Goal: Task Accomplishment & Management: Complete application form

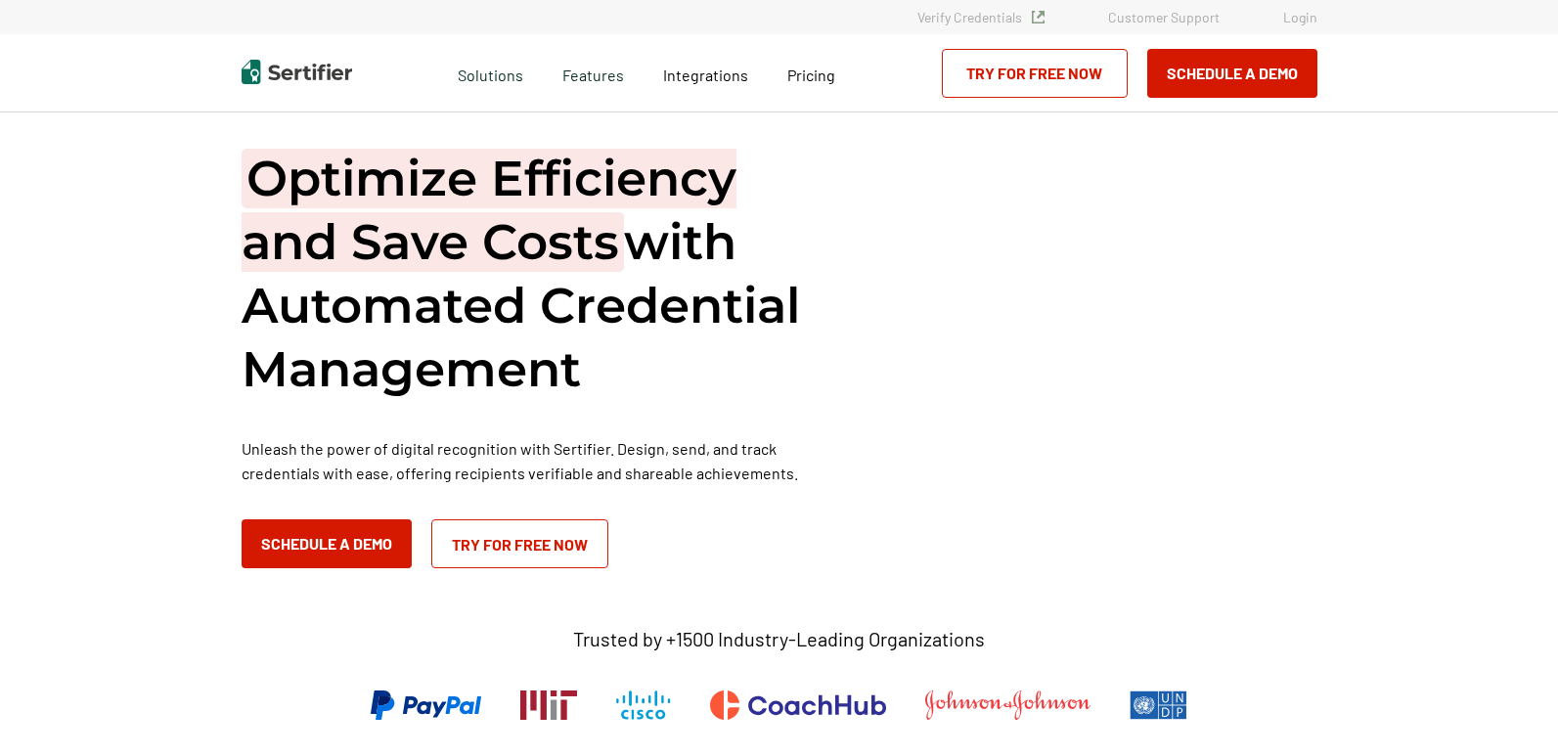
click at [1309, 18] on link "Login" at bounding box center [1300, 17] width 34 height 17
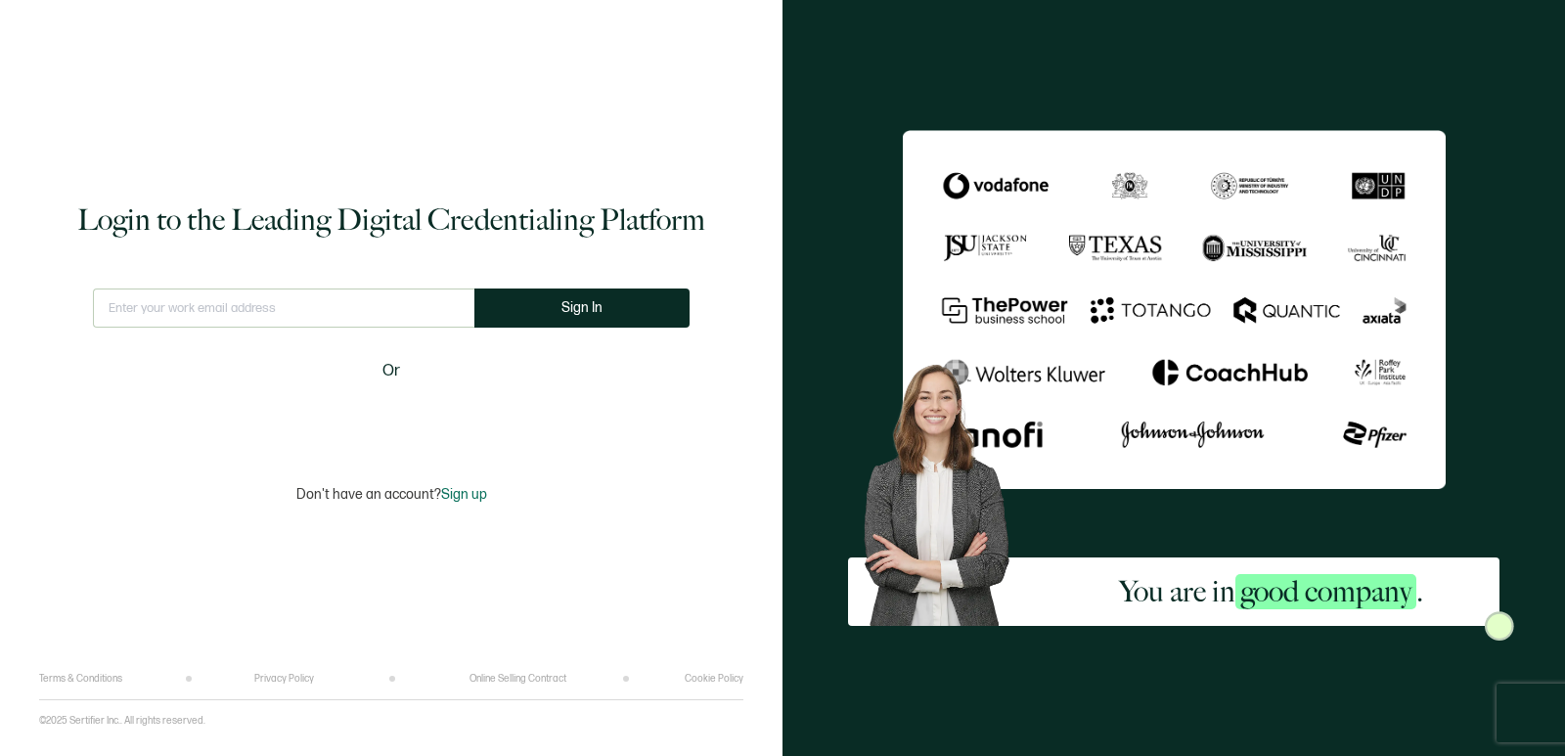
click at [383, 311] on input "text" at bounding box center [283, 308] width 381 height 39
type input "training@natureinformedtherapy.org"
click at [614, 306] on button "Sign In" at bounding box center [581, 308] width 215 height 39
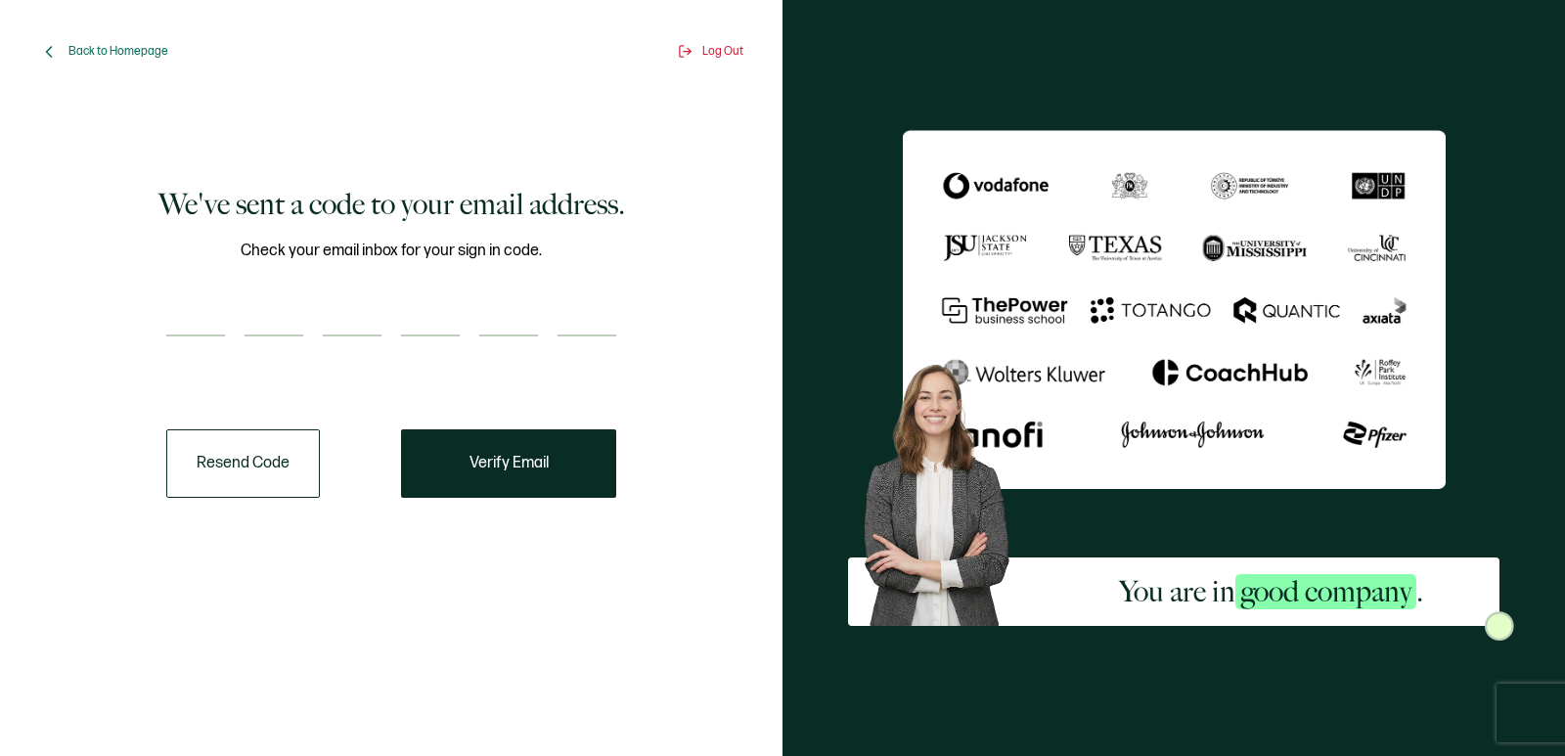
click at [235, 307] on div at bounding box center [391, 316] width 450 height 39
click at [205, 325] on input "number" at bounding box center [195, 316] width 59 height 39
paste input "3"
type input "3"
type input "1"
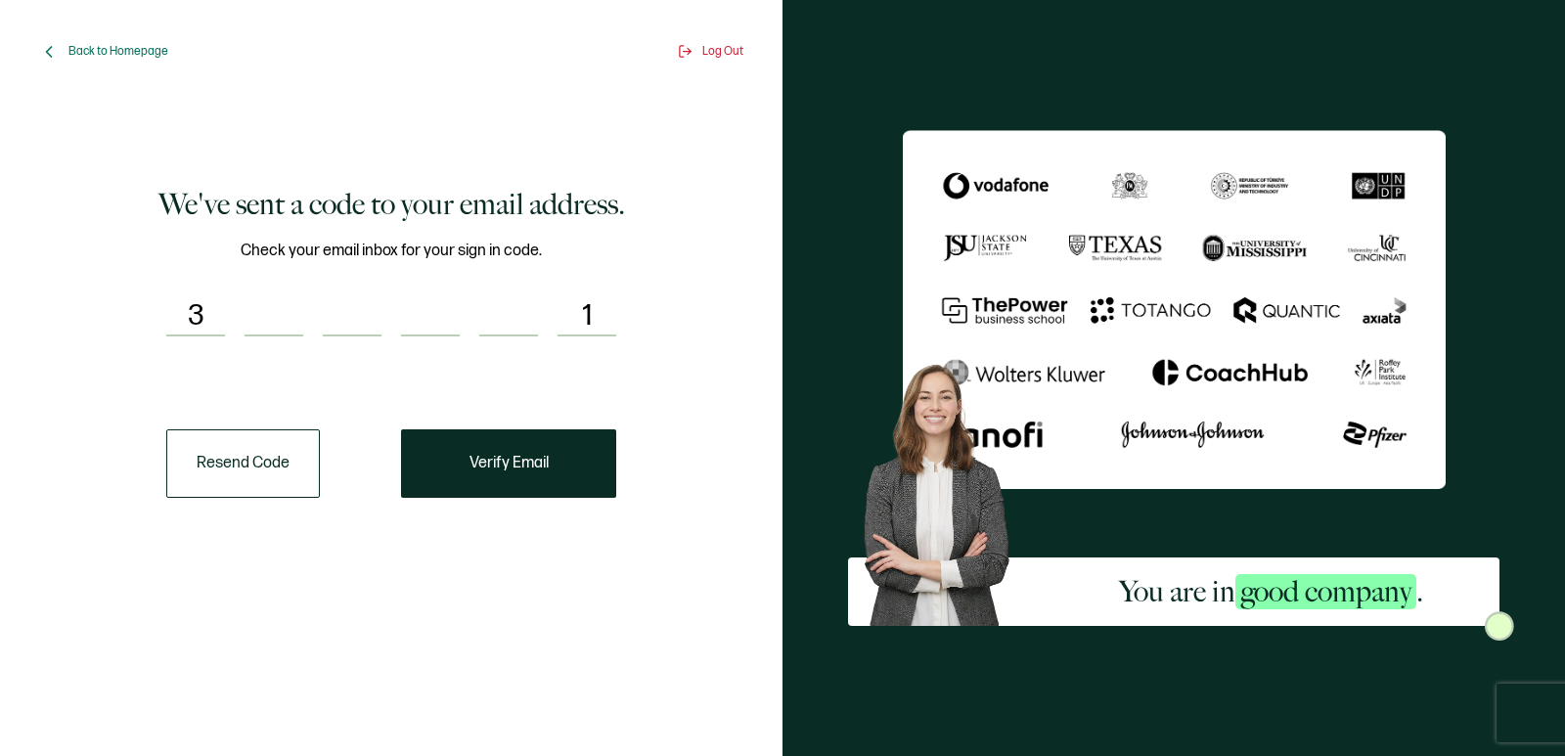
type input "6"
type input "8"
type input "2"
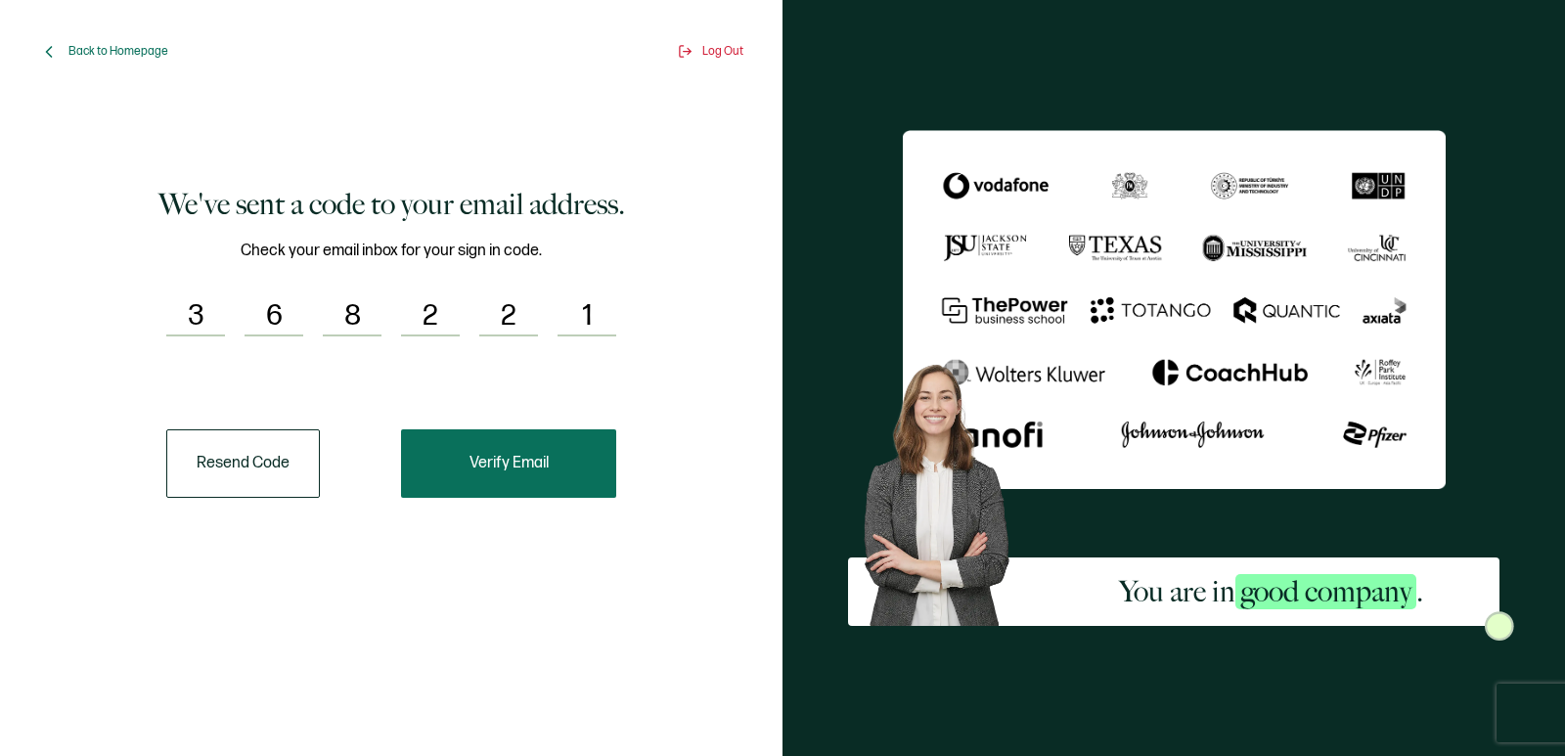
click at [559, 473] on button "Verify Email" at bounding box center [508, 463] width 215 height 68
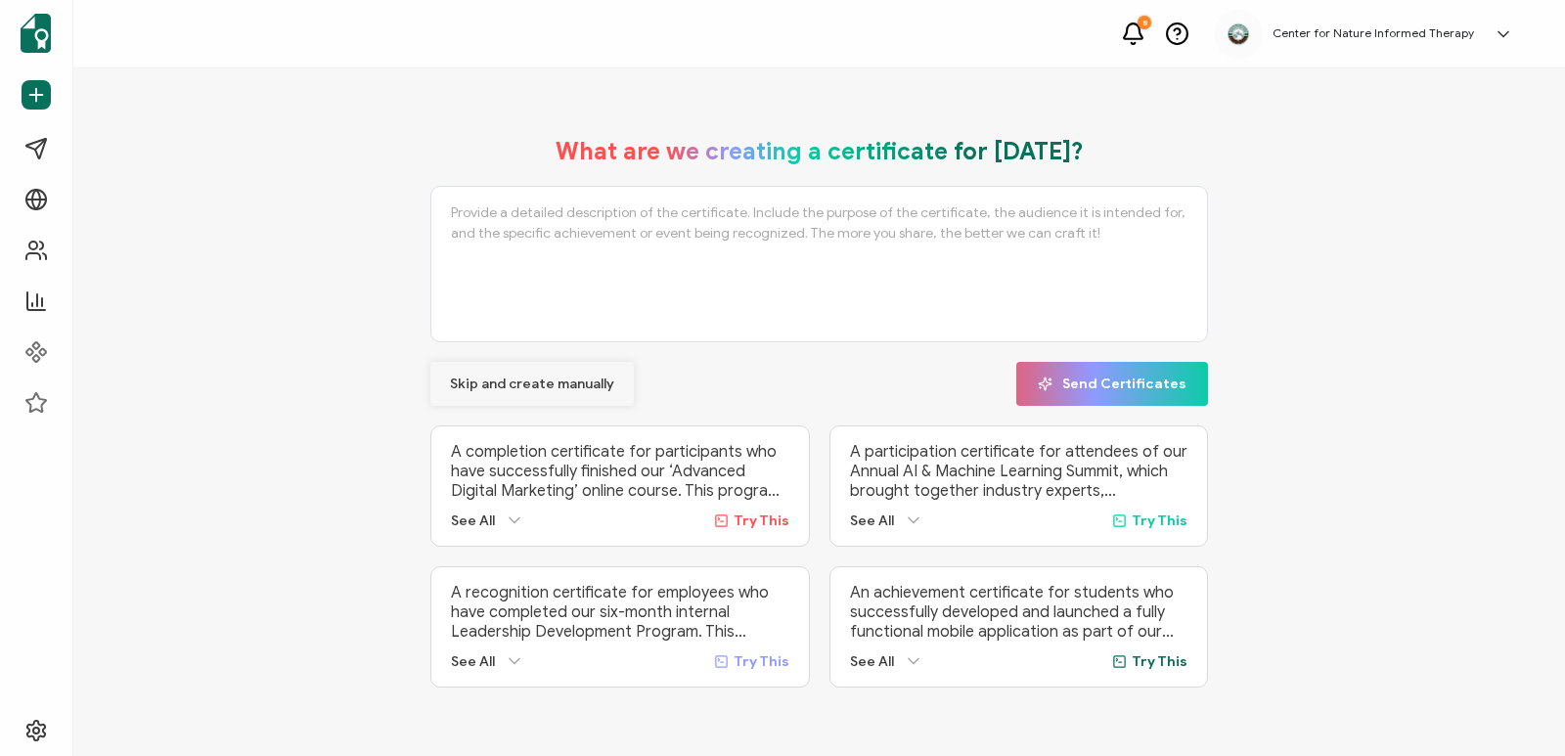
click at [543, 381] on span "Skip and create manually" at bounding box center [532, 385] width 164 height 14
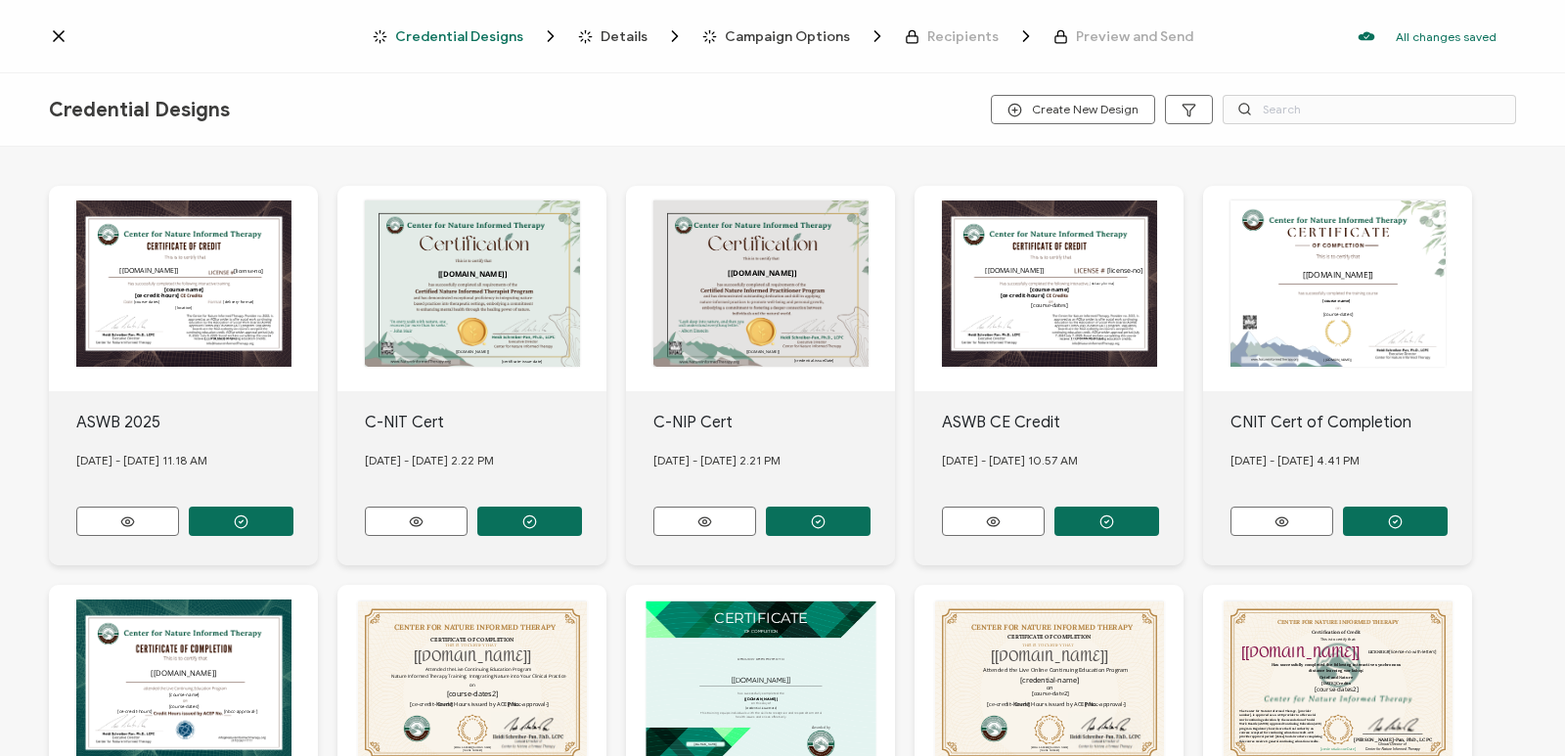
click at [57, 34] on icon at bounding box center [59, 36] width 10 height 10
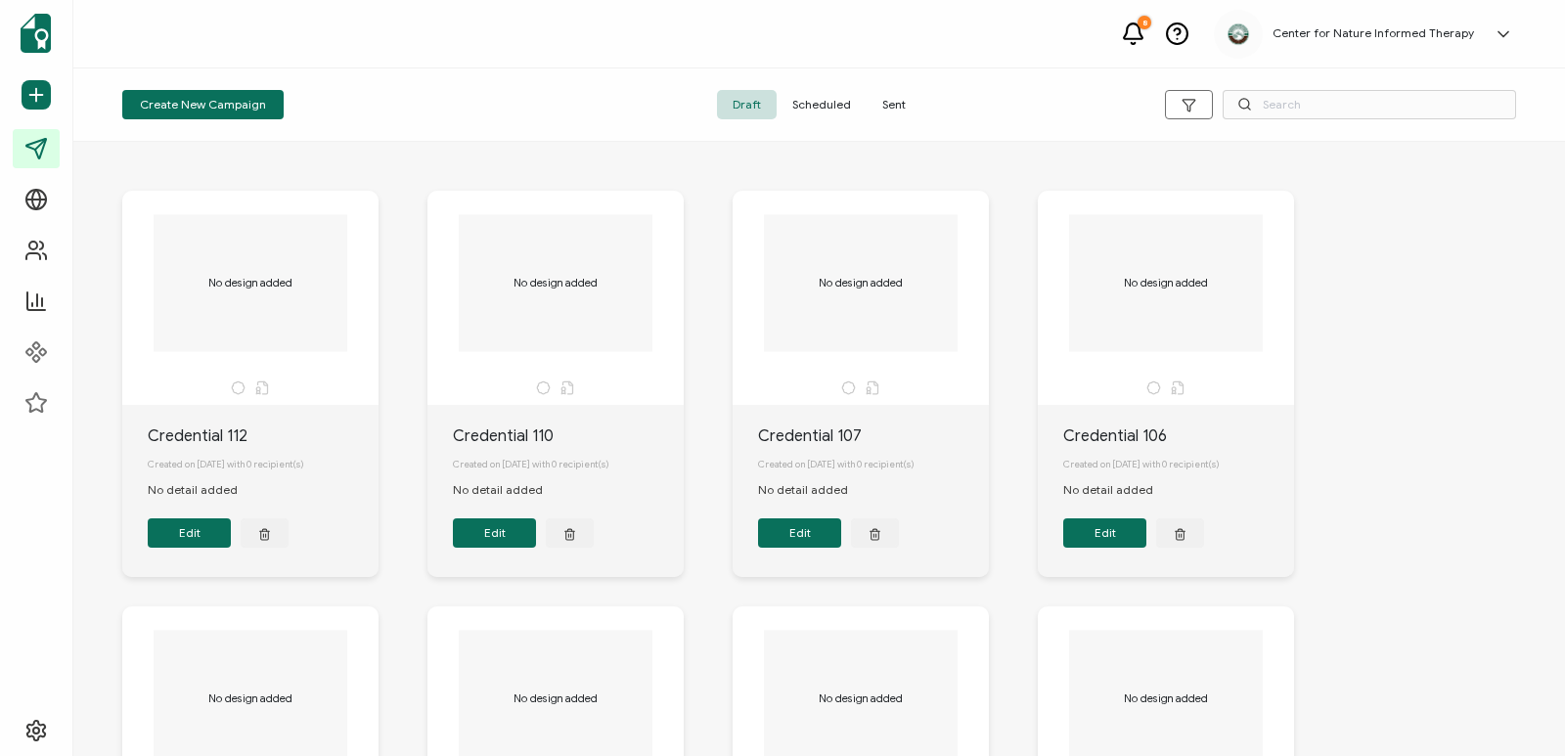
click at [893, 103] on span "Sent" at bounding box center [894, 104] width 55 height 29
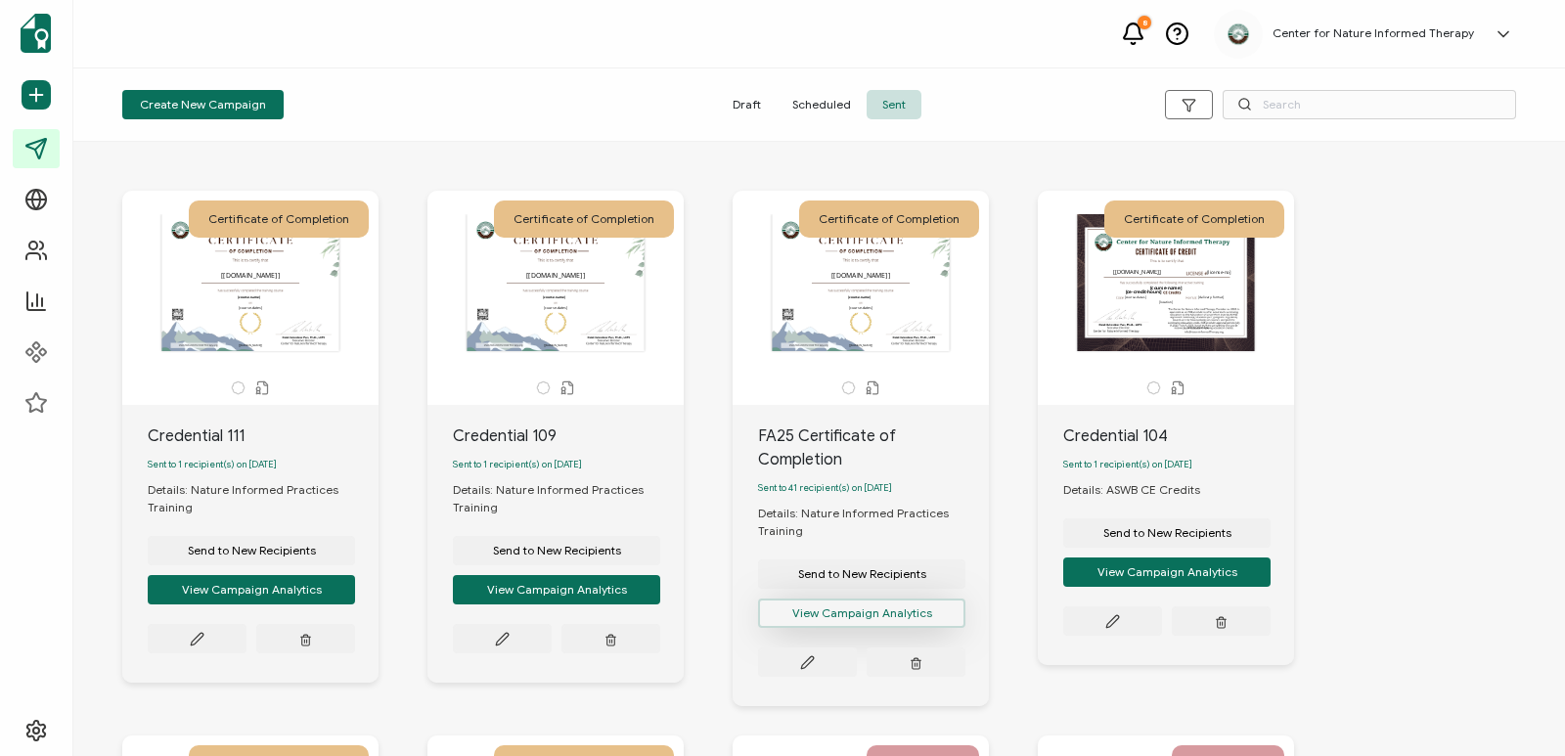
click at [869, 619] on button "View Campaign Analytics" at bounding box center [861, 613] width 207 height 29
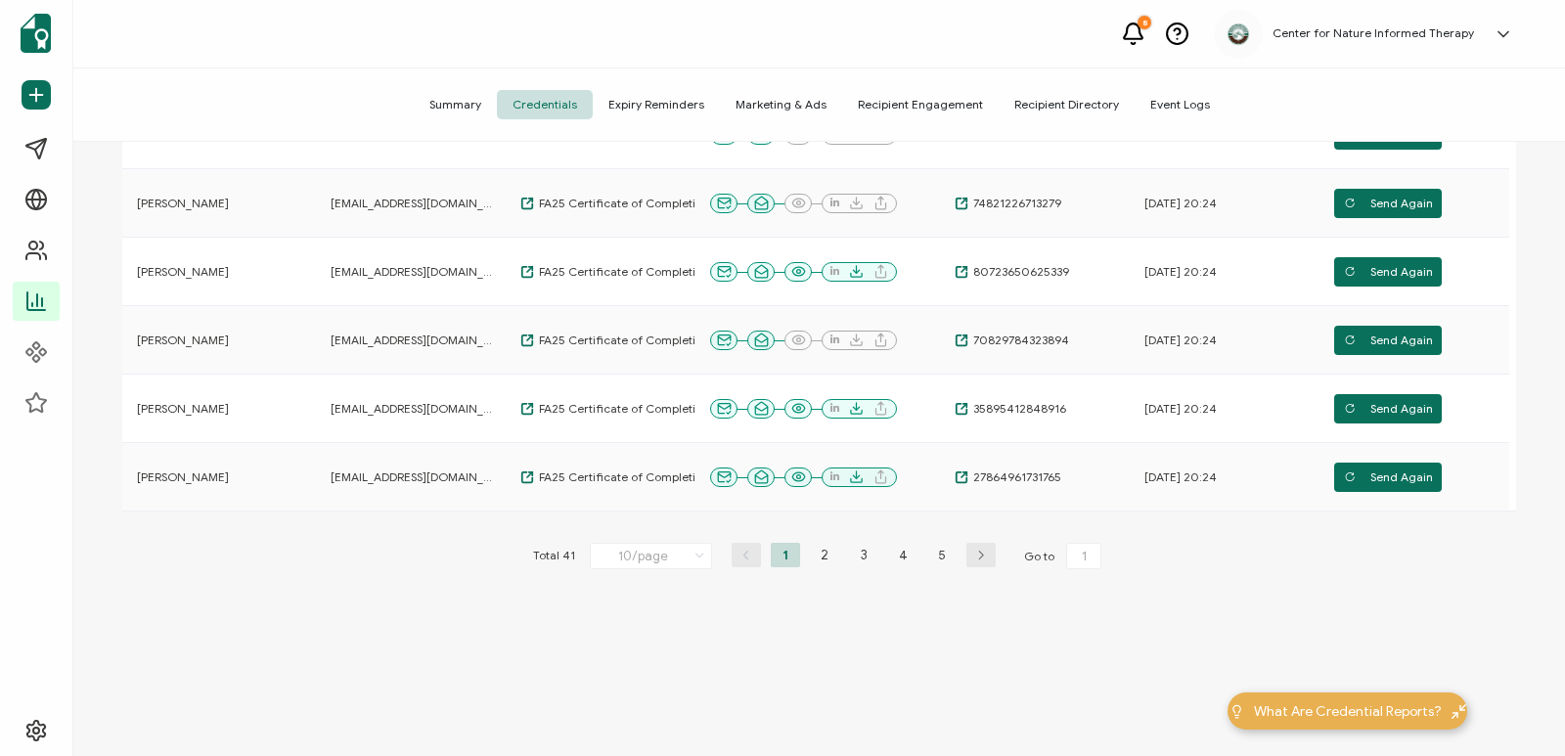
scroll to position [602, 0]
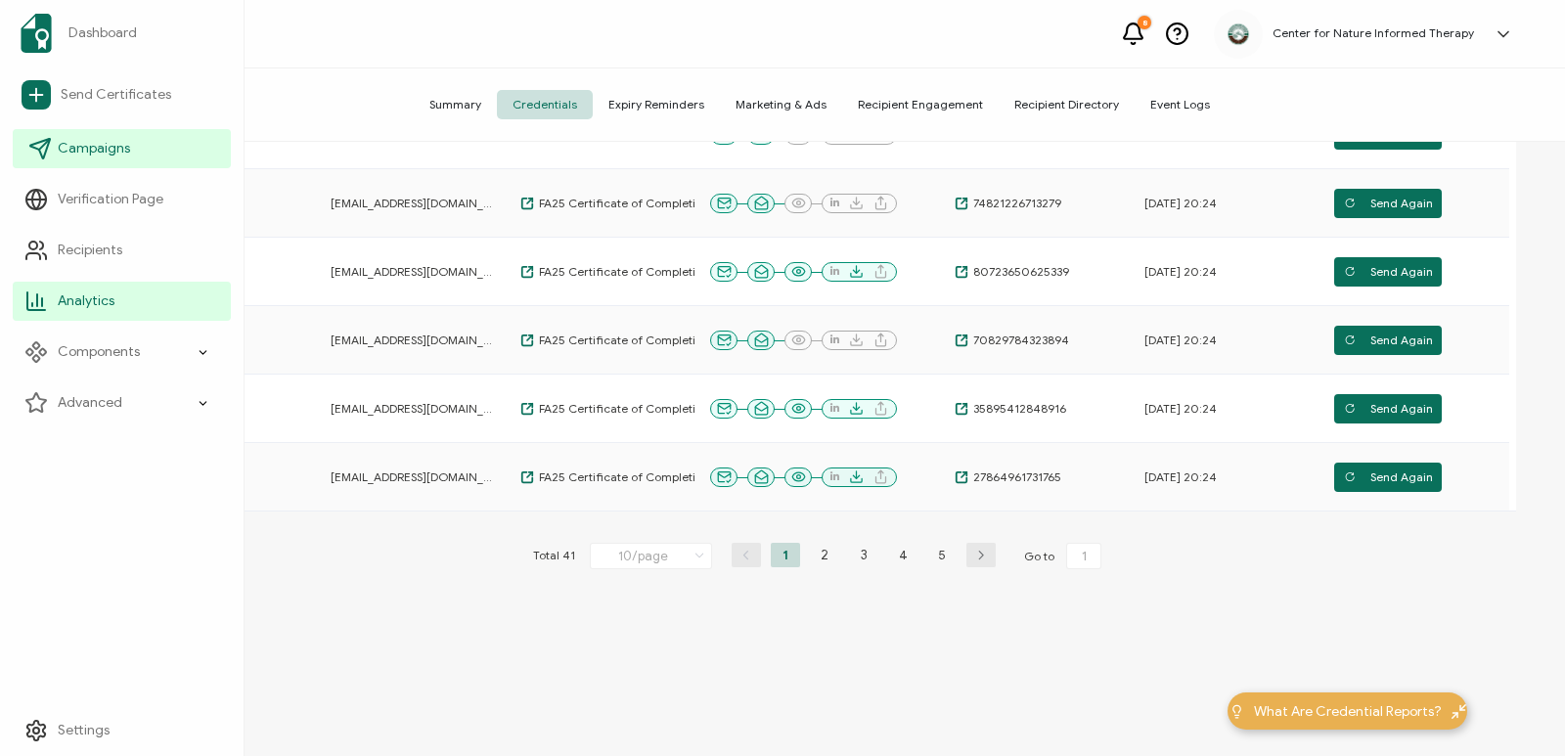
click at [111, 157] on span "Campaigns" at bounding box center [94, 149] width 72 height 20
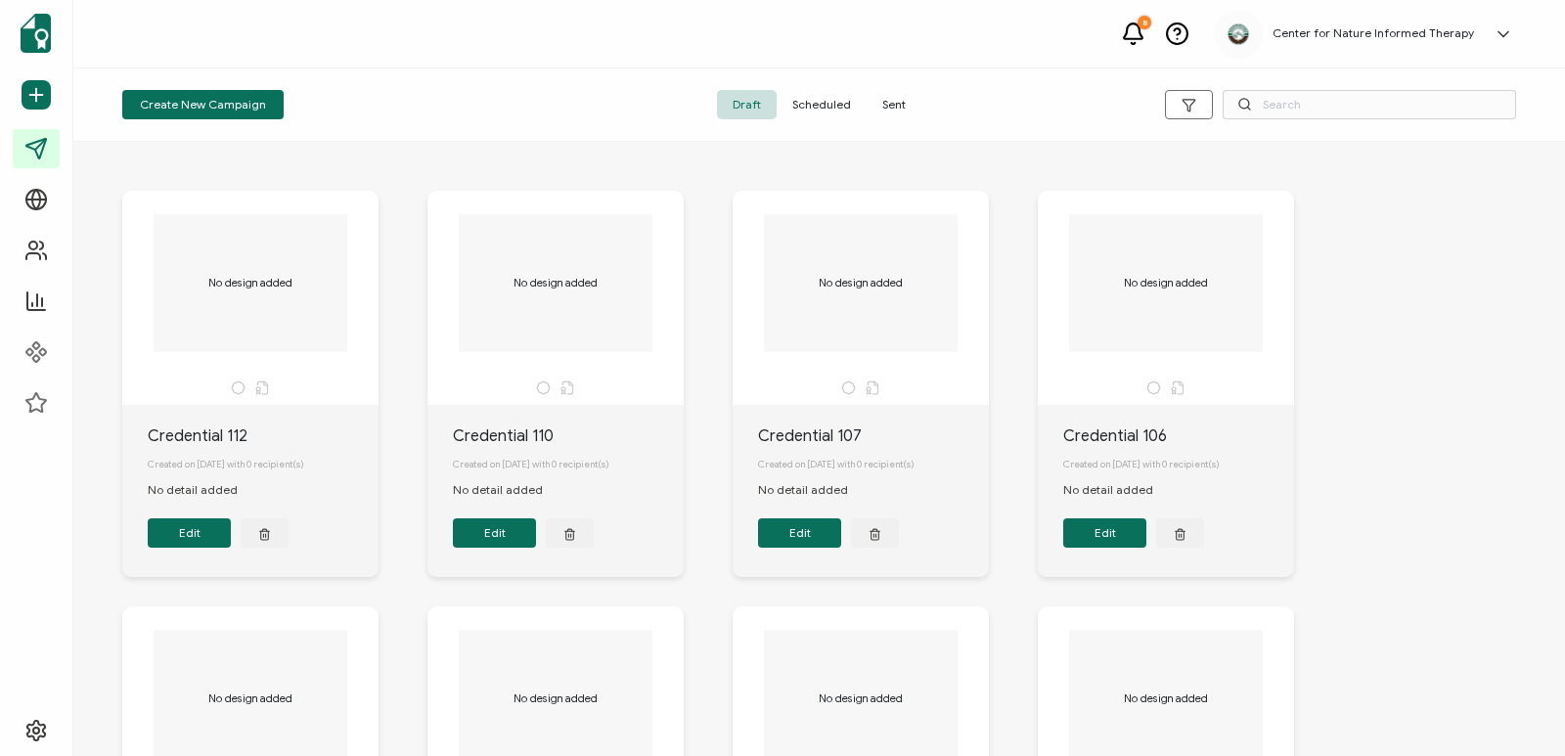
click at [910, 113] on span "Sent" at bounding box center [894, 104] width 55 height 29
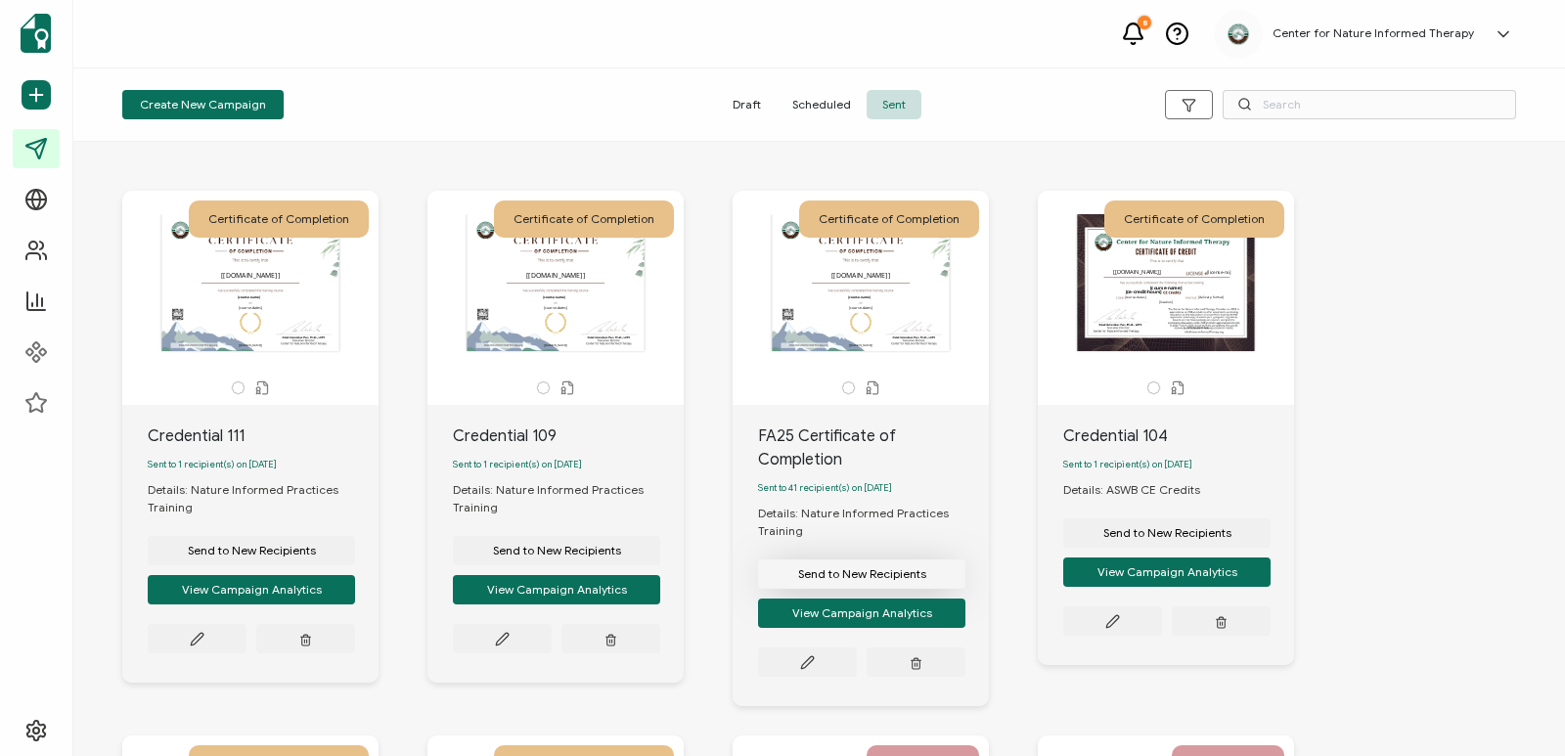
click at [880, 580] on span "Send to New Recipients" at bounding box center [862, 574] width 128 height 12
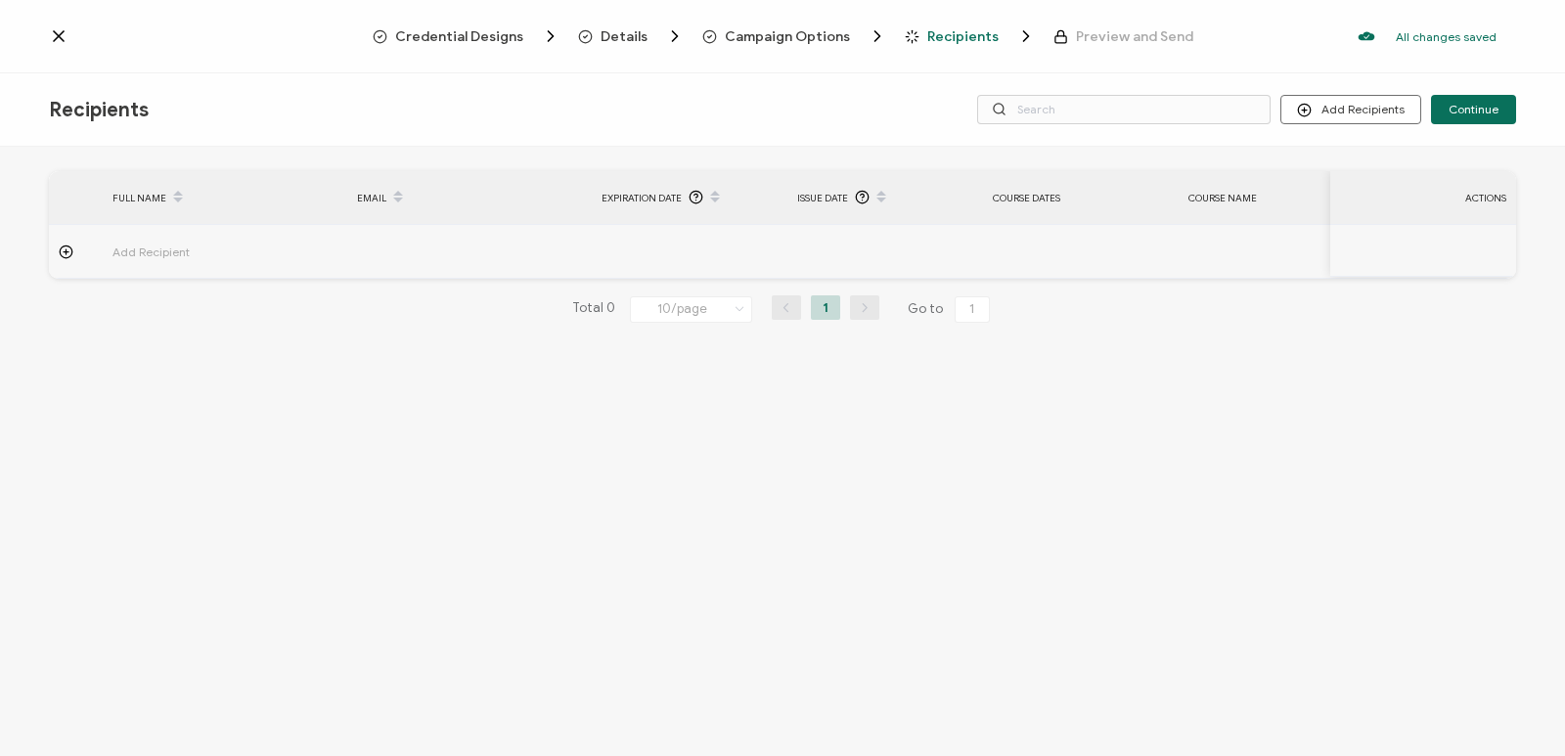
click at [67, 254] on icon at bounding box center [66, 252] width 15 height 15
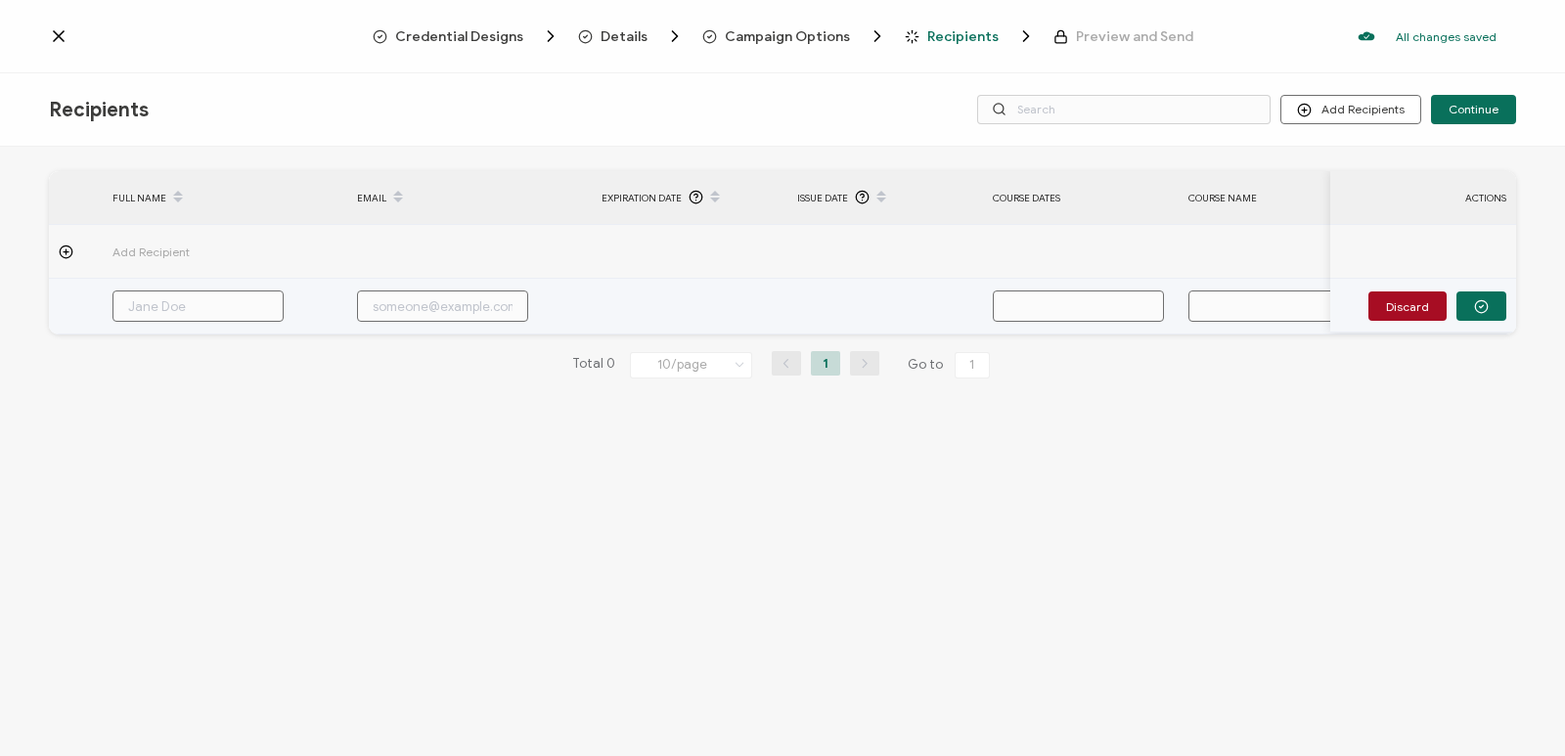
click at [165, 314] on input "text" at bounding box center [197, 306] width 171 height 31
type input "A"
type input "Al"
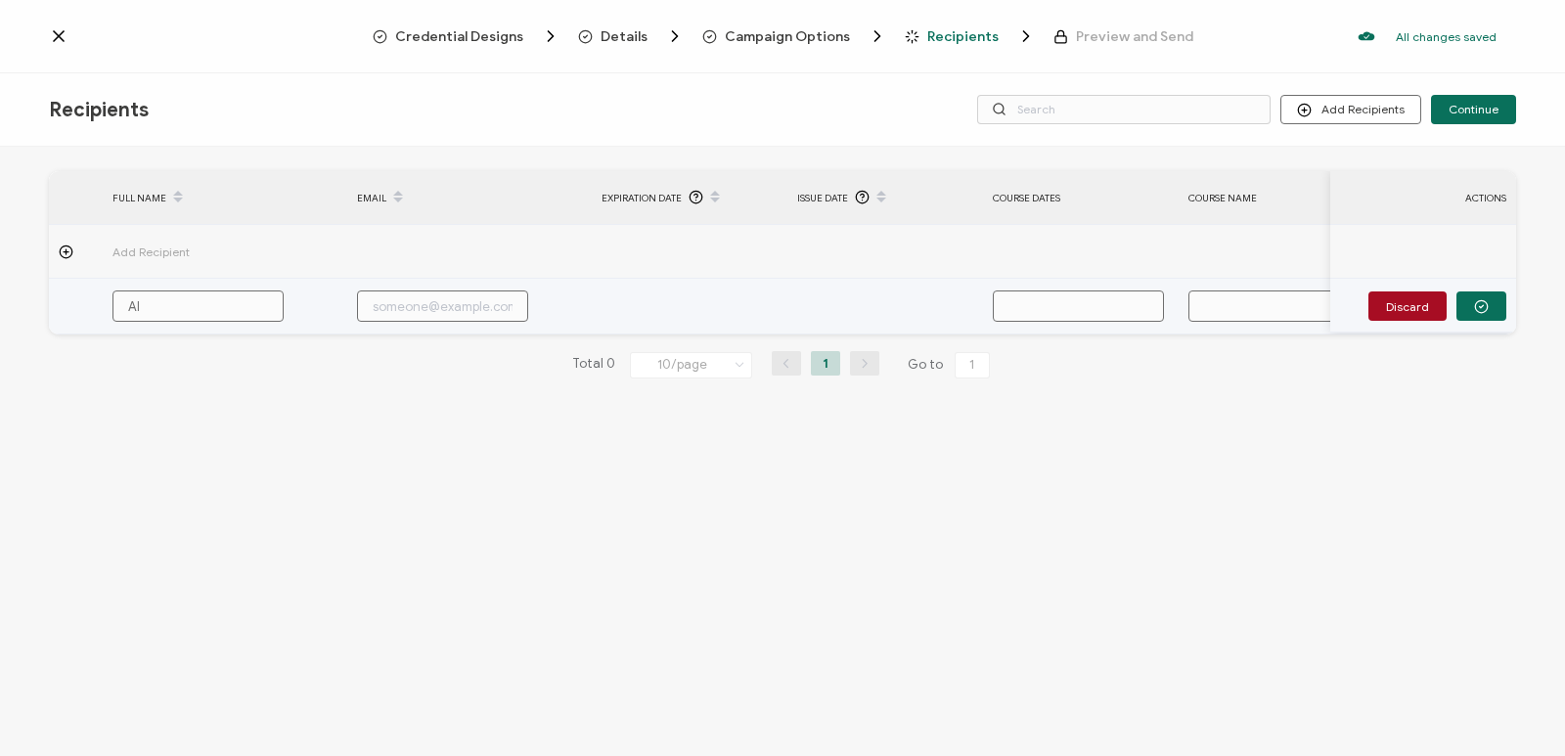
type input "Ale"
type input "Alex"
type input "Alexa"
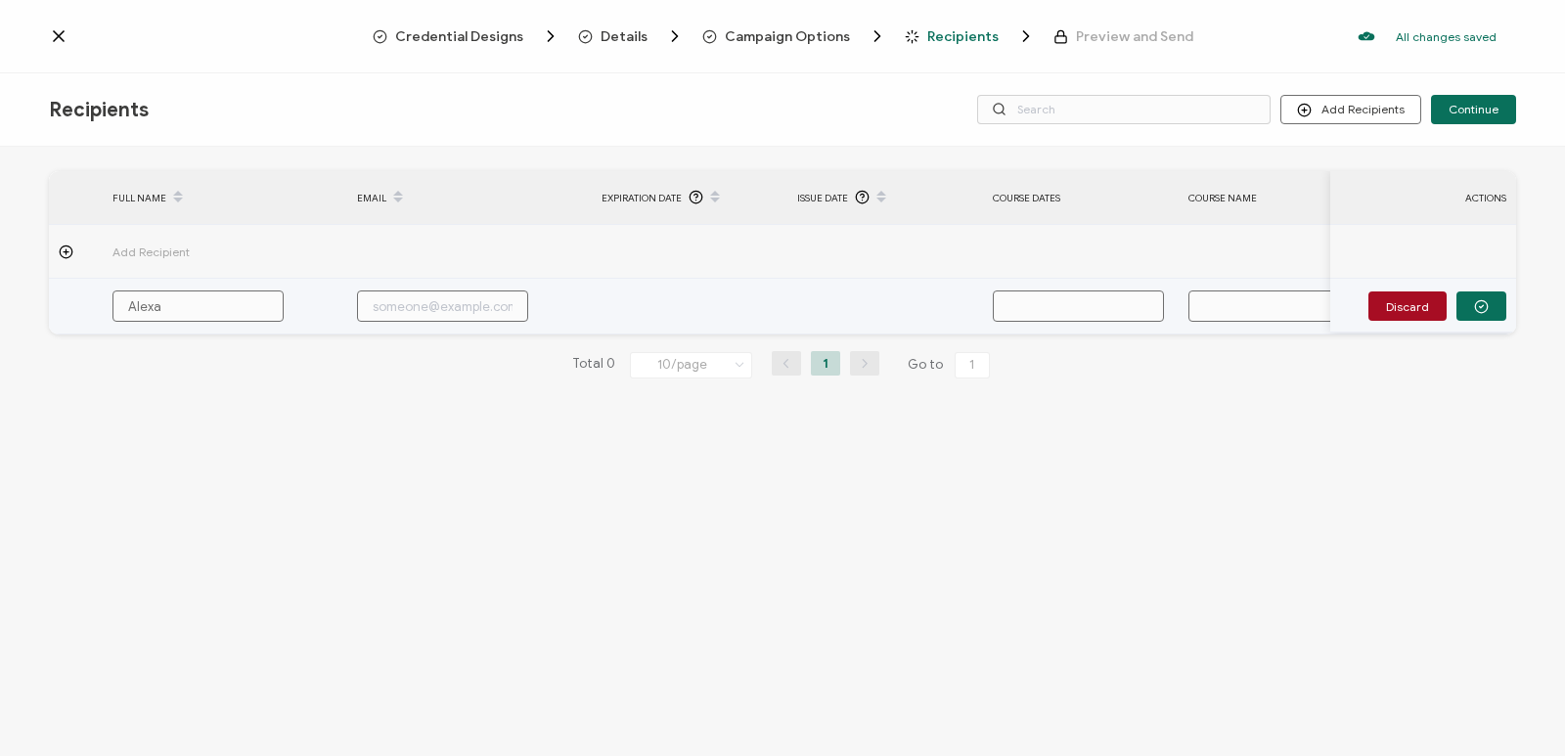
type input "Alexa"
type input "Alexan"
type input "Alexand"
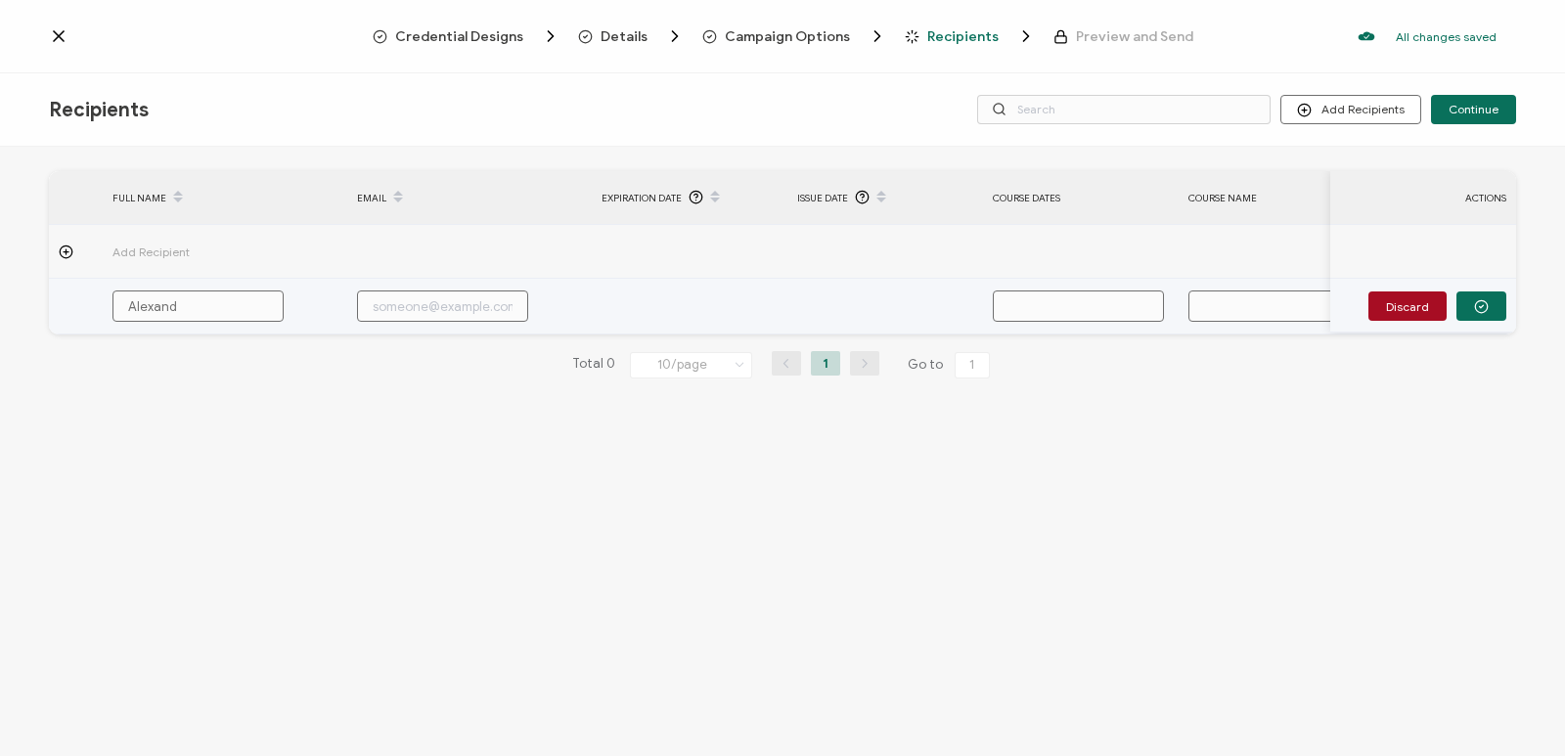
type input "Alexandr"
type input "Alexandra"
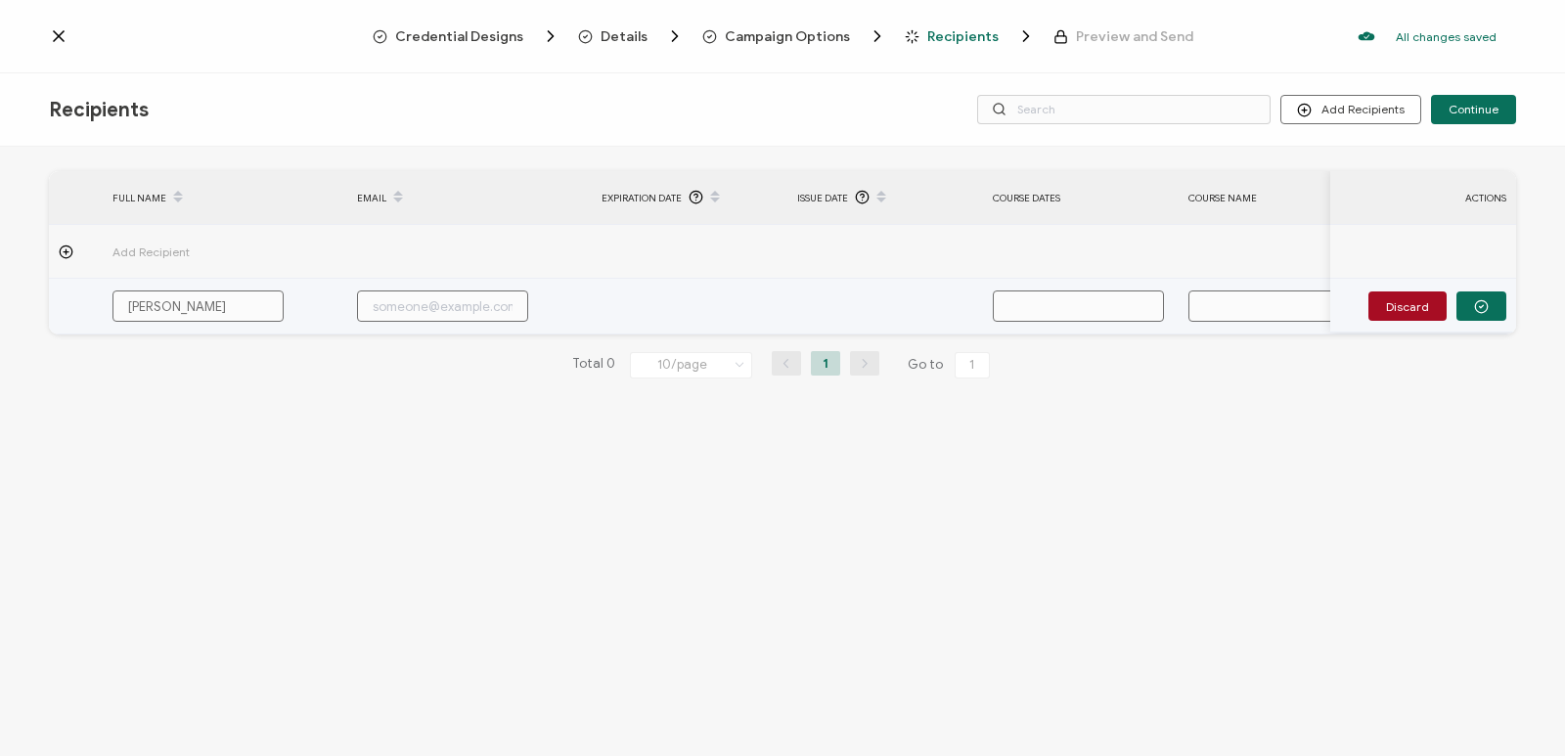
type input "Alexandra"
type input "Alexandra M"
type input "Alexandra Mi"
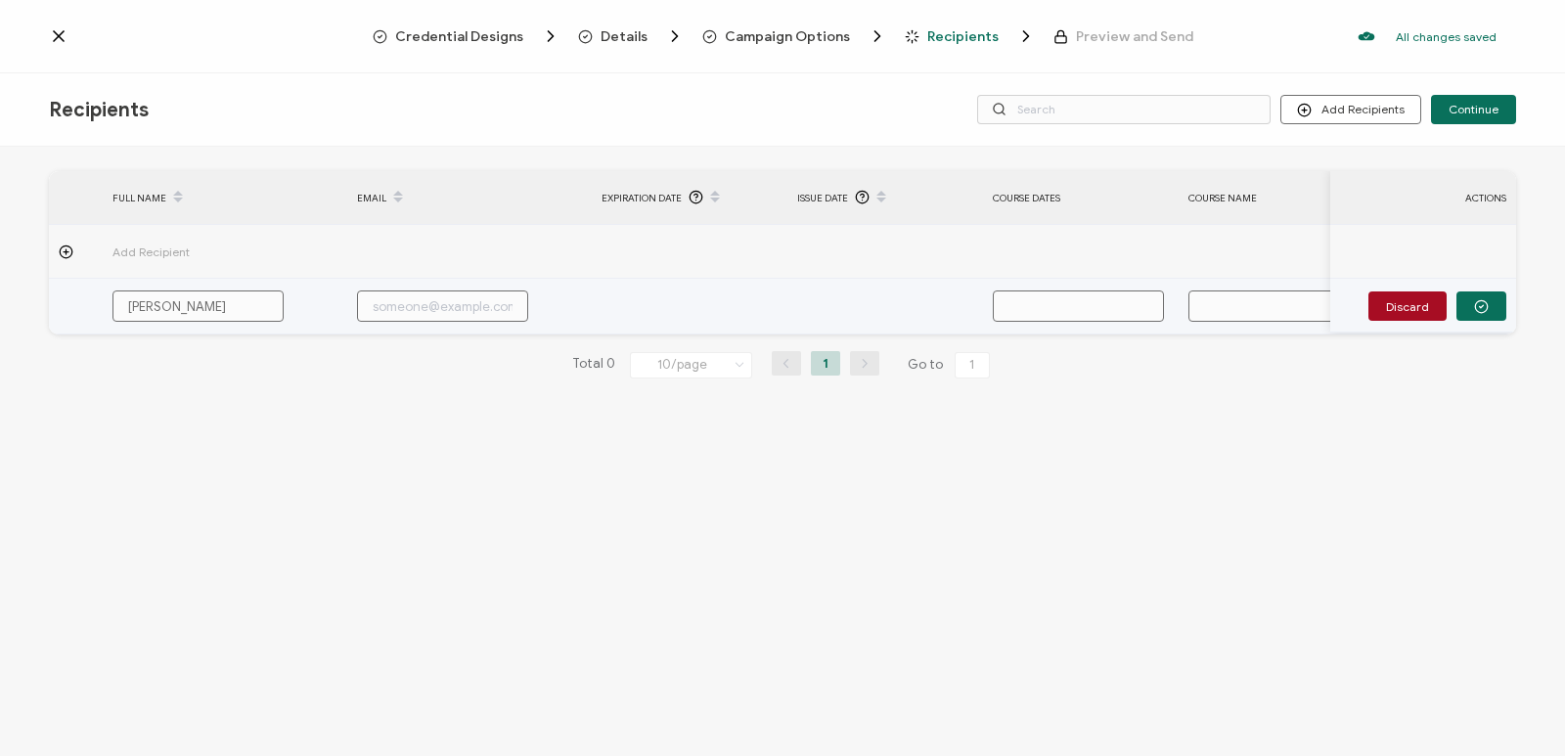
type input "Alexandra Mil"
type input "Alexandra Milo"
type input "Alexandra Milon"
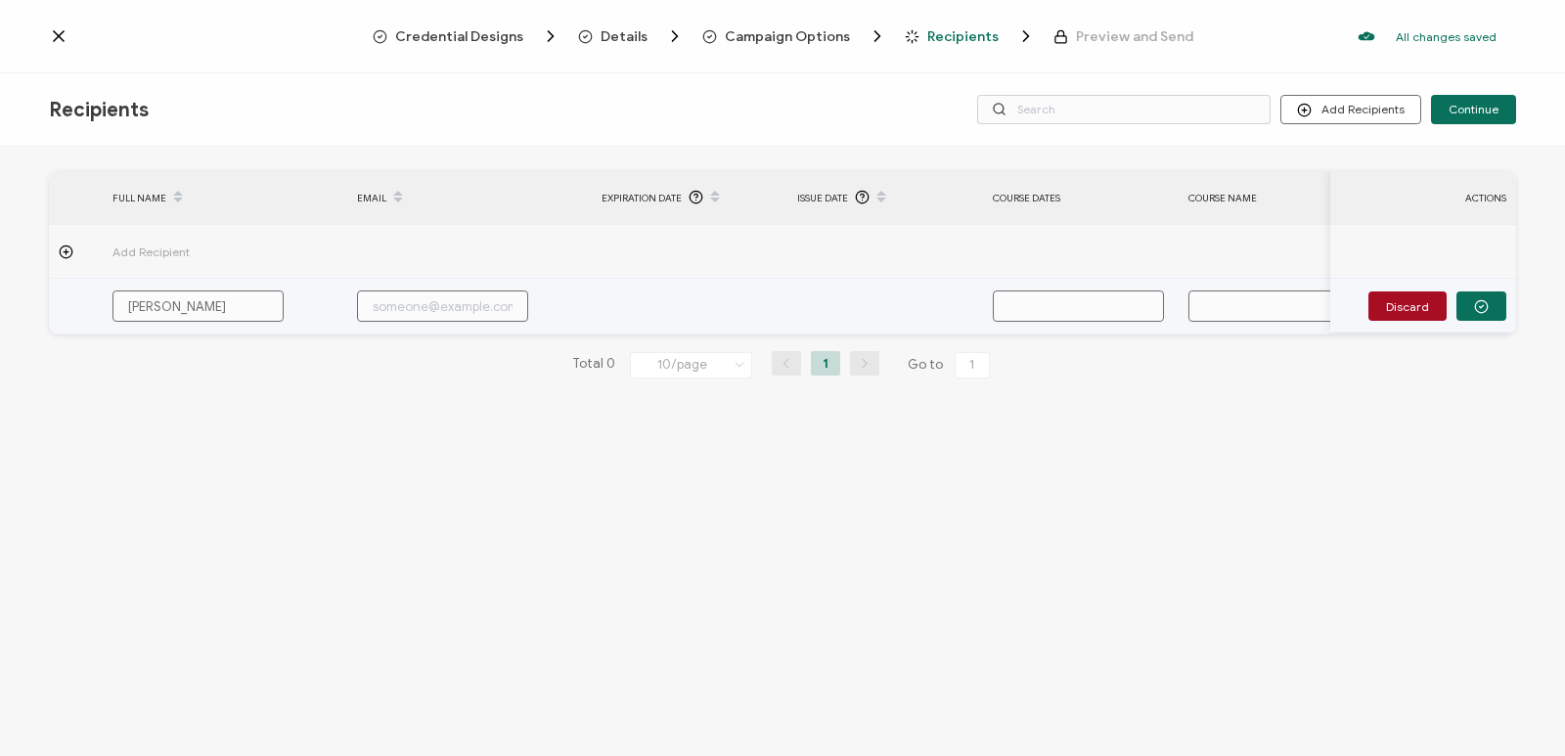
type input "Alexandra Milon"
type input "Alexandra Milona"
type input "[PERSON_NAME]"
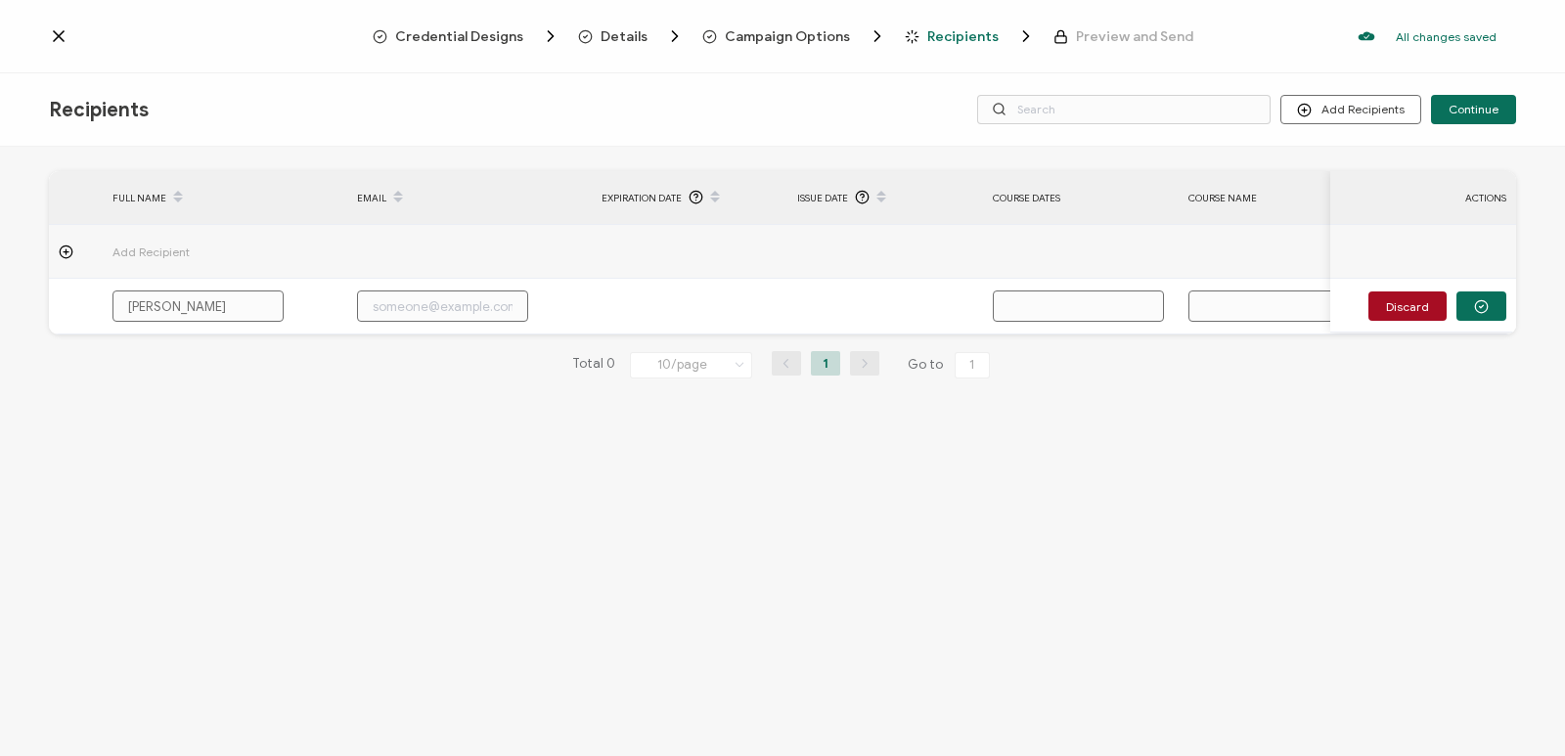
type input "[PERSON_NAME]"
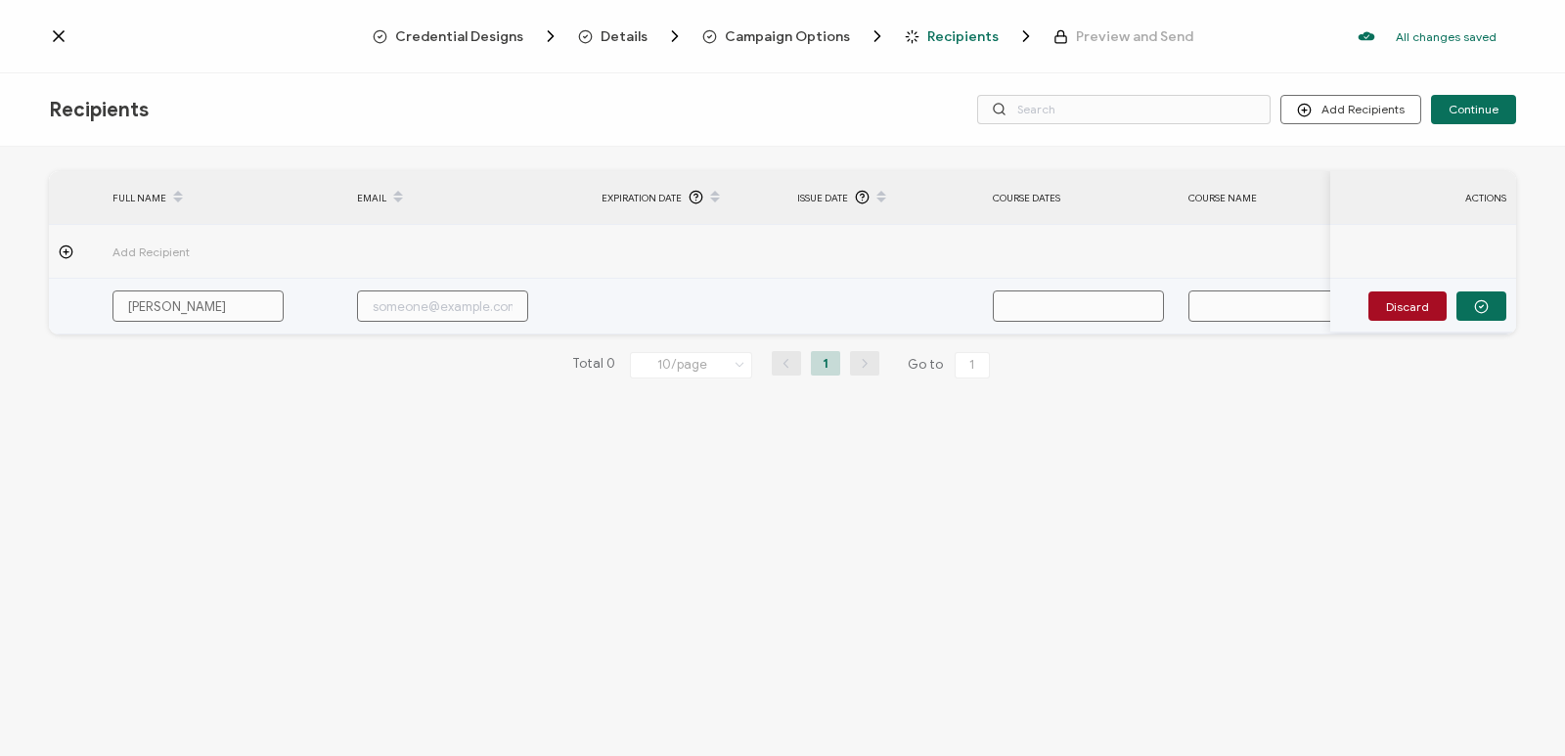
click at [463, 305] on input "text" at bounding box center [442, 306] width 171 height 31
paste input "[EMAIL_ADDRESS][DOMAIN_NAME]"
type input "[EMAIL_ADDRESS][DOMAIN_NAME]"
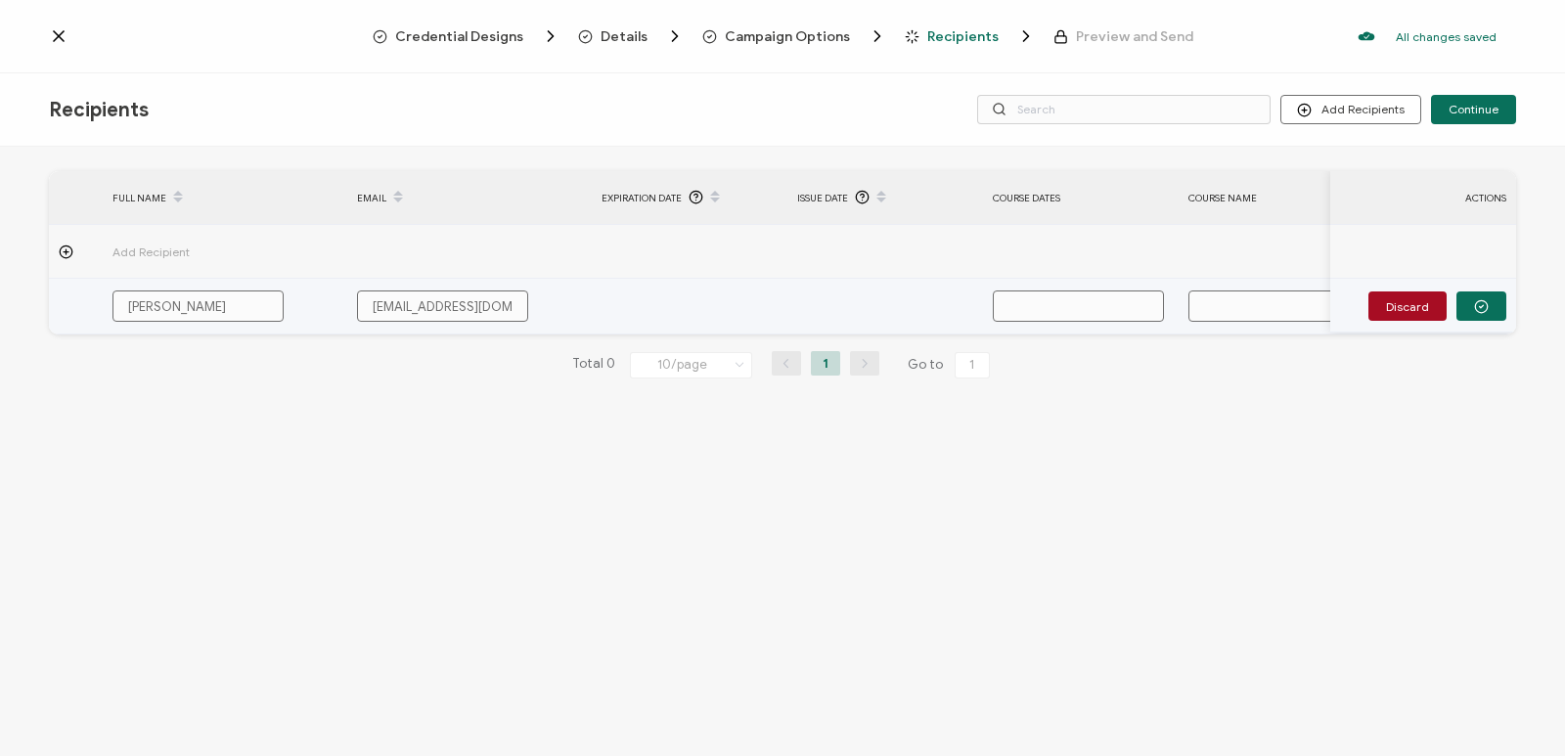
click at [1089, 300] on input "text" at bounding box center [1078, 306] width 171 height 31
type input "S"
type input "Se"
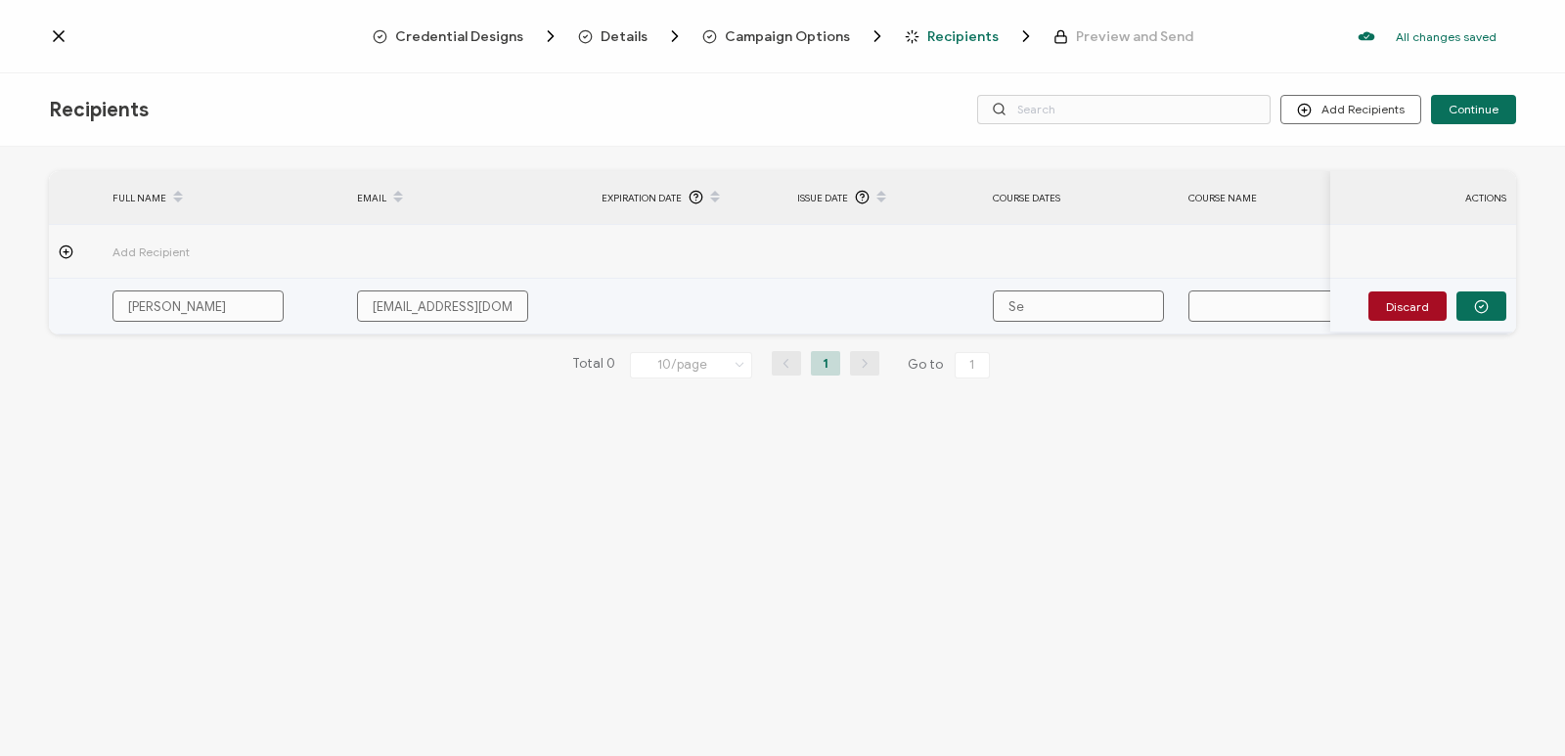
type input "Sep"
type input "Sept"
type input "Septe"
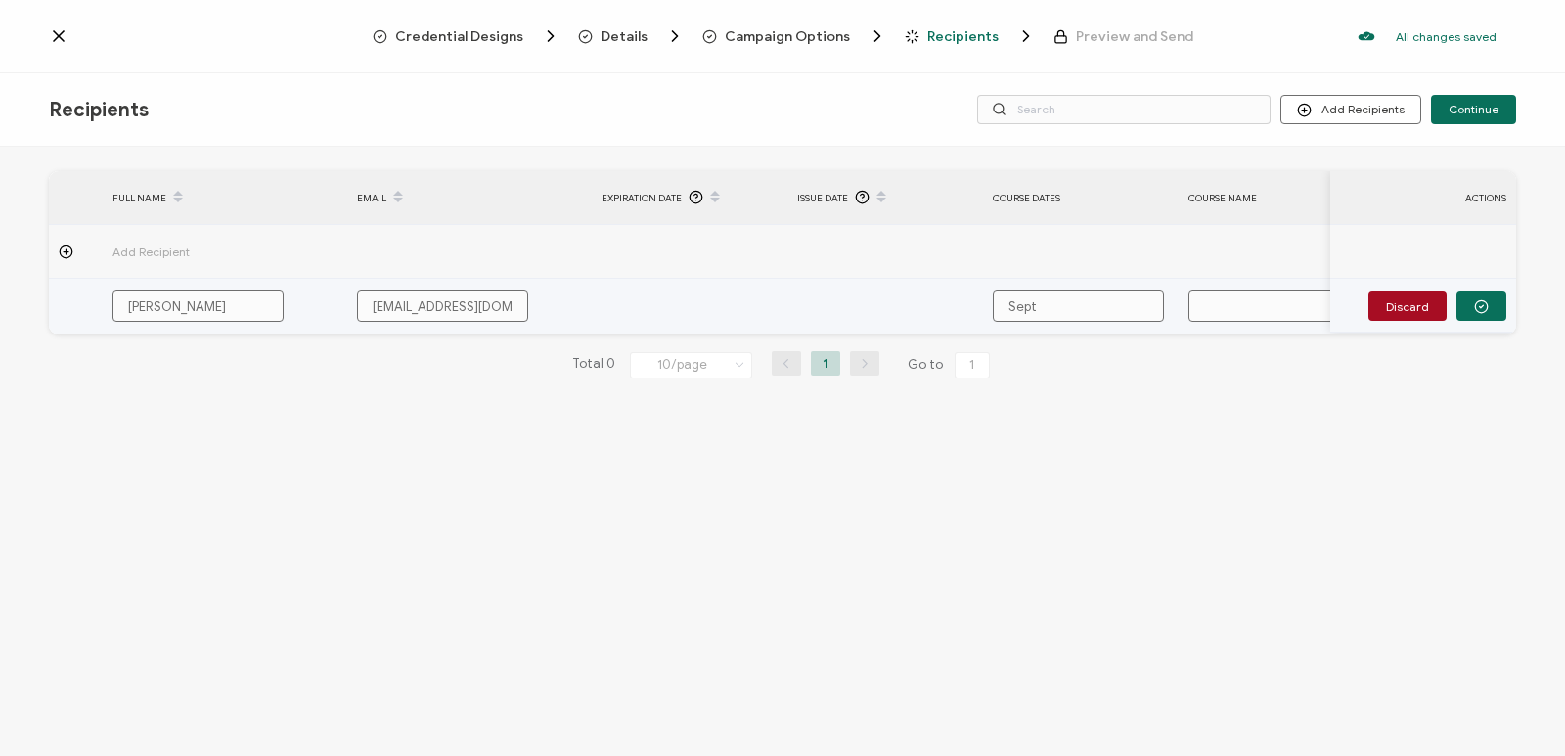
type input "Septe"
type input "Septem"
type input "Septemb"
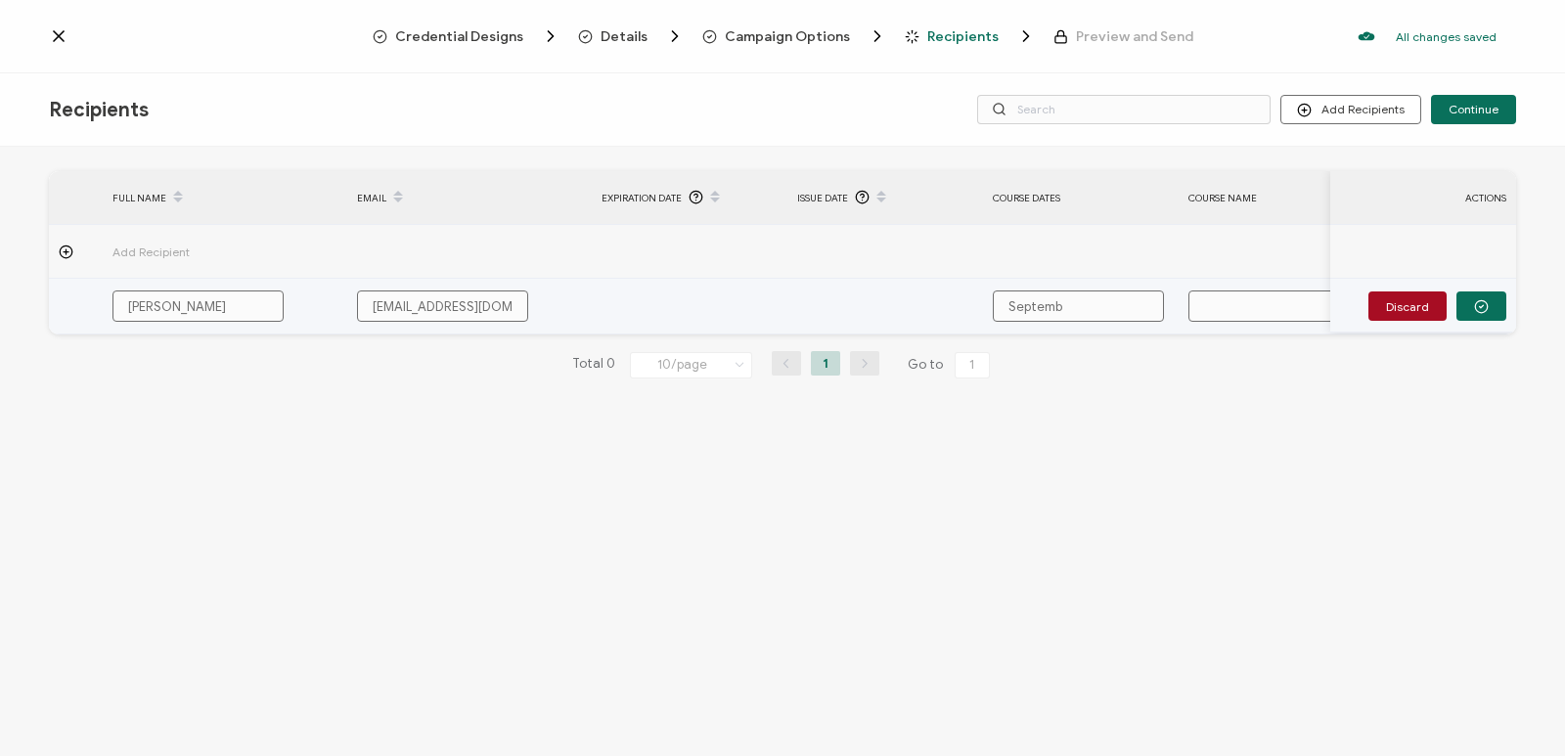
type input "Septembe"
type input "September"
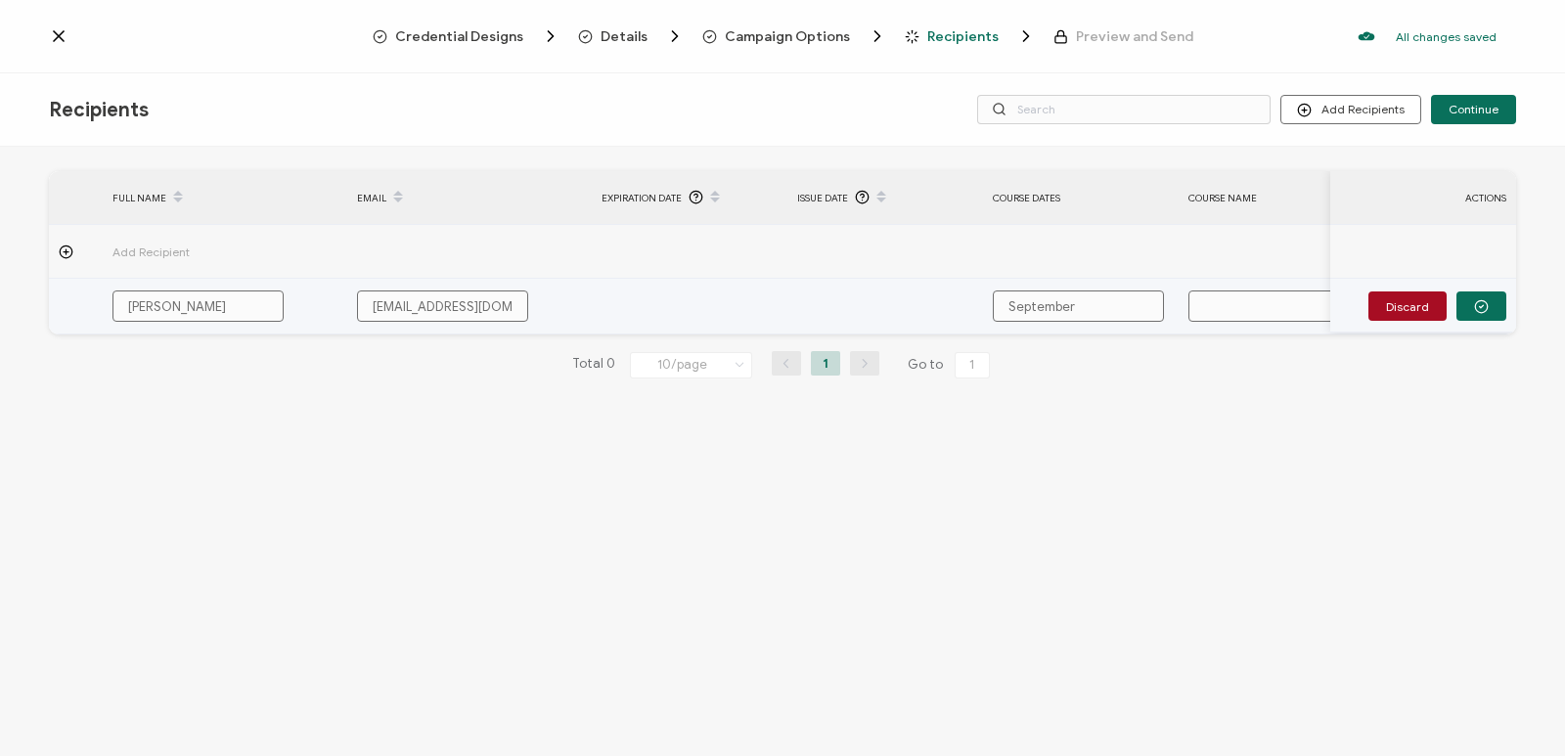
type input "September"
type input "September 9"
type input "September 9-"
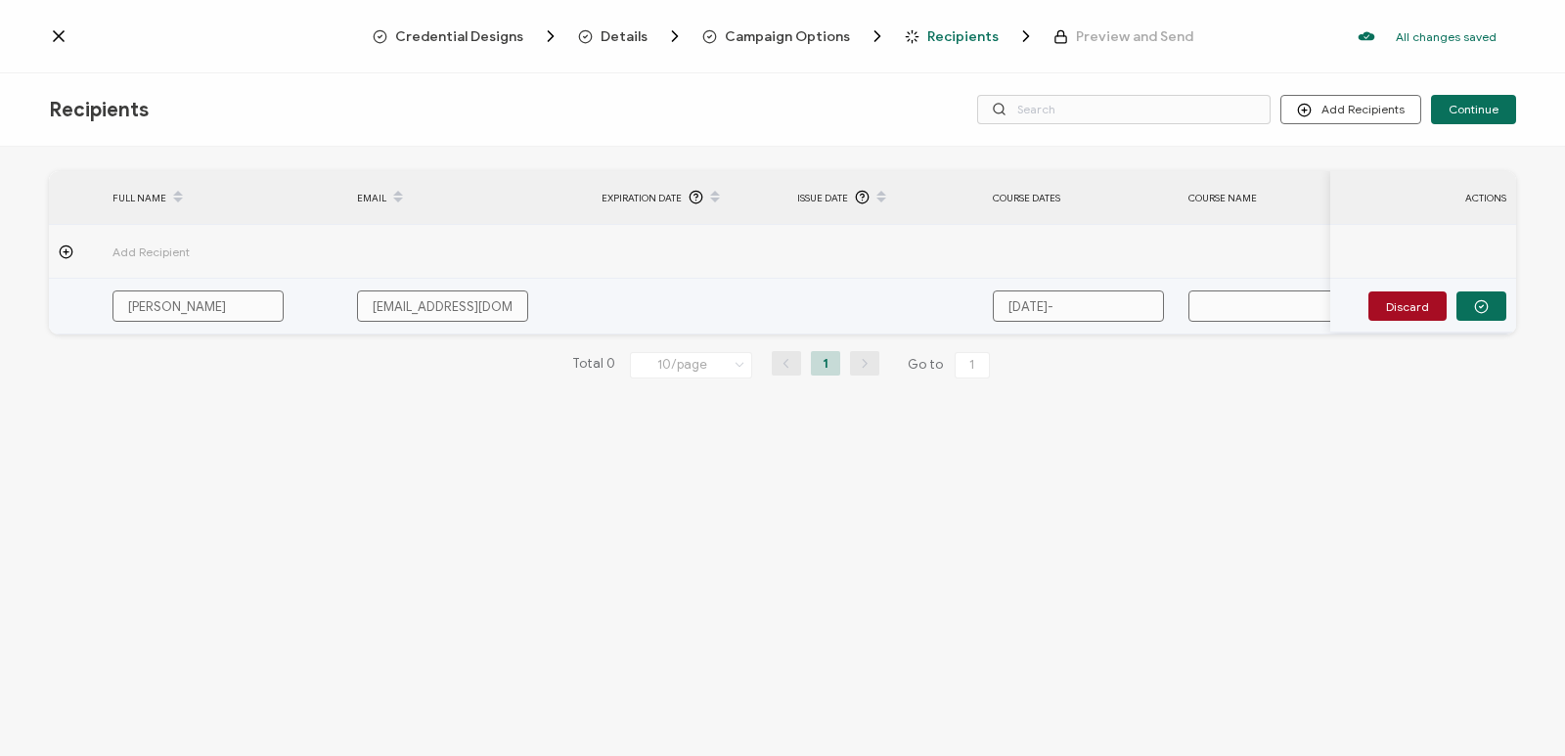
type input "September 9-1"
type input "September 9-11"
type input "September 9-11,"
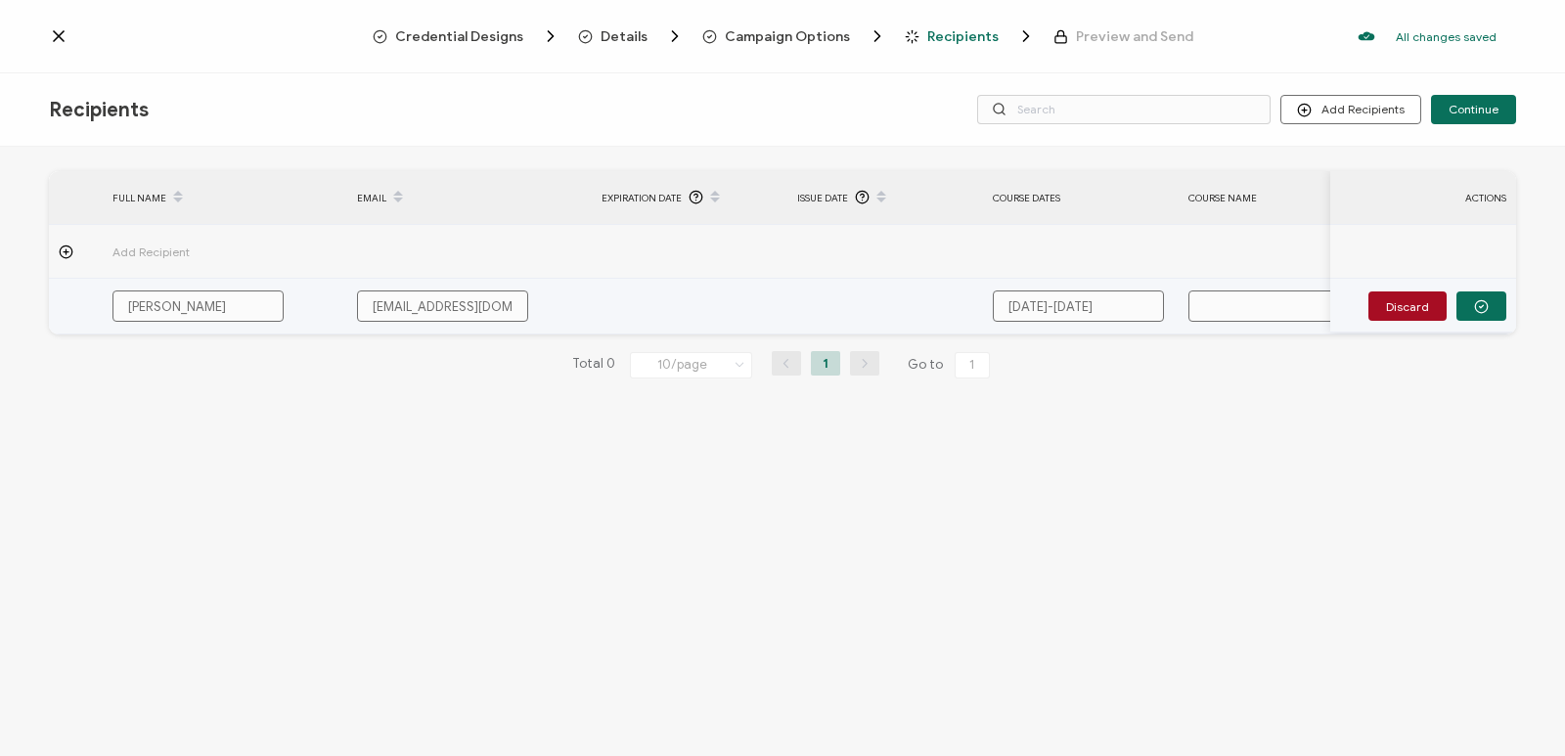
type input "September 9-11,"
type input "September 9-11, 2"
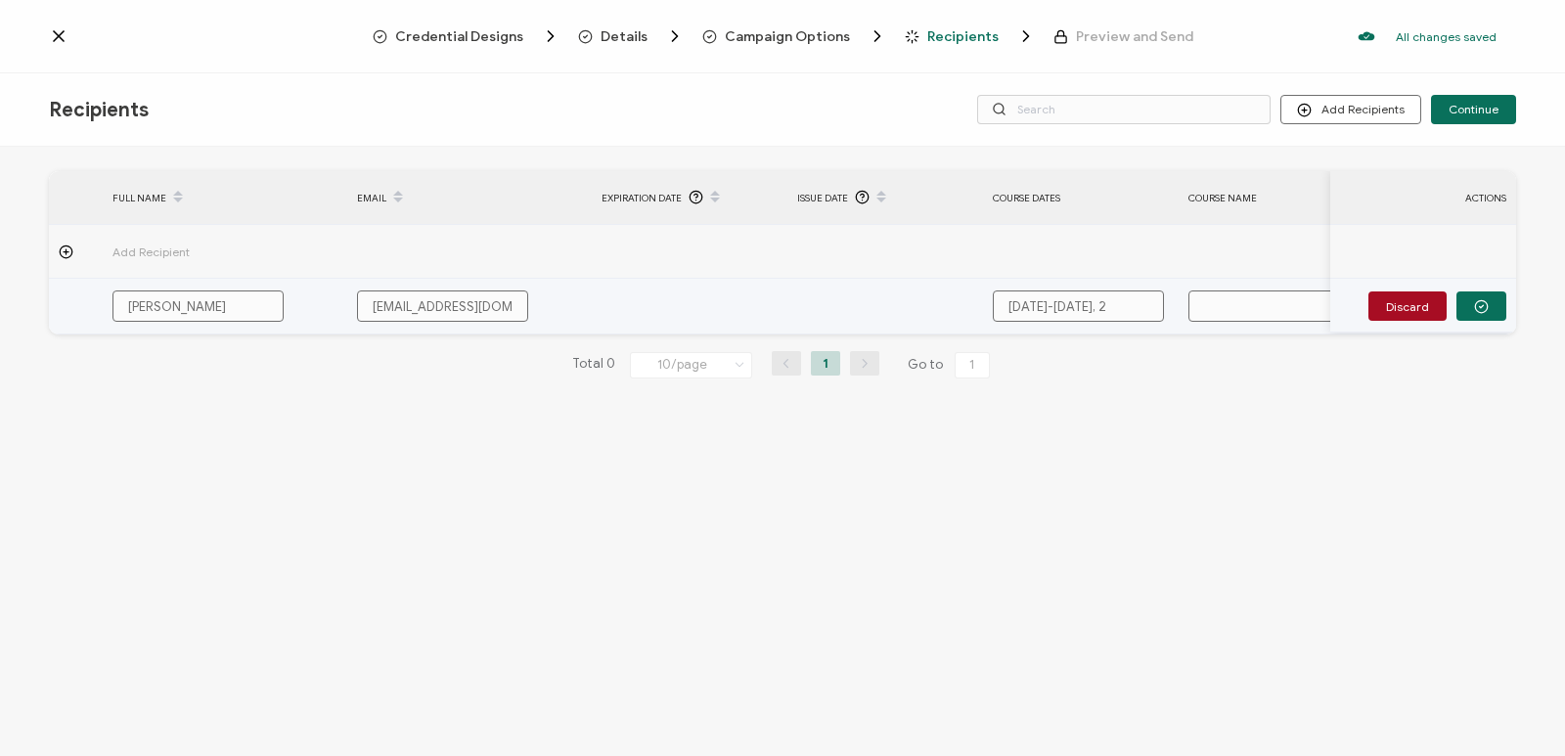
type input "September 9-11, 20"
type input "September 9-11, 202"
type input "[DATE]-[DATE]"
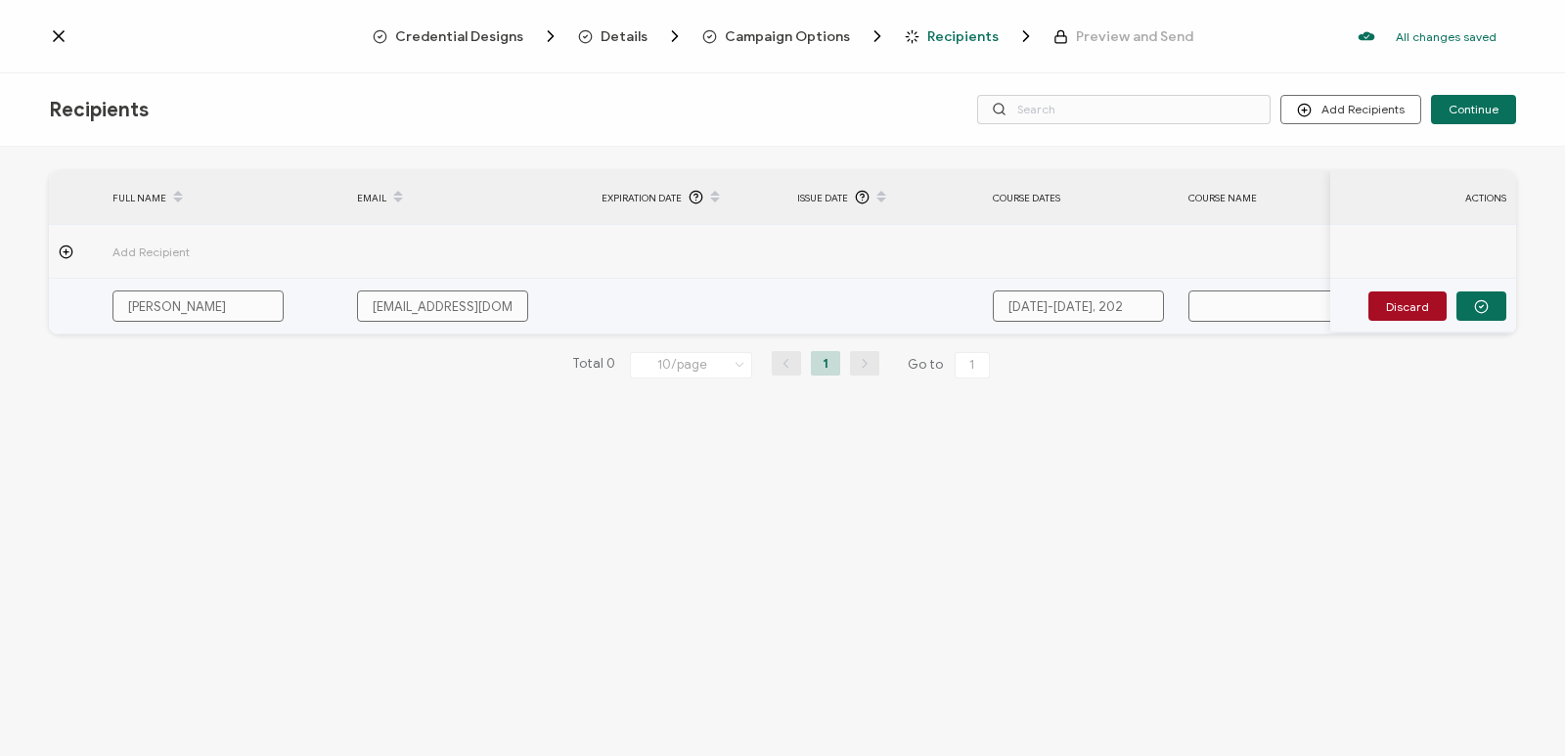
type input "[DATE]-[DATE]"
type input "N"
type input "Na"
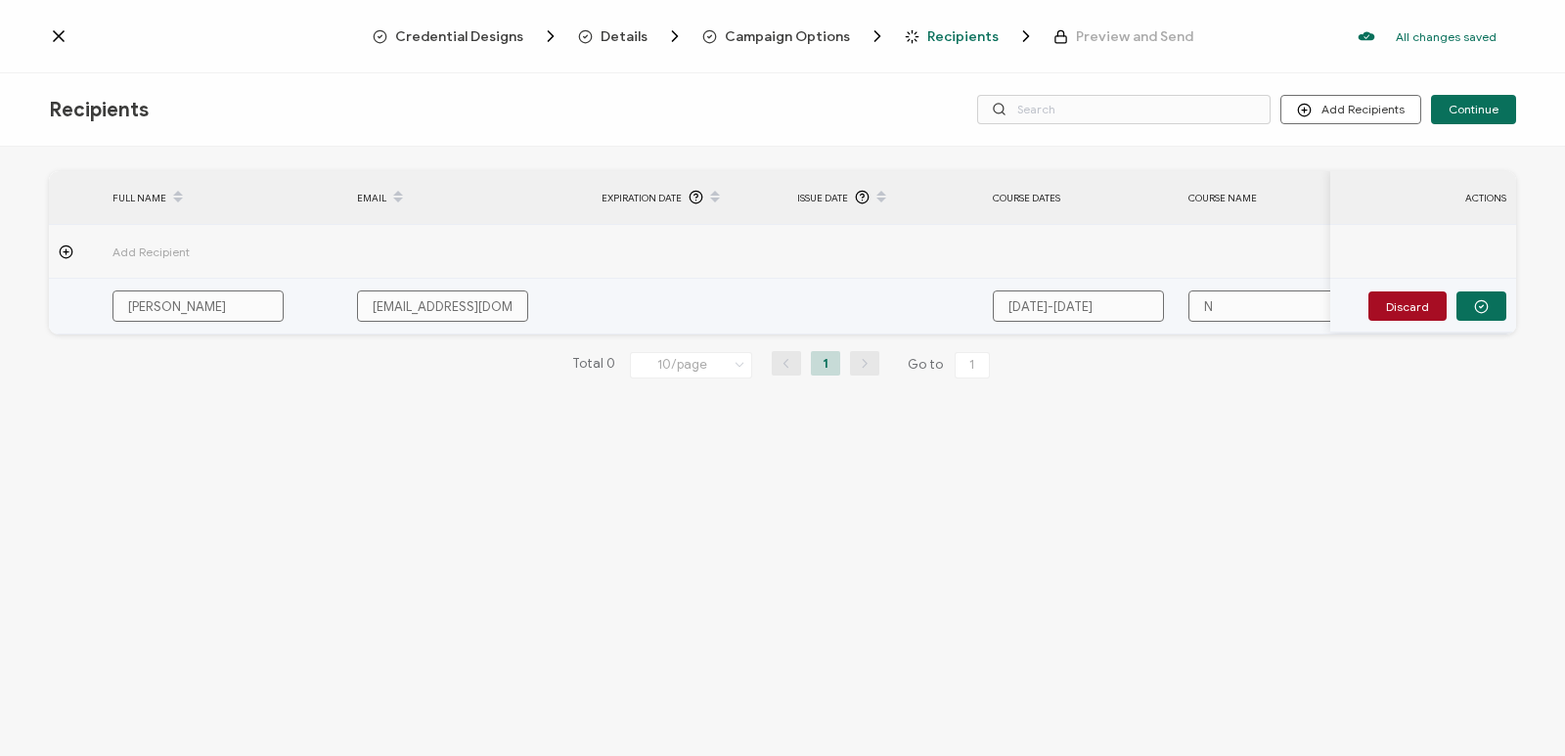
type input "Na"
type input "Nat"
type input "Natu"
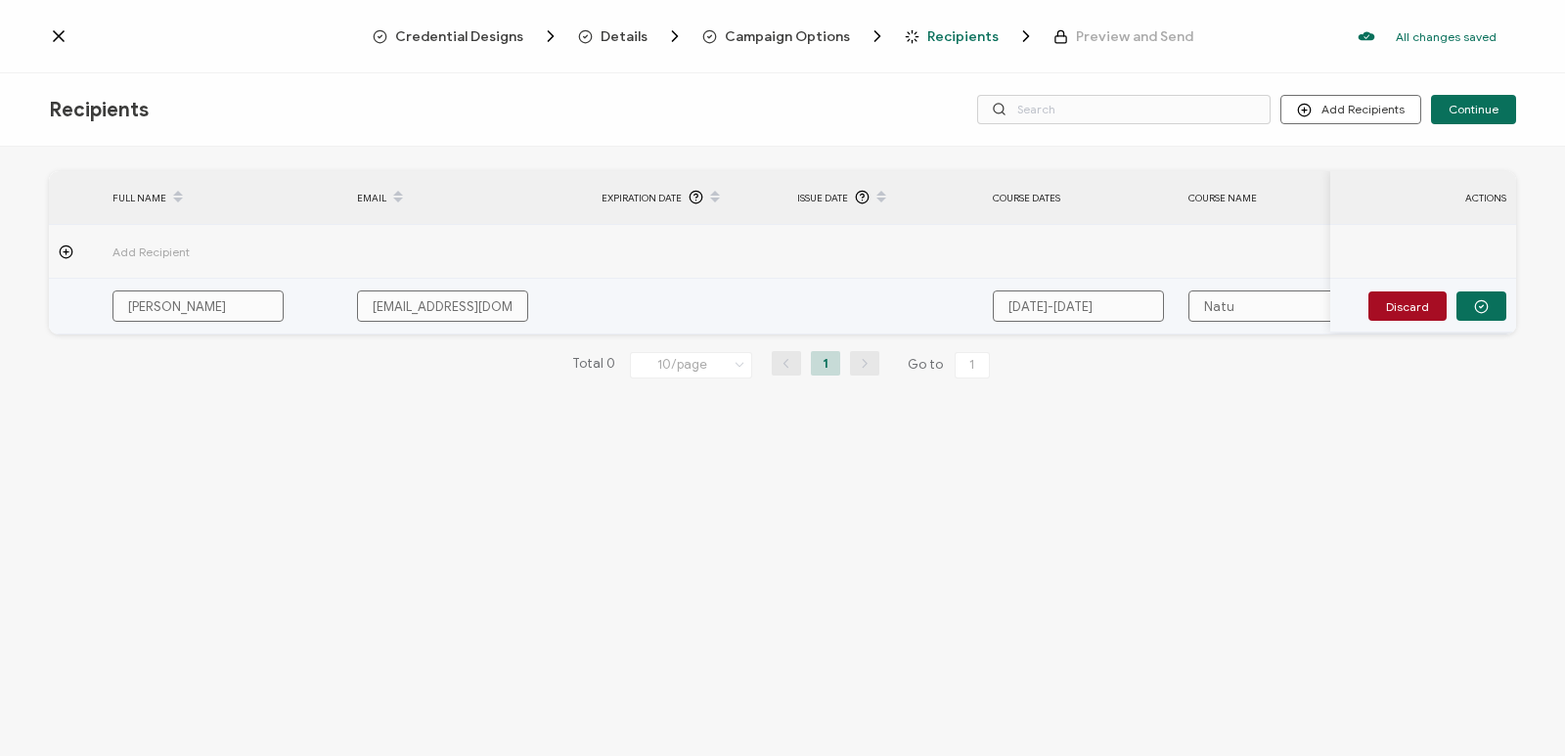
type input "Natur"
type input "Nature"
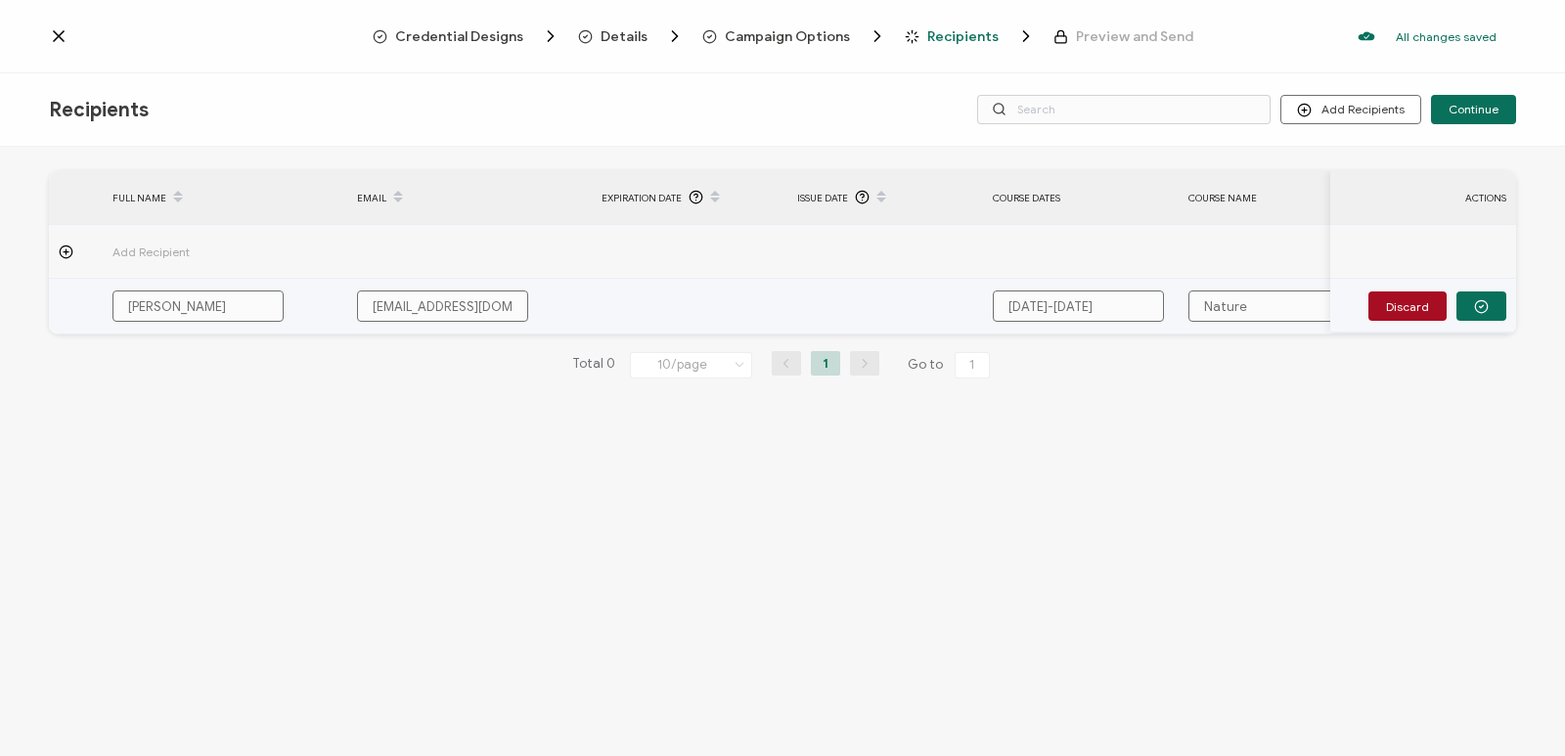
type input "Nature"
type input "Nature I"
type input "Nature In"
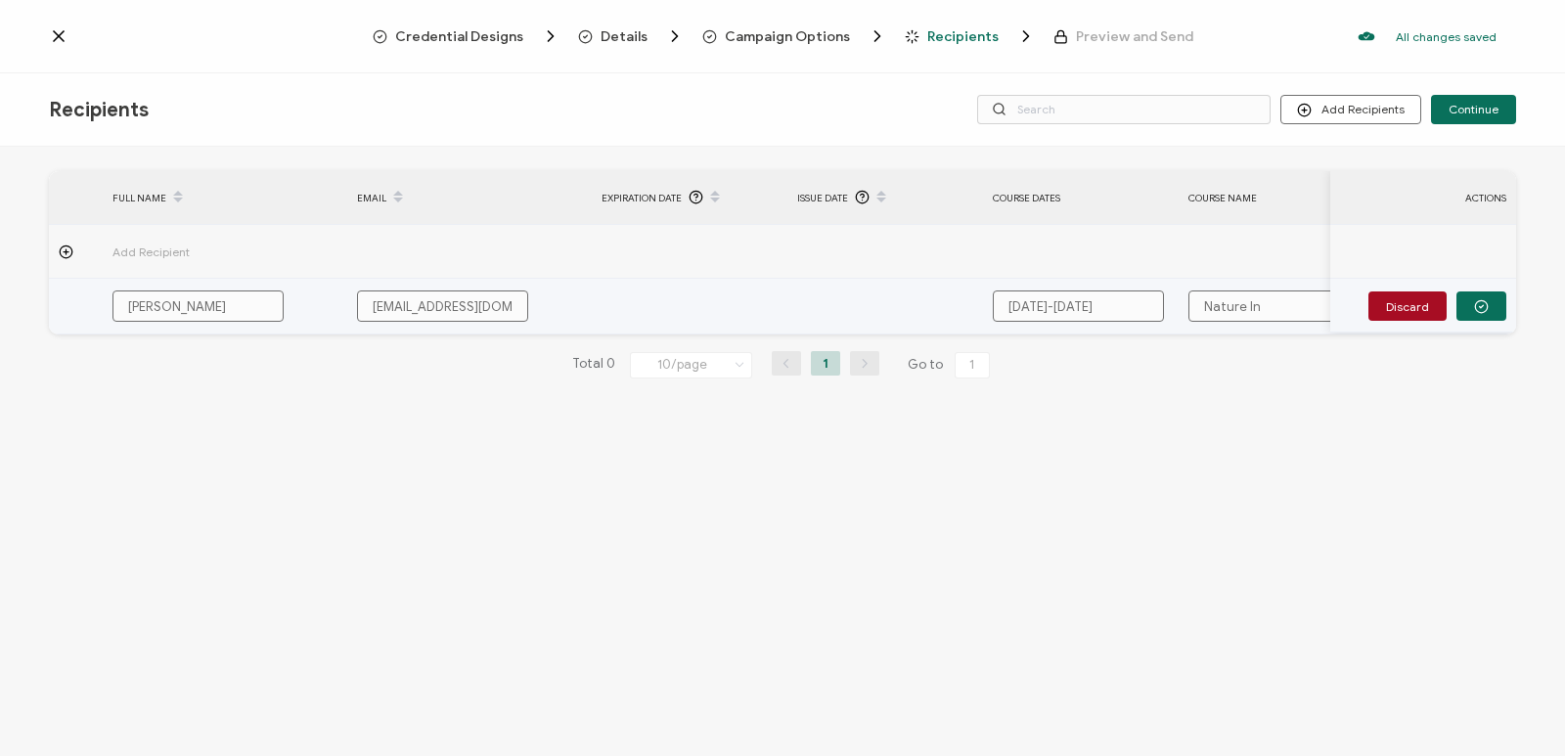
type input "Nature Inf"
type input "Nature Info"
type input "Nature Infor"
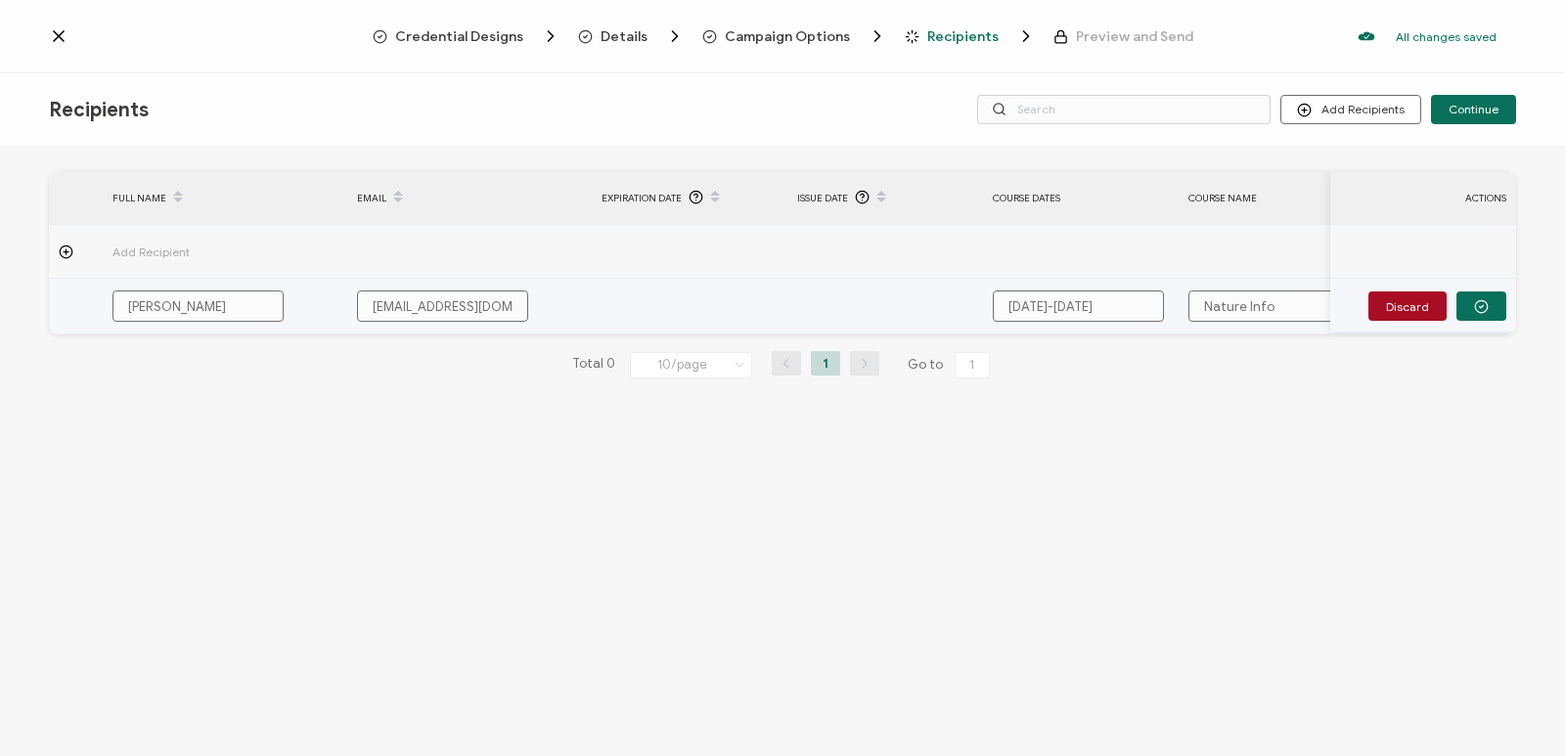
type input "Nature Infor"
type input "Nature Inform"
type input "Nature Informe"
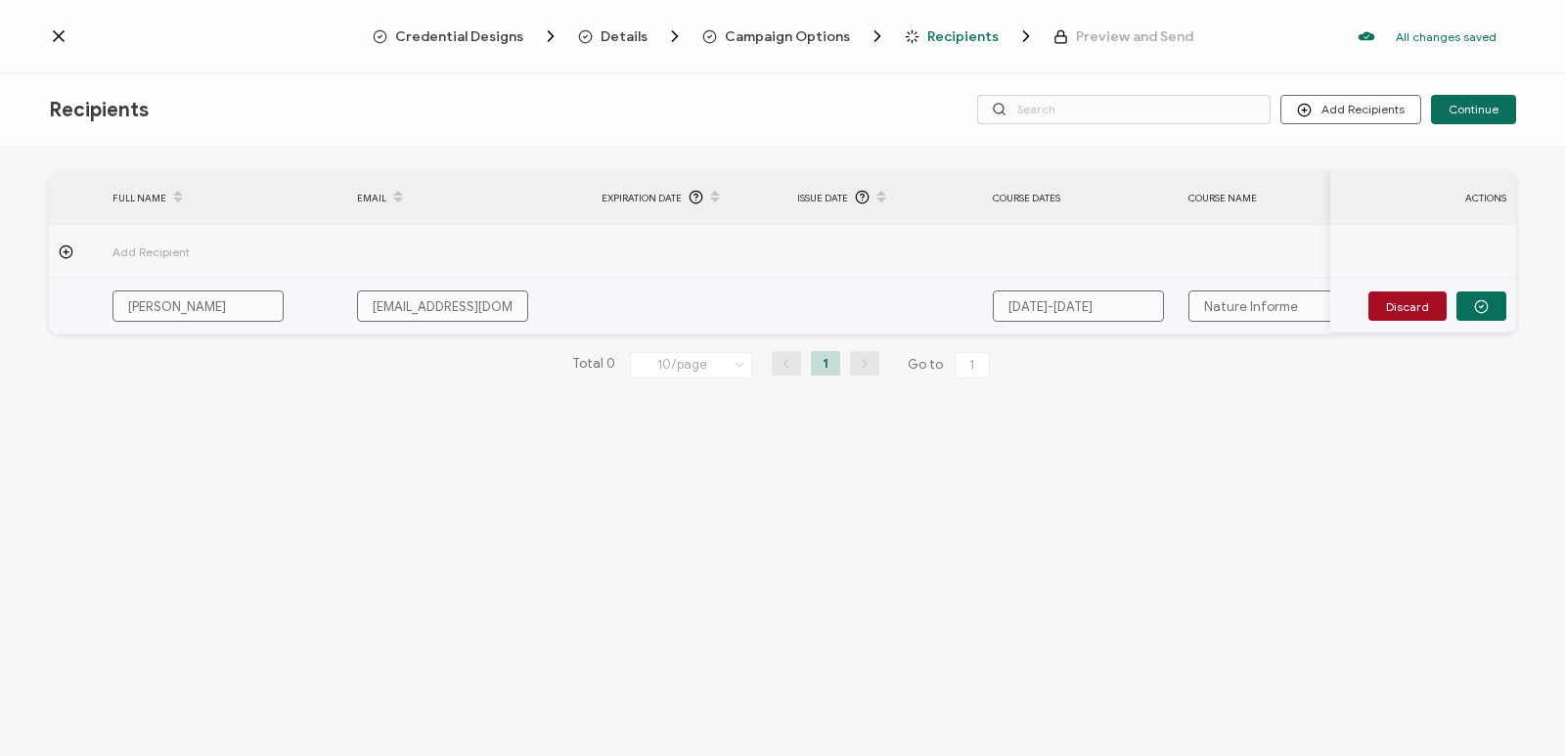
type input "Nature Informed"
type input "Nature Informed T"
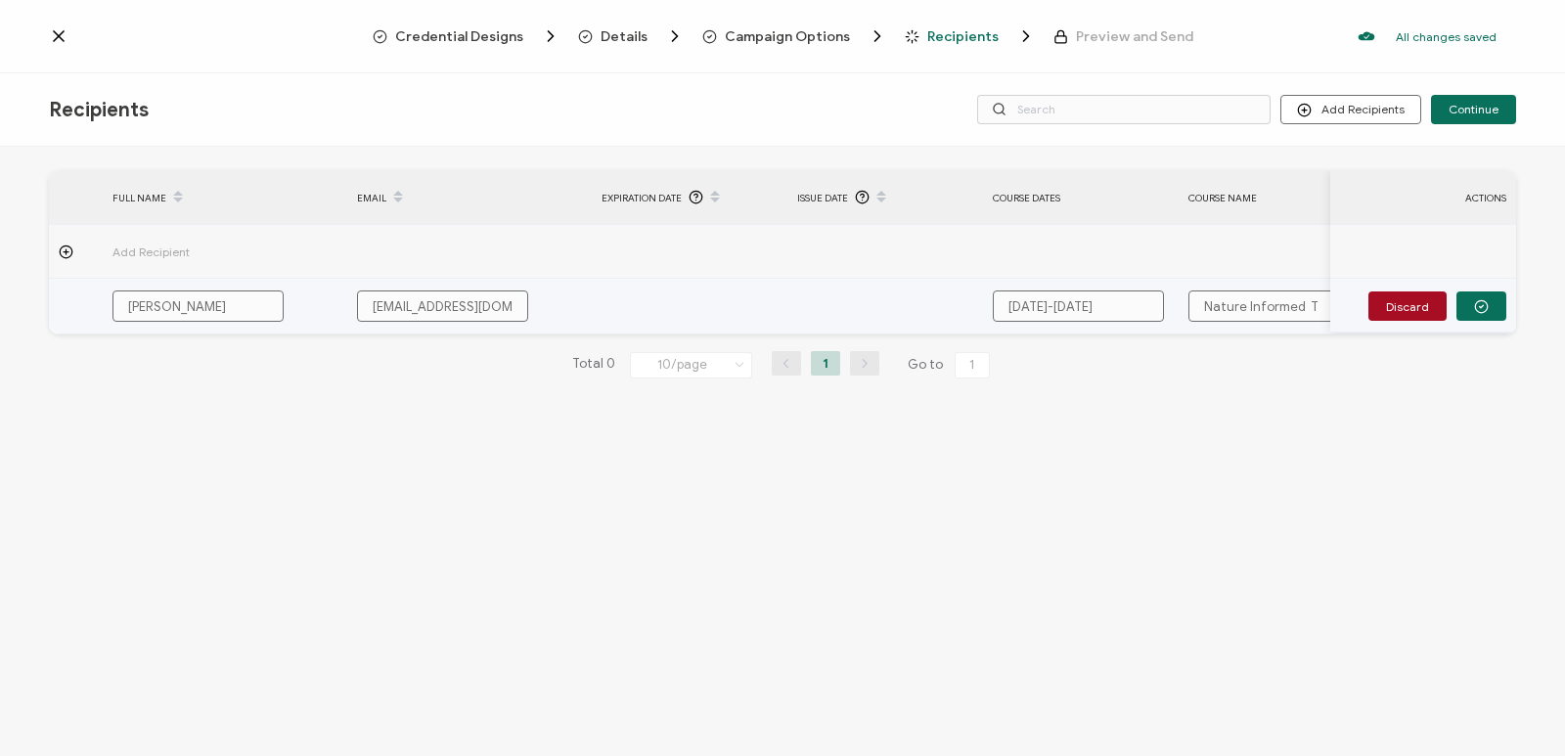
type input "Nature Informed T"
type input "Nature Informed Th"
type input "Nature Informed The"
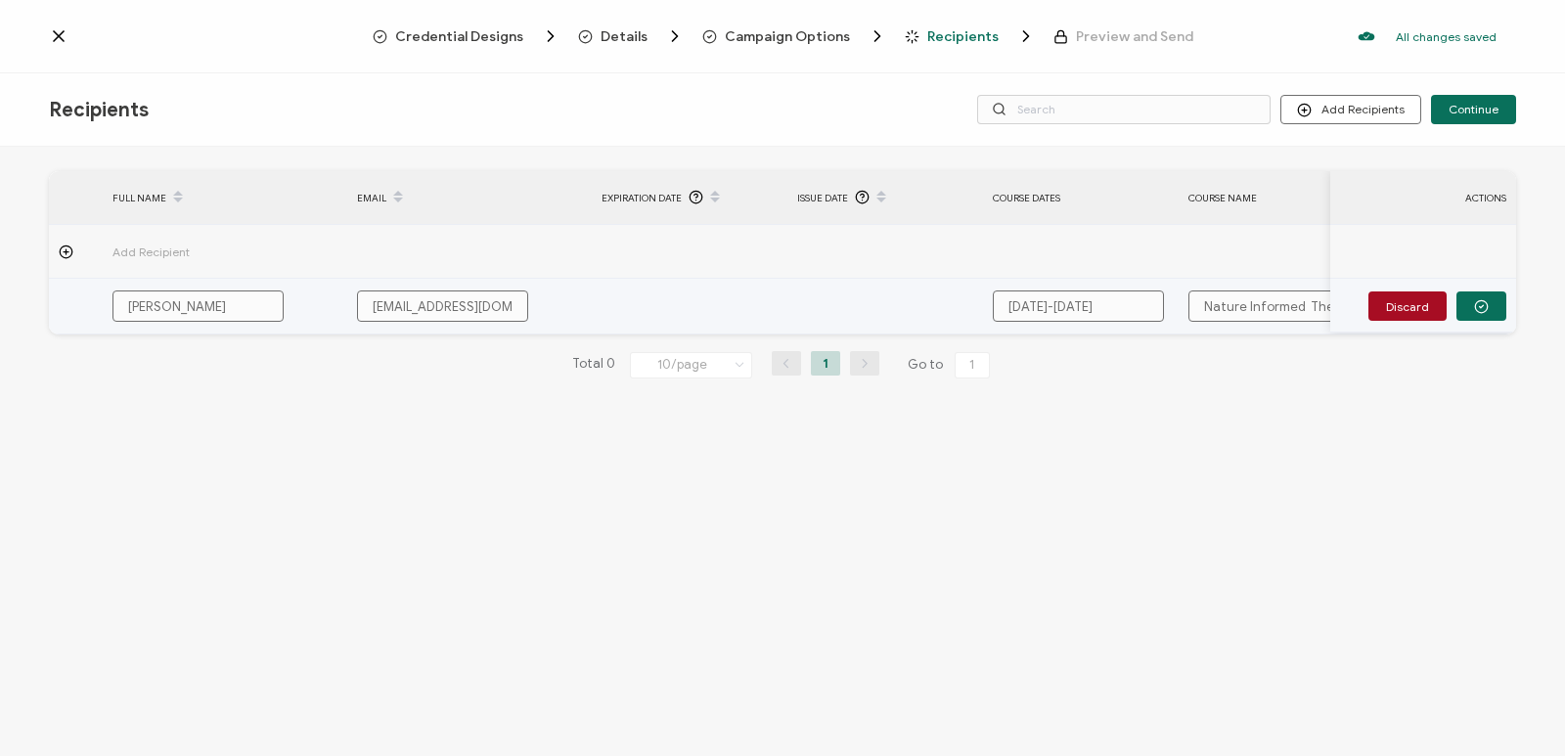
type input "Nature Informed Ther"
type input "Nature Informed Thera"
type input "Nature Informed Therap"
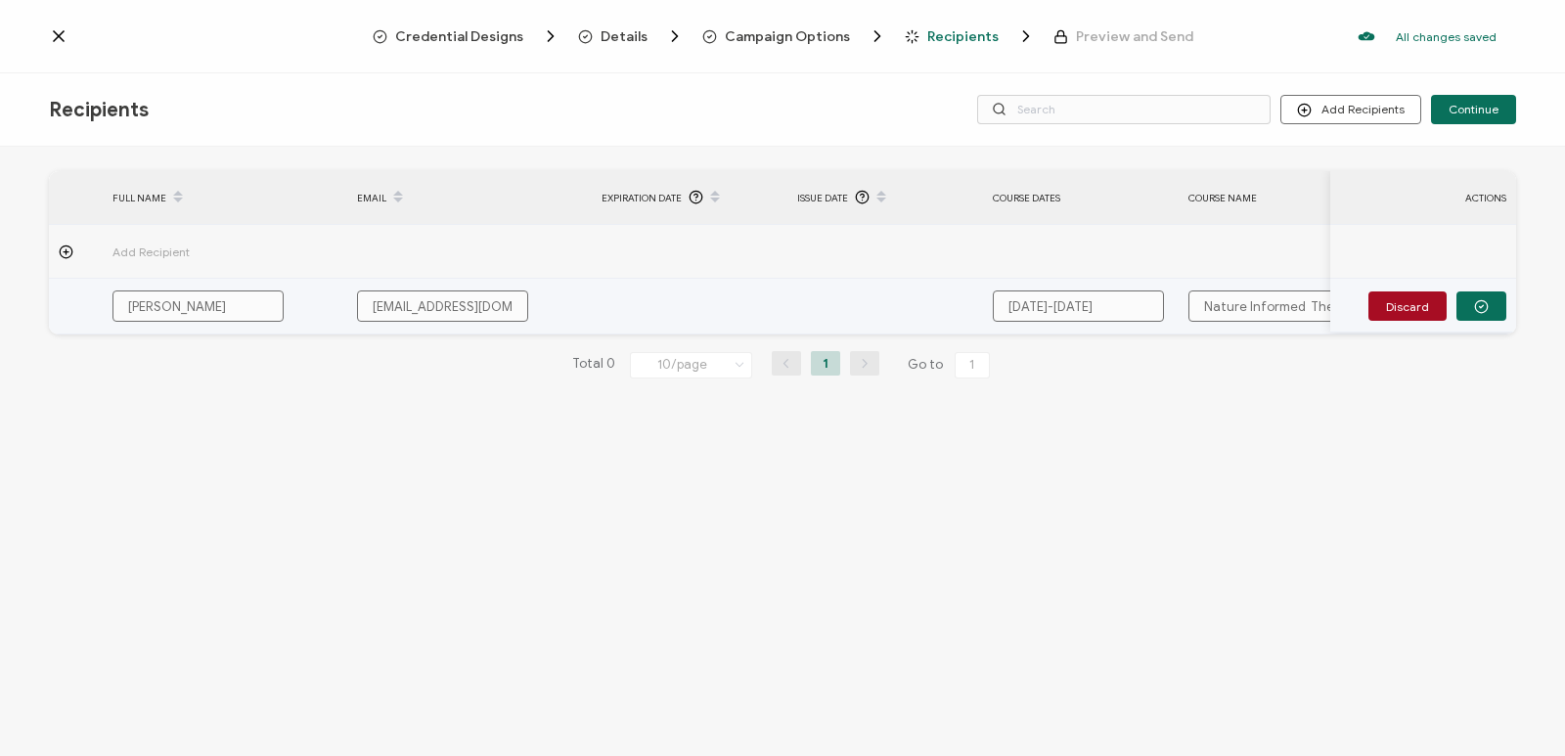
type input "Nature Informed Therap"
type input "Nature Informed Therapy"
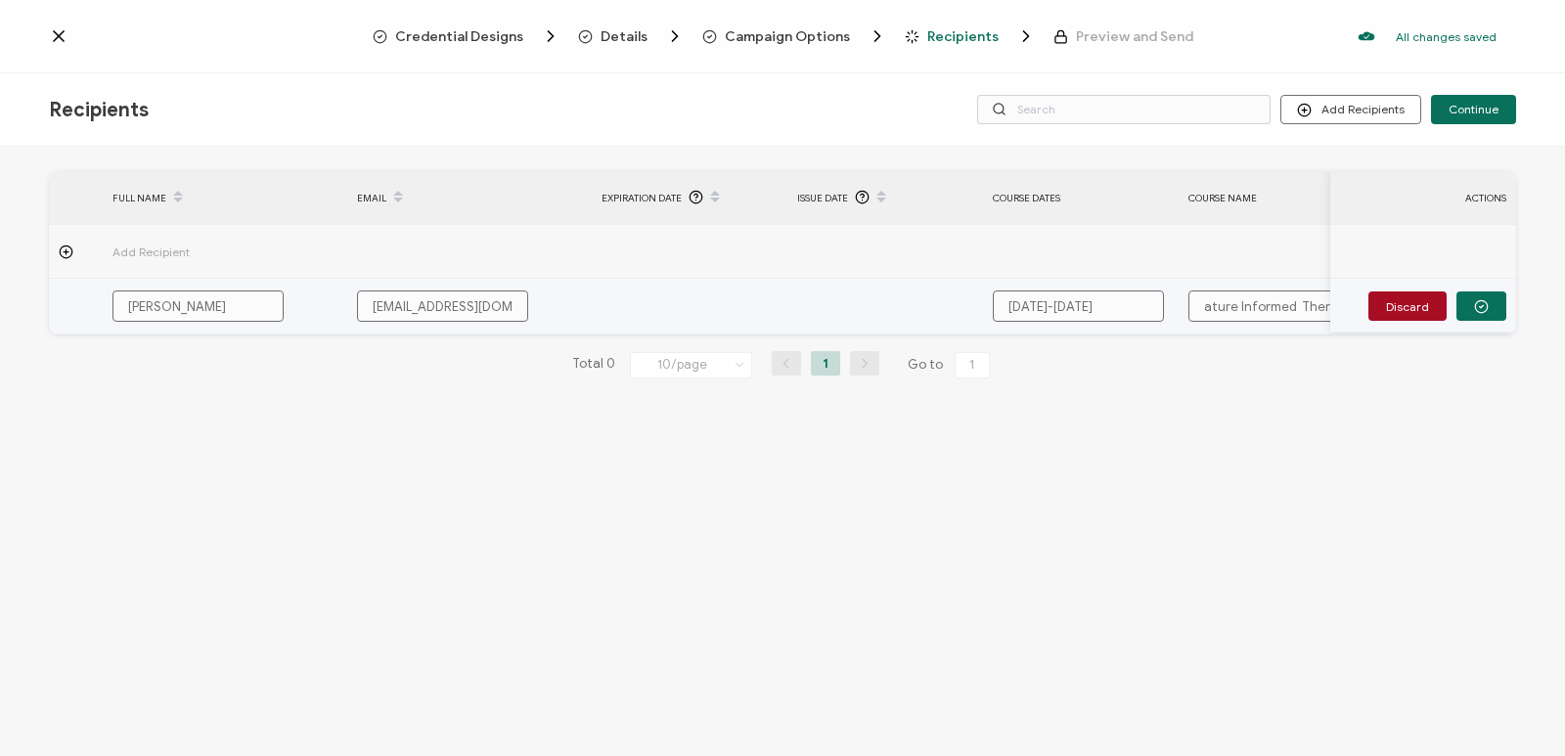
type input "Nature Informed Therapy T"
type input "Nature Informed Therapy Tr"
type input "Nature Informed Therapy Tra"
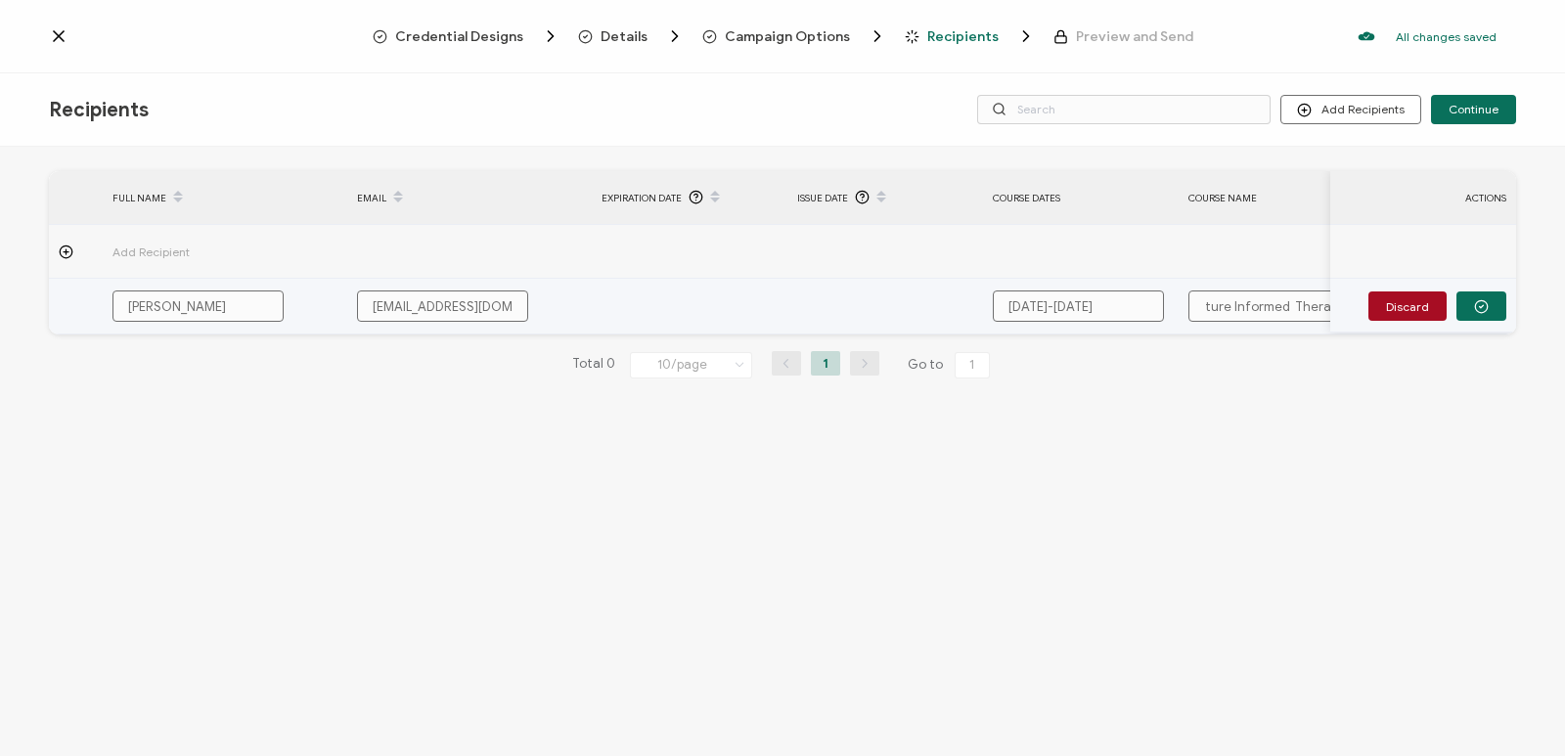
type input "Nature Informed Therapy Tra"
type input "Nature Informed Therapy Trai"
type input "Nature Informed Therapy Train"
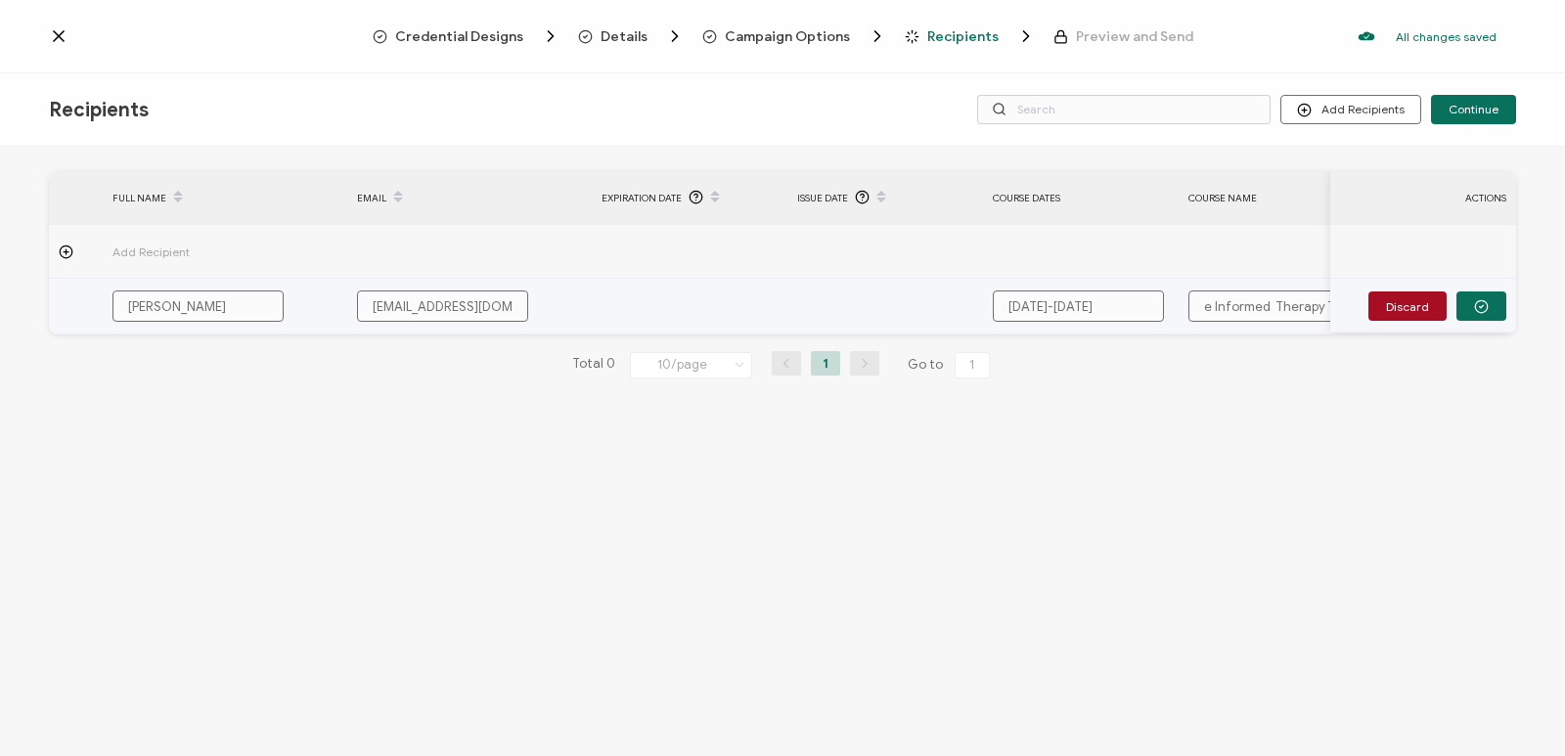
type input "Nature Informed Therapy Trainin"
type input "Nature Informed Therapy Training"
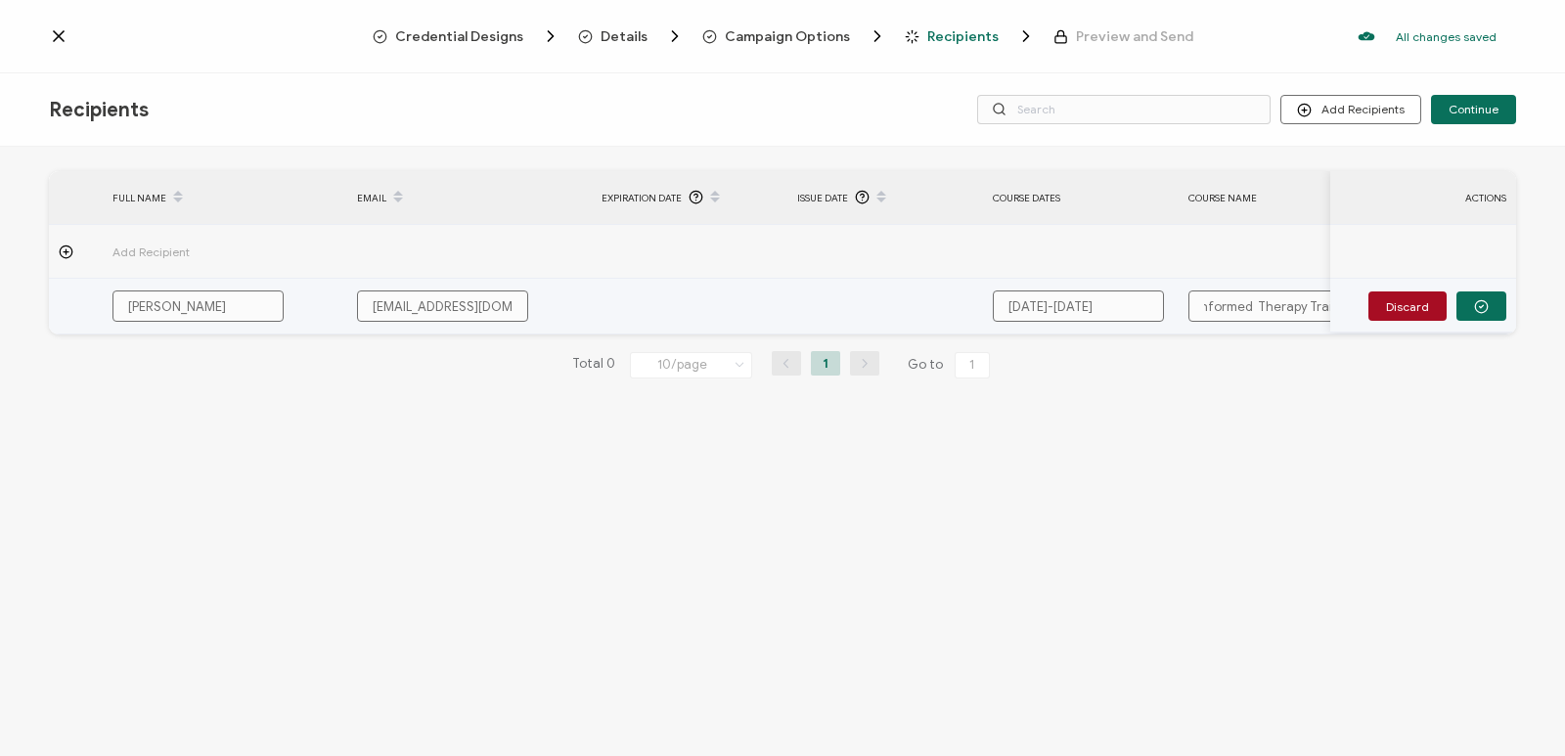
click at [1254, 304] on input "Nature Informed Therapy Training" at bounding box center [1273, 306] width 171 height 31
type input "Nature Informed Therapy Training"
drag, startPoint x: 1304, startPoint y: 309, endPoint x: 1132, endPoint y: 310, distance: 172.2
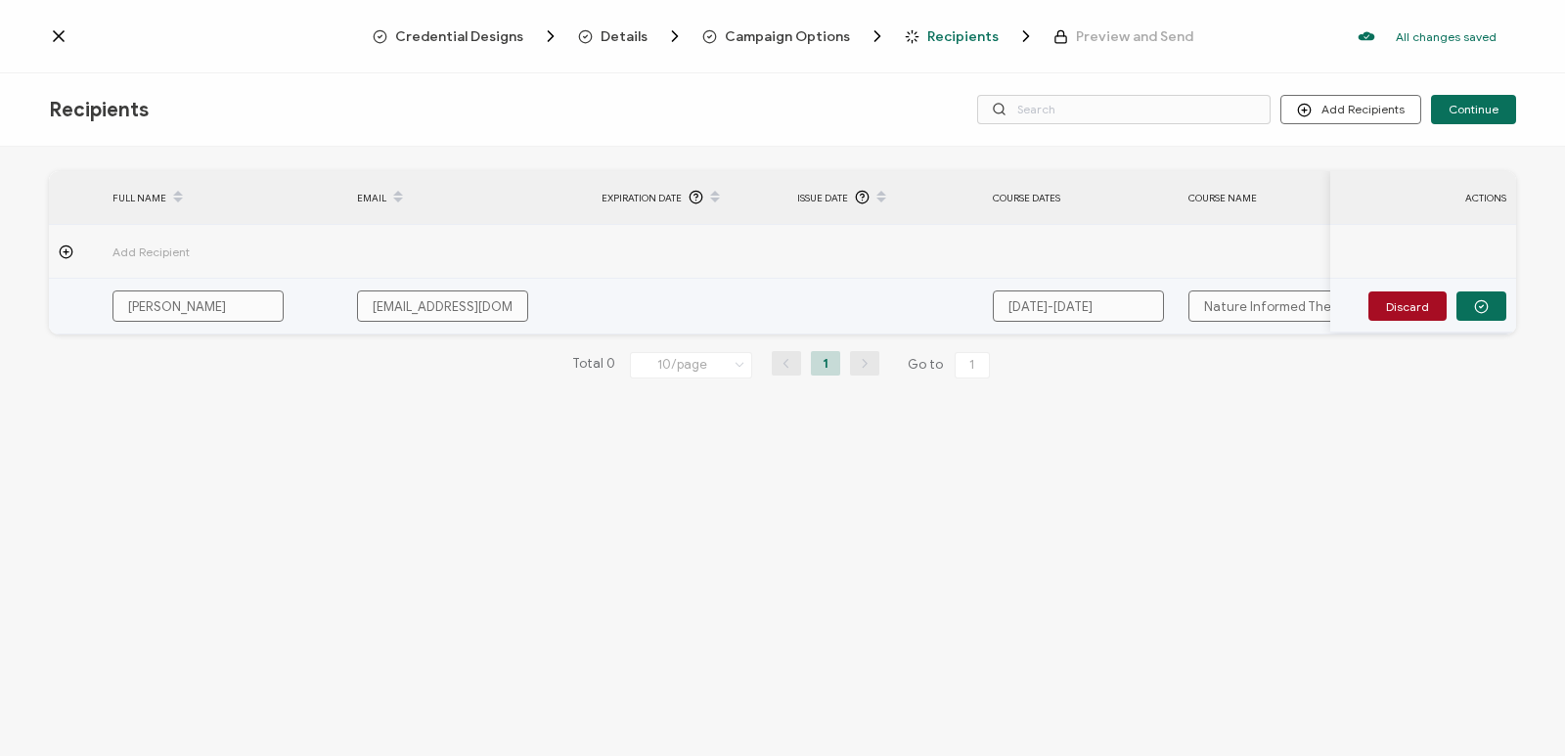
click at [1132, 310] on tr "Alexandra Milonas aamilonas@gmail.com September 9-11, 2025 Nature Informed Ther…" at bounding box center [804, 307] width 1511 height 56
click at [1257, 313] on input "Nature Informed Therapy Training" at bounding box center [1273, 306] width 171 height 31
type input "Nature Informed Therapy Training"
click at [1482, 299] on icon "button" at bounding box center [1481, 306] width 15 height 15
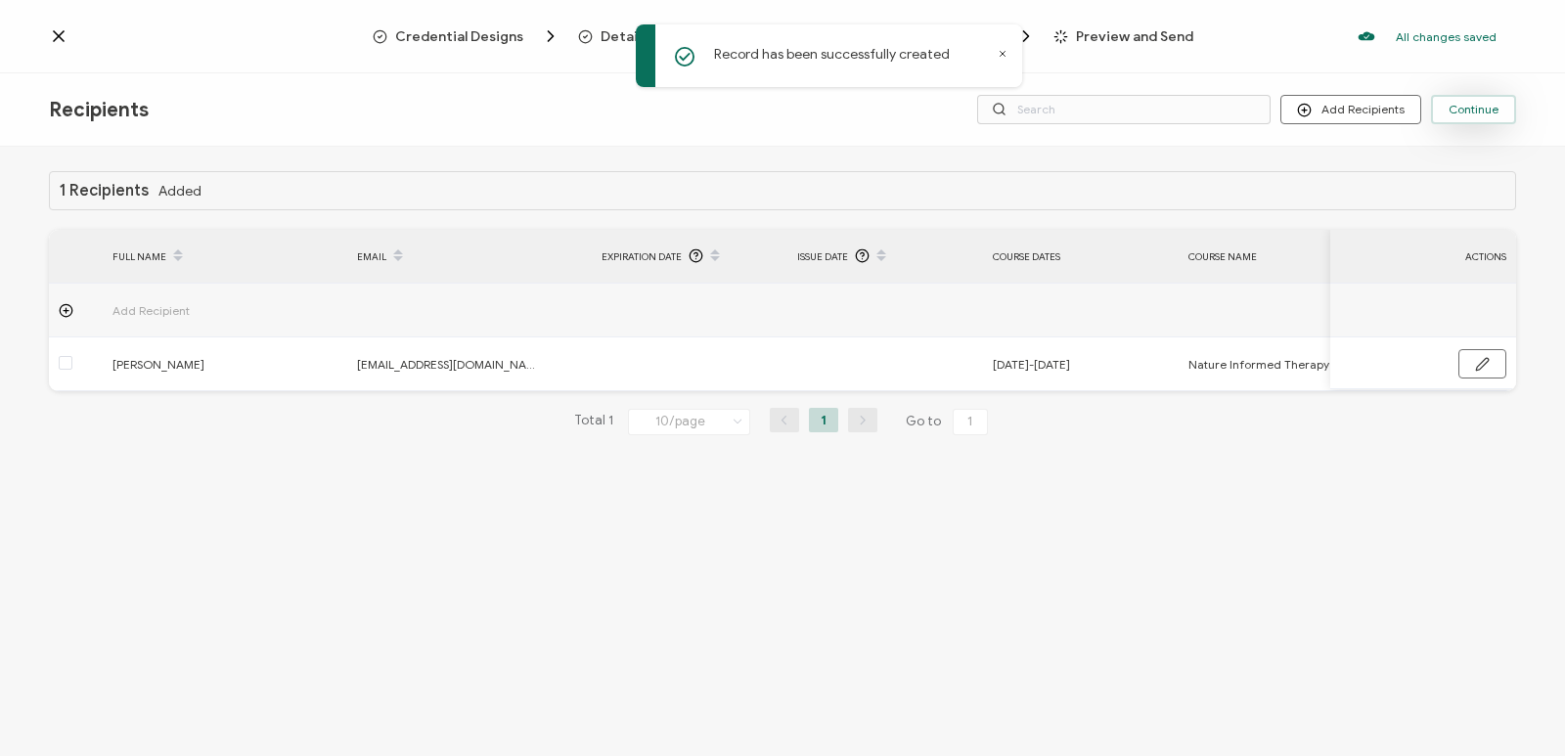
click at [1462, 111] on span "Continue" at bounding box center [1474, 110] width 50 height 12
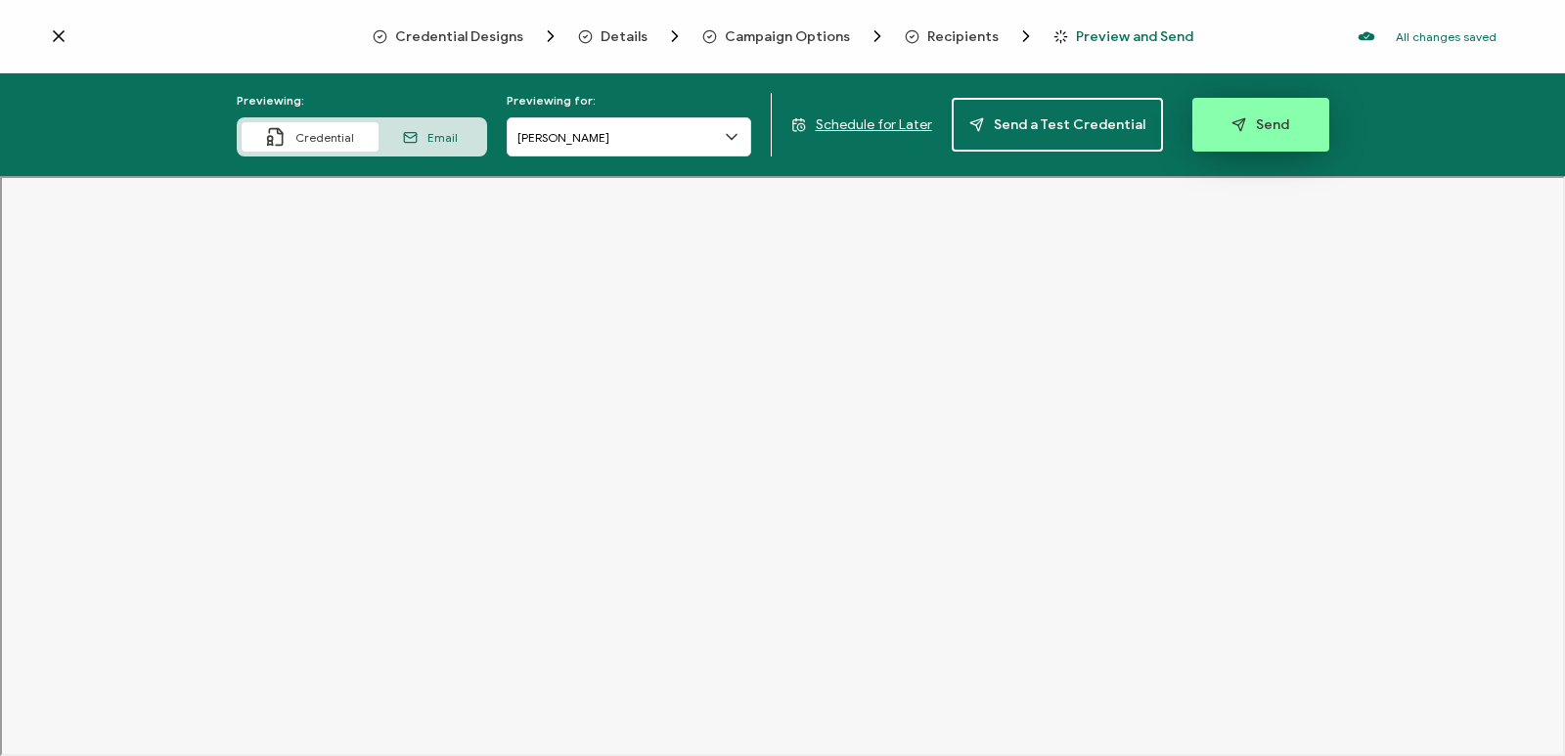
click at [1284, 119] on button "Send" at bounding box center [1260, 125] width 137 height 54
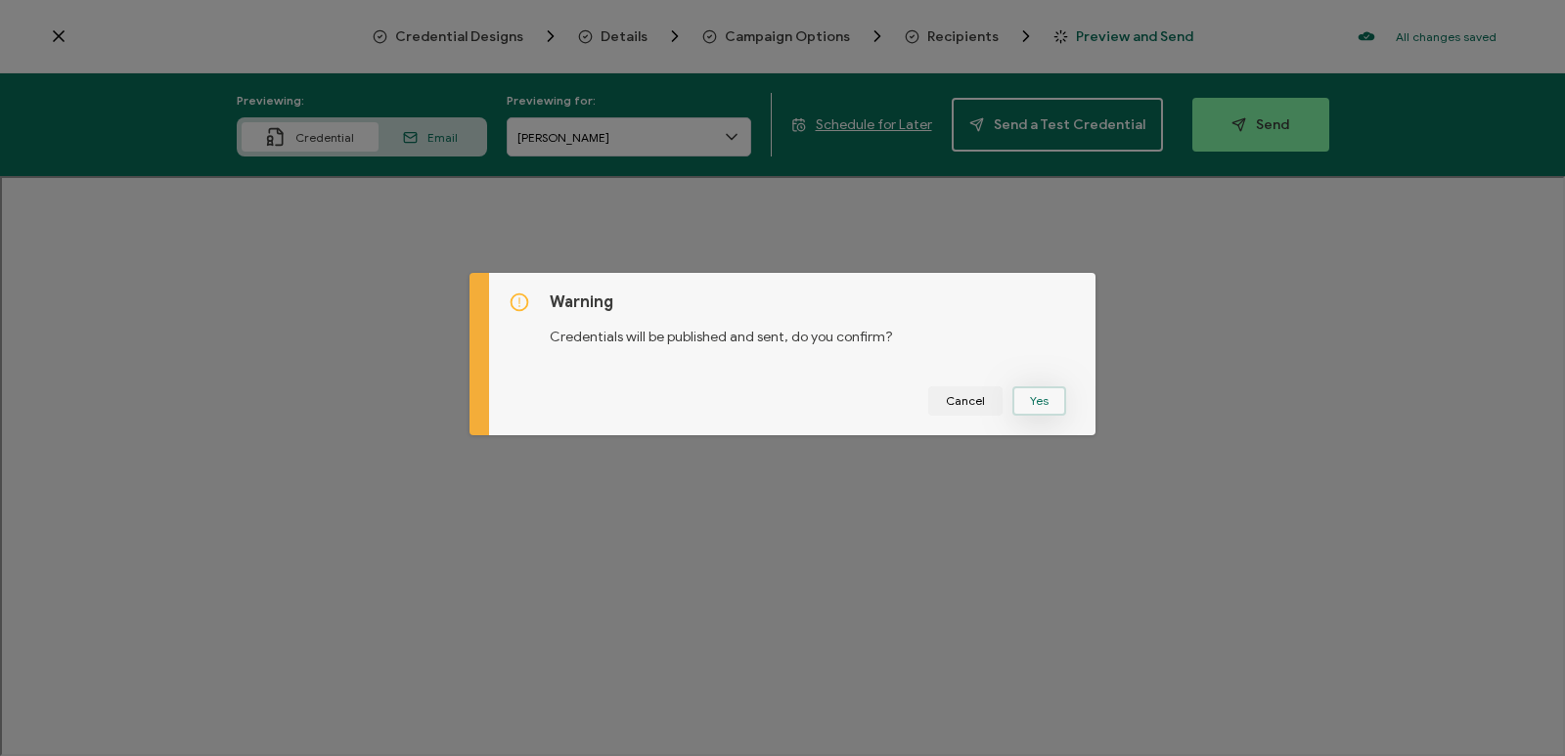
click at [1048, 399] on button "Yes" at bounding box center [1039, 400] width 54 height 29
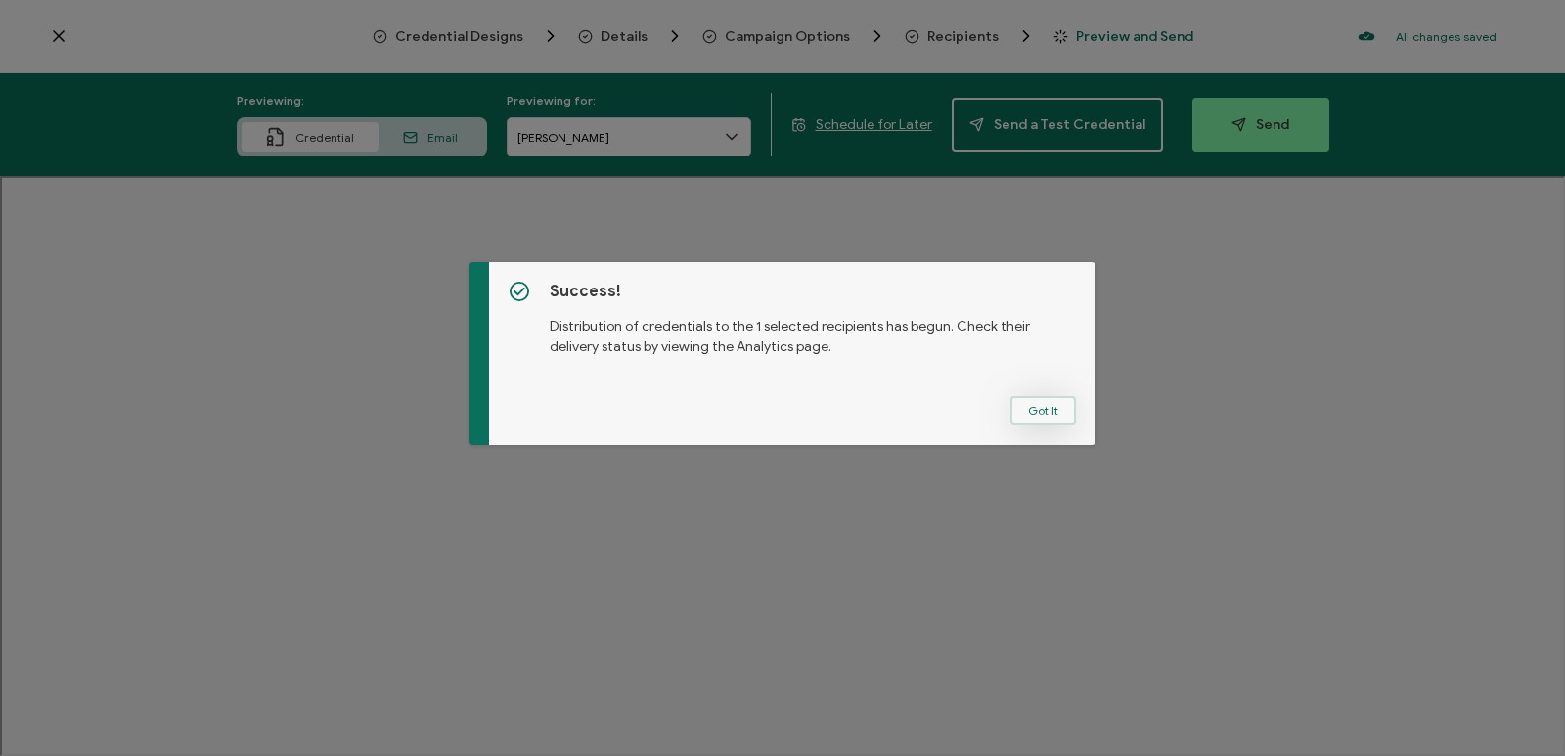
click at [1037, 407] on button "Got It" at bounding box center [1043, 410] width 66 height 29
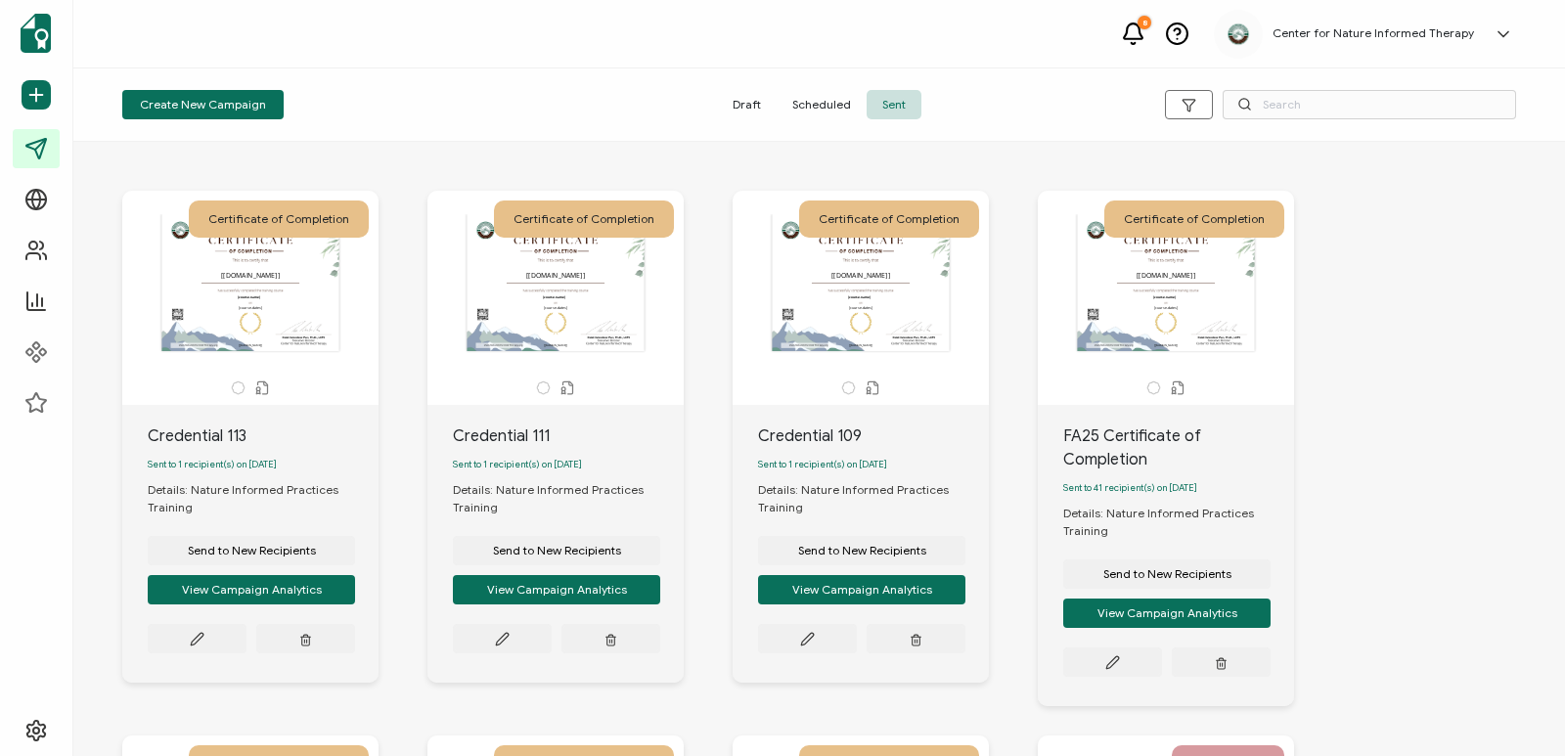
click at [750, 109] on span "Draft" at bounding box center [747, 104] width 60 height 29
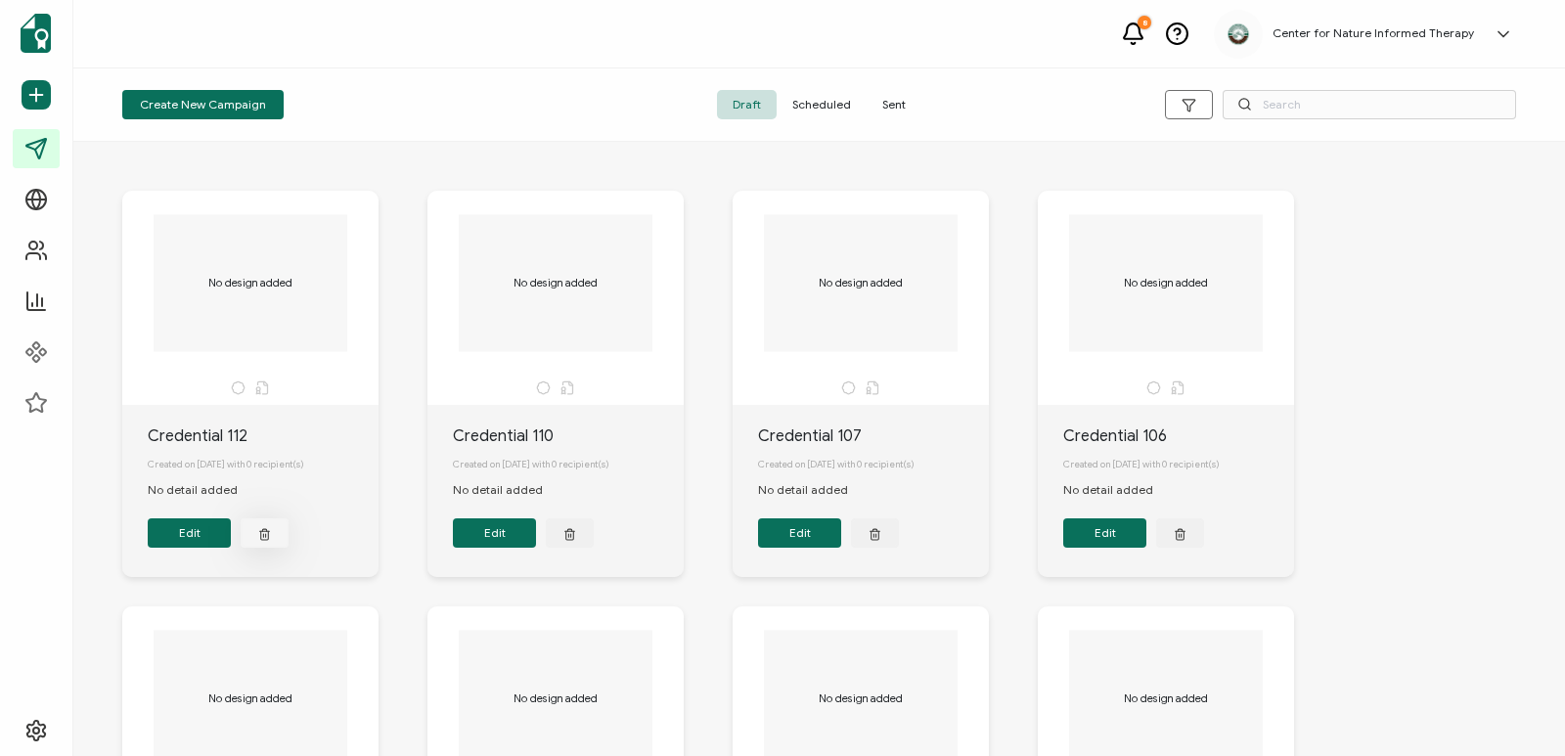
click at [271, 541] on icon "button" at bounding box center [264, 533] width 13 height 15
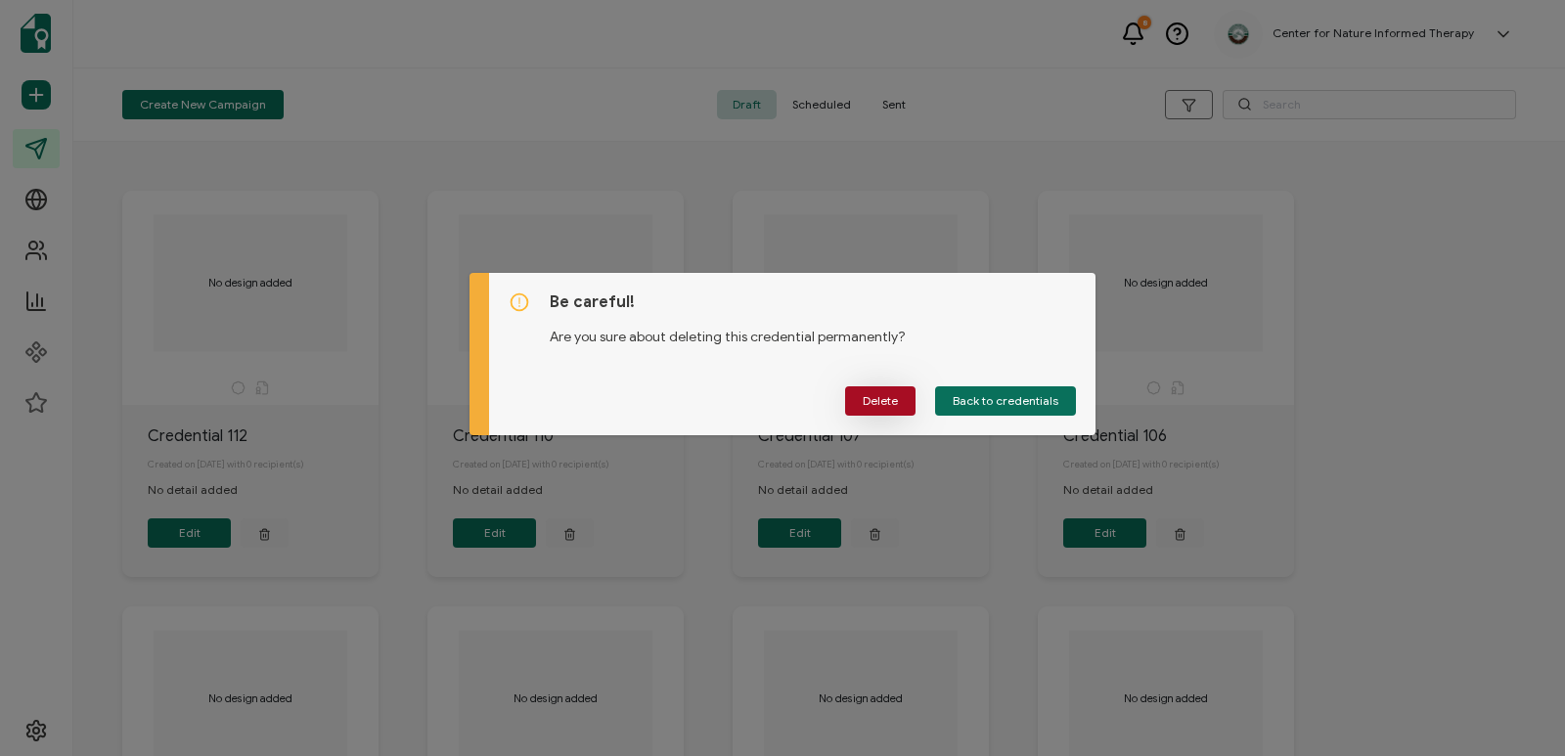
click at [875, 402] on span "Delete" at bounding box center [880, 401] width 35 height 12
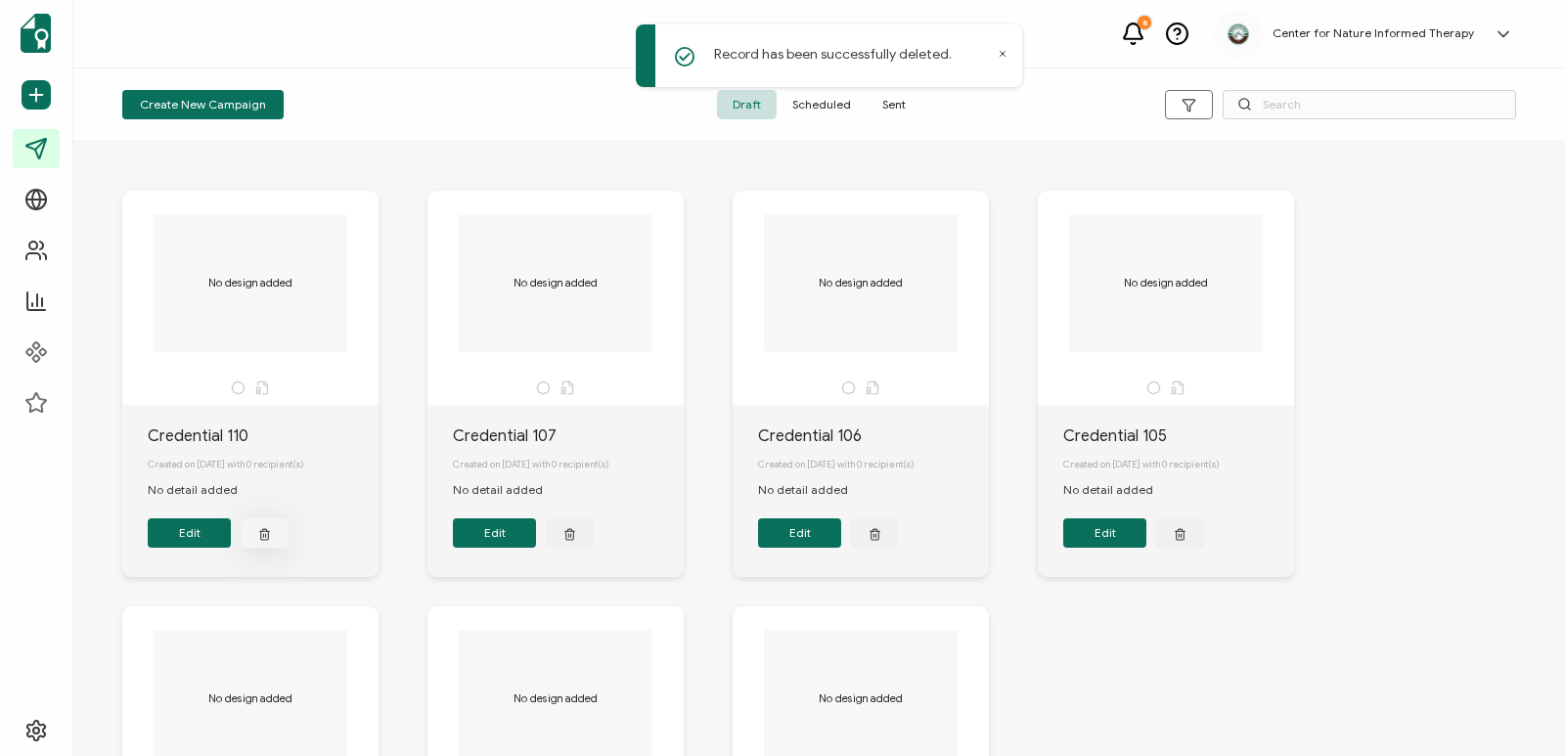
click at [272, 540] on button "button" at bounding box center [265, 532] width 48 height 29
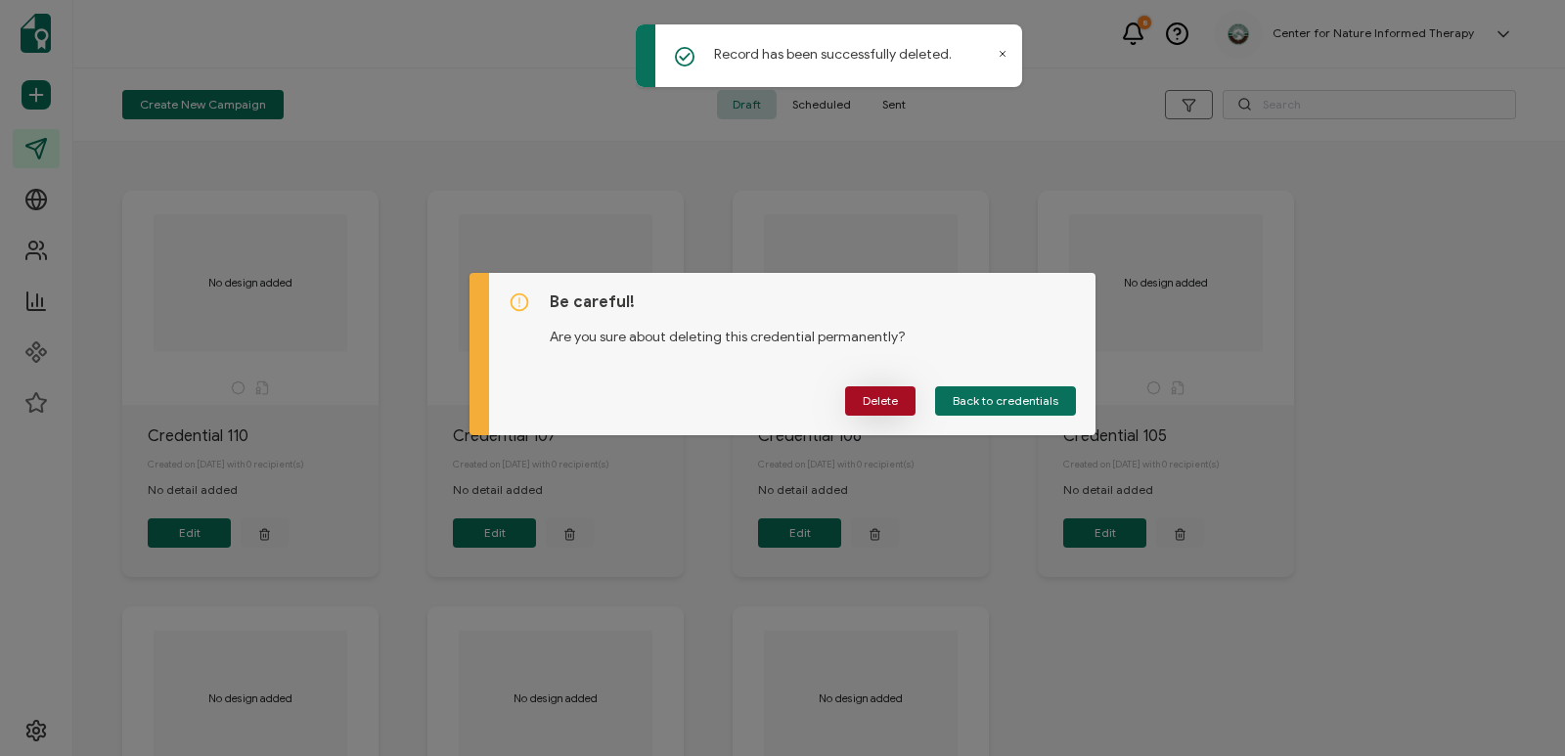
click at [877, 397] on span "Delete" at bounding box center [880, 401] width 35 height 12
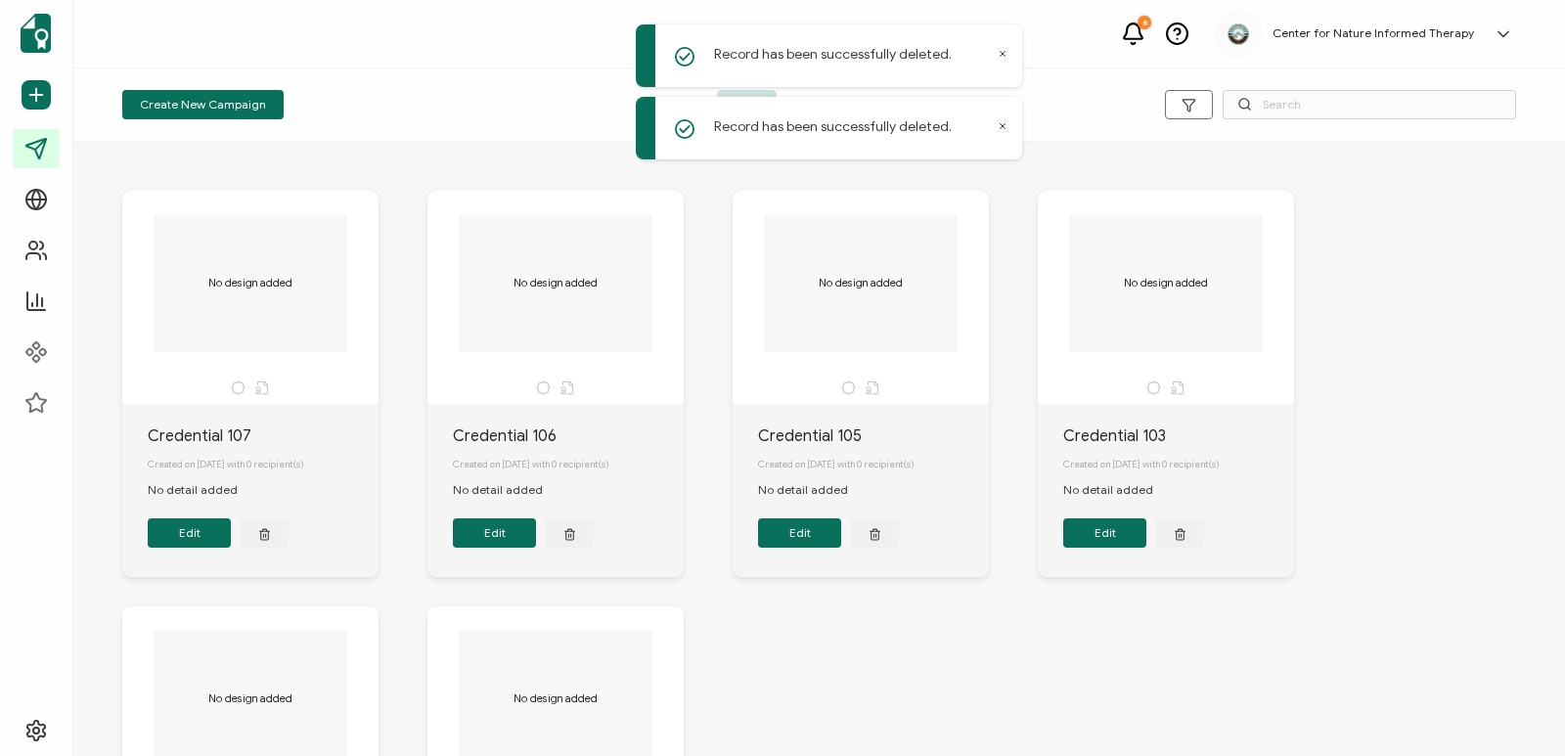
click at [264, 531] on icon "button" at bounding box center [265, 531] width 10 height 0
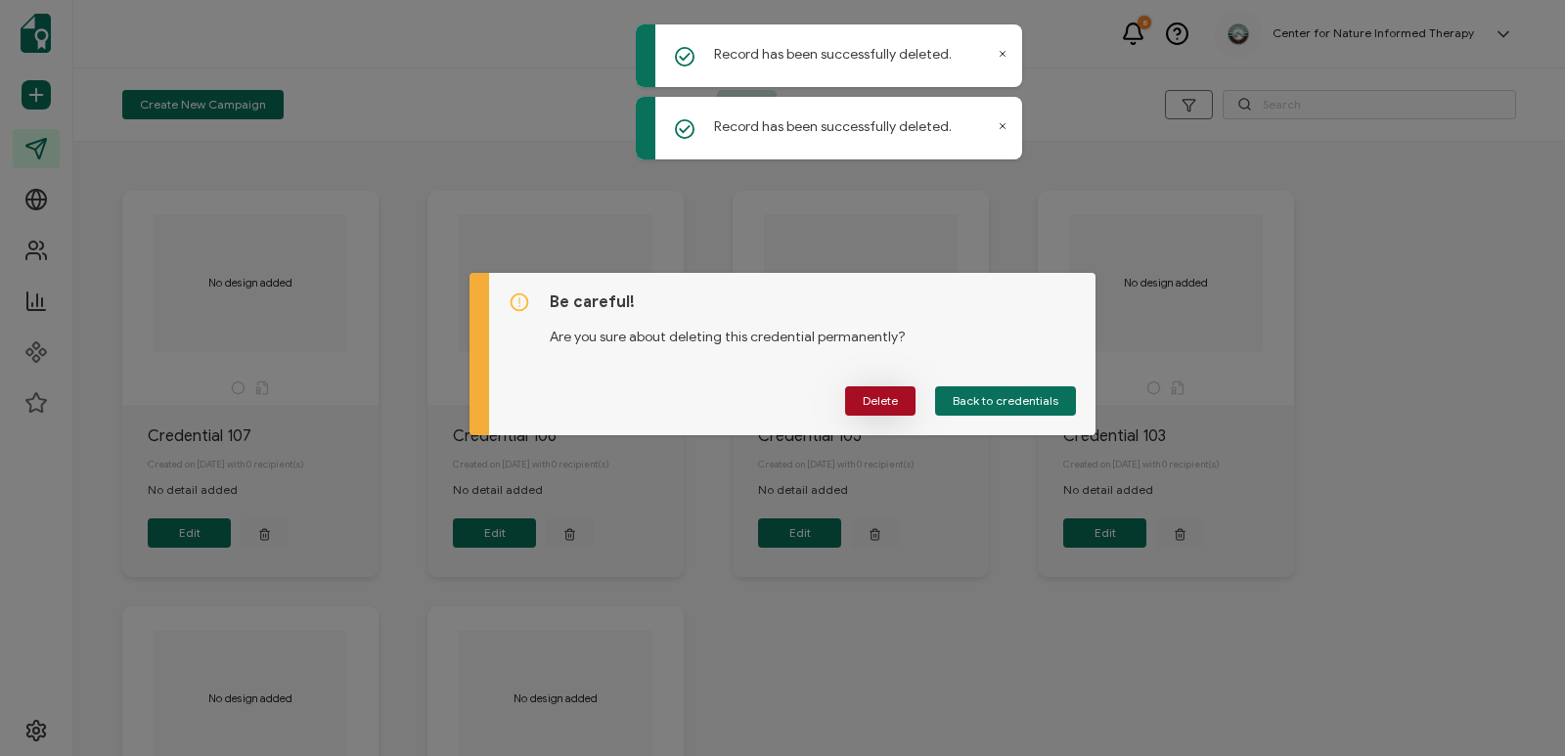
click at [874, 406] on span "Delete" at bounding box center [880, 401] width 35 height 12
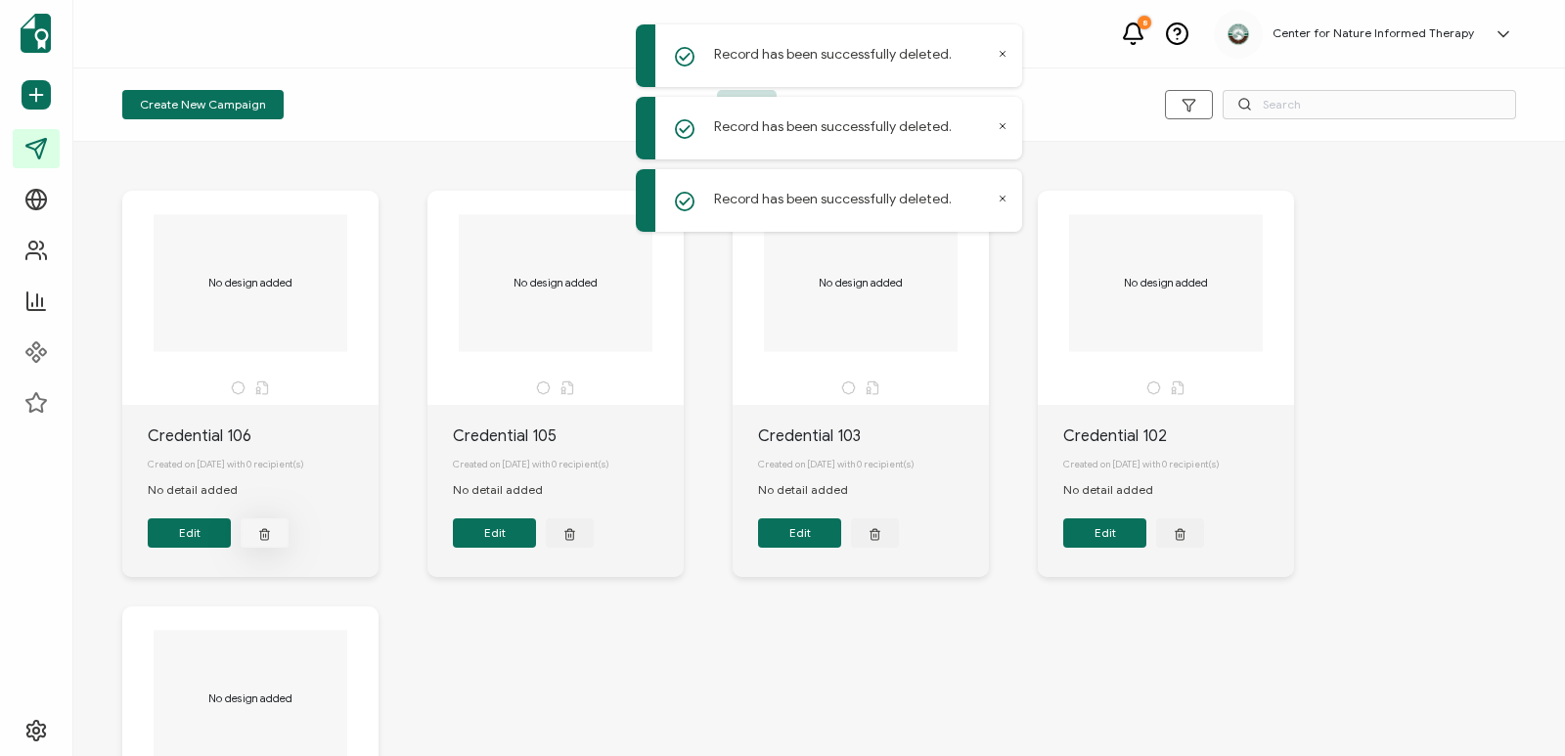
click at [262, 532] on icon "button" at bounding box center [264, 533] width 13 height 15
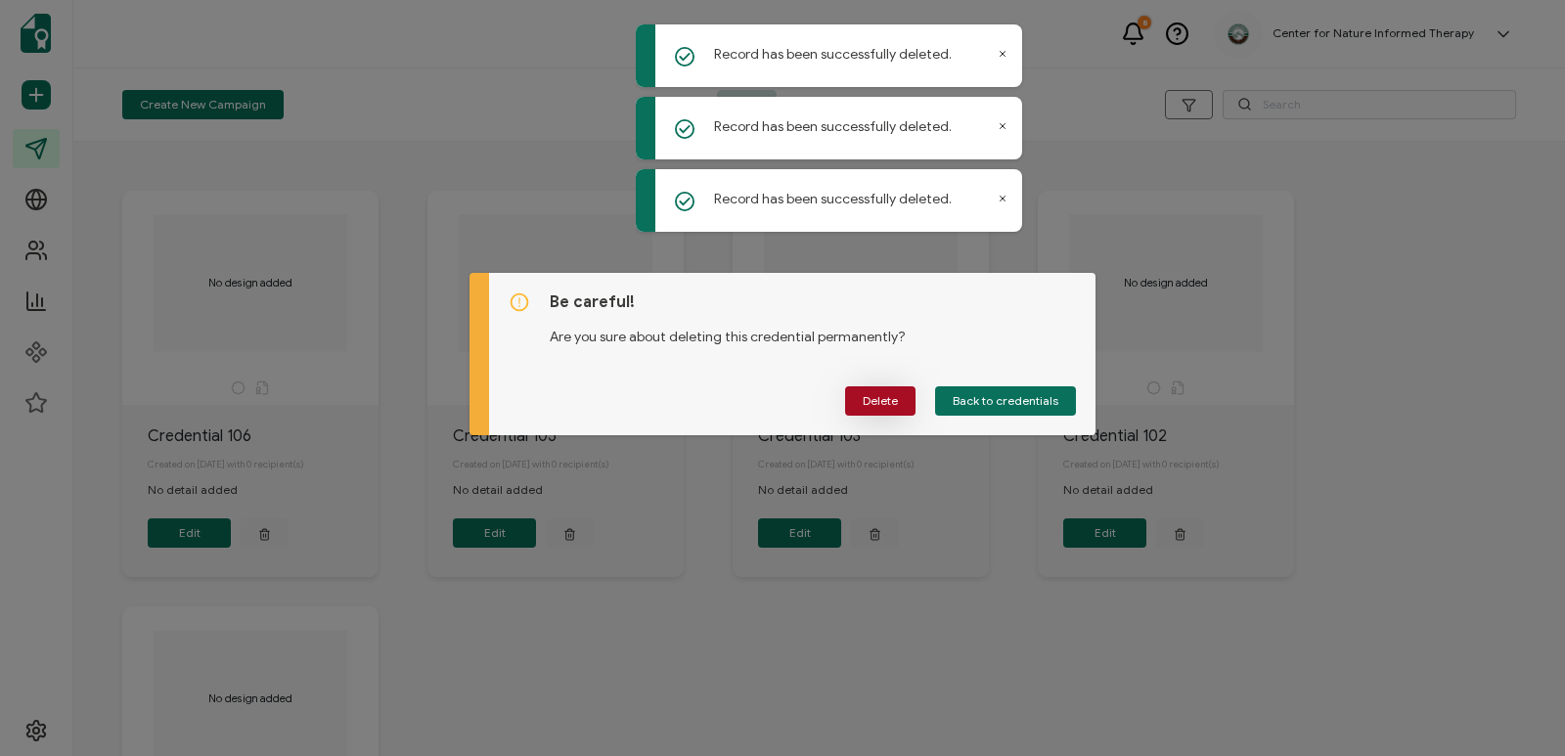
click at [897, 402] on span "Delete" at bounding box center [880, 401] width 35 height 12
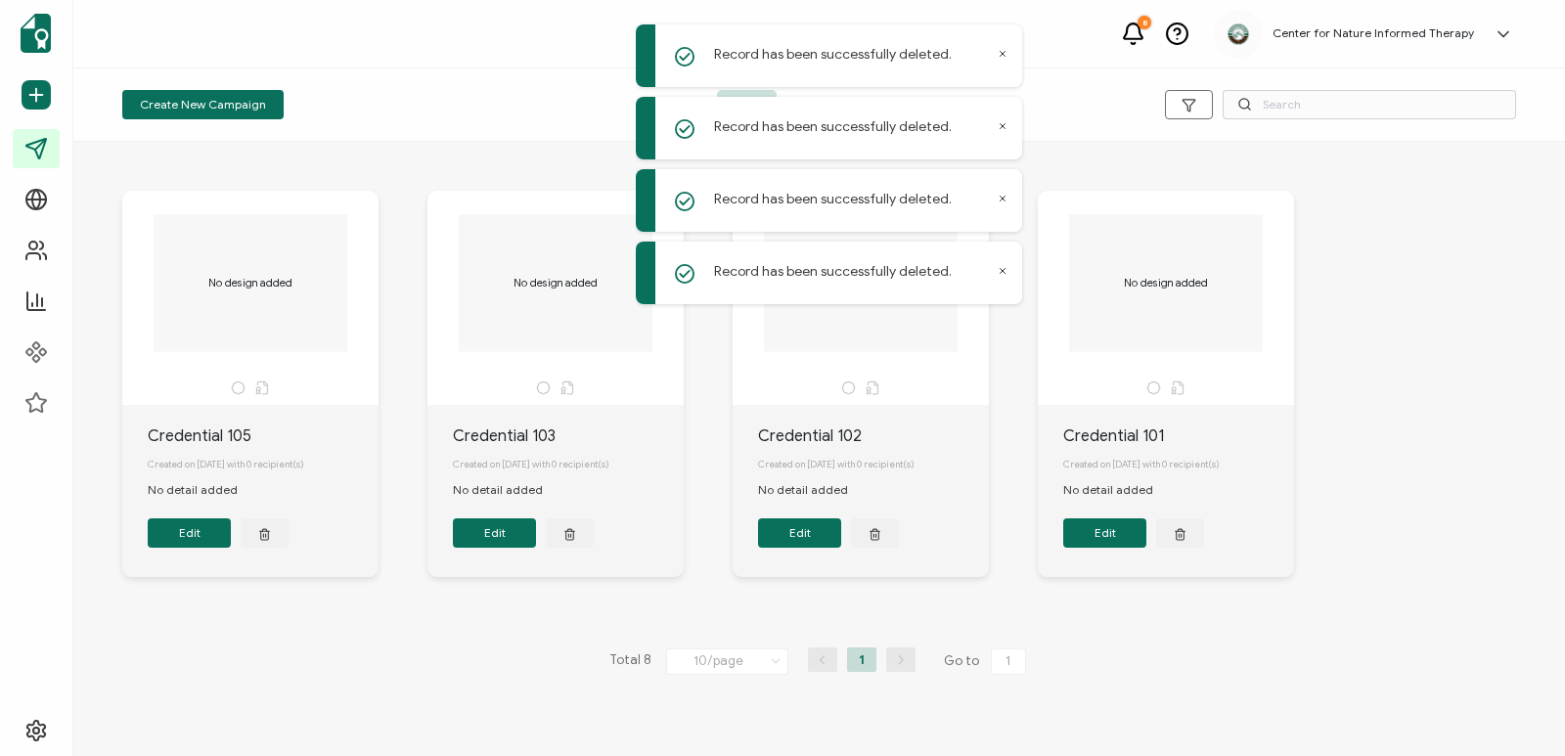
click at [269, 531] on icon "button" at bounding box center [265, 531] width 10 height 0
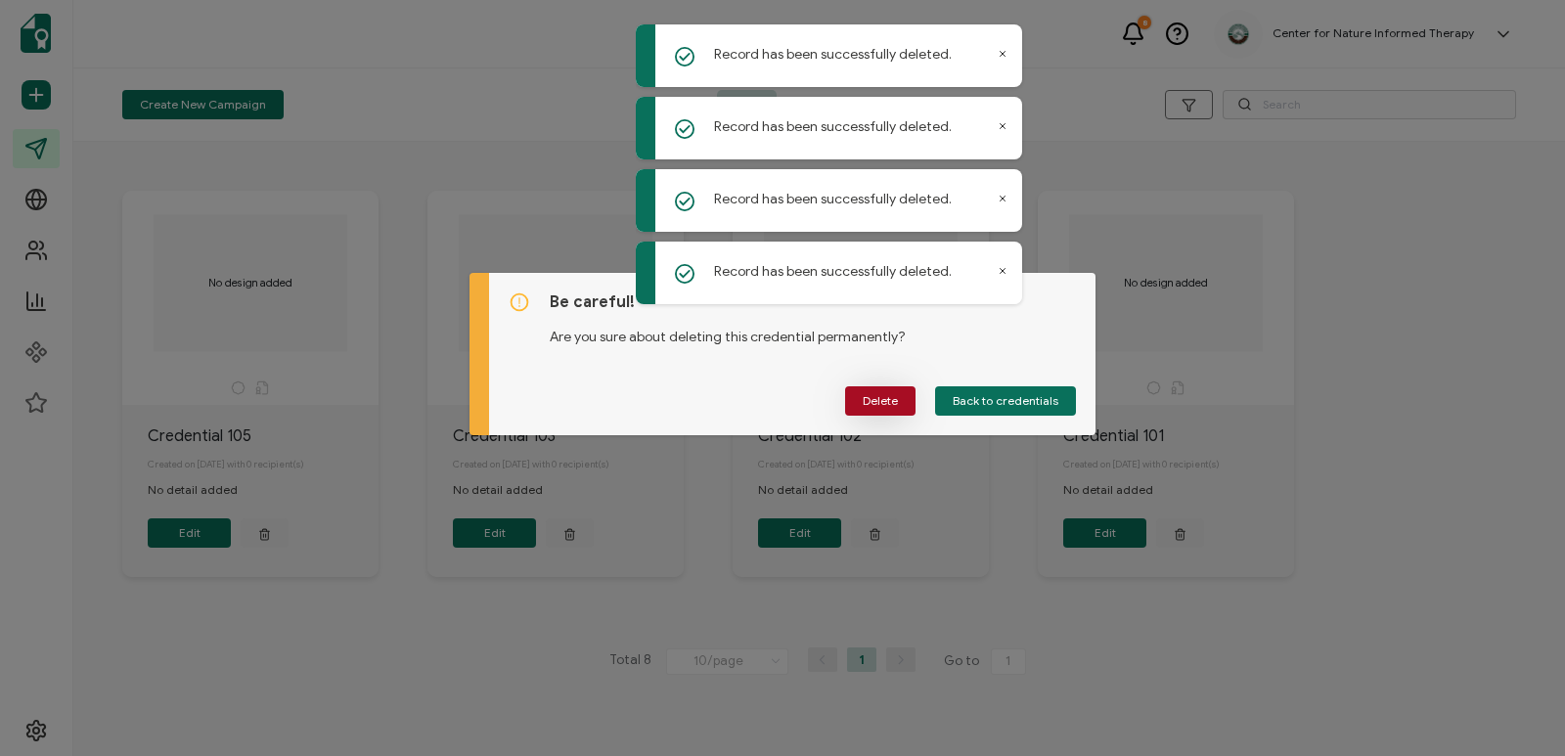
click at [866, 403] on span "Delete" at bounding box center [880, 401] width 35 height 12
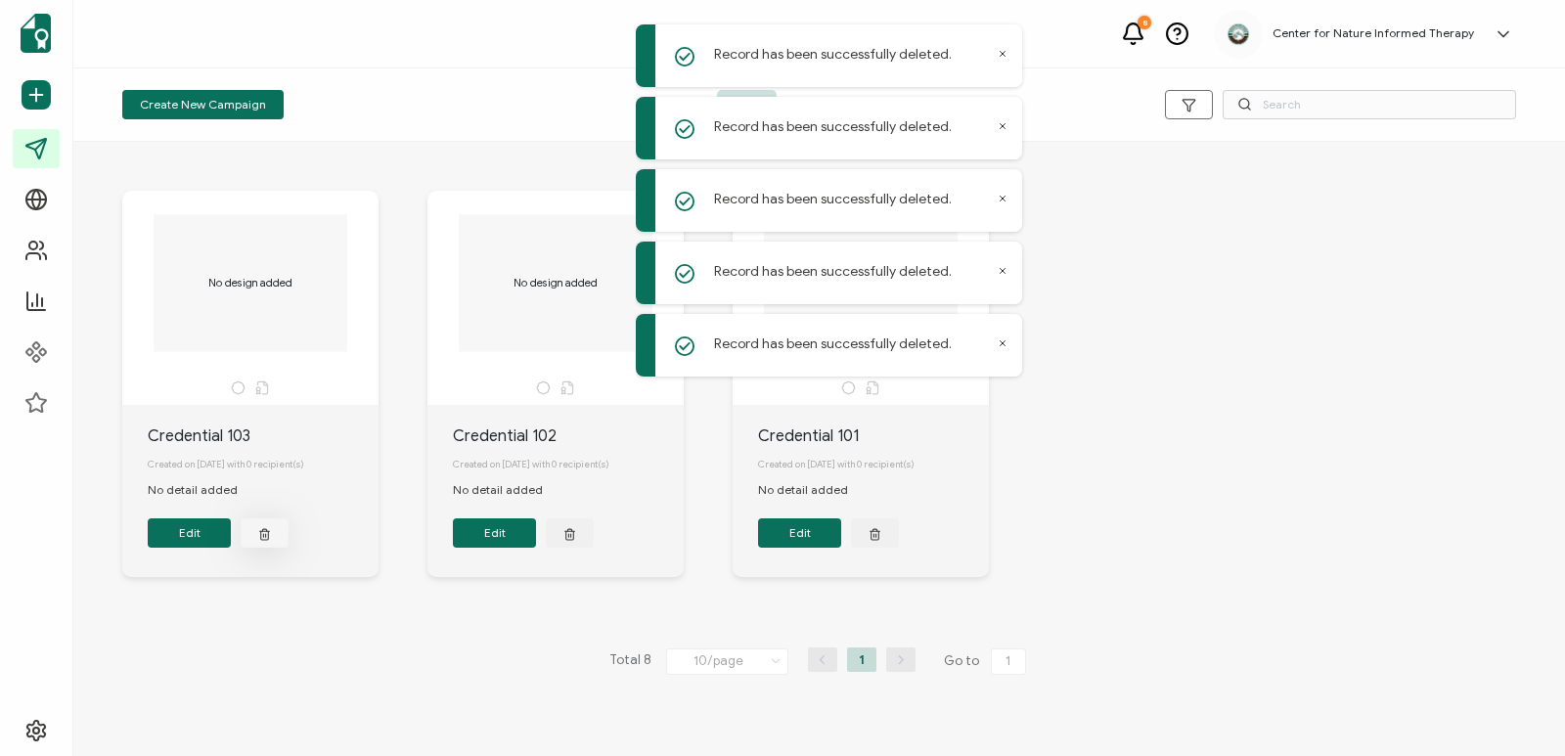
click at [256, 544] on button "button" at bounding box center [265, 532] width 48 height 29
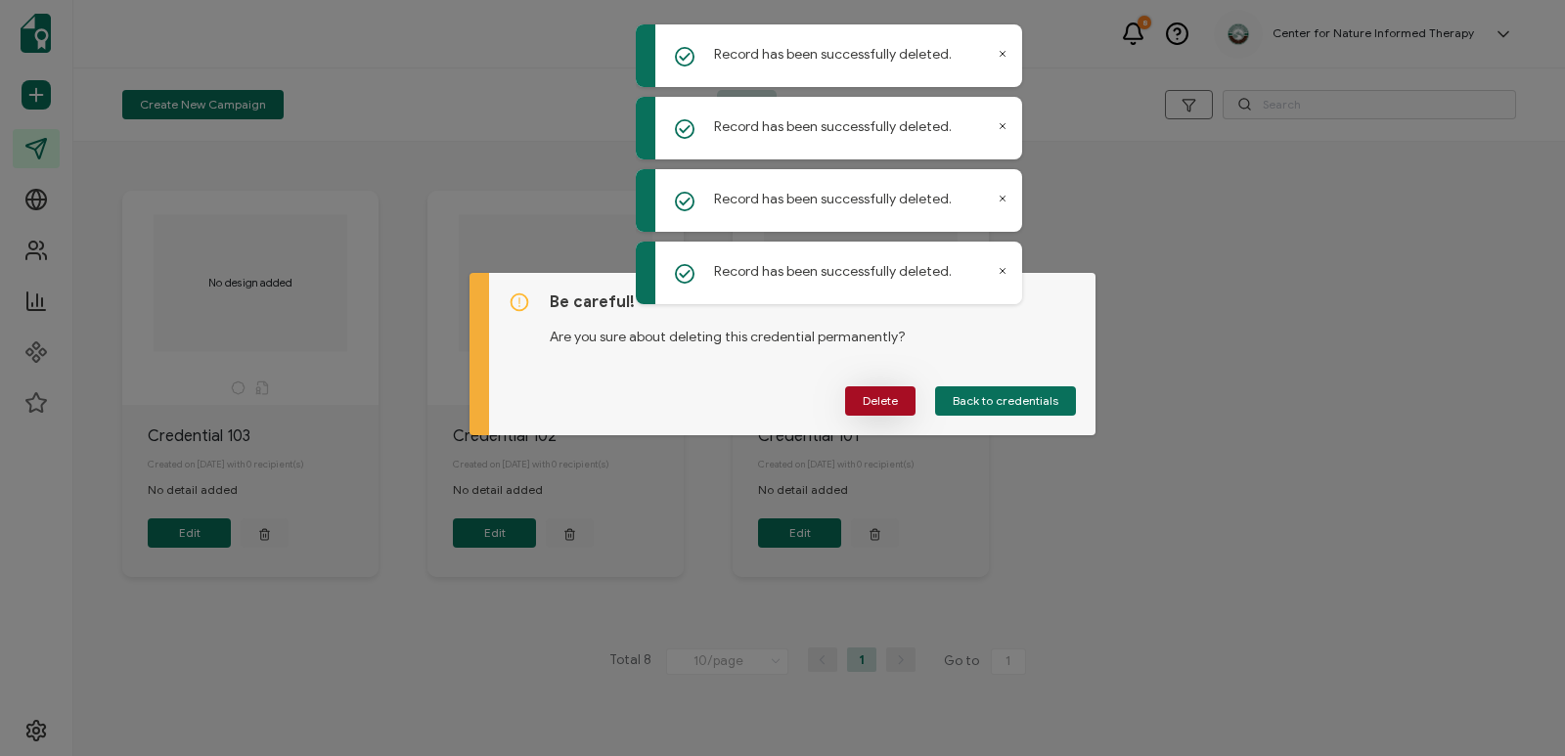
click at [866, 390] on button "Delete" at bounding box center [880, 400] width 70 height 29
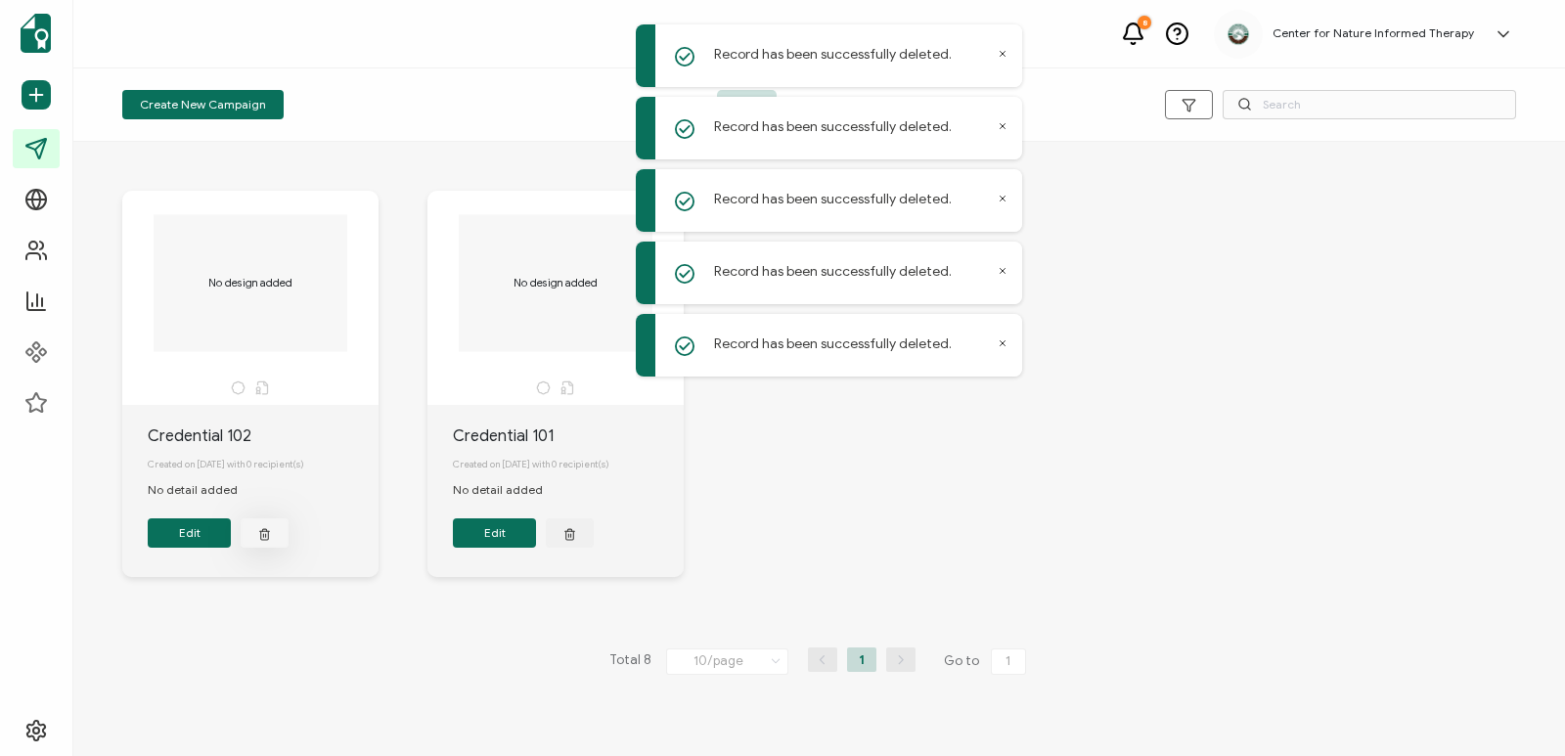
click at [257, 541] on button "button" at bounding box center [265, 532] width 48 height 29
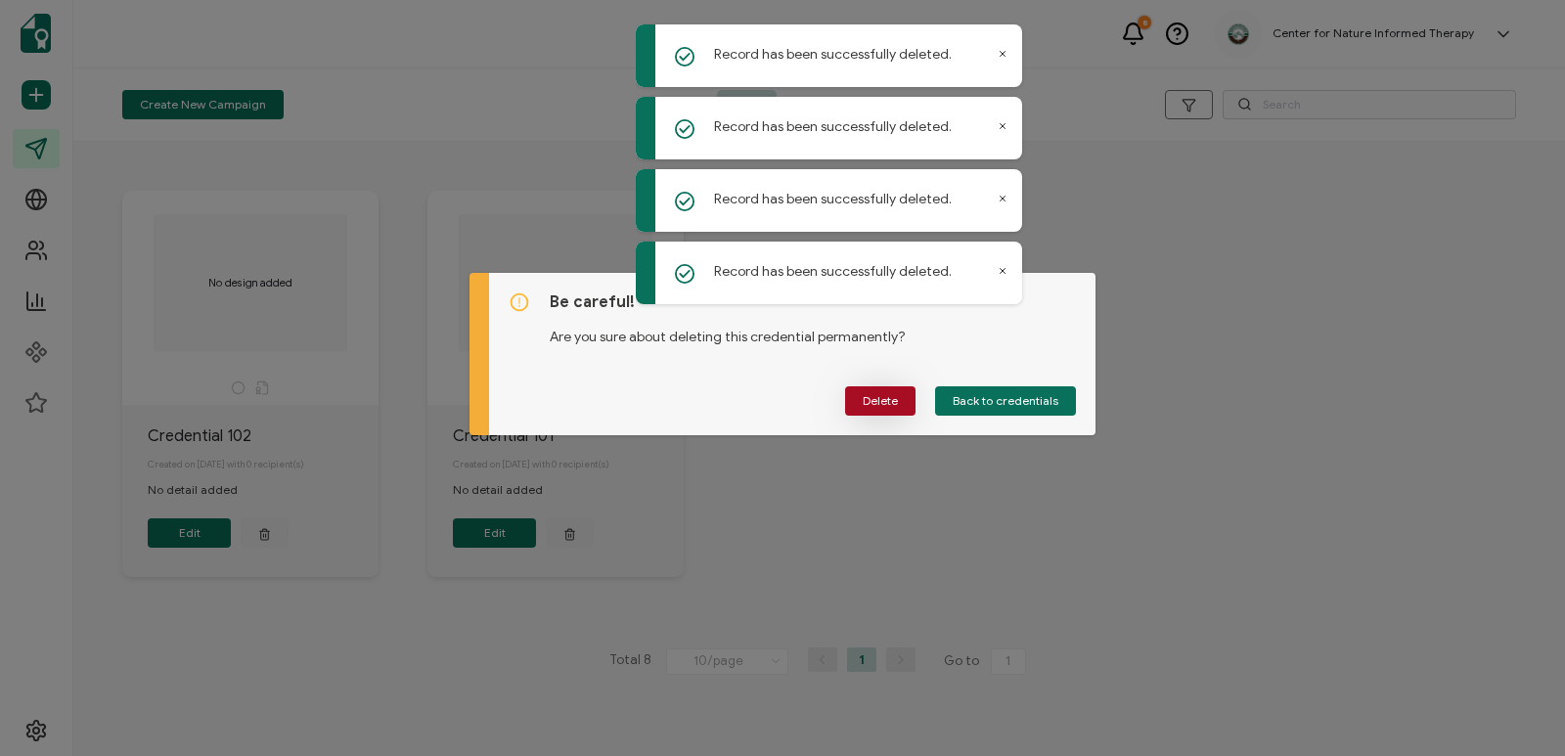
click at [872, 409] on button "Delete" at bounding box center [880, 400] width 70 height 29
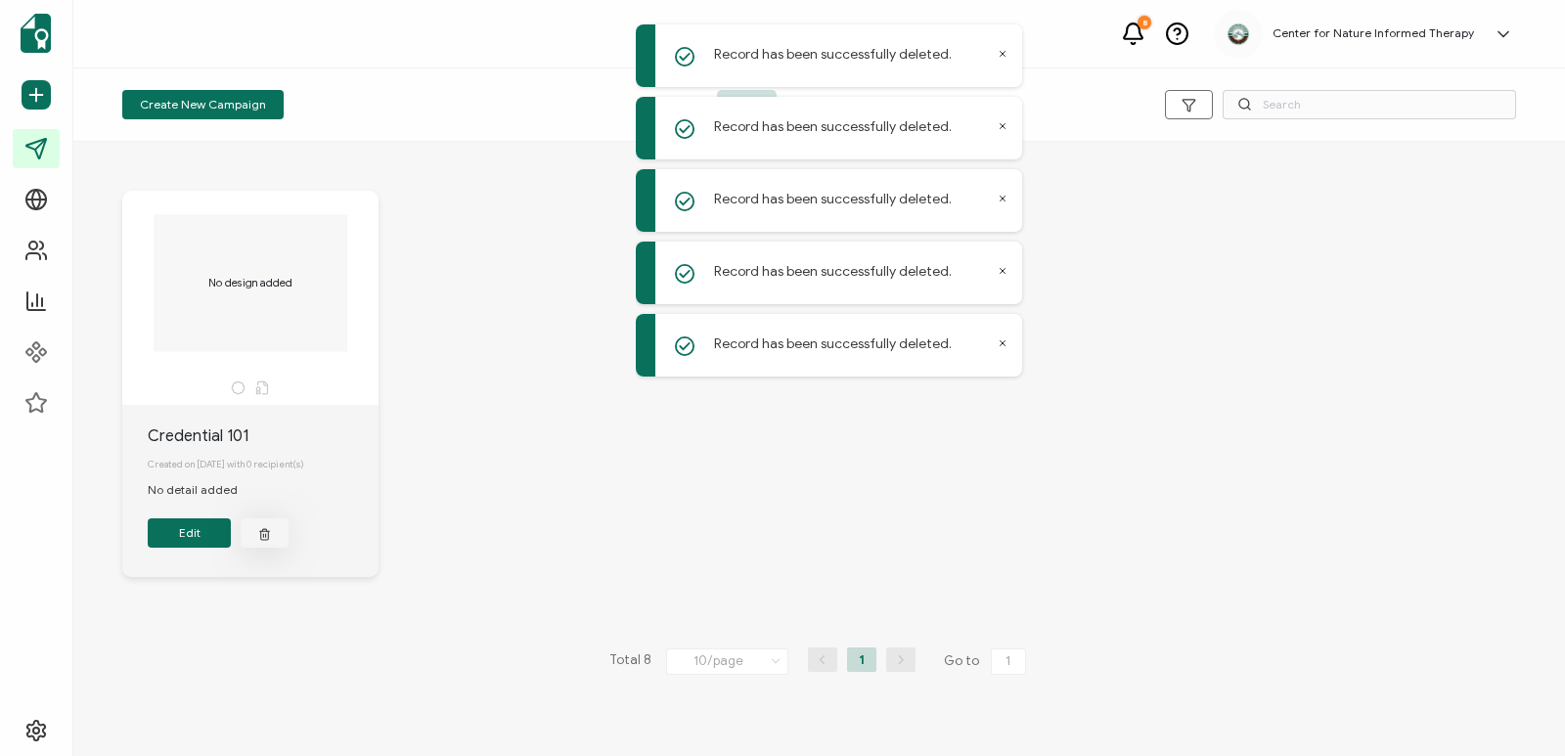
click at [273, 544] on button "button" at bounding box center [265, 532] width 48 height 29
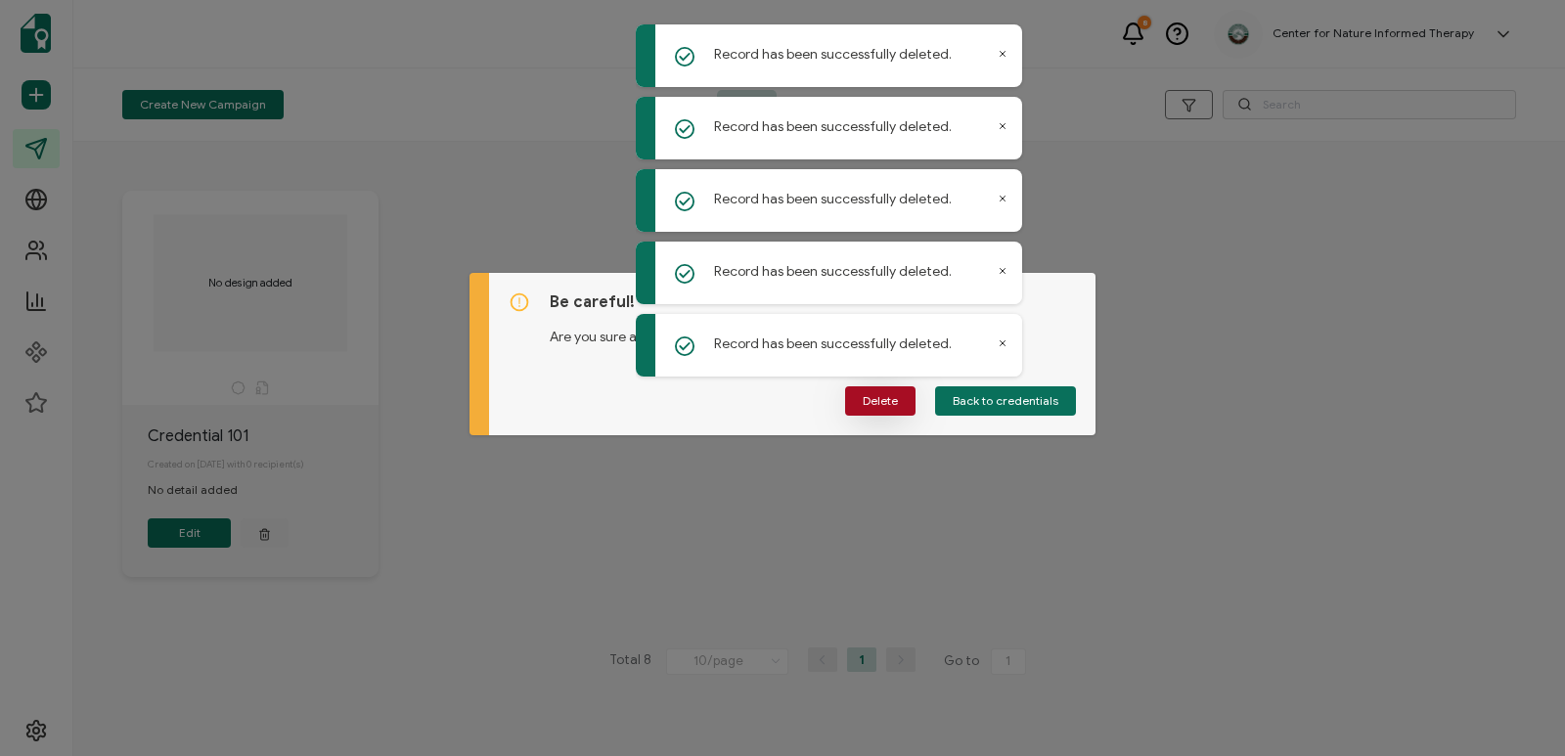
click at [890, 403] on span "Delete" at bounding box center [880, 401] width 35 height 12
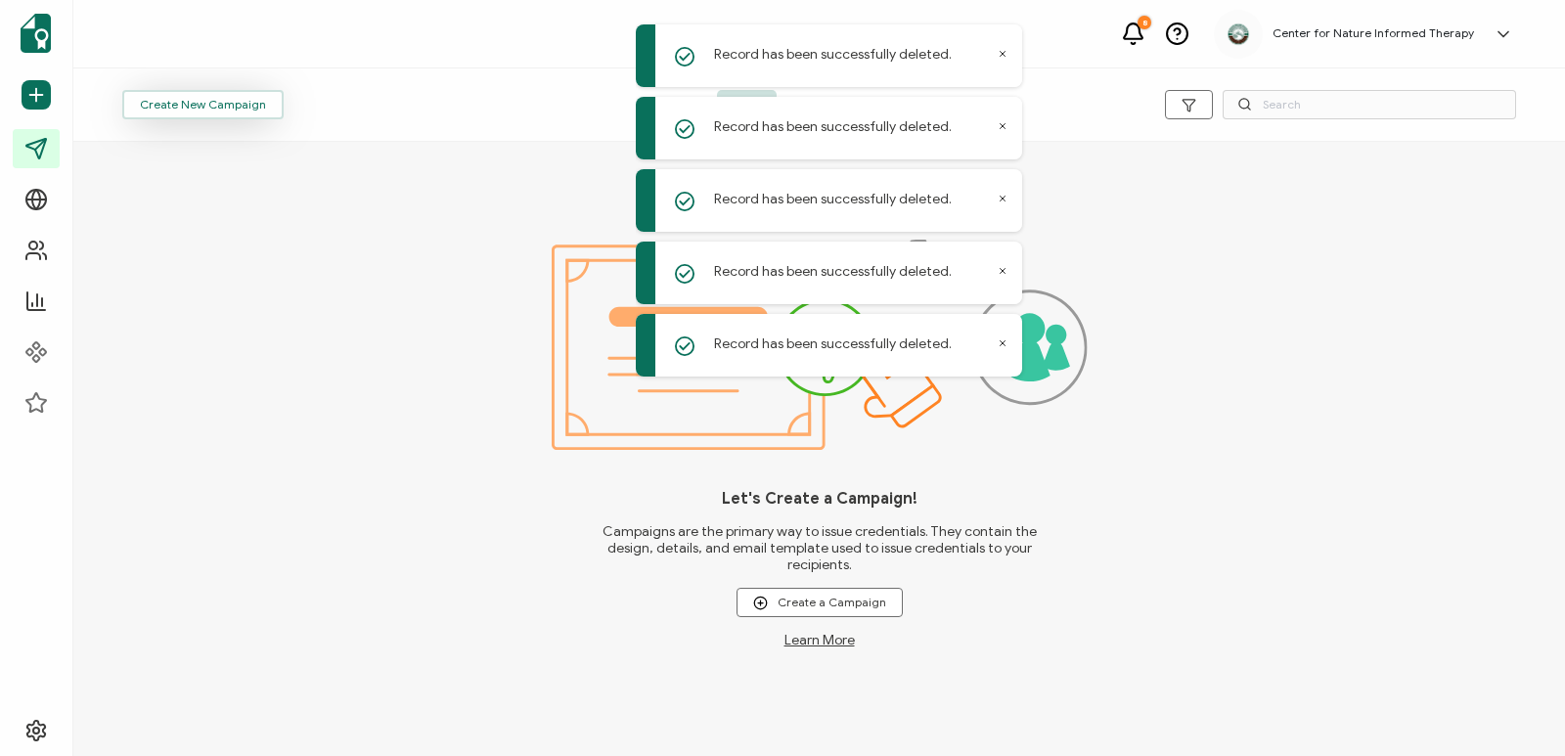
click at [174, 102] on span "Create New Campaign" at bounding box center [203, 105] width 126 height 12
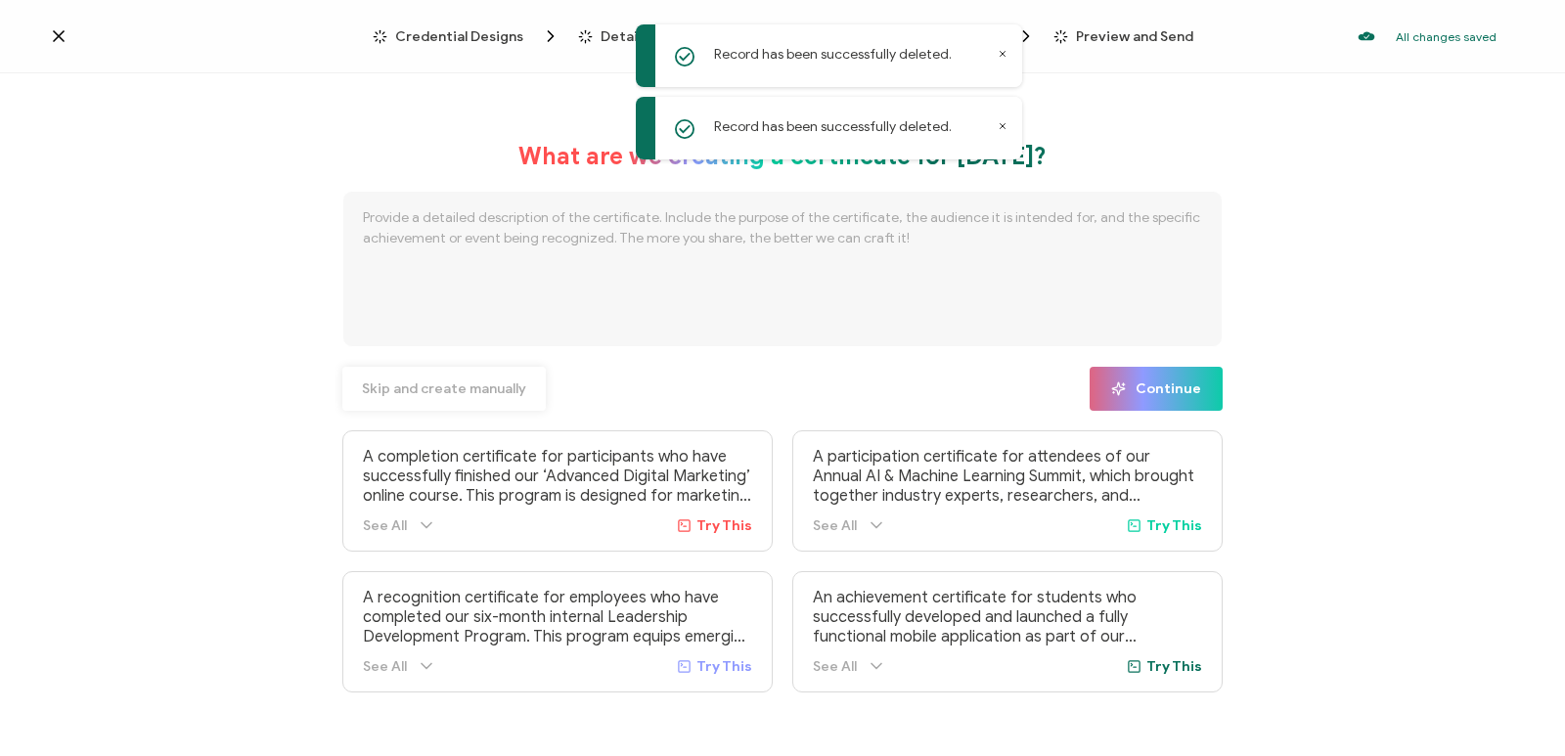
click at [487, 398] on button "Skip and create manually" at bounding box center [443, 389] width 203 height 44
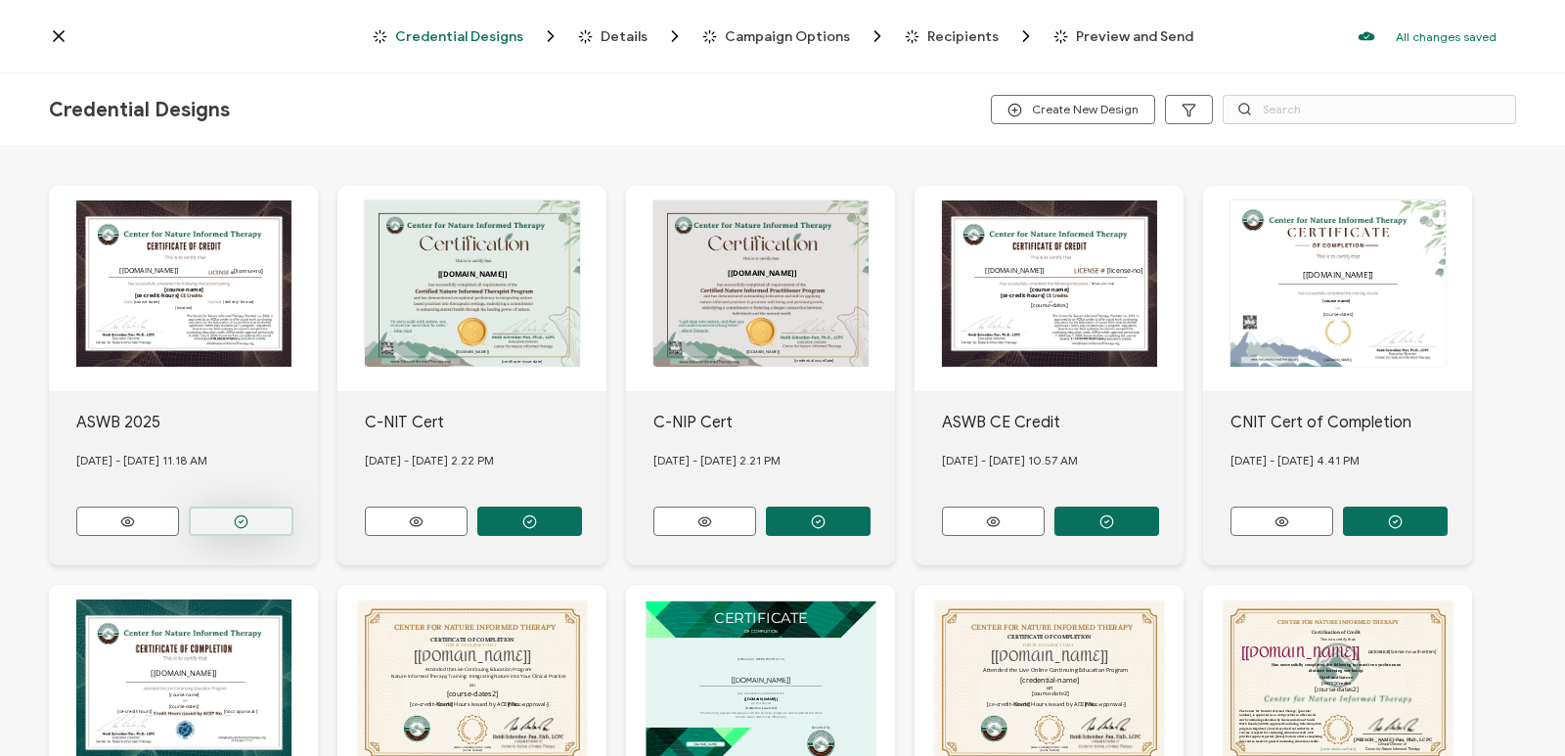
click at [255, 523] on button "button" at bounding box center [241, 521] width 105 height 29
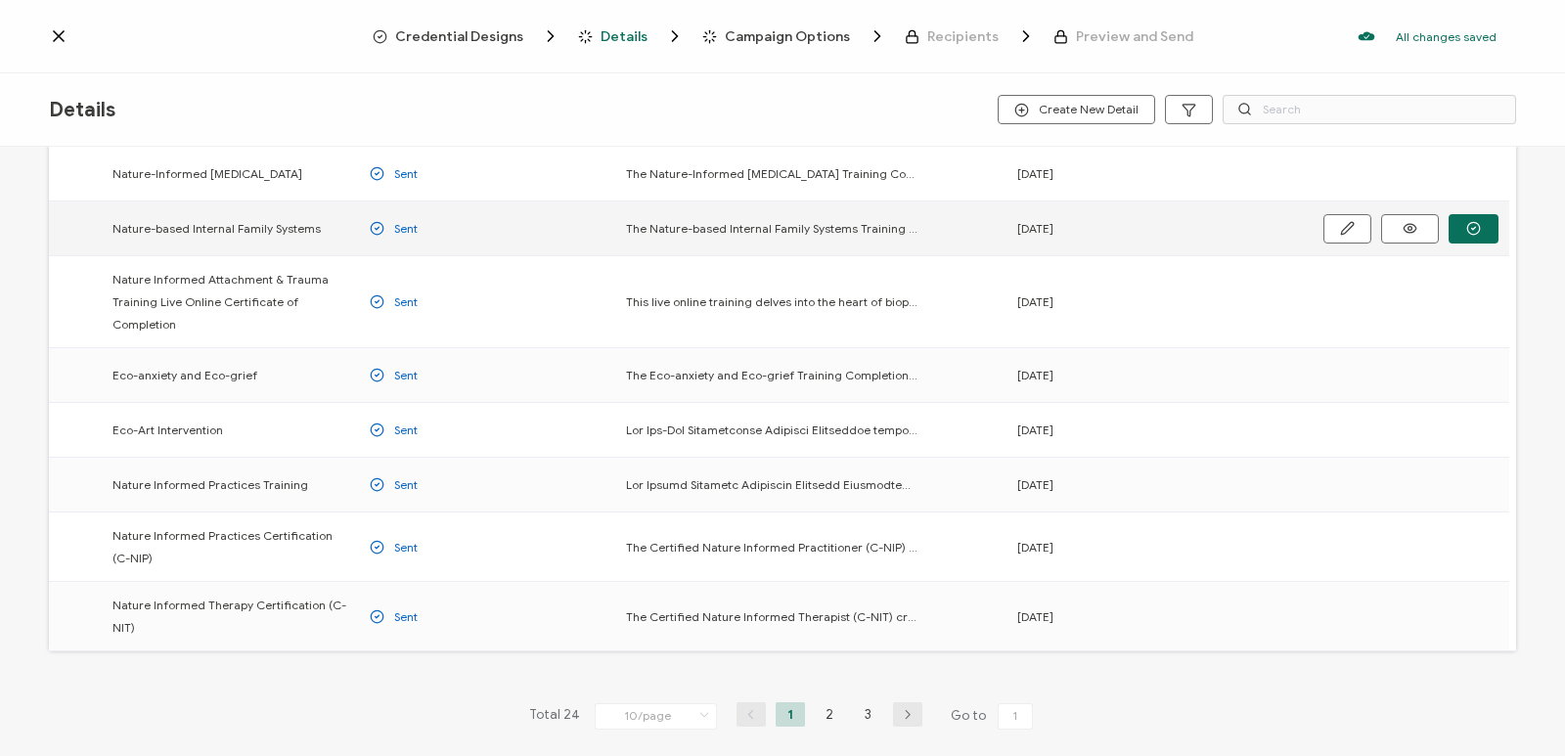
scroll to position [291, 0]
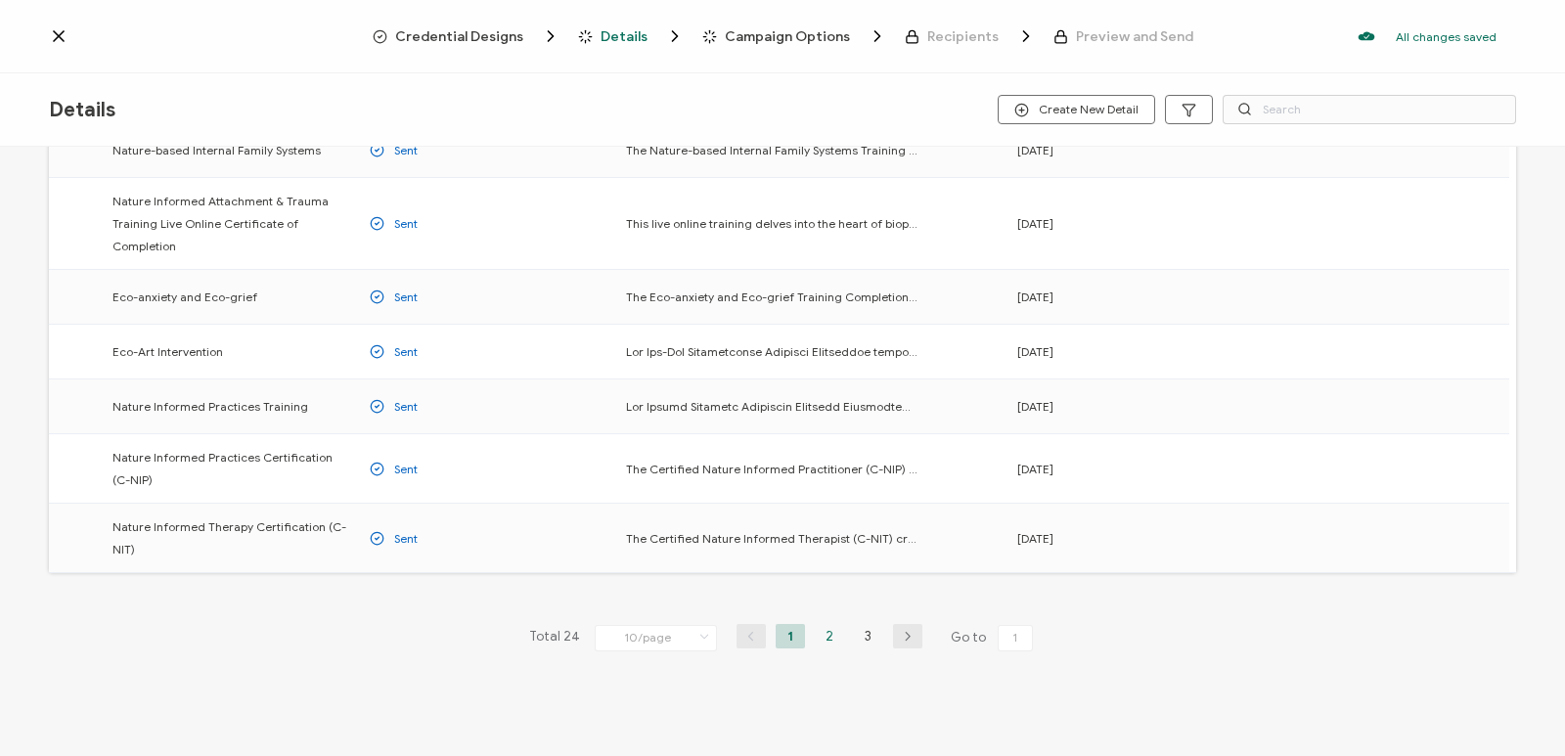
click at [819, 642] on li "2" at bounding box center [829, 636] width 29 height 24
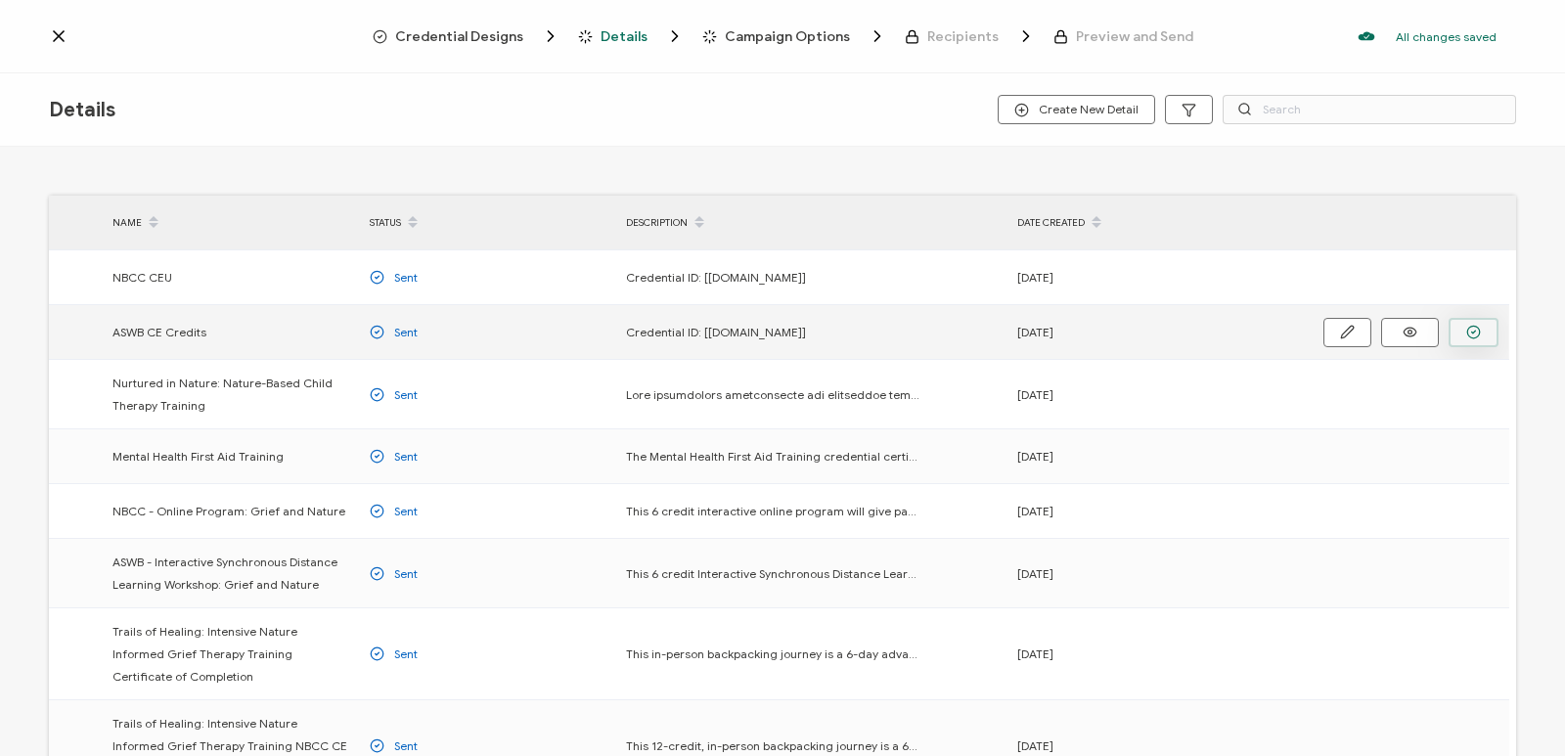
click at [1481, 336] on button "button" at bounding box center [1474, 332] width 50 height 29
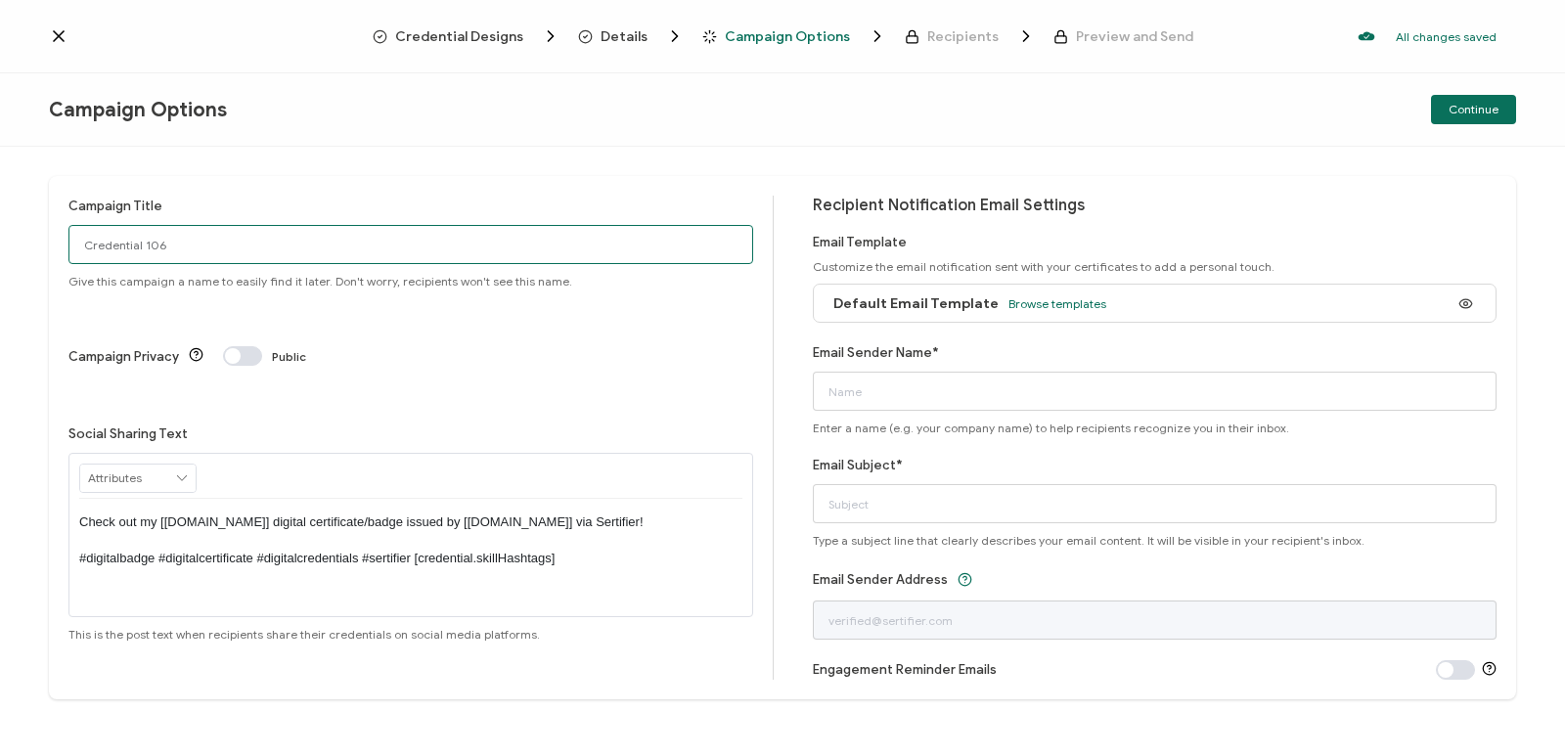
click at [322, 248] on input "Credential 106" at bounding box center [410, 244] width 685 height 39
type input "C"
type input "A"
click at [103, 247] on input "NITFA25 - ASWB" at bounding box center [410, 244] width 685 height 39
type input "NIT FA25 - ASWB"
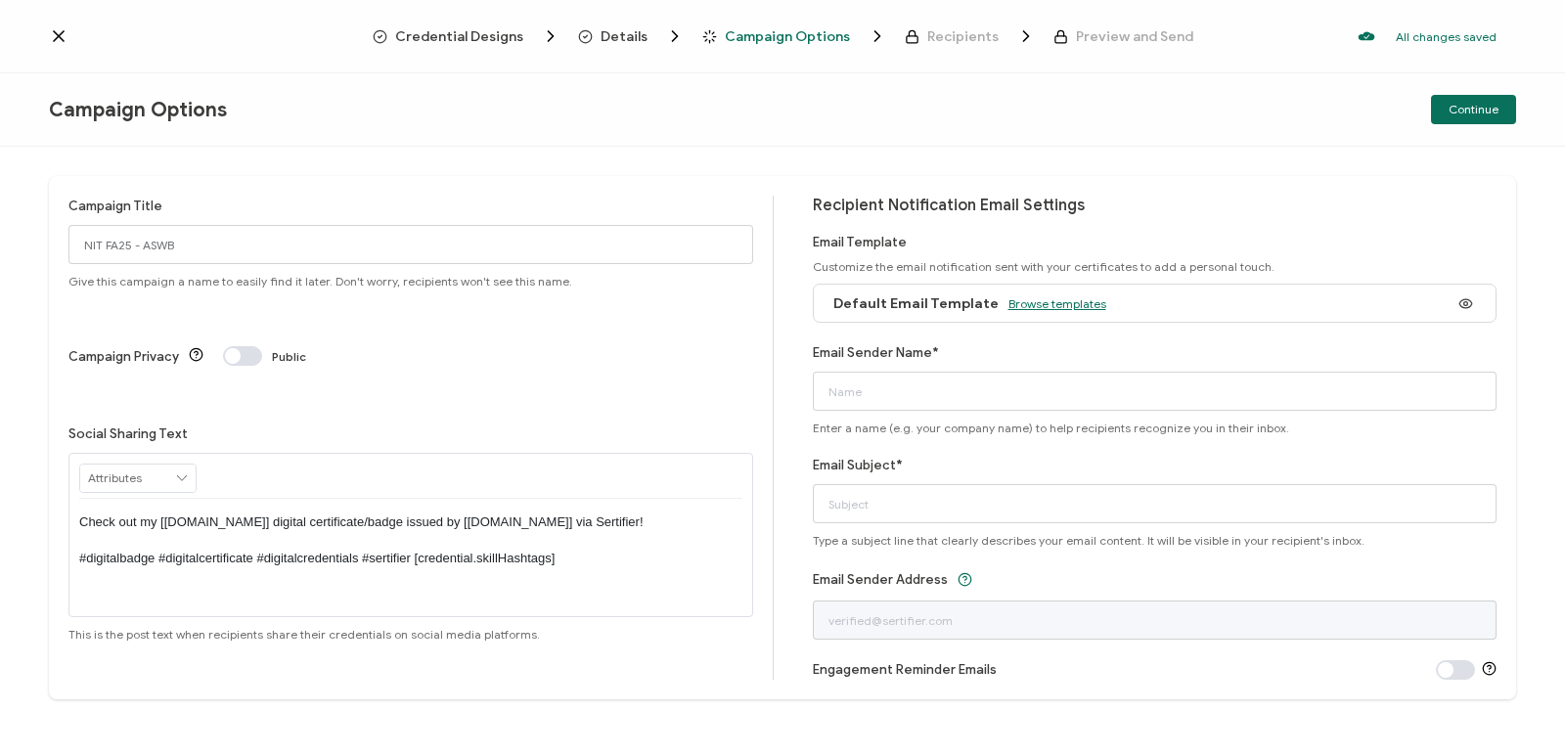
click at [1030, 309] on span "Browse templates" at bounding box center [1058, 303] width 98 height 15
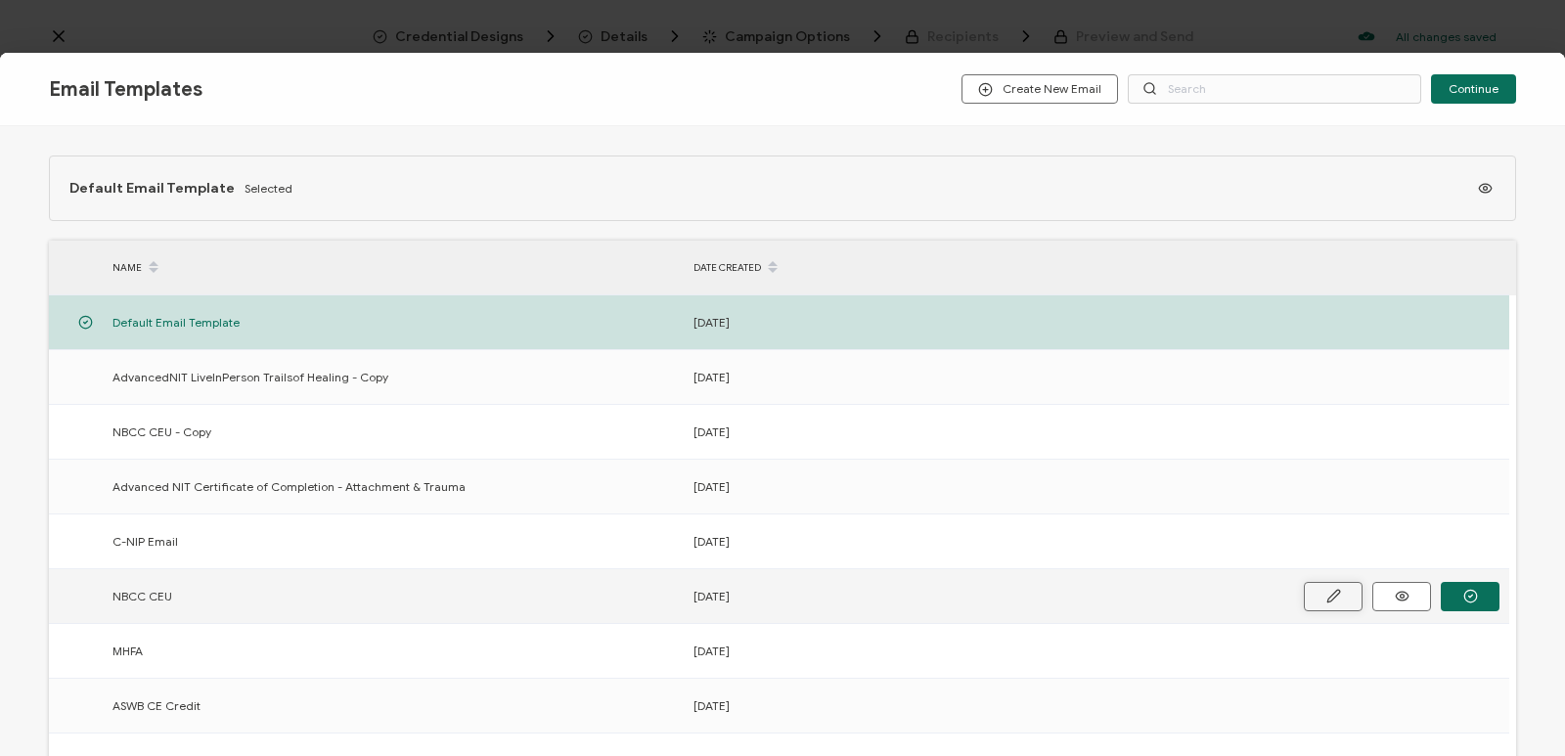
scroll to position [196, 0]
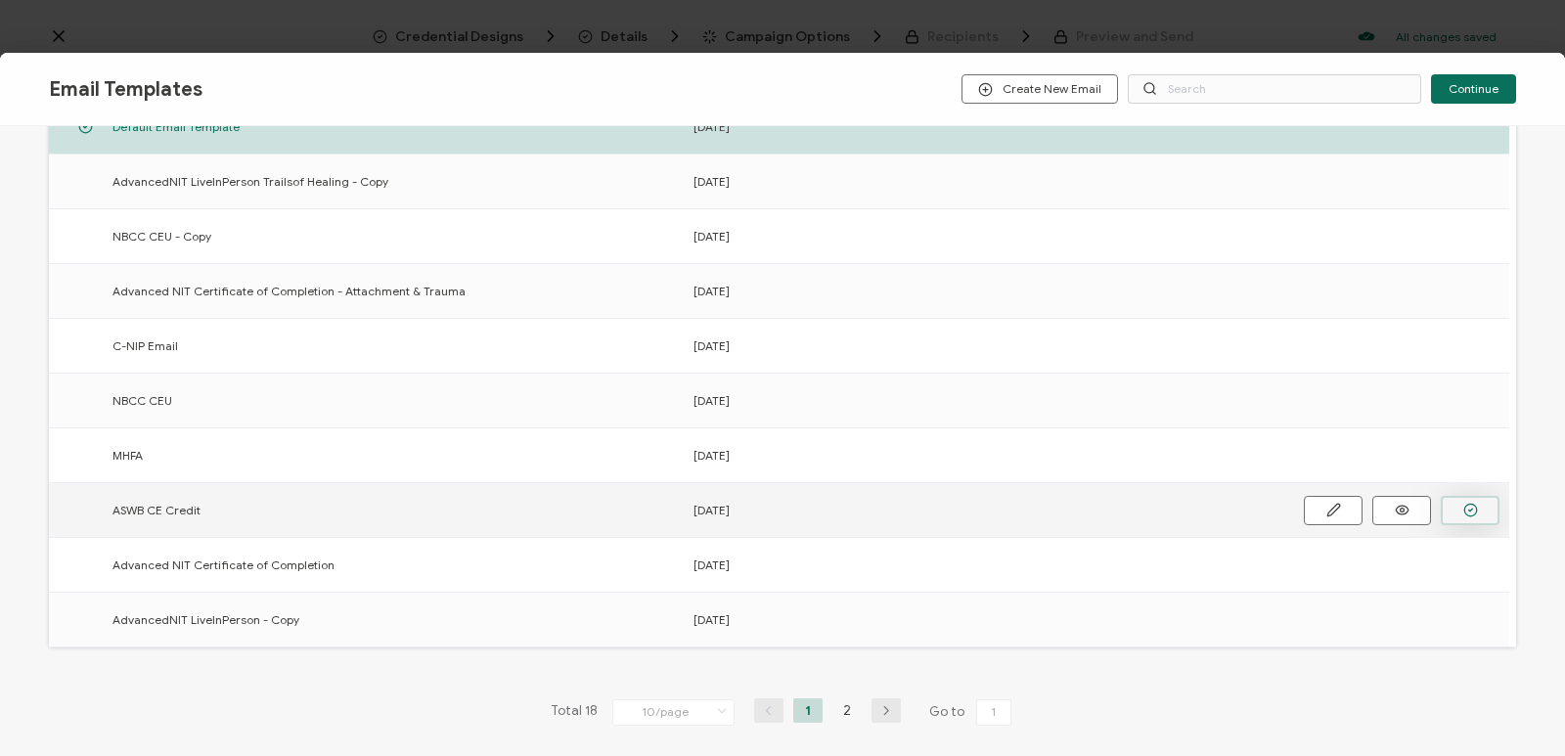
click at [1469, 504] on circle "button" at bounding box center [1470, 510] width 13 height 13
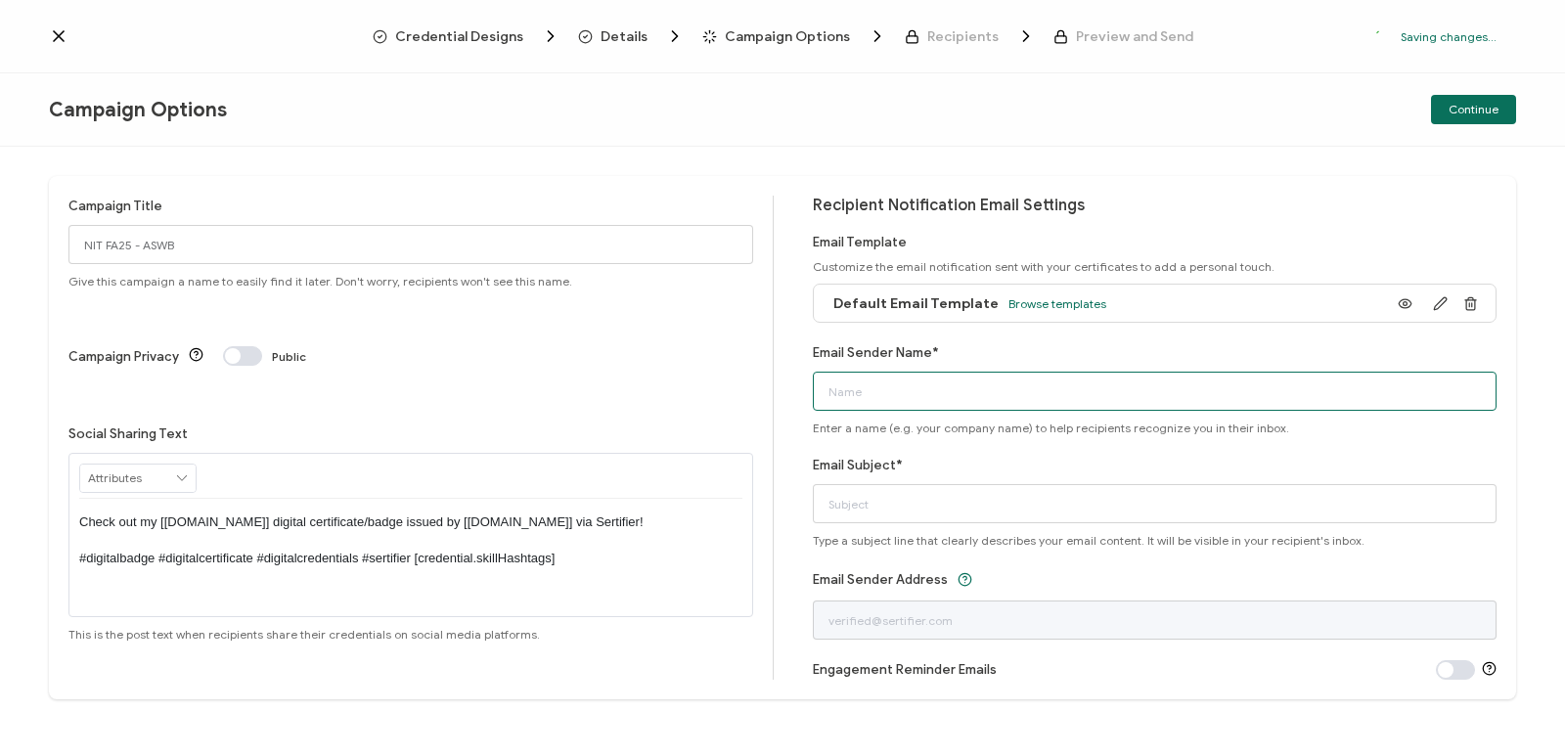
click at [955, 383] on input "Email Sender Name*" at bounding box center [1155, 391] width 685 height 39
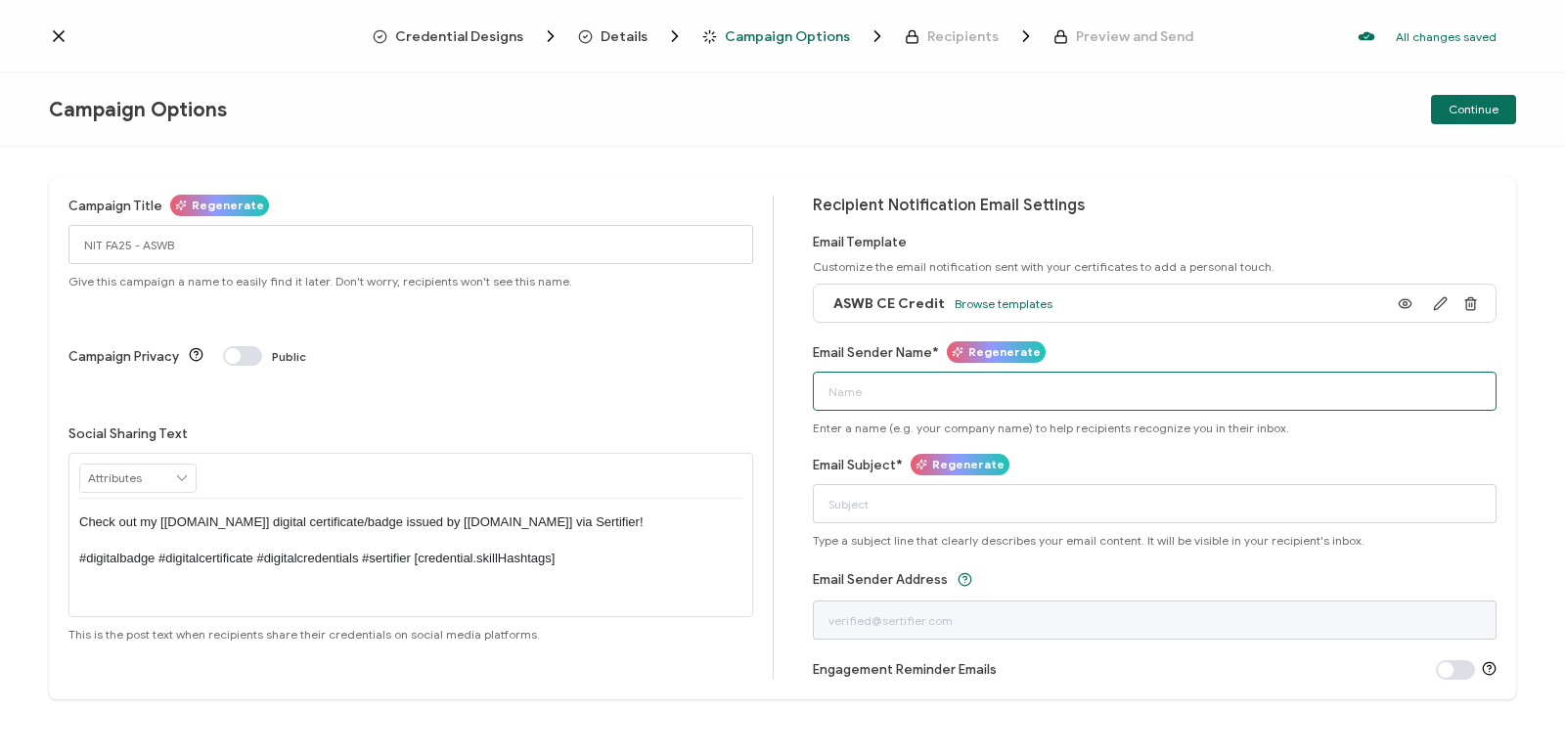
click at [961, 401] on input "Email Sender Name*" at bounding box center [1155, 391] width 685 height 39
type input "Center for Nature Informed Therapy"
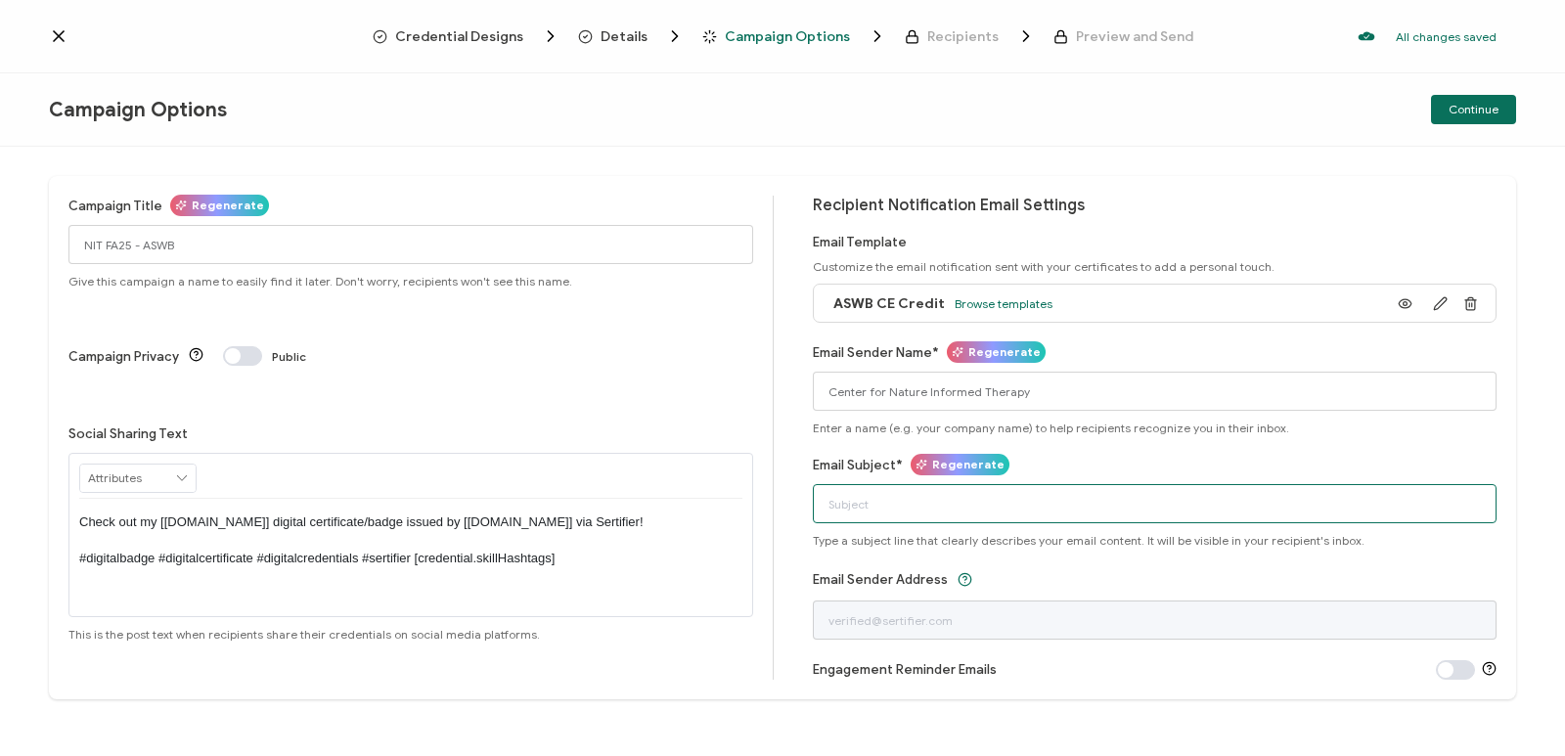
click at [880, 506] on input "Email Subject*" at bounding box center [1155, 503] width 685 height 39
click at [827, 505] on input "ASWB Certificate" at bounding box center [1155, 503] width 685 height 39
click at [883, 510] on input "NIT - FA25 - ASWB Certificate" at bounding box center [1155, 503] width 685 height 39
click at [1036, 508] on input "NIT - FA25 - ASWB Certificate" at bounding box center [1155, 503] width 685 height 39
click at [844, 506] on input "NIT - FA25 - ASWB Certificate" at bounding box center [1155, 503] width 685 height 39
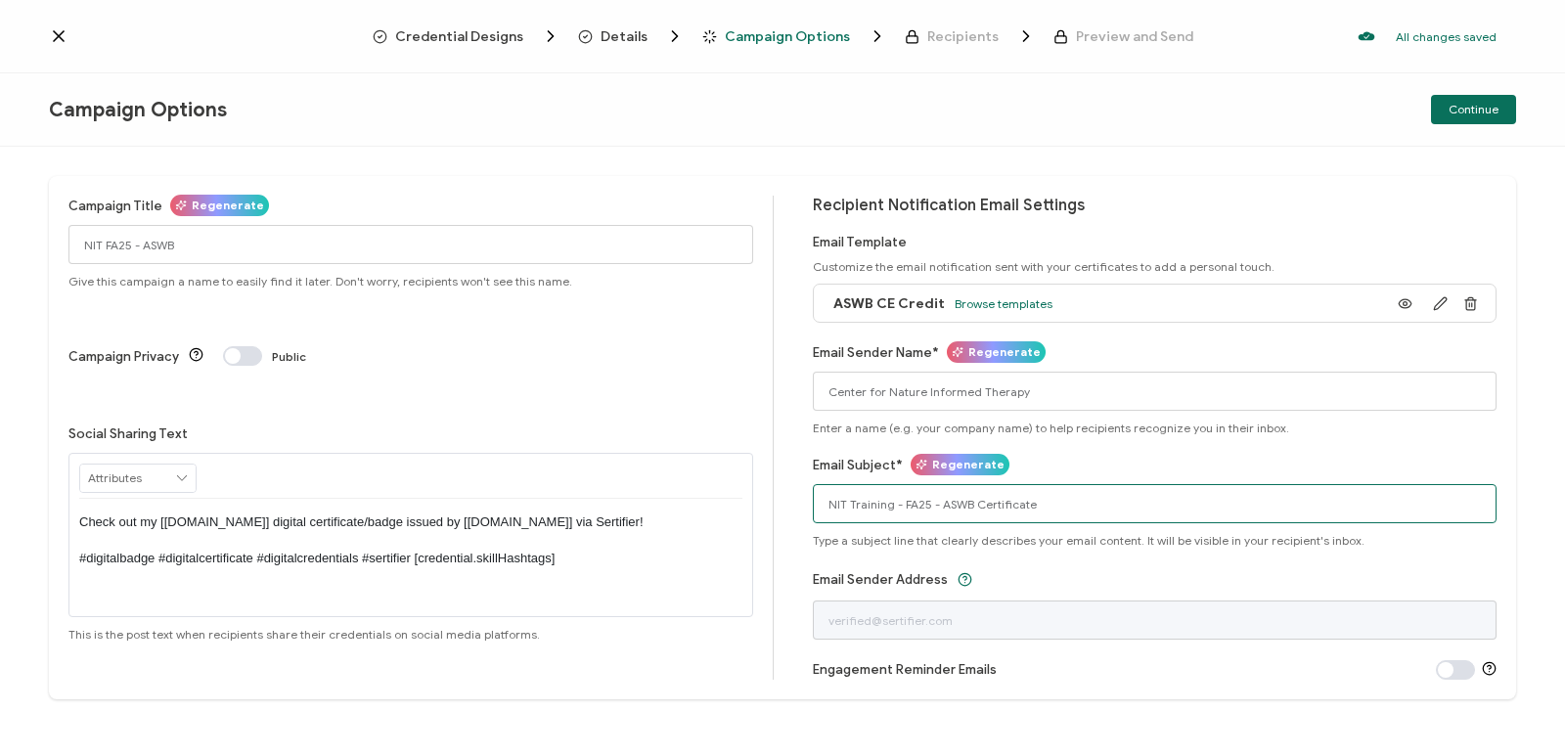
drag, startPoint x: 932, startPoint y: 505, endPoint x: 890, endPoint y: 503, distance: 42.1
click at [890, 503] on input "NIT Training - FA25 - ASWB Certificate" at bounding box center [1155, 503] width 685 height 39
click at [1010, 504] on input "NIT Training - ASWB Certificate" at bounding box center [1155, 503] width 685 height 39
type input "NIT Training - ASWB Certificate FA25"
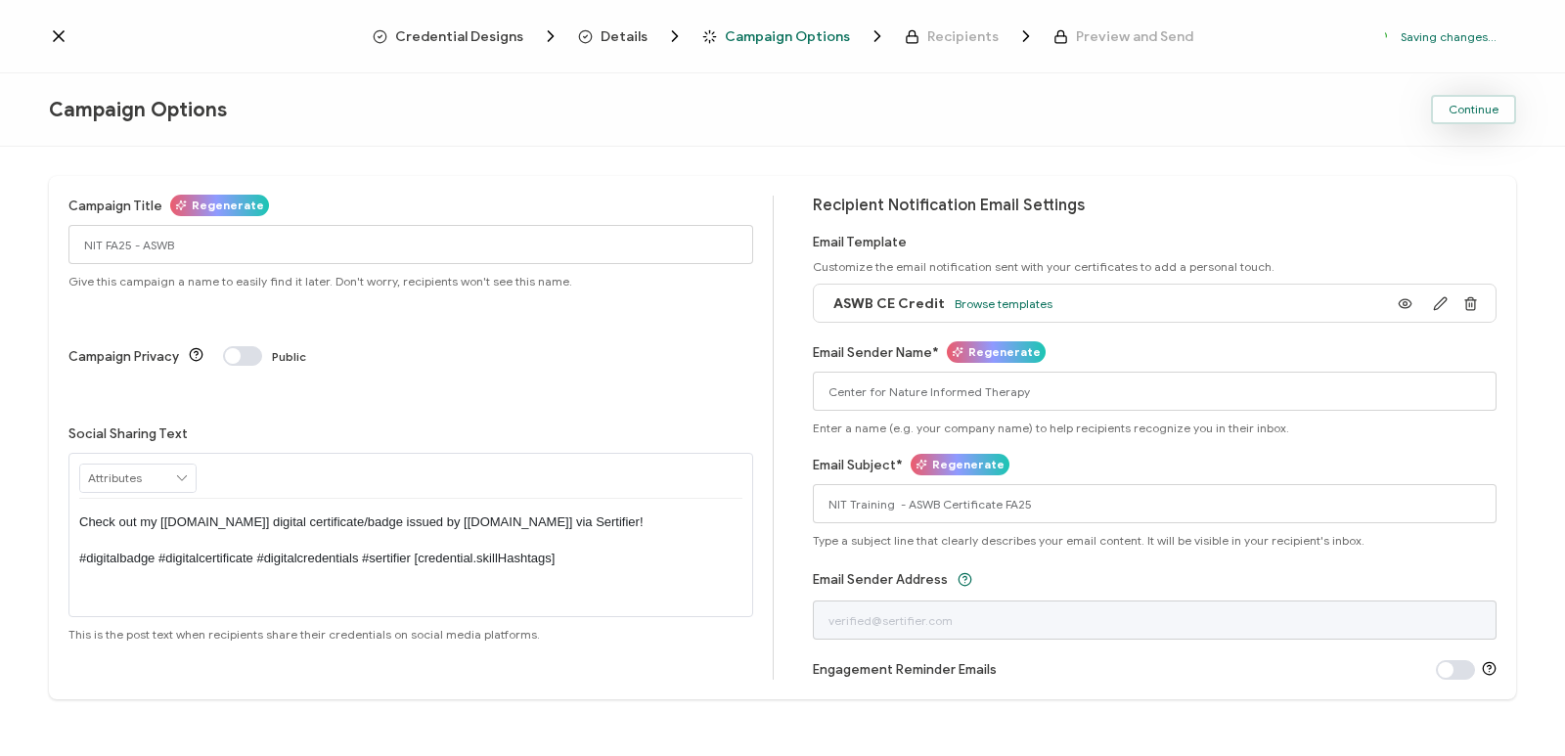
click at [1474, 109] on span "Continue" at bounding box center [1474, 110] width 50 height 12
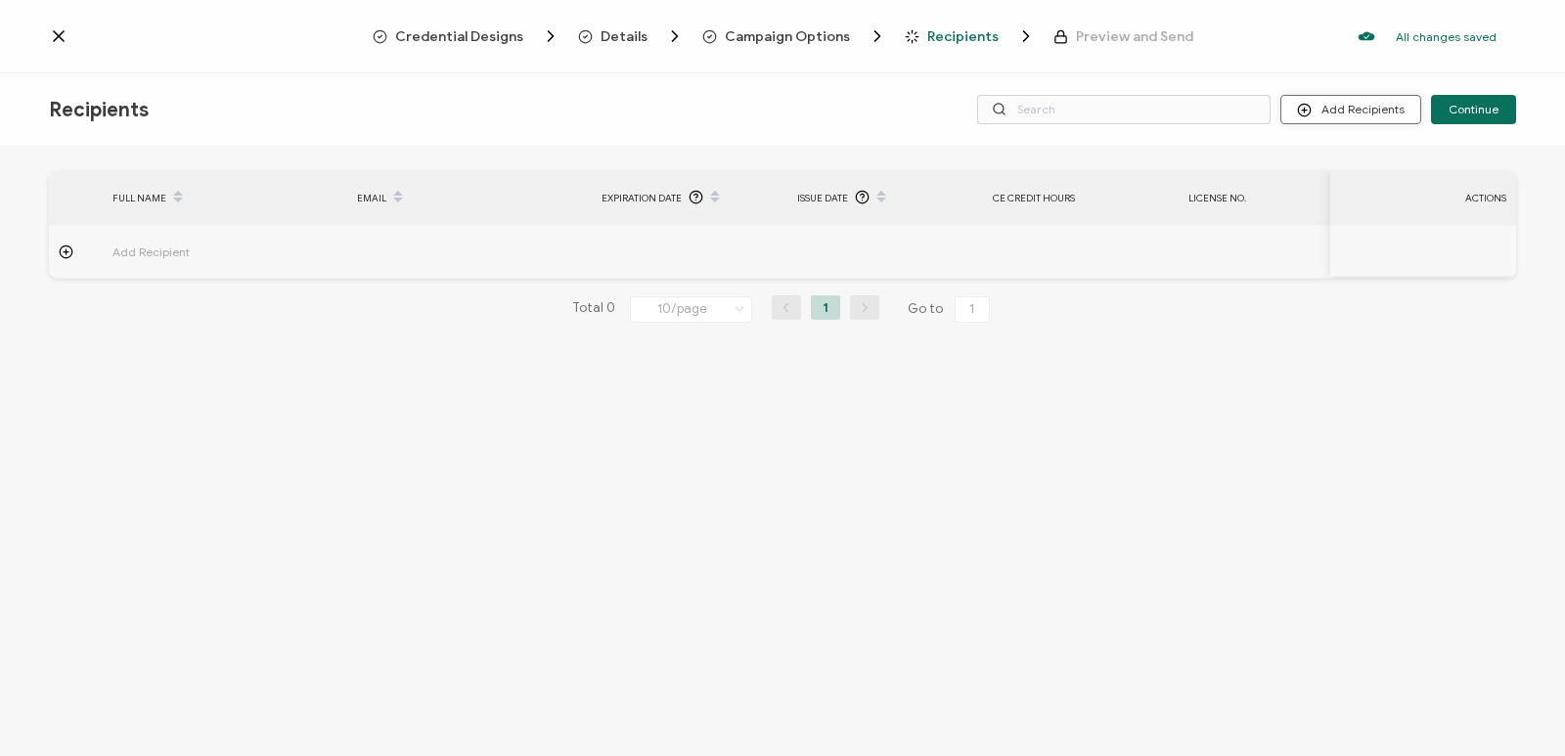
click at [1360, 122] on button "Add Recipients" at bounding box center [1350, 109] width 141 height 29
click at [1364, 160] on span "Upload Recipients" at bounding box center [1375, 162] width 99 height 15
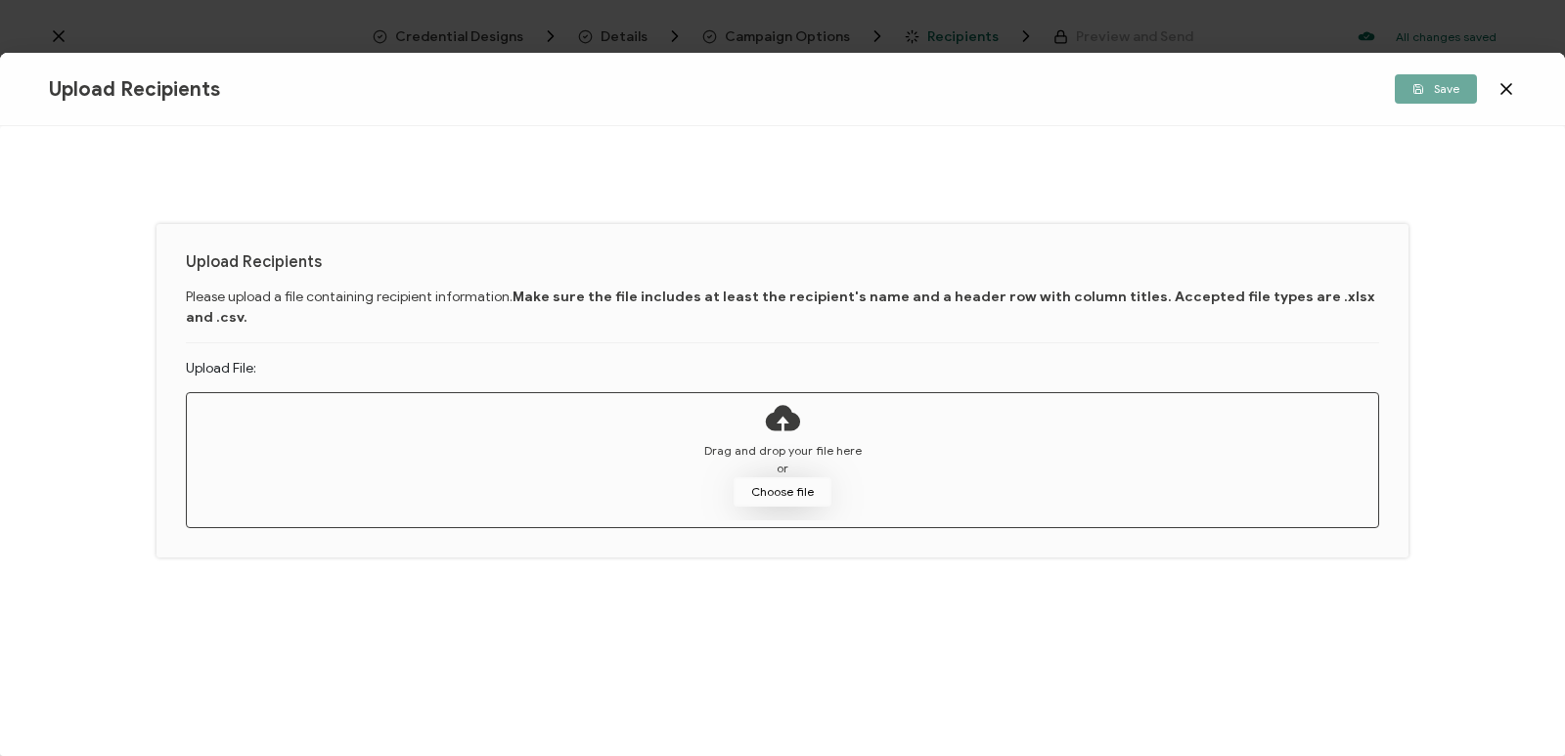
click at [816, 477] on button "Choose file" at bounding box center [783, 491] width 98 height 29
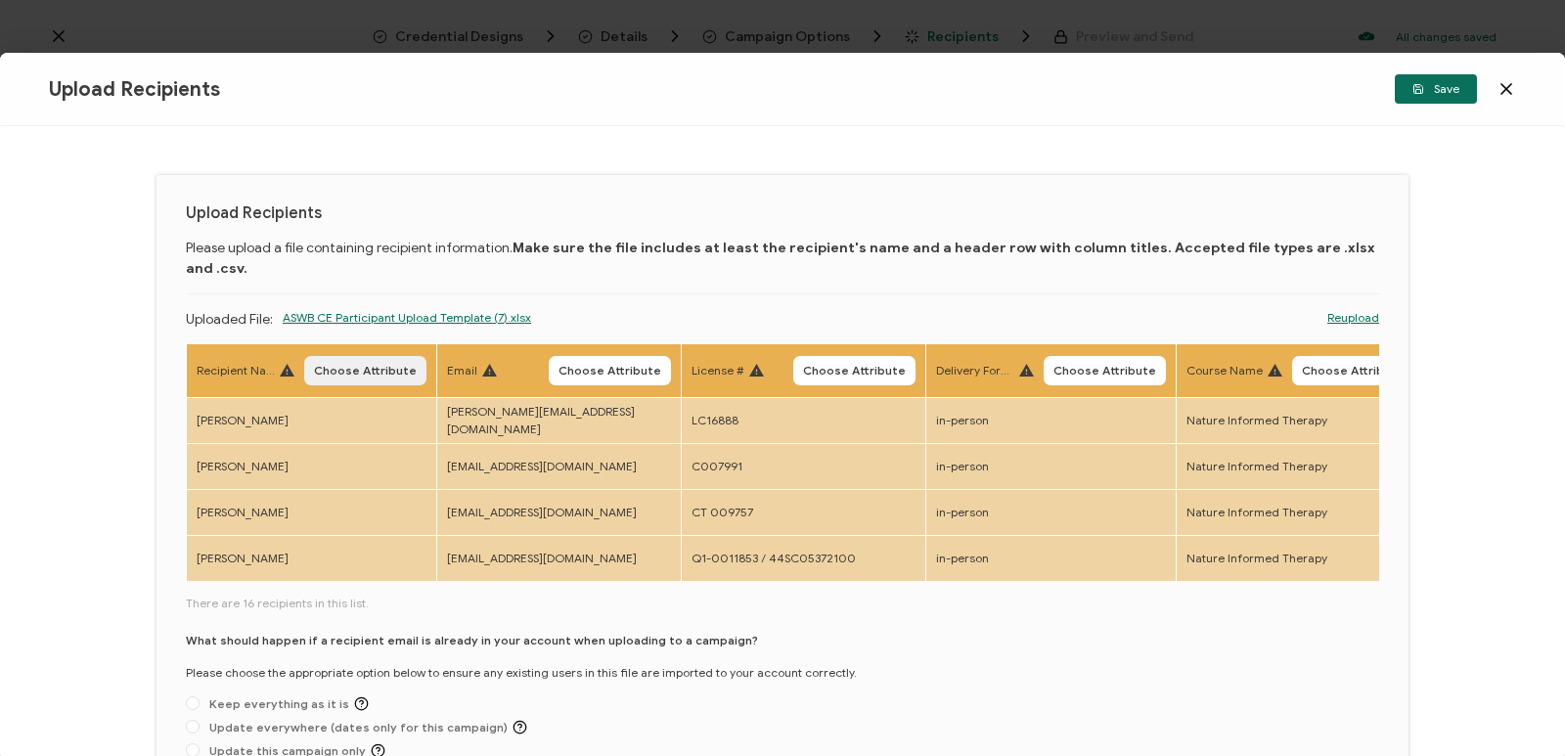
click at [347, 365] on span "Choose Attribute" at bounding box center [365, 371] width 103 height 12
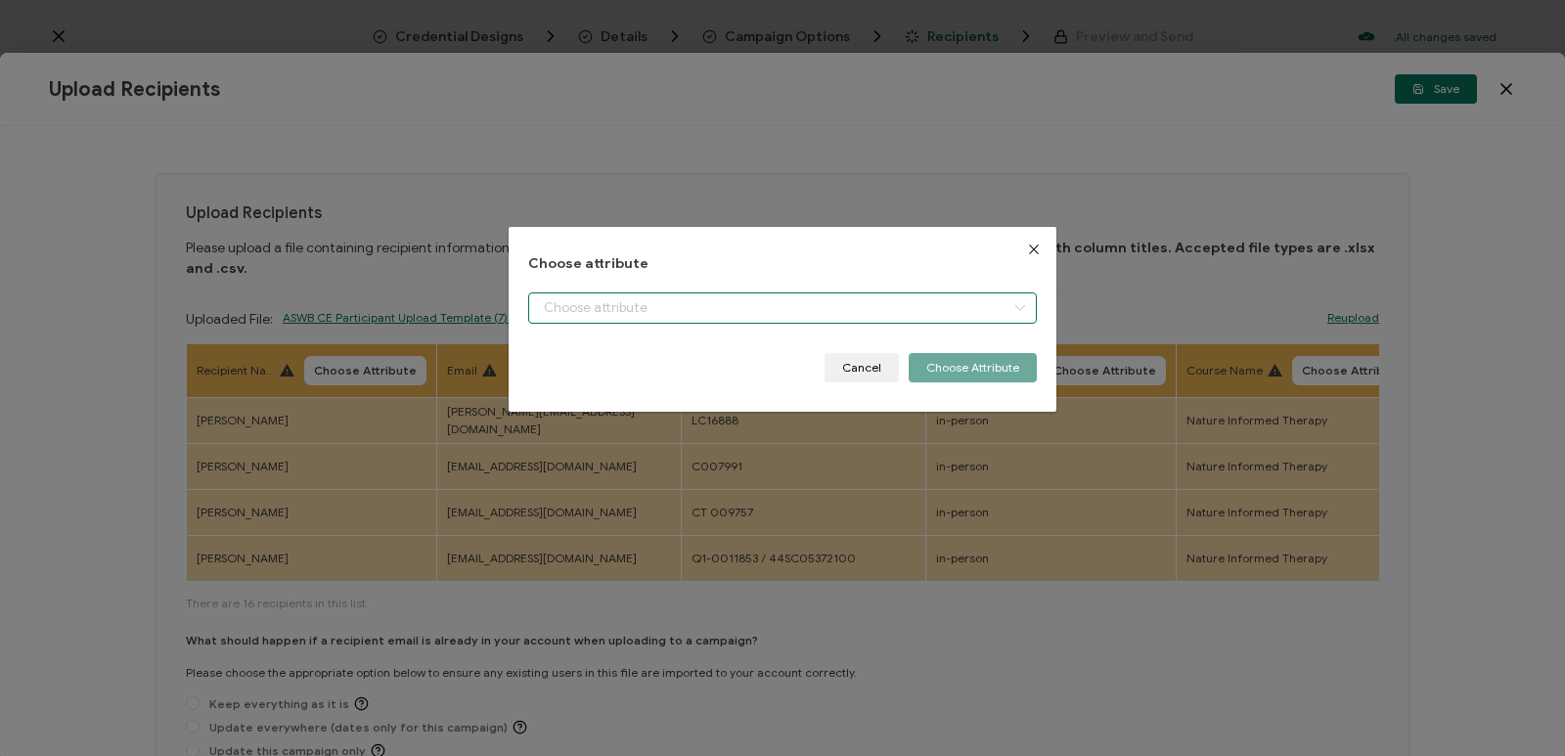
click at [763, 309] on input "dialog" at bounding box center [782, 307] width 509 height 31
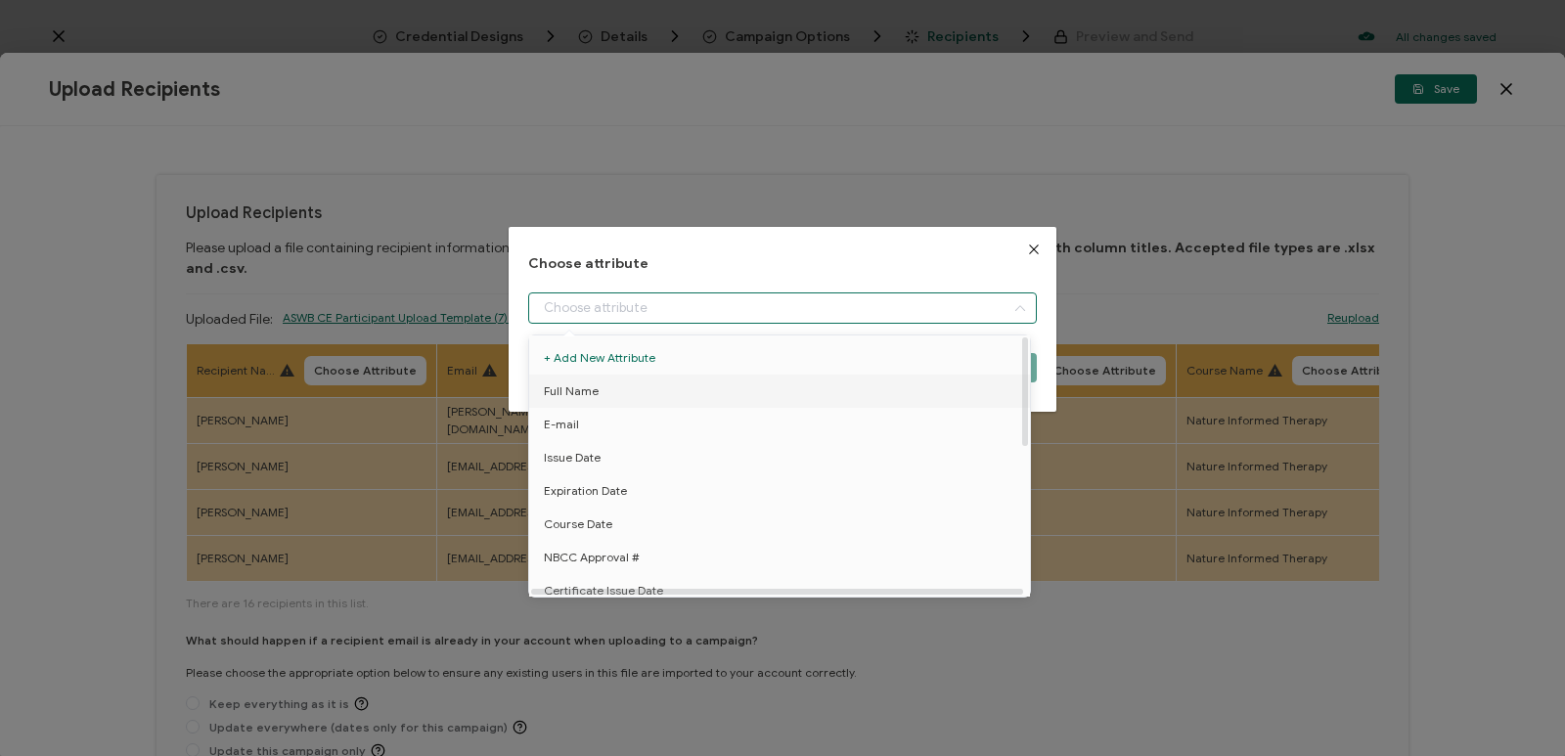
click at [743, 383] on li "Full Name" at bounding box center [782, 391] width 517 height 33
type input "Full Name"
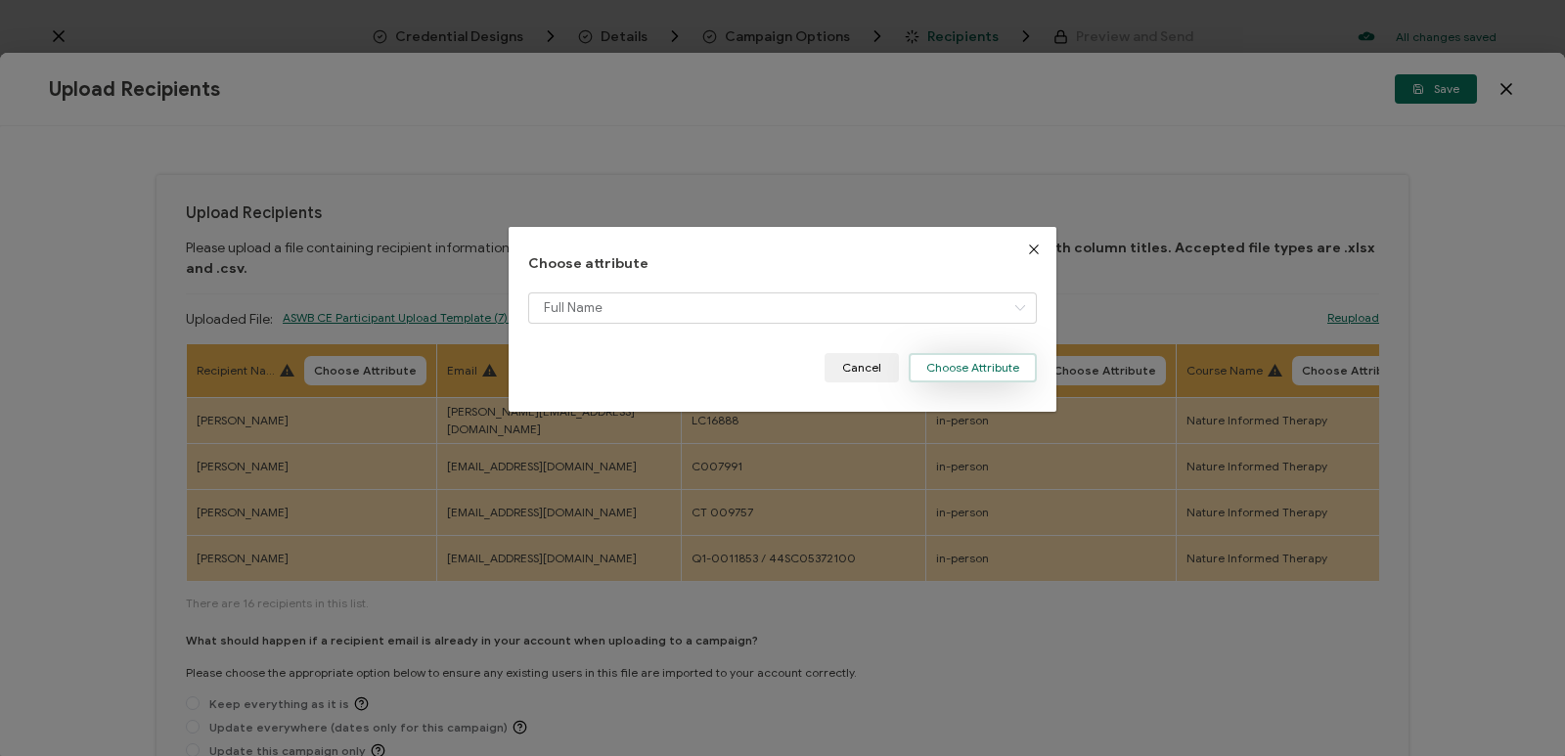
click at [958, 355] on button "Choose Attribute" at bounding box center [973, 367] width 128 height 29
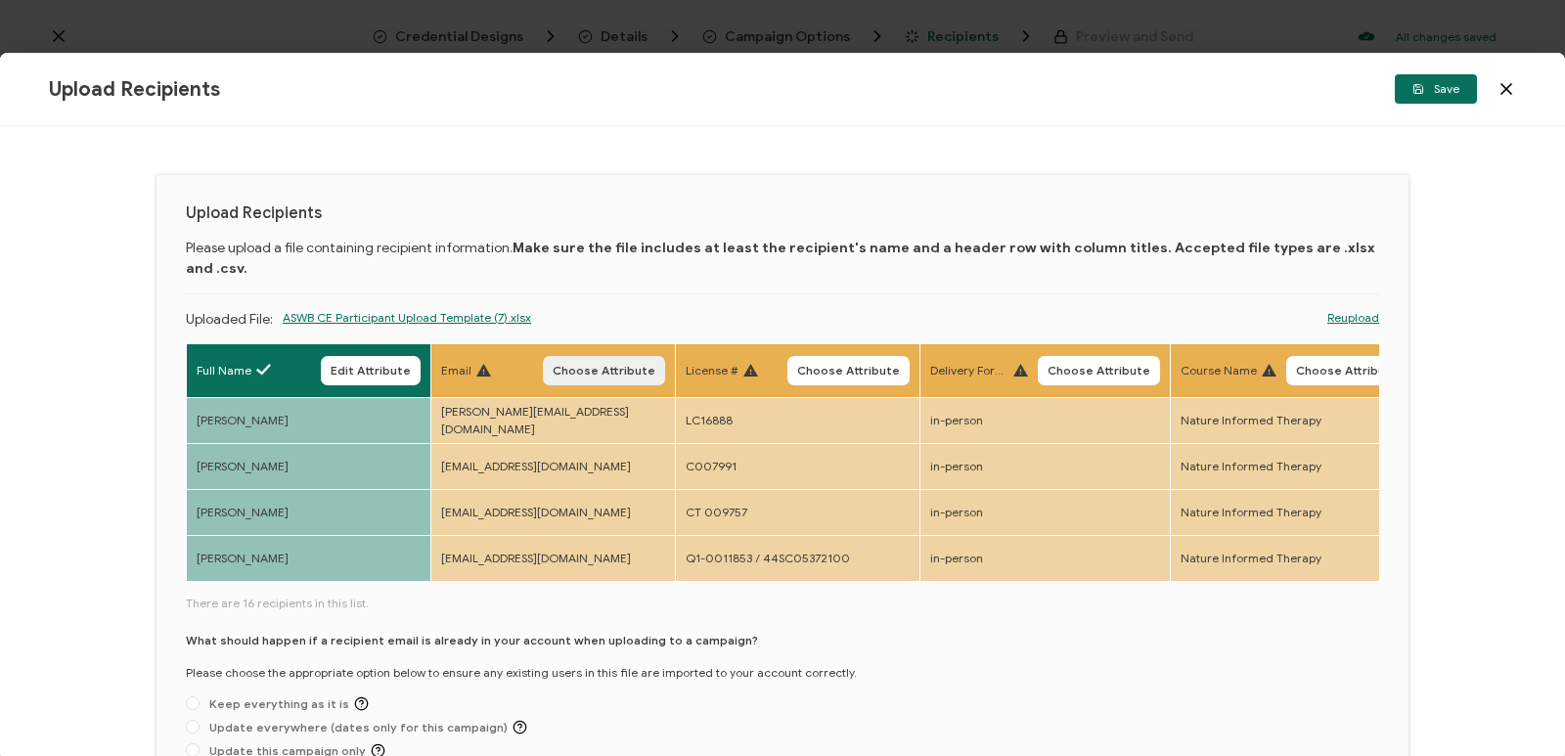
click at [629, 365] on span "Choose Attribute" at bounding box center [604, 371] width 103 height 12
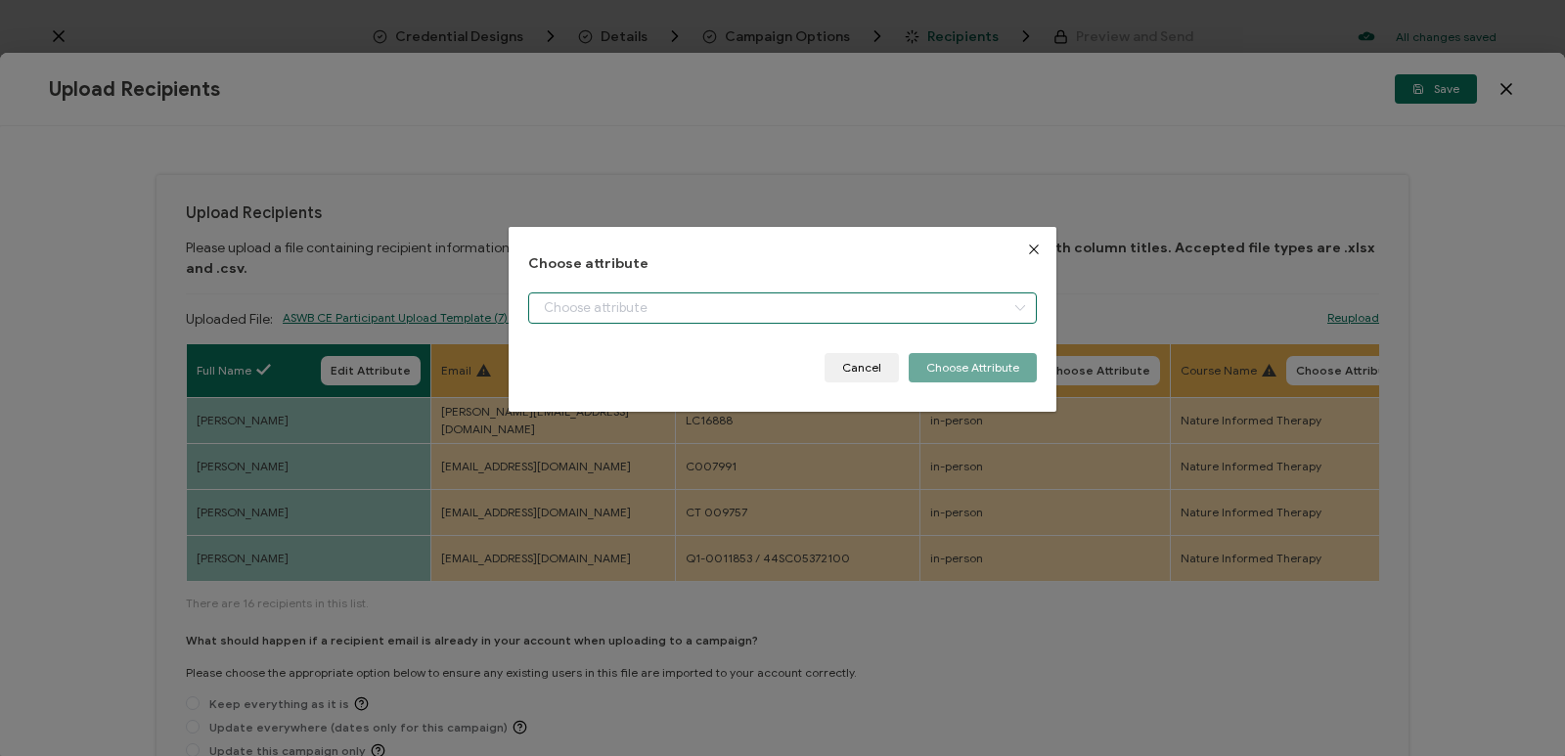
click at [770, 306] on input "dialog" at bounding box center [782, 307] width 509 height 31
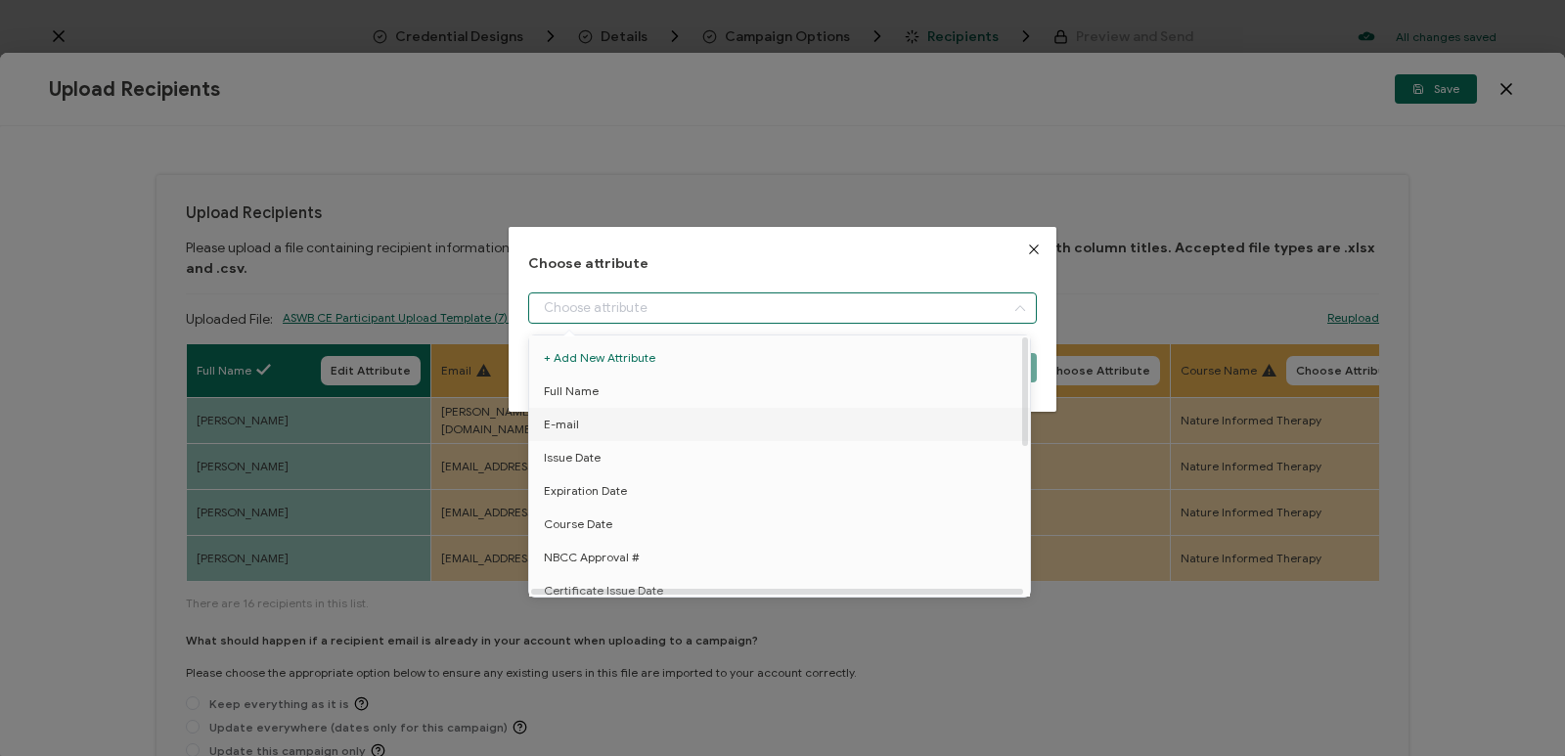
click at [685, 415] on li "E-mail" at bounding box center [782, 424] width 517 height 33
type input "E-mail"
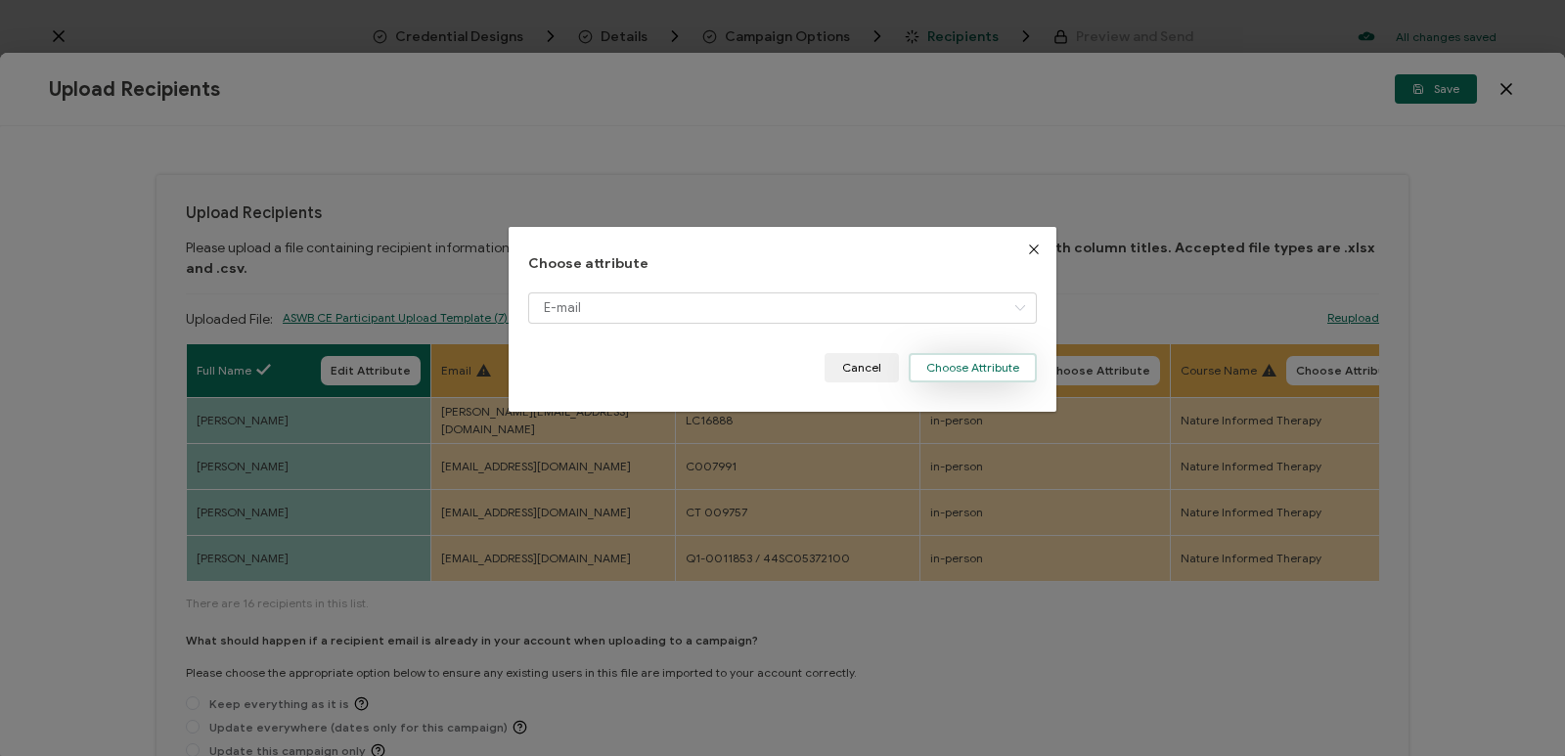
click at [945, 355] on button "Choose Attribute" at bounding box center [973, 367] width 128 height 29
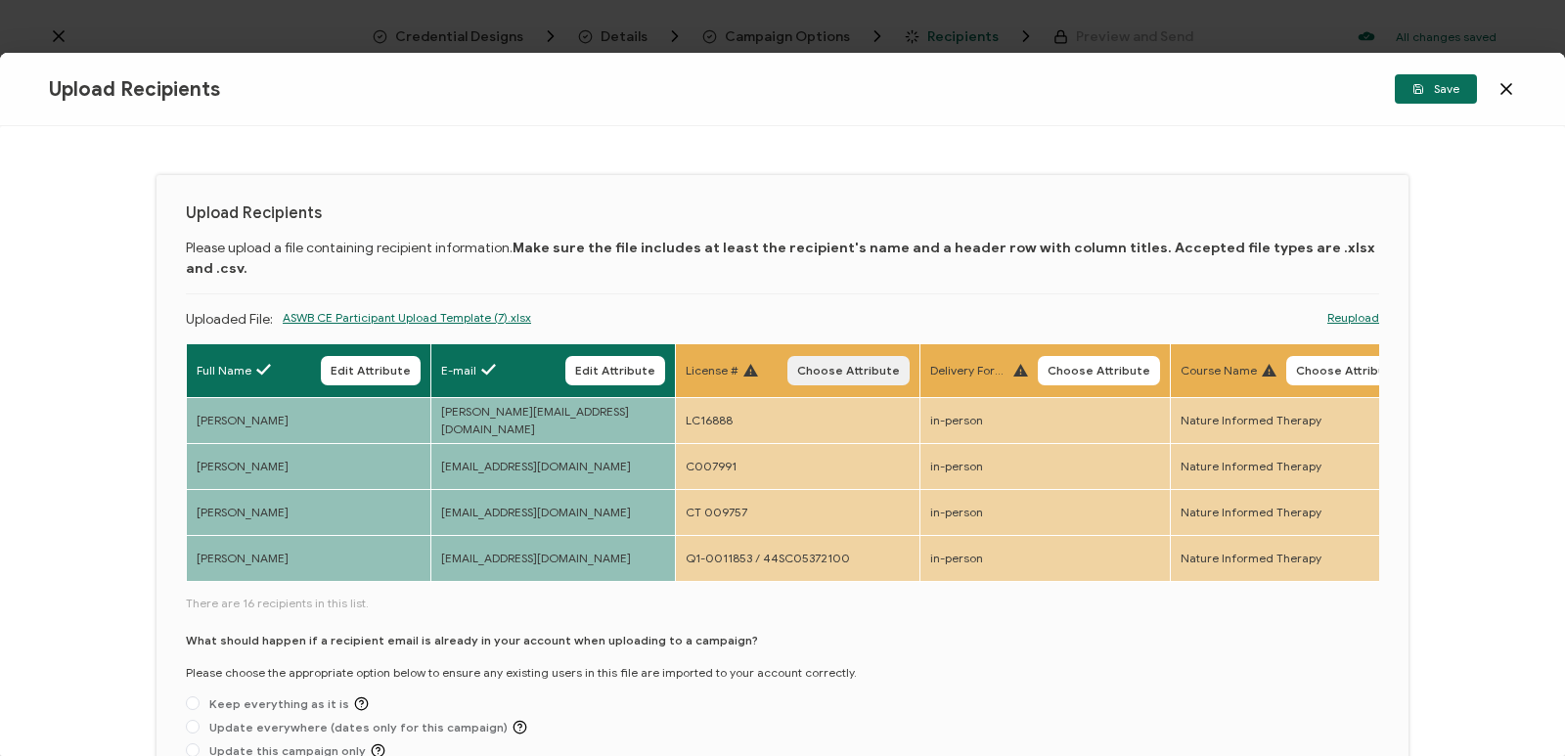
click at [844, 365] on span "Choose Attribute" at bounding box center [848, 371] width 103 height 12
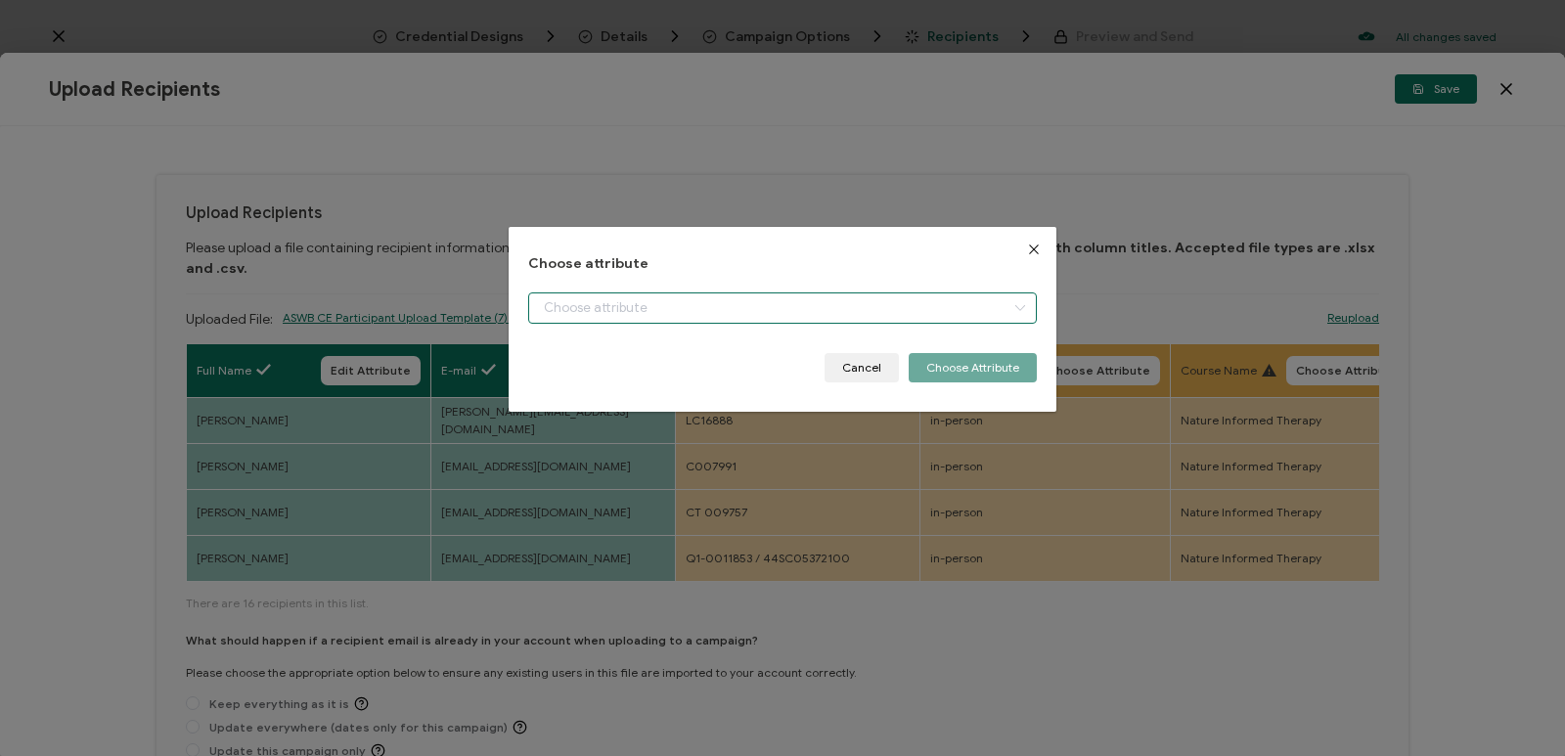
click at [830, 306] on input "dialog" at bounding box center [782, 307] width 509 height 31
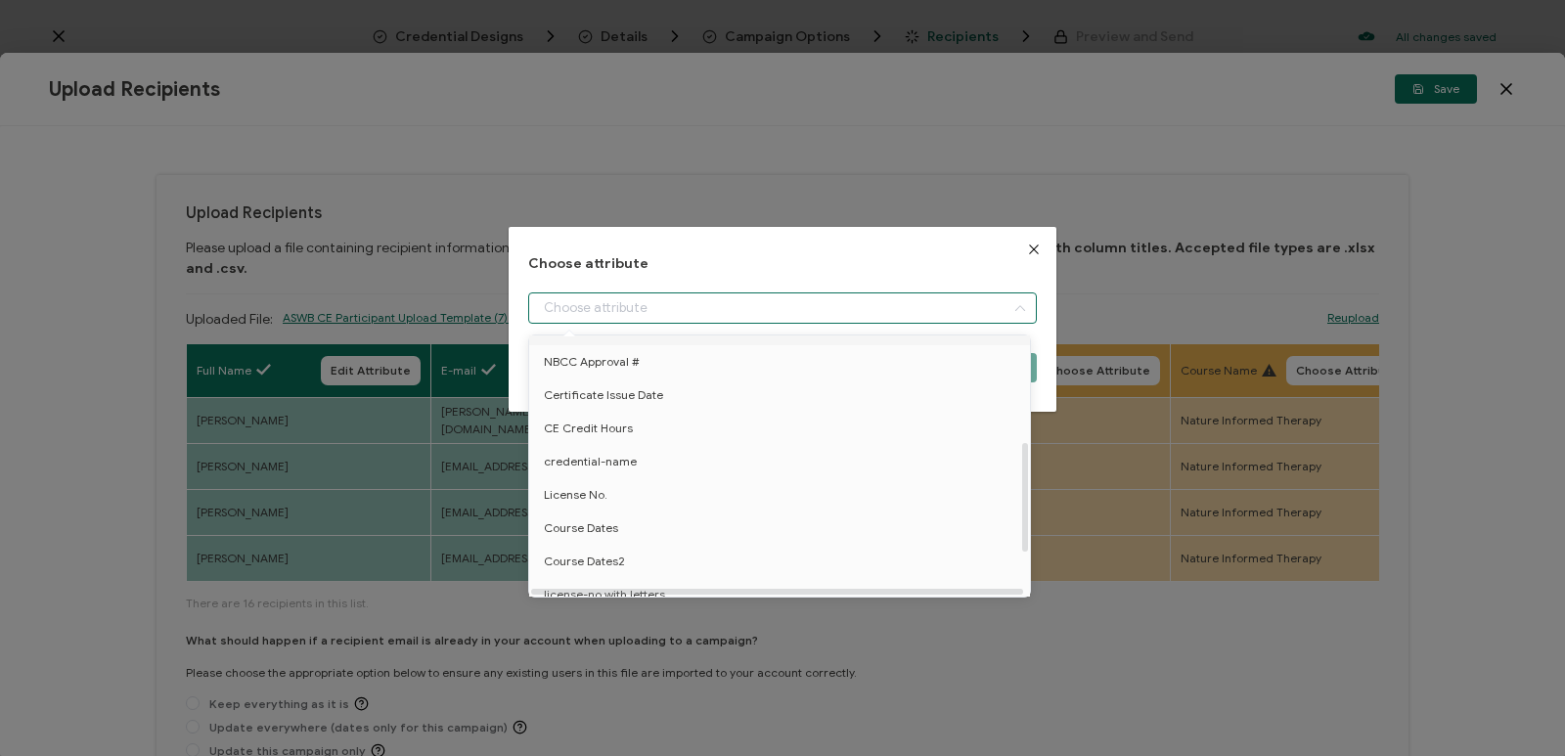
scroll to position [293, 0]
click at [645, 397] on li "License No." at bounding box center [782, 397] width 517 height 33
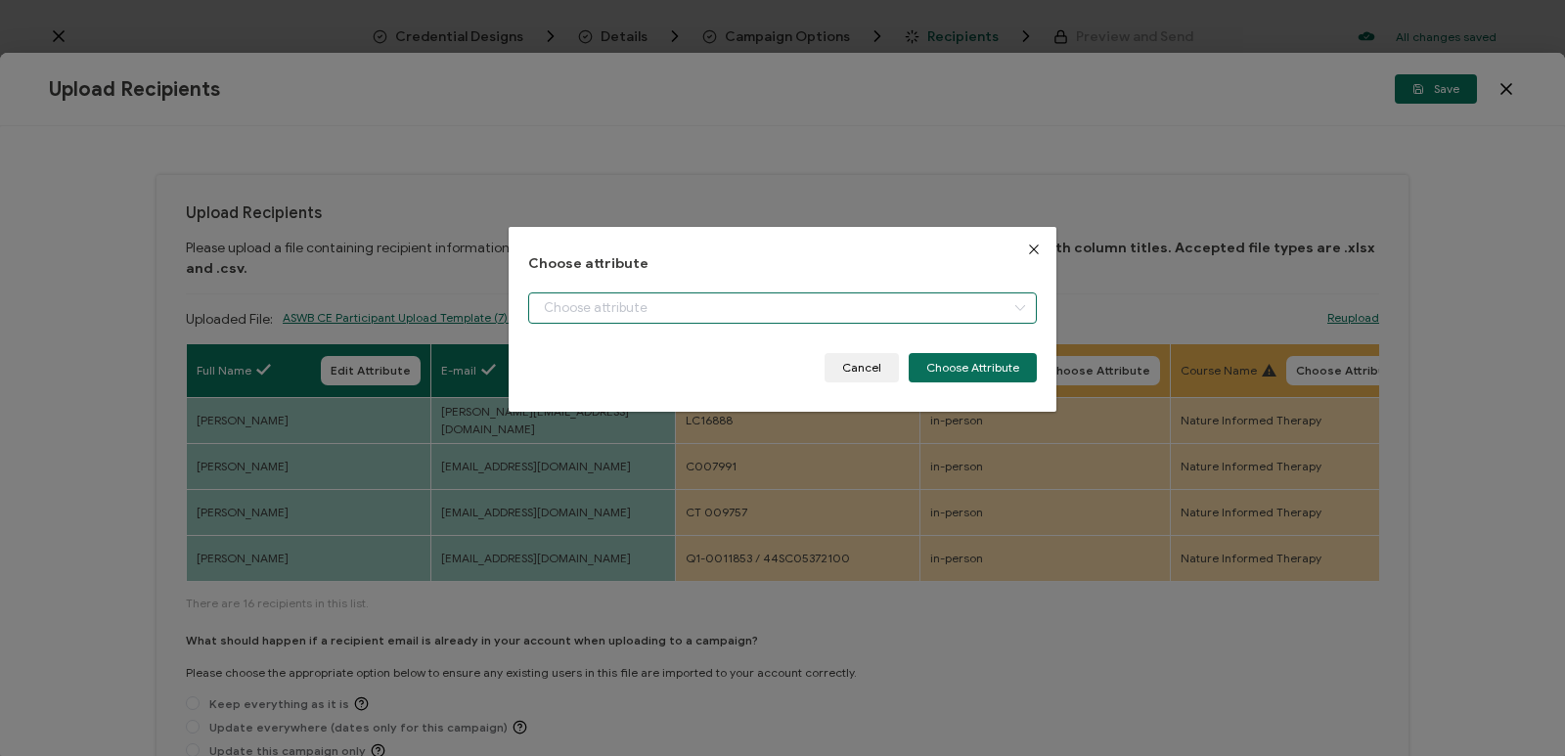
type input "License No."
click at [971, 361] on button "Choose Attribute" at bounding box center [973, 367] width 128 height 29
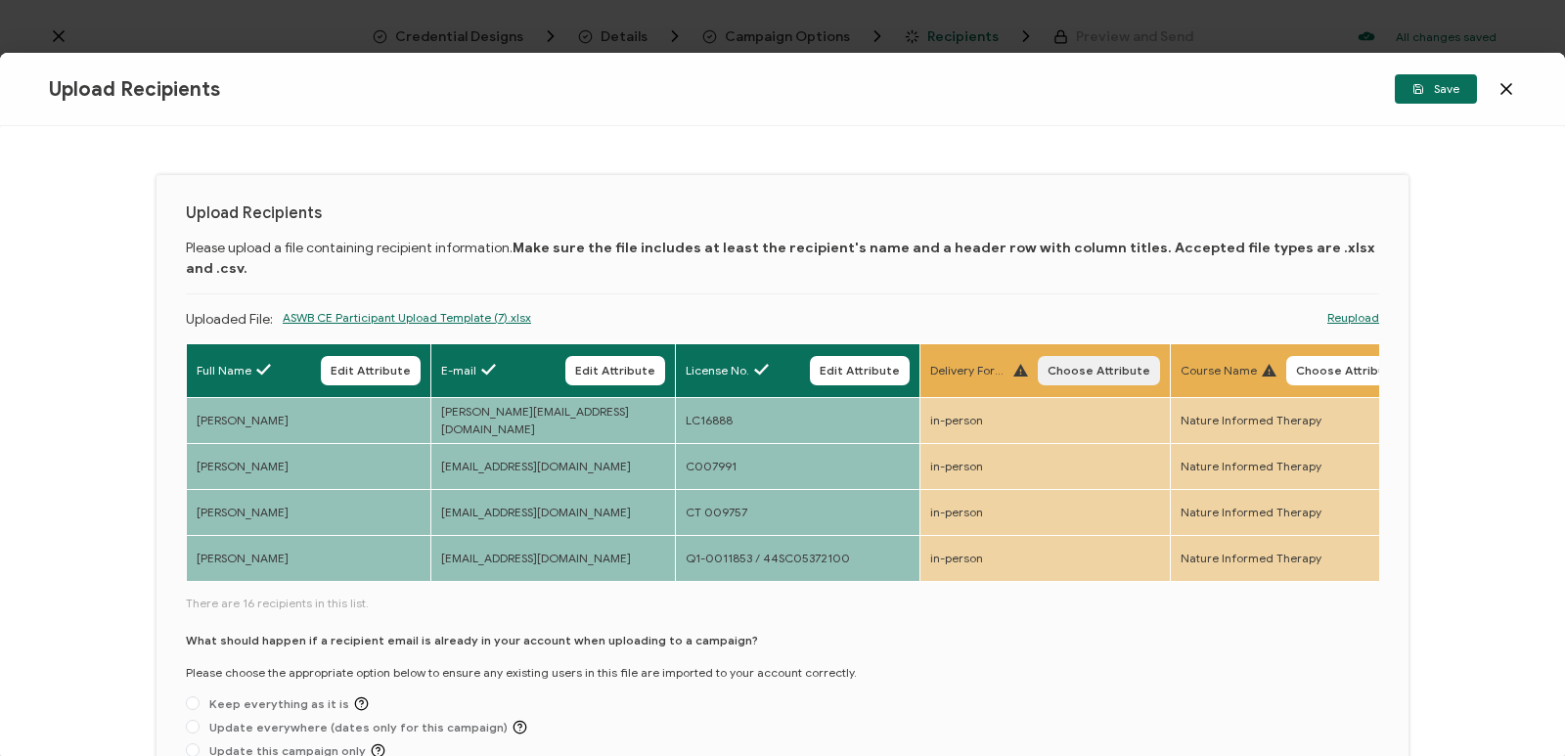
click at [1082, 365] on span "Choose Attribute" at bounding box center [1099, 371] width 103 height 12
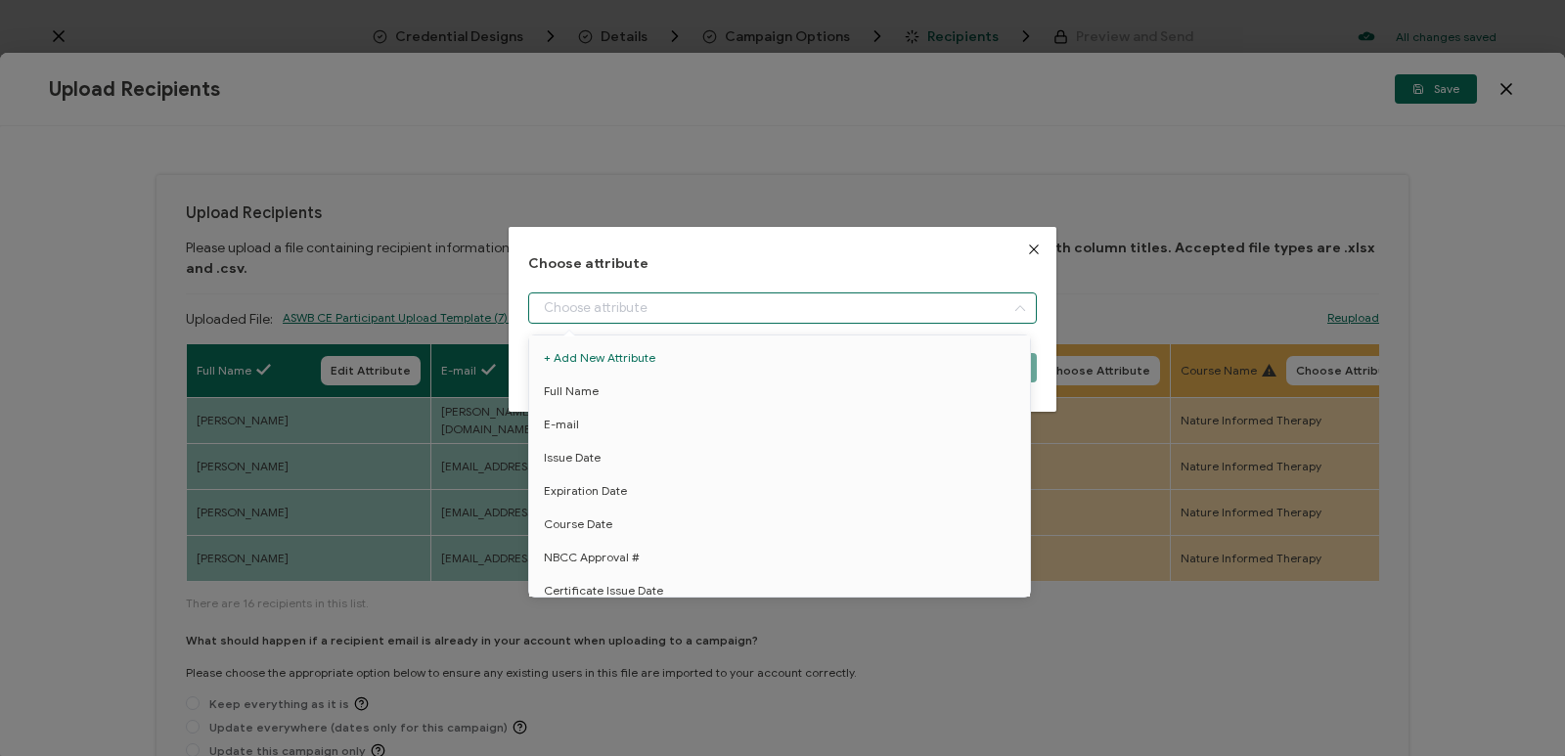
click at [925, 311] on input "dialog" at bounding box center [782, 307] width 509 height 31
click at [669, 509] on li "Delivery Format" at bounding box center [782, 514] width 517 height 33
type input "Delivery Format"
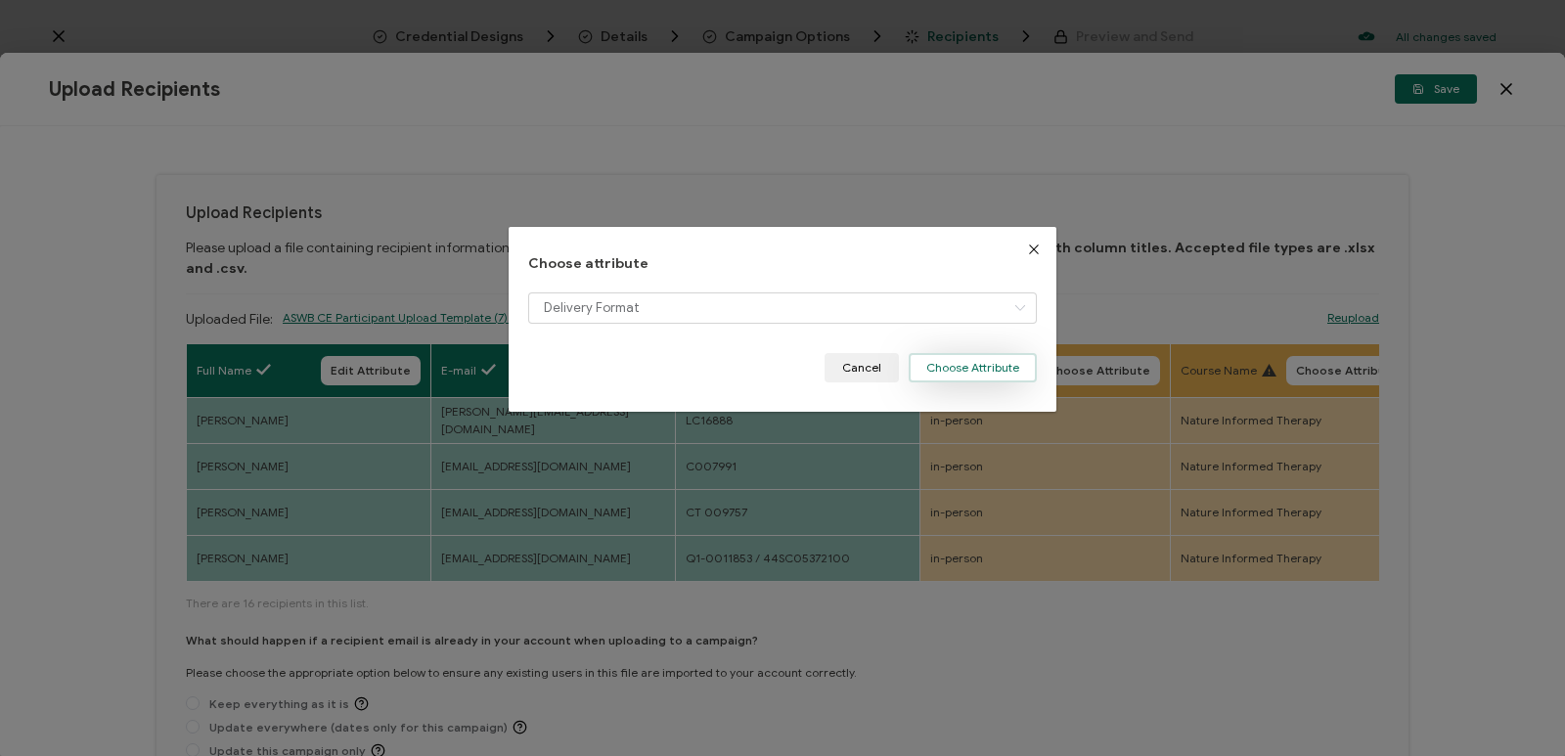
click at [1004, 361] on button "Choose Attribute" at bounding box center [973, 367] width 128 height 29
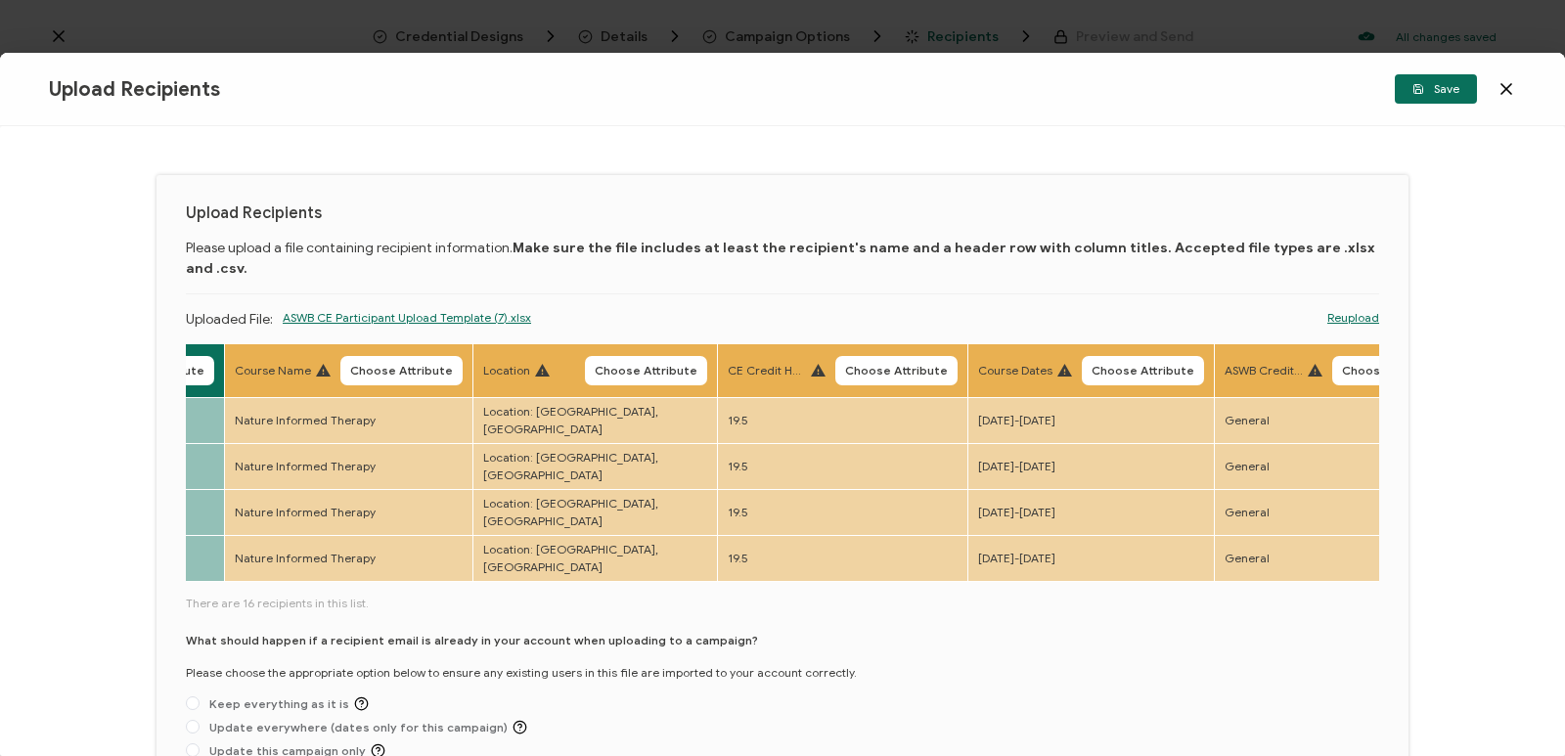
scroll to position [0, 886]
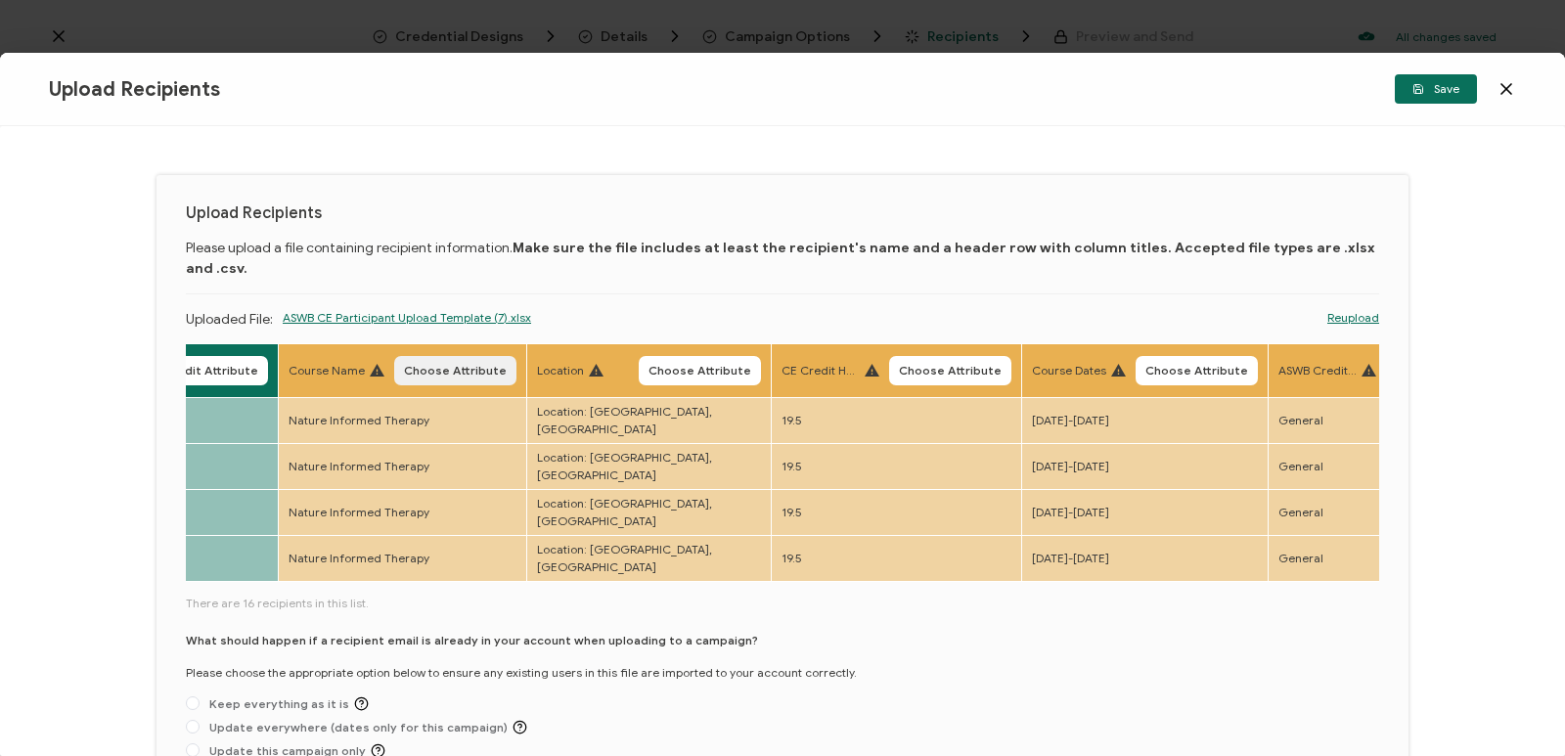
click at [455, 365] on span "Choose Attribute" at bounding box center [455, 371] width 103 height 12
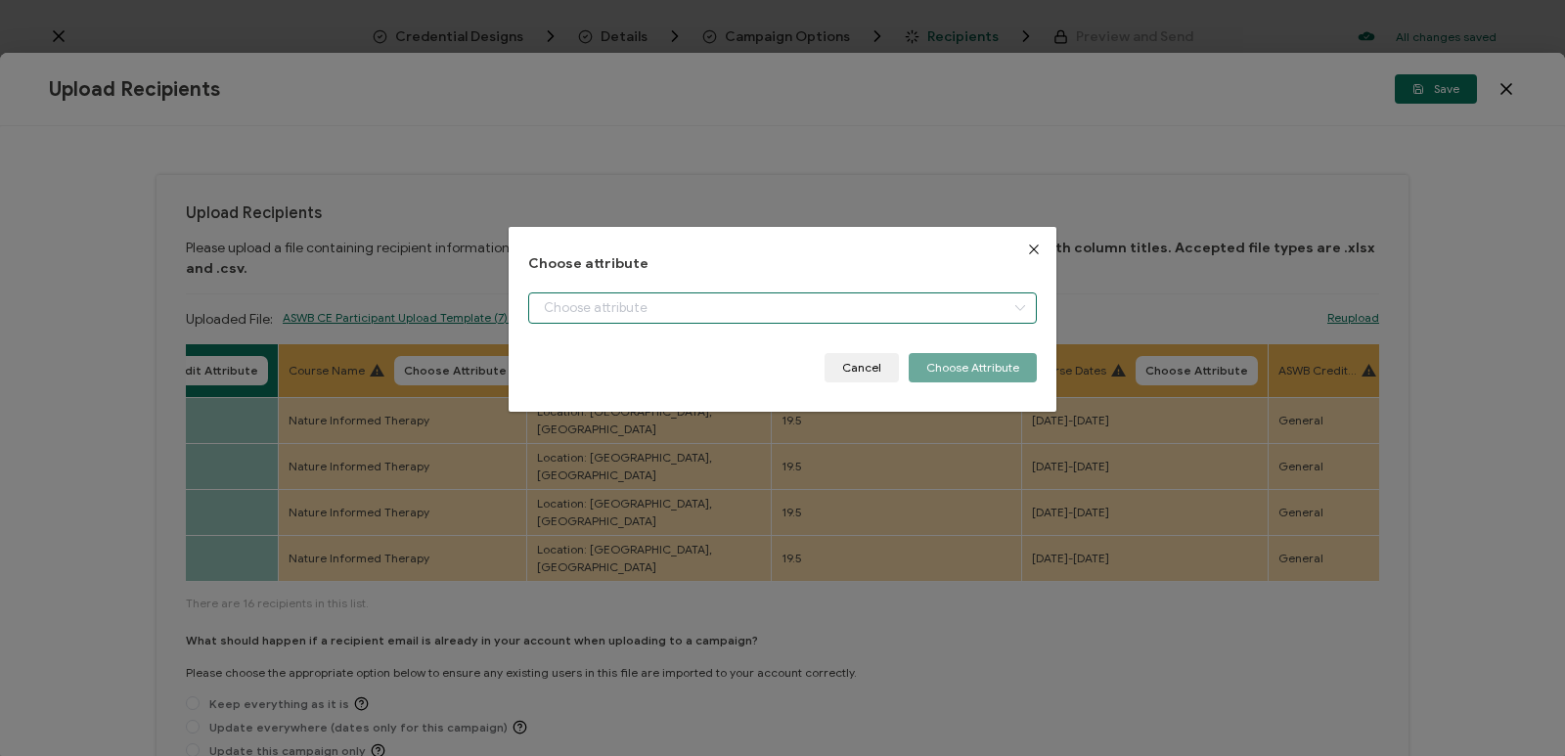
click at [699, 304] on input "dialog" at bounding box center [782, 307] width 509 height 31
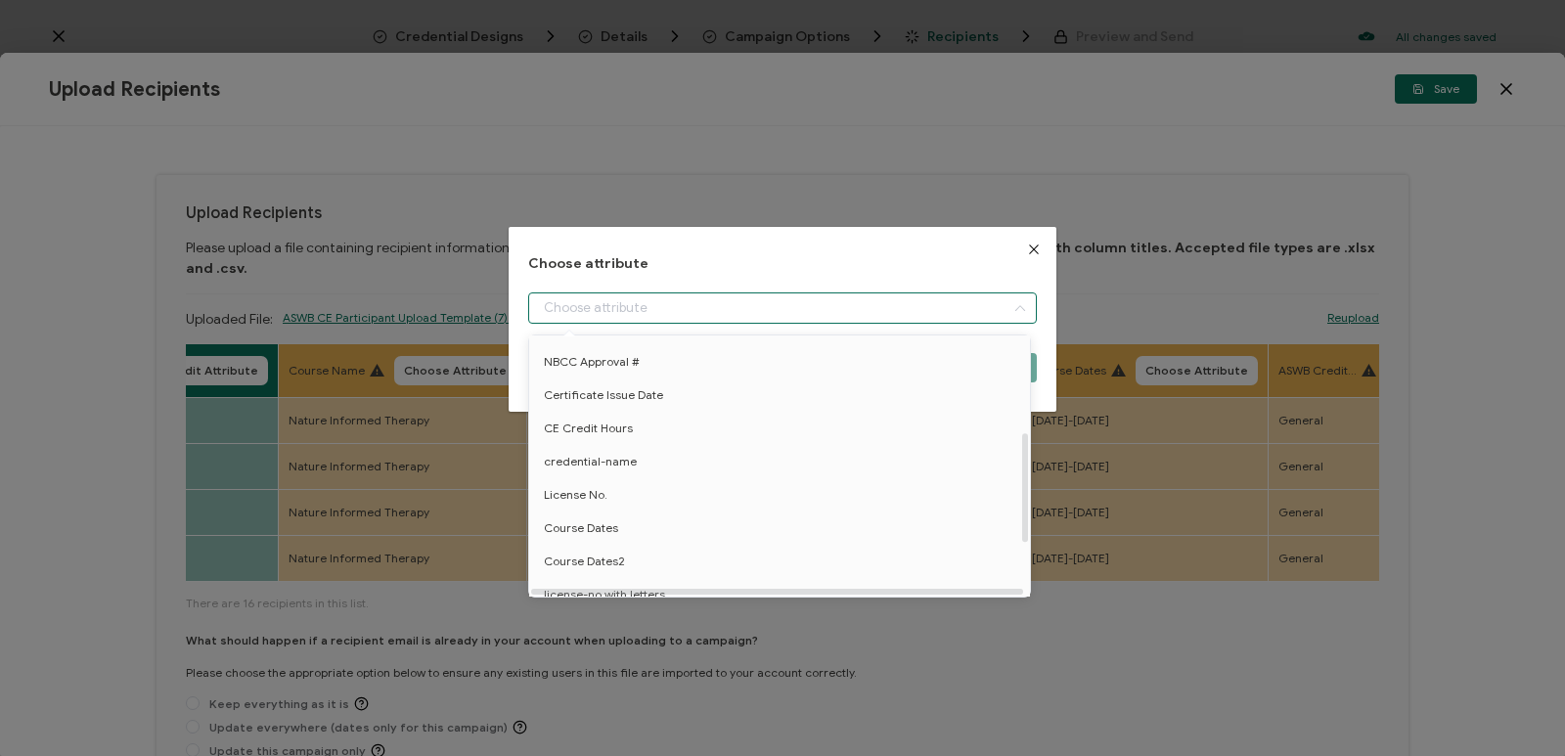
scroll to position [293, 0]
click at [616, 534] on li "Course Name" at bounding box center [782, 530] width 517 height 33
type input "Course Name"
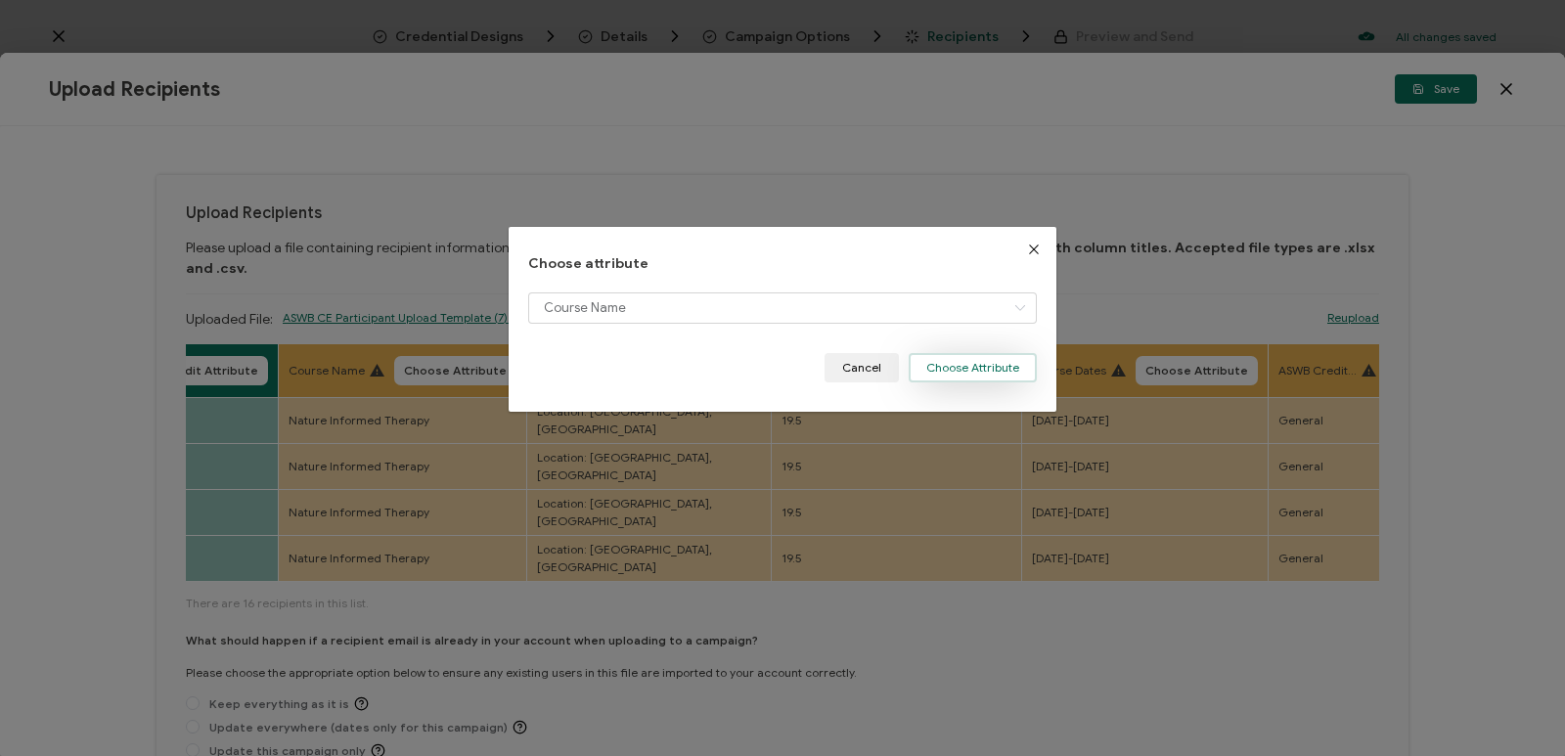
click at [970, 358] on button "Choose Attribute" at bounding box center [973, 367] width 128 height 29
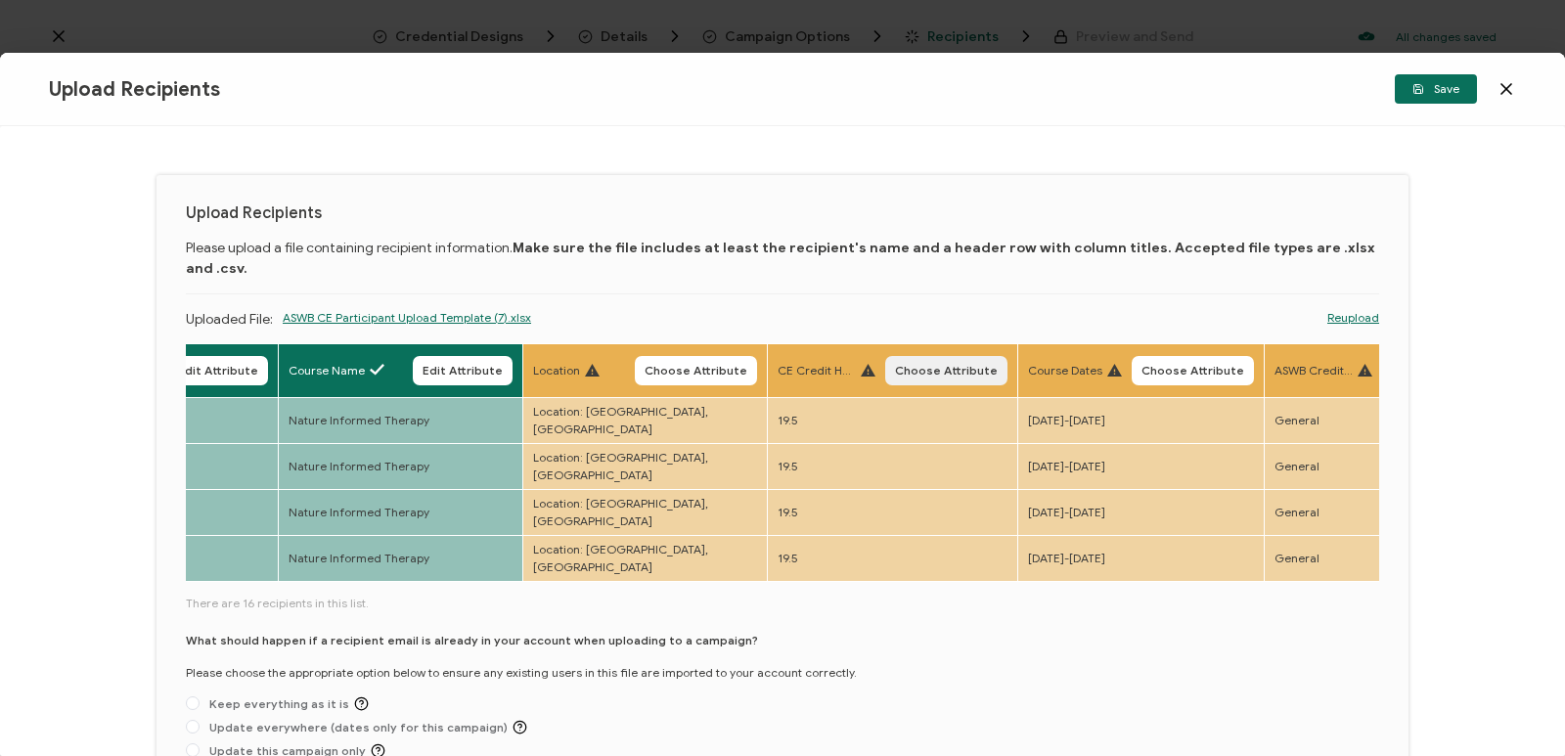
scroll to position [98, 0]
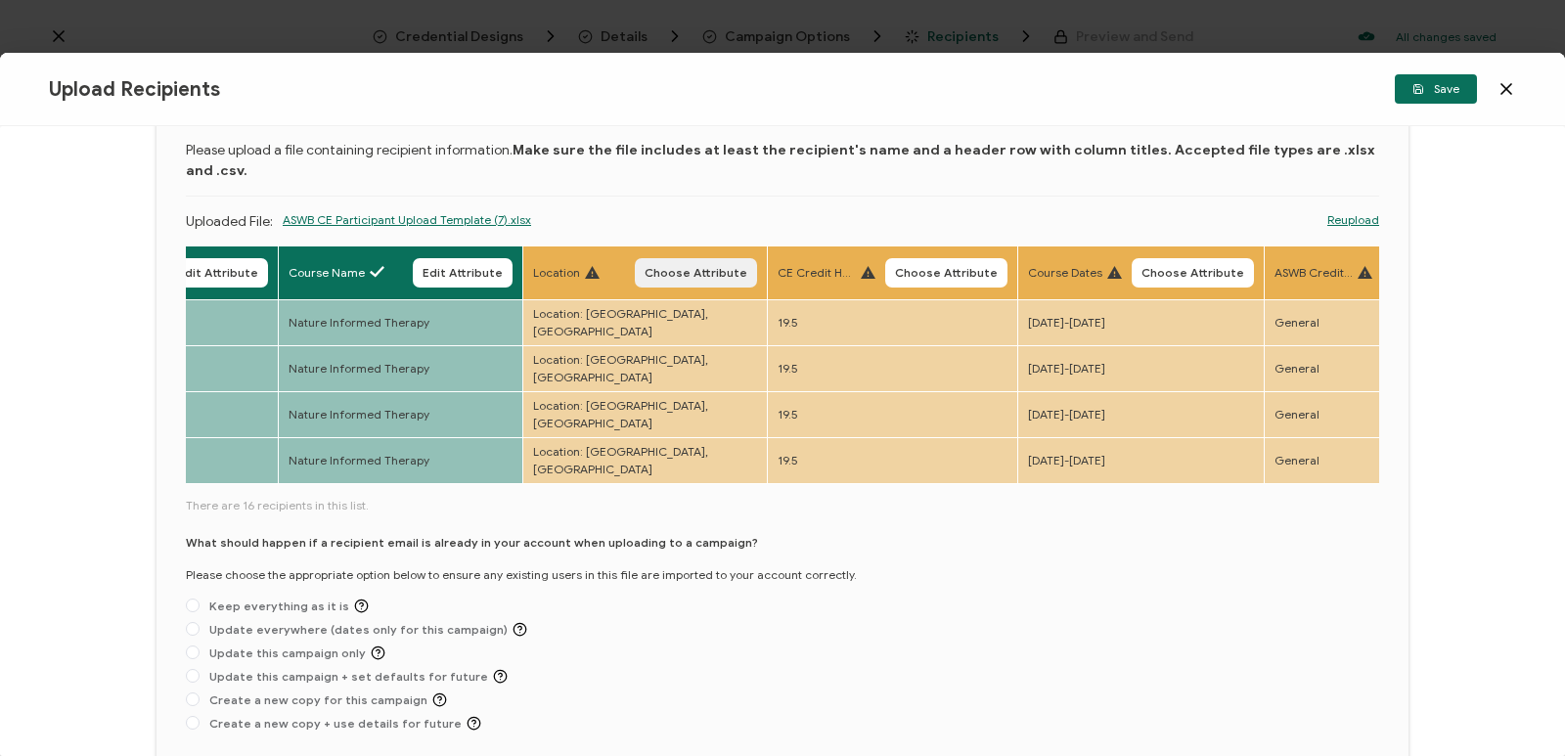
click at [696, 267] on span "Choose Attribute" at bounding box center [696, 273] width 103 height 12
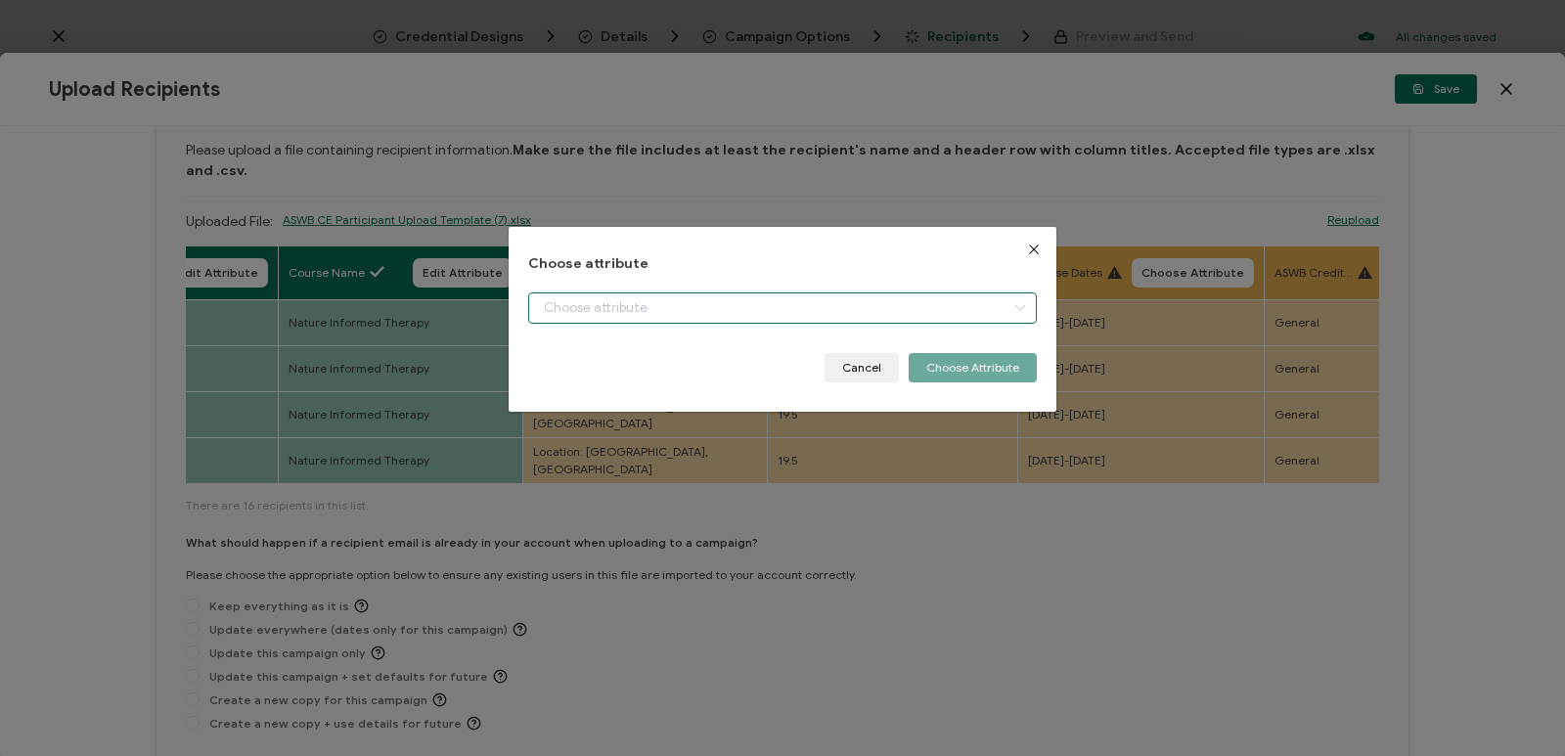
click at [766, 306] on input "dialog" at bounding box center [782, 307] width 509 height 31
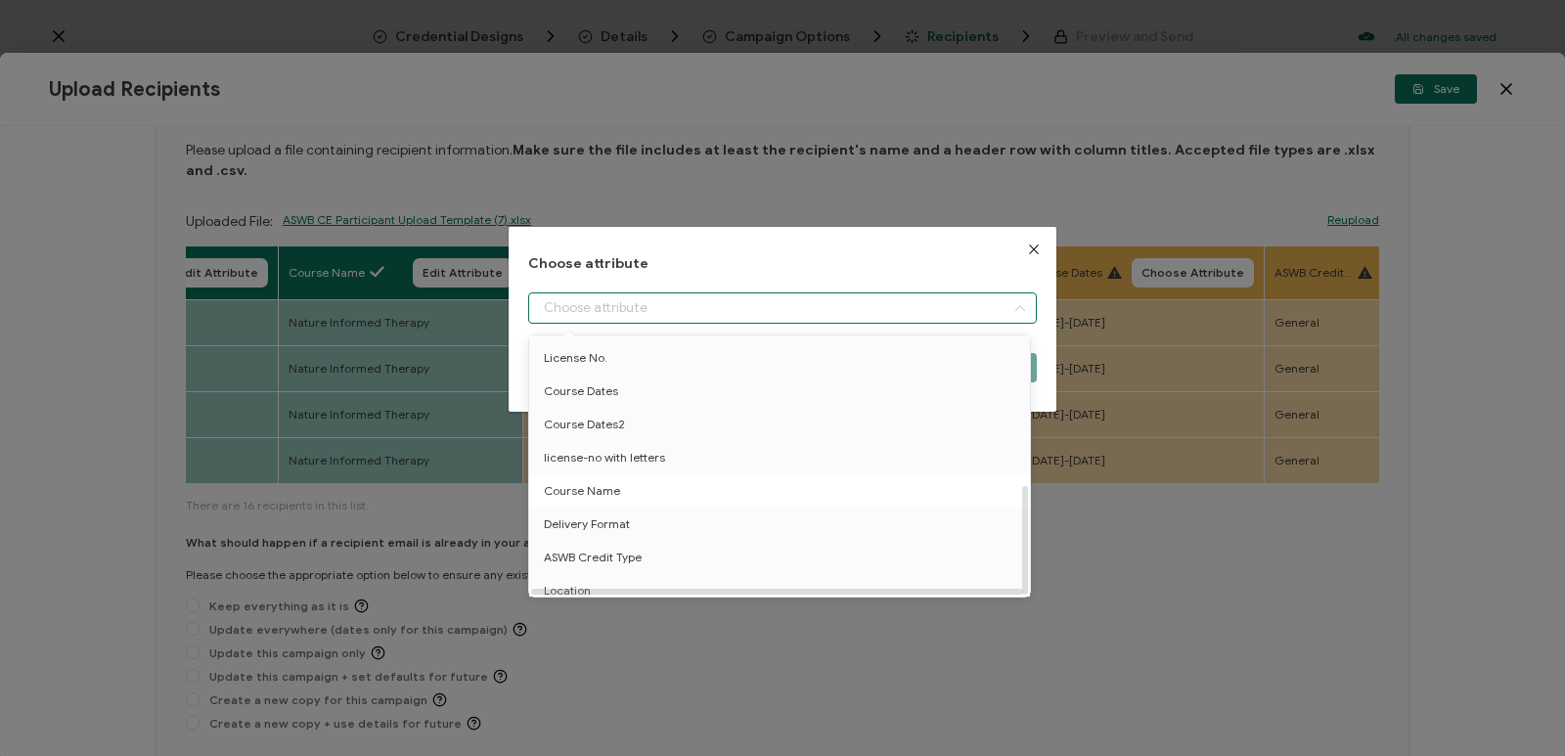
scroll to position [352, 0]
click at [658, 569] on li "Location" at bounding box center [782, 580] width 517 height 33
type input "Location"
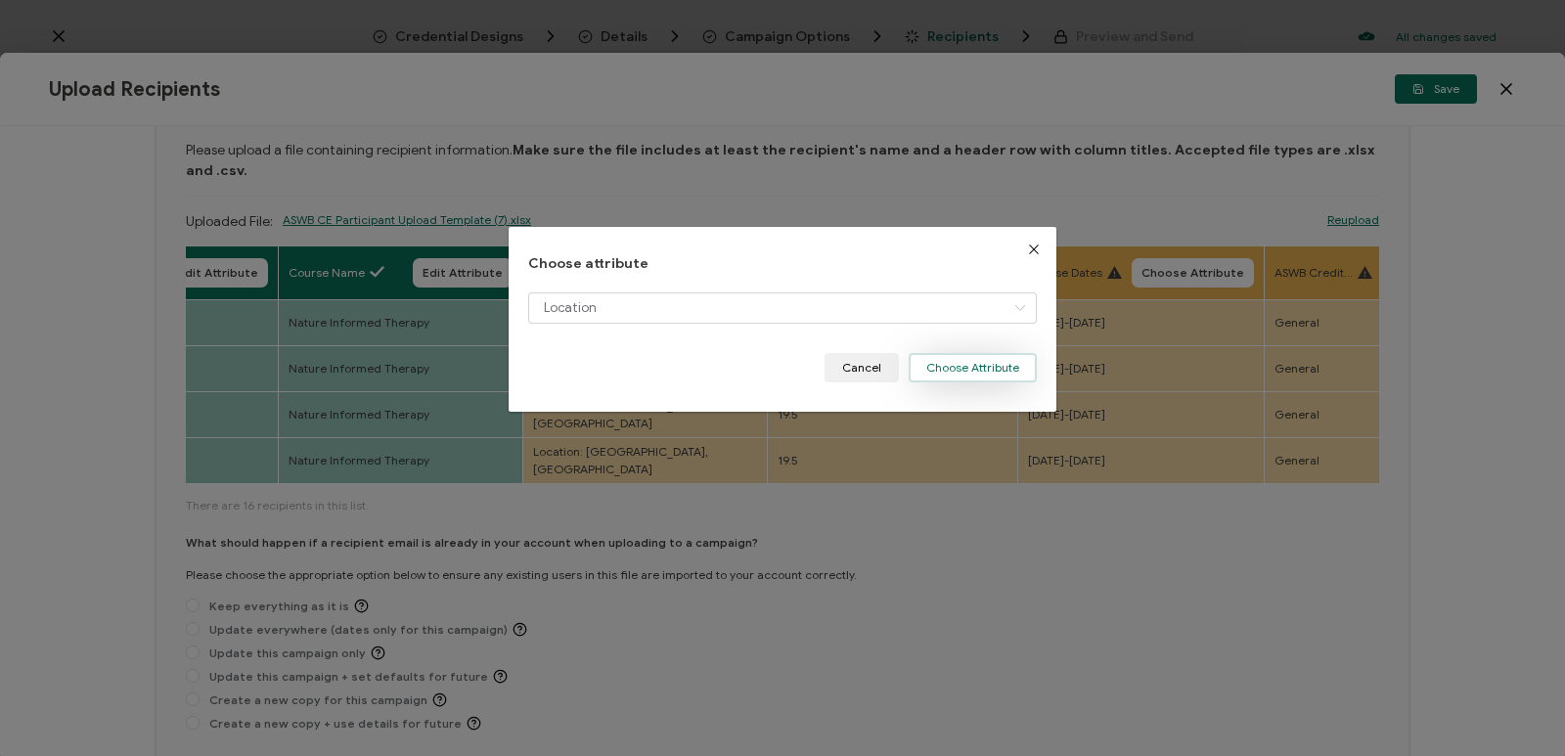
click at [976, 366] on button "Choose Attribute" at bounding box center [973, 367] width 128 height 29
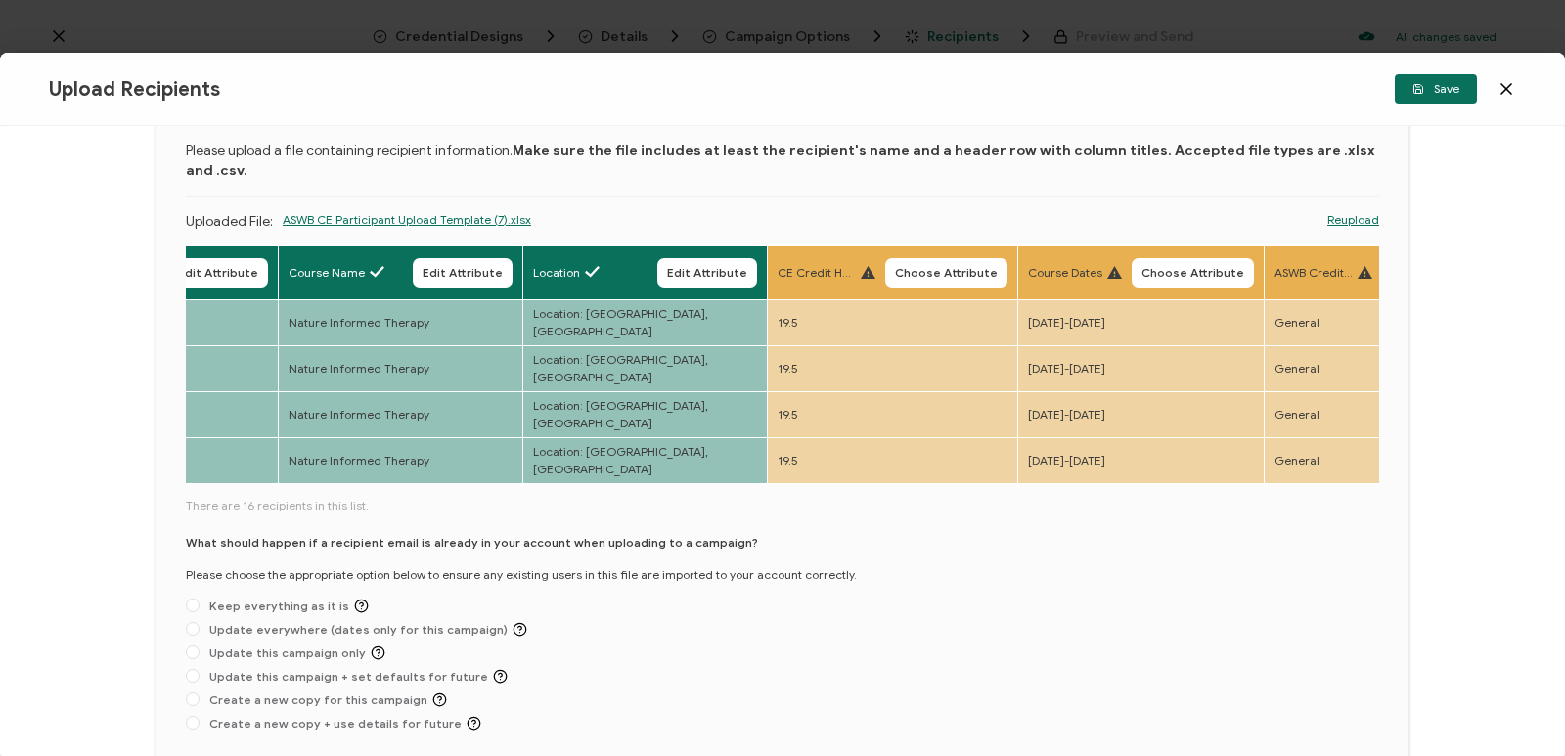
click at [973, 267] on span "Choose Attribute" at bounding box center [946, 273] width 103 height 12
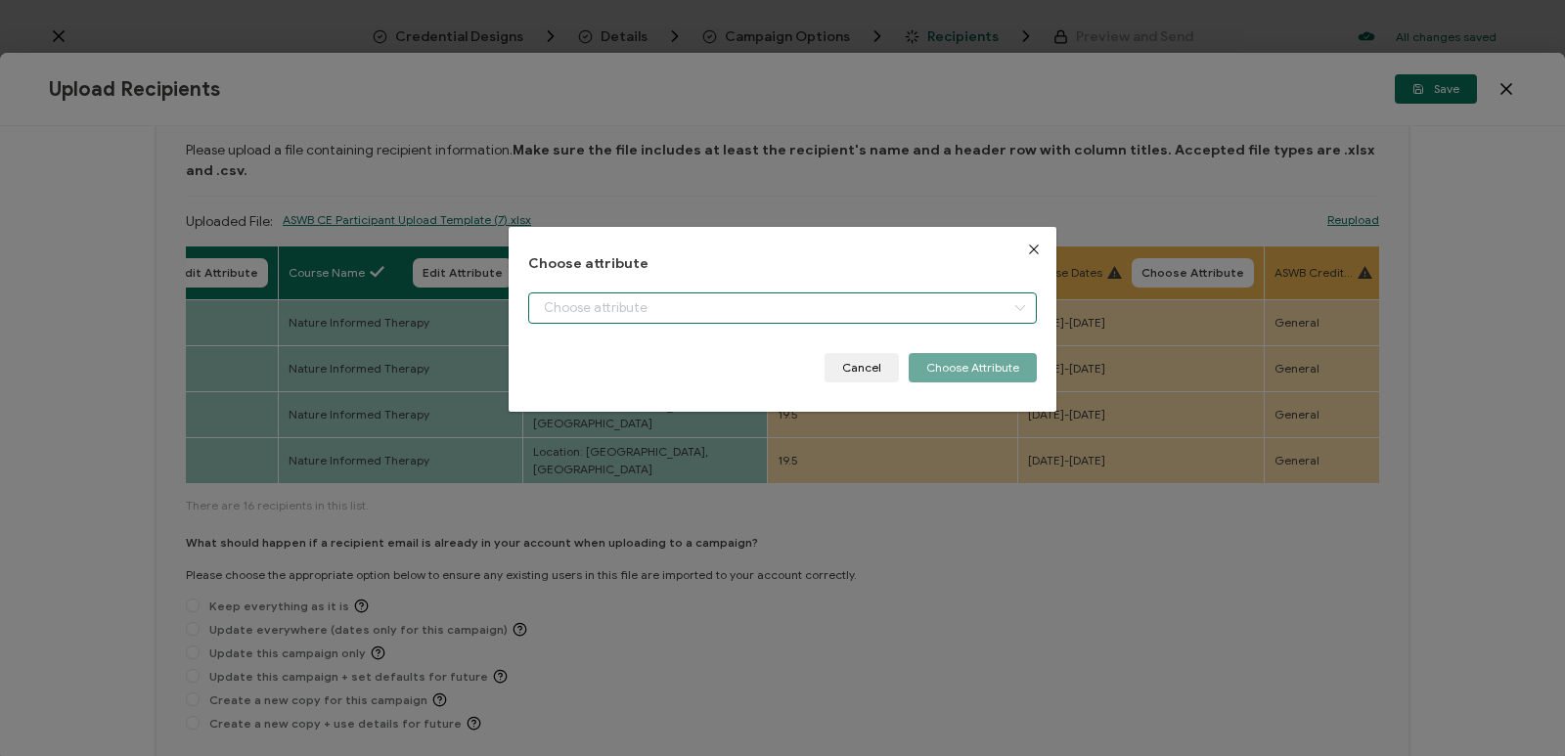
click at [918, 300] on input "dialog" at bounding box center [782, 307] width 509 height 31
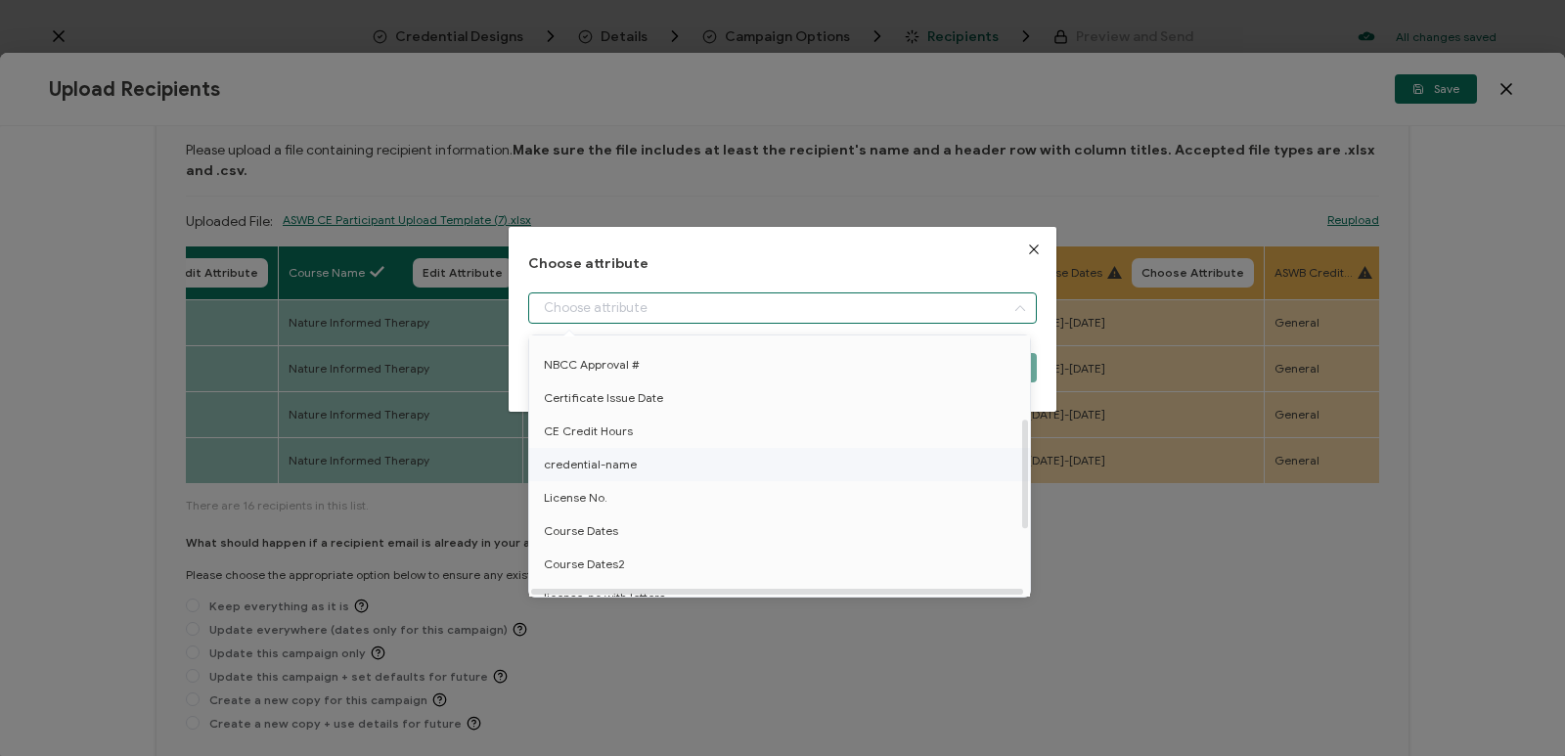
scroll to position [196, 0]
click at [660, 438] on li "CE Credit Hours" at bounding box center [782, 428] width 517 height 33
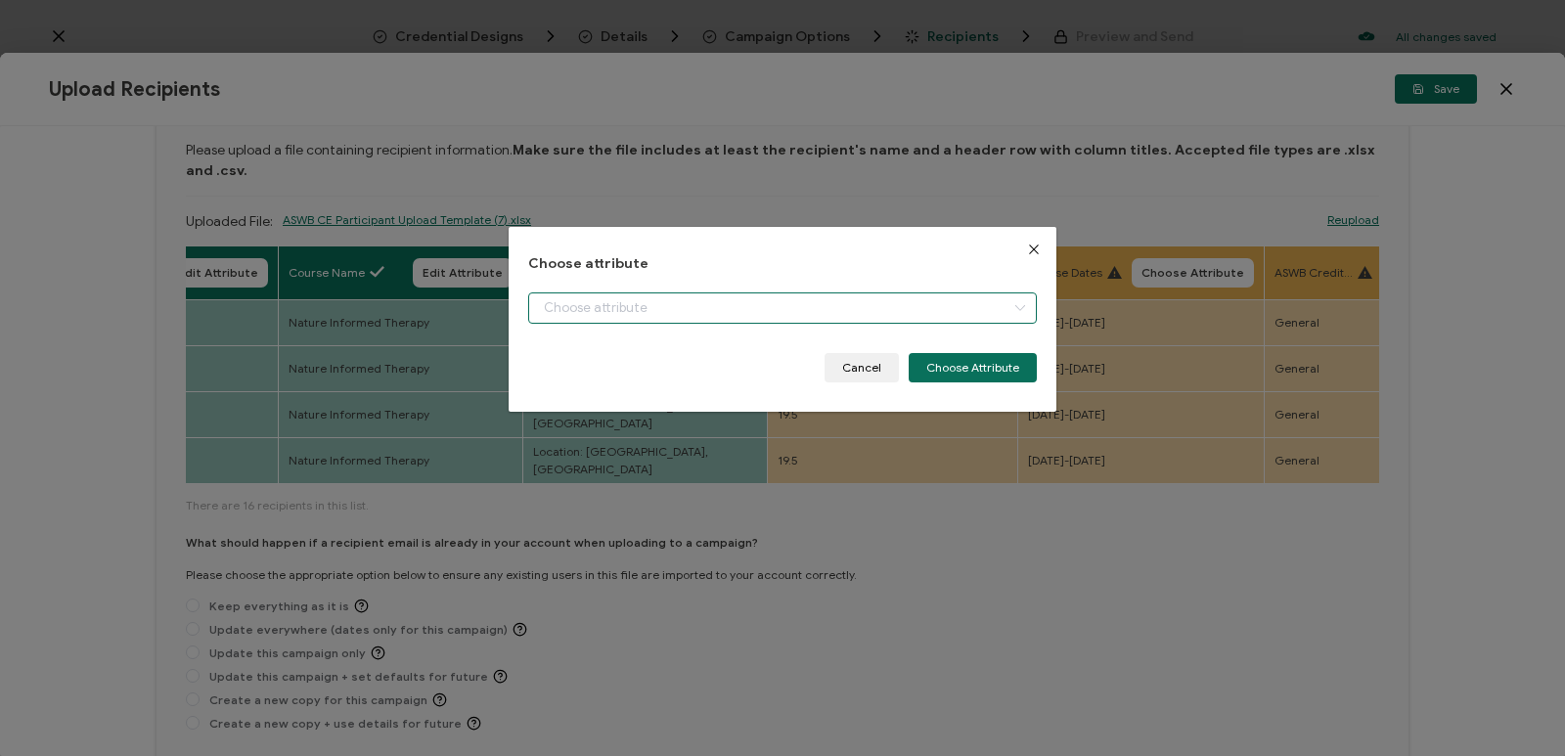
type input "CE Credit Hours"
click at [985, 372] on button "Choose Attribute" at bounding box center [973, 367] width 128 height 29
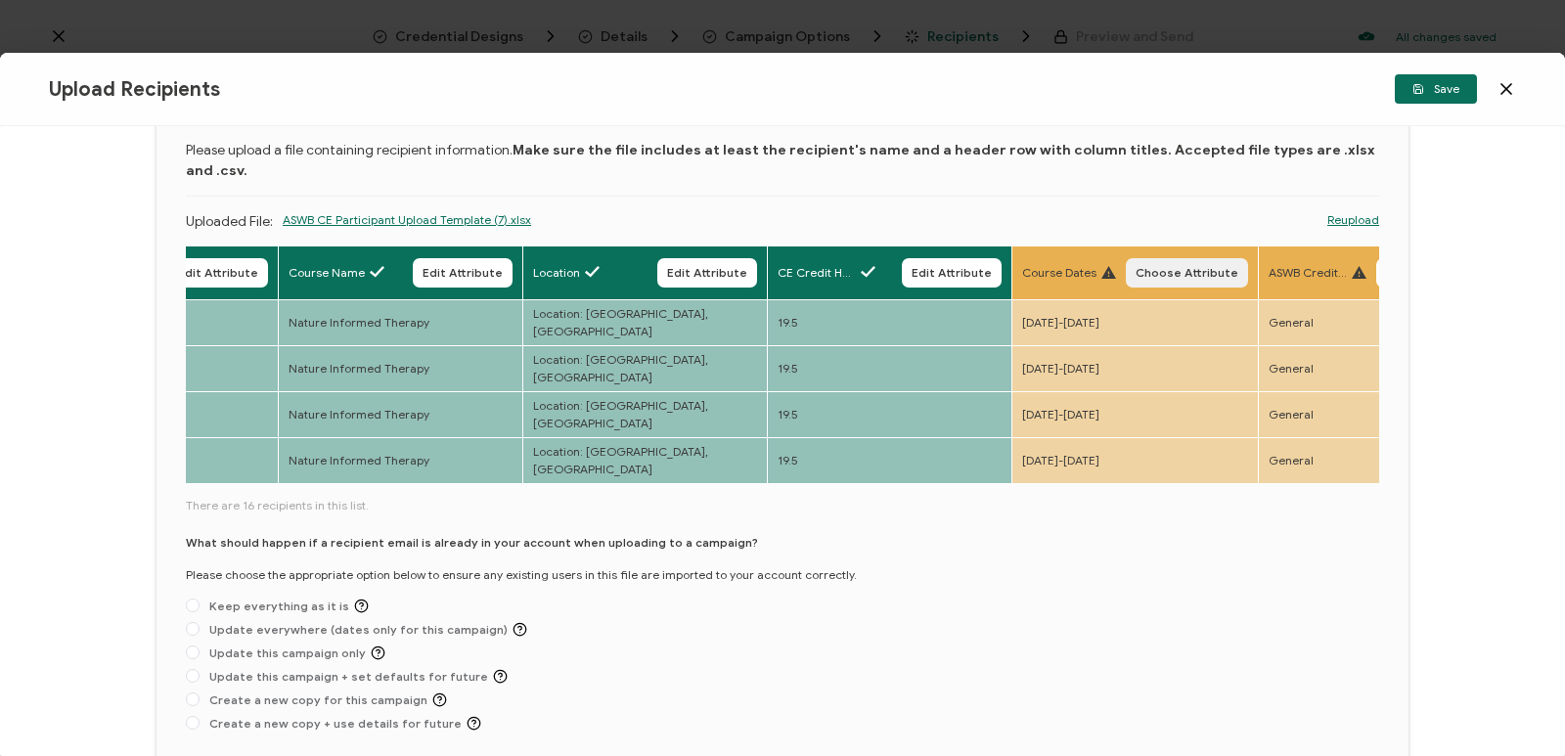
click at [1172, 267] on span "Choose Attribute" at bounding box center [1187, 273] width 103 height 12
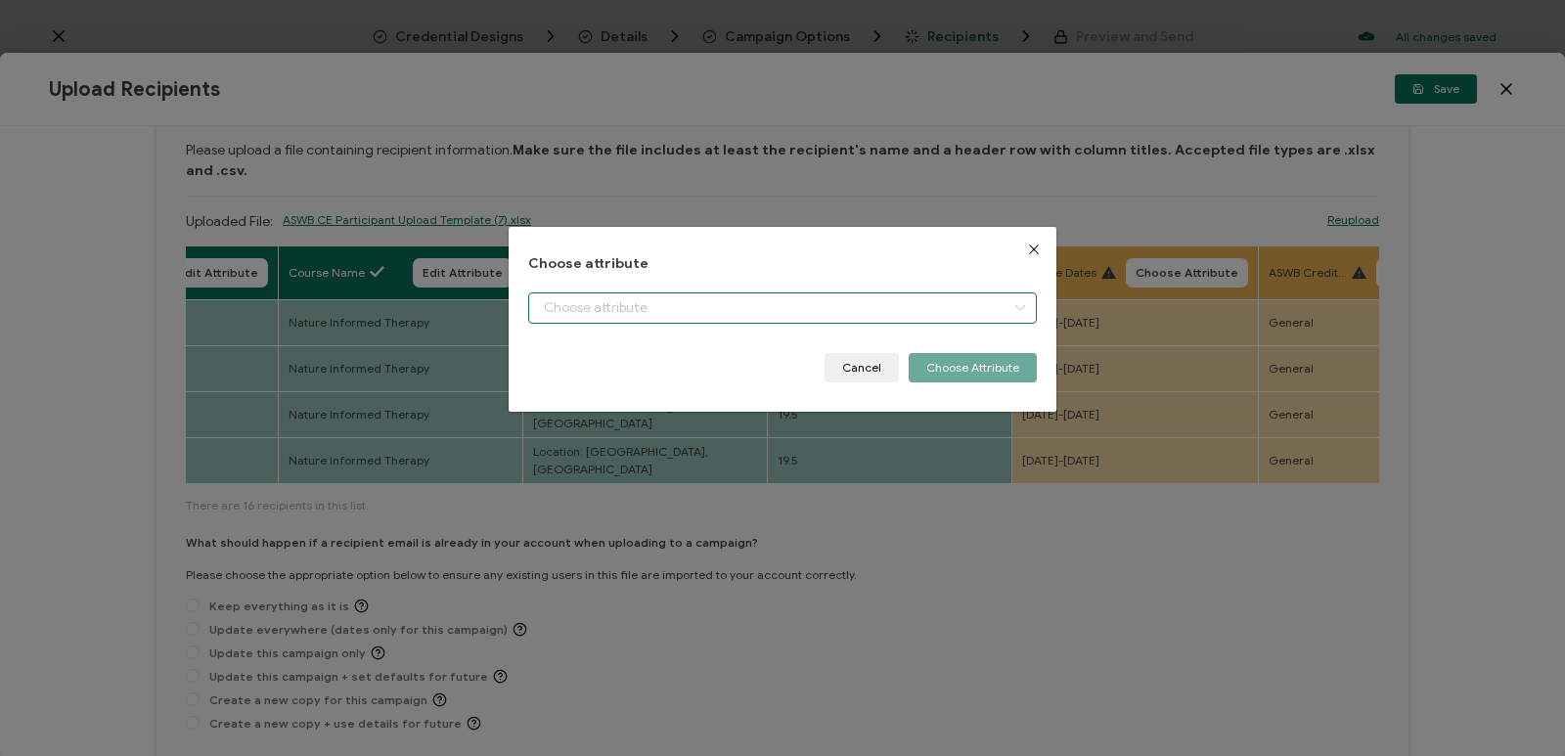
click at [965, 311] on input "dialog" at bounding box center [782, 307] width 509 height 31
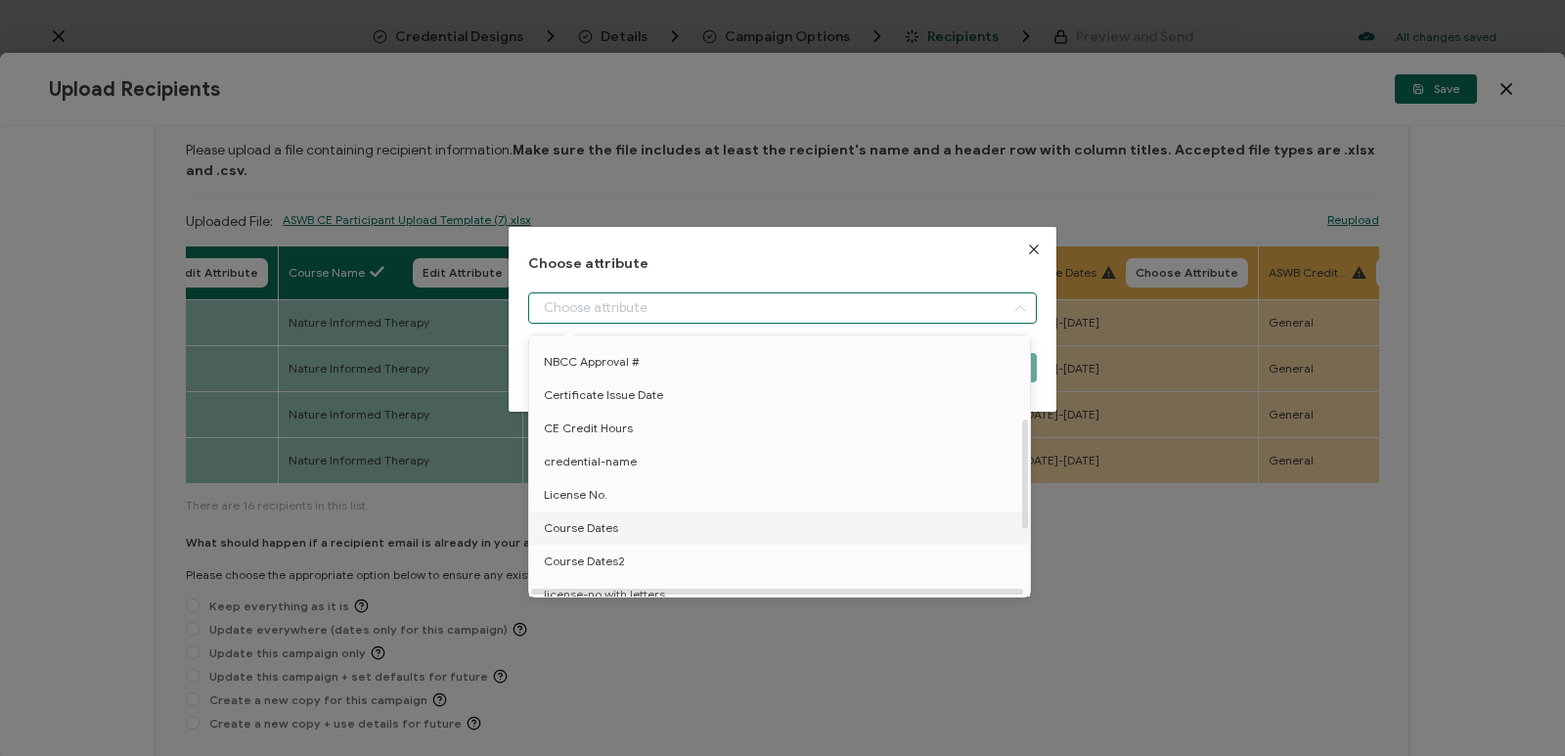
click at [600, 540] on span "Course Dates" at bounding box center [581, 528] width 74 height 33
type input "Course Dates"
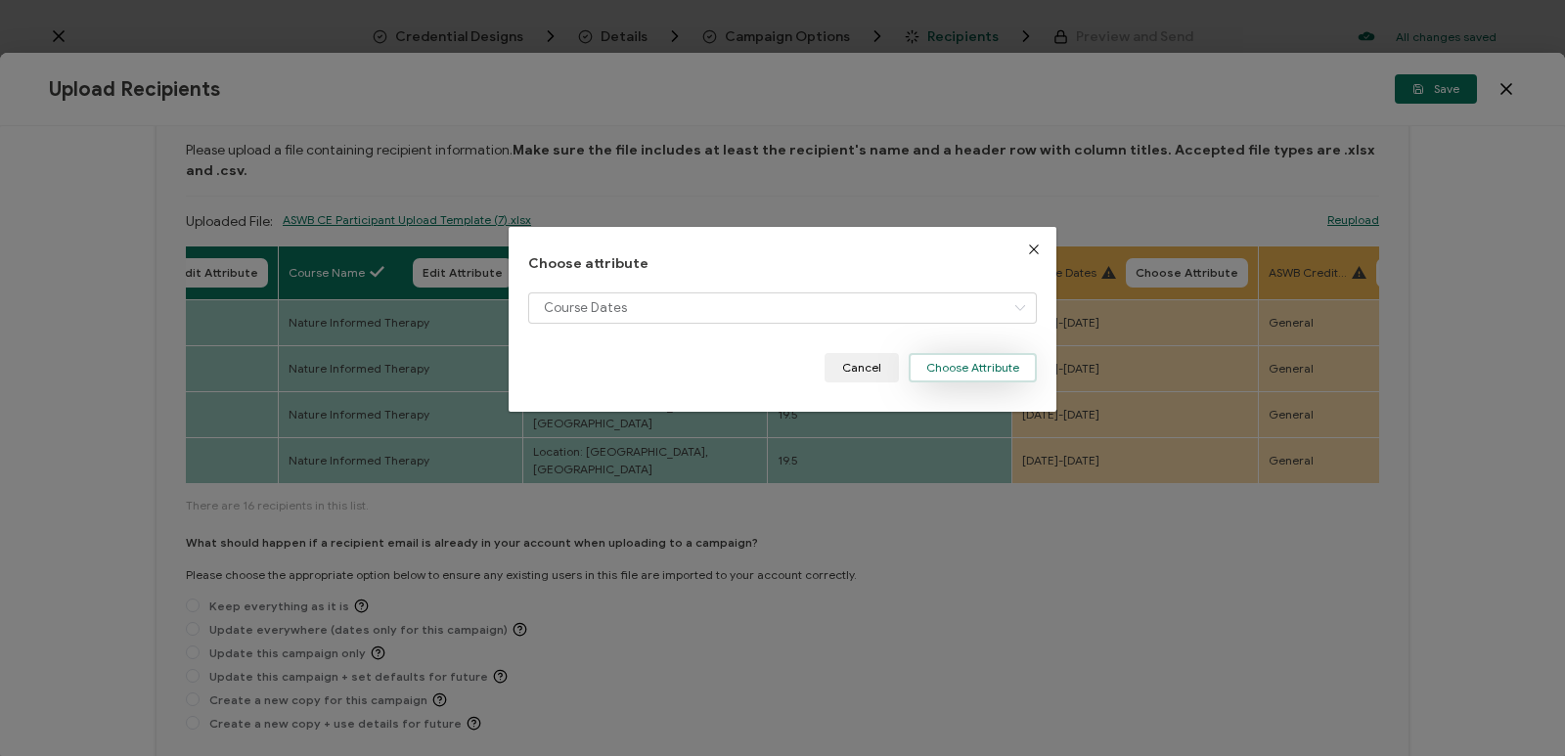
click at [984, 372] on button "Choose Attribute" at bounding box center [973, 367] width 128 height 29
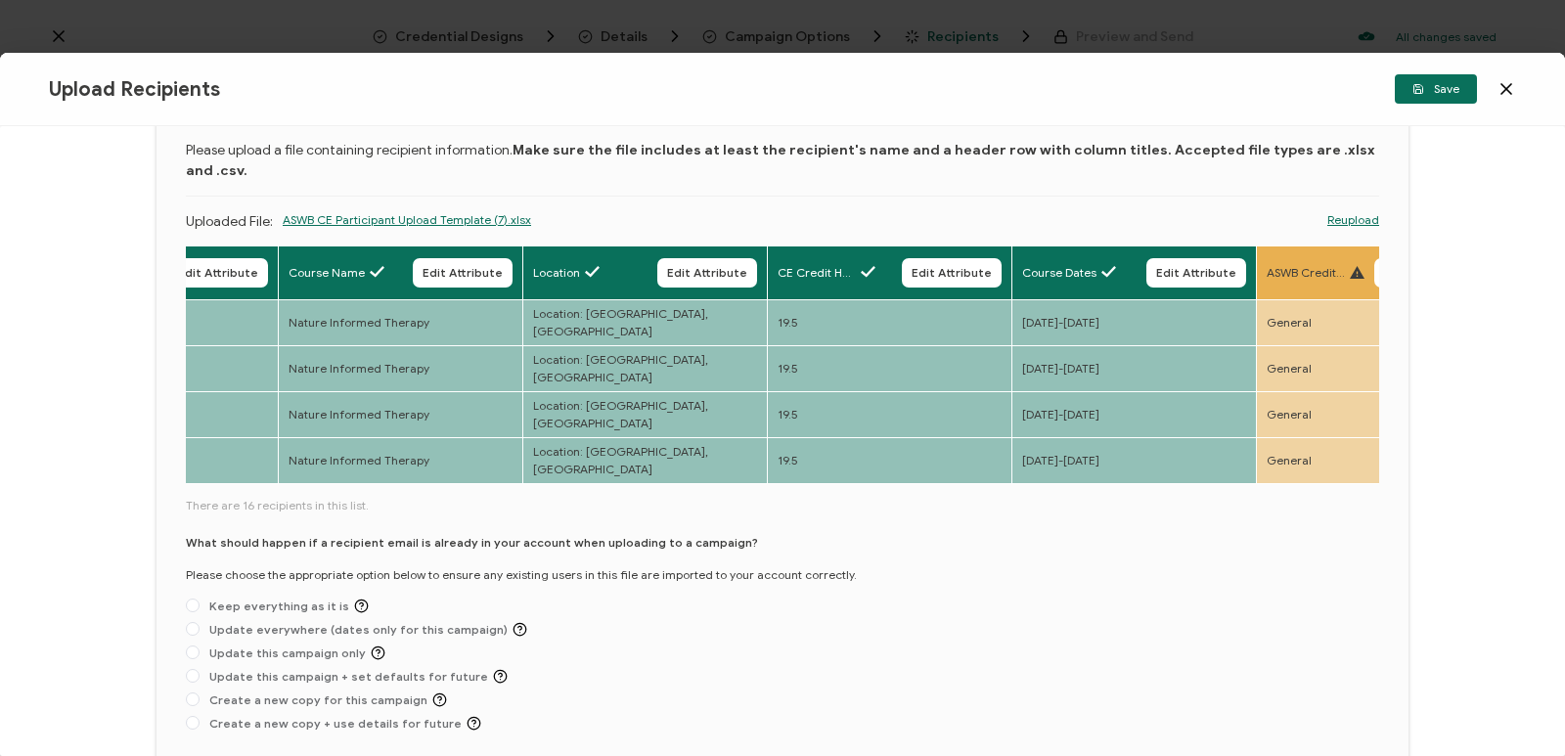
drag, startPoint x: 550, startPoint y: 420, endPoint x: 555, endPoint y: 428, distance: 10.1
click at [636, 429] on div "Full Name Edit Attribute E-mail Edit Attribute License No. Edit Attribute Deliv…" at bounding box center [782, 493] width 1193 height 494
drag, startPoint x: 505, startPoint y: 416, endPoint x: 552, endPoint y: 423, distance: 47.4
click at [610, 433] on div "Full Name Edit Attribute E-mail Edit Attribute License No. Edit Attribute Deliv…" at bounding box center [782, 493] width 1193 height 494
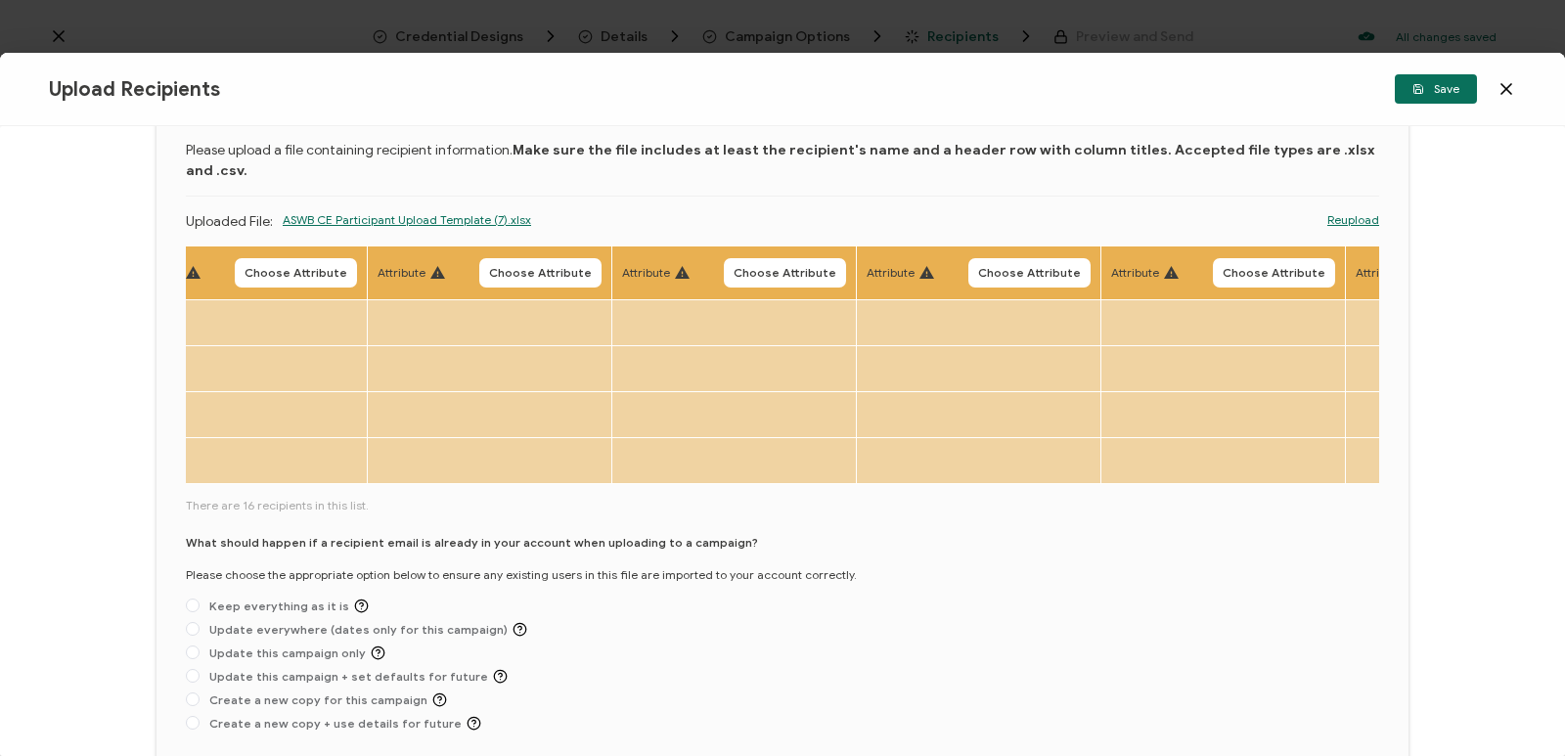
scroll to position [0, 1515]
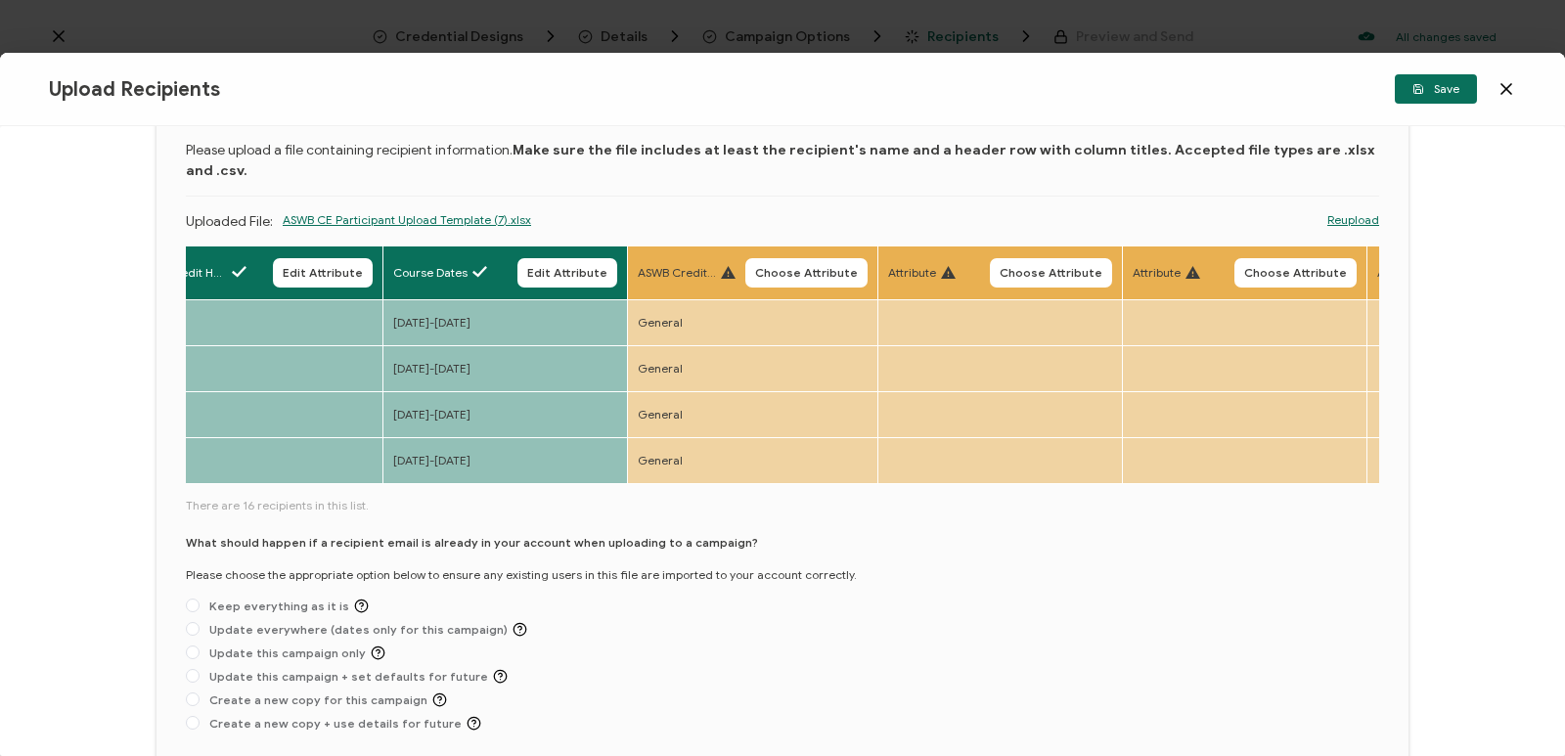
click at [838, 247] on th "ASWB Credit Type Choose Attribute" at bounding box center [753, 274] width 250 height 54
click at [838, 267] on span "Choose Attribute" at bounding box center [806, 273] width 103 height 12
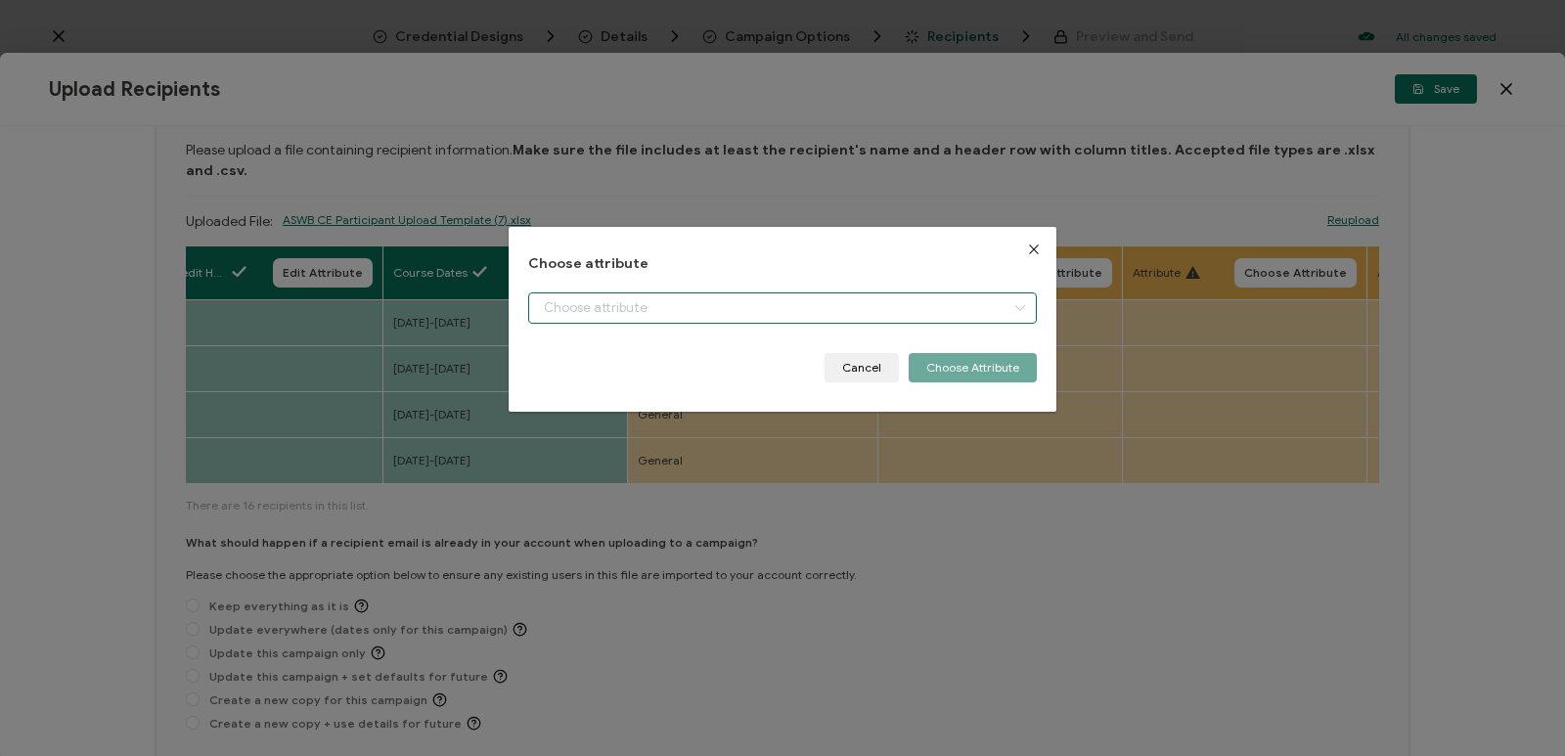
click at [878, 309] on input "dialog" at bounding box center [782, 307] width 509 height 31
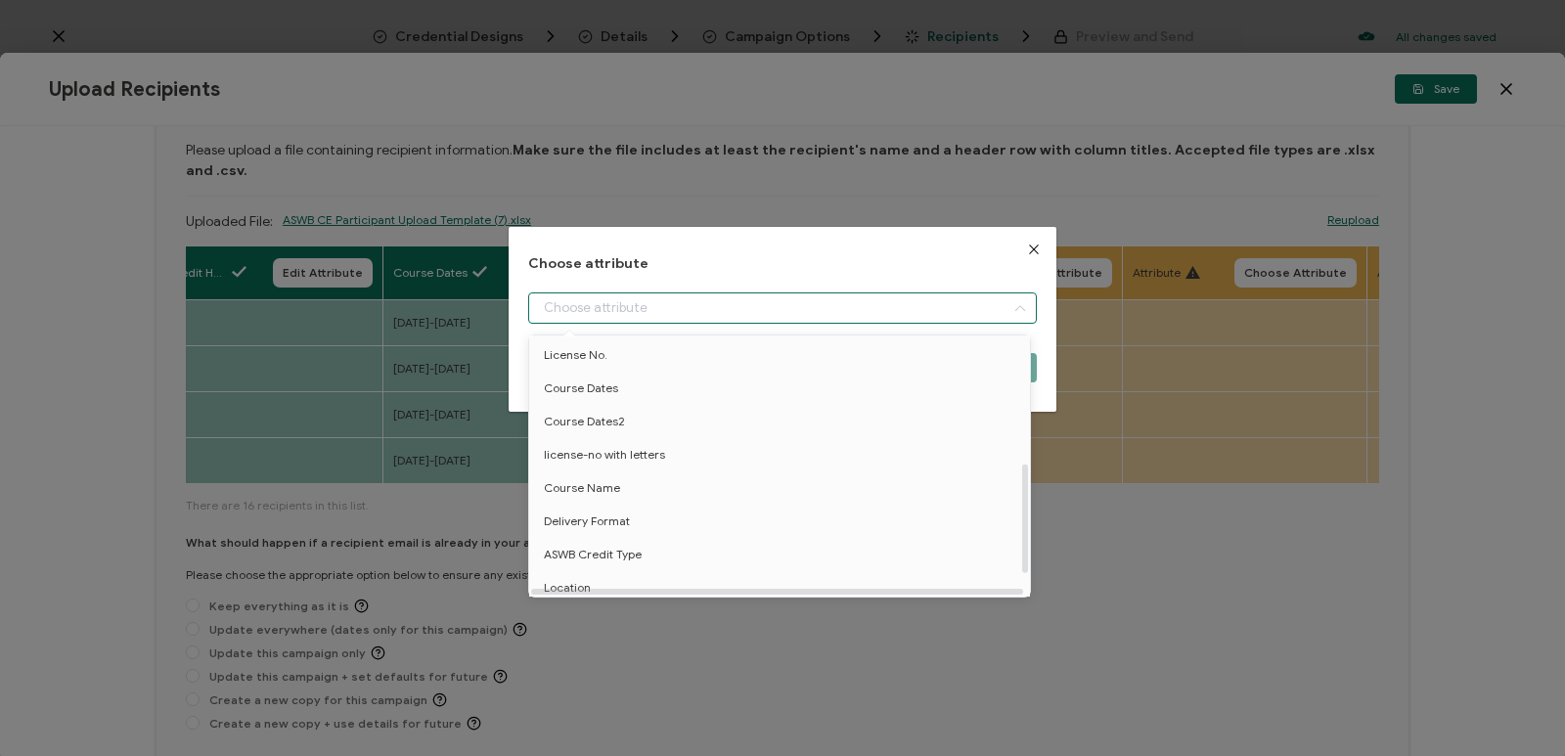
scroll to position [352, 0]
click at [673, 536] on li "ASWB Credit Type" at bounding box center [782, 547] width 517 height 33
type input "ASWB Credit Type"
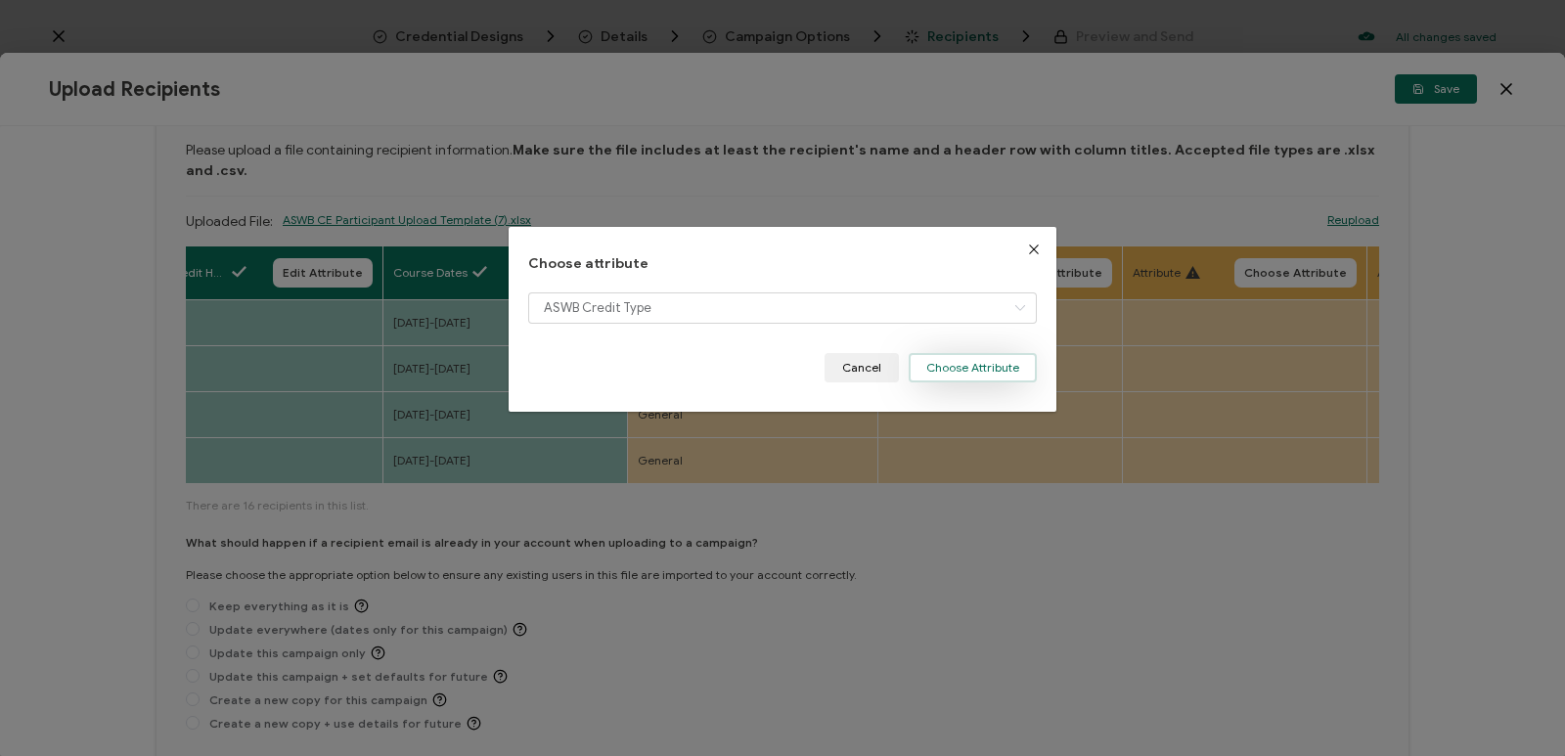
click at [953, 364] on button "Choose Attribute" at bounding box center [973, 367] width 128 height 29
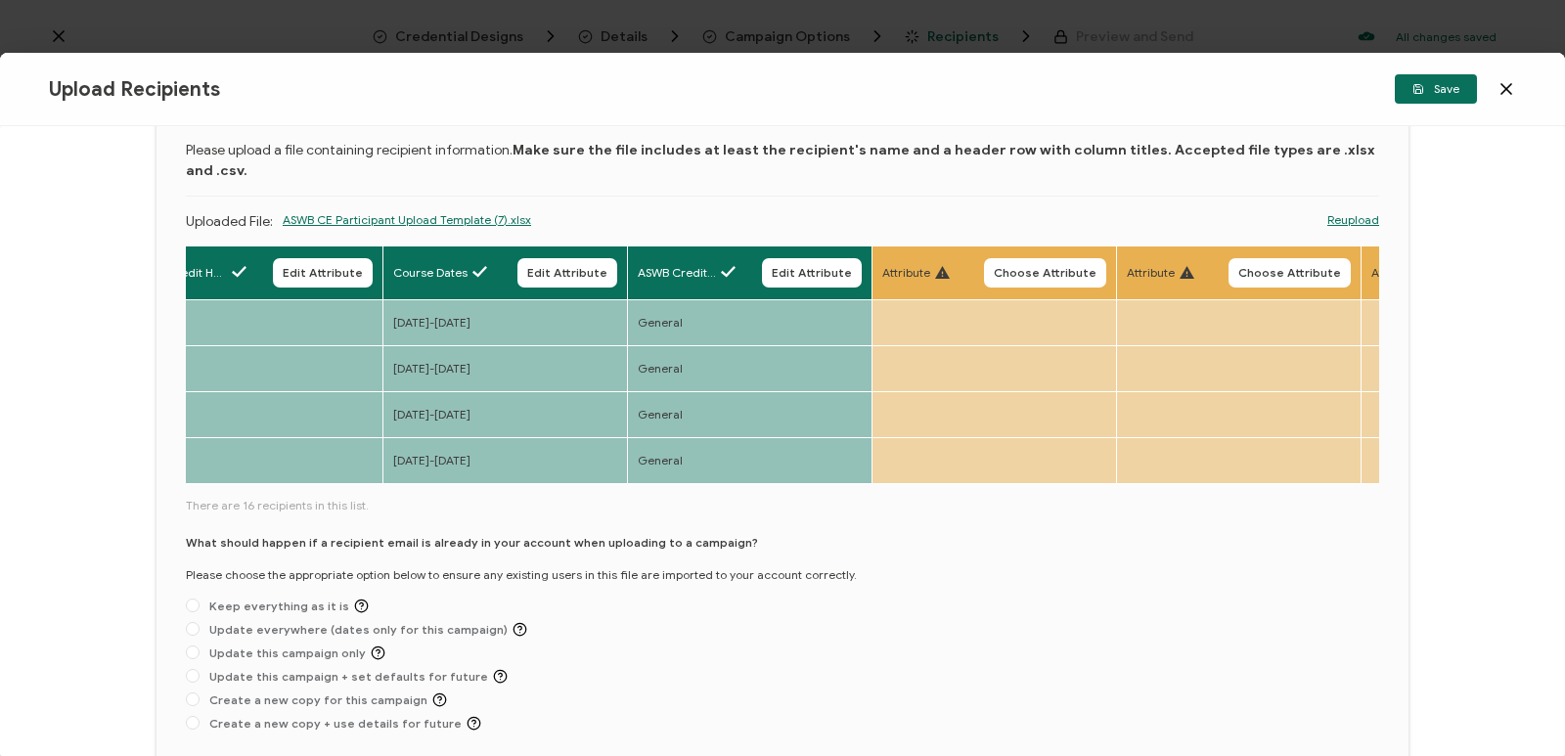
scroll to position [146, 0]
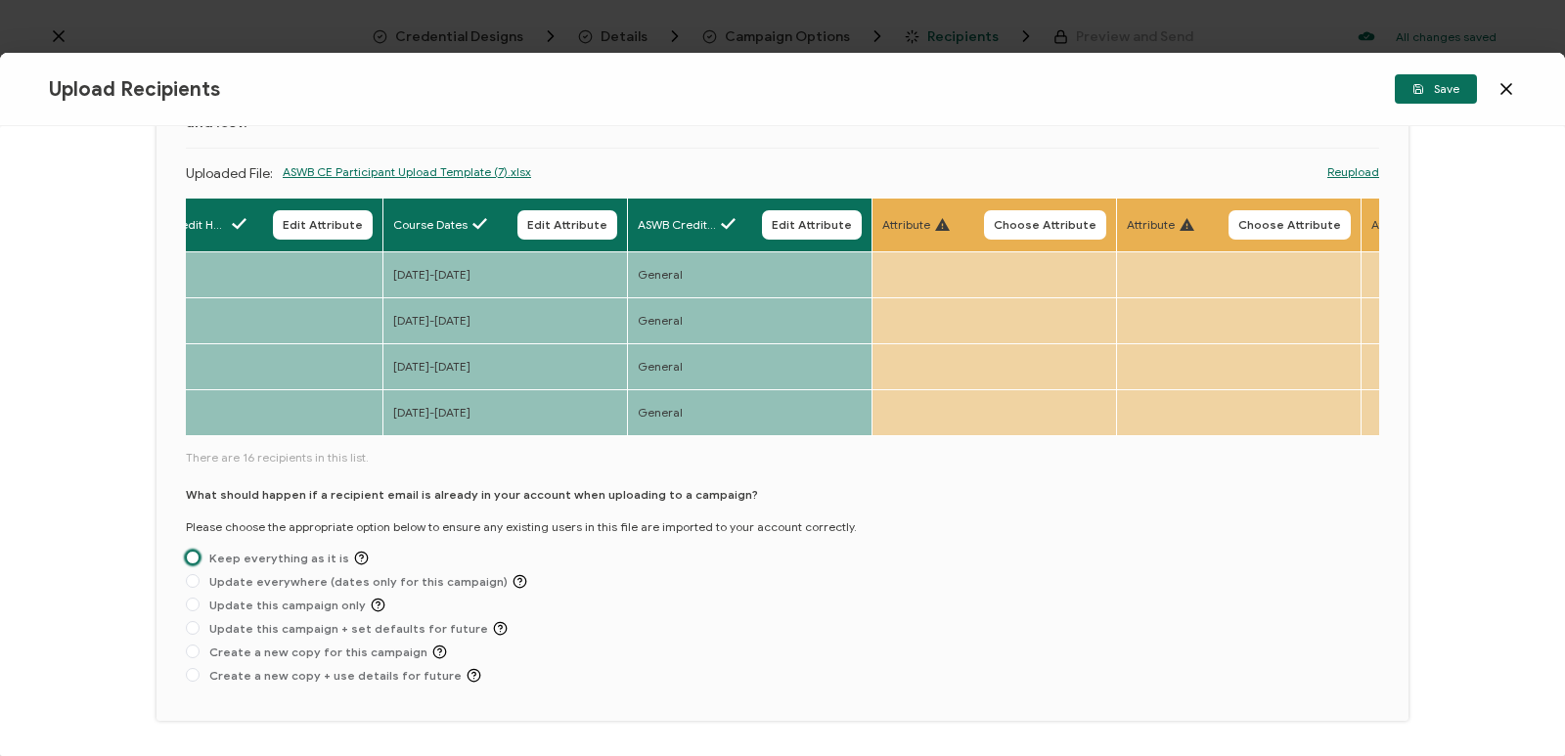
click at [194, 551] on span at bounding box center [193, 558] width 14 height 14
click at [194, 551] on input "Keep everything as it is" at bounding box center [193, 559] width 14 height 16
radio input "true"
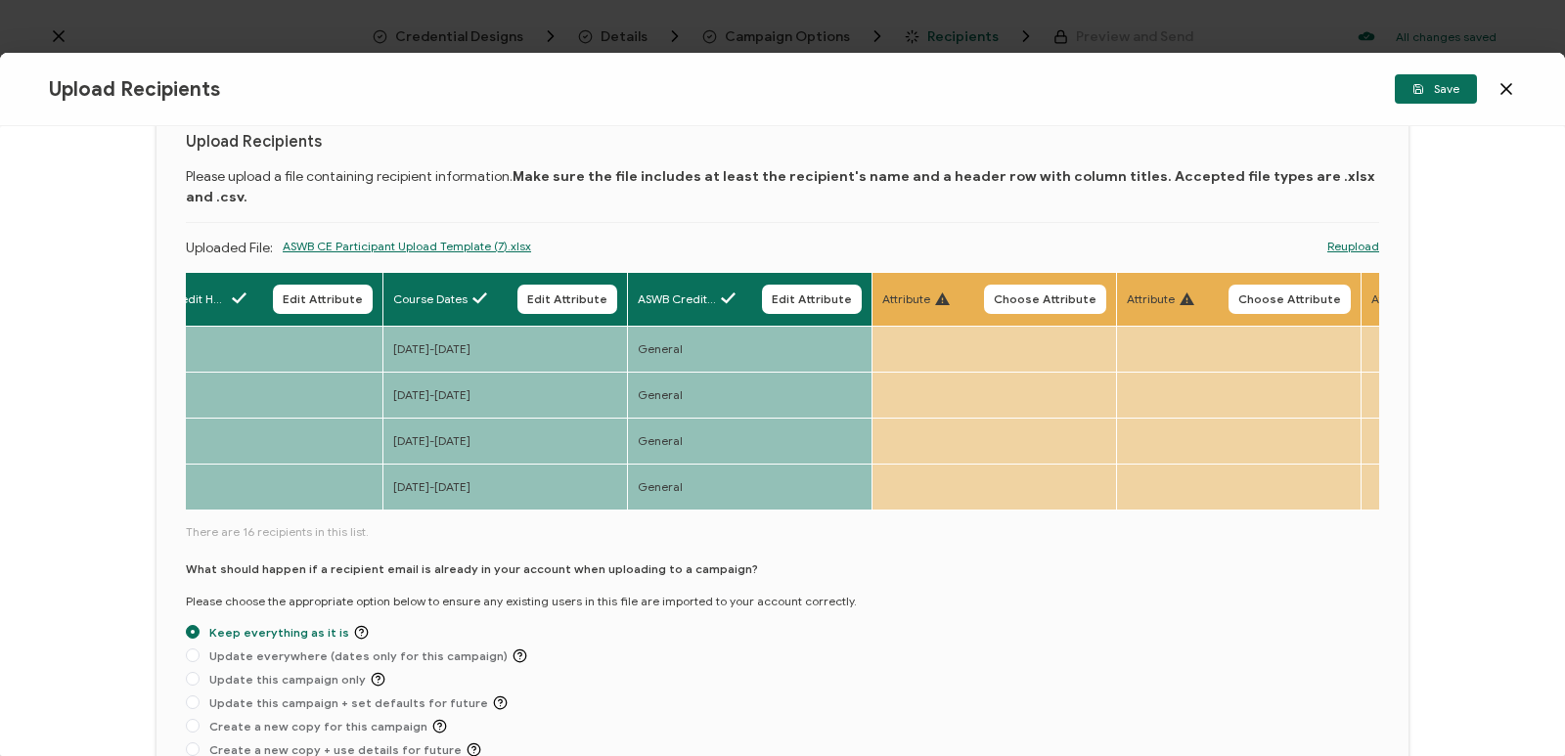
scroll to position [0, 0]
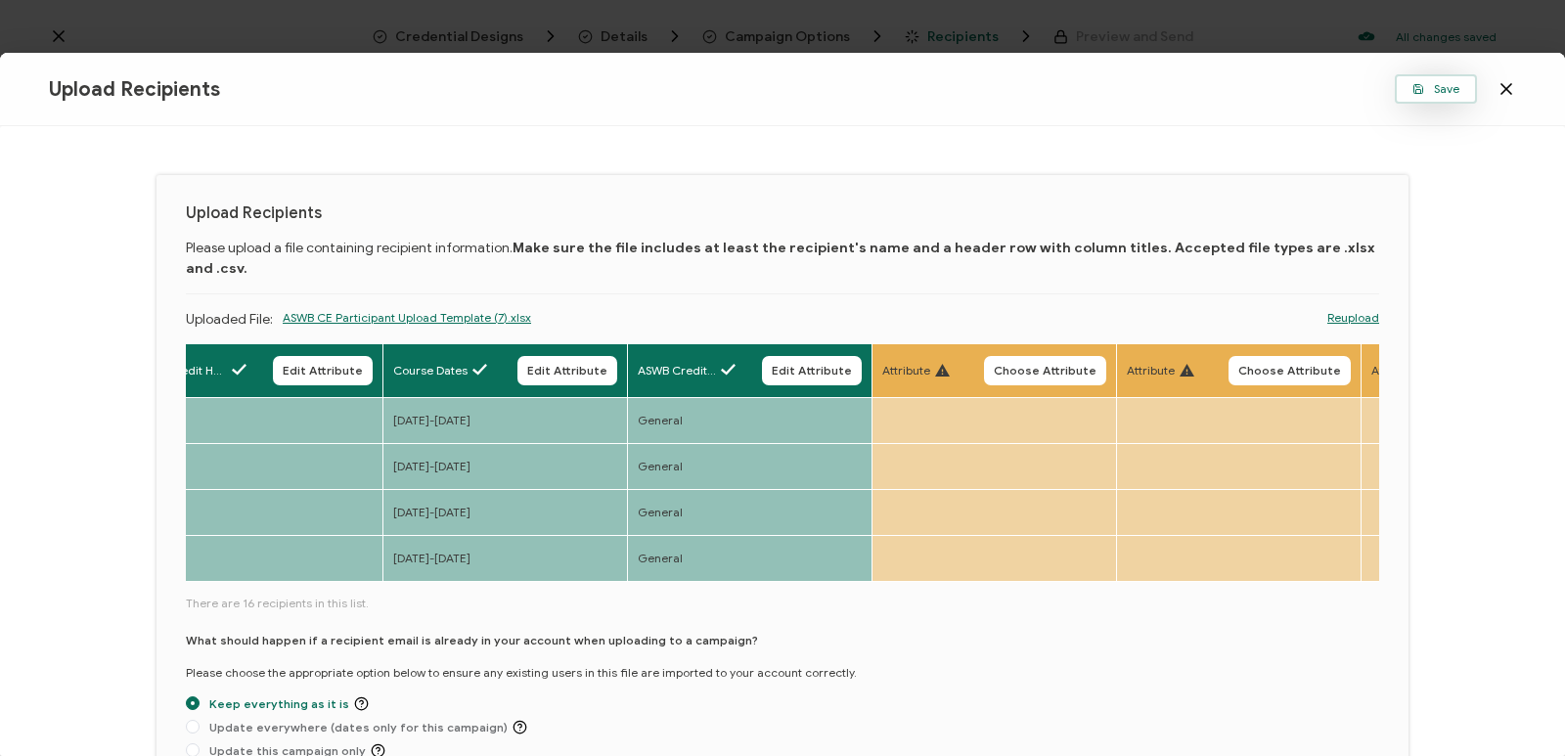
click at [1454, 86] on span "Save" at bounding box center [1435, 89] width 47 height 12
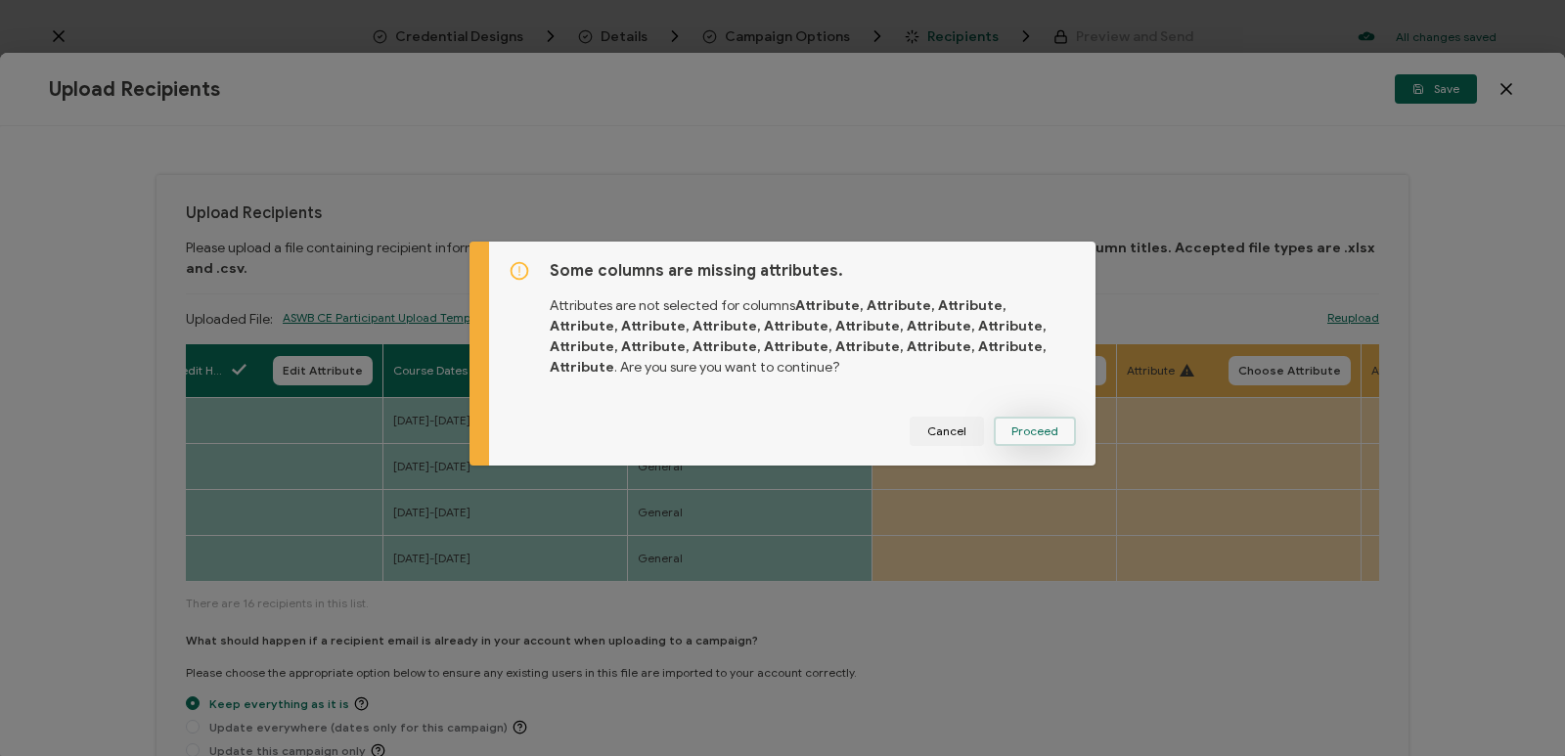
click at [1047, 427] on span "Proceed" at bounding box center [1034, 432] width 47 height 12
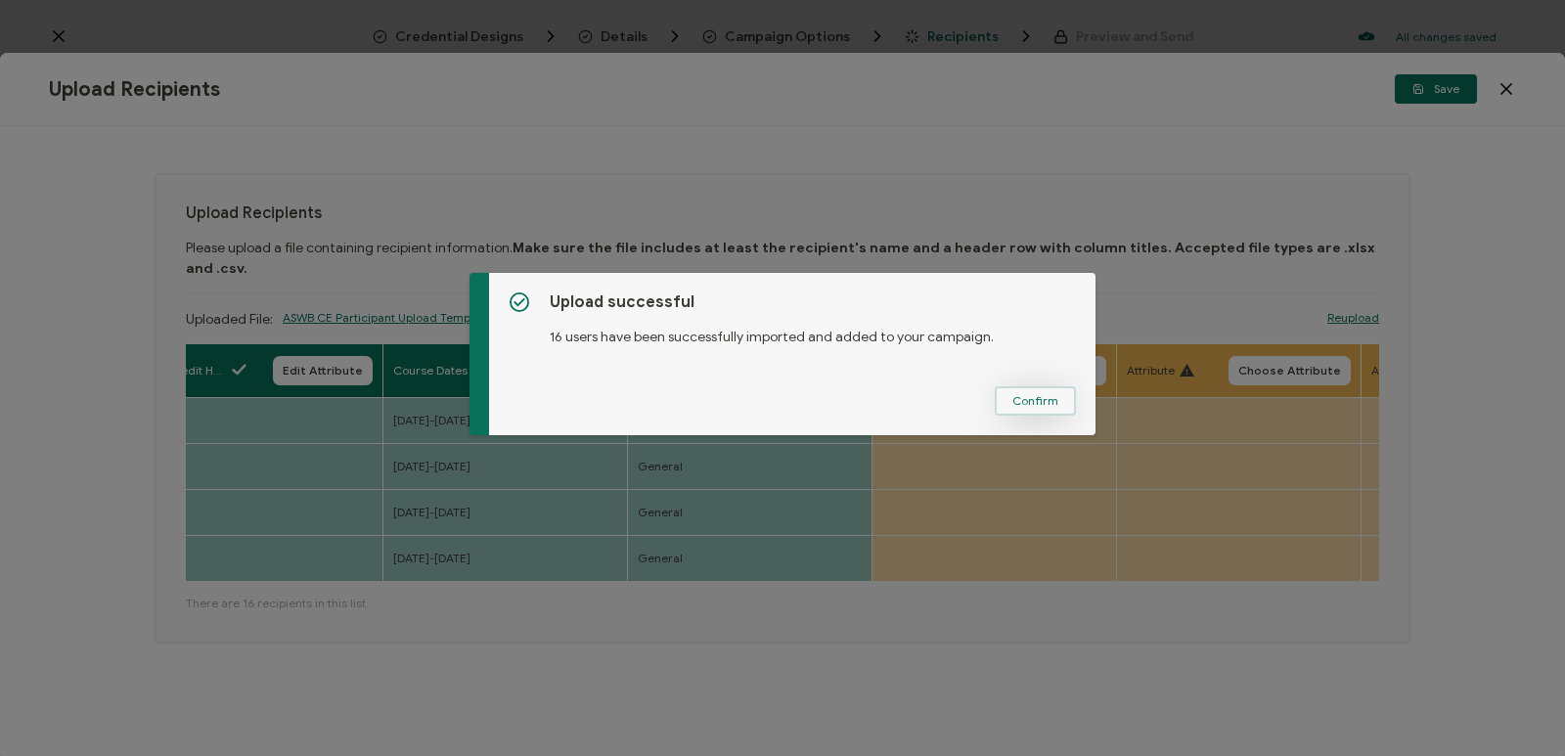
click at [1022, 391] on button "Confirm" at bounding box center [1035, 400] width 81 height 29
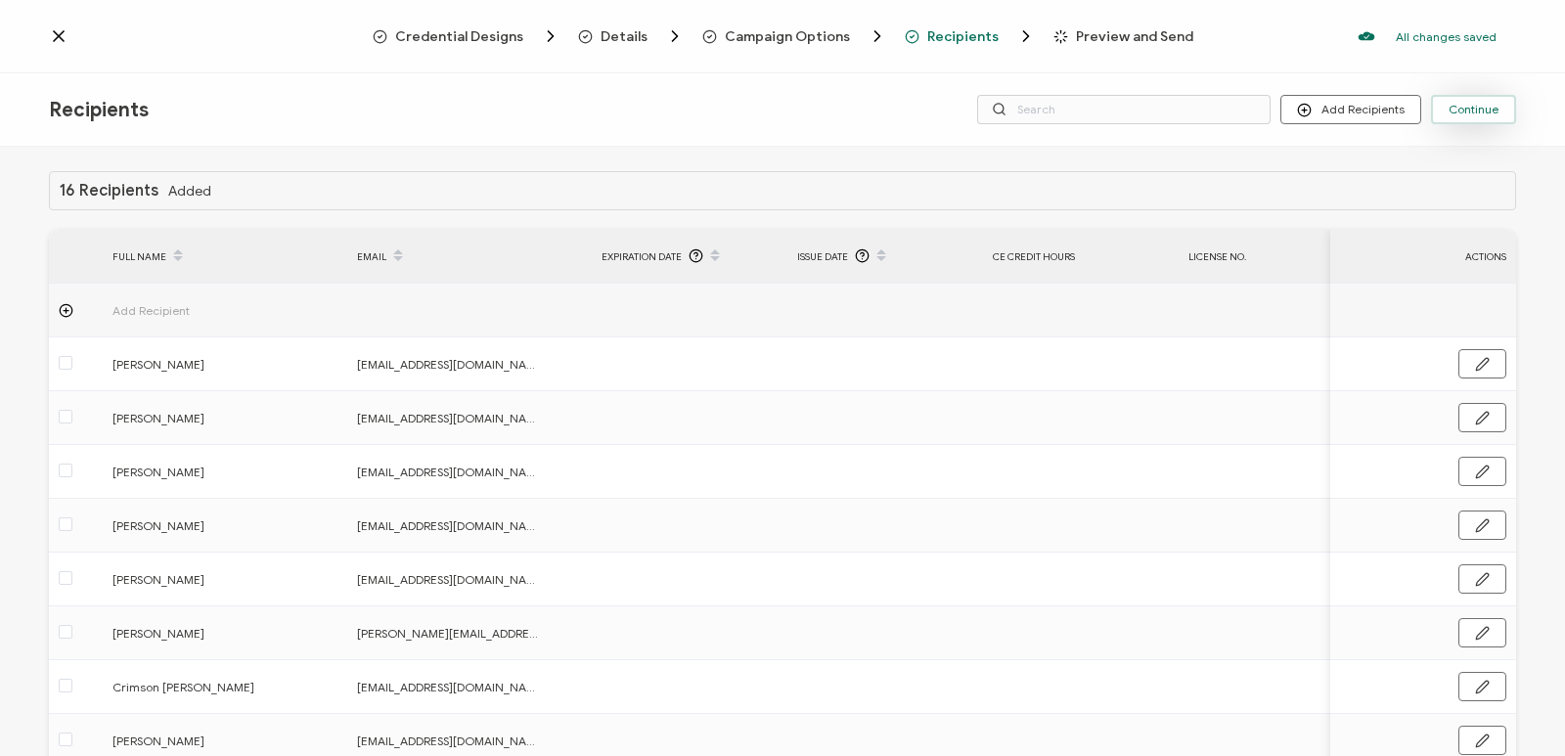
click at [1492, 101] on button "Continue" at bounding box center [1473, 109] width 85 height 29
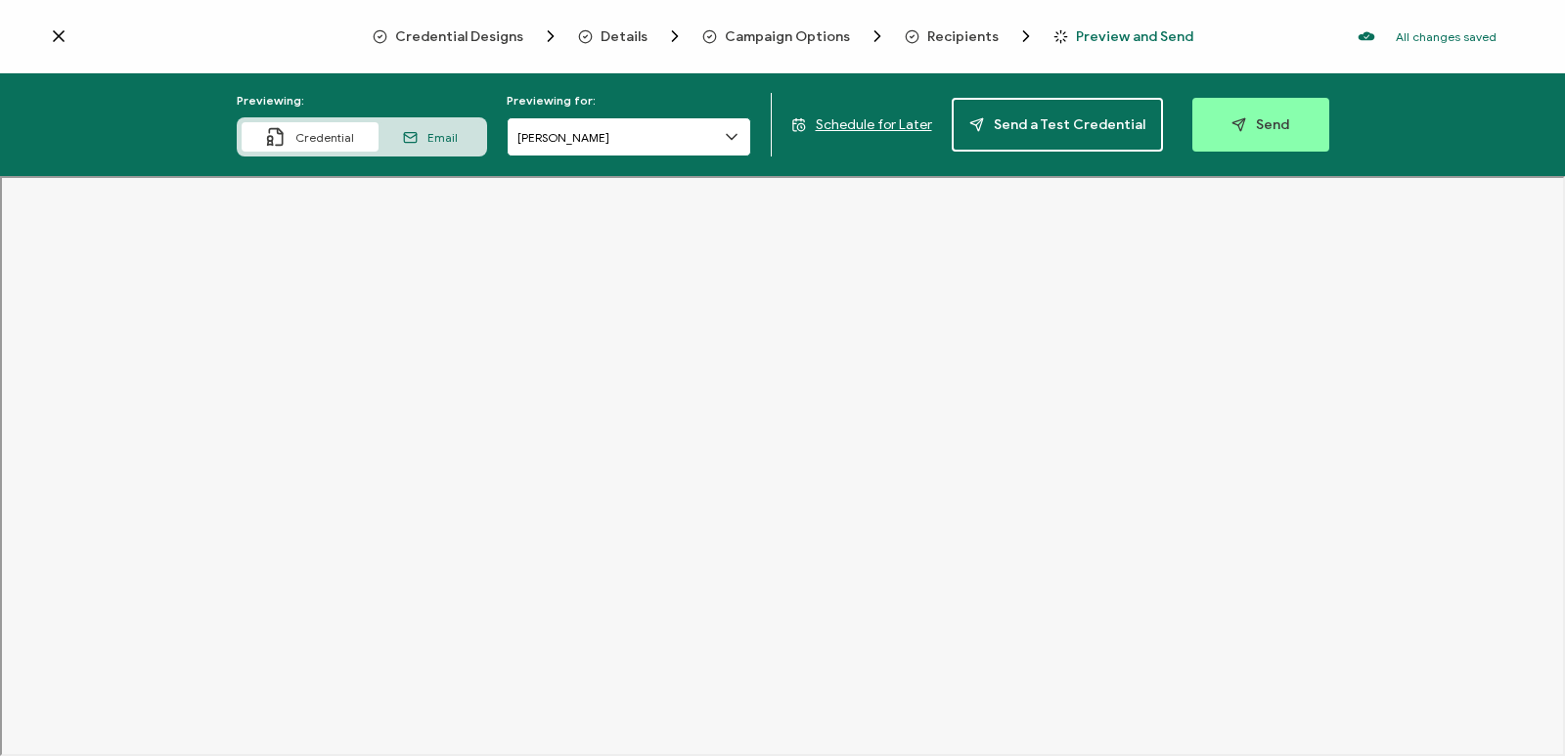
click at [705, 138] on input "[PERSON_NAME]" at bounding box center [629, 136] width 245 height 39
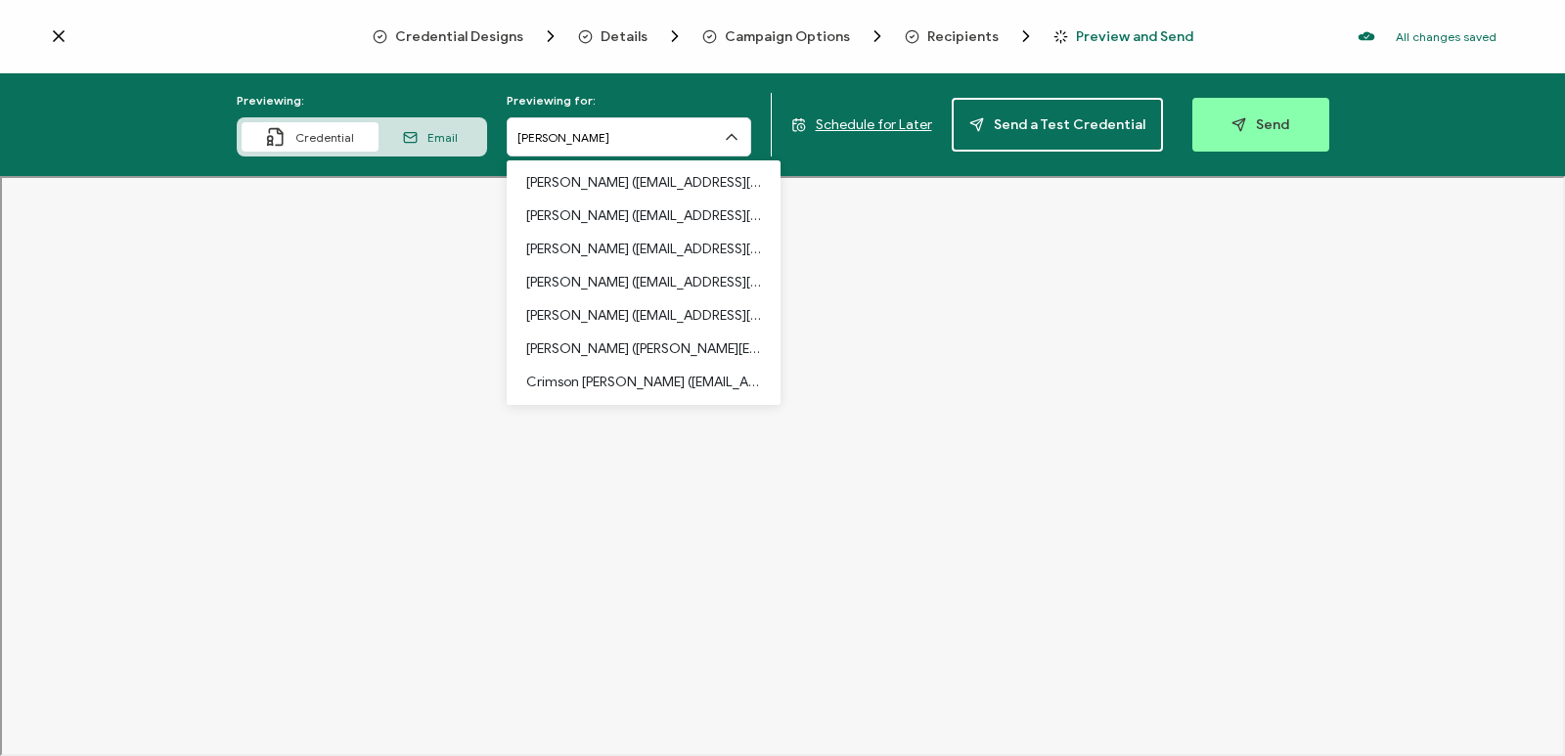
click at [59, 35] on icon at bounding box center [59, 36] width 10 height 10
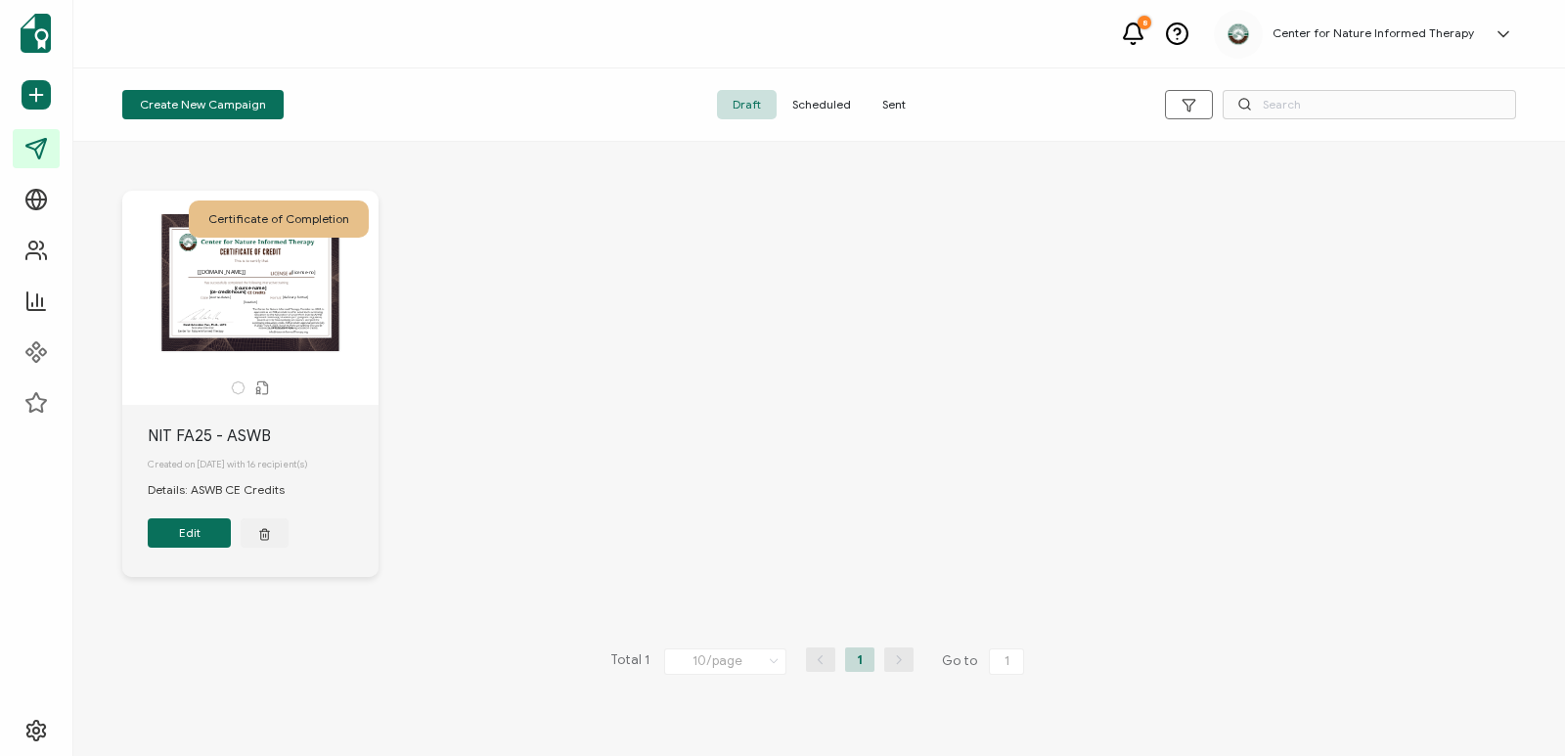
click at [211, 534] on button "Edit" at bounding box center [189, 532] width 83 height 29
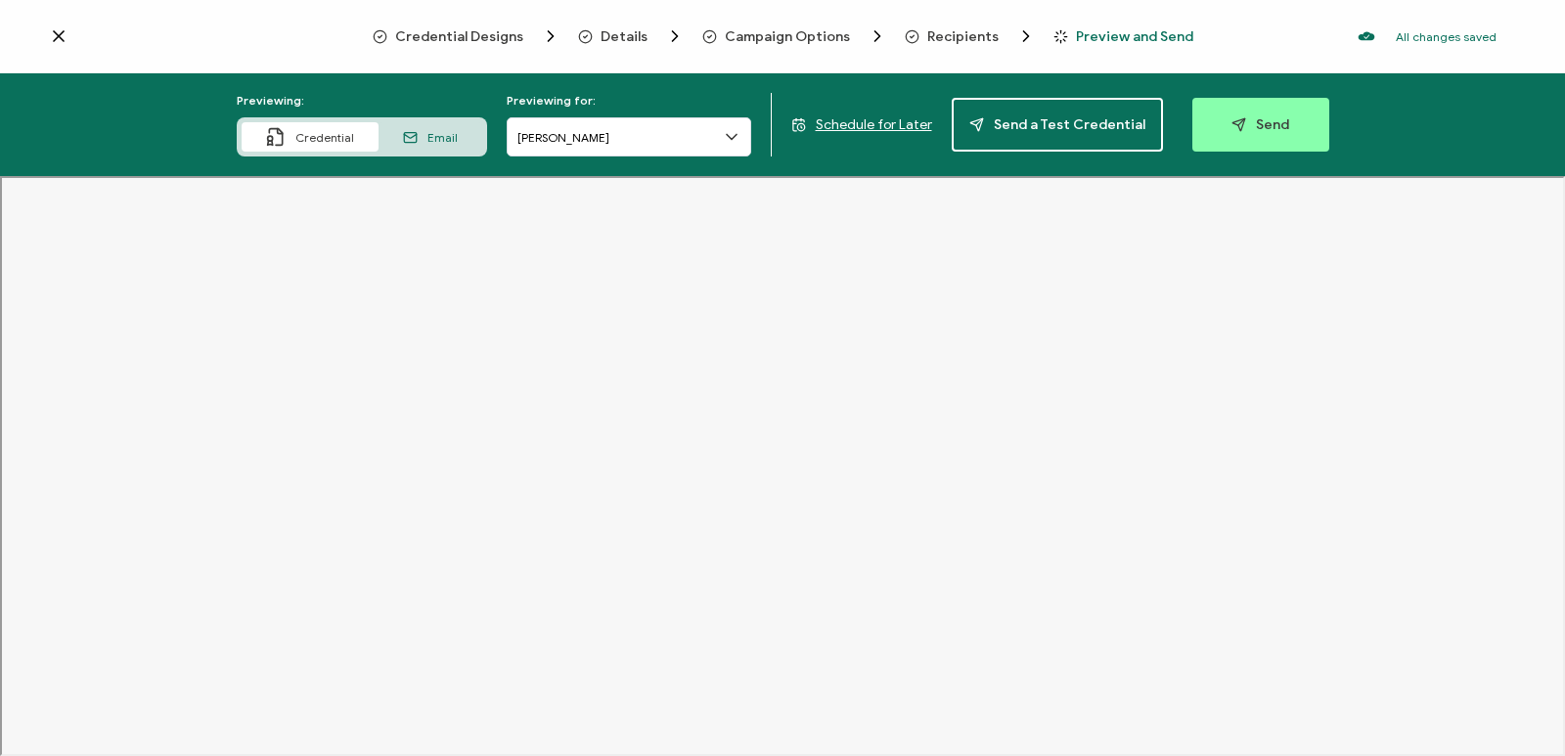
click at [965, 29] on span "Recipients" at bounding box center [962, 36] width 71 height 15
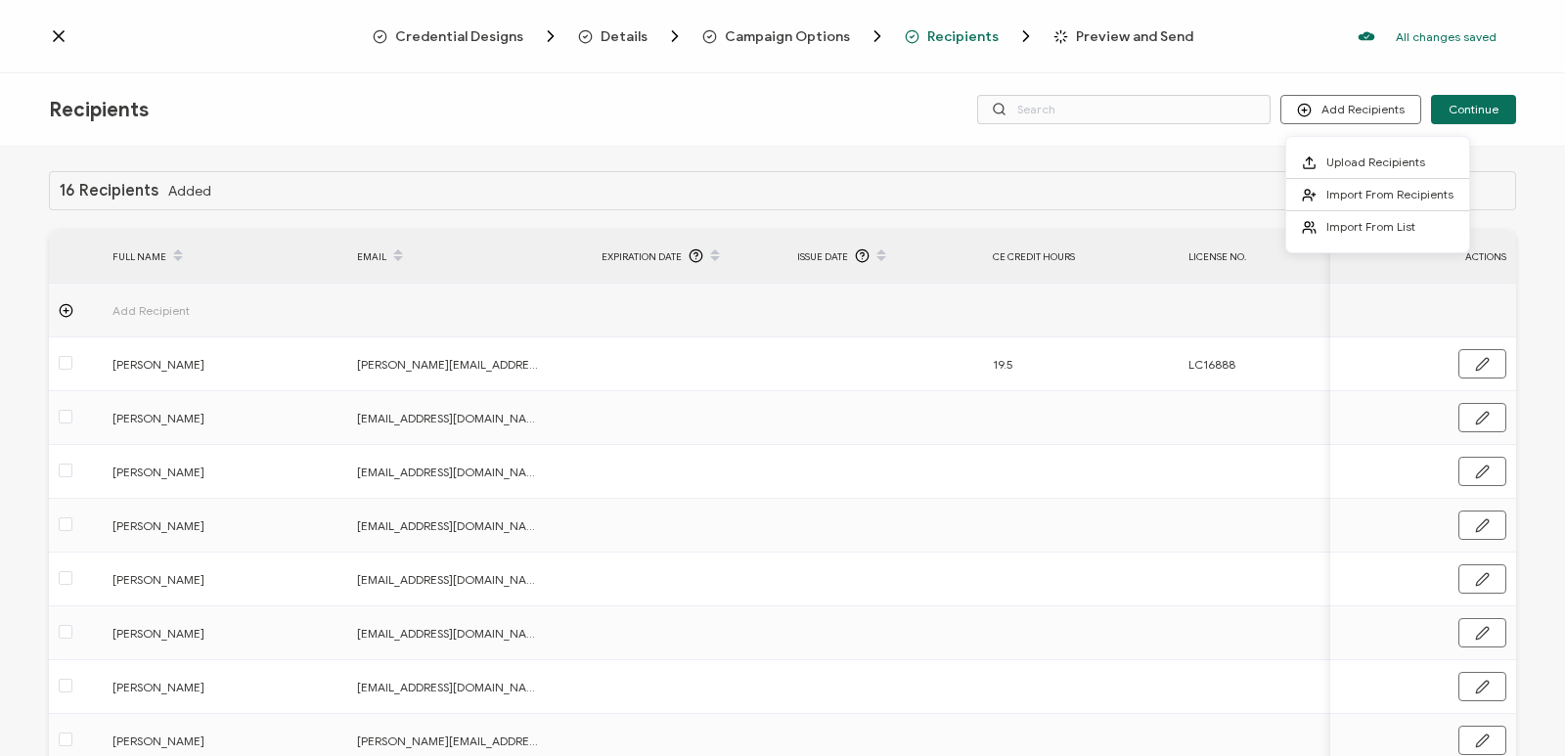
click at [1470, 261] on div "ACTIONS" at bounding box center [1423, 257] width 186 height 22
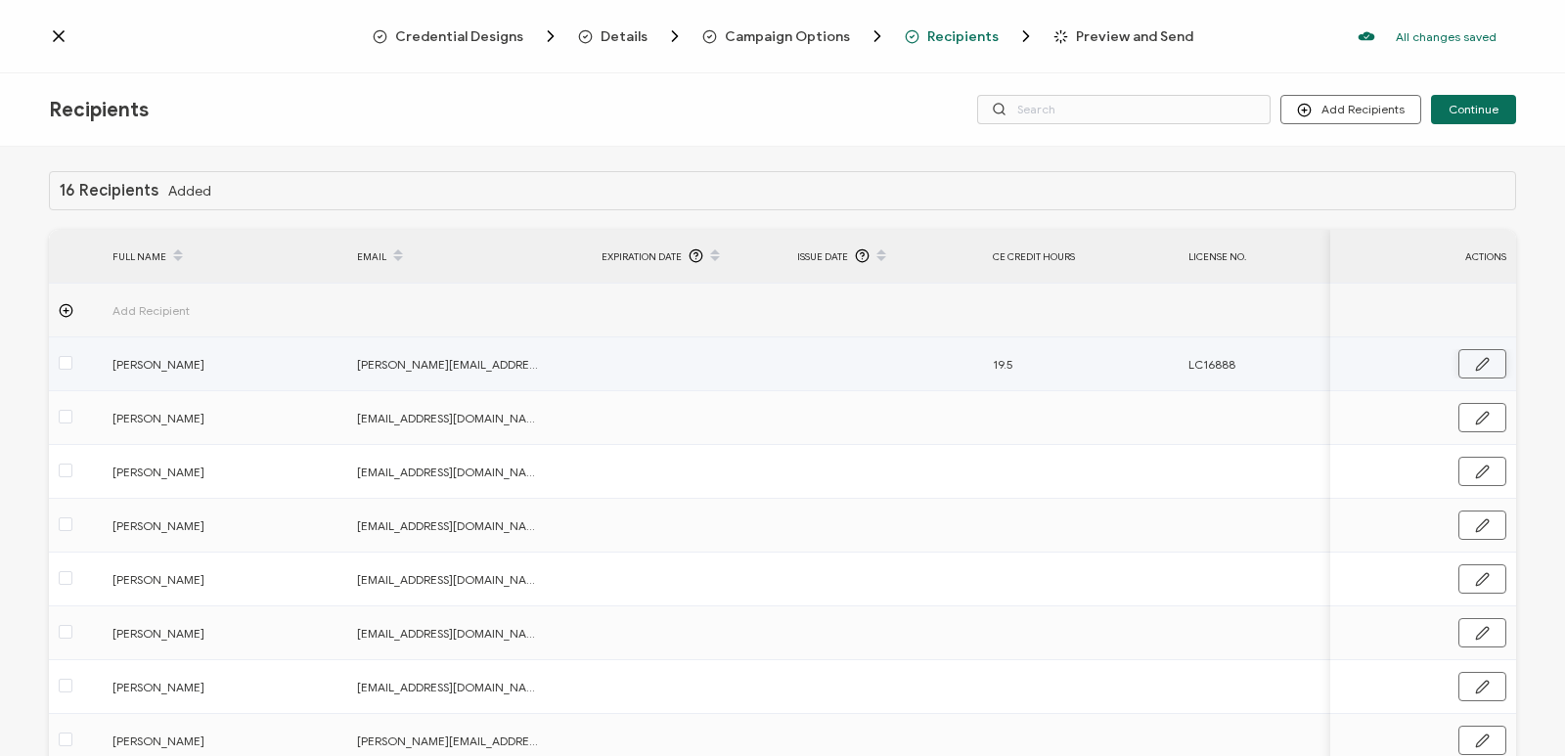
click at [1477, 366] on icon "button" at bounding box center [1482, 364] width 15 height 15
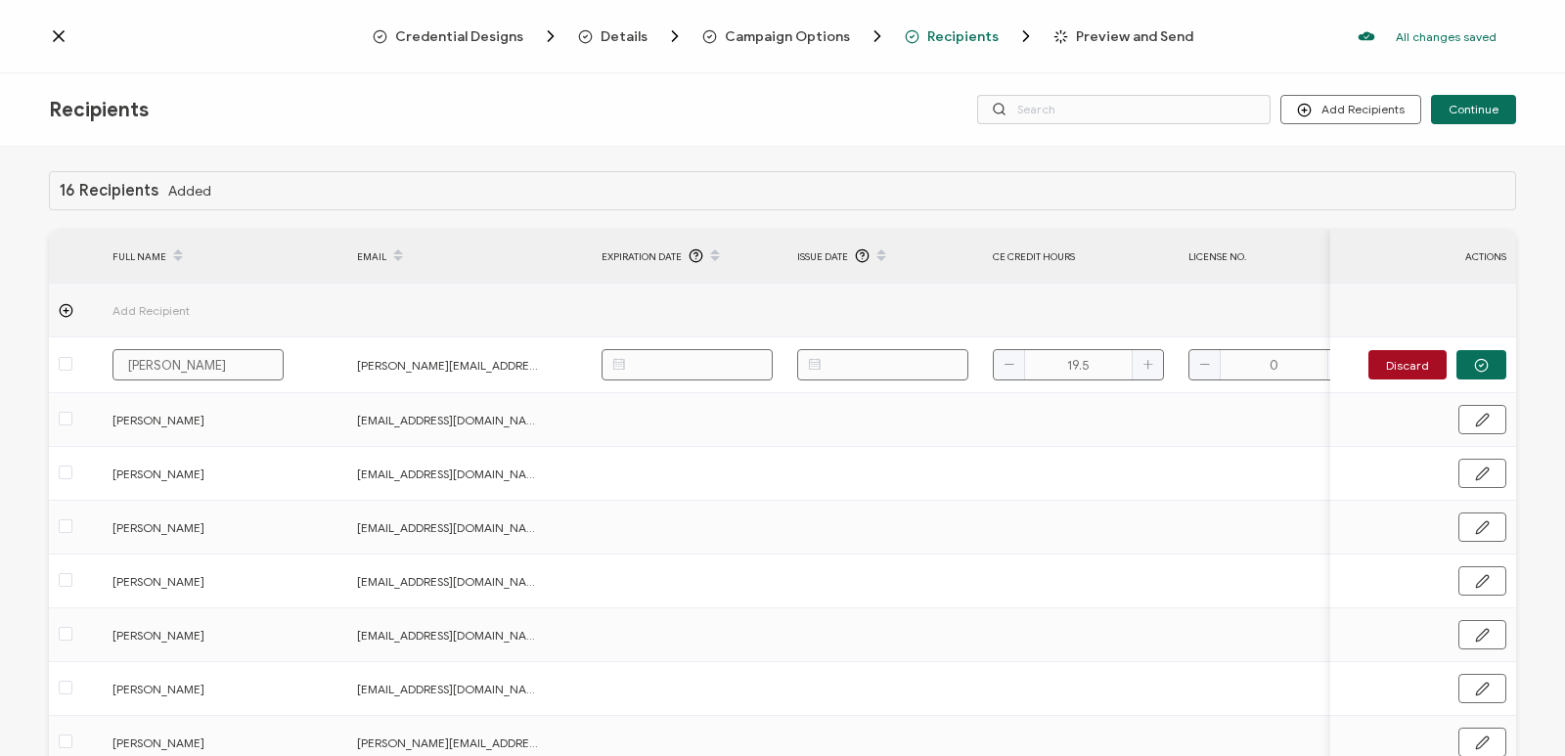
click at [626, 238] on th "Expiration Date" at bounding box center [690, 257] width 196 height 54
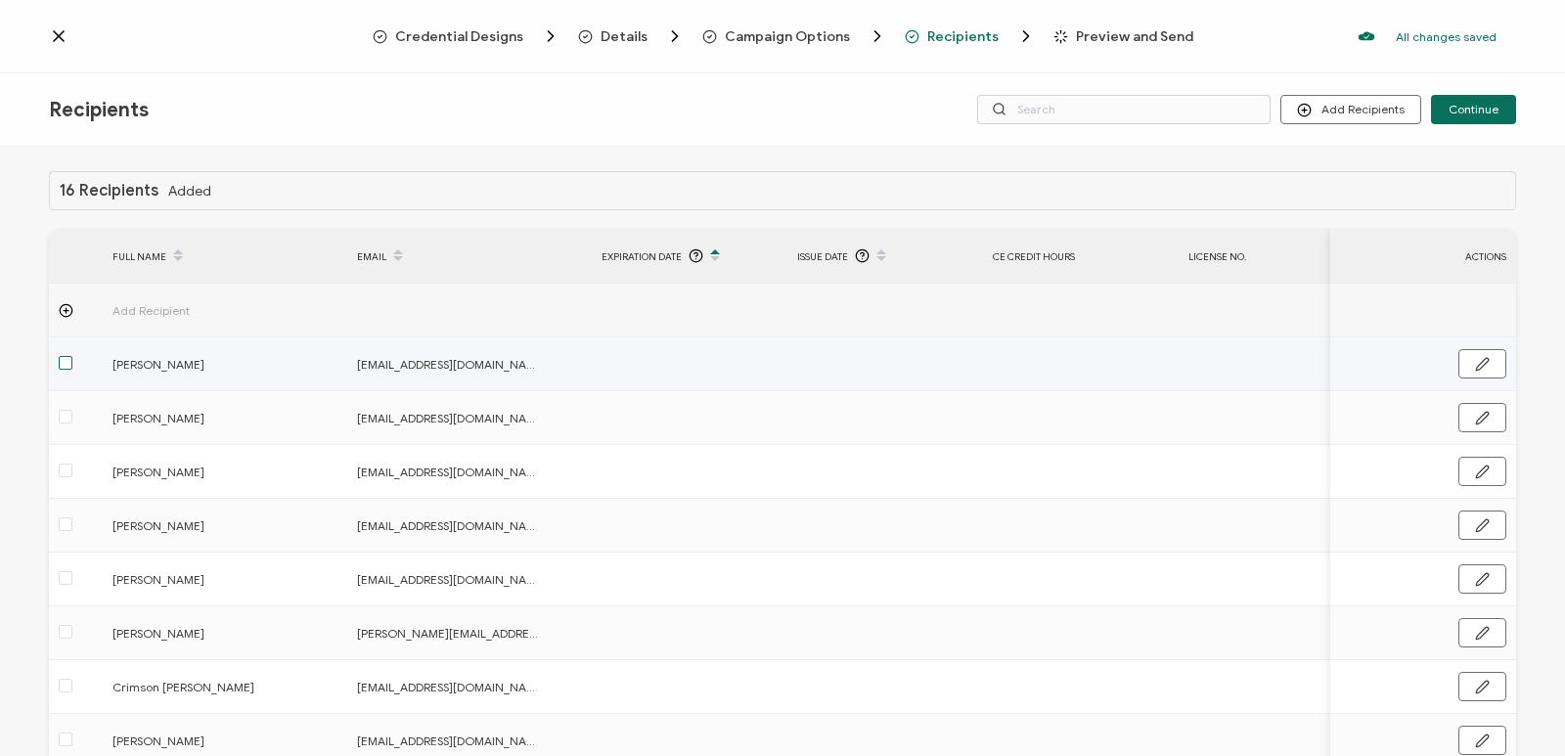
click at [60, 363] on span at bounding box center [66, 363] width 14 height 14
click at [72, 356] on input "checkbox" at bounding box center [72, 356] width 0 height 0
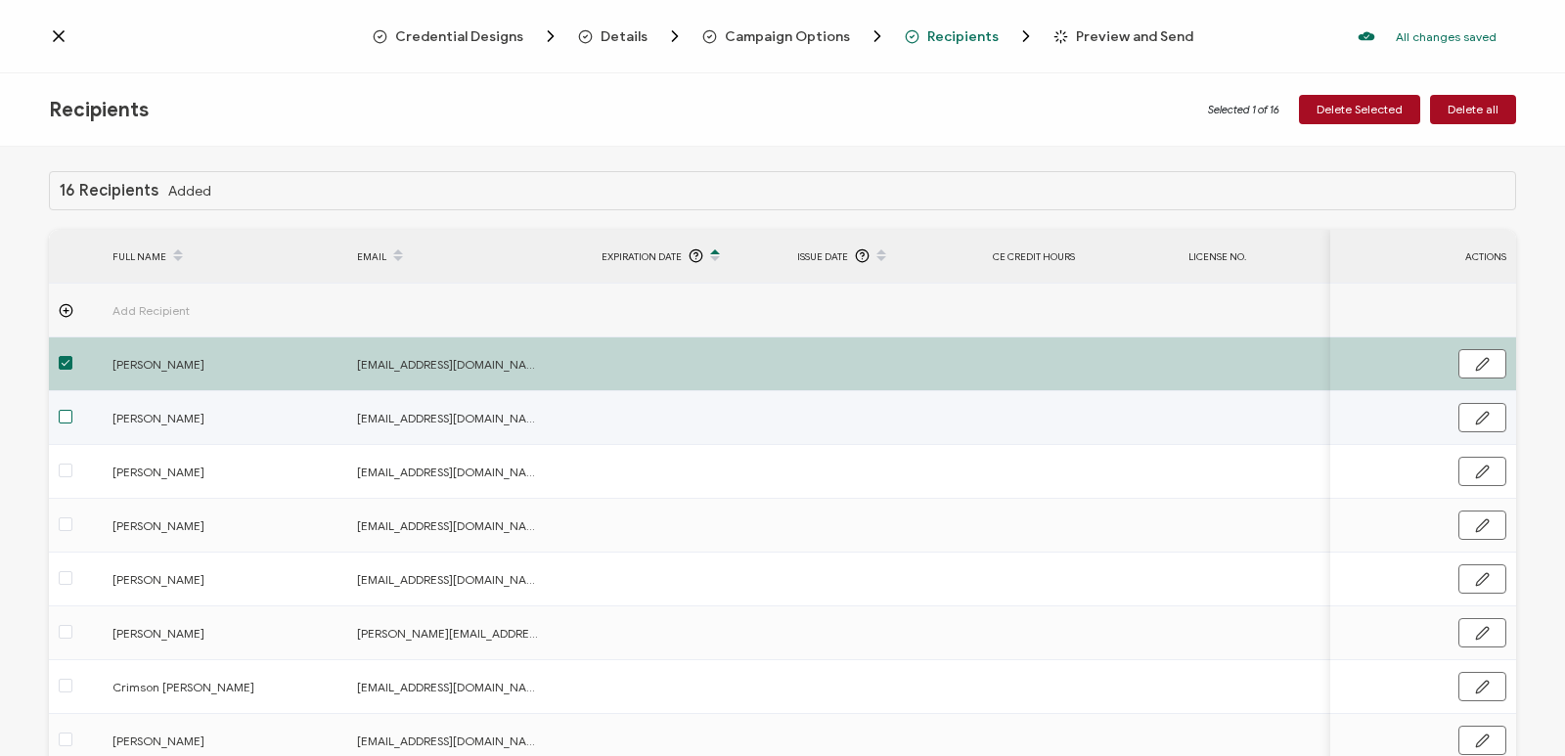
click at [63, 416] on span at bounding box center [66, 417] width 14 height 14
click at [72, 410] on input "checkbox" at bounding box center [72, 410] width 0 height 0
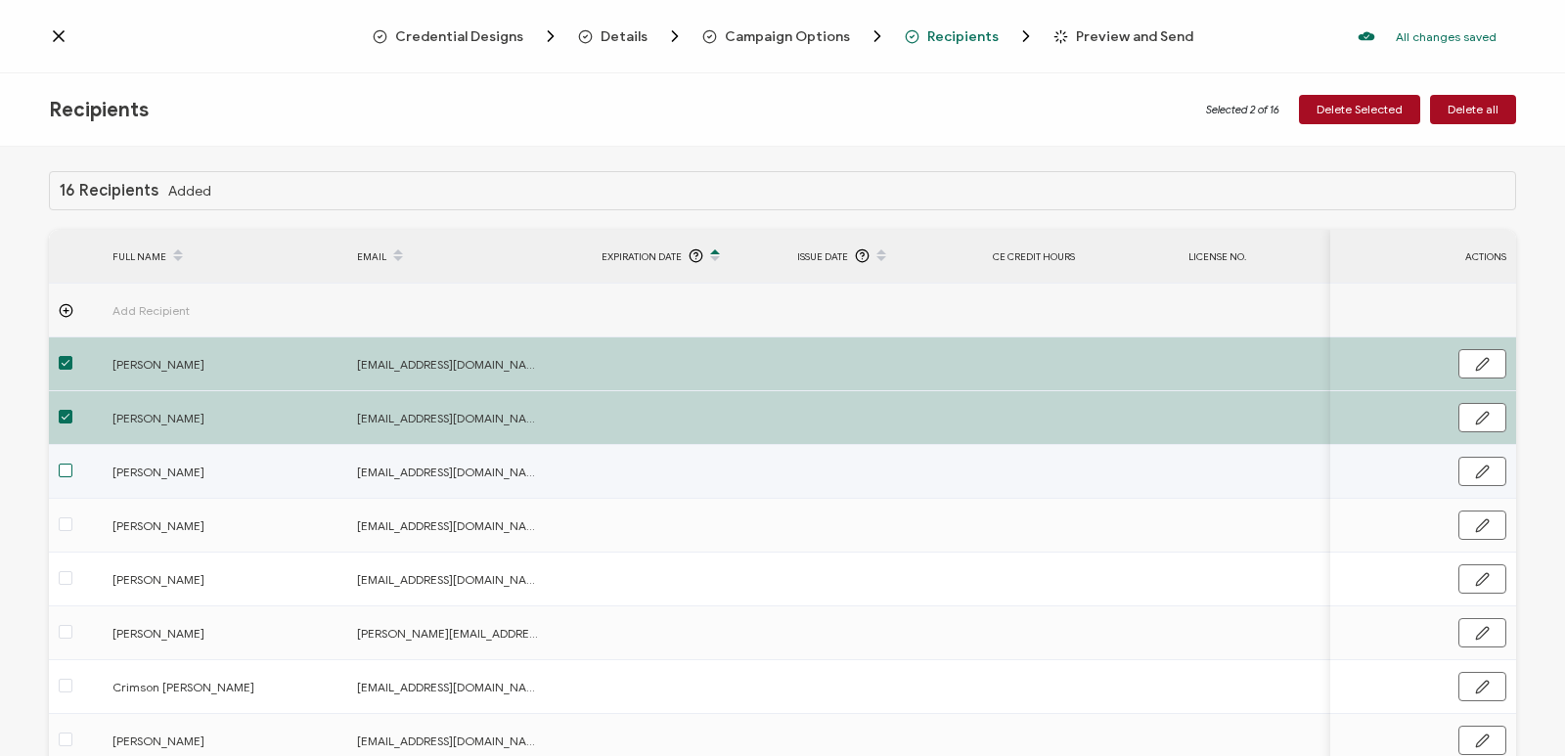
click at [65, 470] on span at bounding box center [66, 471] width 14 height 14
click at [72, 464] on input "checkbox" at bounding box center [72, 464] width 0 height 0
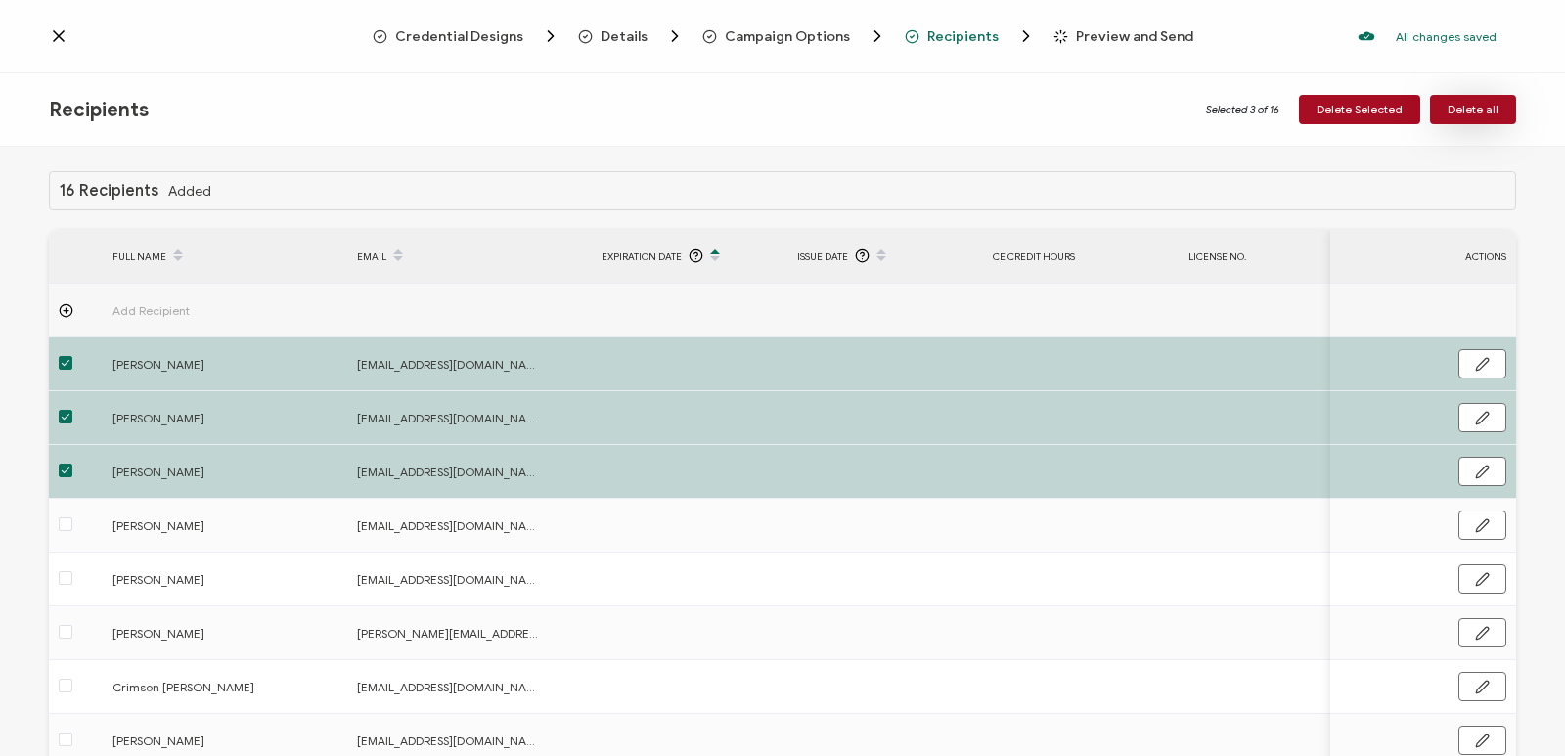
click at [1495, 118] on button "Delete all" at bounding box center [1473, 109] width 86 height 29
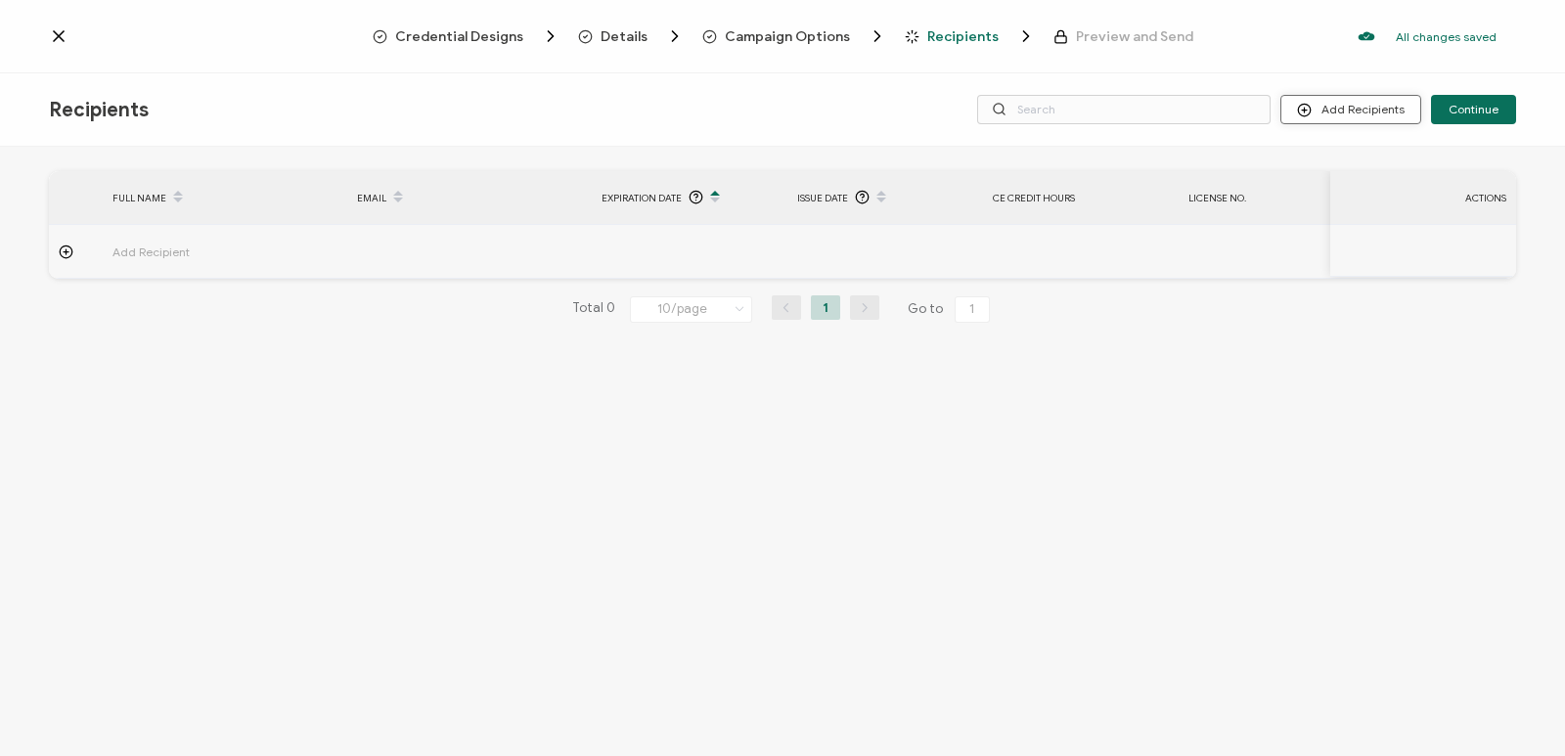
click at [1336, 109] on button "Add Recipients" at bounding box center [1350, 109] width 141 height 29
click at [1328, 158] on span "Upload Recipients" at bounding box center [1375, 162] width 99 height 15
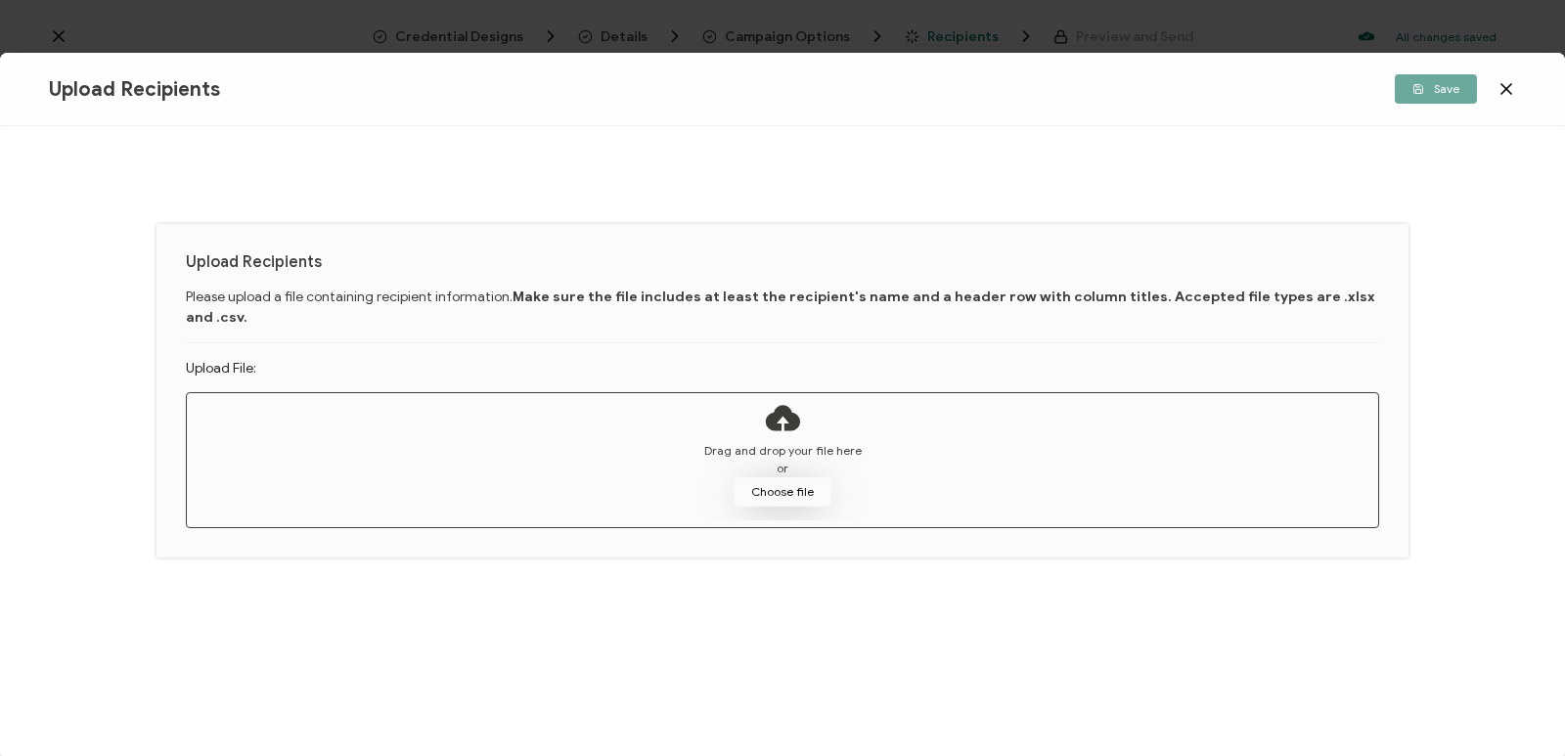
click at [764, 477] on button "Choose file" at bounding box center [783, 491] width 98 height 29
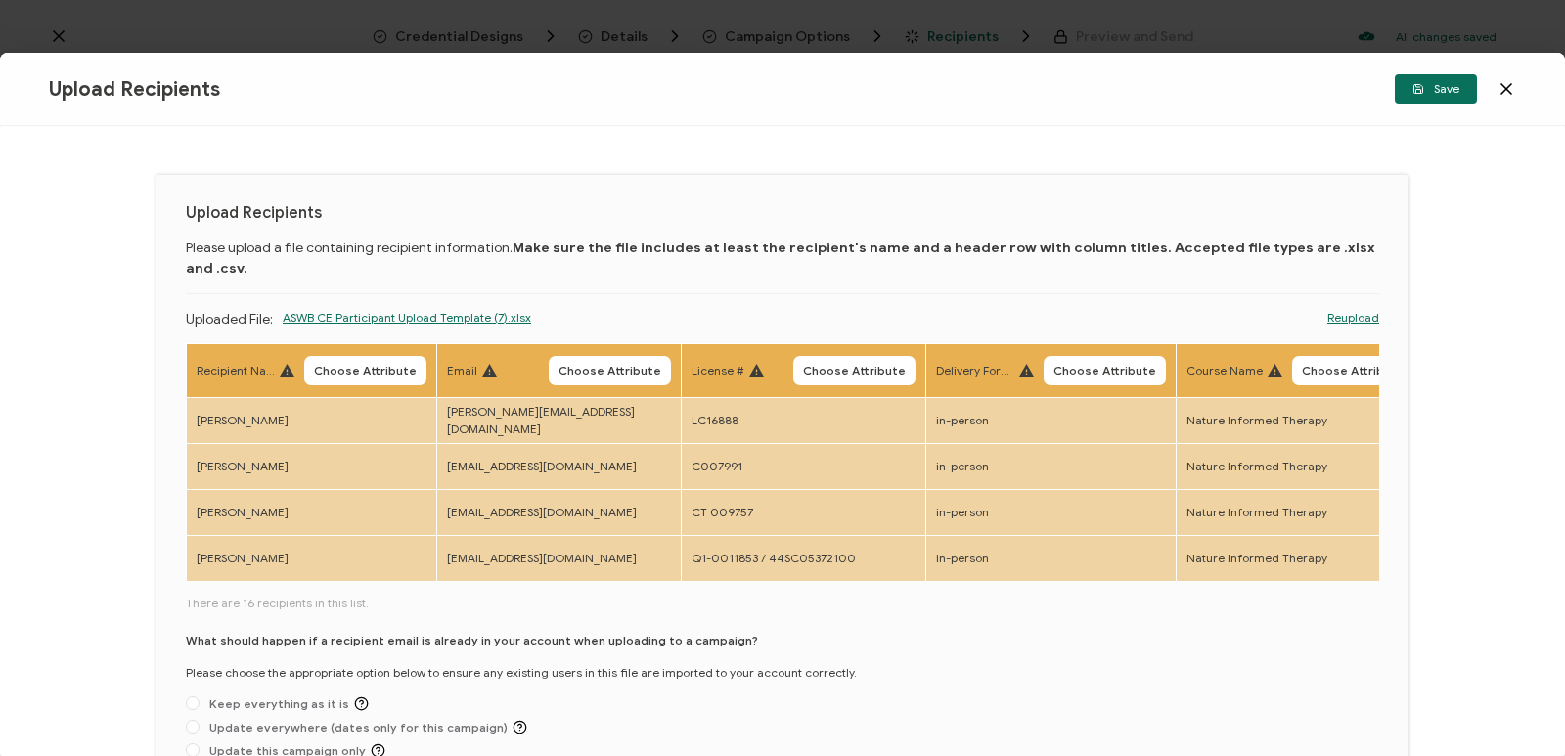
click at [327, 365] on span "Choose Attribute" at bounding box center [365, 371] width 103 height 12
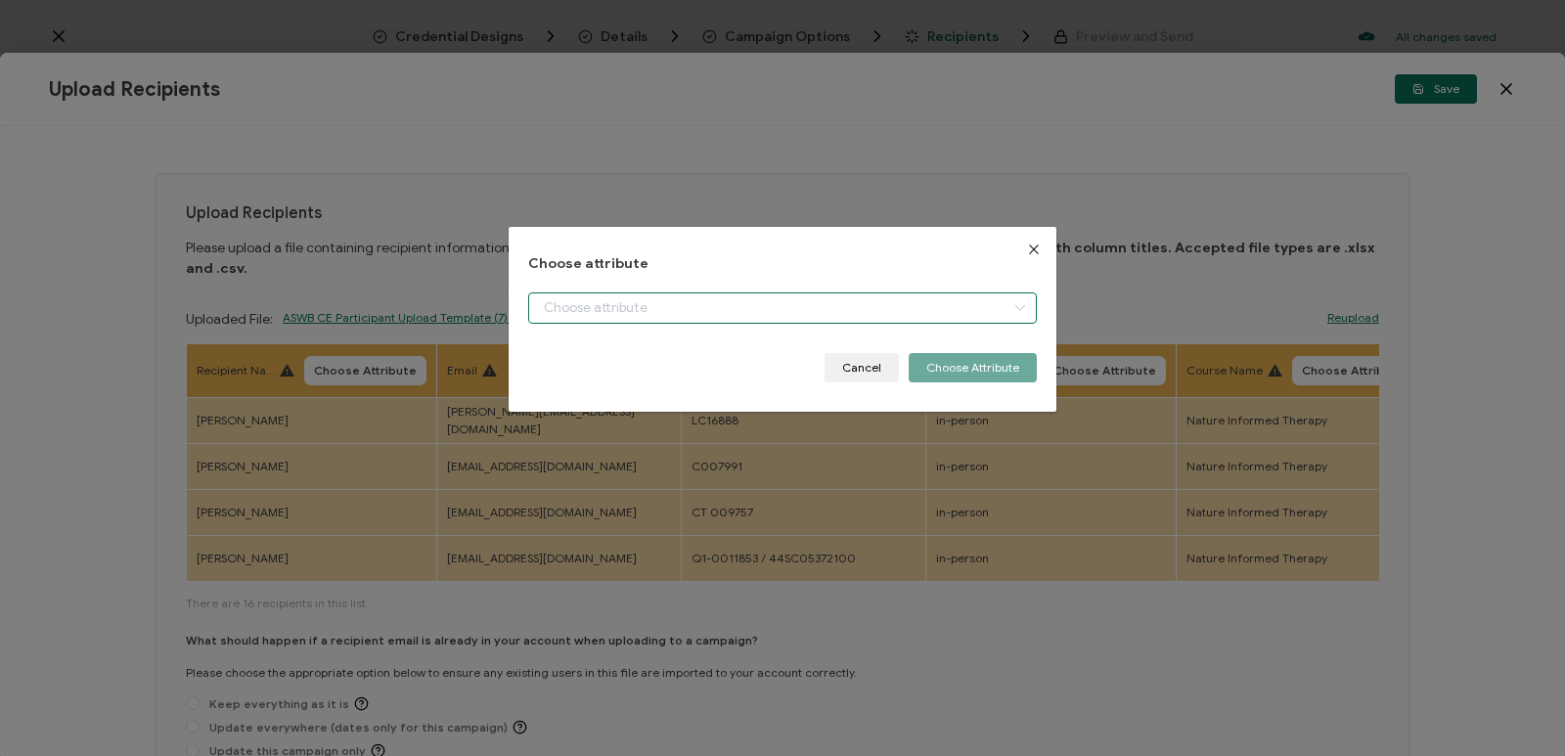
click at [806, 301] on input "dialog" at bounding box center [782, 307] width 509 height 31
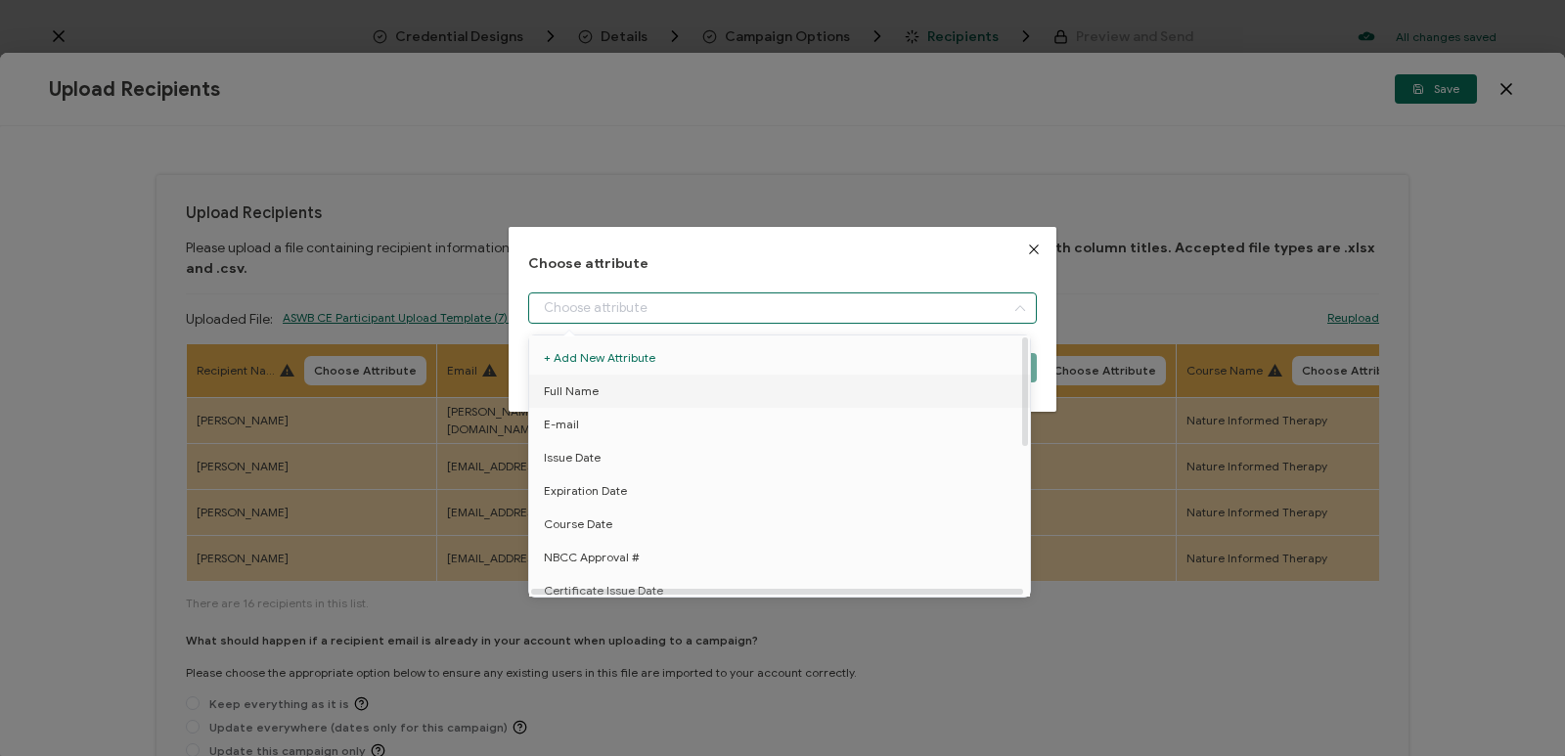
click at [734, 389] on li "Full Name" at bounding box center [782, 391] width 517 height 33
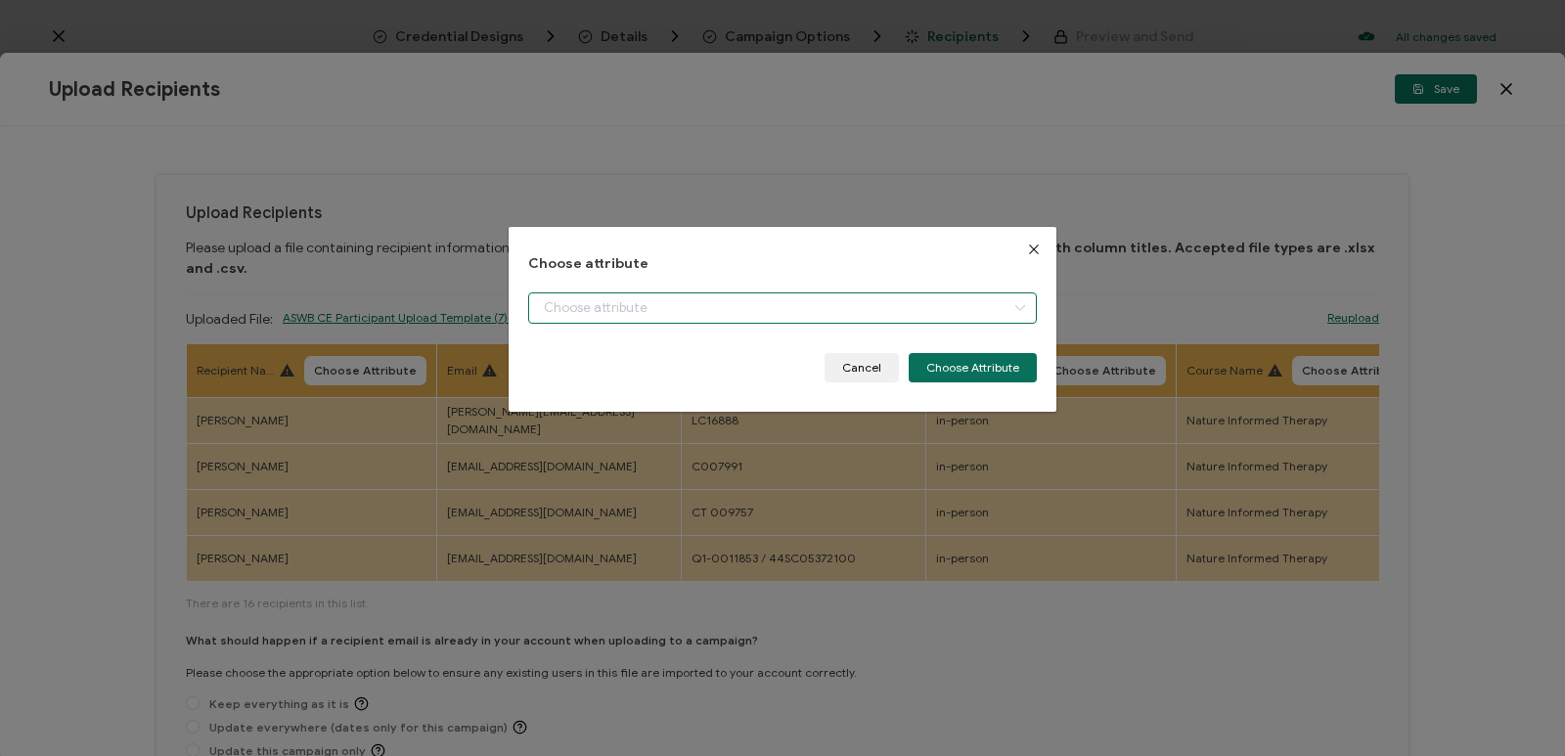
type input "Full Name"
click at [962, 362] on button "Choose Attribute" at bounding box center [973, 367] width 128 height 29
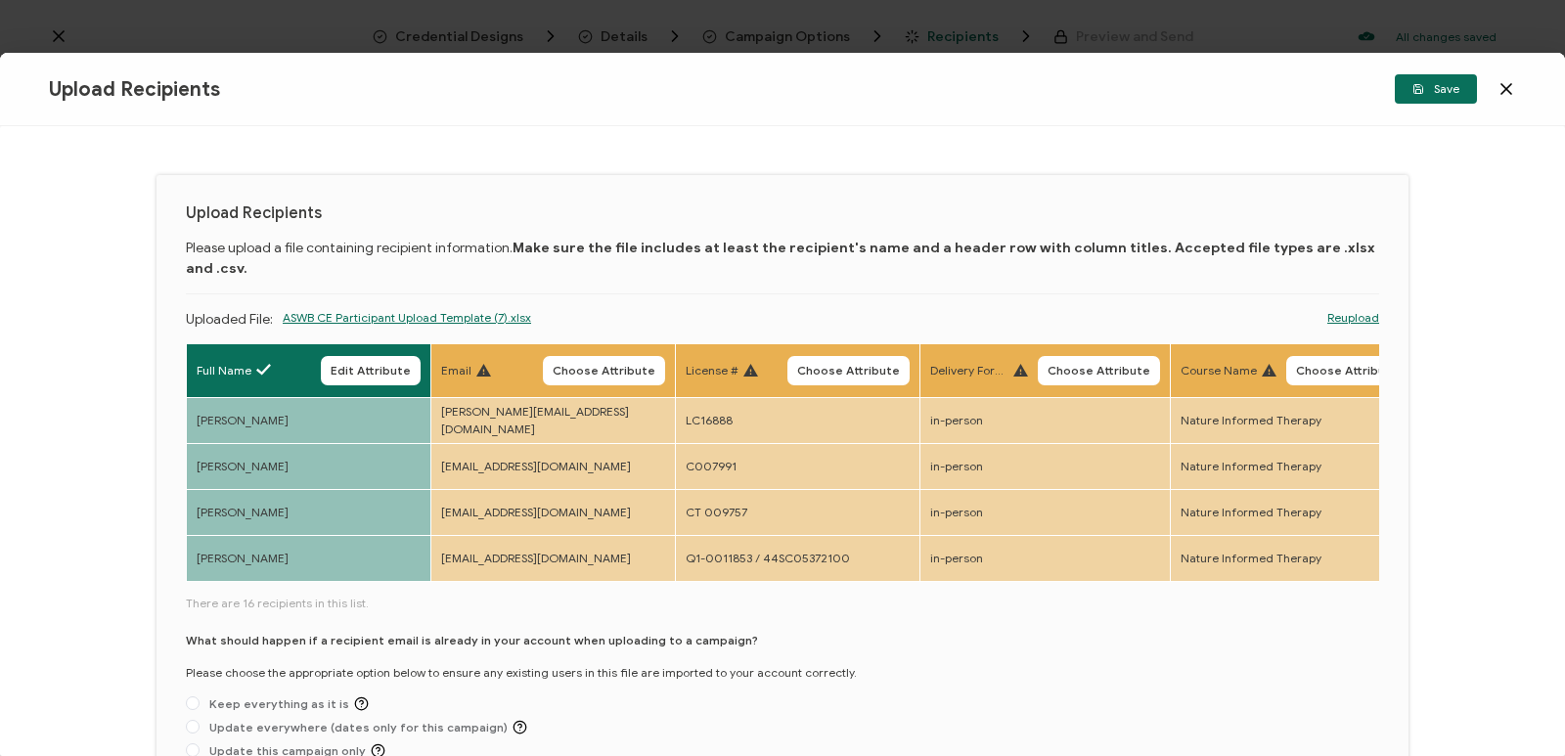
scroll to position [98, 0]
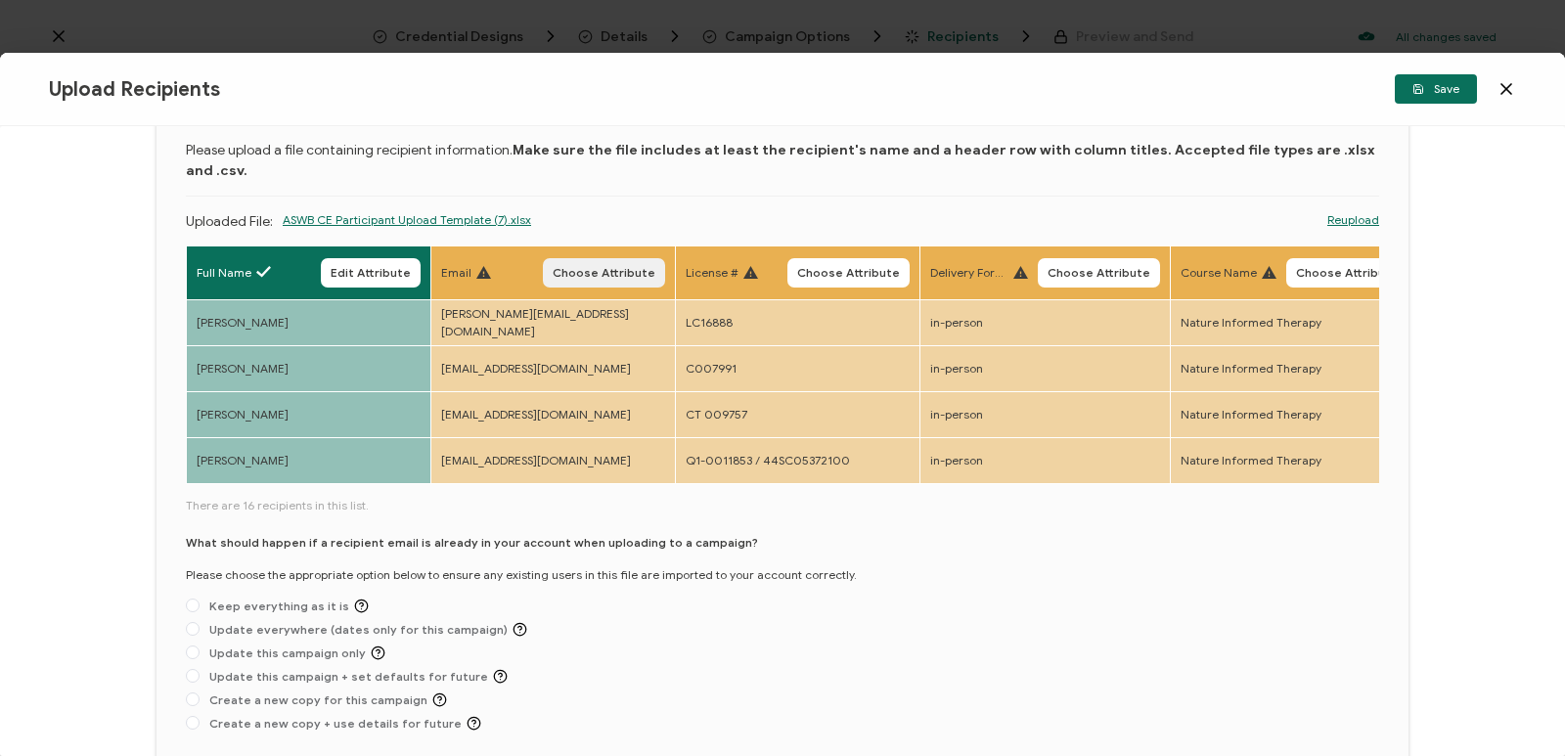
click at [598, 258] on button "Choose Attribute" at bounding box center [604, 272] width 122 height 29
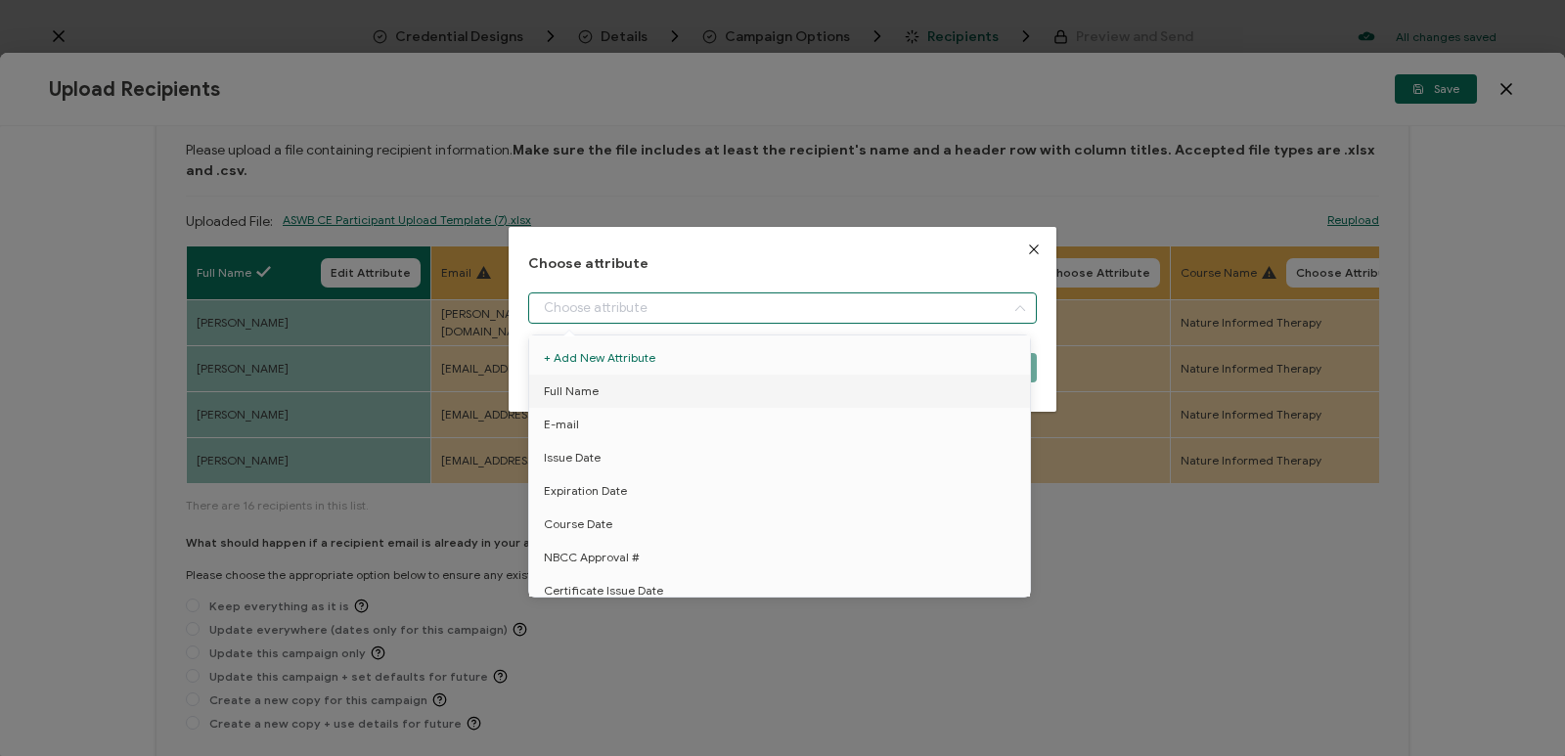
click at [639, 307] on input "dialog" at bounding box center [782, 307] width 509 height 31
click at [618, 420] on li "E-mail" at bounding box center [782, 424] width 517 height 33
type input "E-mail"
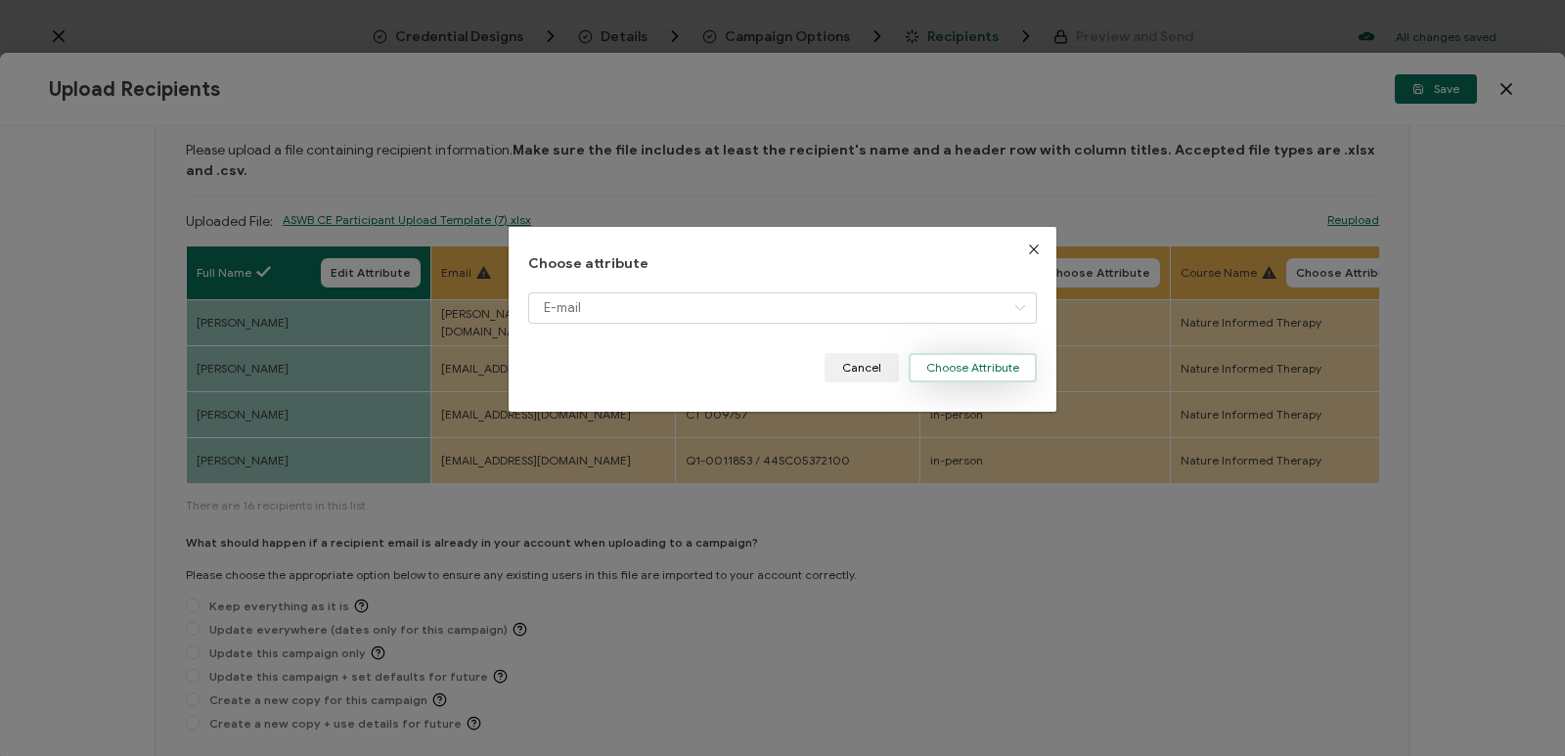
click at [996, 379] on button "Choose Attribute" at bounding box center [973, 367] width 128 height 29
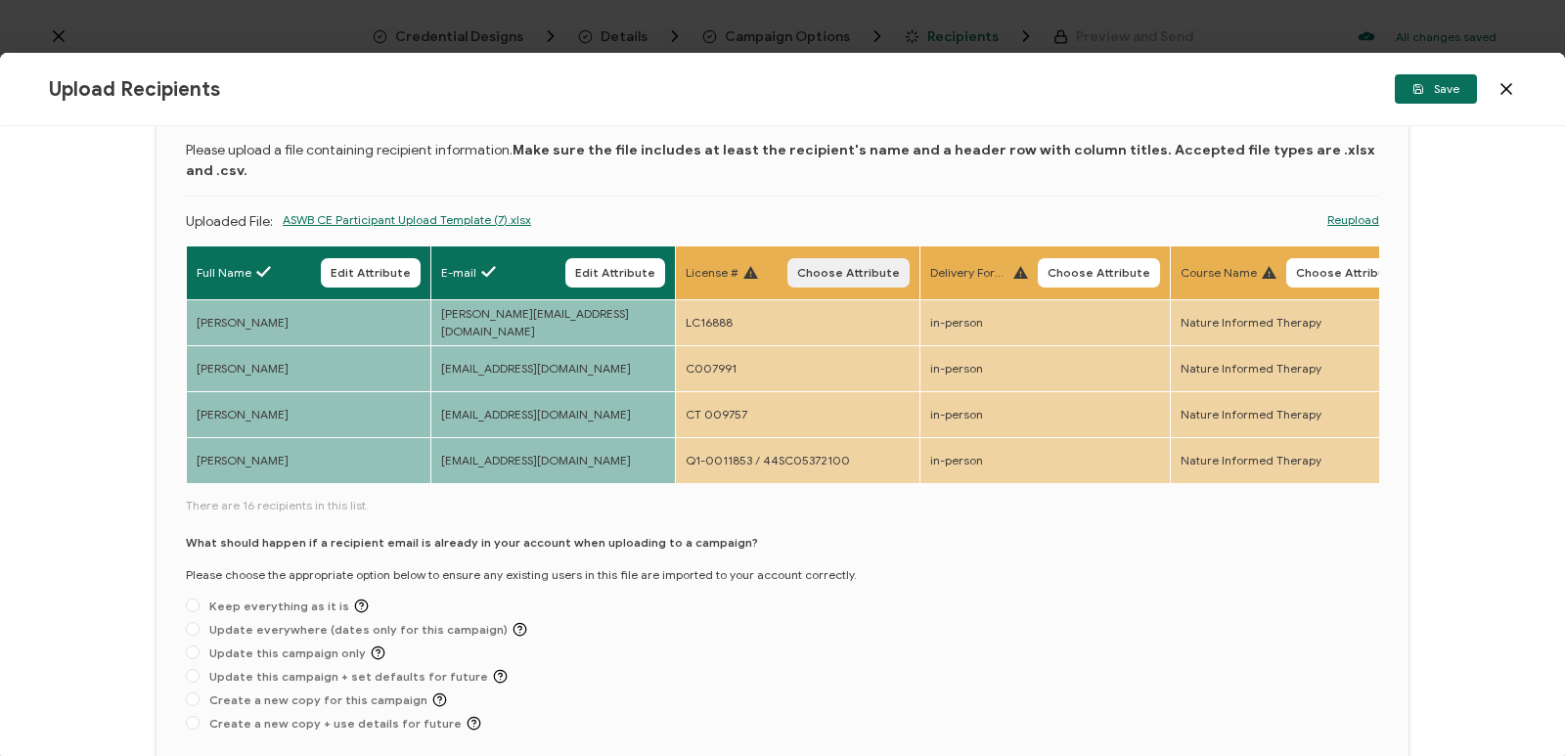
click at [826, 258] on button "Choose Attribute" at bounding box center [848, 272] width 122 height 29
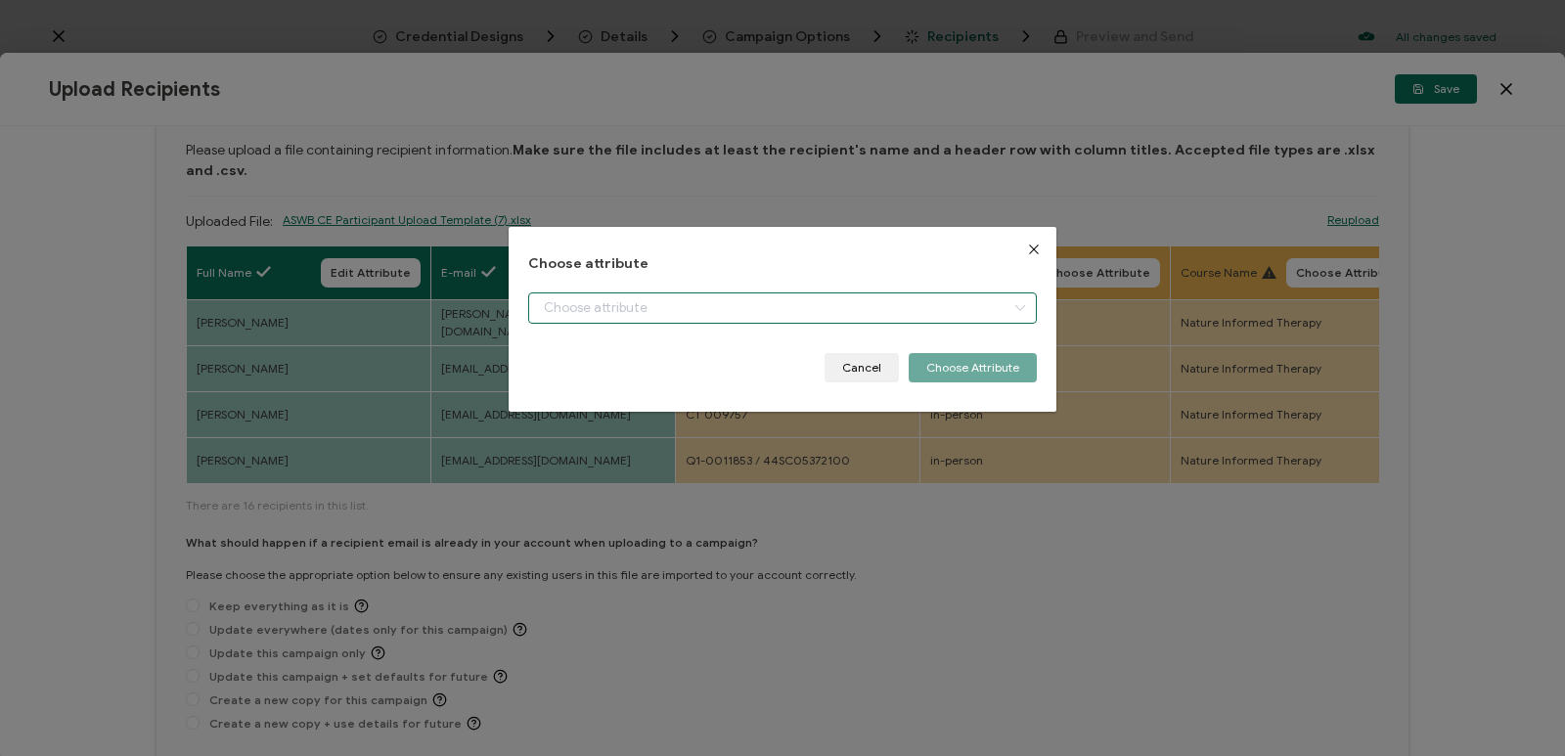
click at [849, 320] on input "dialog" at bounding box center [782, 307] width 509 height 31
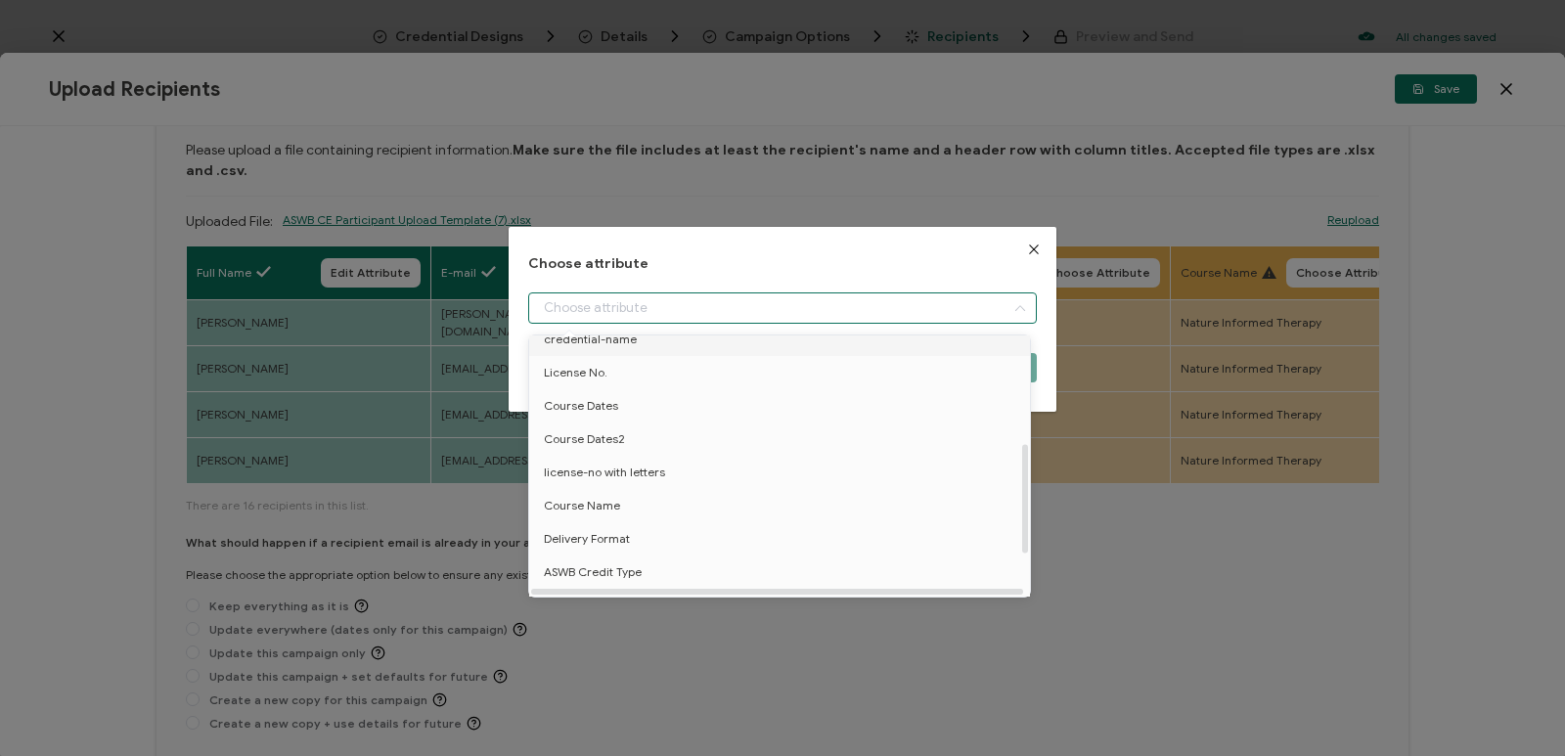
scroll to position [254, 0]
click at [607, 429] on li "License No." at bounding box center [782, 436] width 517 height 33
type input "License No."
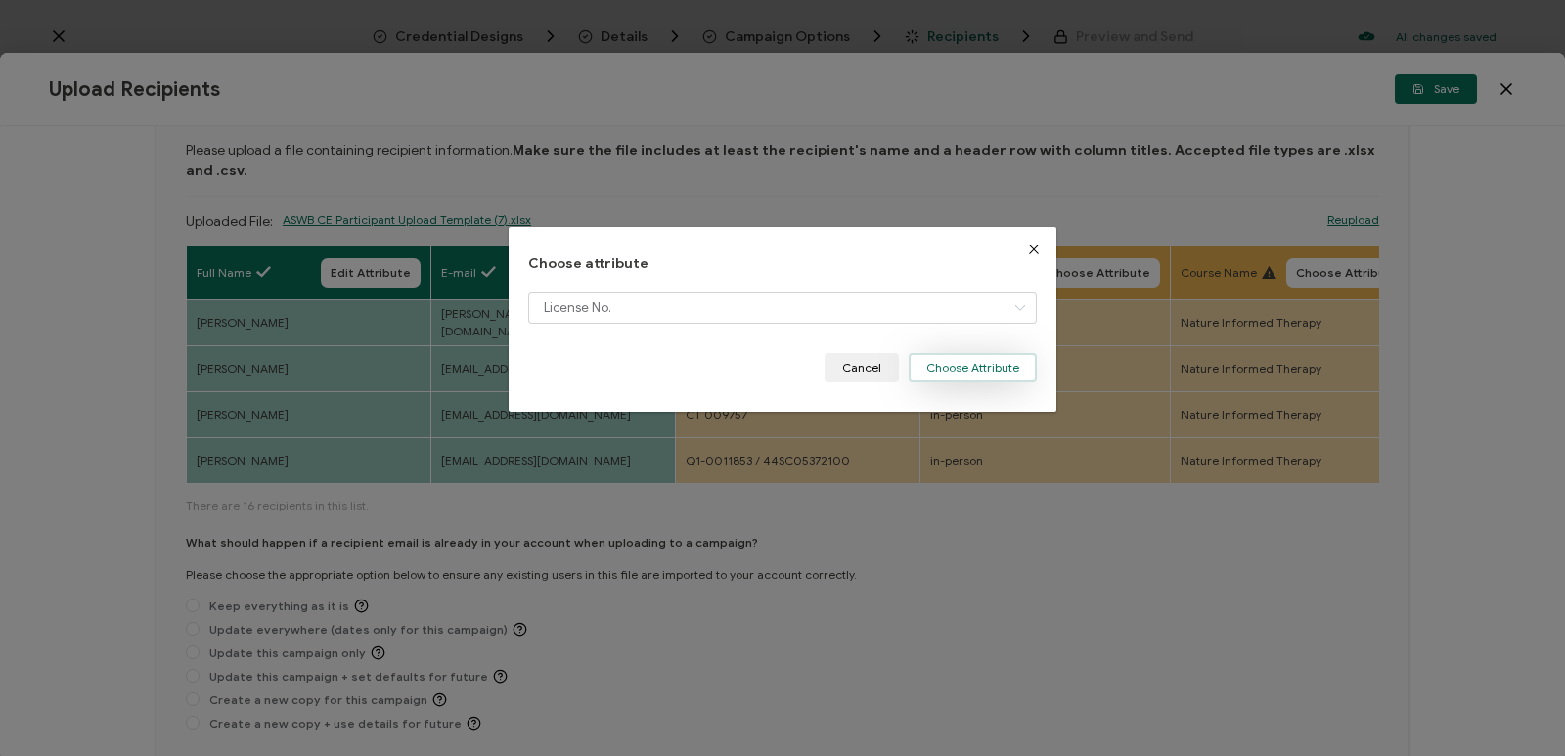
click at [955, 370] on button "Choose Attribute" at bounding box center [973, 367] width 128 height 29
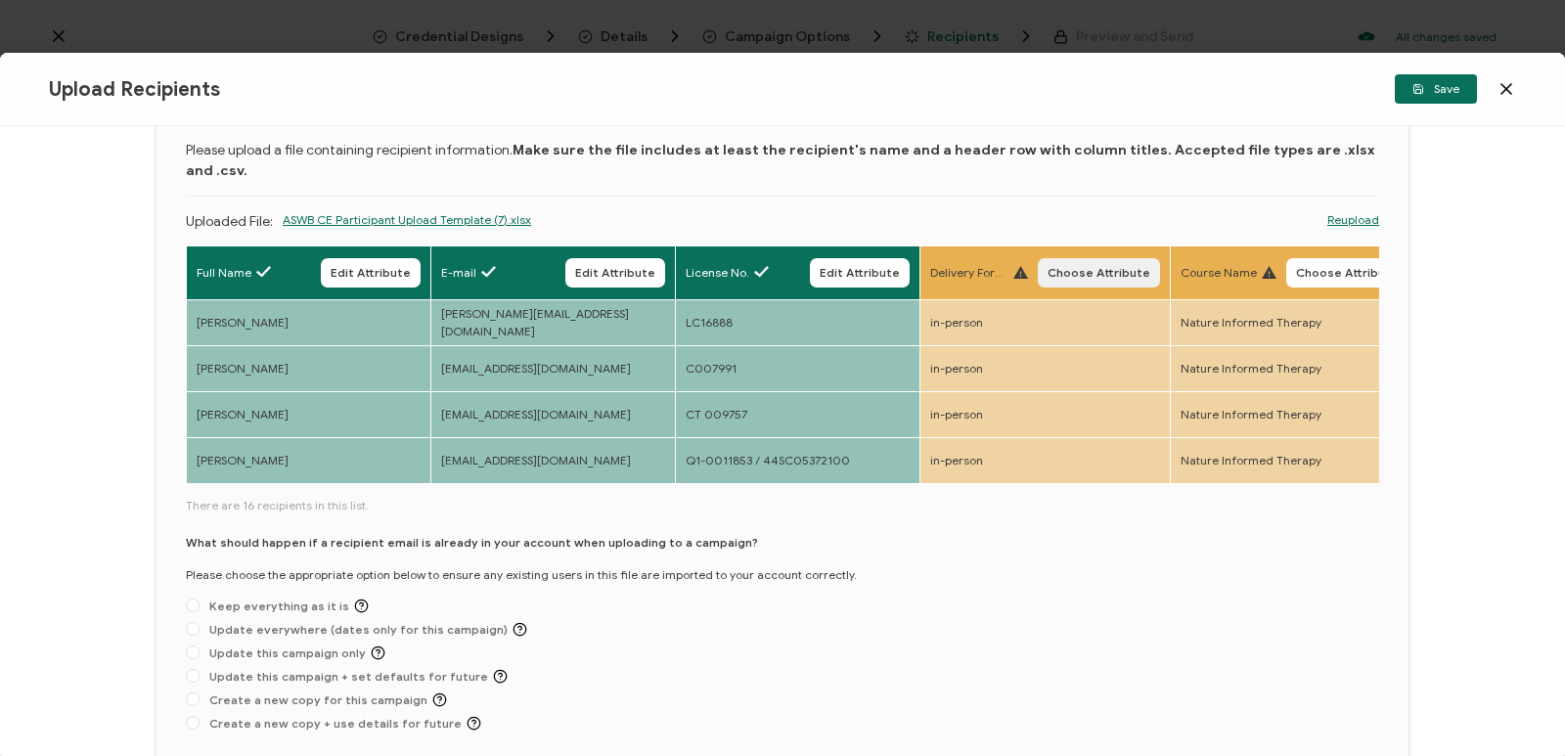
click at [1080, 267] on span "Choose Attribute" at bounding box center [1099, 273] width 103 height 12
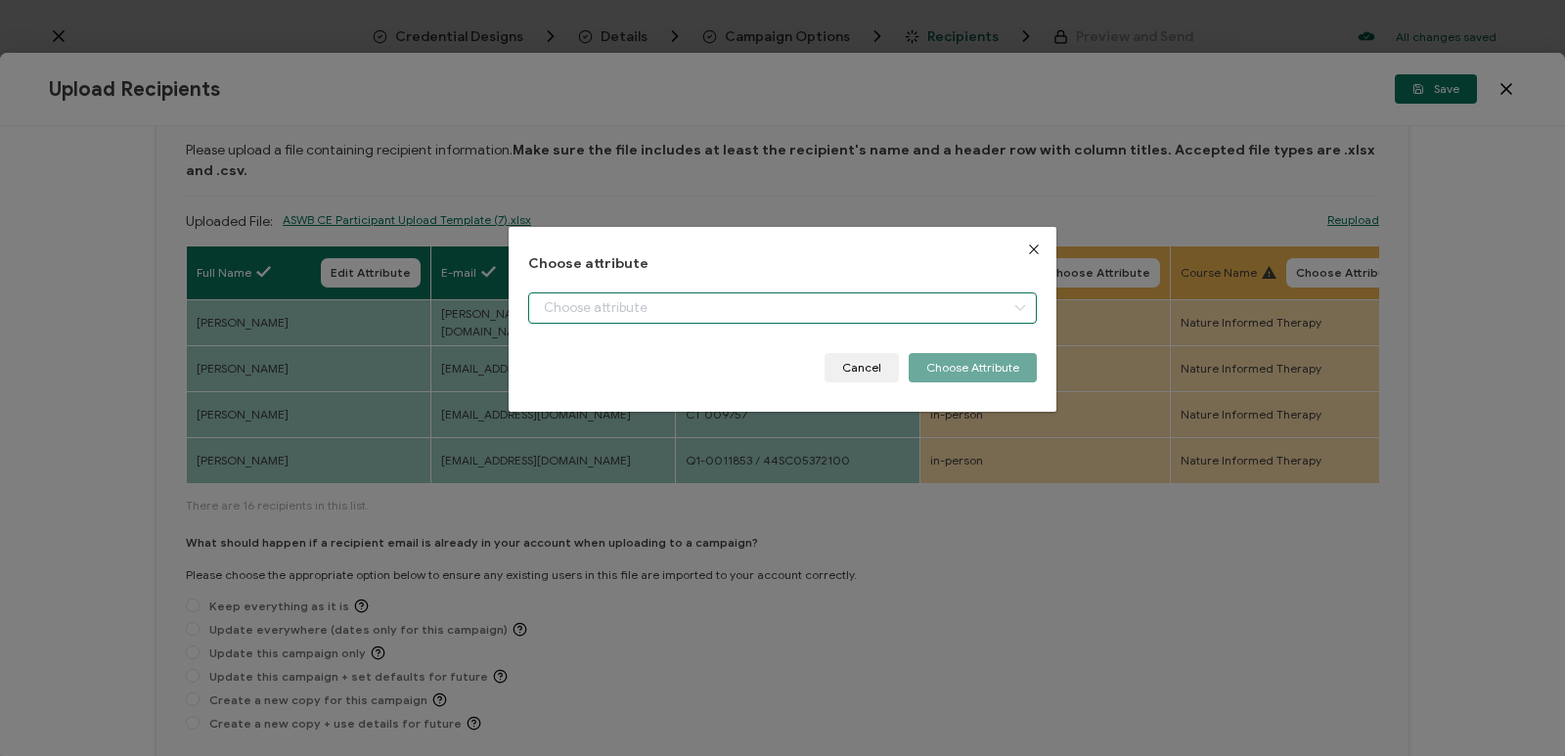
click at [979, 305] on input "dialog" at bounding box center [782, 307] width 509 height 31
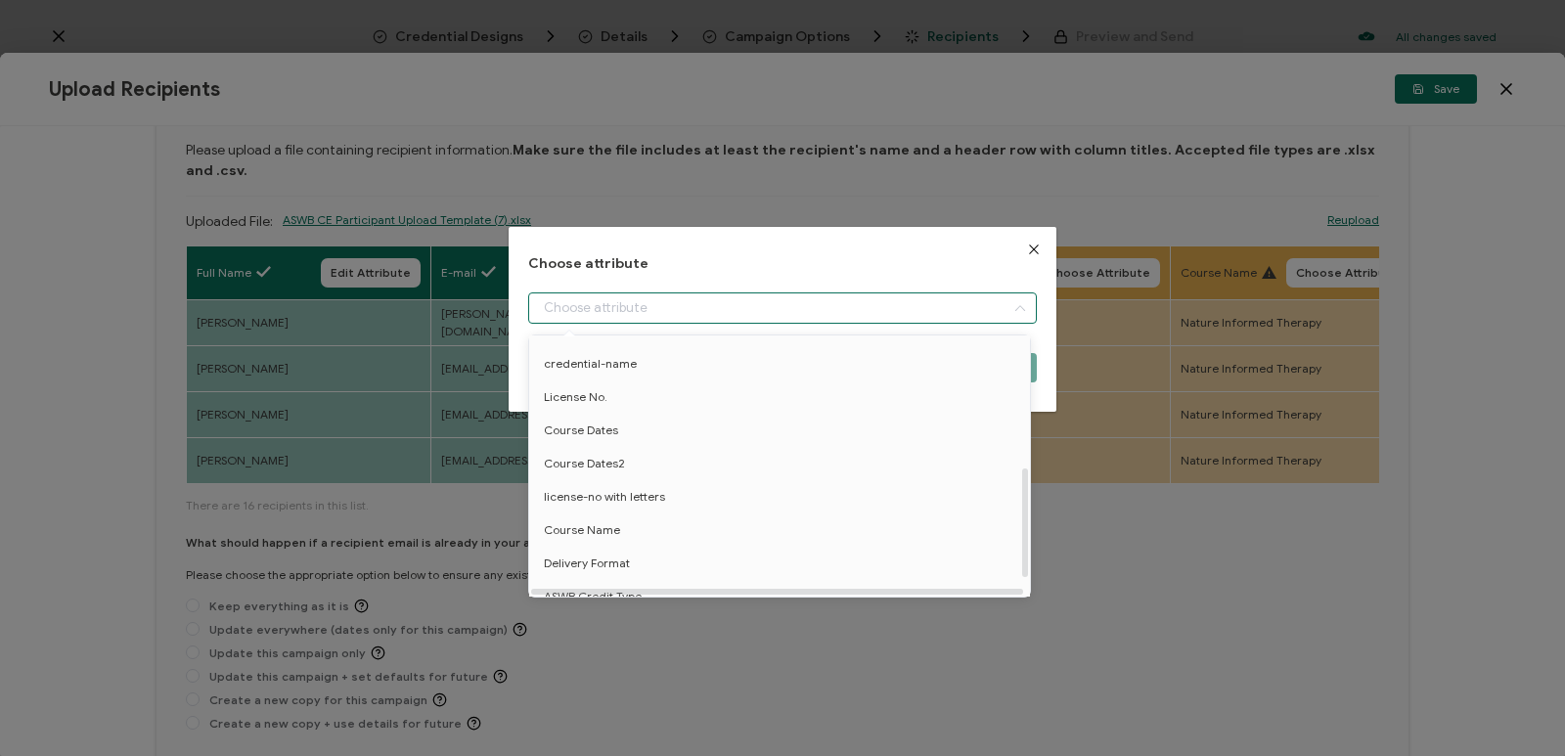
scroll to position [352, 0]
click at [681, 507] on li "Delivery Format" at bounding box center [782, 514] width 517 height 33
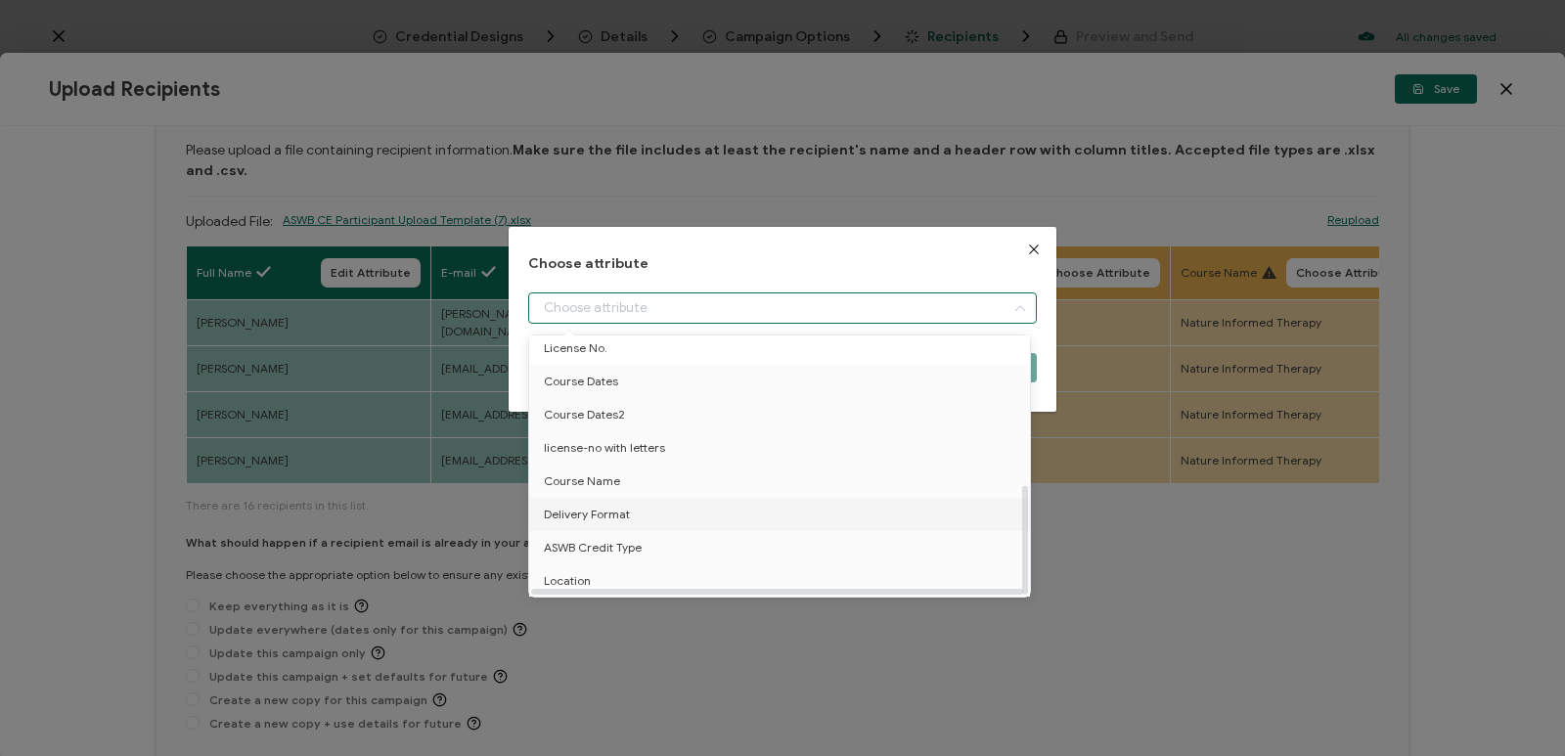
type input "Delivery Format"
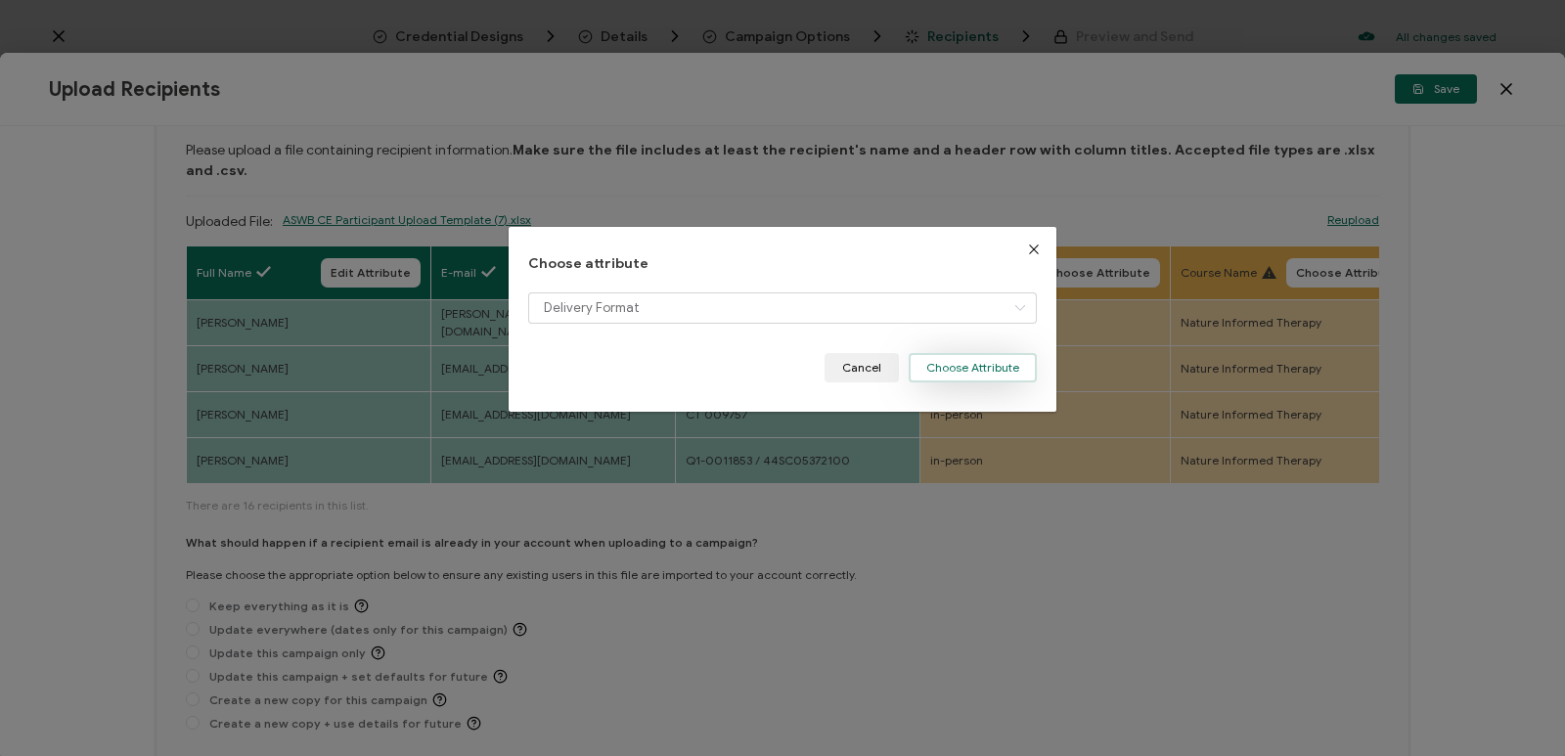
click at [991, 378] on button "Choose Attribute" at bounding box center [973, 367] width 128 height 29
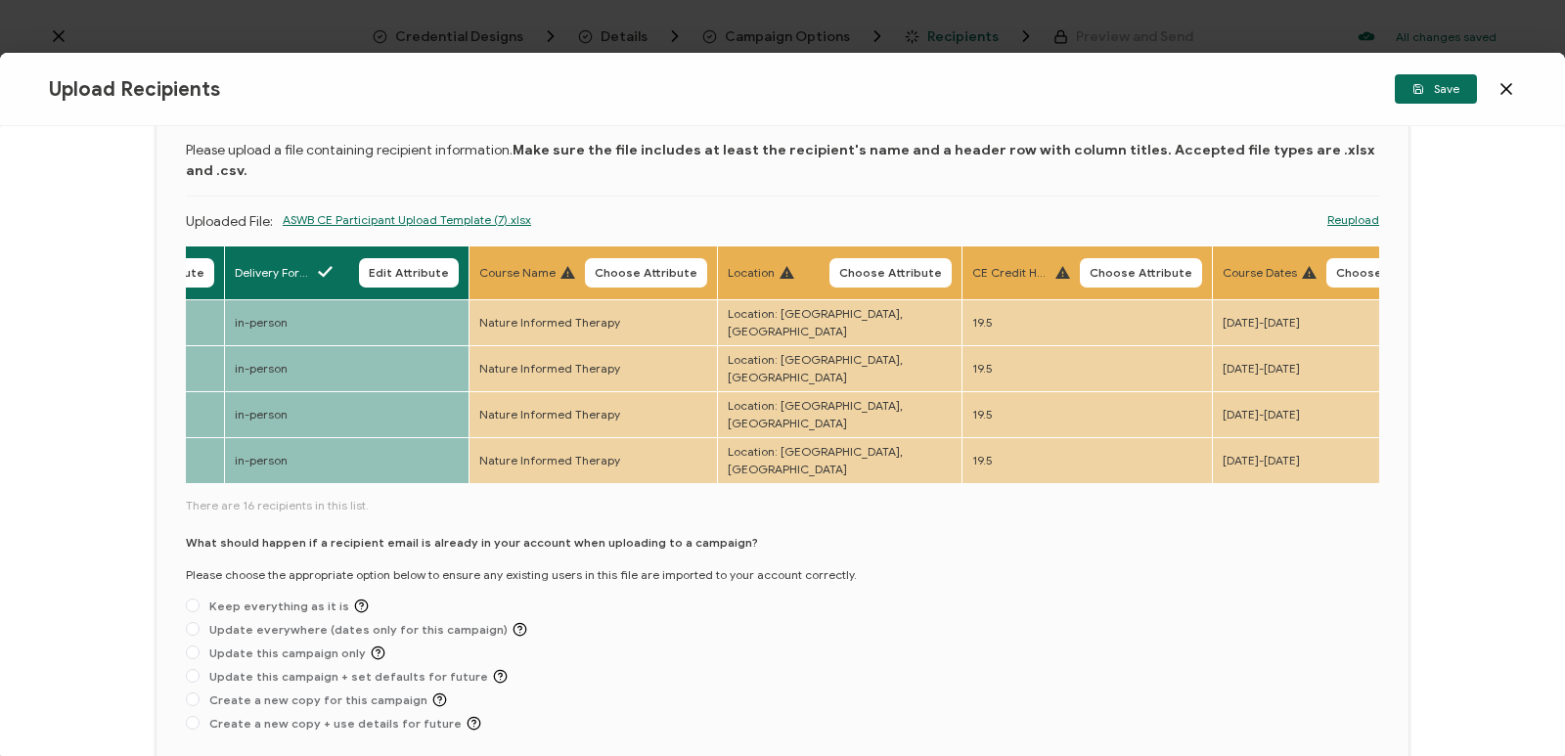
scroll to position [0, 717]
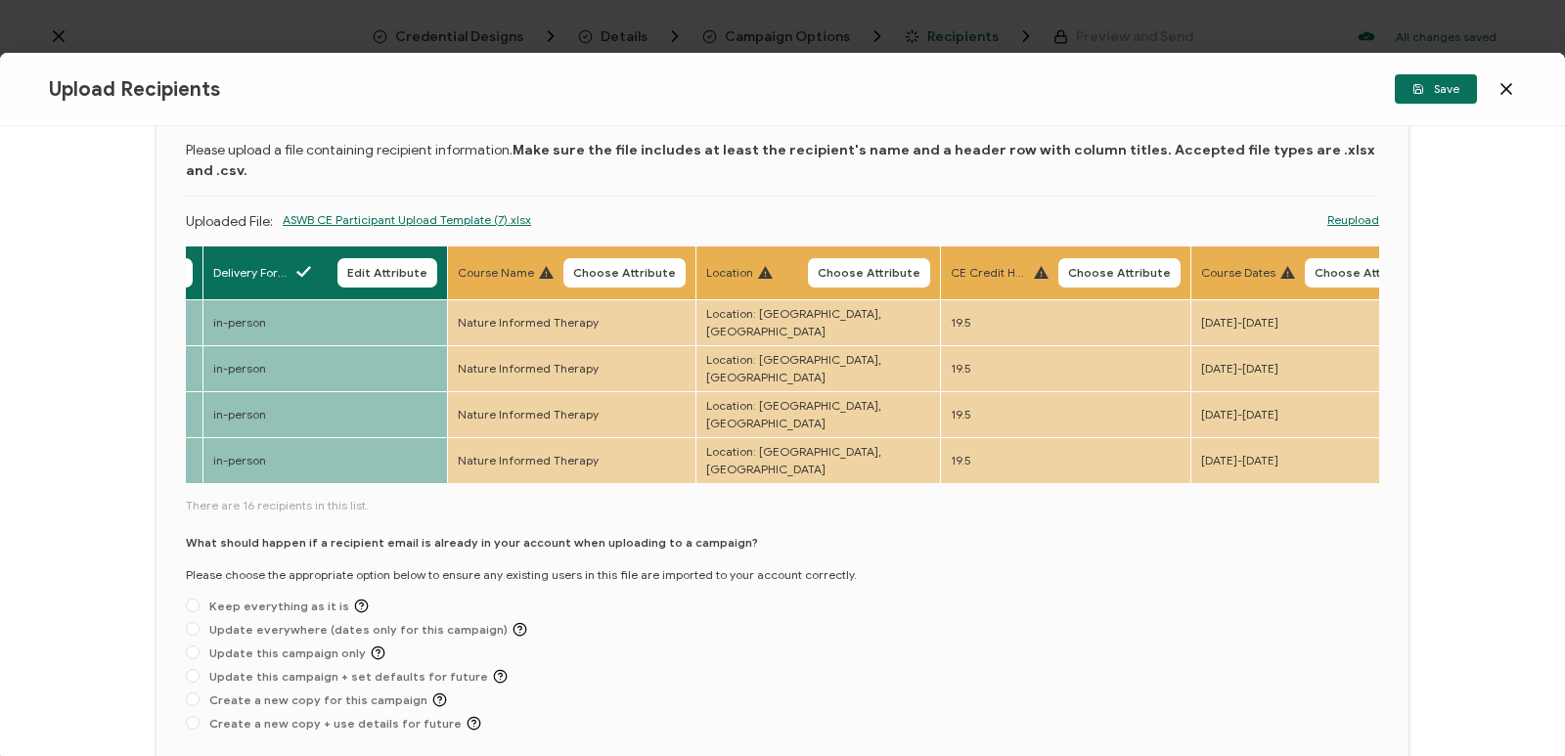
click at [641, 258] on button "Choose Attribute" at bounding box center [624, 272] width 122 height 29
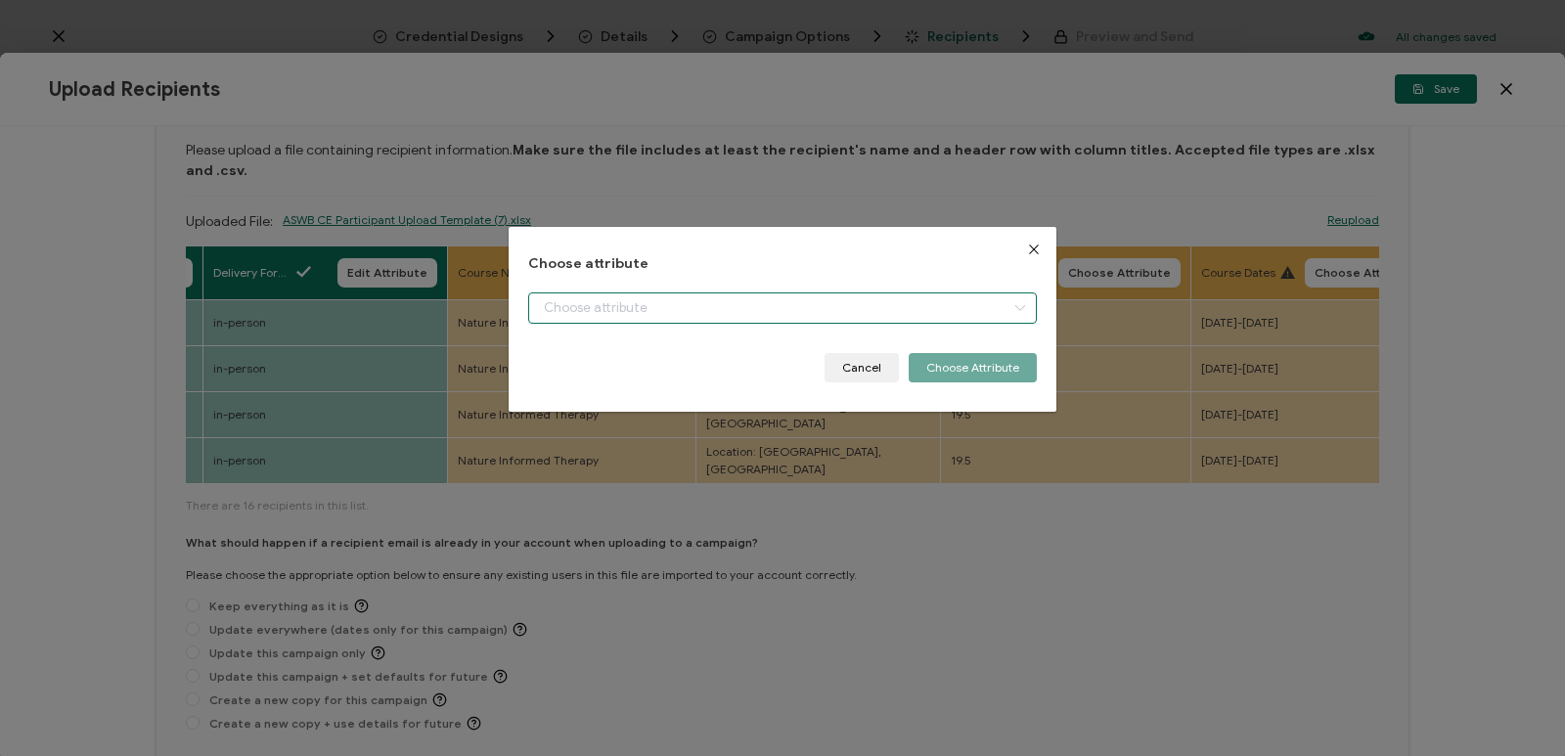
click at [865, 313] on input "dialog" at bounding box center [782, 307] width 509 height 31
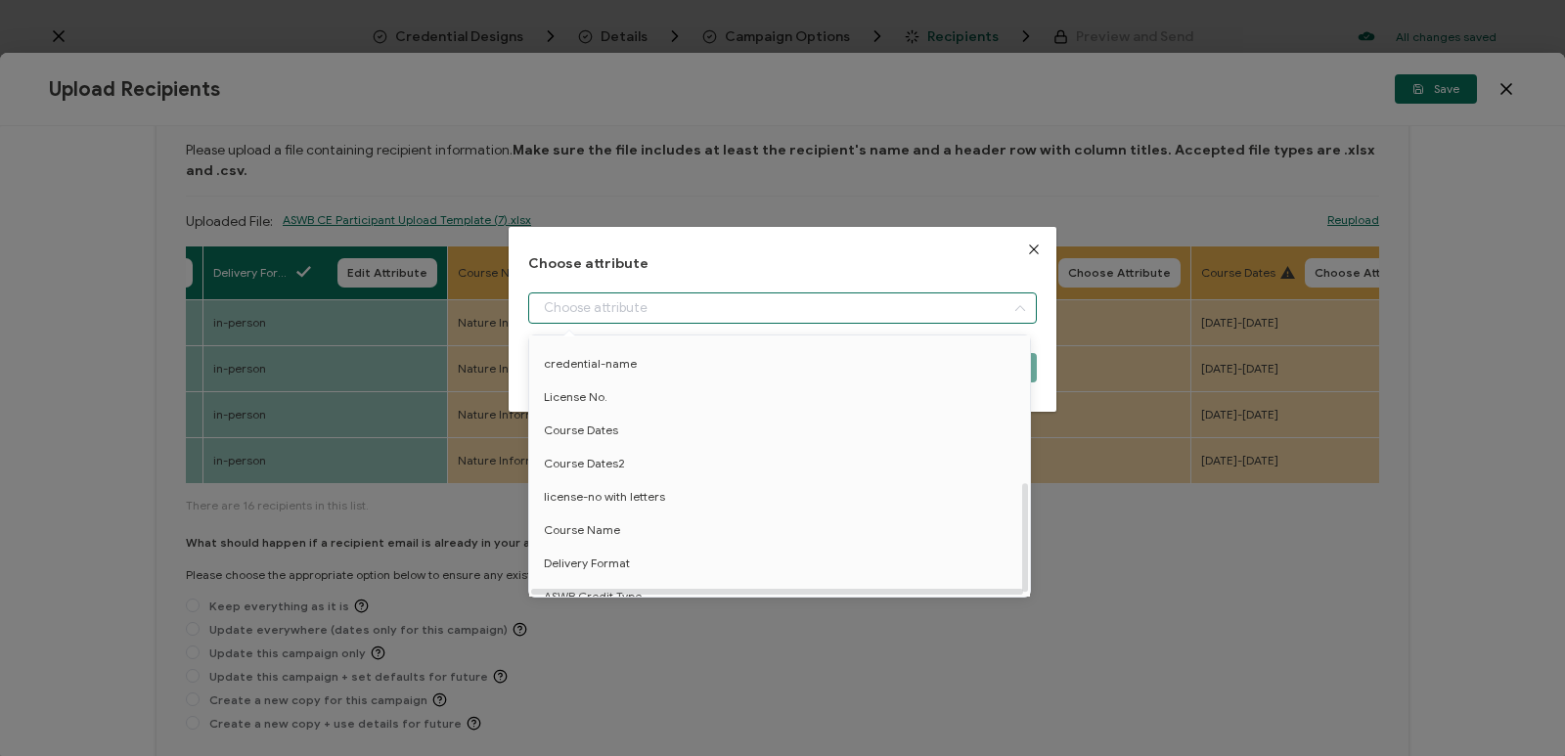
scroll to position [352, 0]
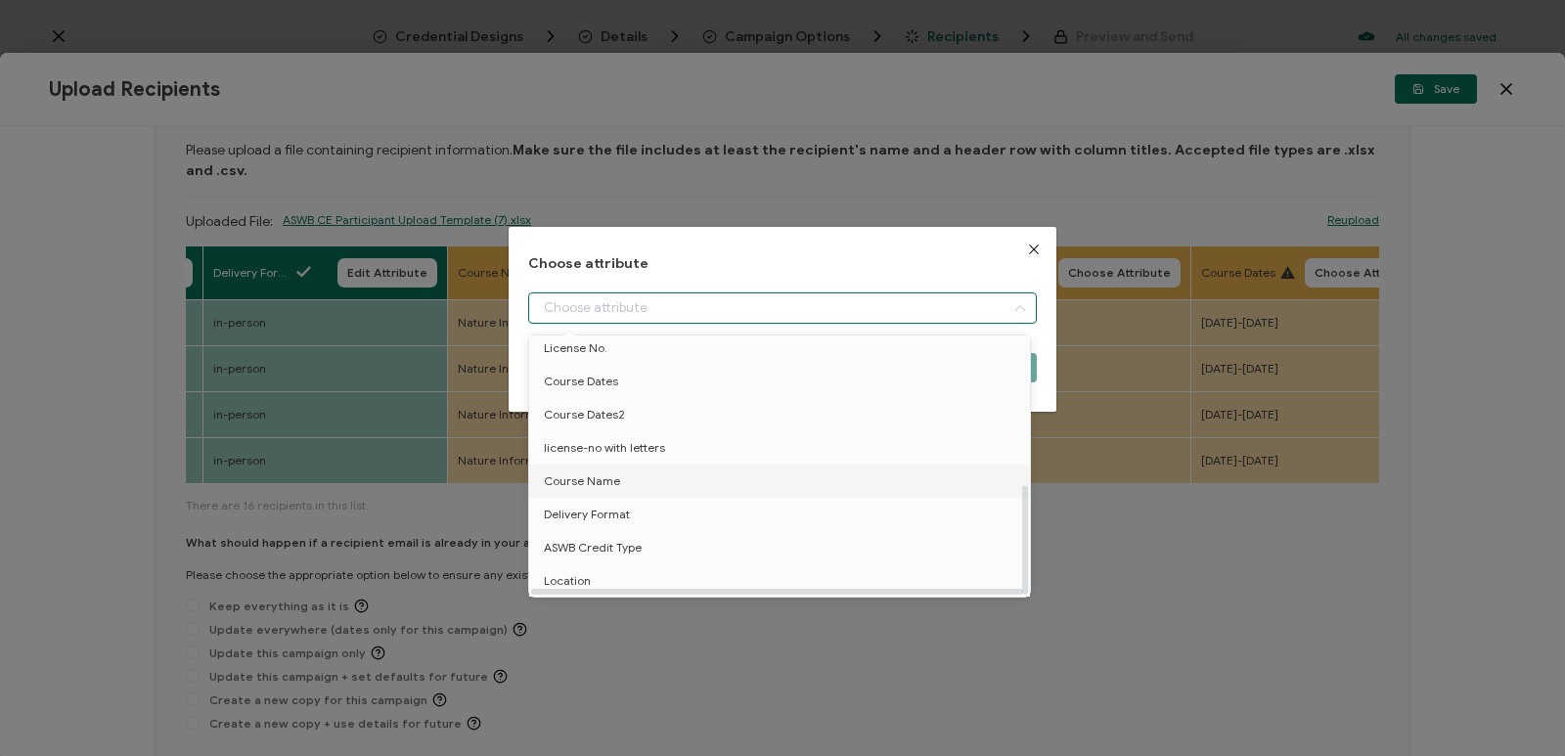
click at [701, 467] on li "Course Name" at bounding box center [782, 481] width 517 height 33
type input "Course Name"
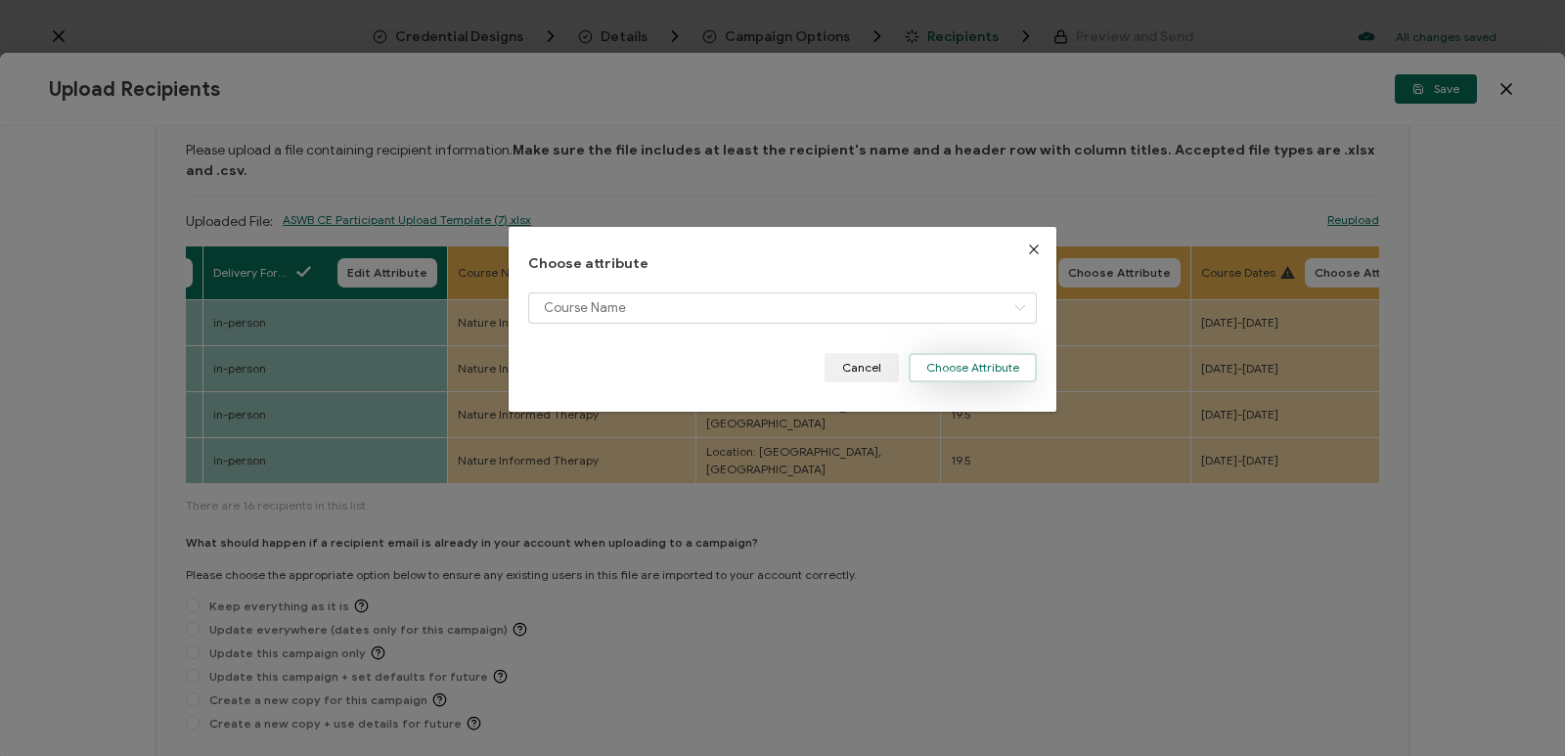
click at [952, 358] on button "Choose Attribute" at bounding box center [973, 367] width 128 height 29
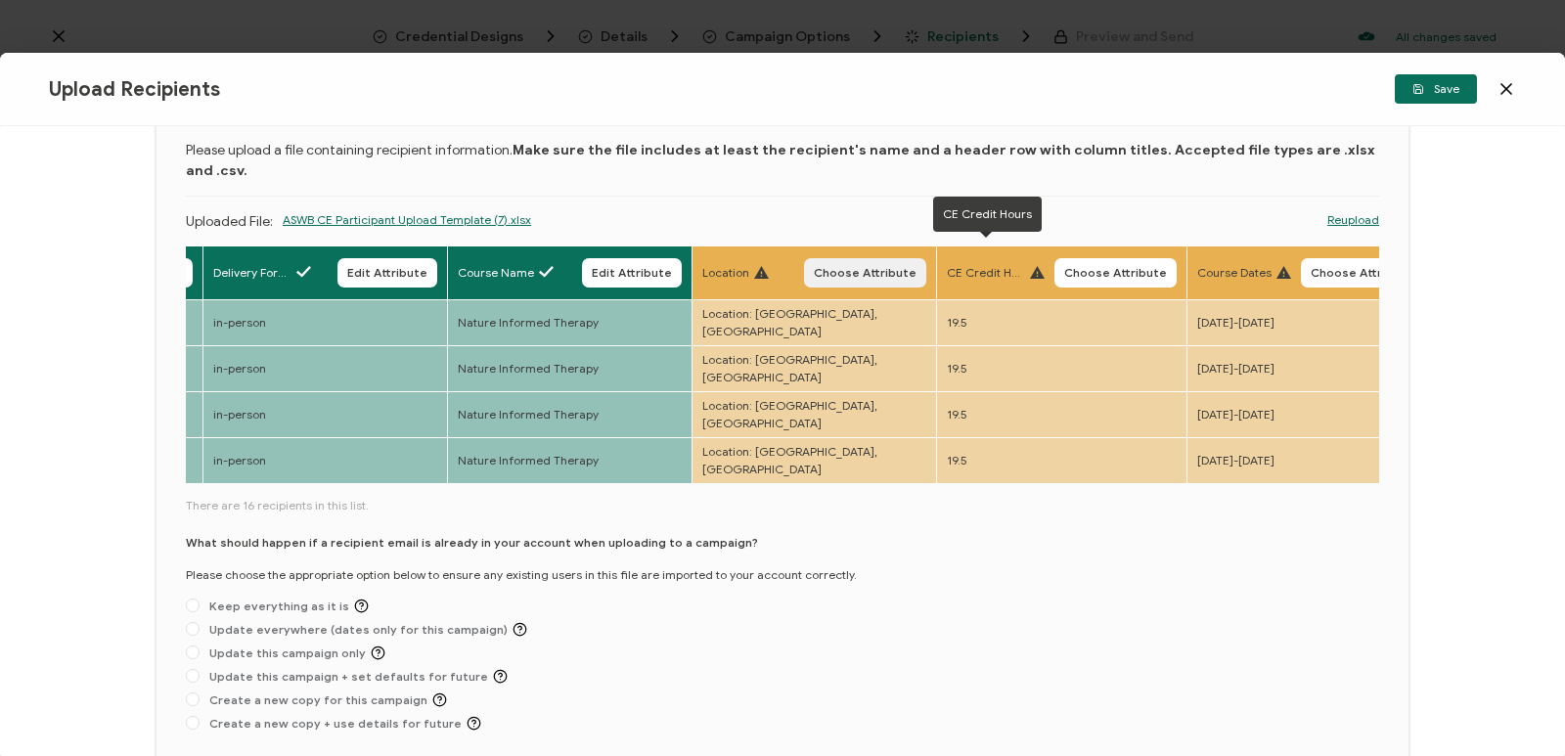
click at [871, 265] on button "Choose Attribute" at bounding box center [865, 272] width 122 height 29
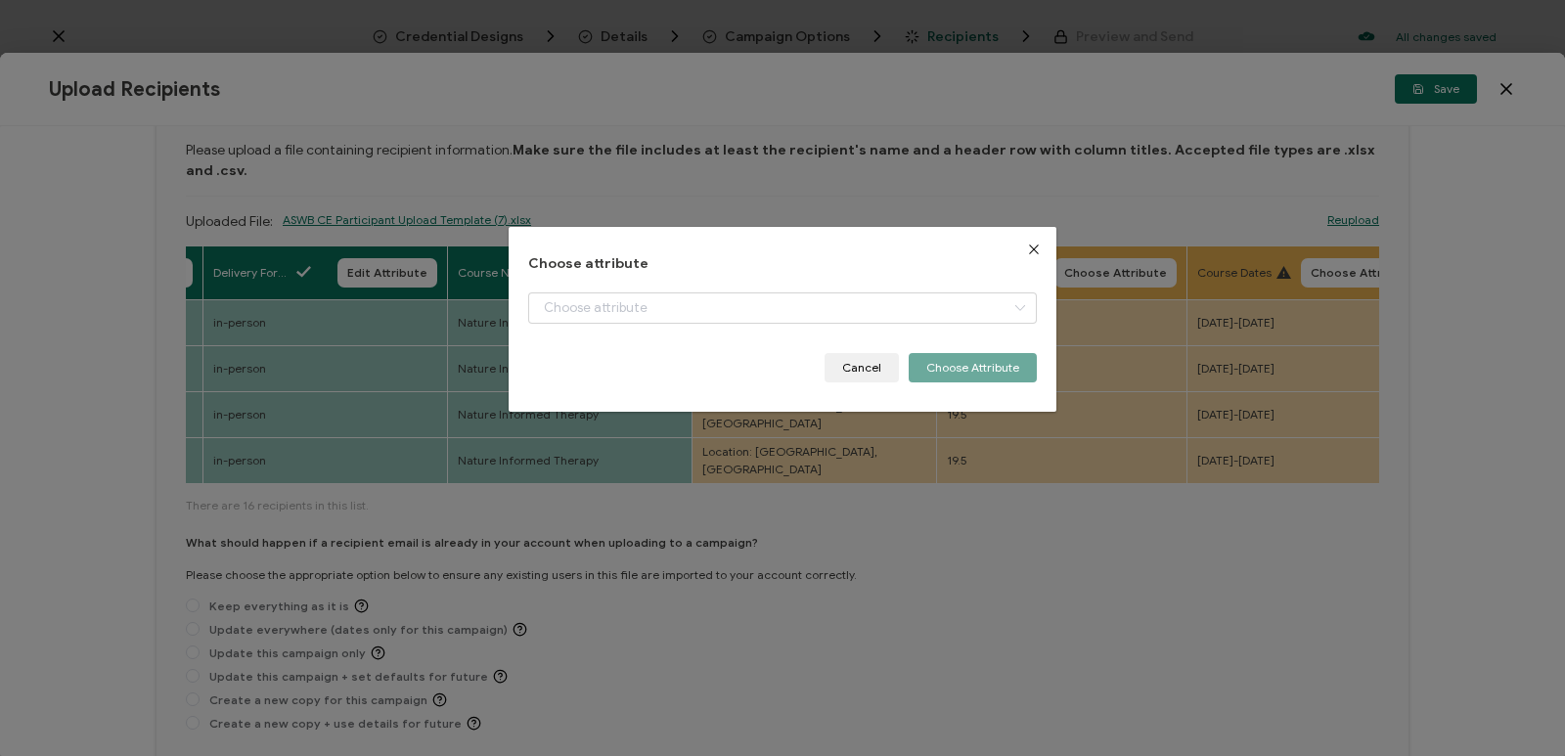
click at [866, 246] on div "Choose attribute Cancel Choose Attribute" at bounding box center [783, 319] width 548 height 185
click at [870, 308] on input "dialog" at bounding box center [782, 307] width 509 height 31
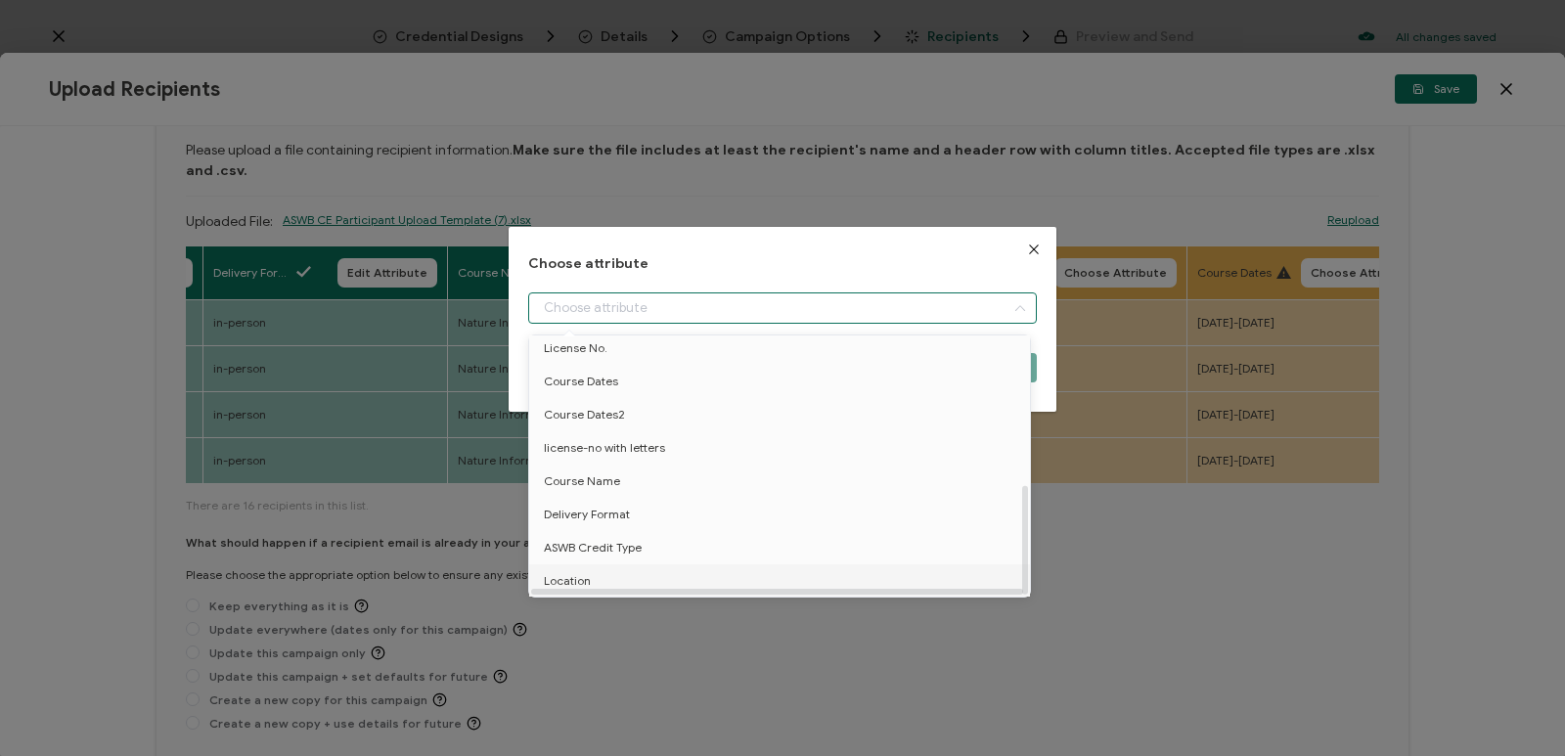
click at [681, 569] on li "Location" at bounding box center [782, 580] width 517 height 33
type input "Location"
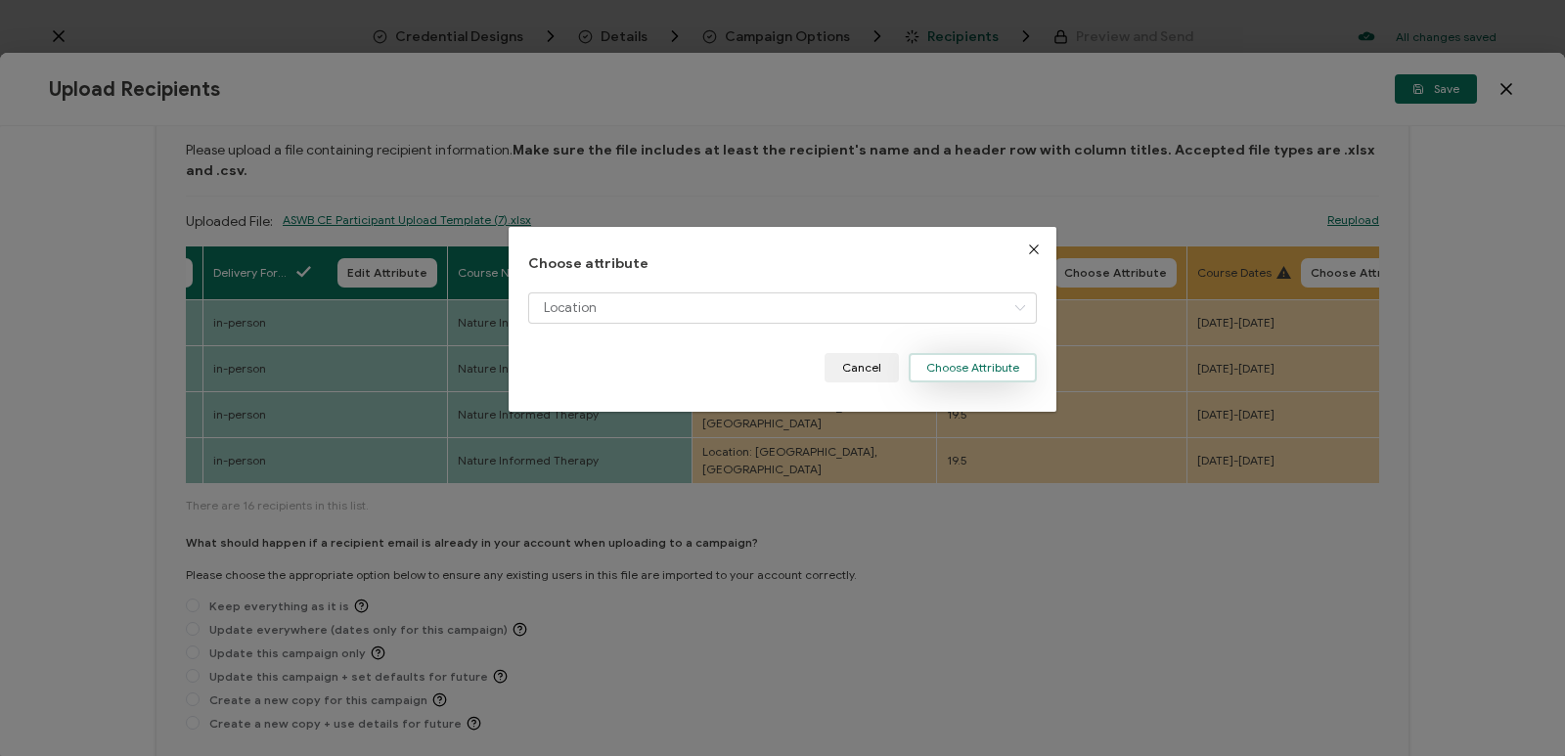
click at [953, 374] on button "Choose Attribute" at bounding box center [973, 367] width 128 height 29
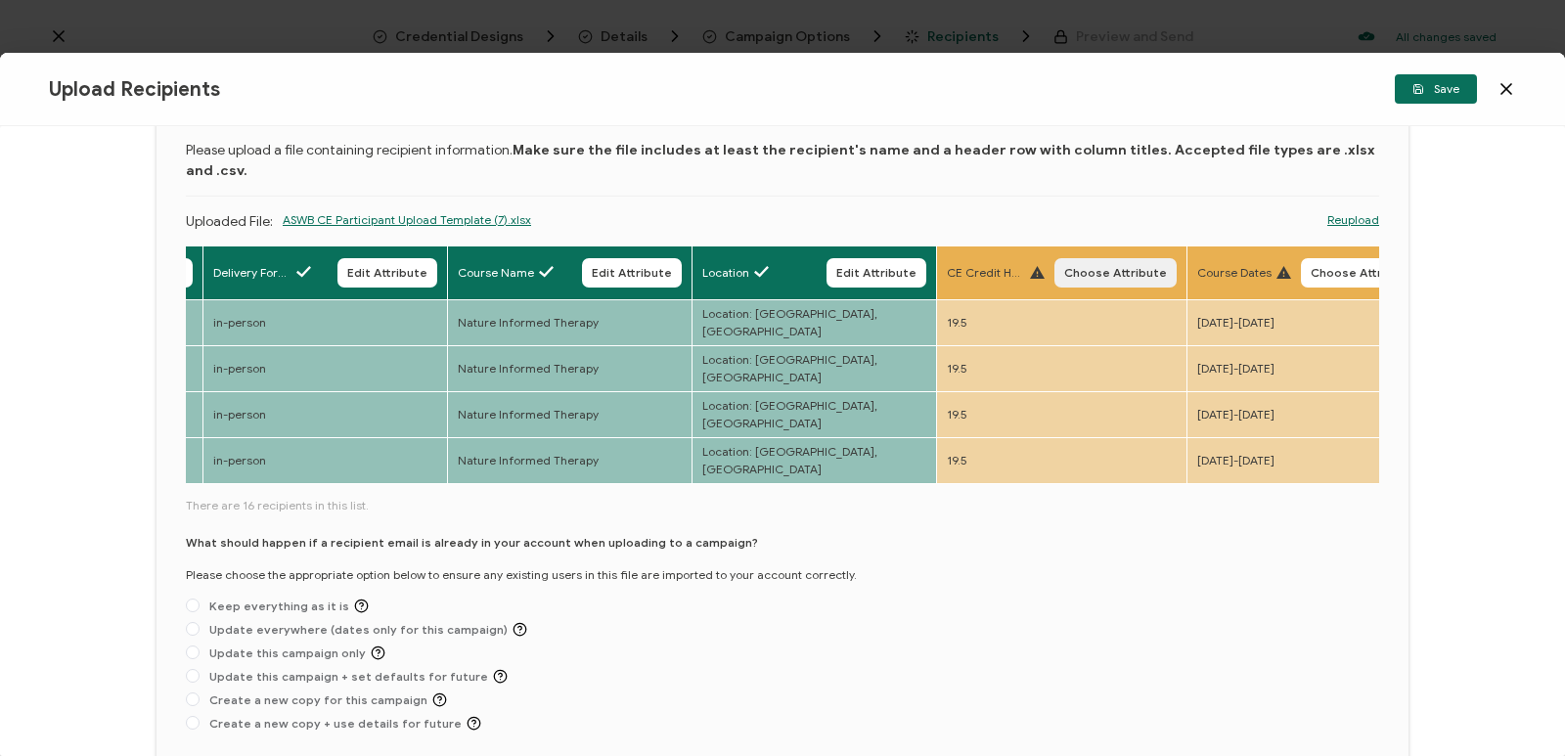
click at [1085, 259] on button "Choose Attribute" at bounding box center [1115, 272] width 122 height 29
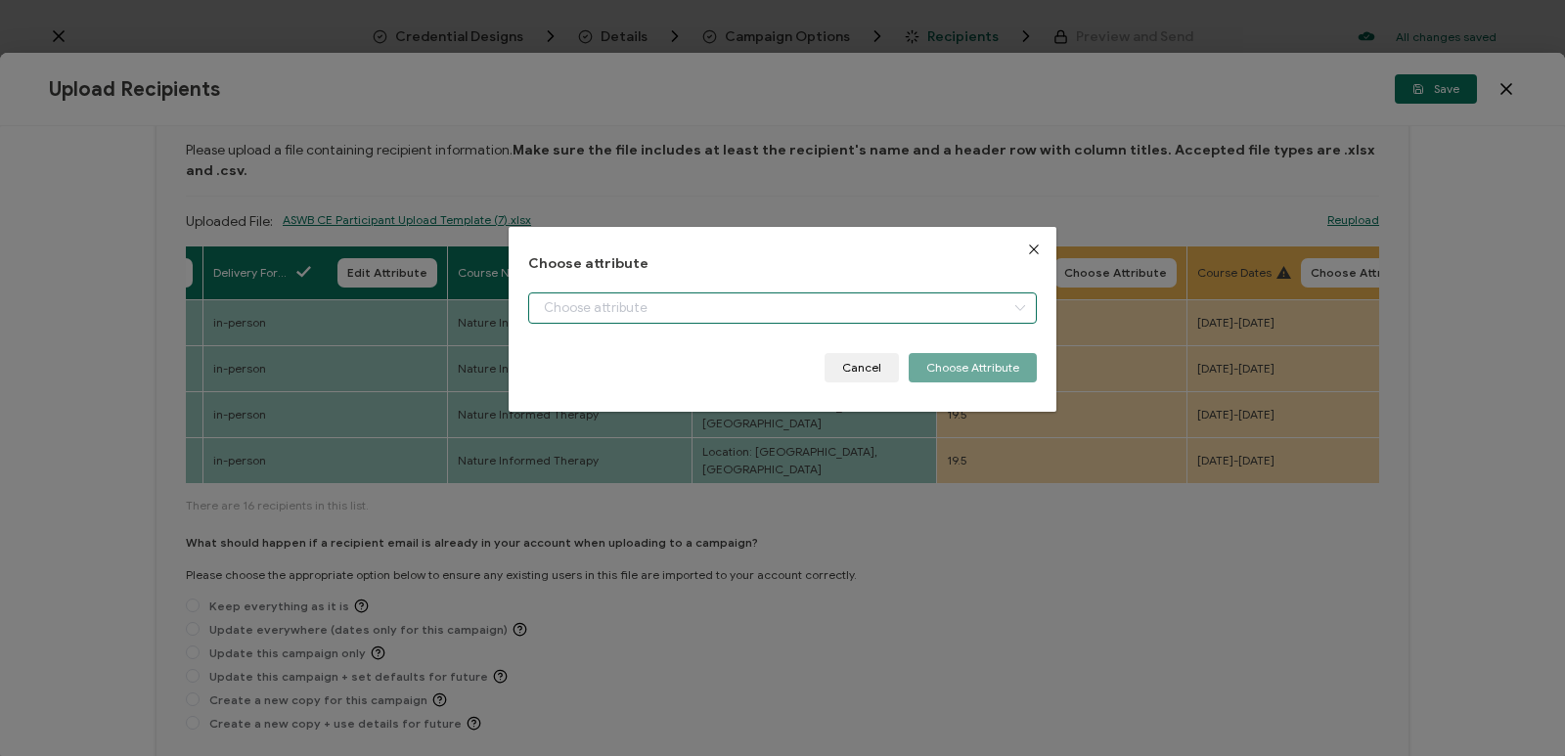
click at [916, 314] on input "dialog" at bounding box center [782, 307] width 509 height 31
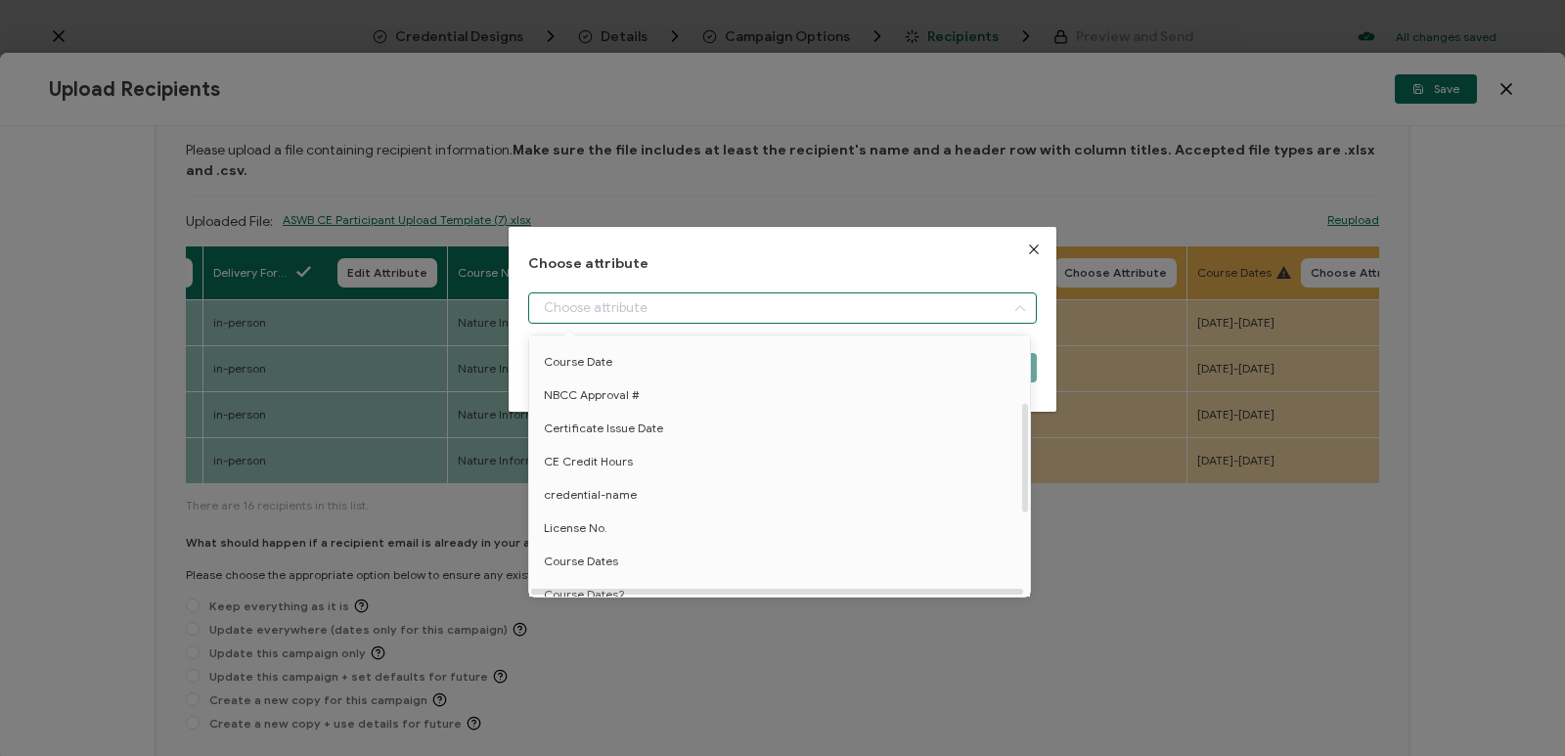
scroll to position [157, 0]
click at [654, 470] on li "CE Credit Hours" at bounding box center [782, 467] width 517 height 33
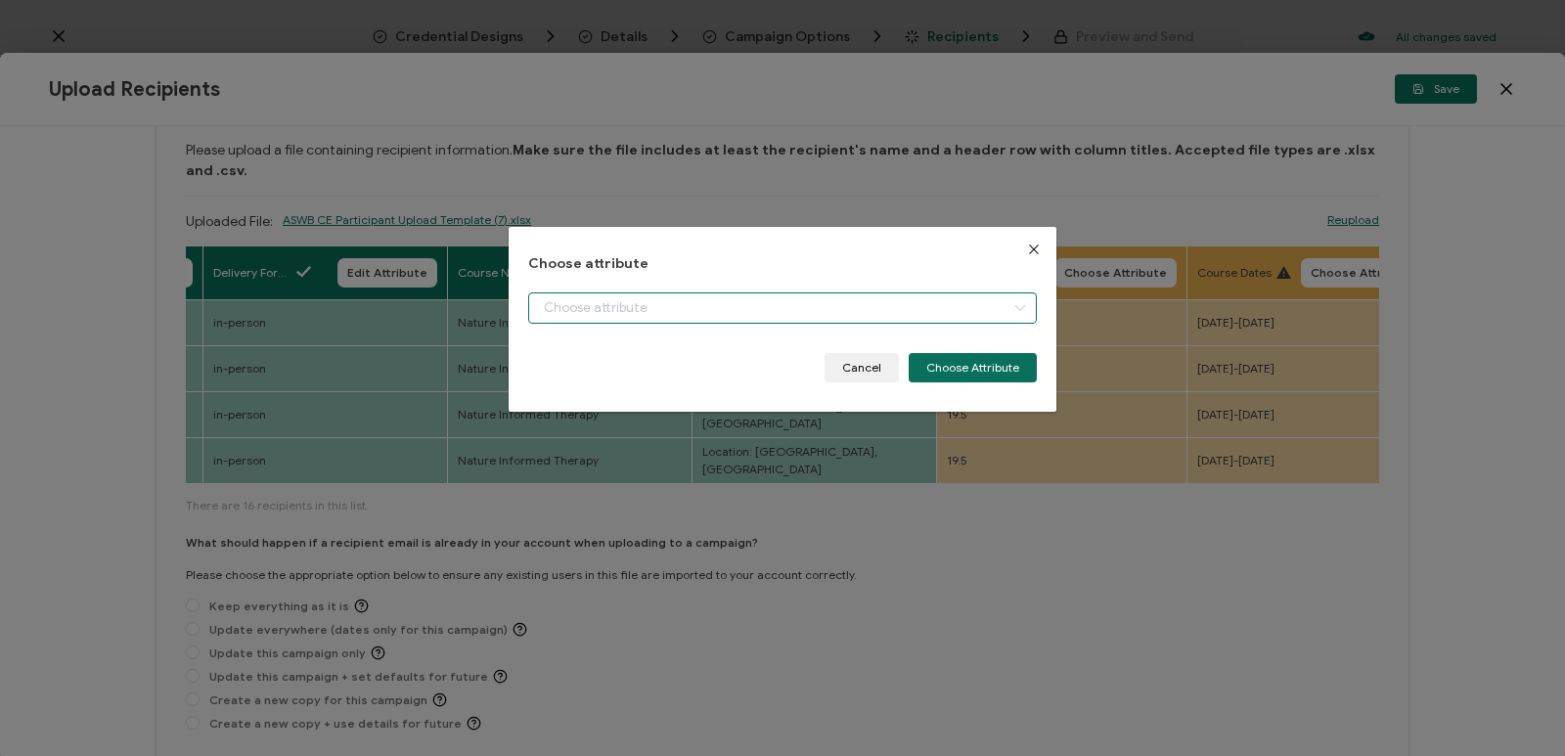
type input "CE Credit Hours"
click at [959, 358] on button "Choose Attribute" at bounding box center [973, 367] width 128 height 29
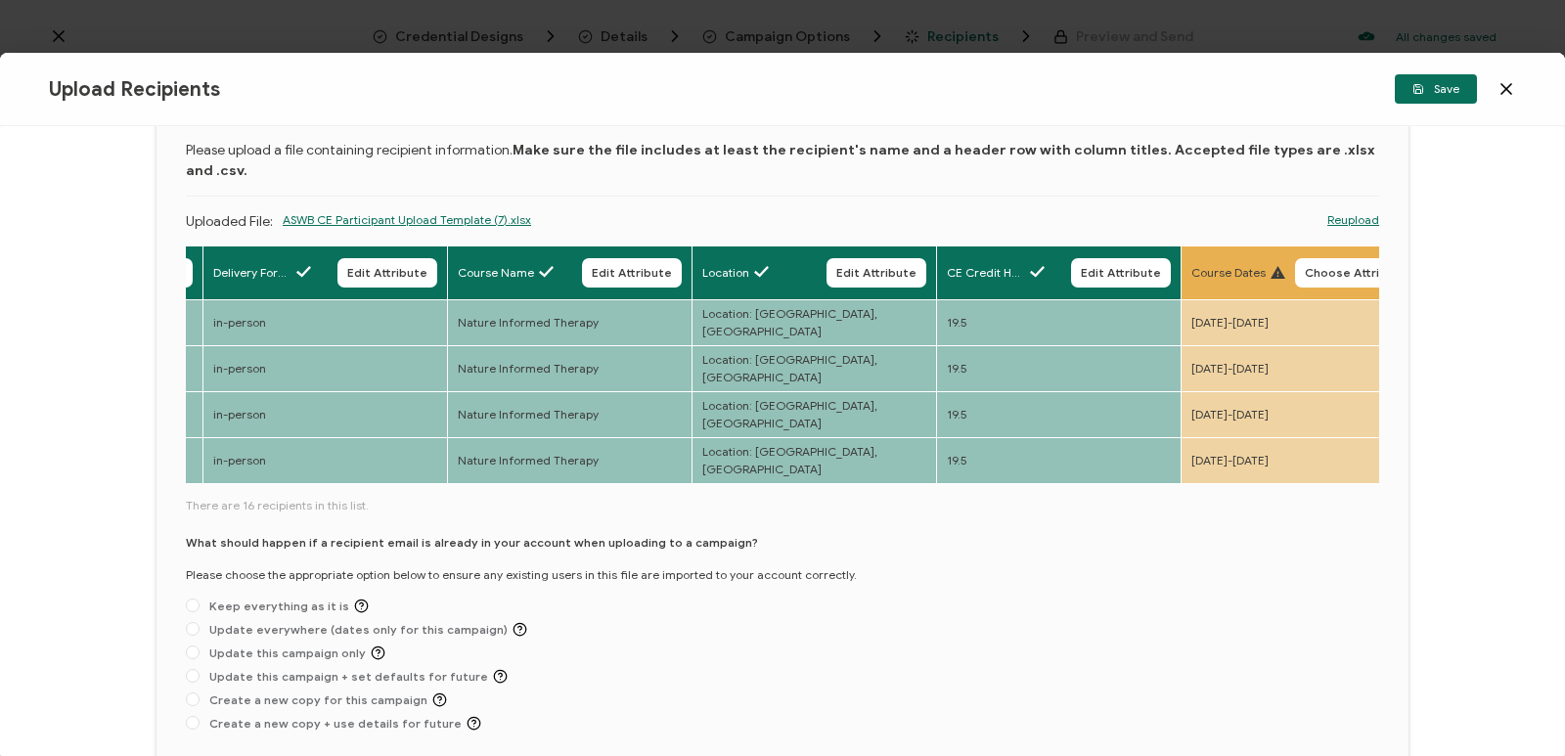
drag, startPoint x: 474, startPoint y: 418, endPoint x: 585, endPoint y: 407, distance: 111.1
click at [585, 407] on div "Full Name Edit Attribute E-mail Edit Attribute License No. Edit Attribute Deliv…" at bounding box center [782, 367] width 1193 height 242
drag, startPoint x: 503, startPoint y: 417, endPoint x: 513, endPoint y: 422, distance: 10.9
click at [556, 422] on div "Full Name Edit Attribute E-mail Edit Attribute License No. Edit Attribute Deliv…" at bounding box center [782, 367] width 1193 height 242
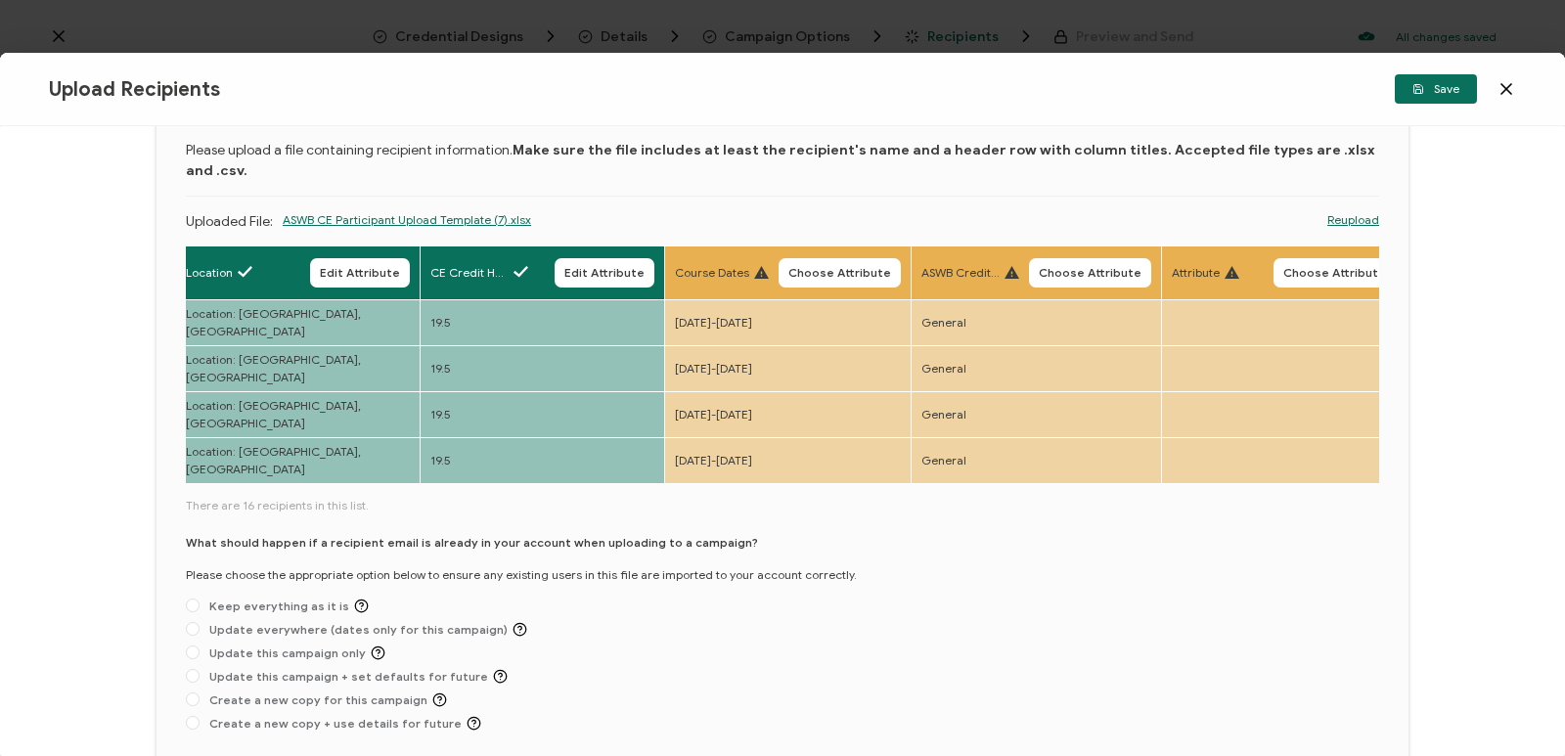
scroll to position [0, 1347]
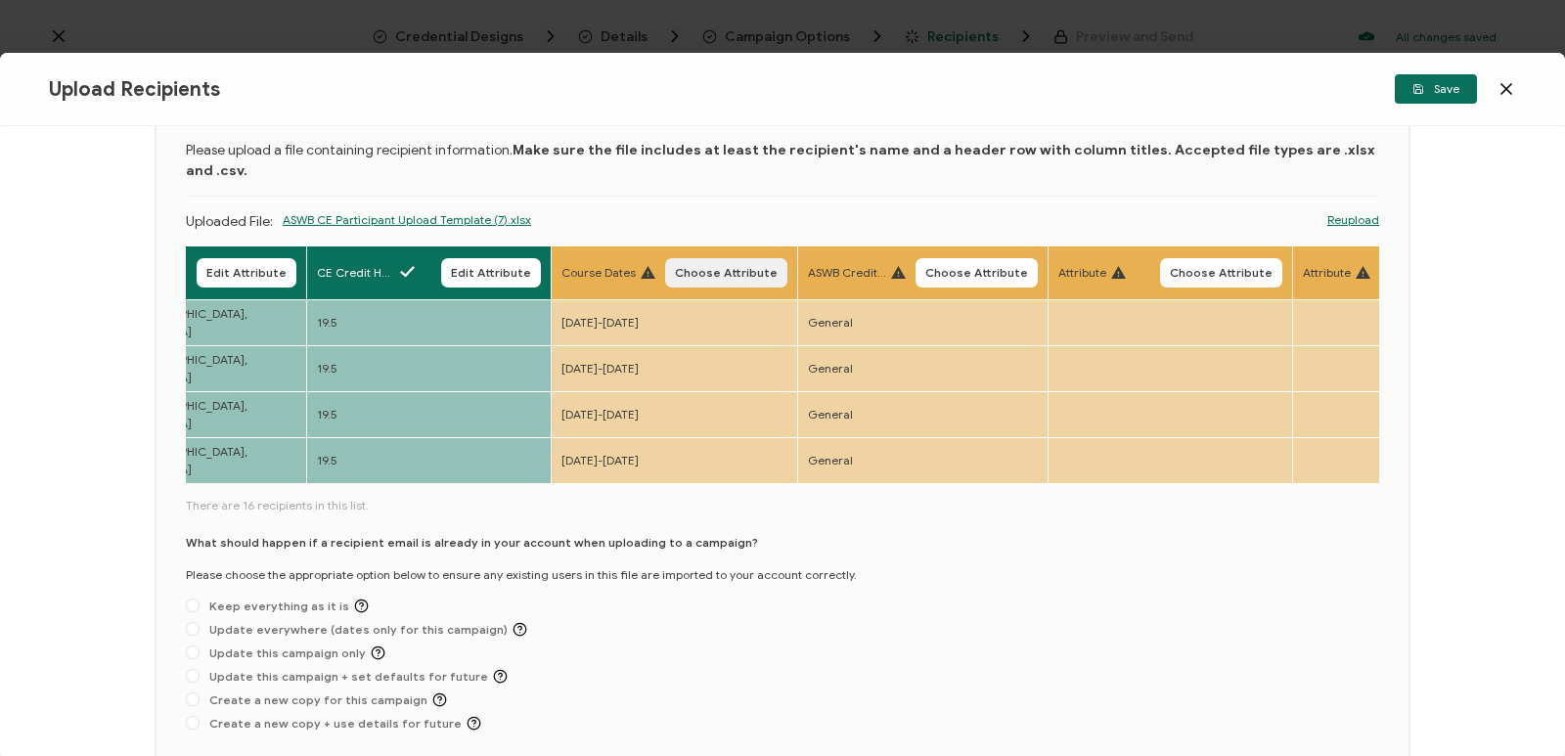
click at [748, 267] on span "Choose Attribute" at bounding box center [726, 273] width 103 height 12
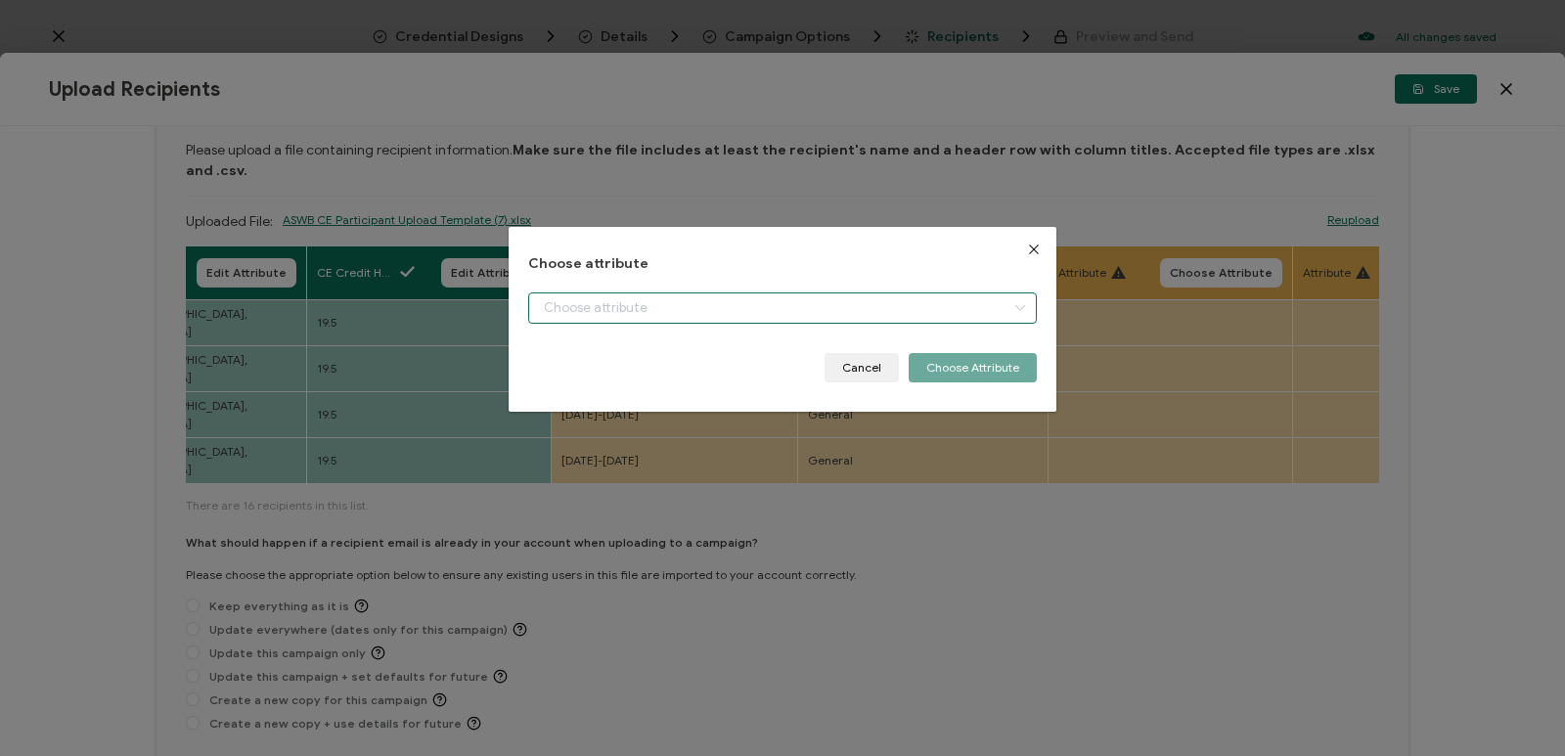
click at [800, 313] on input "dialog" at bounding box center [782, 307] width 509 height 31
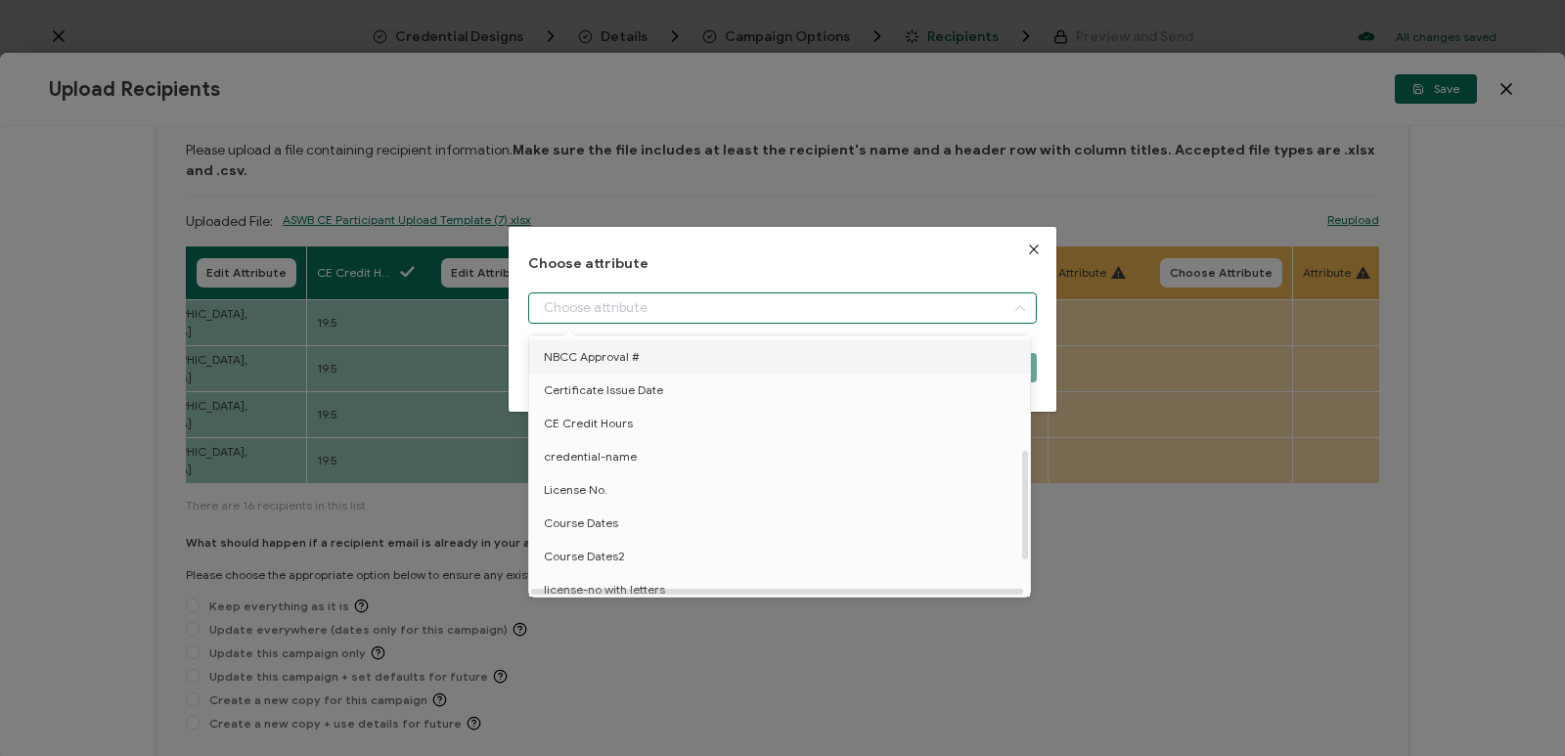
scroll to position [293, 0]
click at [635, 436] on li "Course Dates" at bounding box center [782, 430] width 517 height 33
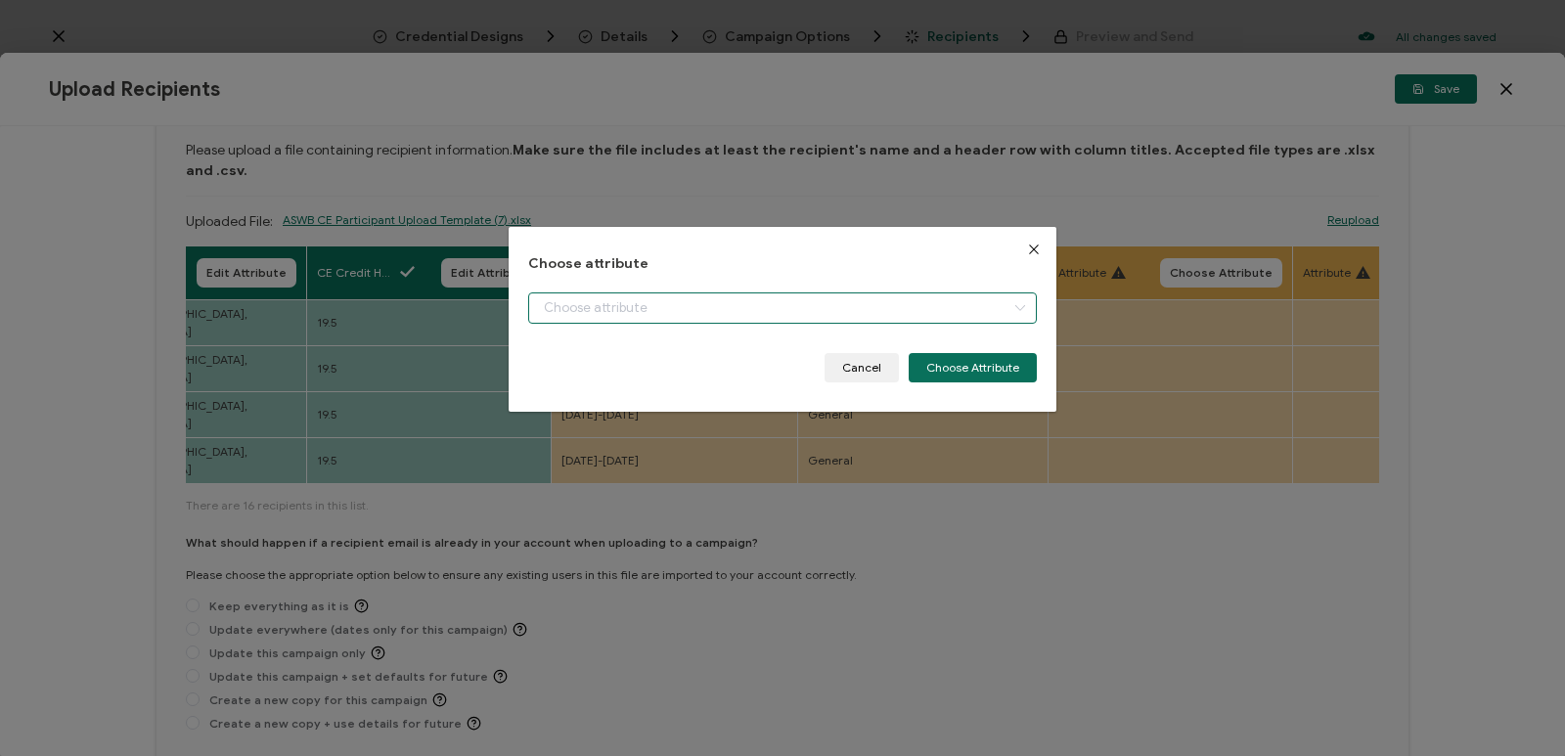
type input "Course Dates"
click at [972, 367] on button "Choose Attribute" at bounding box center [973, 367] width 128 height 29
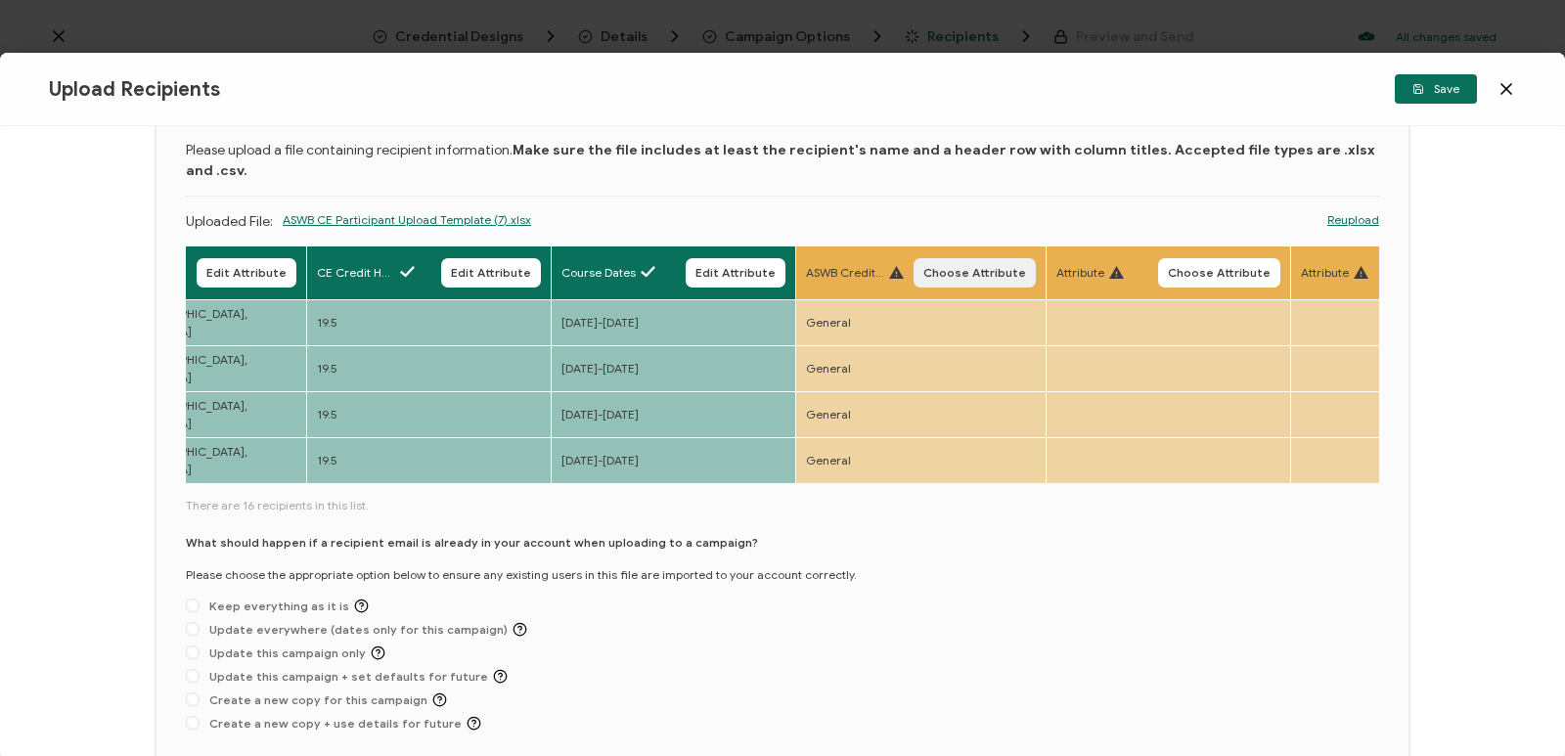
click at [959, 267] on span "Choose Attribute" at bounding box center [974, 273] width 103 height 12
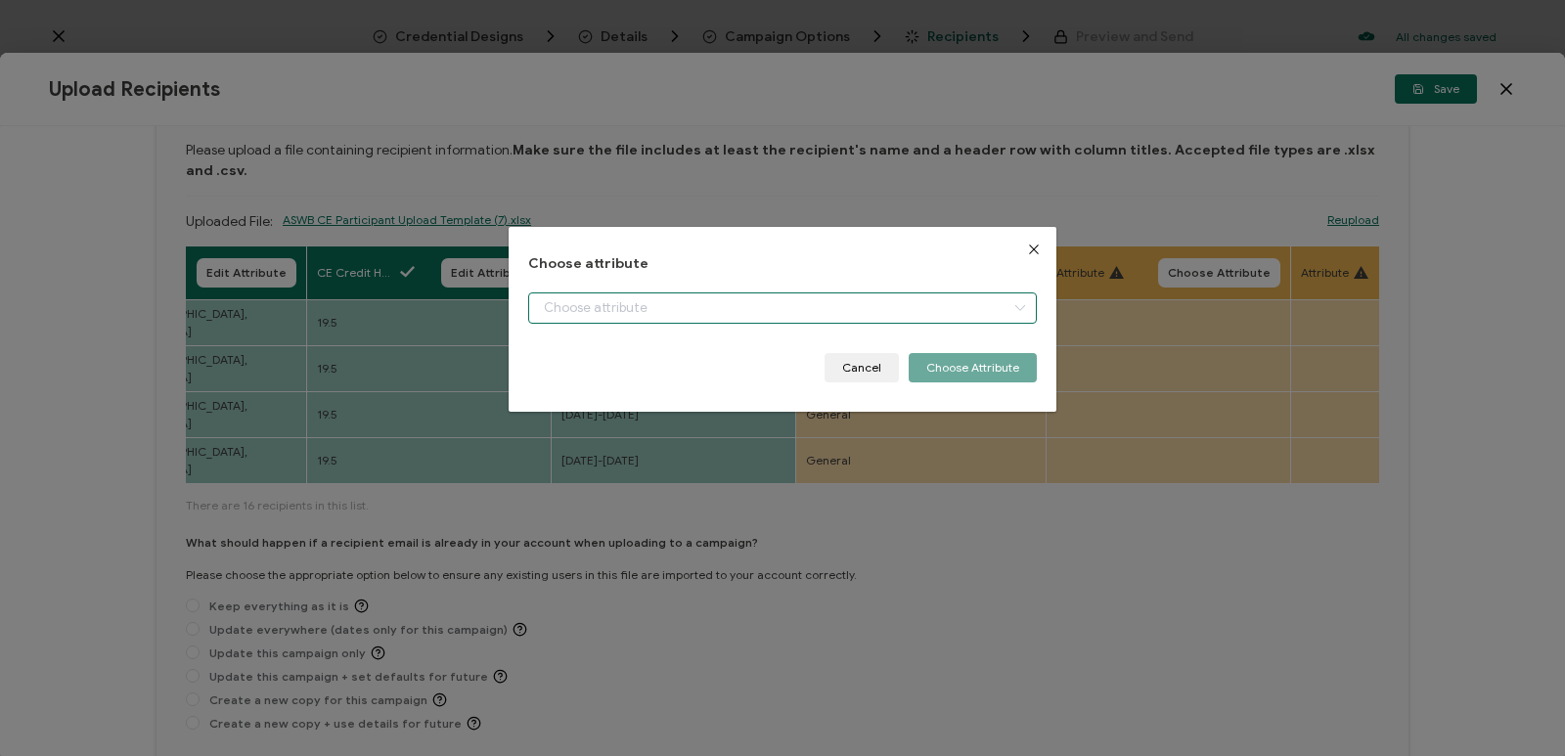
click at [951, 307] on input "dialog" at bounding box center [782, 307] width 509 height 31
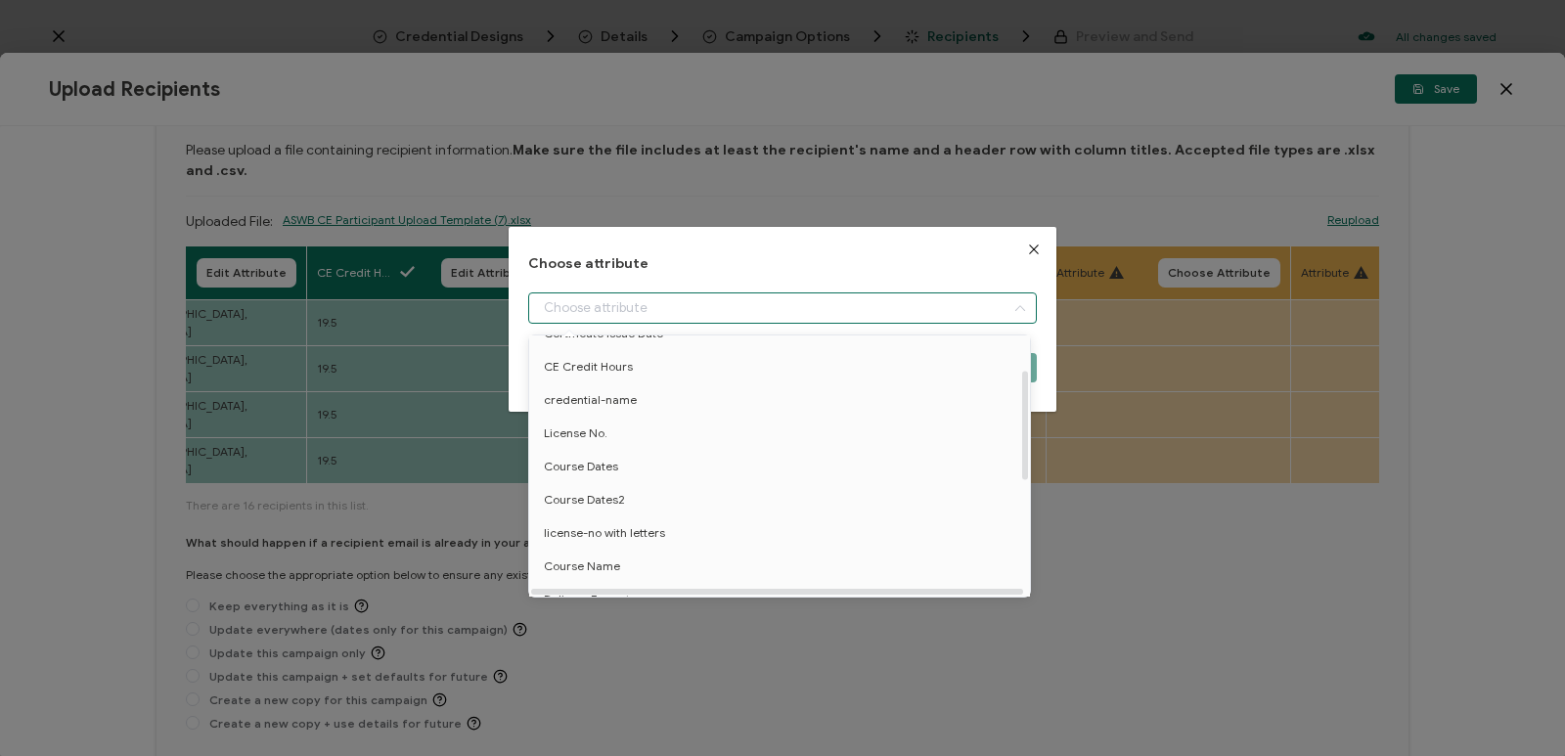
scroll to position [352, 0]
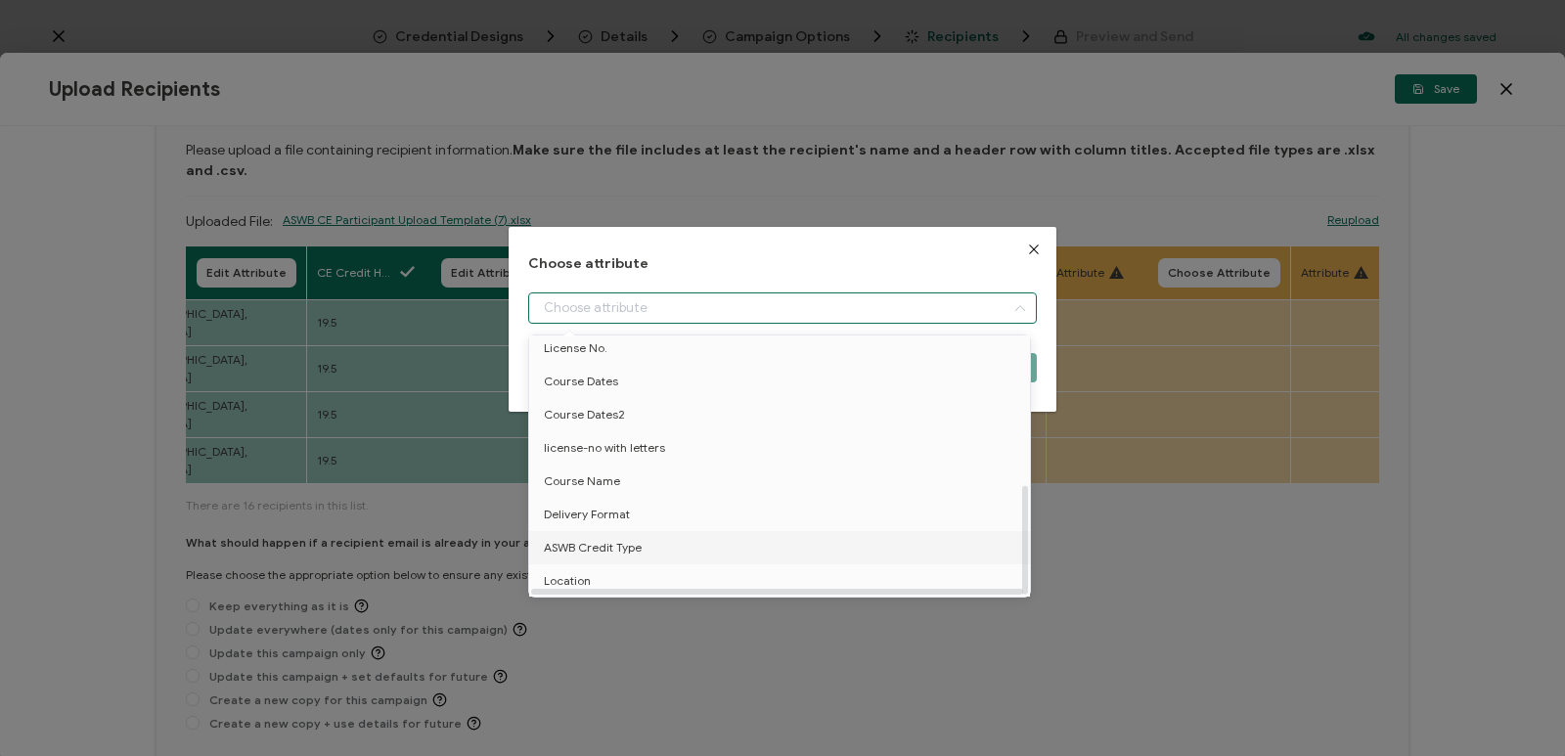
click at [658, 531] on li "ASWB Credit Type" at bounding box center [782, 547] width 517 height 33
type input "ASWB Credit Type"
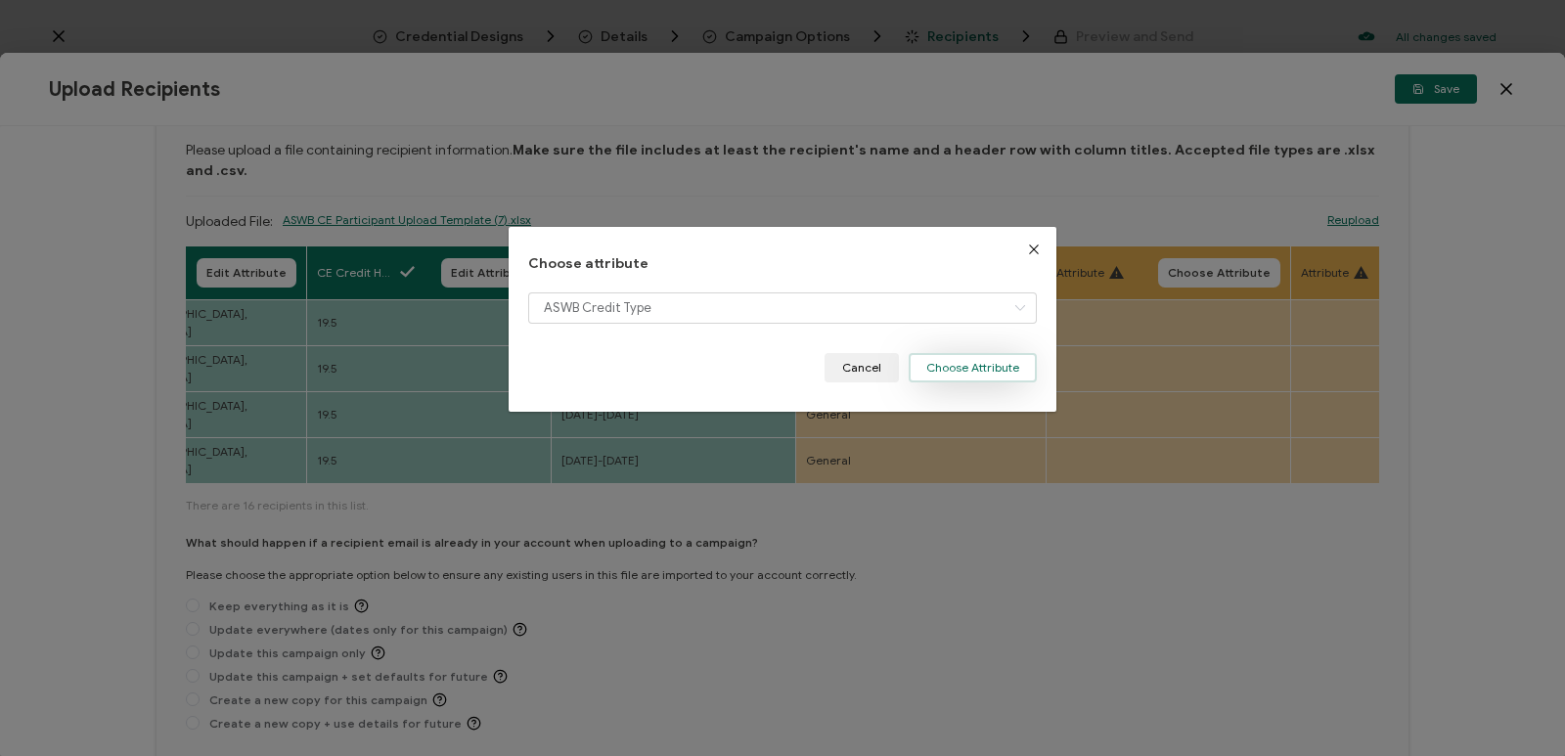
click at [952, 366] on button "Choose Attribute" at bounding box center [973, 367] width 128 height 29
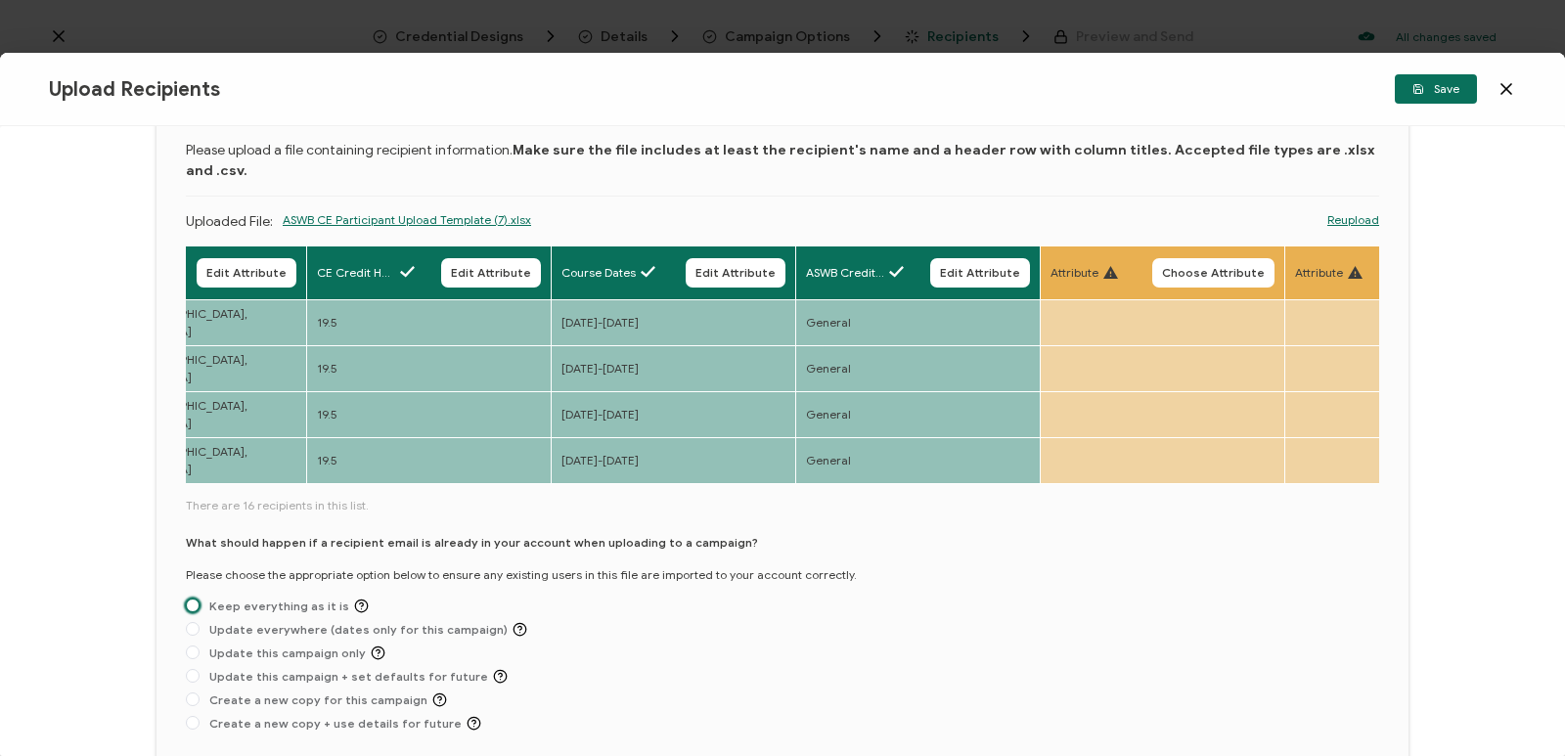
click at [196, 599] on span at bounding box center [193, 606] width 14 height 14
click at [196, 599] on input "Keep everything as it is" at bounding box center [193, 607] width 14 height 16
radio input "true"
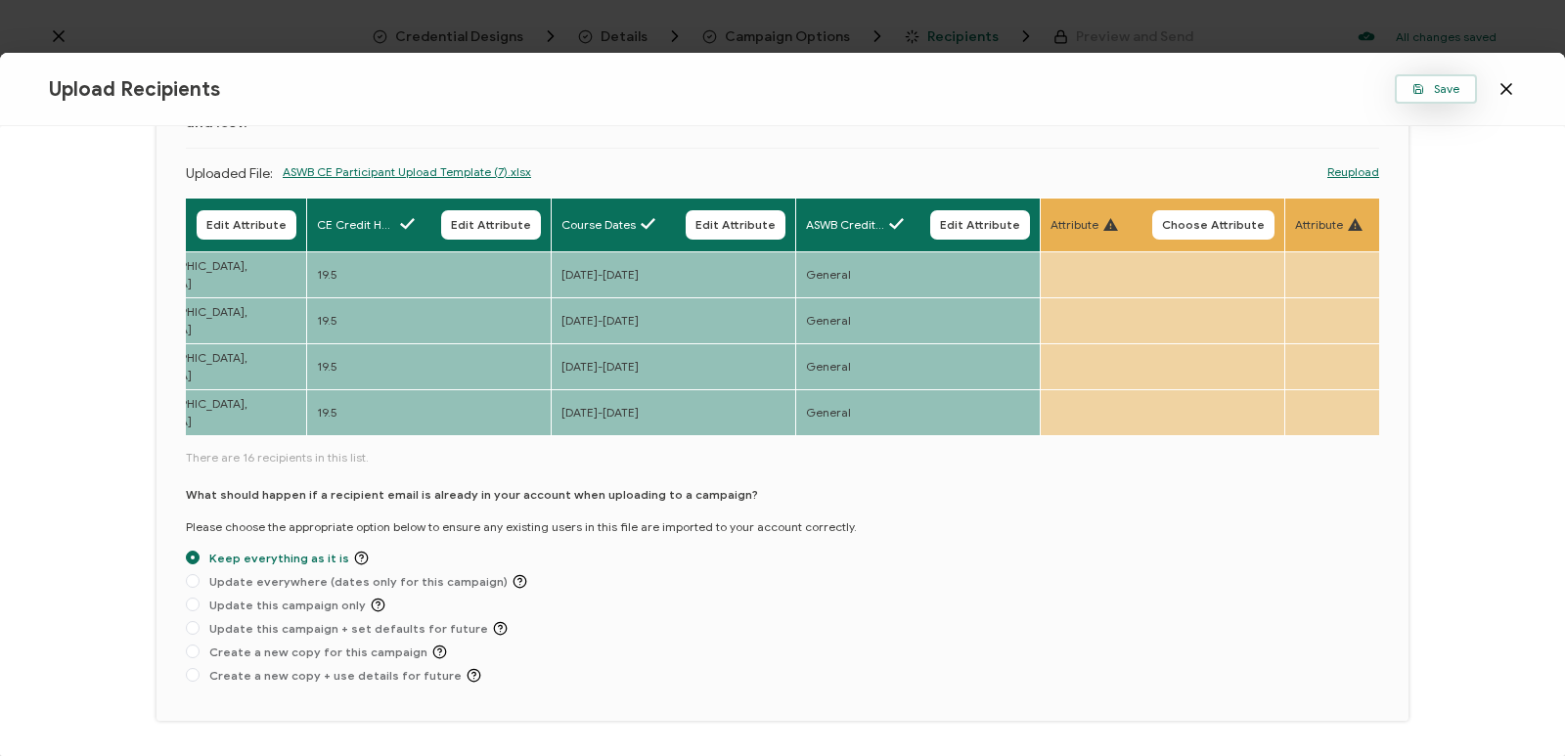
click at [1421, 93] on icon "button" at bounding box center [1418, 92] width 5 height 4
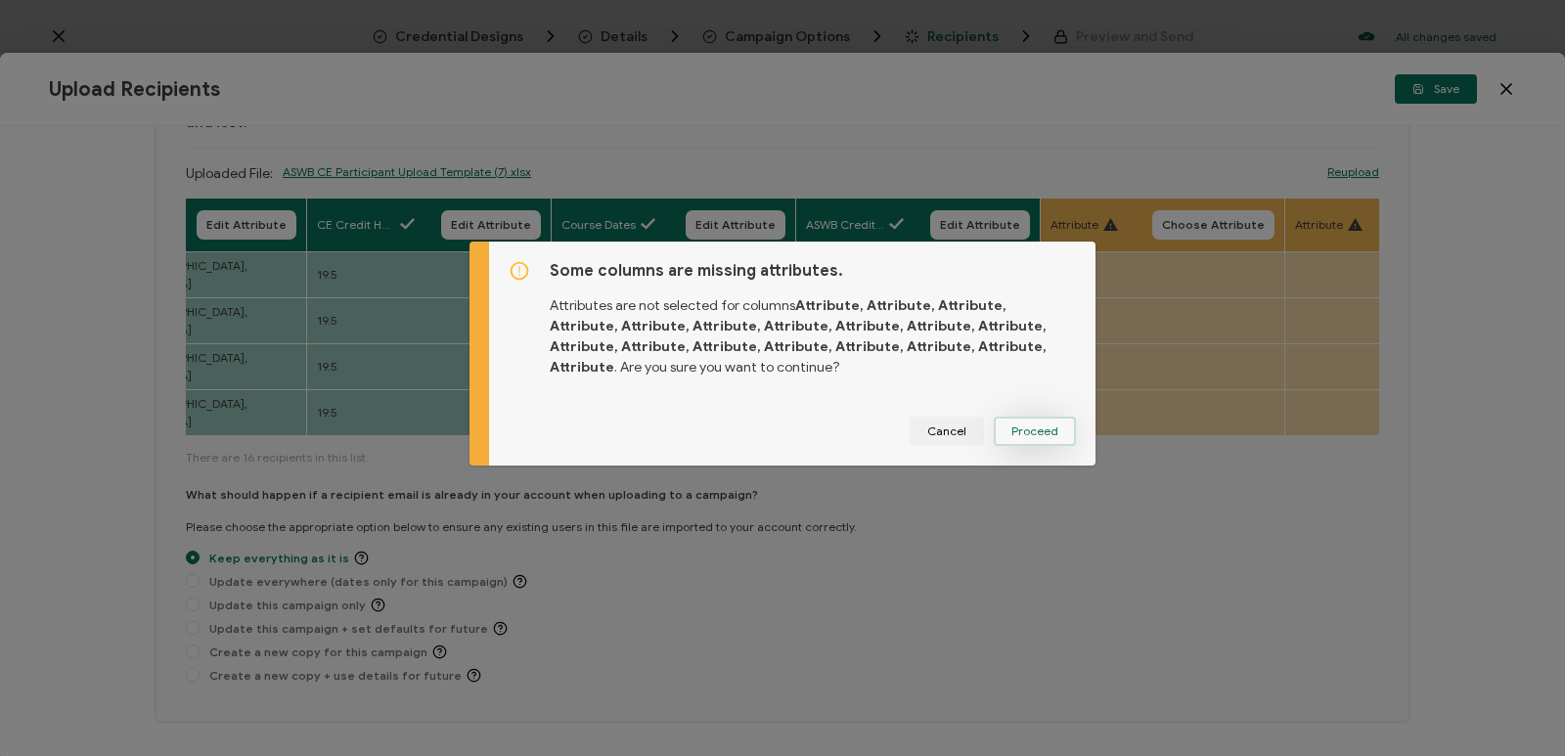
click at [1053, 437] on button "Proceed" at bounding box center [1035, 431] width 82 height 29
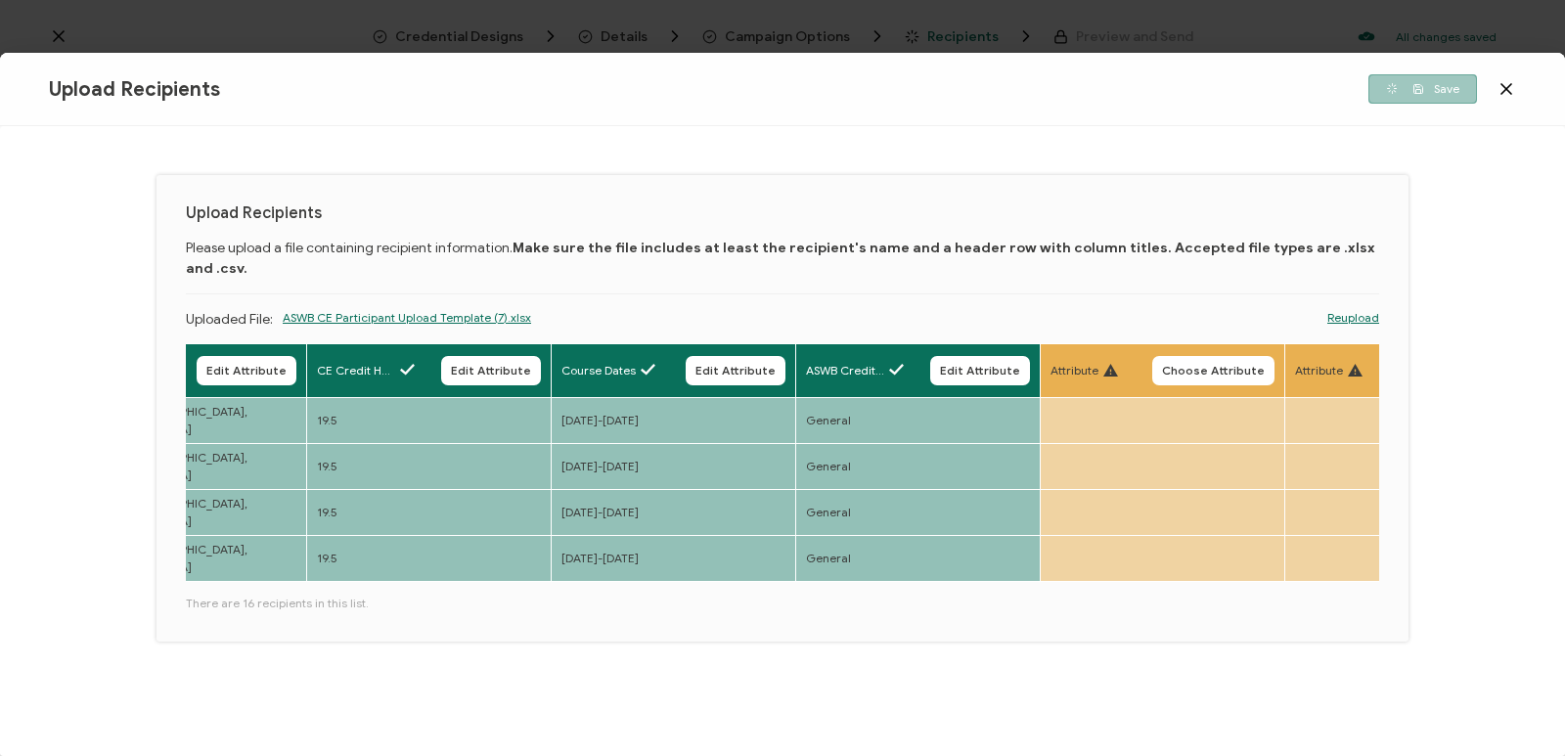
scroll to position [0, 0]
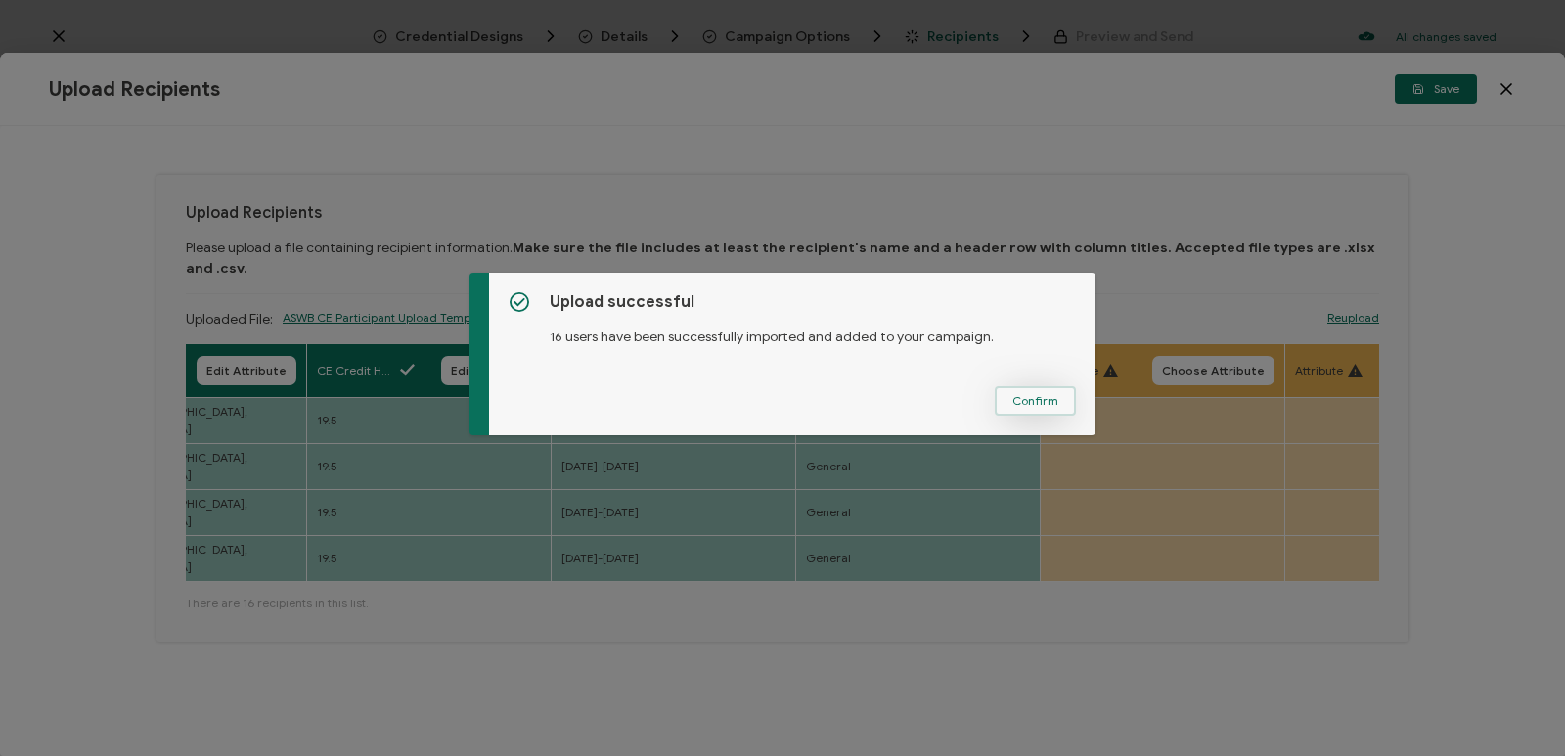
click at [1032, 405] on span "Confirm" at bounding box center [1035, 401] width 46 height 12
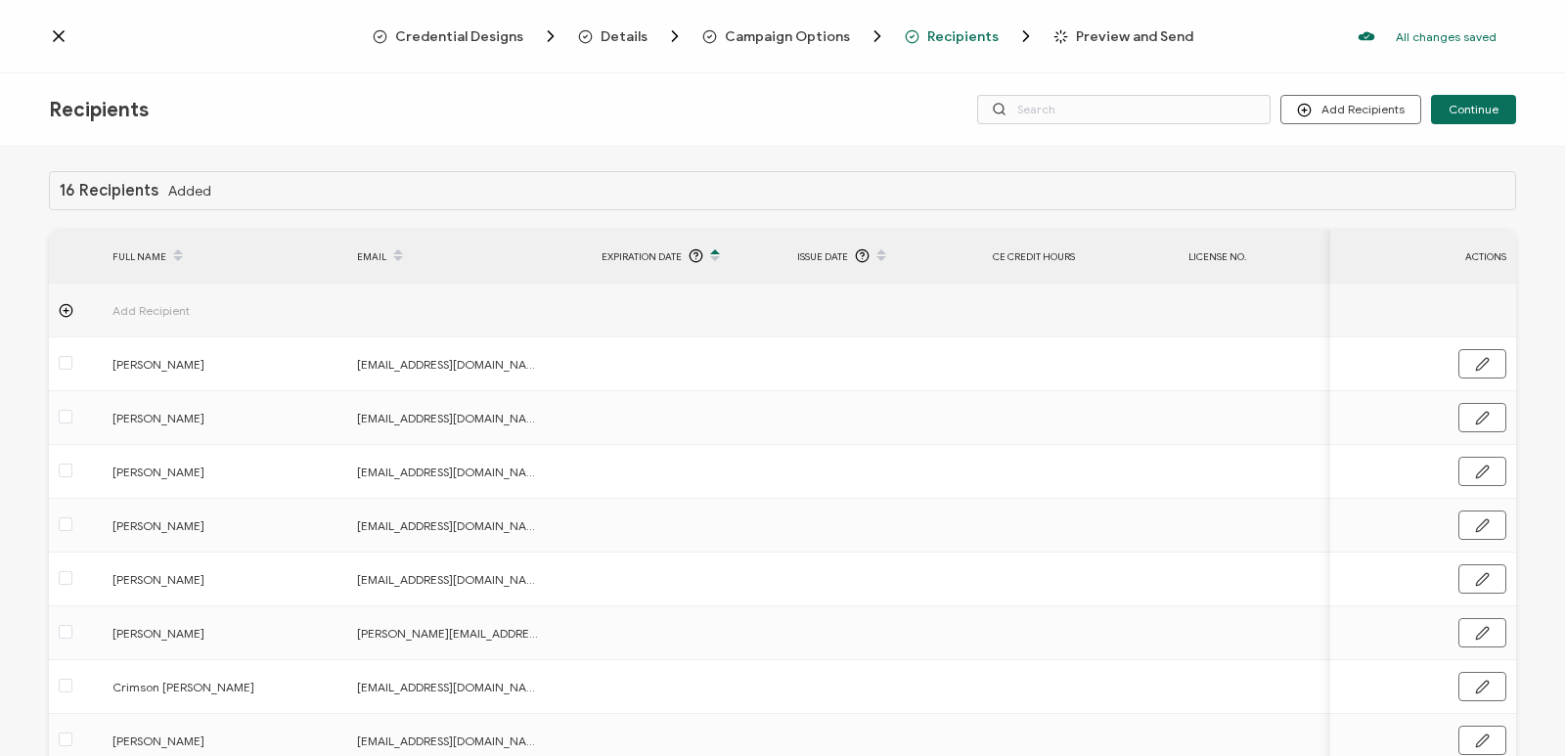
click at [497, 39] on span "Credential Designs" at bounding box center [459, 36] width 128 height 15
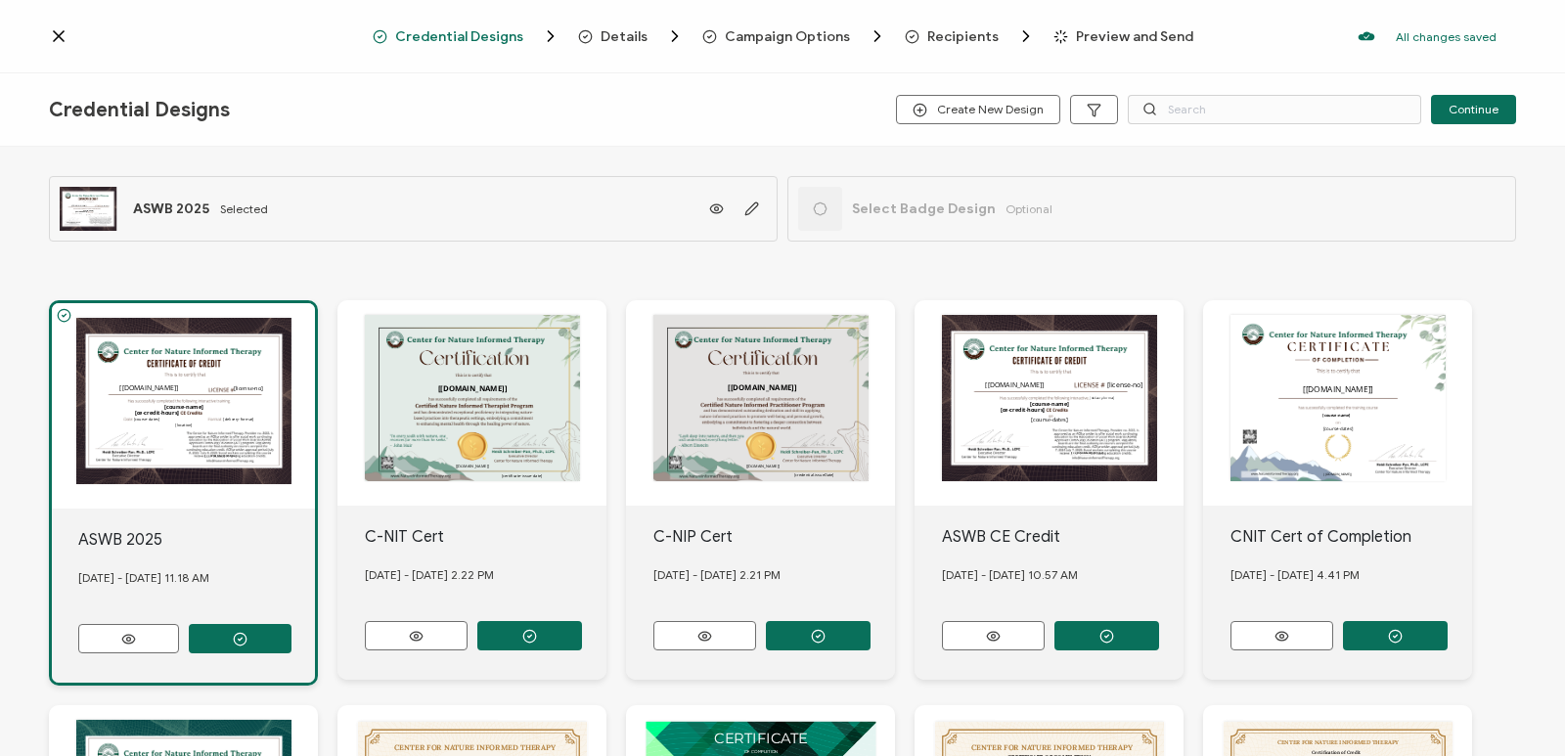
click at [638, 29] on span "Details" at bounding box center [624, 36] width 47 height 15
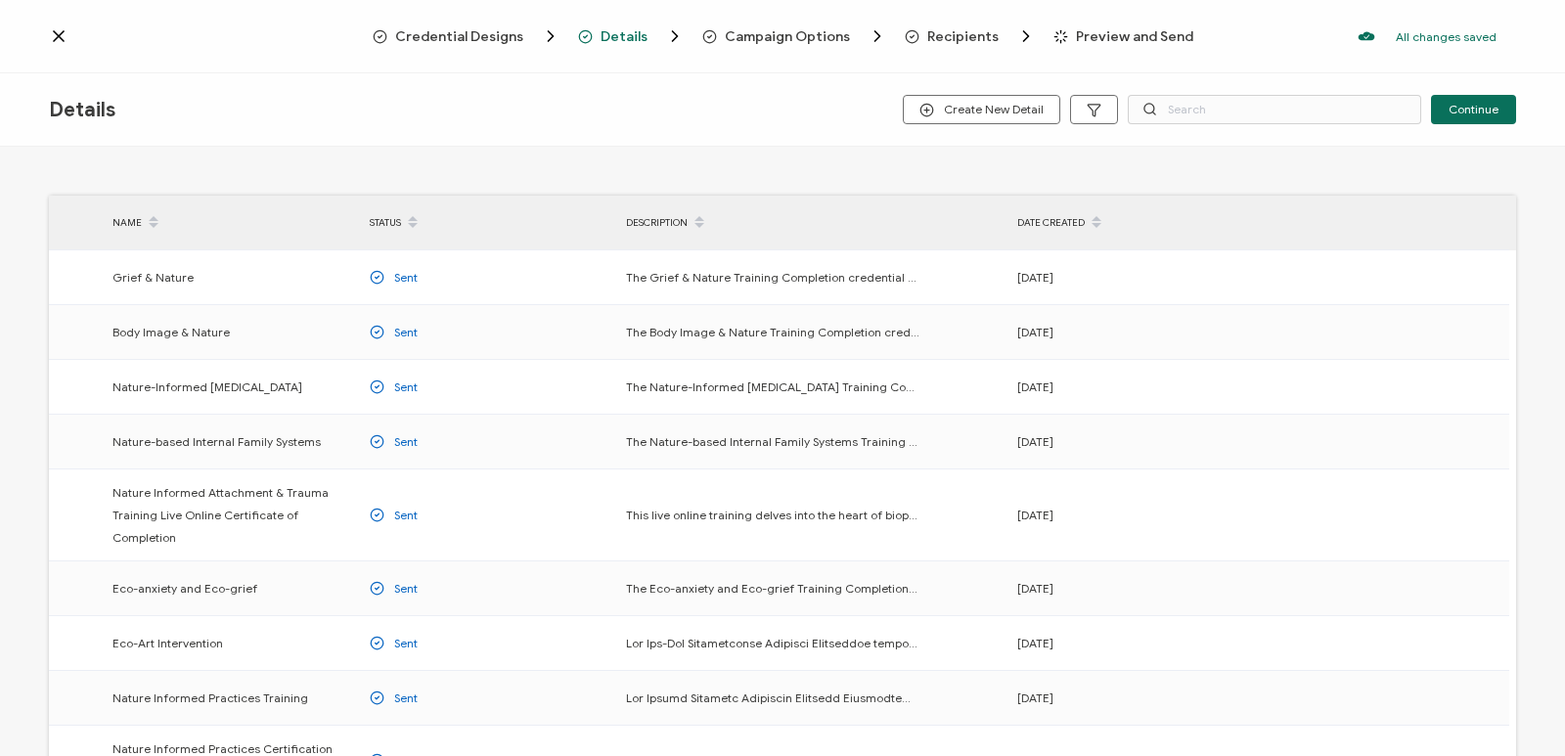
click at [779, 37] on span "Campaign Options" at bounding box center [787, 36] width 125 height 15
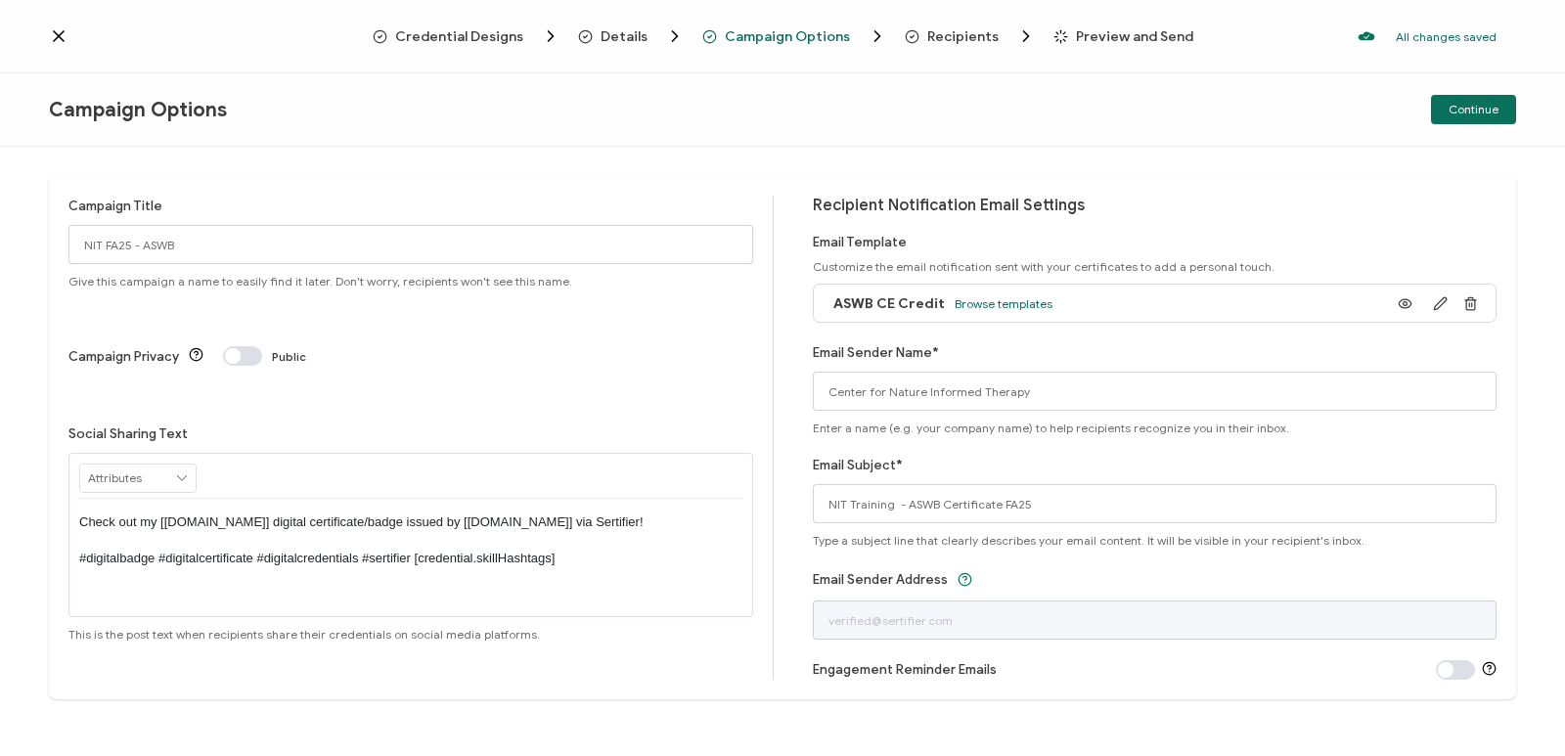
click at [951, 43] on span "Recipients" at bounding box center [962, 36] width 71 height 15
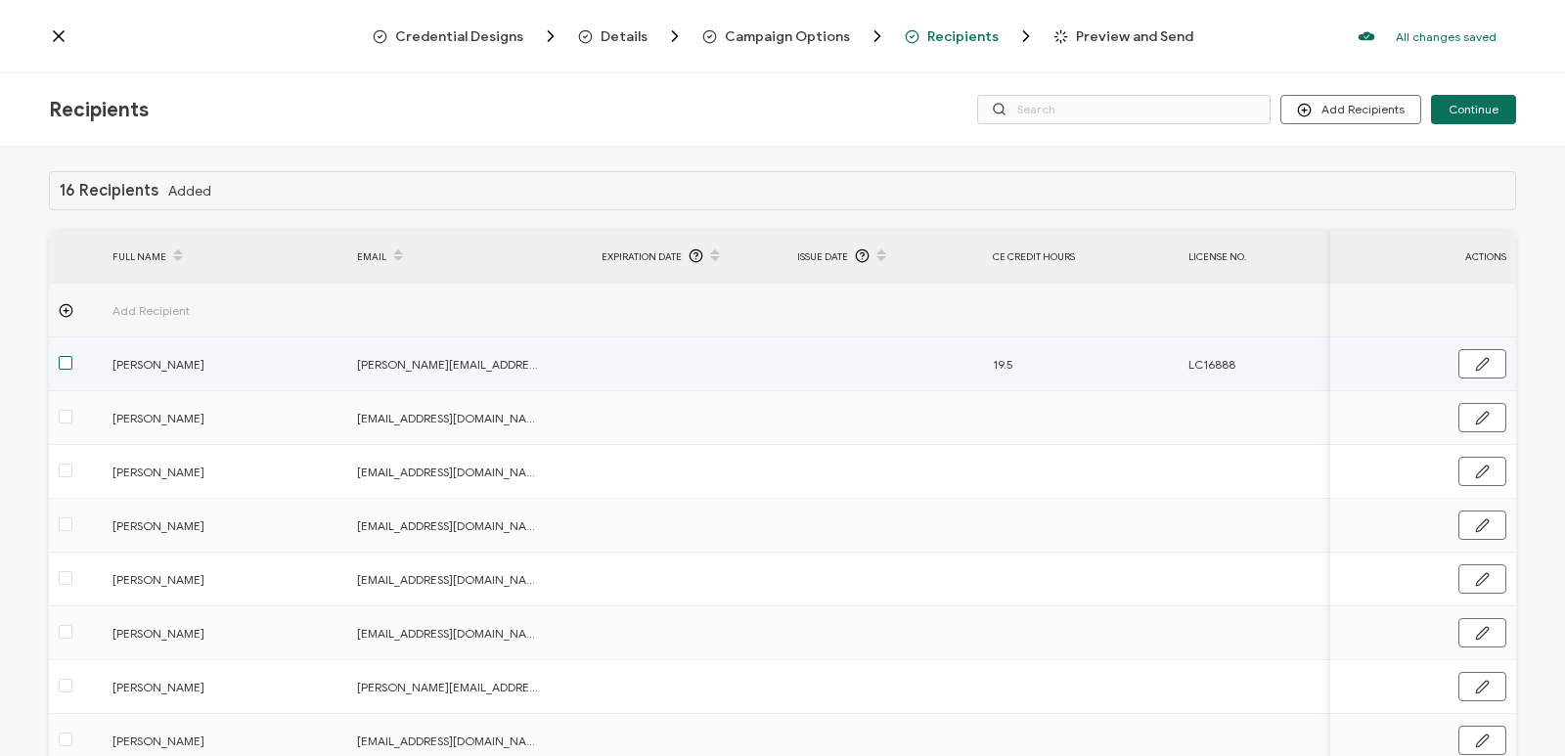
click at [64, 364] on span at bounding box center [66, 363] width 14 height 14
click at [72, 356] on input "checkbox" at bounding box center [72, 356] width 0 height 0
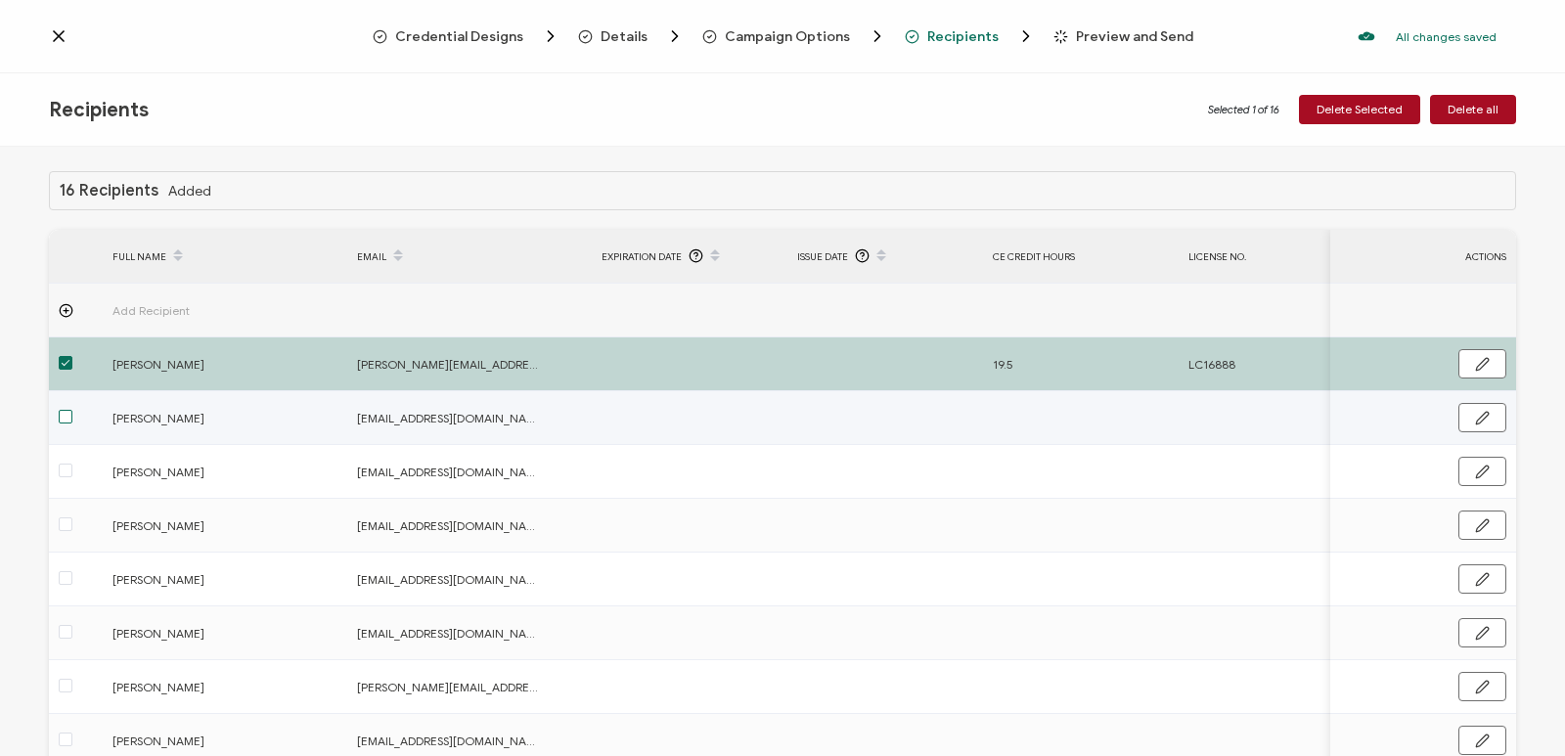
click at [67, 419] on span at bounding box center [66, 417] width 14 height 14
click at [72, 410] on input "checkbox" at bounding box center [72, 410] width 0 height 0
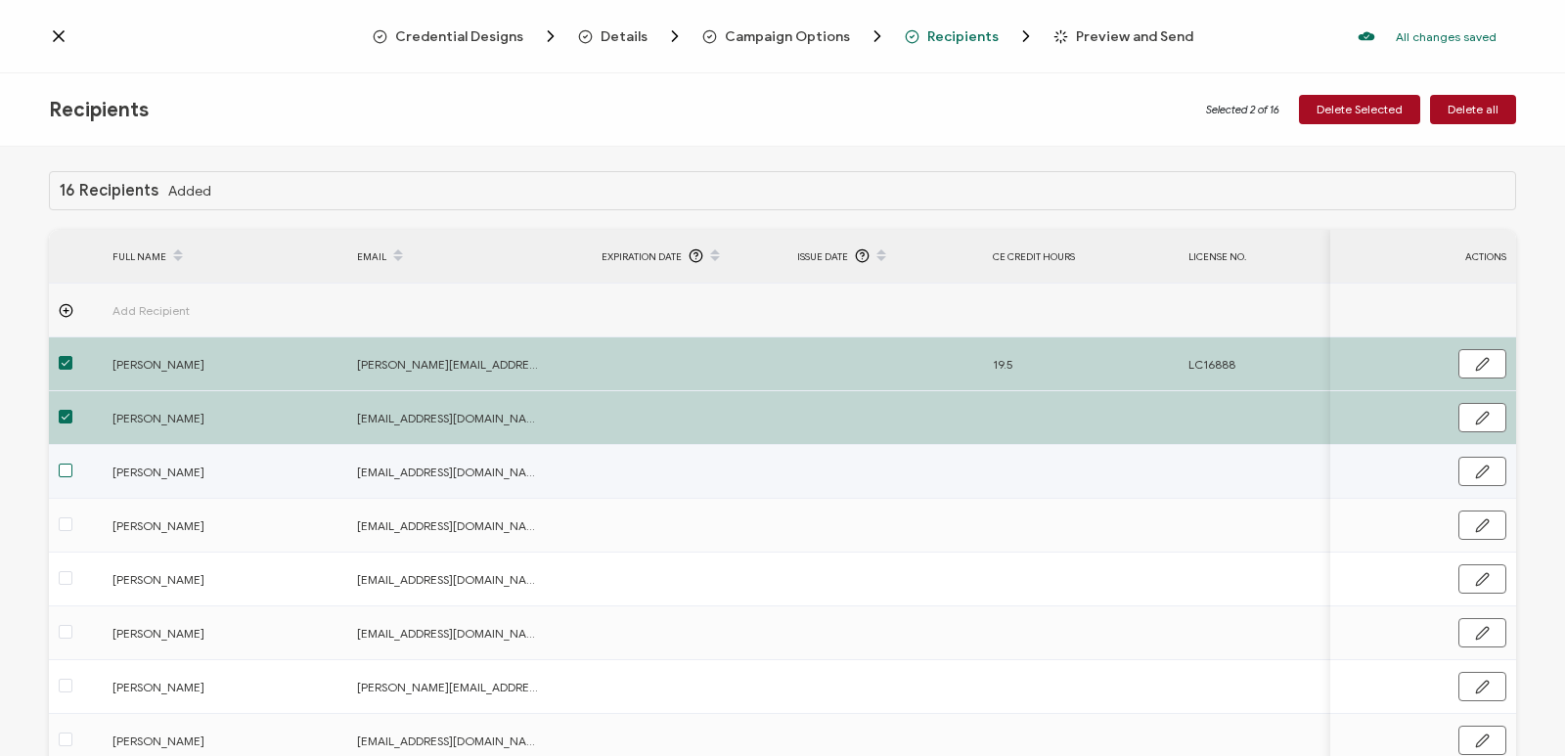
click at [66, 472] on span at bounding box center [66, 471] width 14 height 14
click at [72, 464] on input "checkbox" at bounding box center [72, 464] width 0 height 0
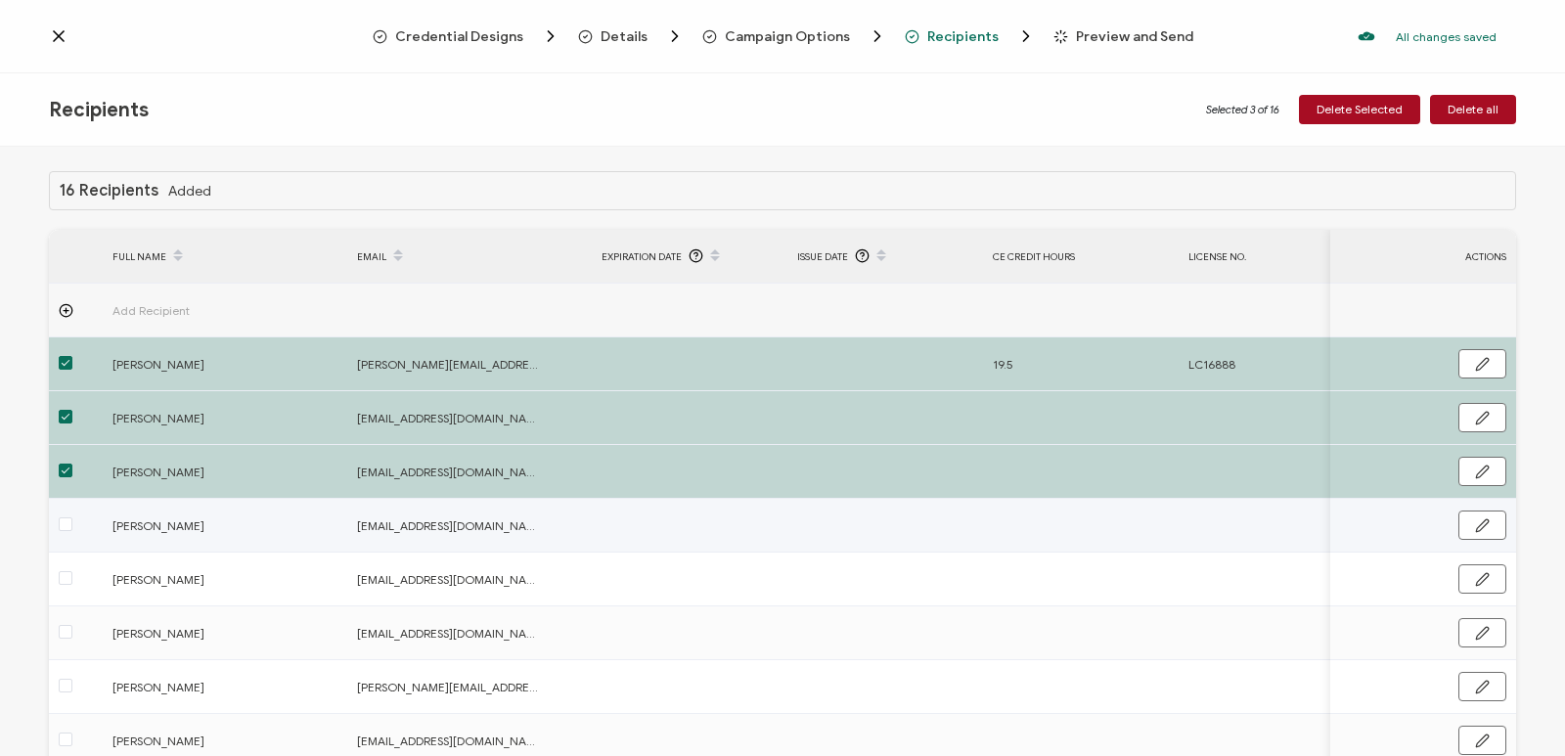
click at [67, 522] on span at bounding box center [66, 524] width 14 height 14
click at [72, 517] on input "checkbox" at bounding box center [72, 517] width 0 height 0
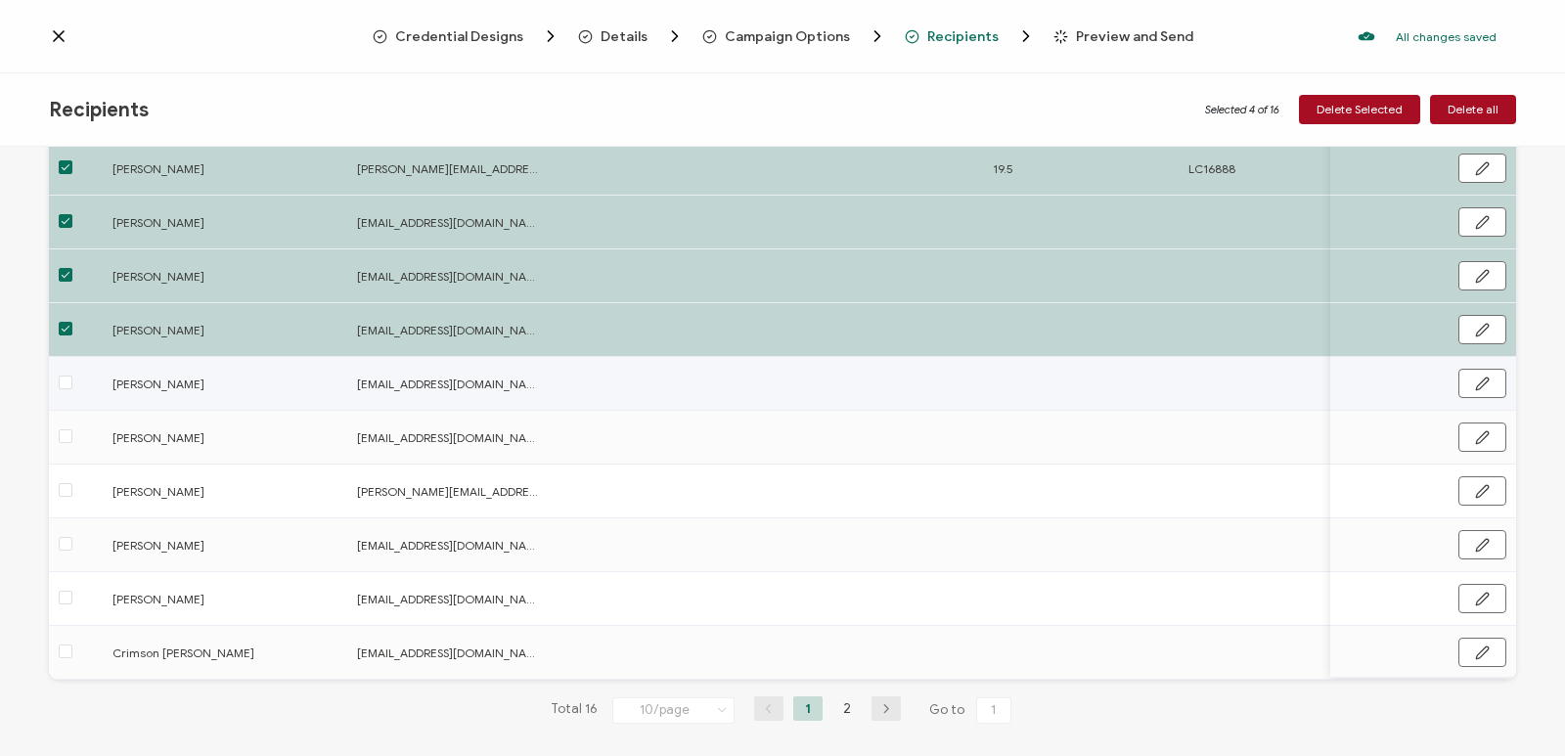
click at [68, 385] on span at bounding box center [66, 383] width 14 height 14
click at [72, 376] on input "checkbox" at bounding box center [72, 376] width 0 height 0
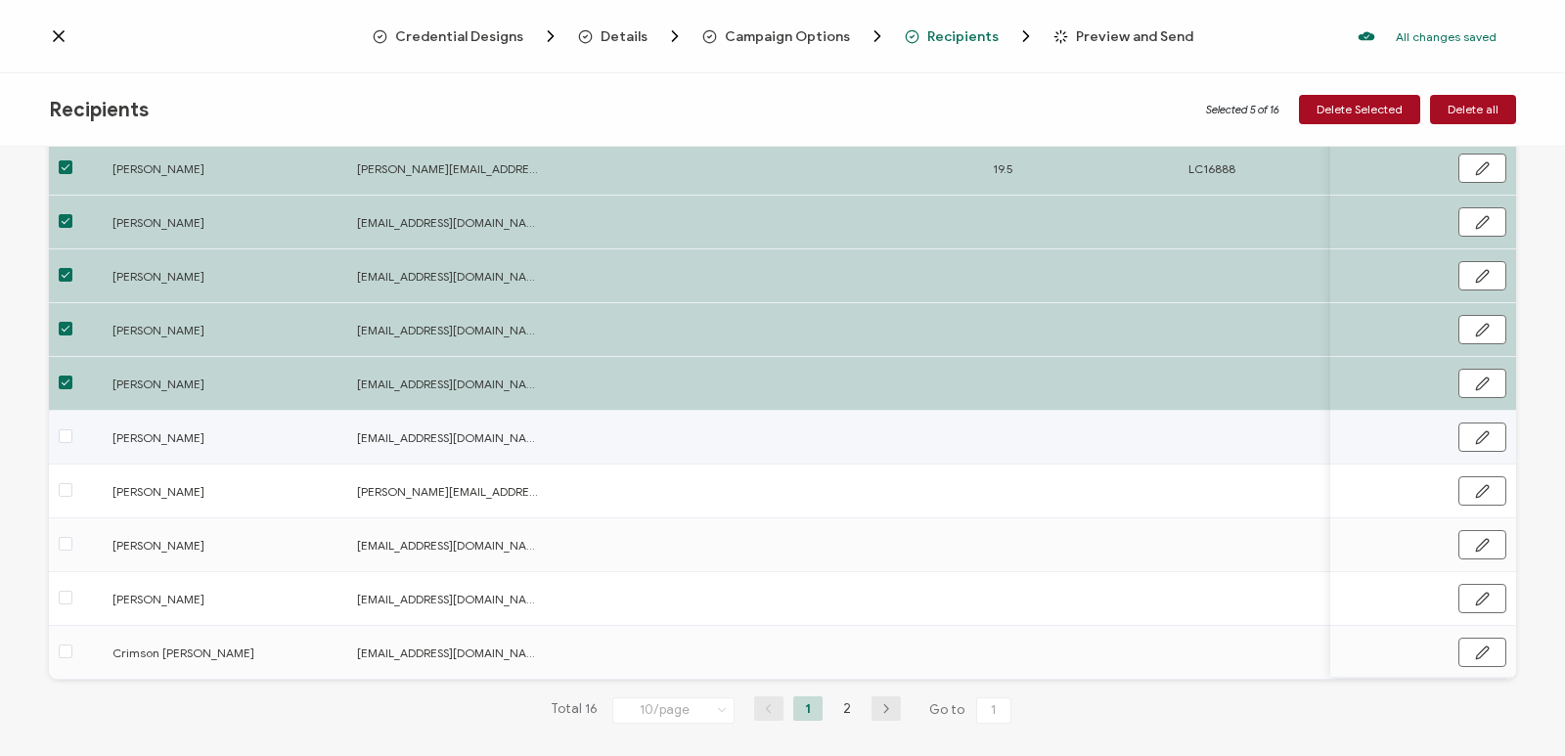
click at [67, 437] on span at bounding box center [66, 436] width 14 height 14
click at [72, 429] on input "checkbox" at bounding box center [72, 429] width 0 height 0
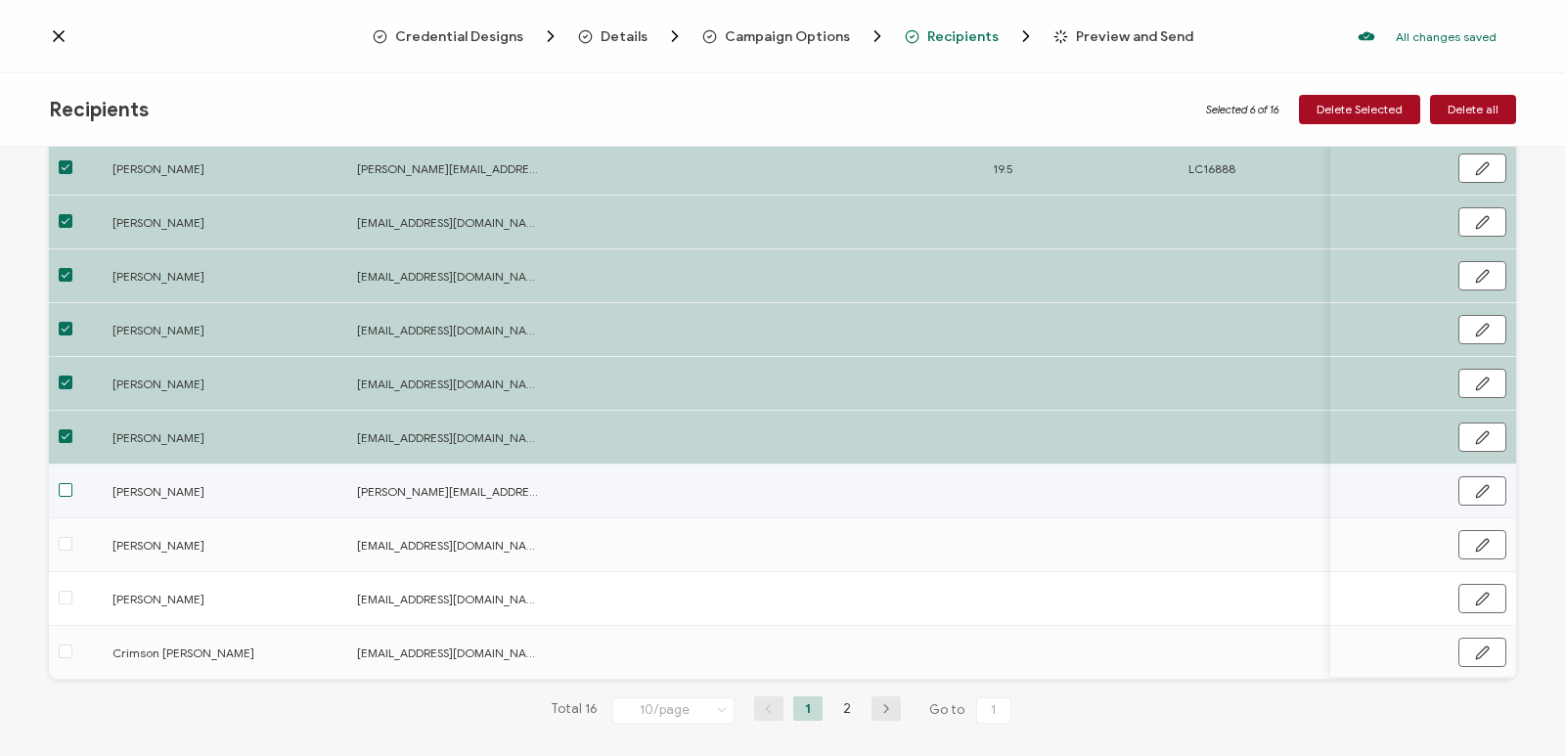
click at [65, 487] on span at bounding box center [66, 490] width 14 height 14
click at [72, 483] on input "checkbox" at bounding box center [72, 483] width 0 height 0
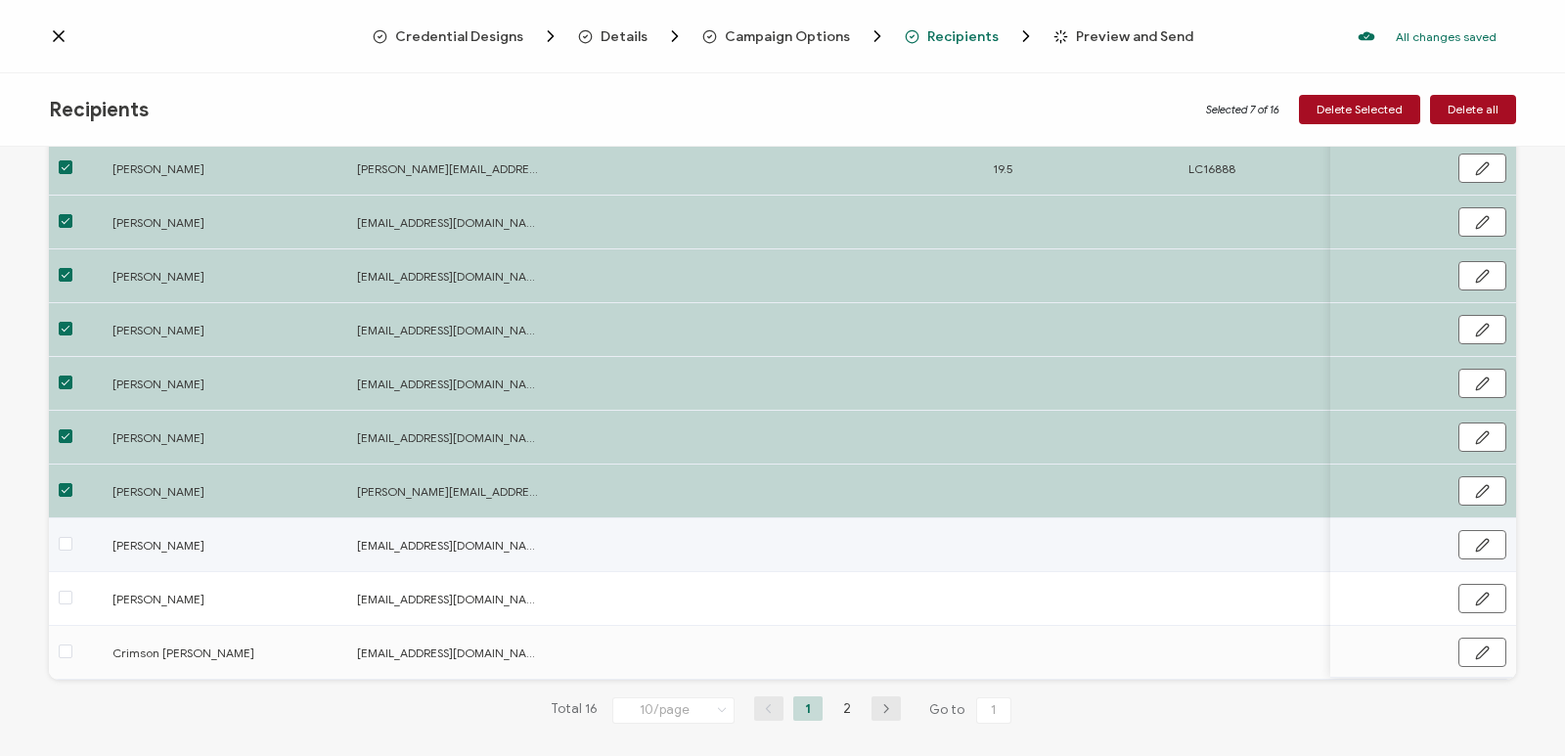
click at [63, 543] on span at bounding box center [66, 544] width 14 height 14
click at [72, 537] on input "checkbox" at bounding box center [72, 537] width 0 height 0
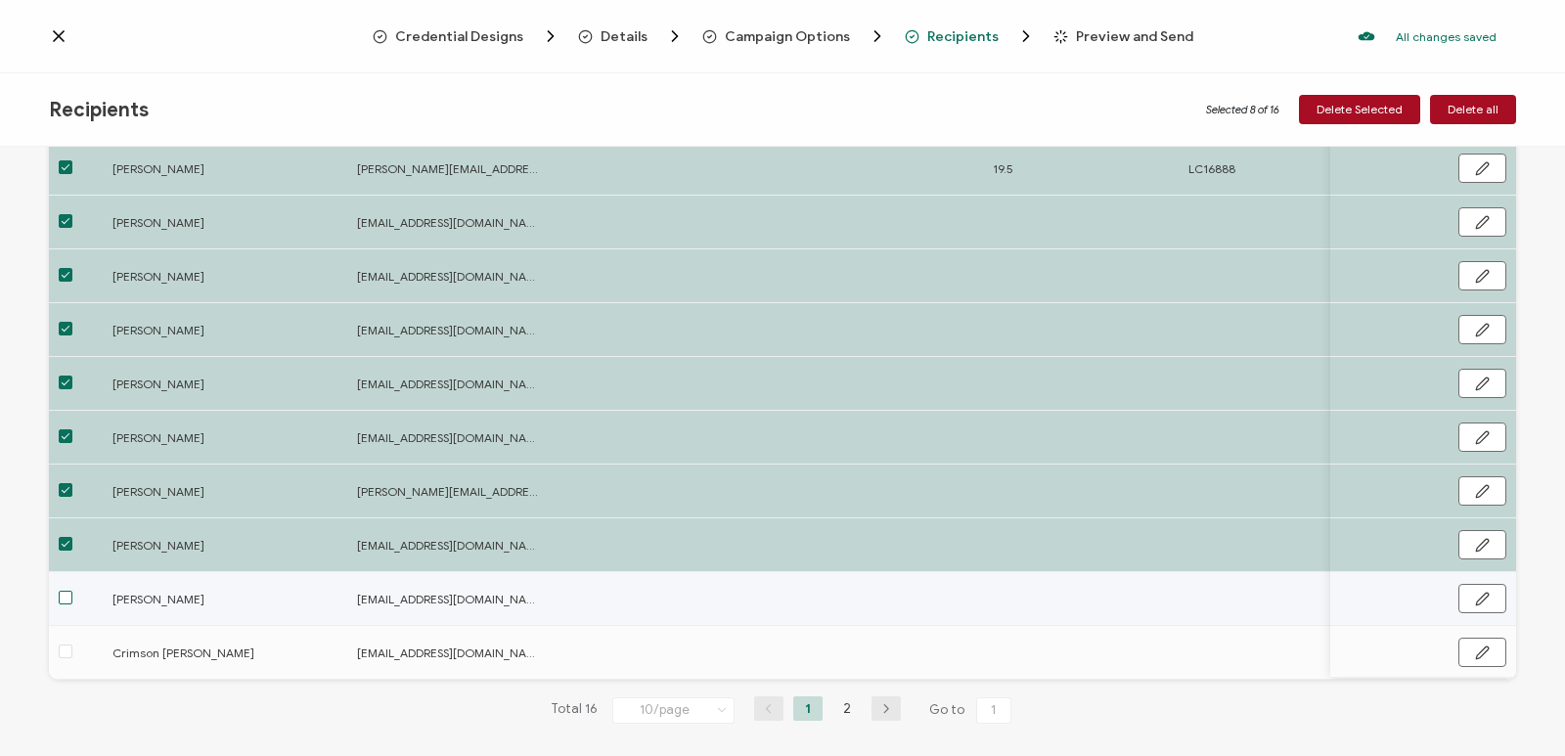
click at [64, 601] on span at bounding box center [66, 598] width 14 height 14
click at [72, 591] on input "checkbox" at bounding box center [72, 591] width 0 height 0
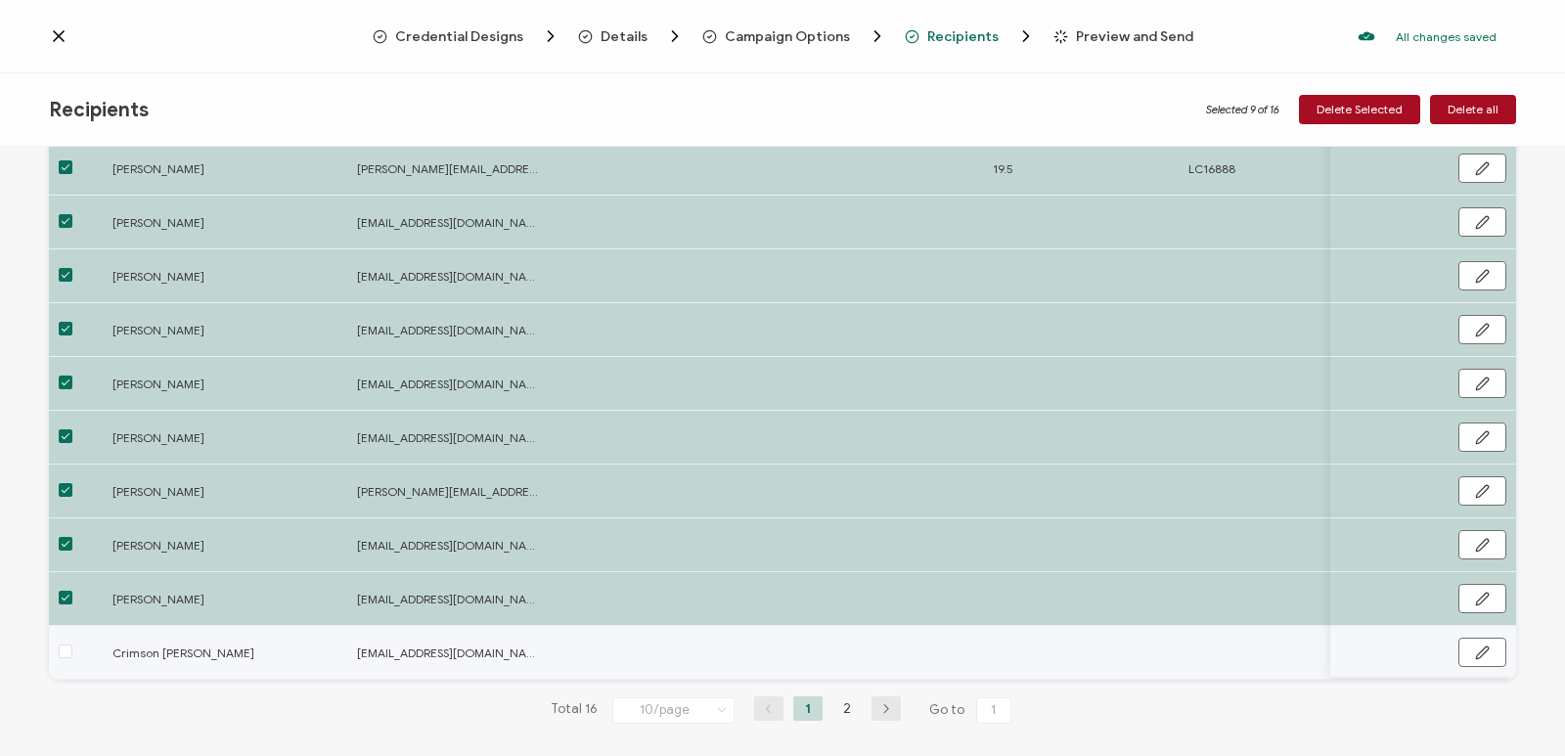
click at [67, 656] on span at bounding box center [66, 652] width 14 height 14
click at [72, 645] on input "checkbox" at bounding box center [72, 645] width 0 height 0
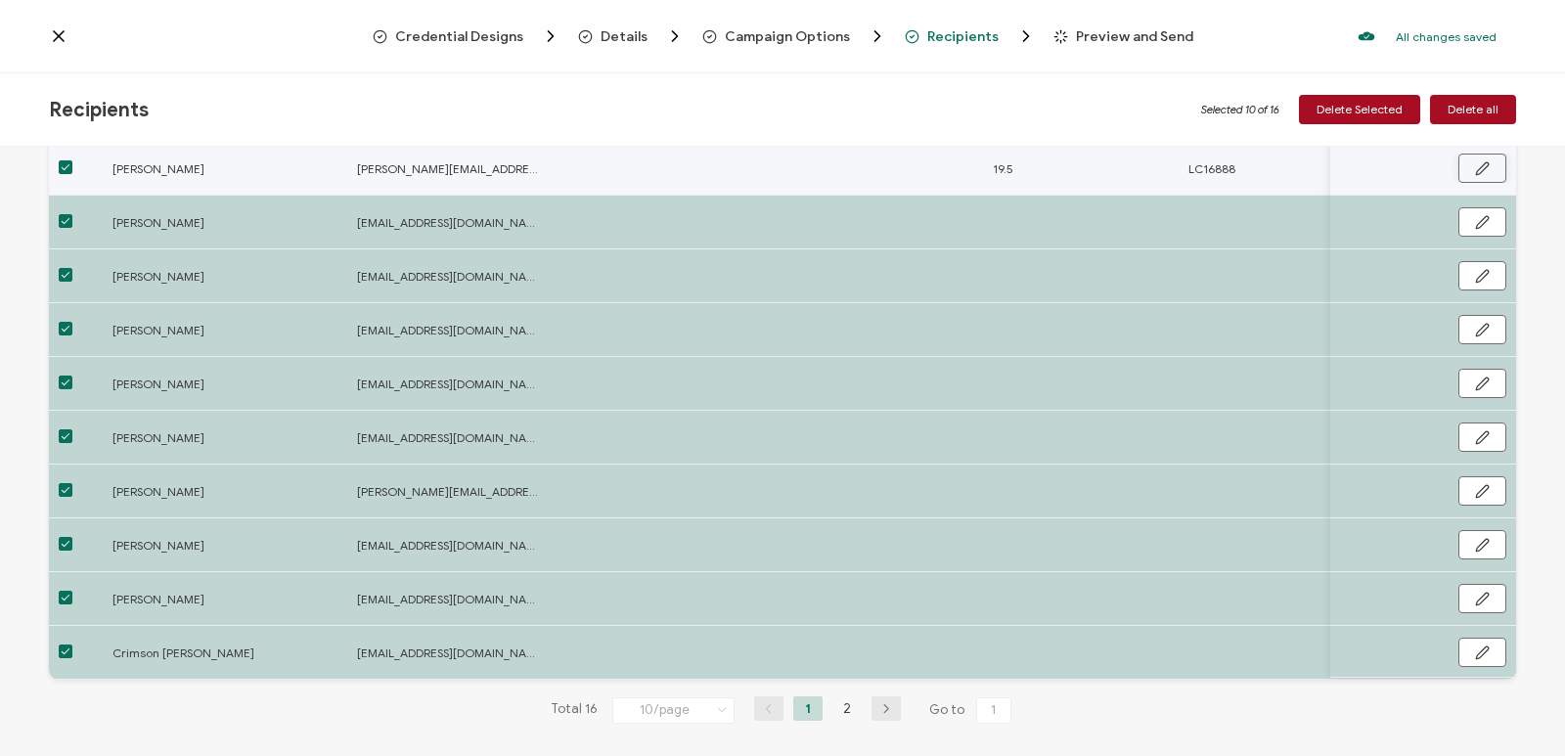
click at [1475, 172] on icon "button" at bounding box center [1482, 168] width 15 height 15
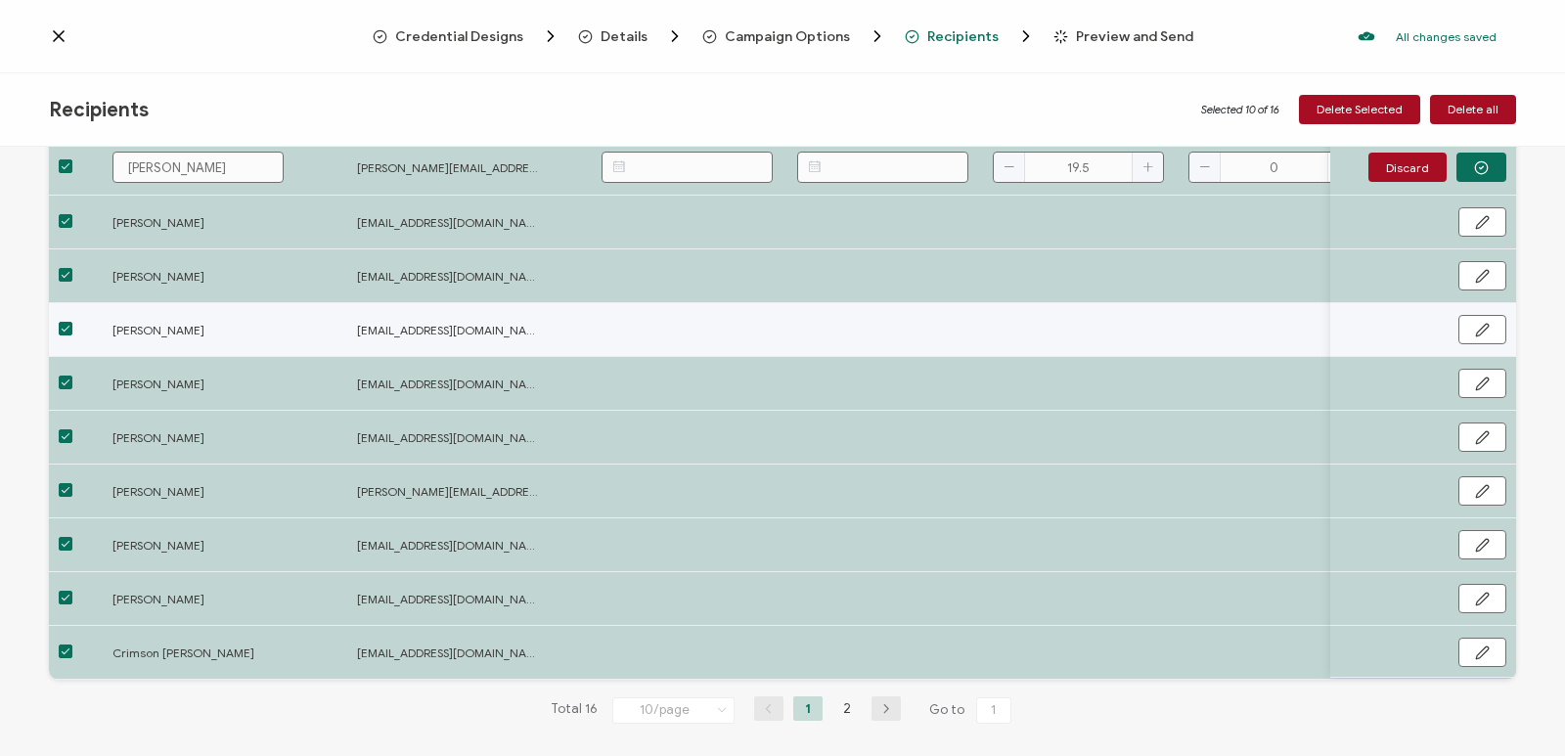
scroll to position [100, 0]
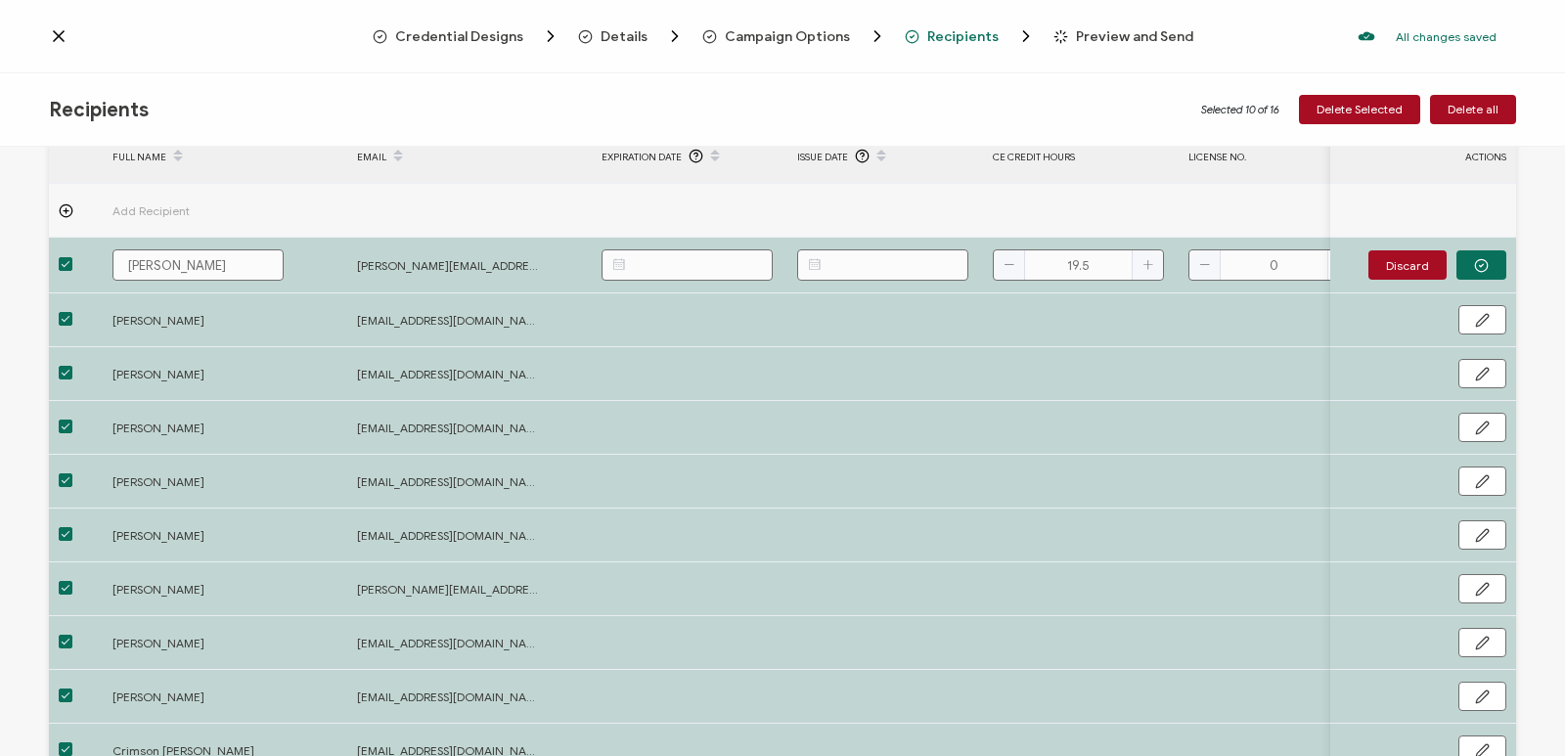
click at [952, 40] on span "Recipients" at bounding box center [962, 36] width 71 height 15
click at [1489, 114] on span "Delete all" at bounding box center [1473, 110] width 51 height 12
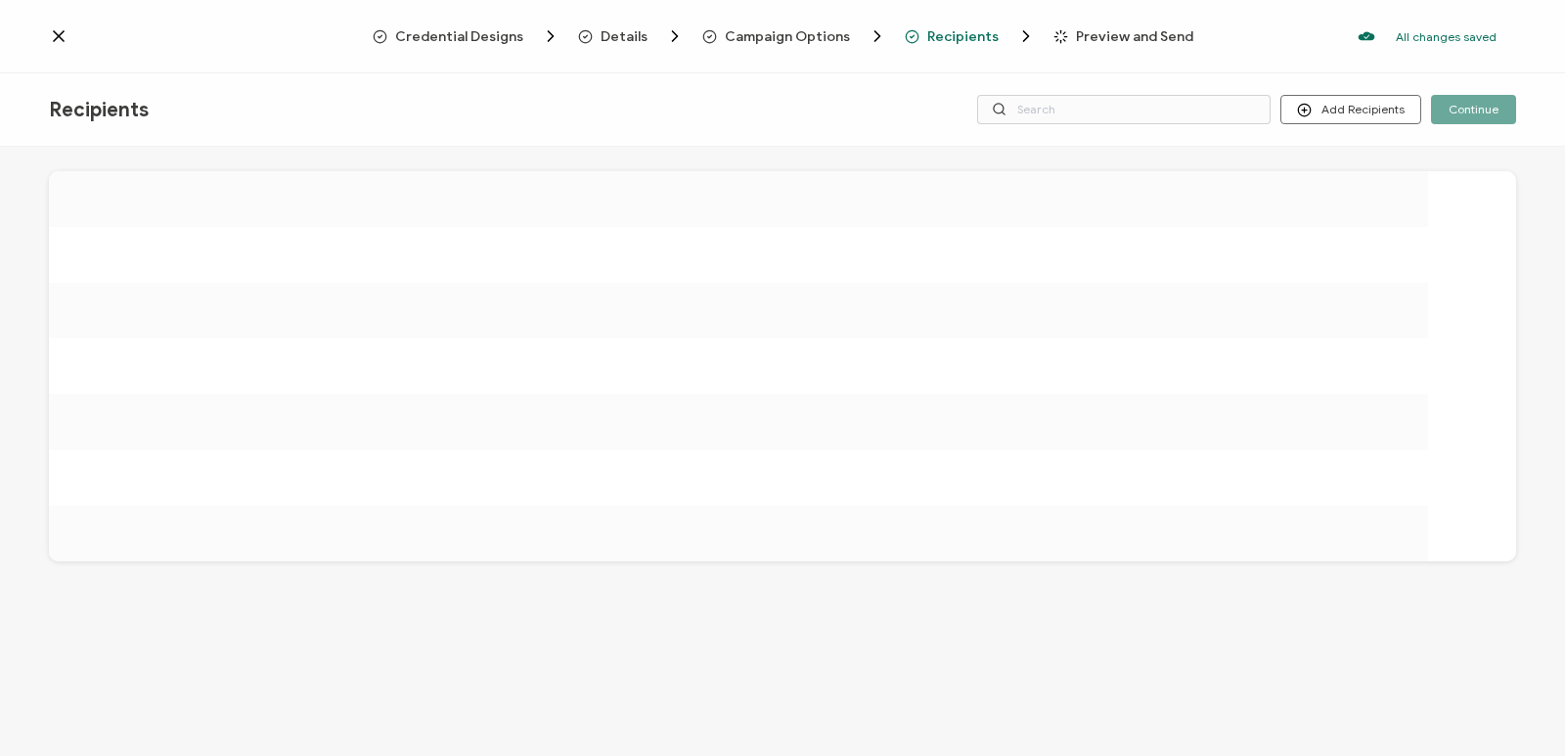
scroll to position [0, 0]
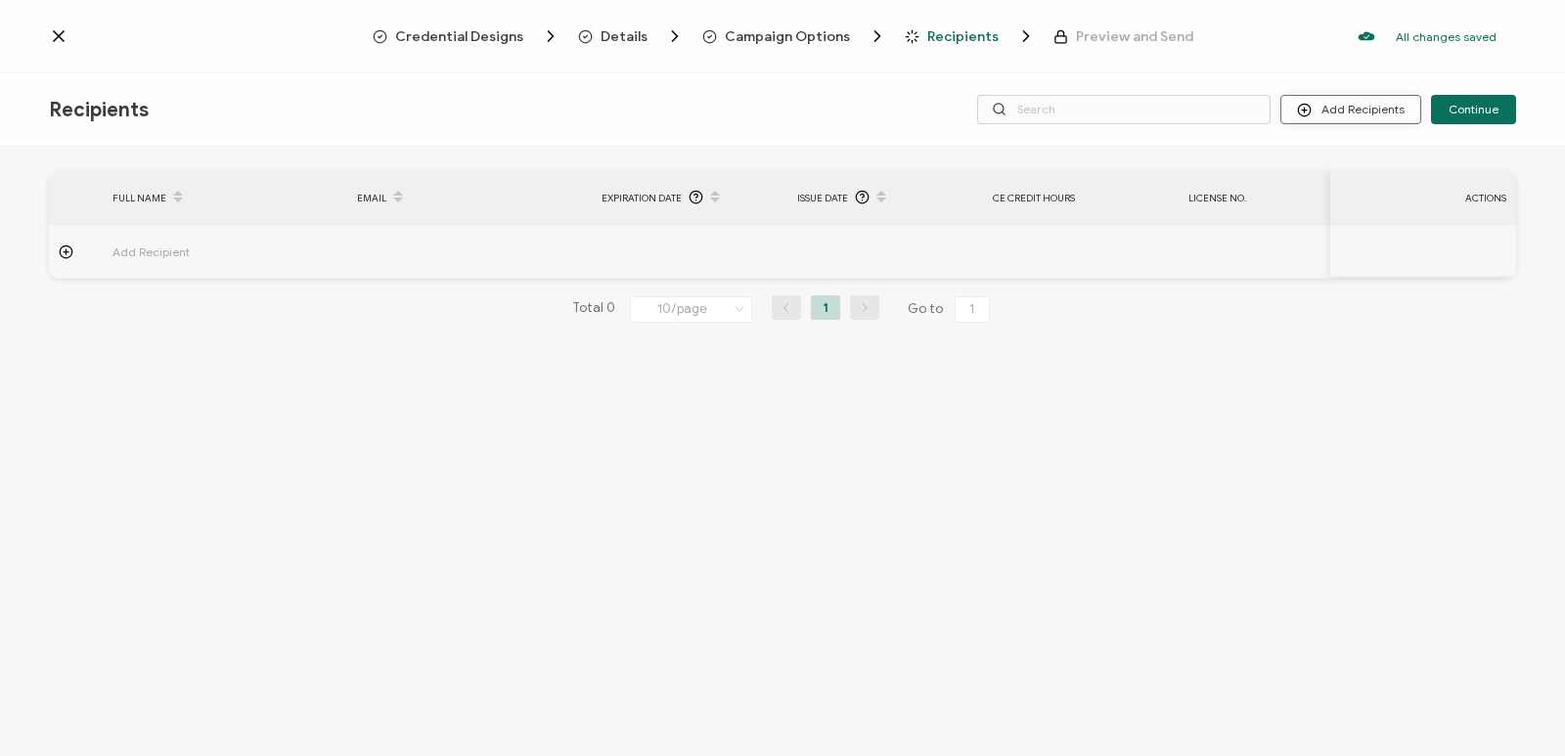
click at [1320, 112] on button "Add Recipients" at bounding box center [1350, 109] width 141 height 29
click at [1371, 161] on span "Upload Recipients" at bounding box center [1375, 162] width 99 height 15
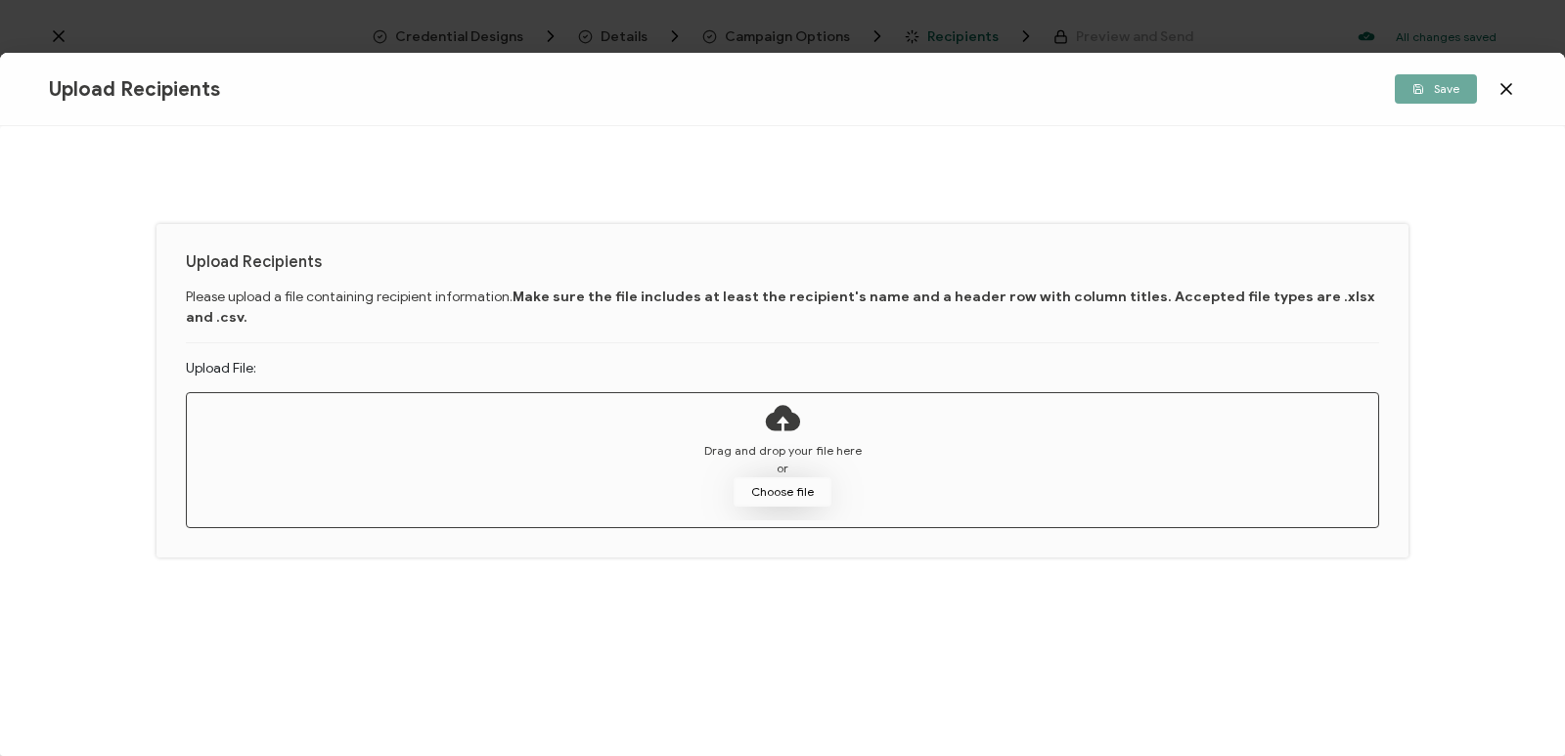
click at [814, 477] on button "Choose file" at bounding box center [783, 491] width 98 height 29
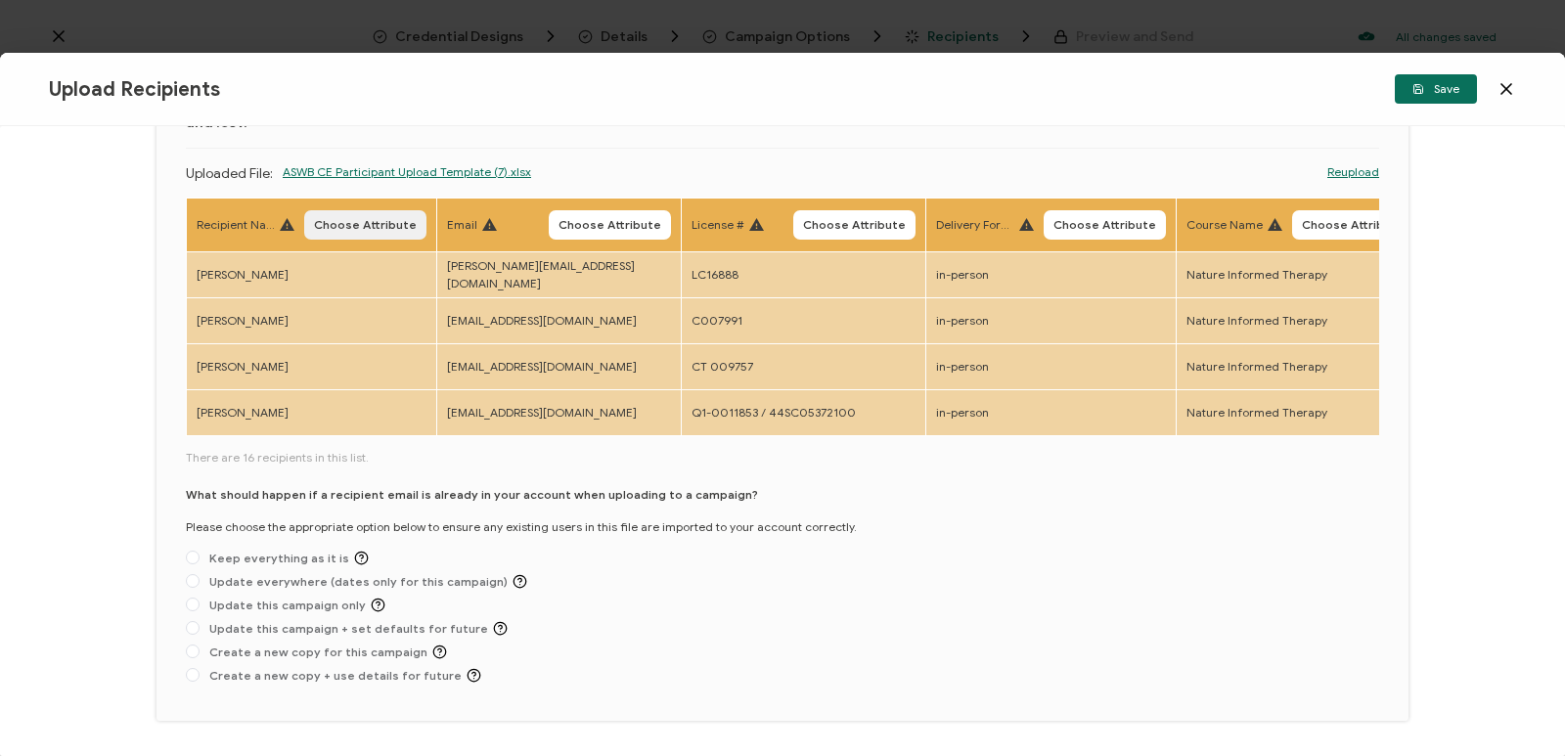
scroll to position [48, 0]
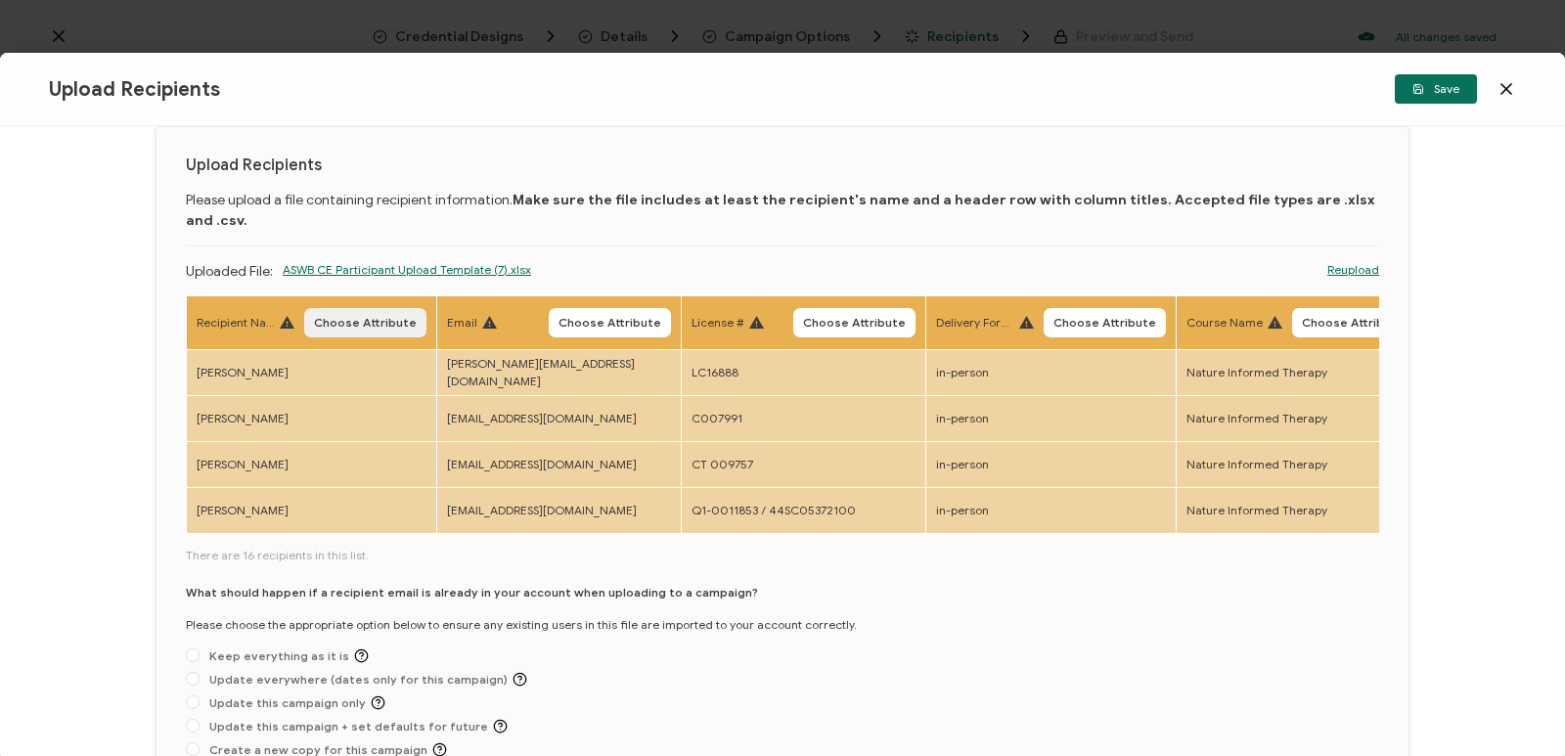
click at [355, 317] on span "Choose Attribute" at bounding box center [365, 323] width 103 height 12
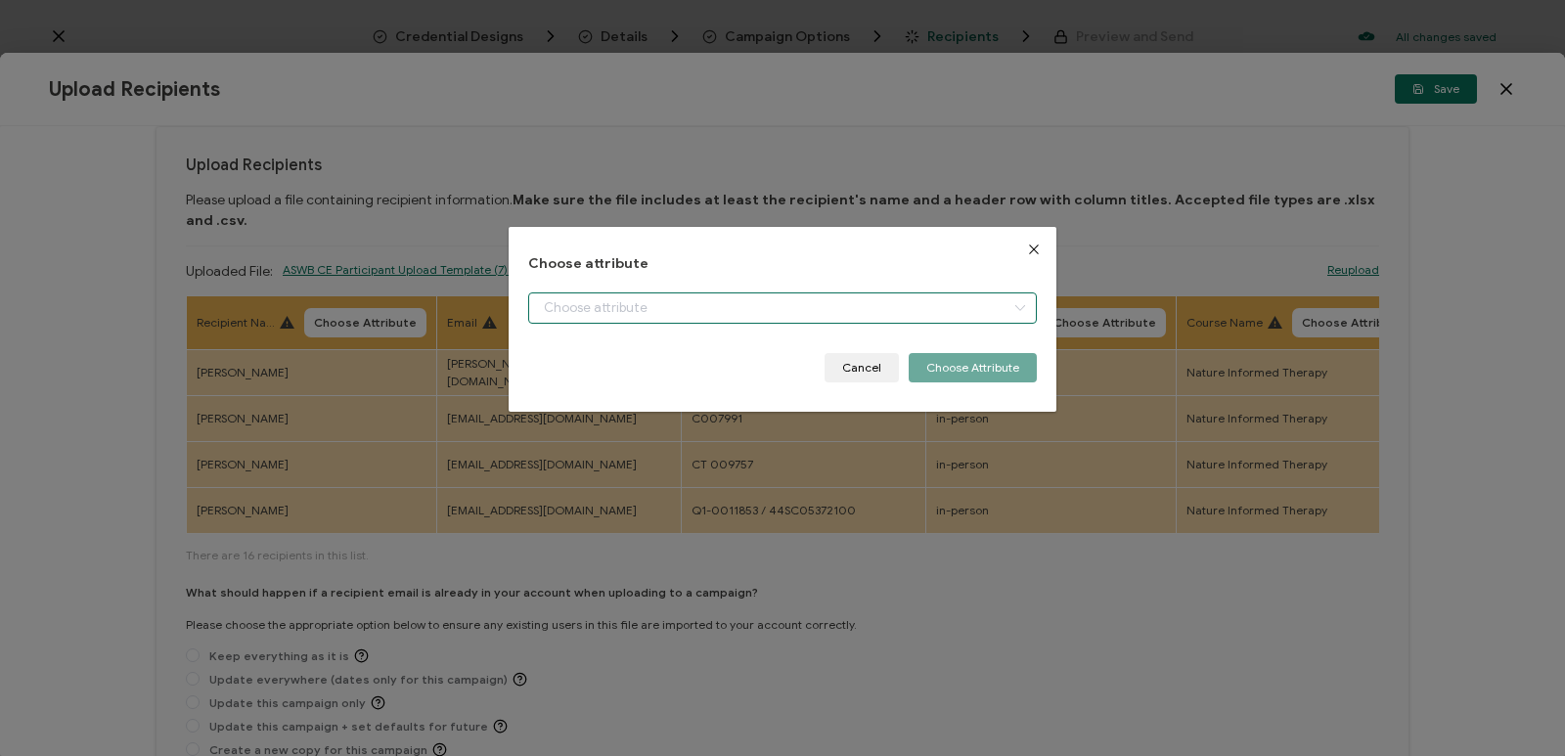
click at [775, 314] on input "dialog" at bounding box center [782, 307] width 509 height 31
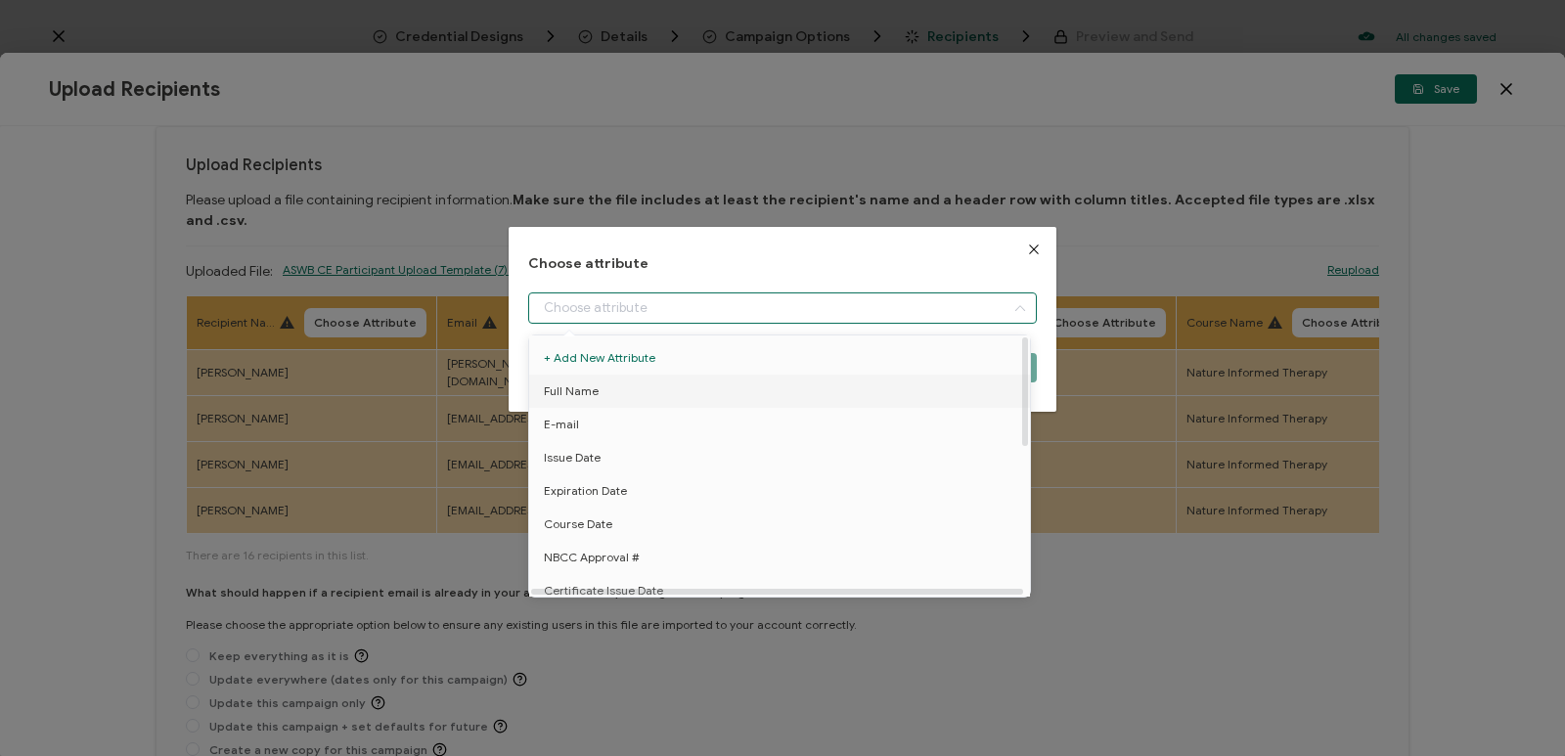
click at [728, 382] on li "Full Name" at bounding box center [782, 391] width 517 height 33
type input "Full Name"
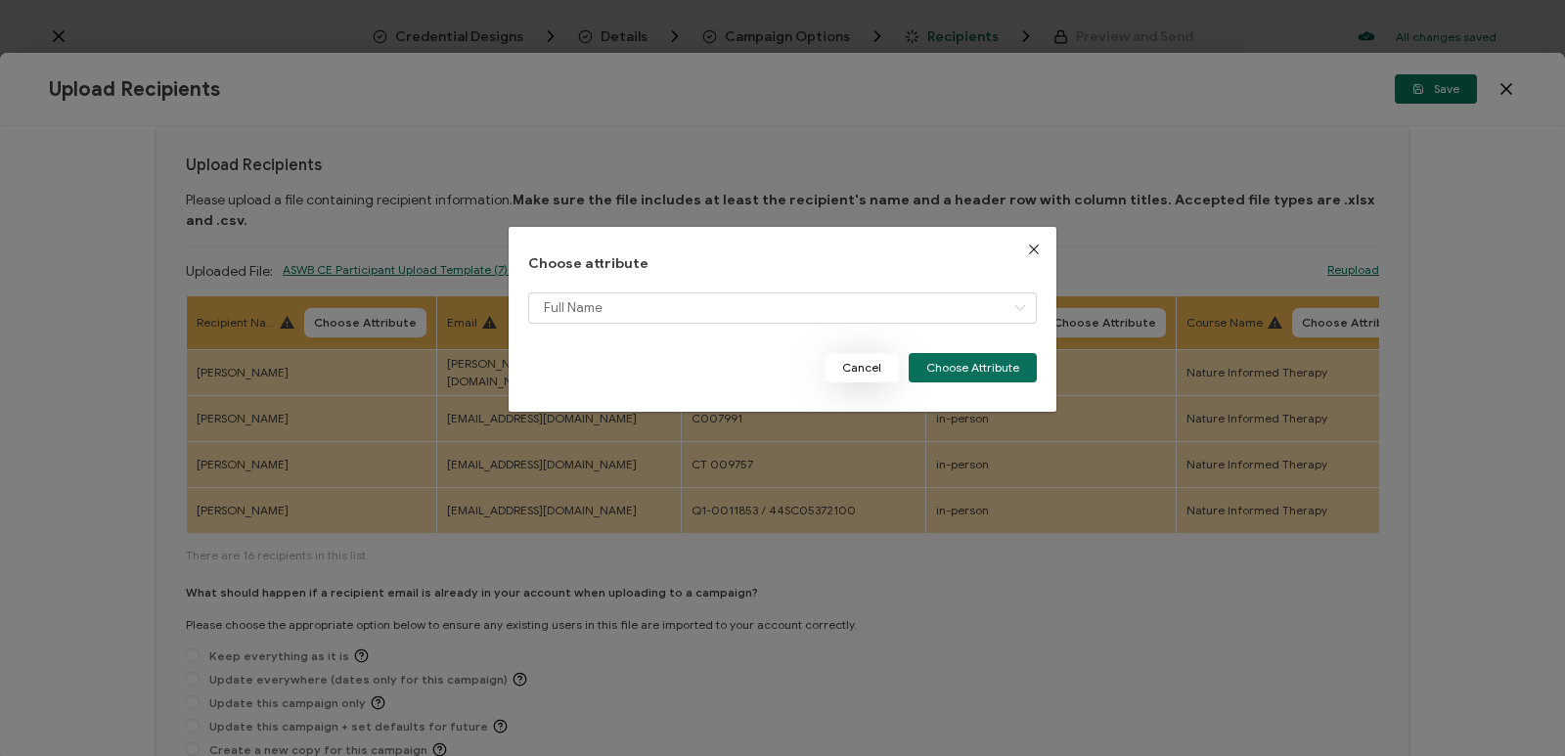
click at [871, 370] on button "Cancel" at bounding box center [862, 367] width 74 height 29
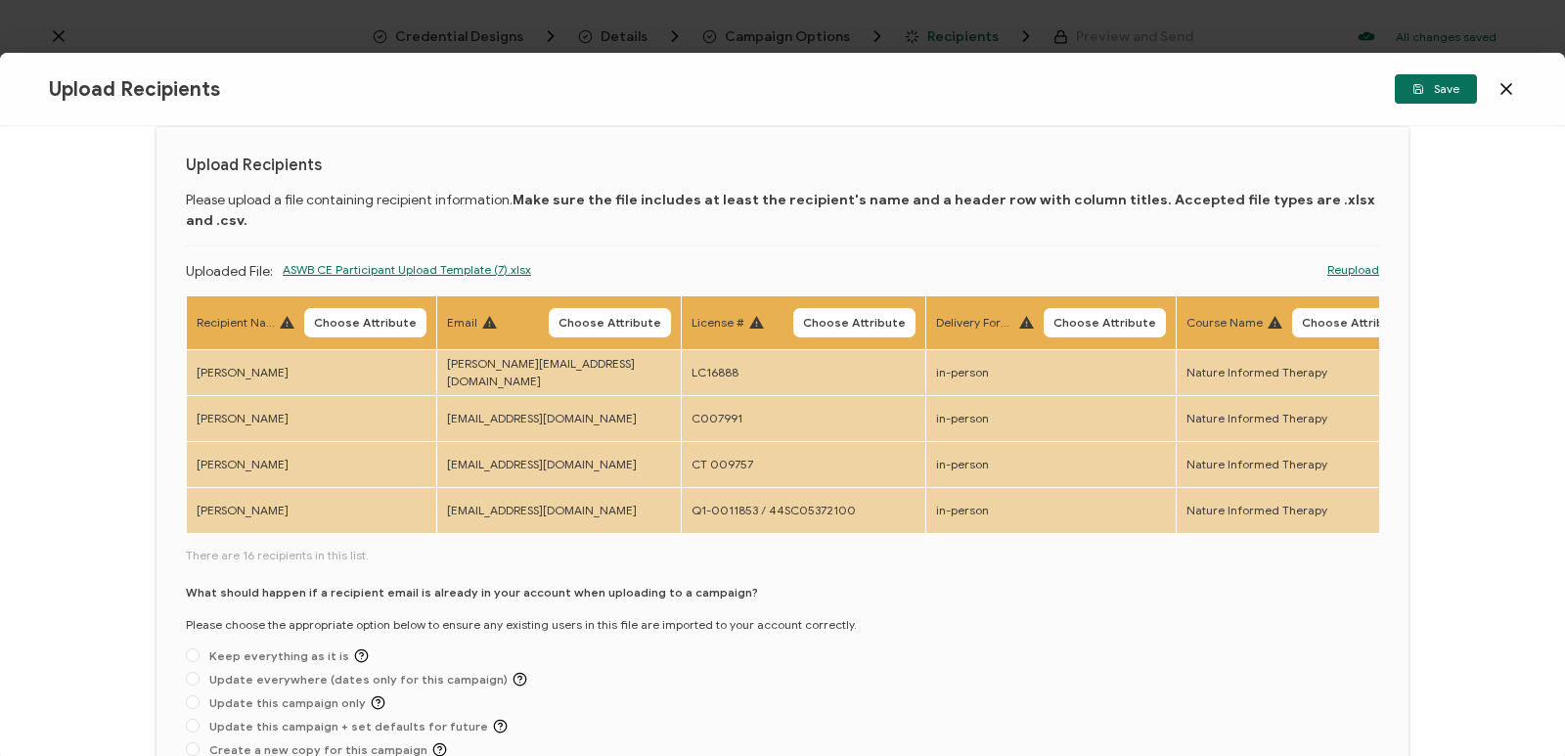
click at [1509, 92] on icon at bounding box center [1507, 89] width 10 height 10
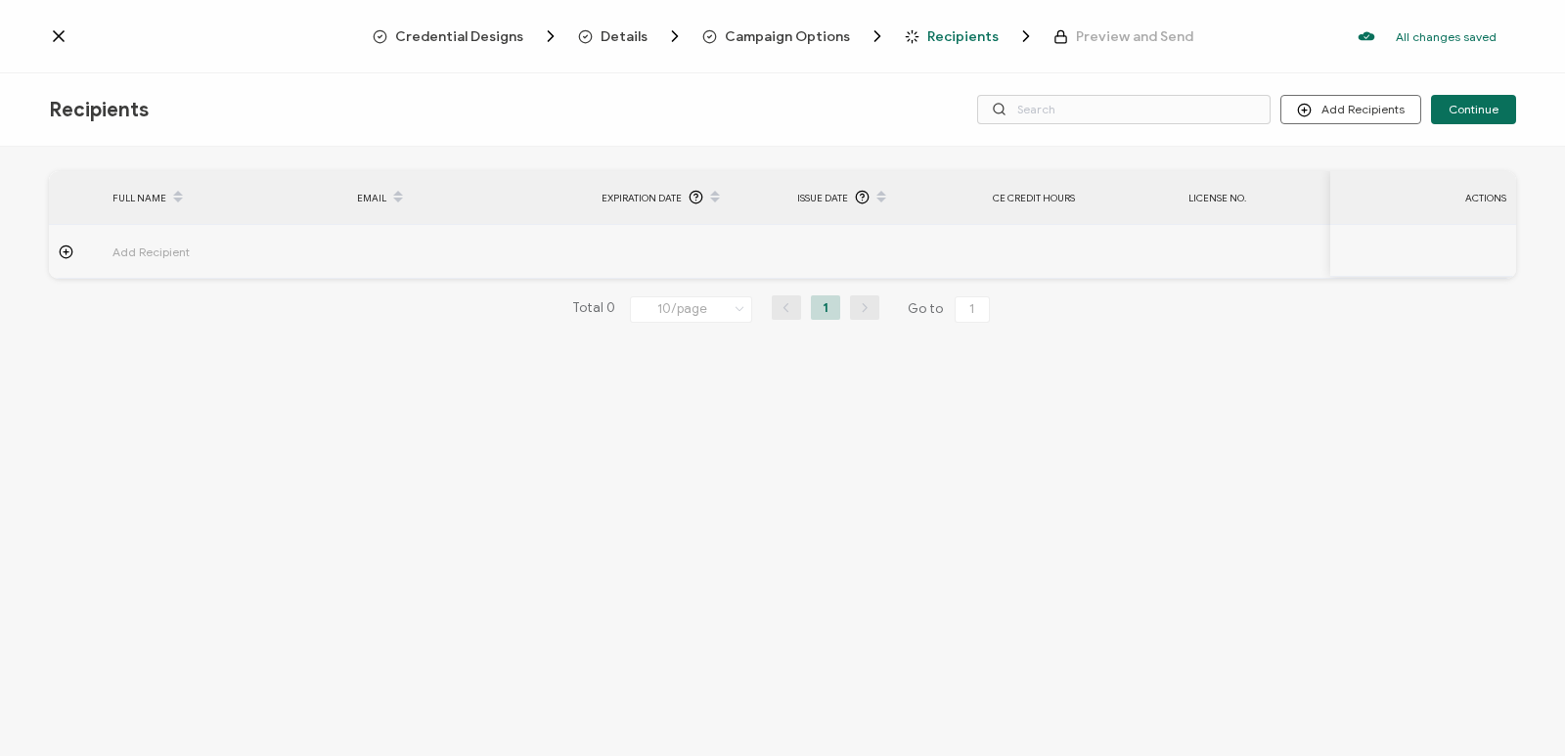
click at [56, 40] on icon at bounding box center [59, 36] width 10 height 10
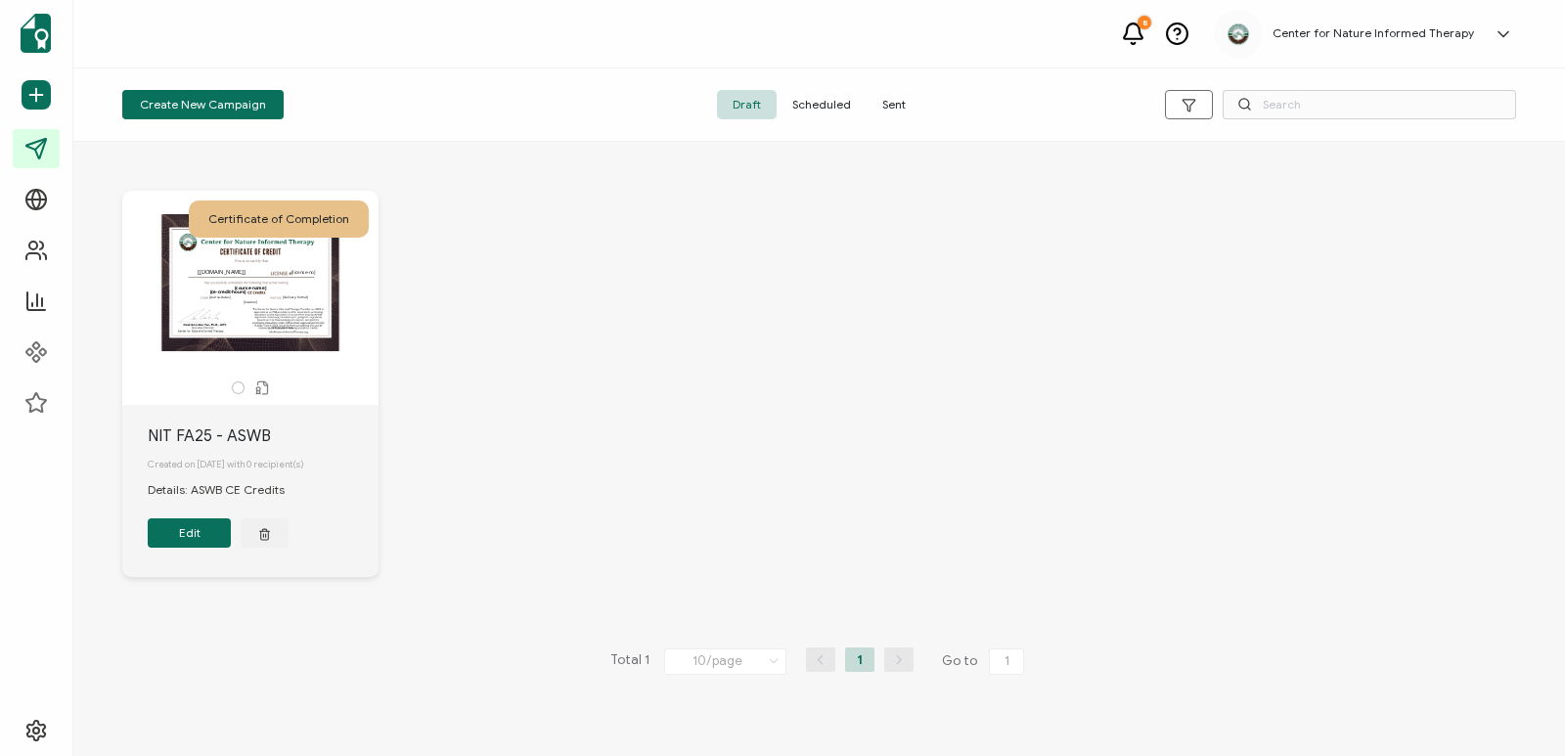
click at [463, 338] on div "Certificate of Completion The recipient’s full name, which will be automaticall…" at bounding box center [819, 399] width 1433 height 494
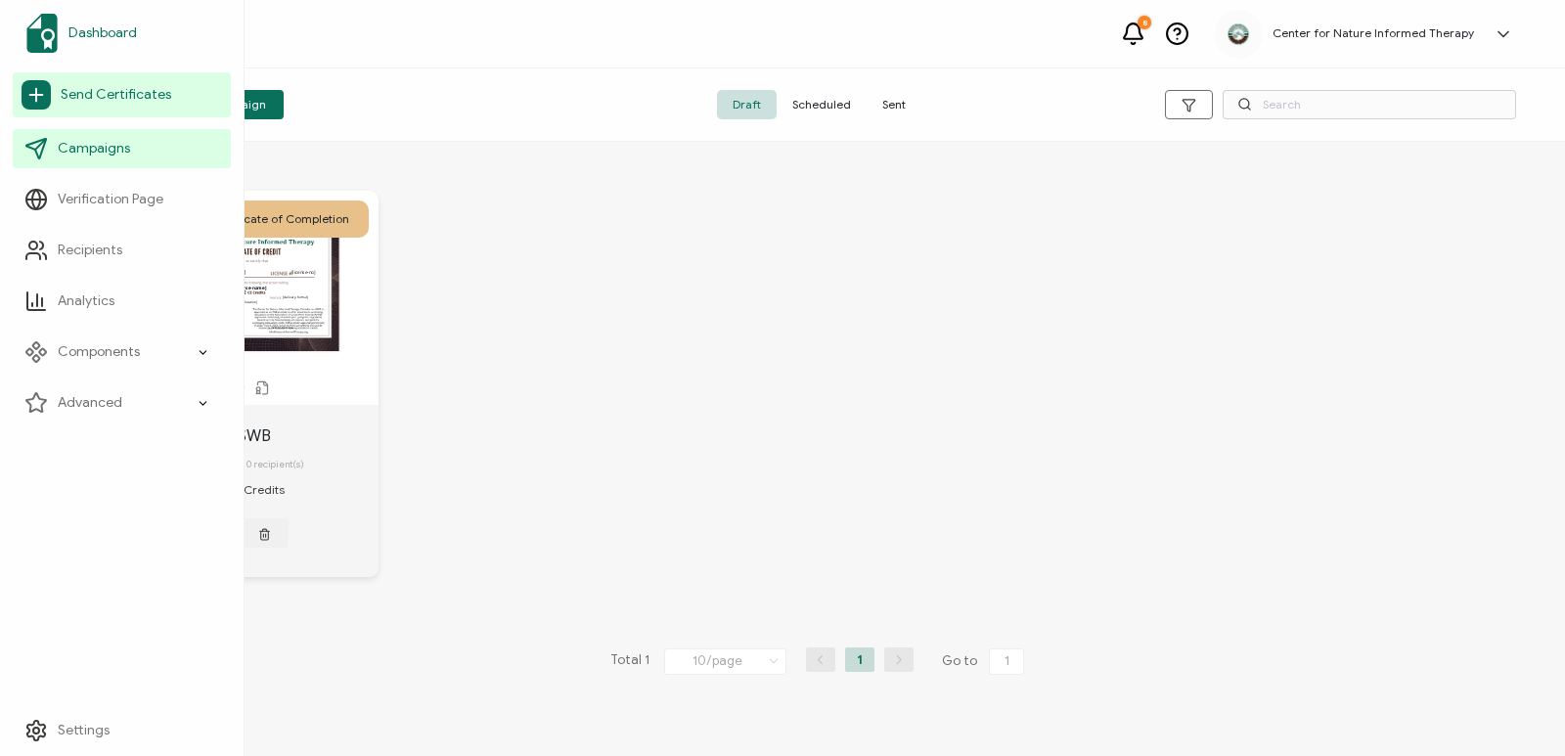
click at [63, 39] on link "Dashboard" at bounding box center [122, 33] width 218 height 55
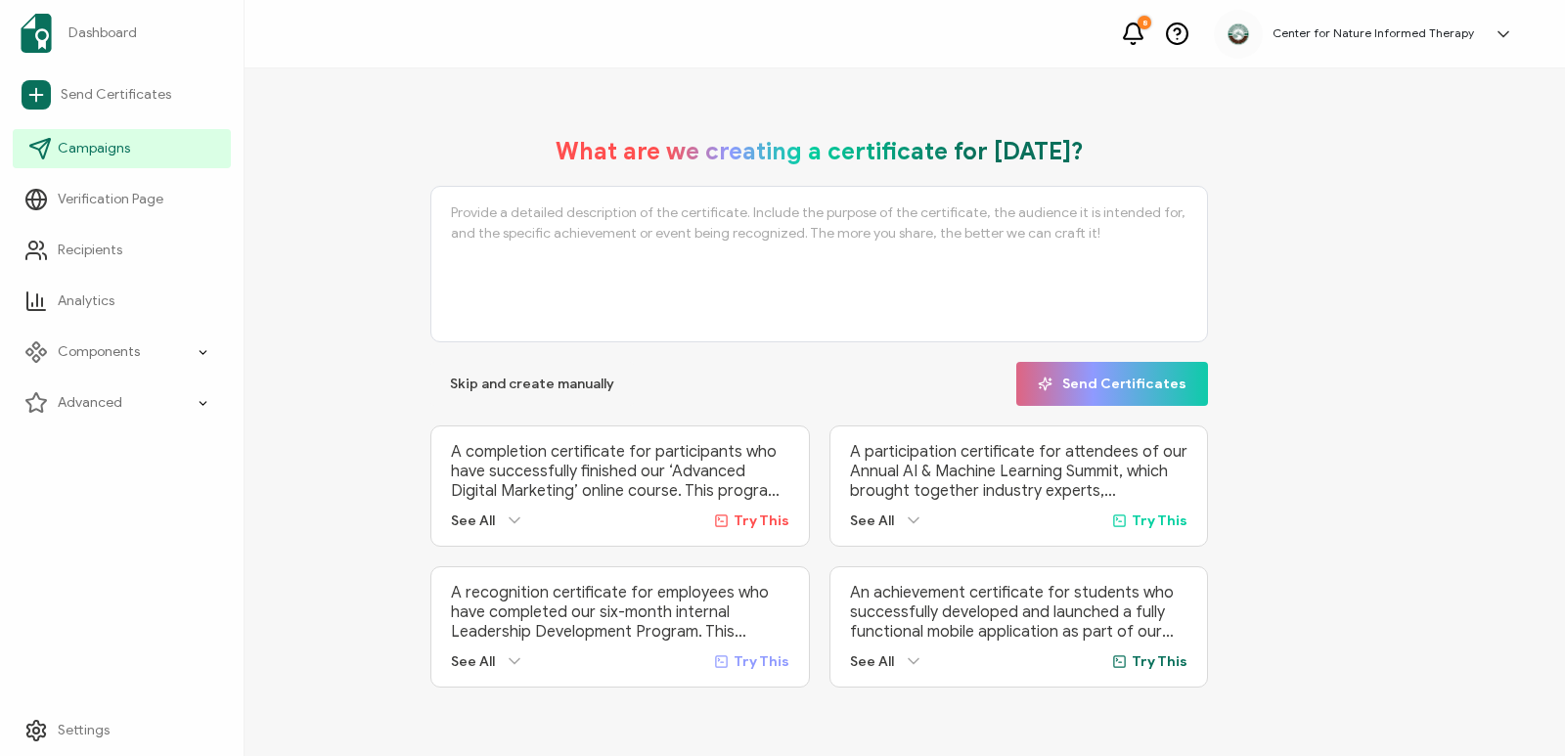
click at [112, 156] on span "Campaigns" at bounding box center [94, 149] width 72 height 20
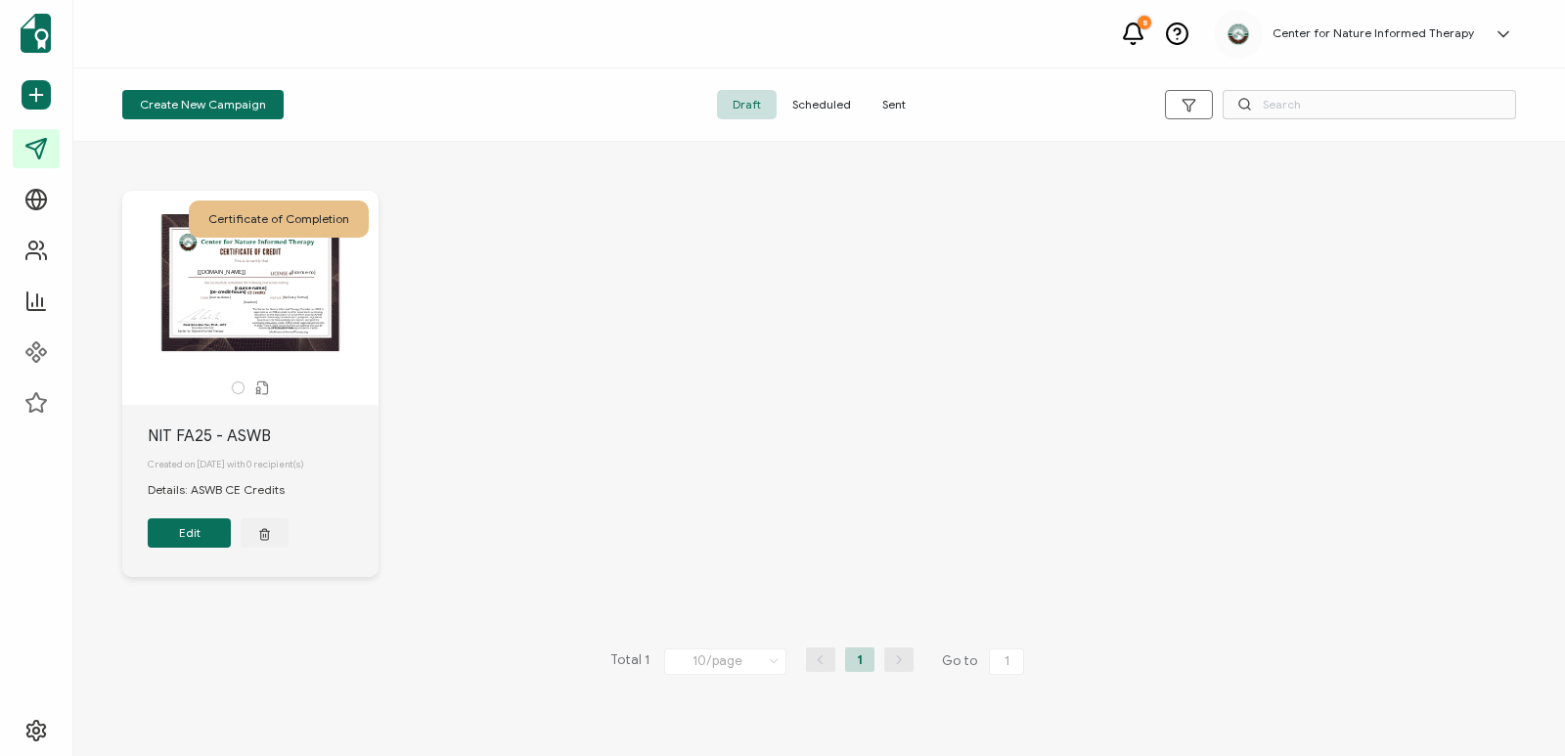
click at [181, 538] on button "Edit" at bounding box center [189, 532] width 83 height 29
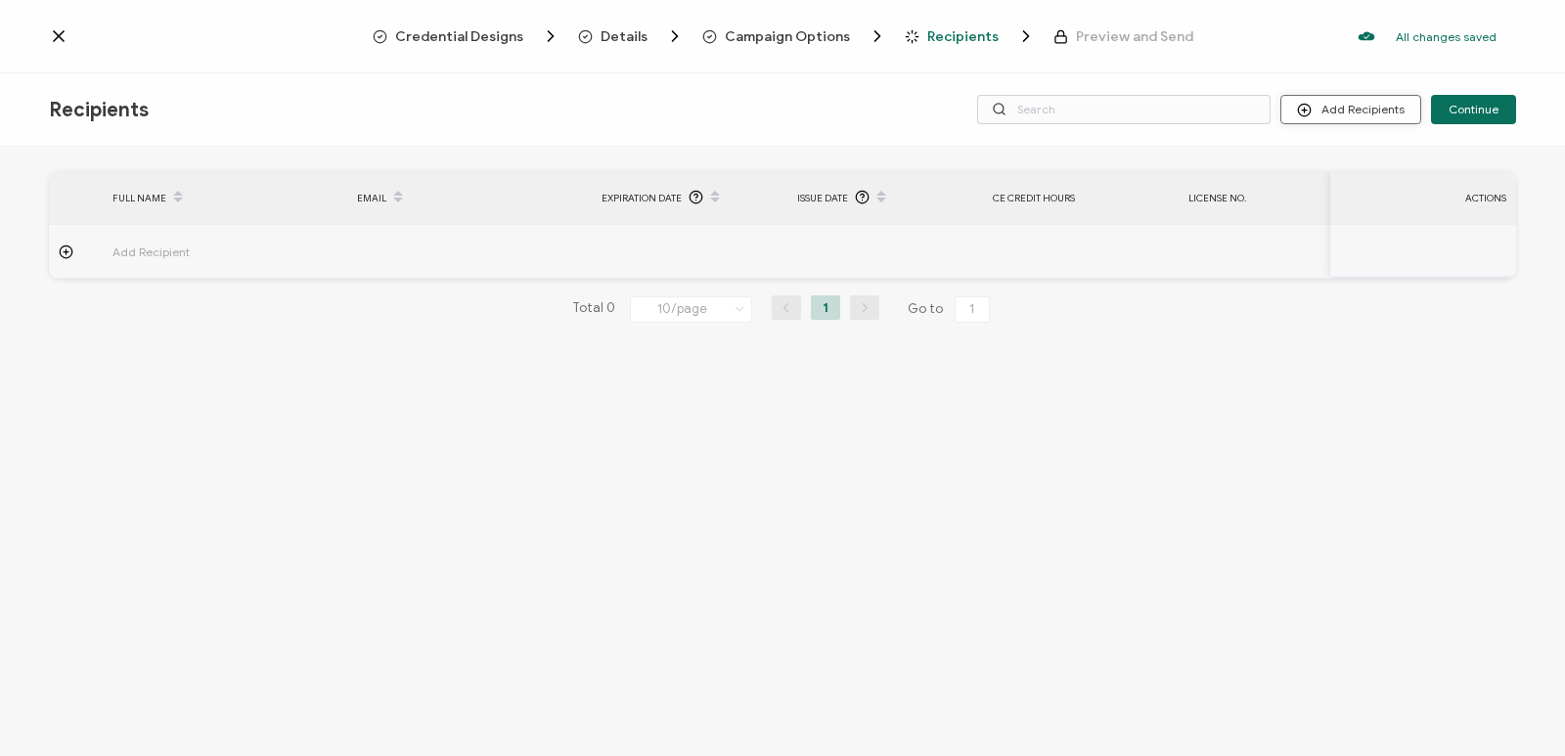
click at [862, 115] on button "Add Recipients" at bounding box center [1350, 109] width 141 height 29
click at [862, 166] on span "Upload Recipients" at bounding box center [1375, 162] width 99 height 15
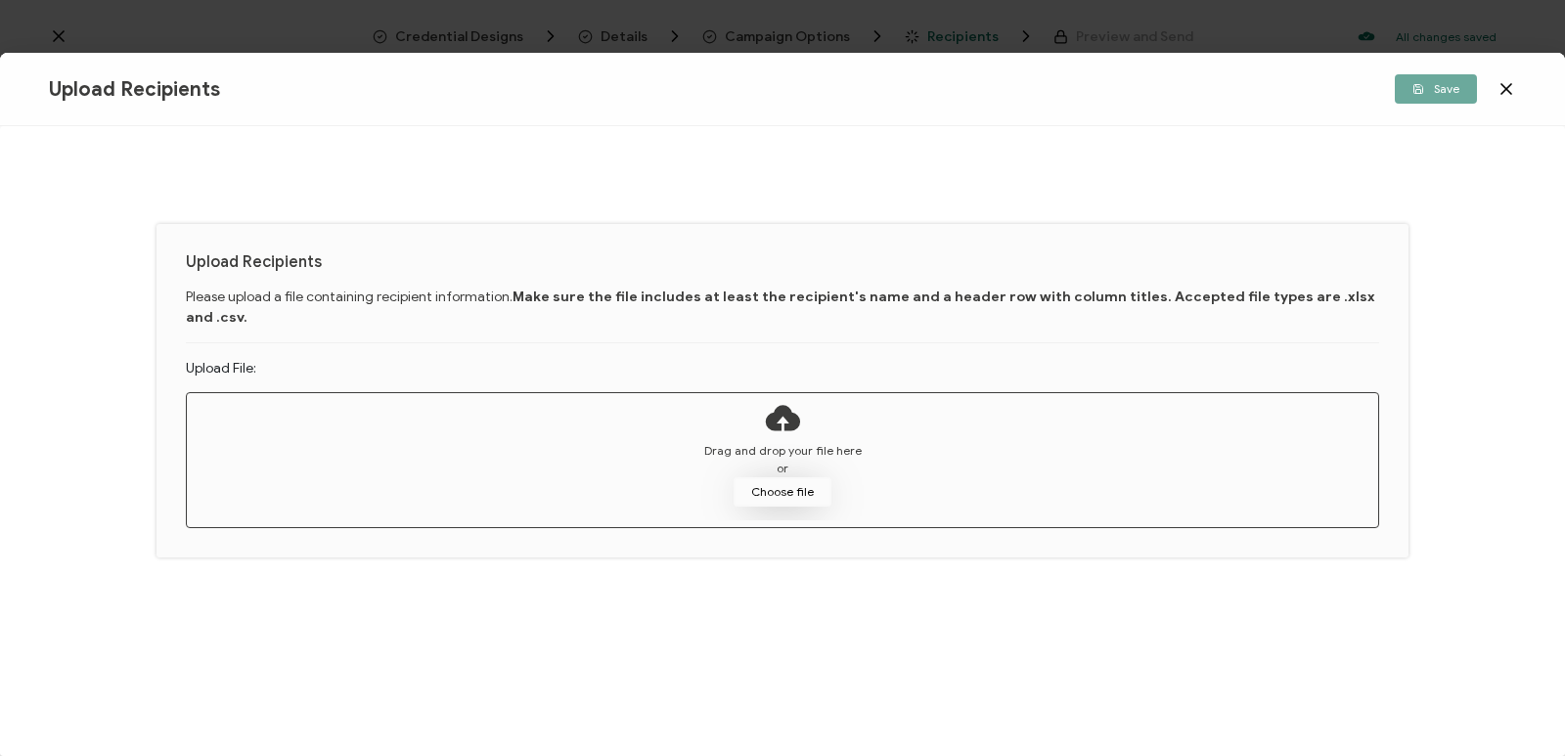
click at [767, 480] on button "Choose file" at bounding box center [783, 491] width 98 height 29
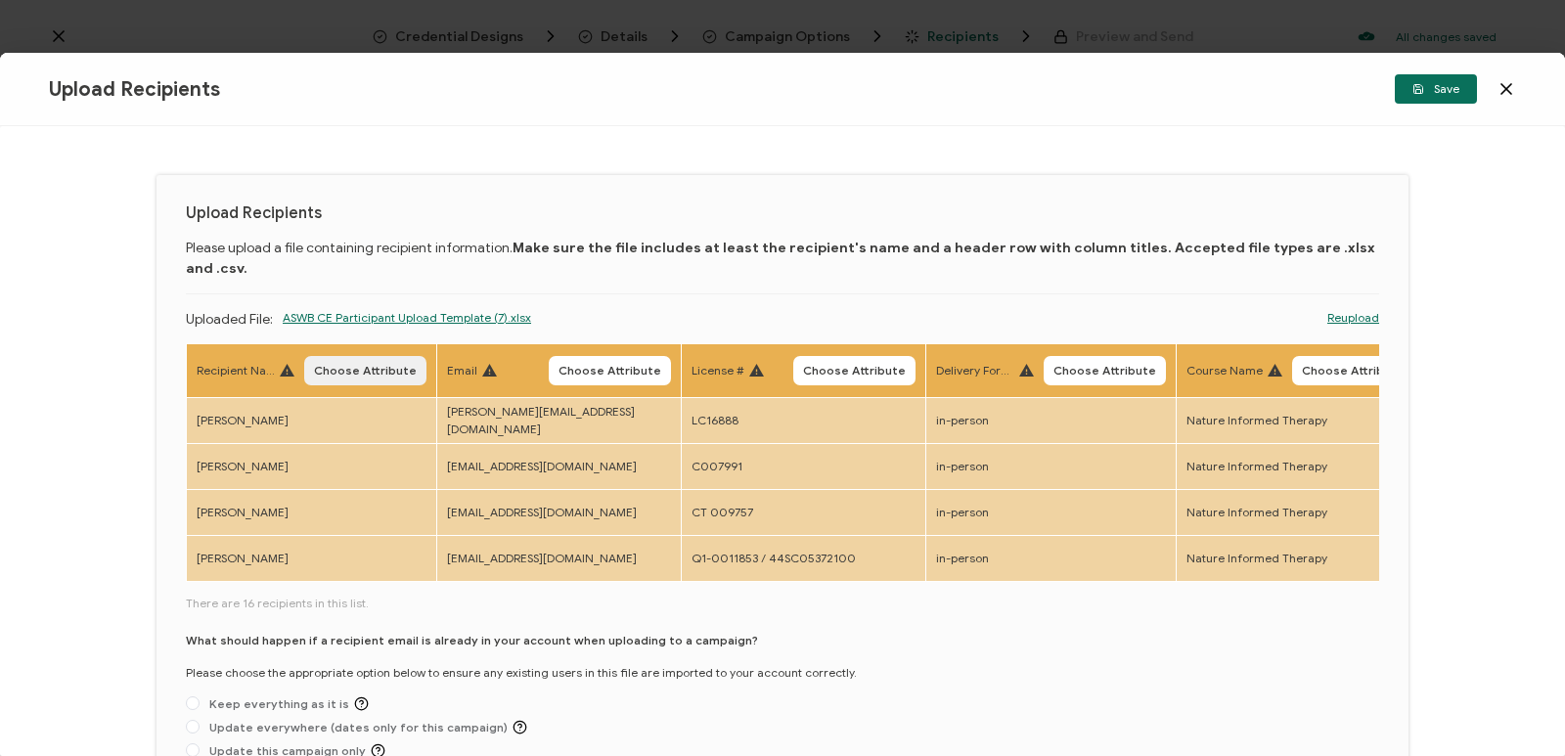
click at [387, 365] on span "Choose Attribute" at bounding box center [365, 371] width 103 height 12
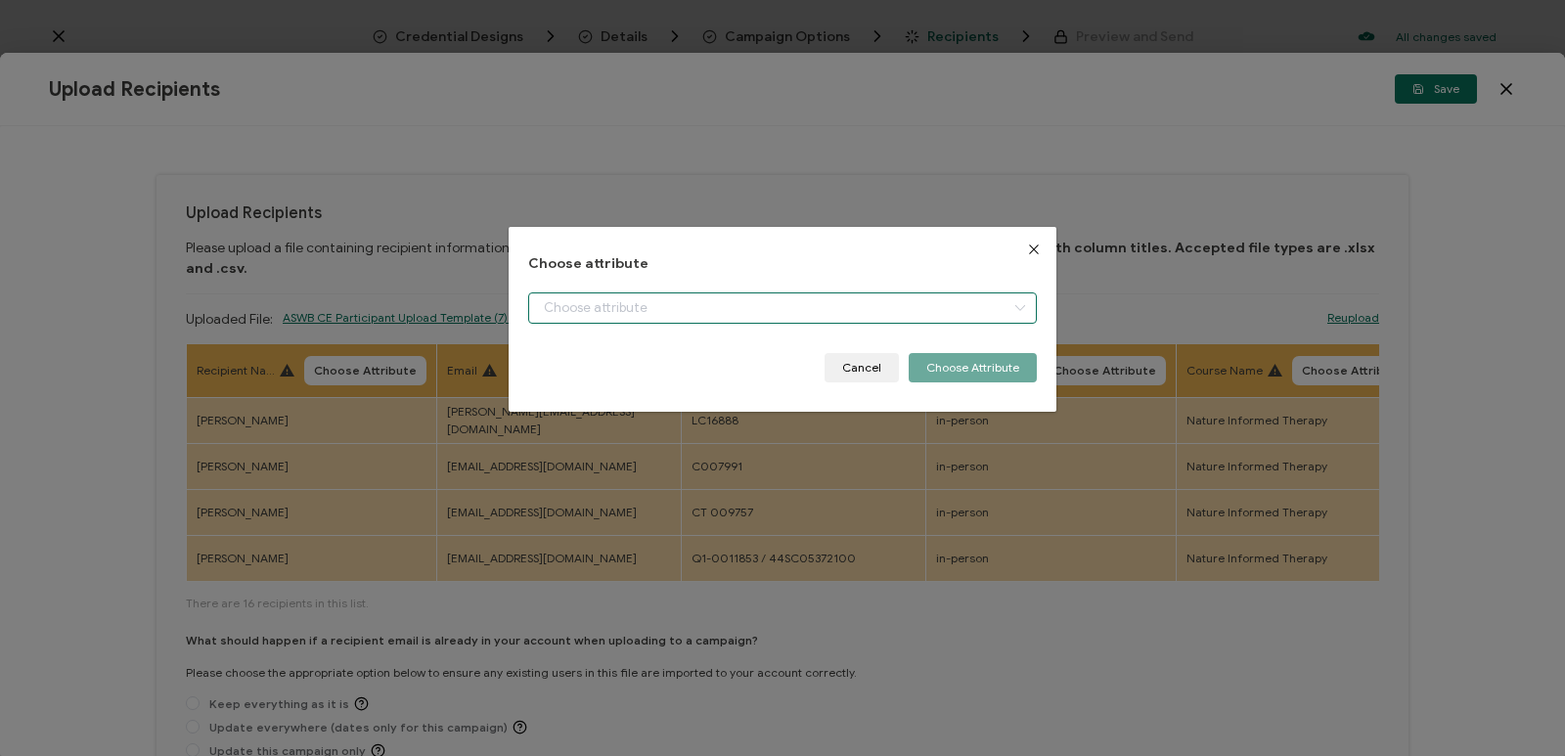
click at [584, 312] on input "dialog" at bounding box center [782, 307] width 509 height 31
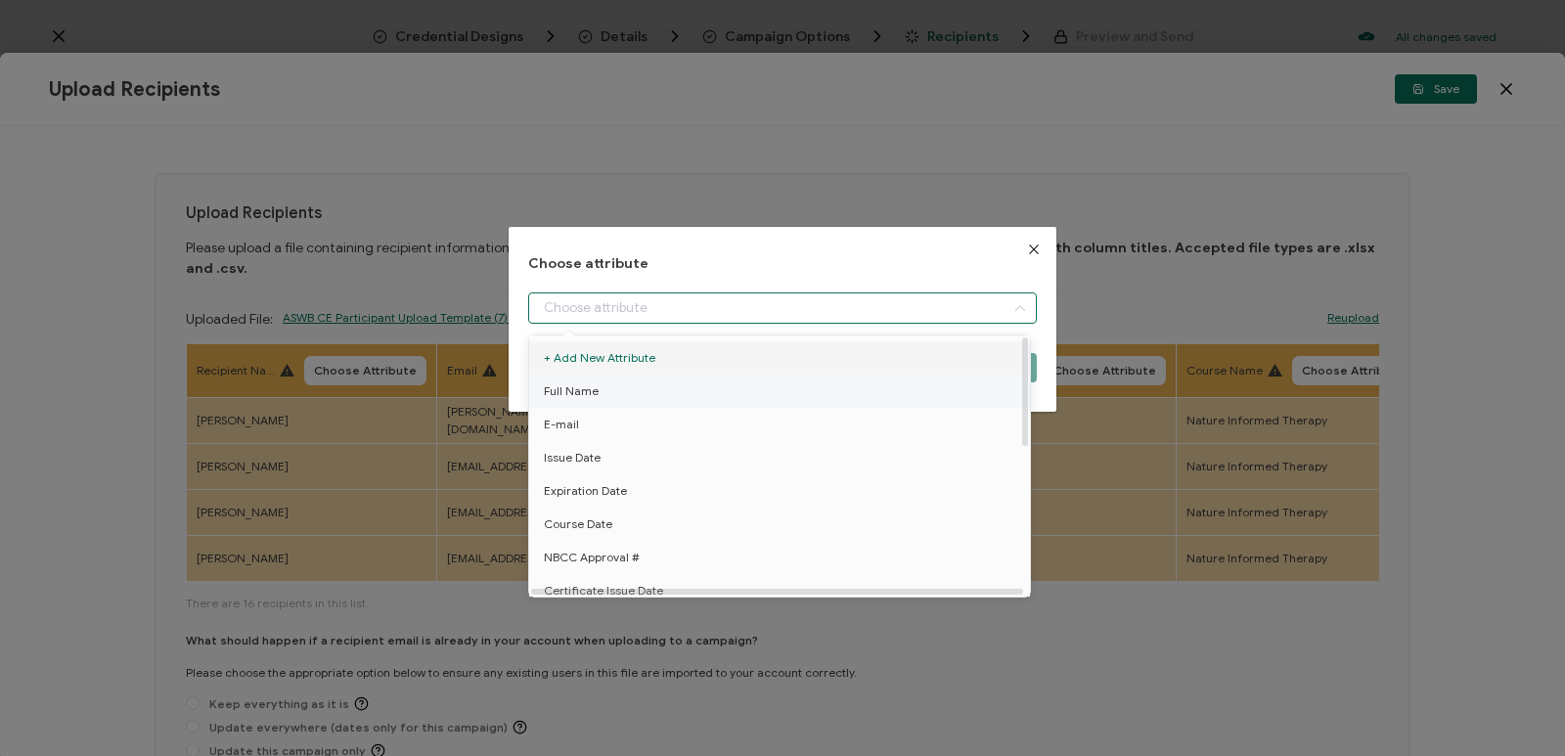
click at [590, 390] on span "Full Name" at bounding box center [571, 391] width 55 height 33
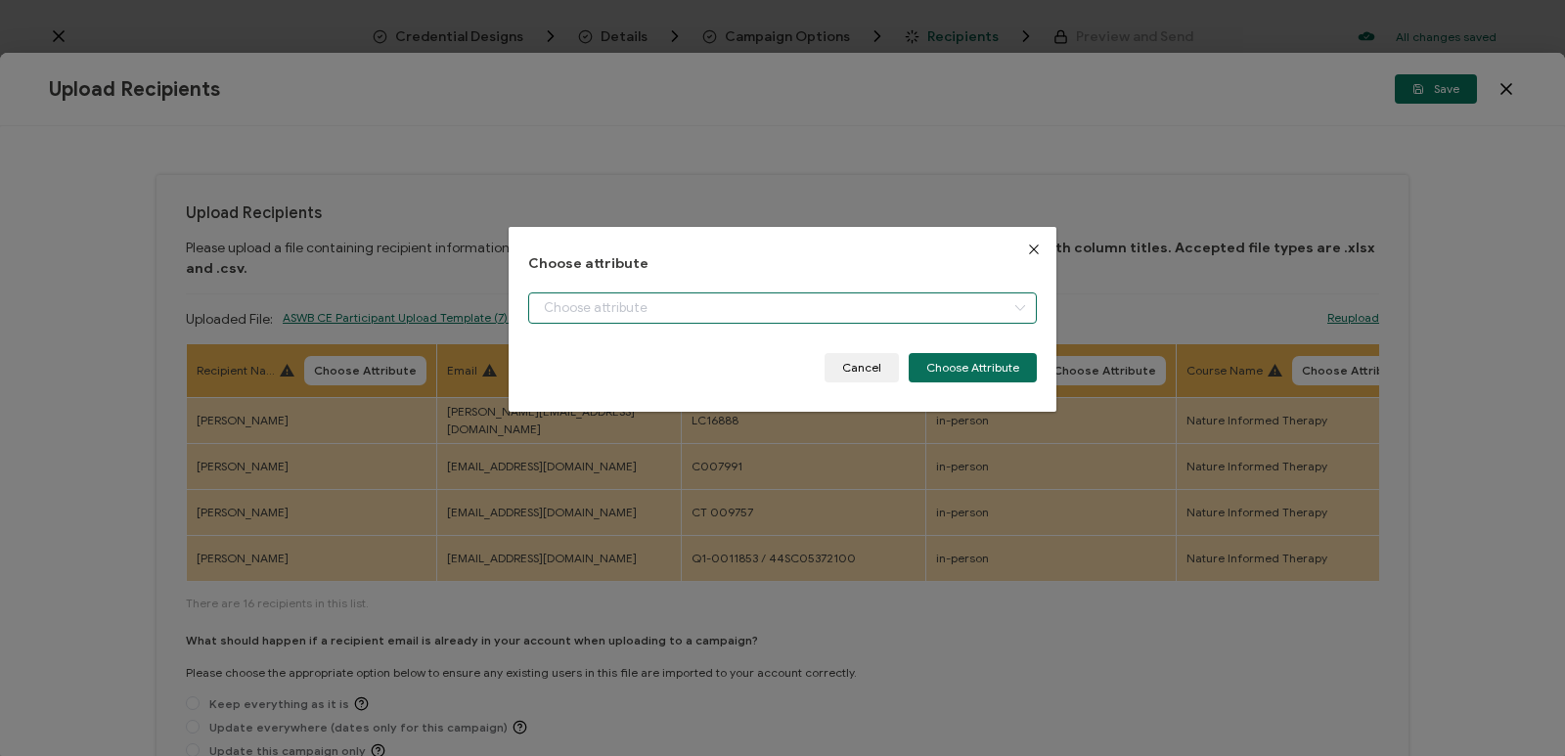
type input "Full Name"
click at [862, 374] on button "Choose Attribute" at bounding box center [973, 367] width 128 height 29
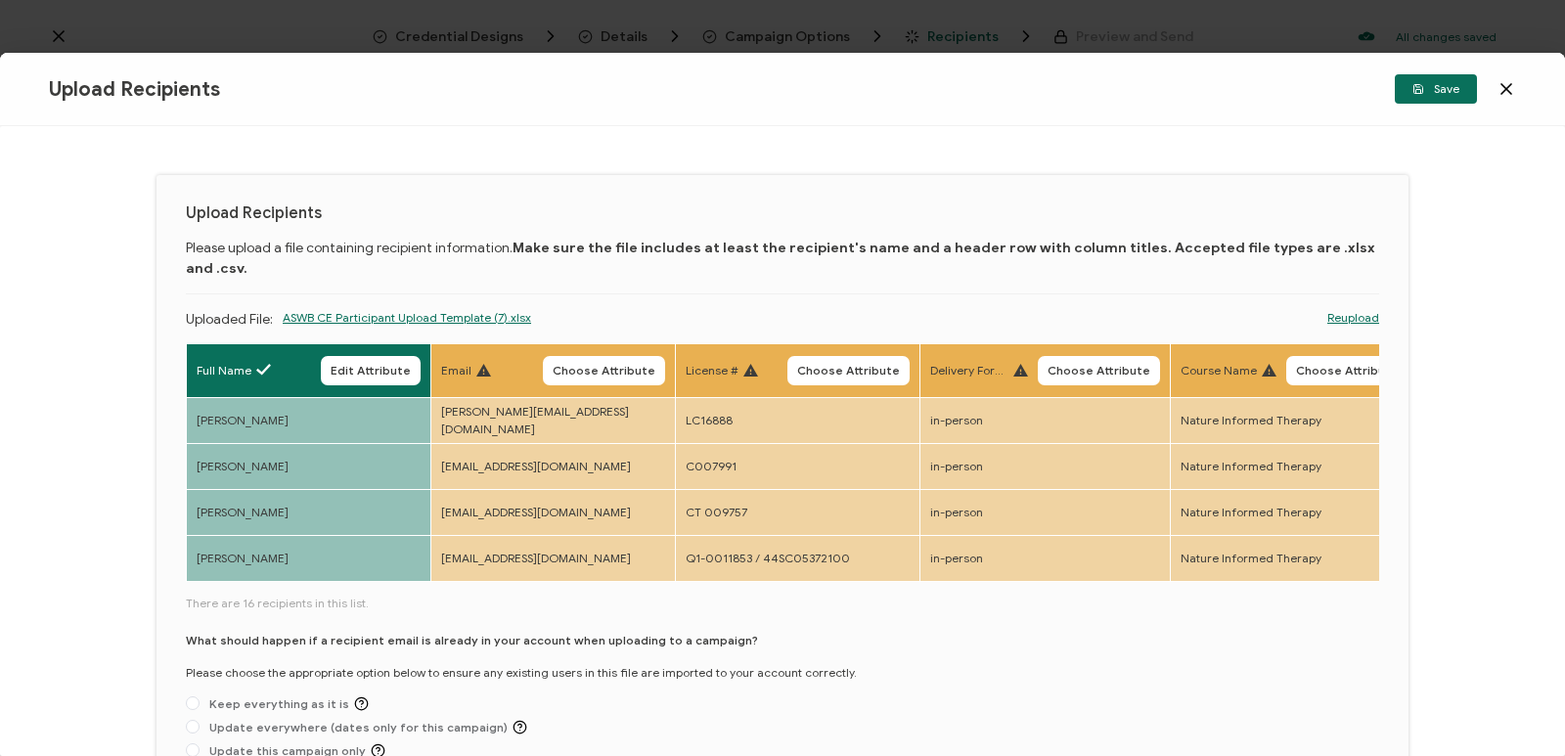
click at [621, 348] on body "Credential Designs Details Campaign Options Recipients Preview and Send All cha…" at bounding box center [782, 378] width 1565 height 756
click at [626, 365] on span "Choose Attribute" at bounding box center [604, 371] width 103 height 12
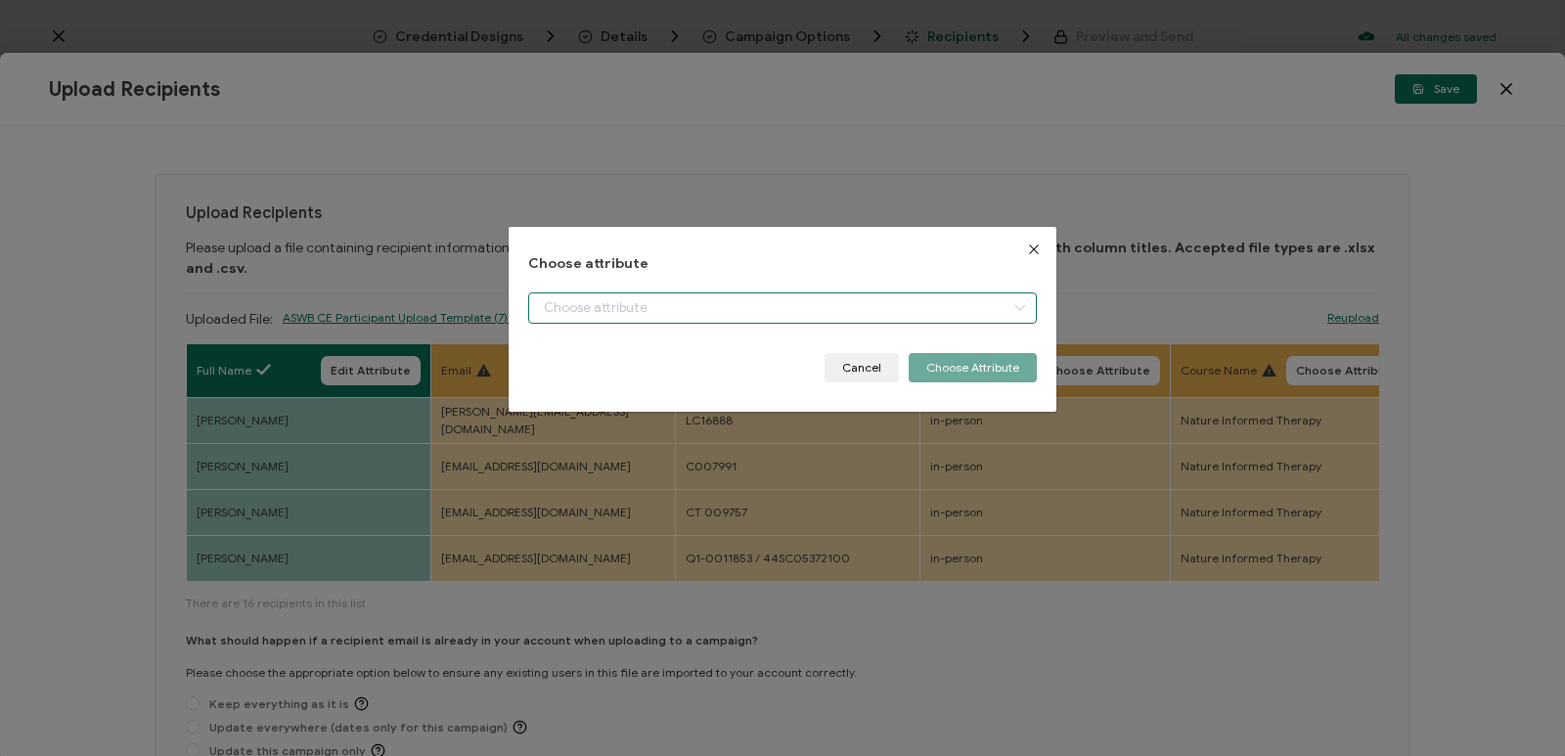
click at [741, 302] on input "dialog" at bounding box center [782, 307] width 509 height 31
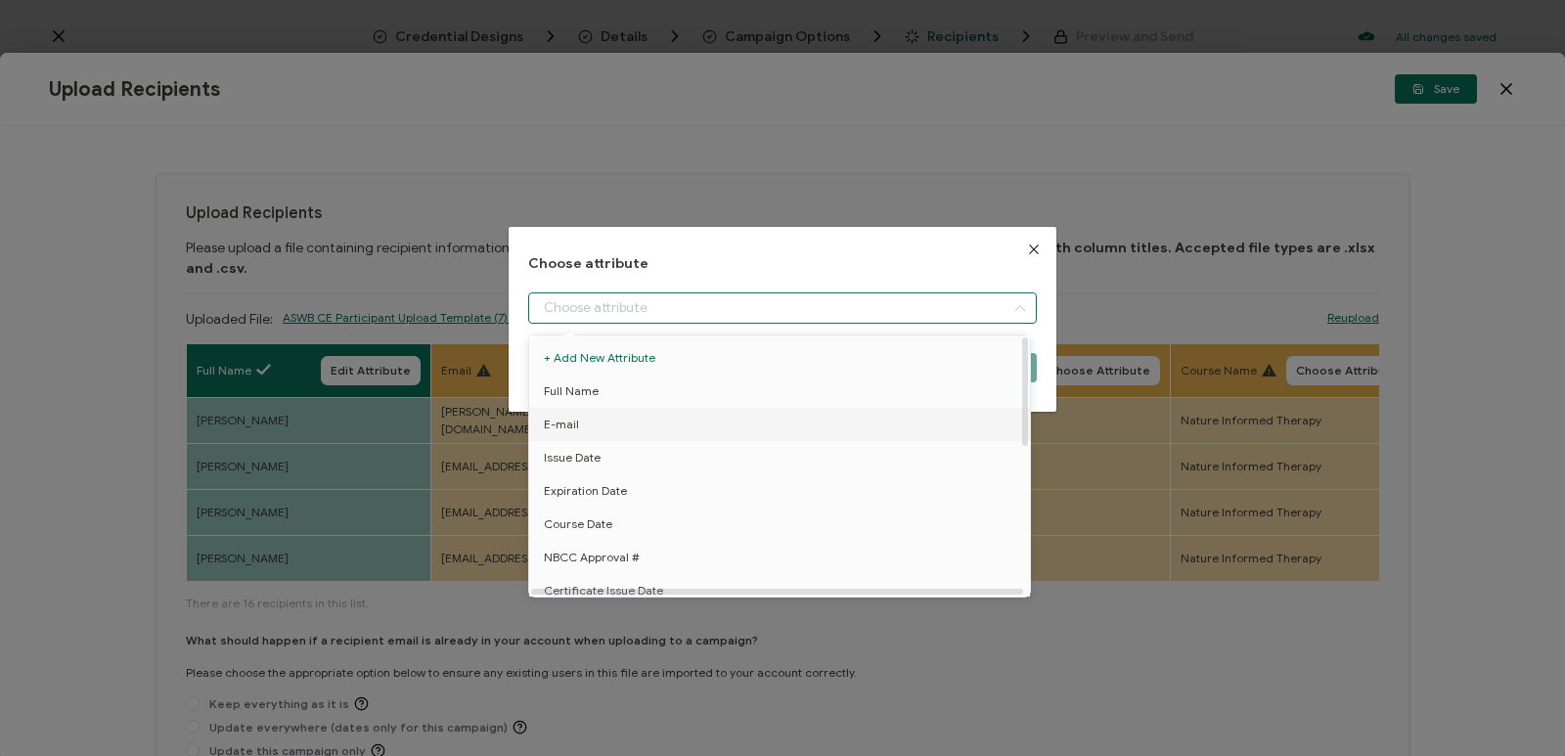
click at [642, 421] on li "E-mail" at bounding box center [782, 424] width 517 height 33
type input "E-mail"
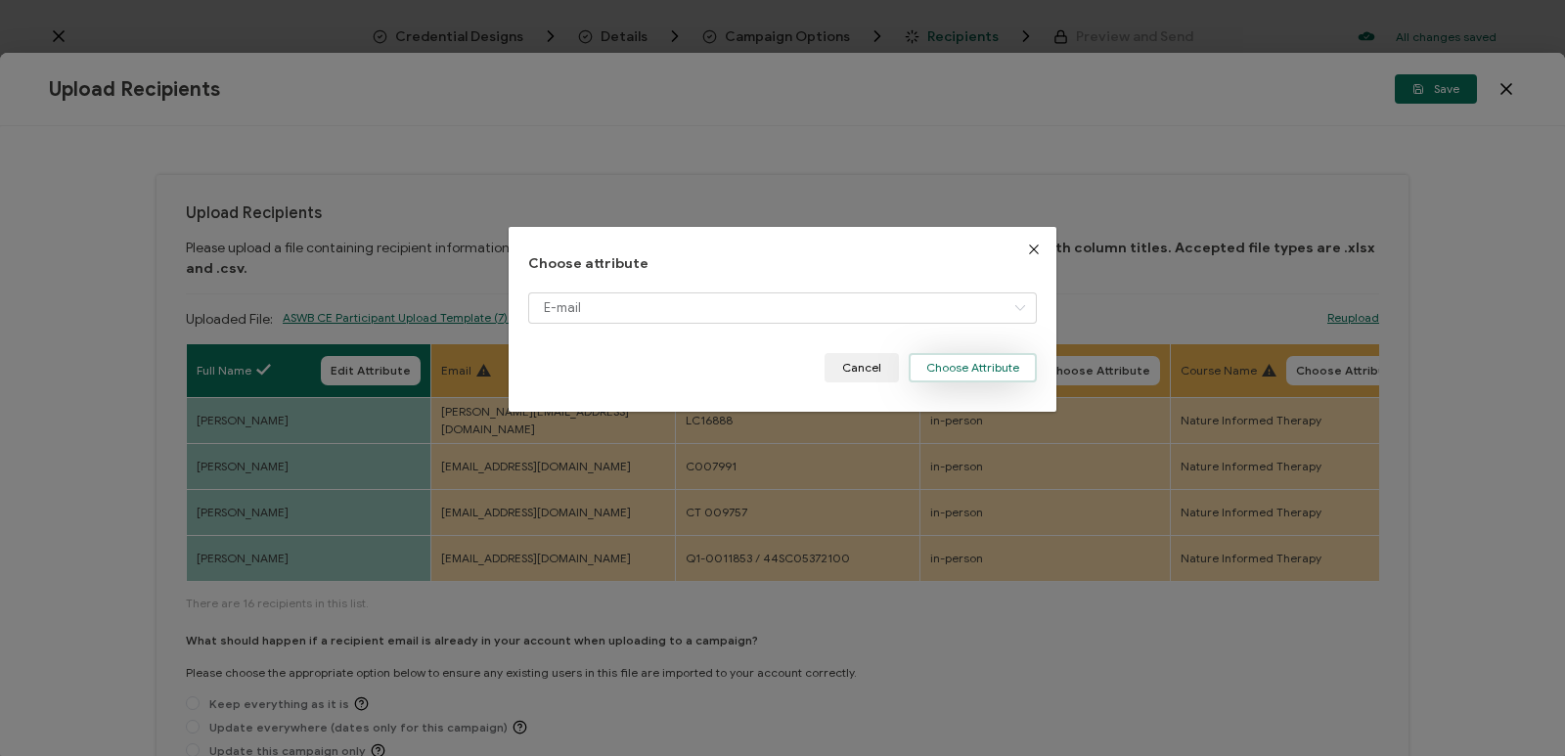
click at [862, 378] on button "Choose Attribute" at bounding box center [973, 367] width 128 height 29
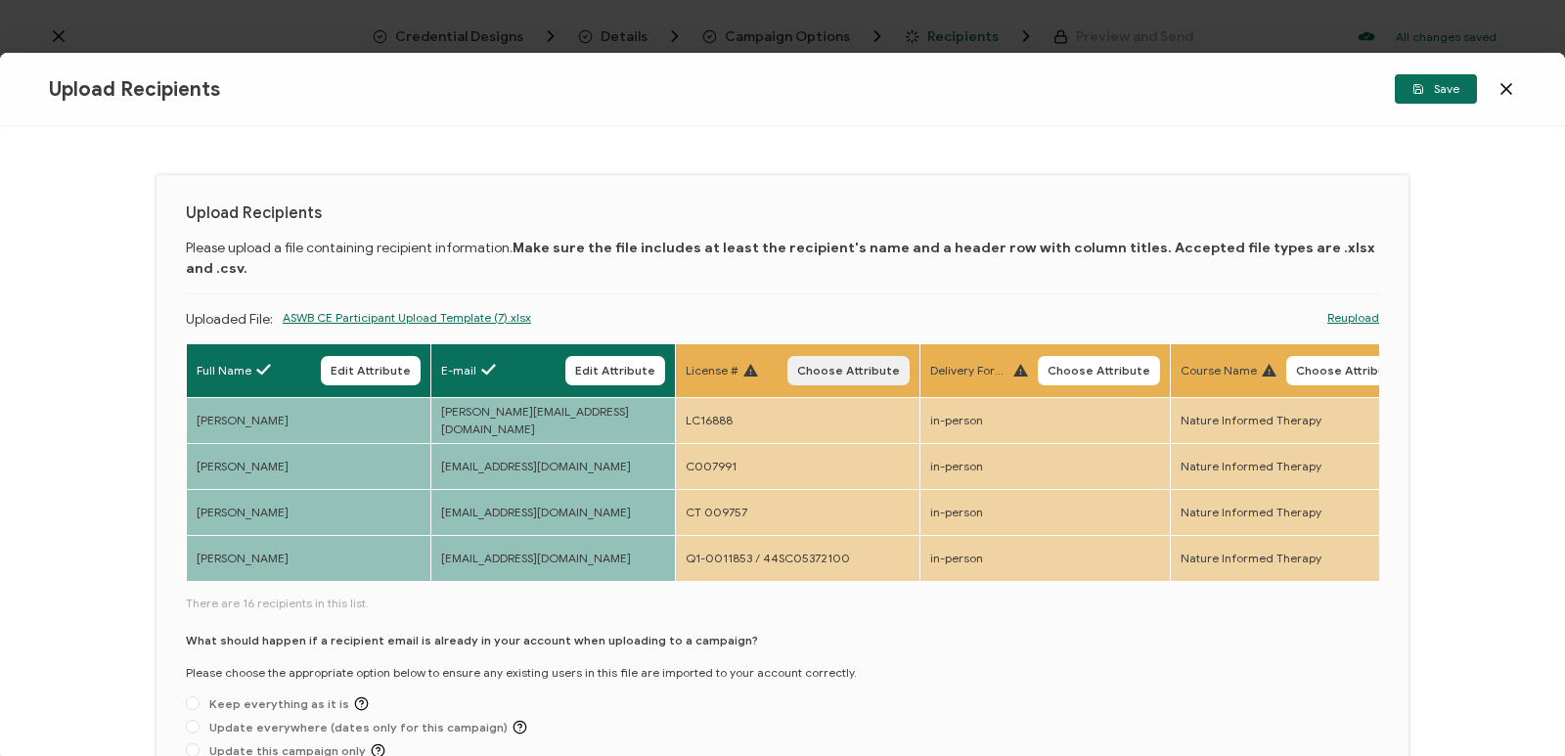
click at [831, 365] on span "Choose Attribute" at bounding box center [848, 371] width 103 height 12
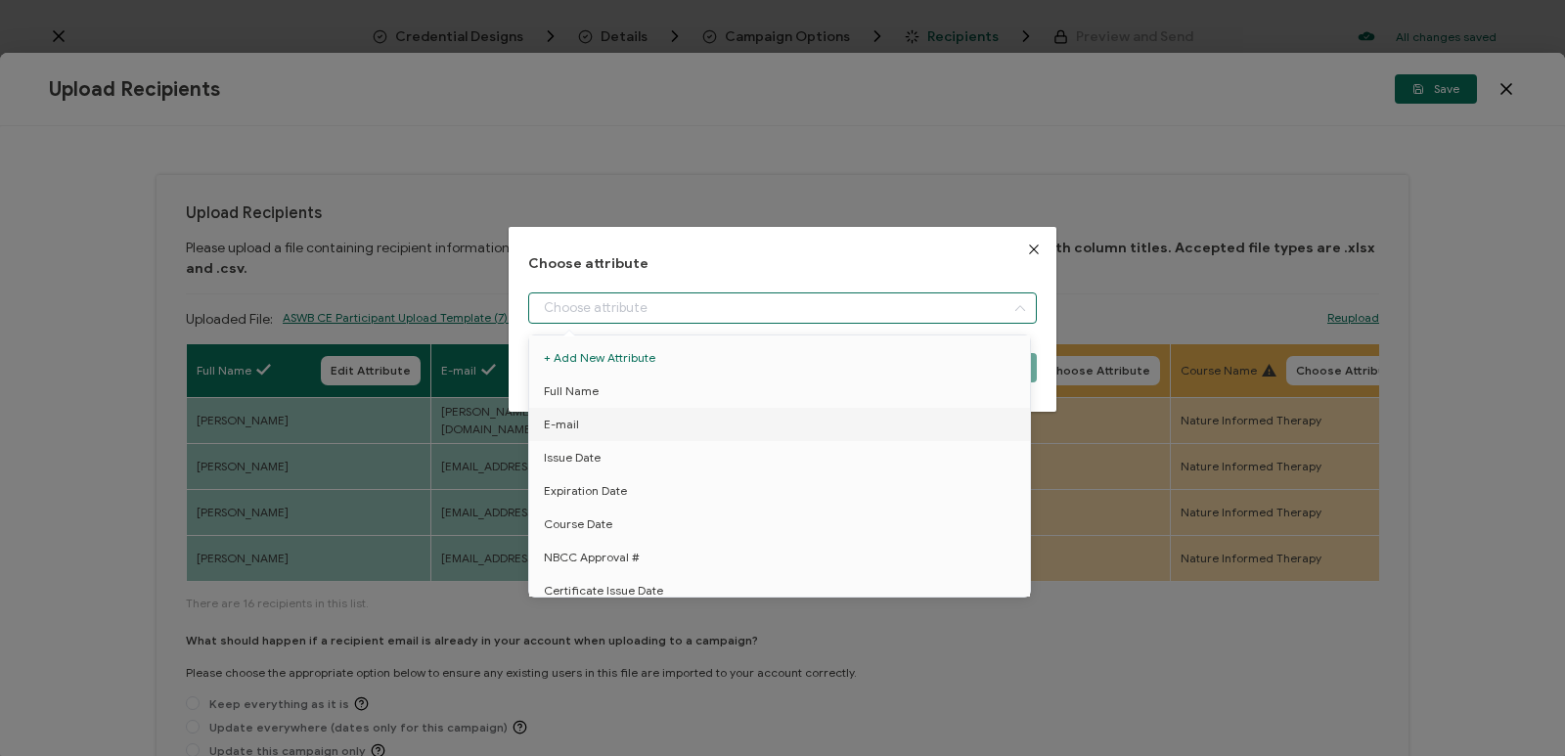
click at [862, 312] on input "dialog" at bounding box center [782, 307] width 509 height 31
click at [655, 401] on li "License No." at bounding box center [782, 397] width 517 height 33
type input "License No."
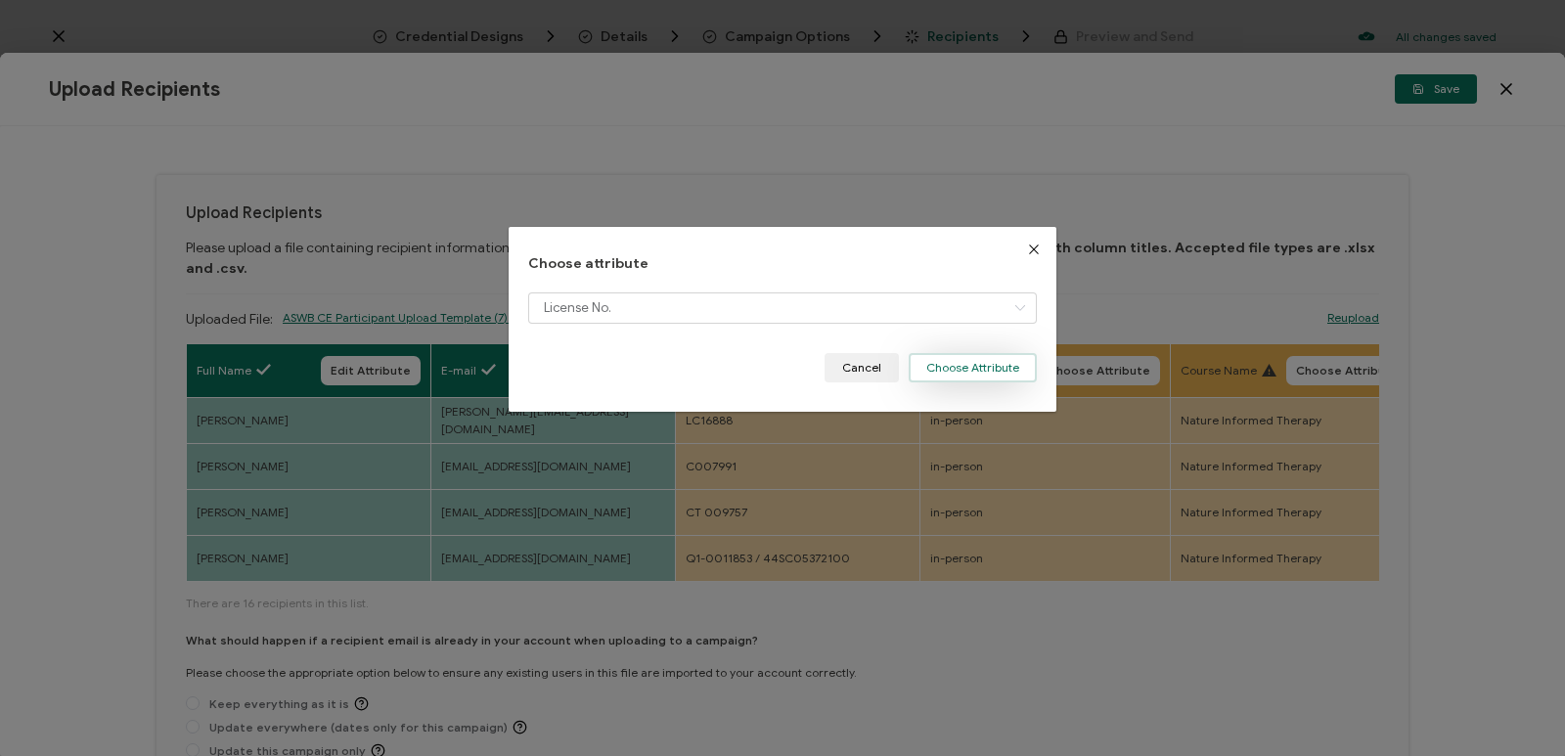
click at [862, 375] on button "Choose Attribute" at bounding box center [973, 367] width 128 height 29
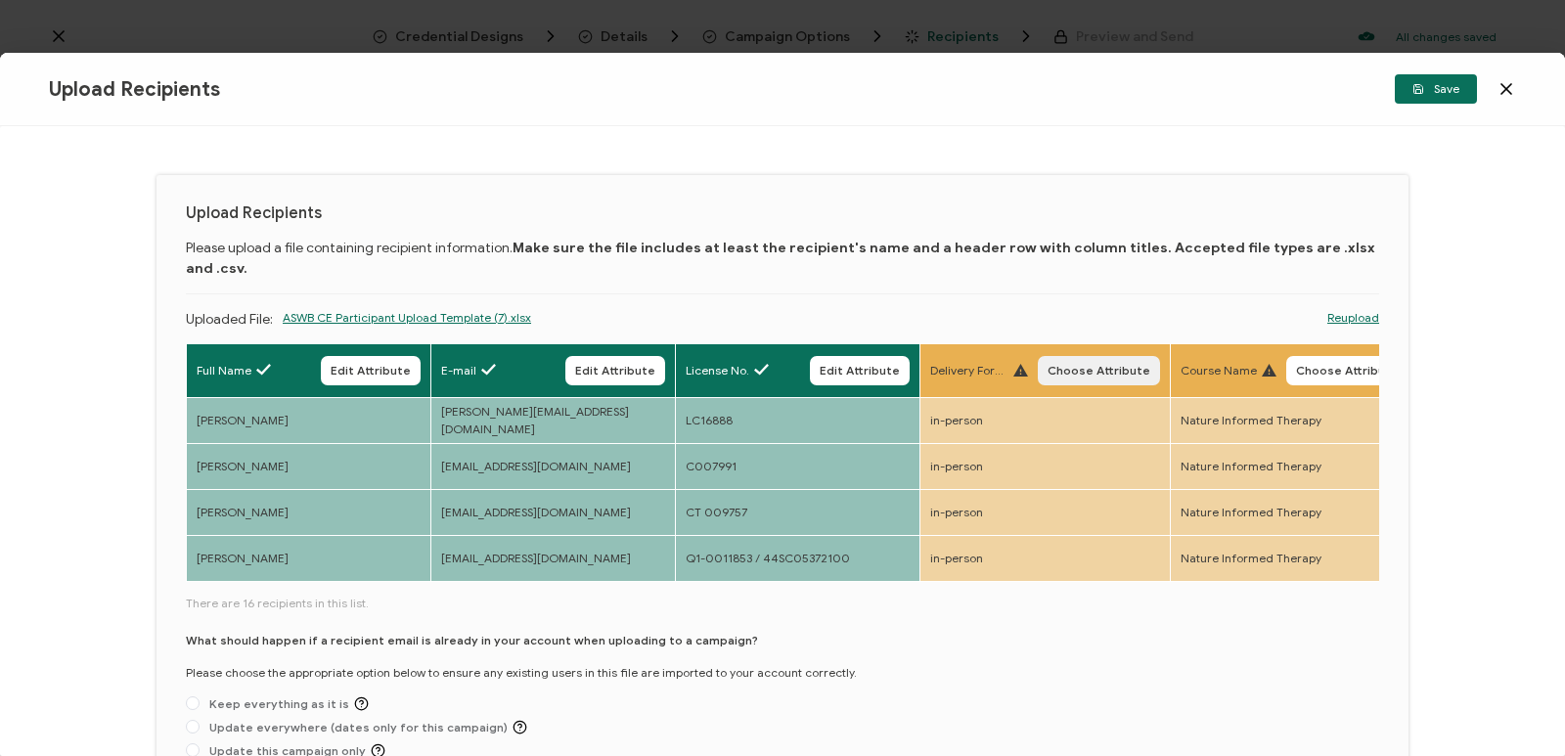
click at [862, 365] on span "Choose Attribute" at bounding box center [1099, 371] width 103 height 12
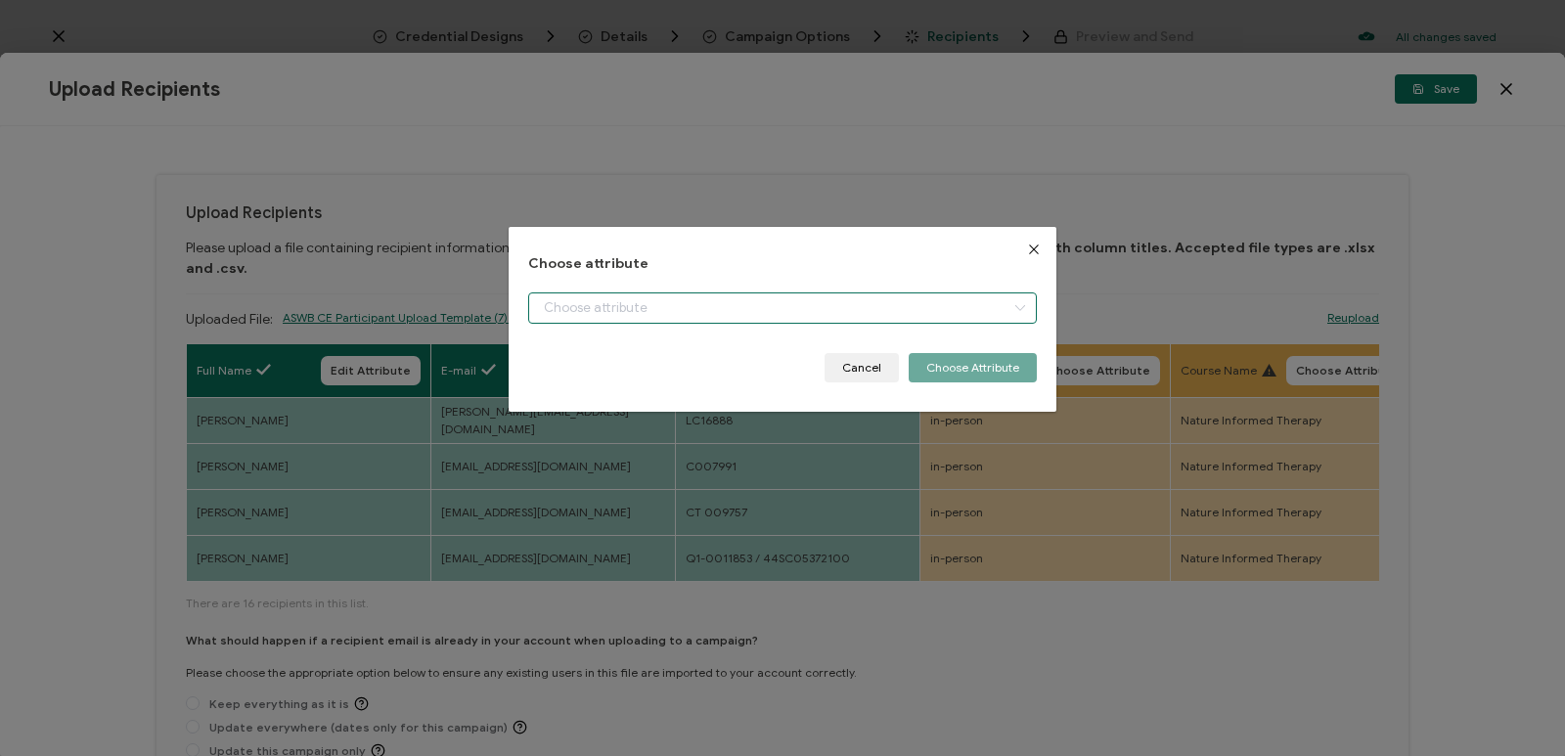
click at [862, 316] on input "dialog" at bounding box center [782, 307] width 509 height 31
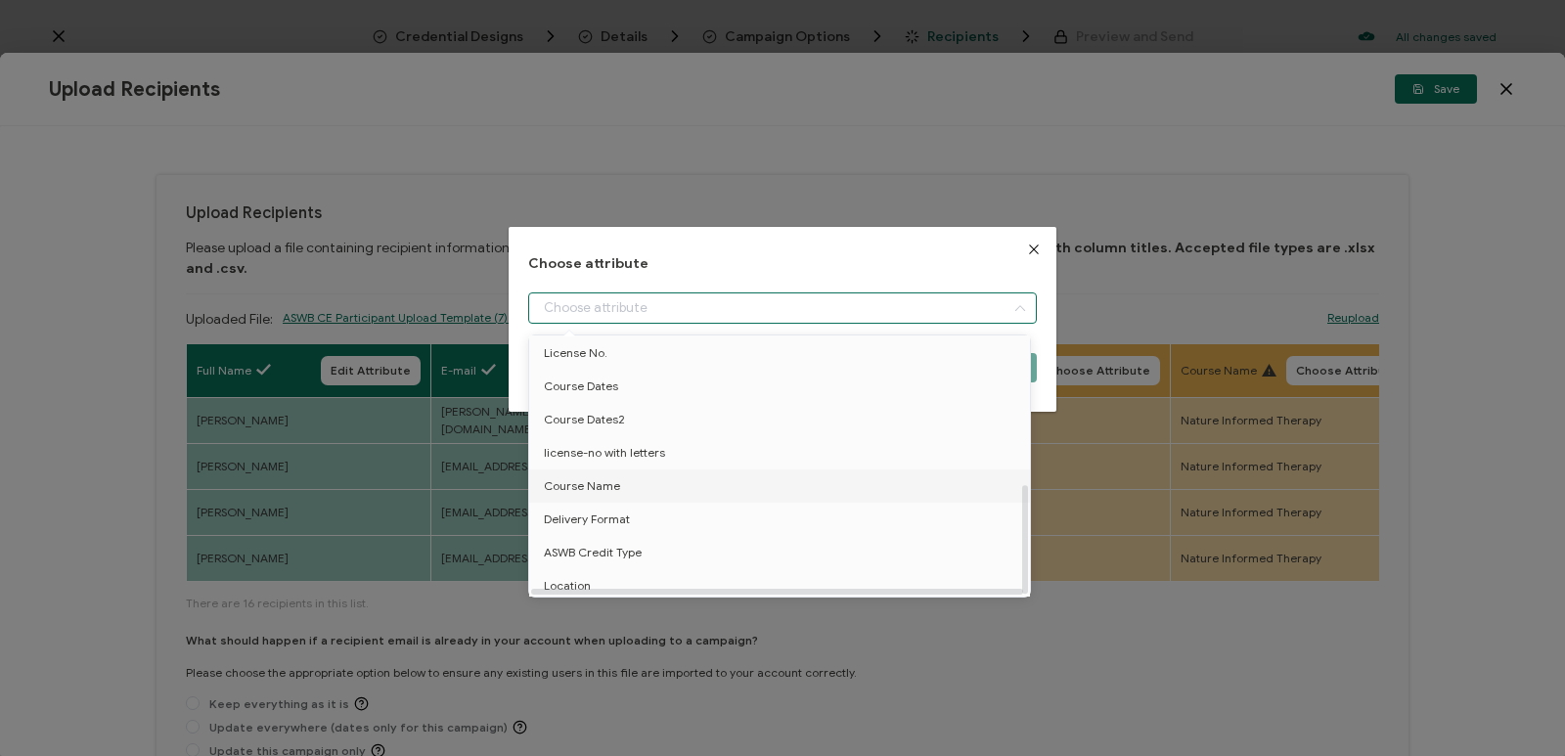
scroll to position [352, 0]
drag, startPoint x: 633, startPoint y: 506, endPoint x: 661, endPoint y: 477, distance: 40.1
click at [632, 506] on li "Delivery Format" at bounding box center [782, 514] width 517 height 33
type input "Delivery Format"
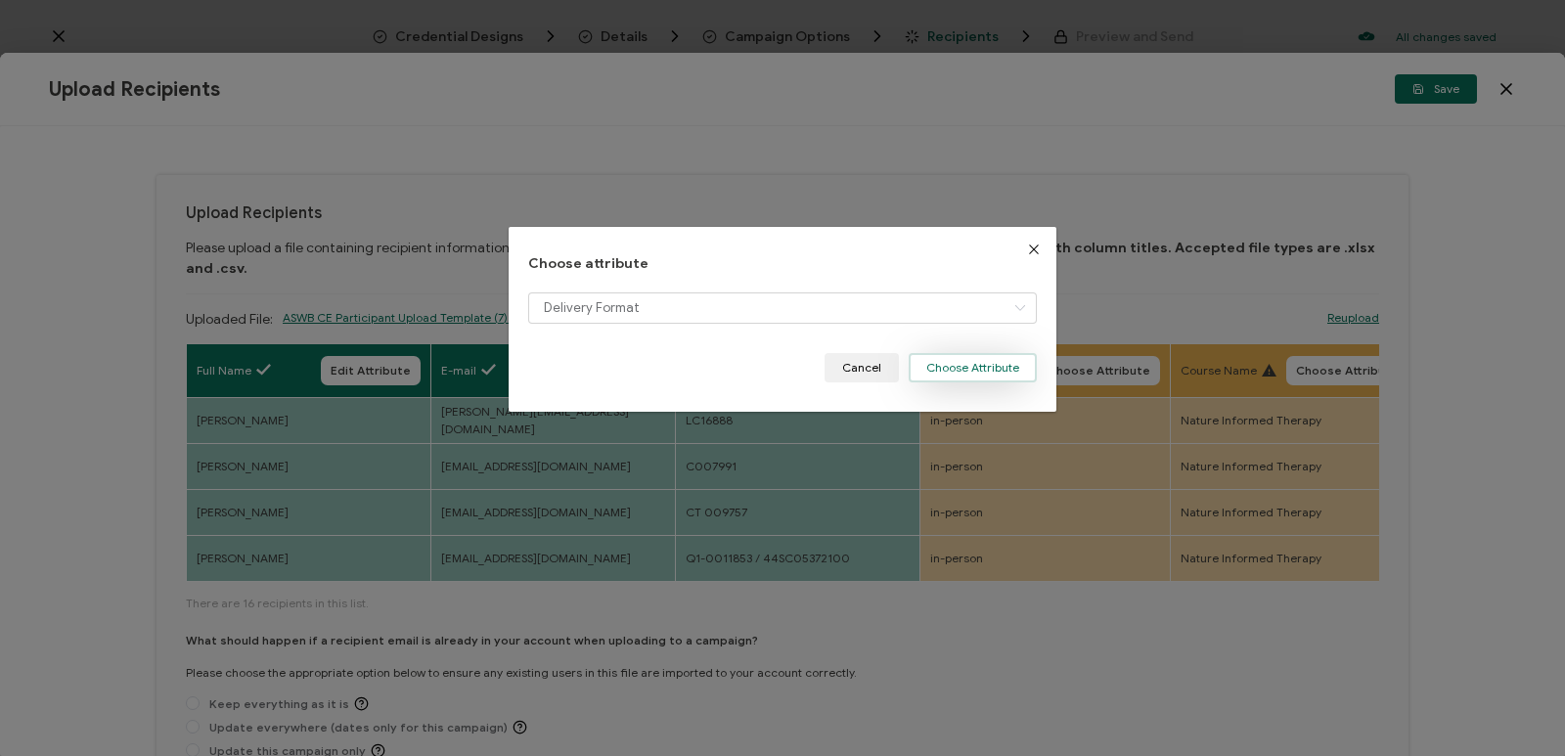
click at [862, 363] on button "Choose Attribute" at bounding box center [973, 367] width 128 height 29
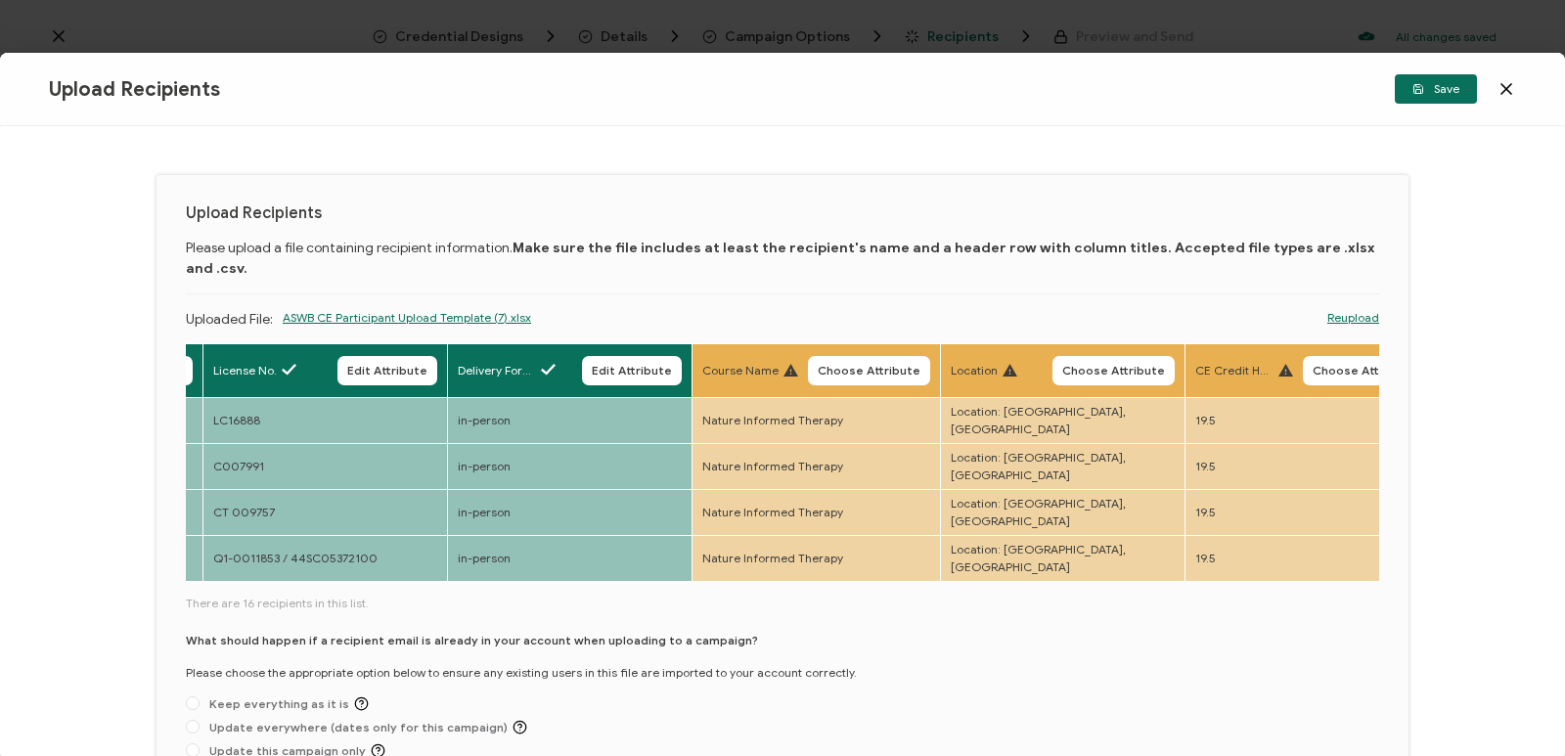
scroll to position [0, 706]
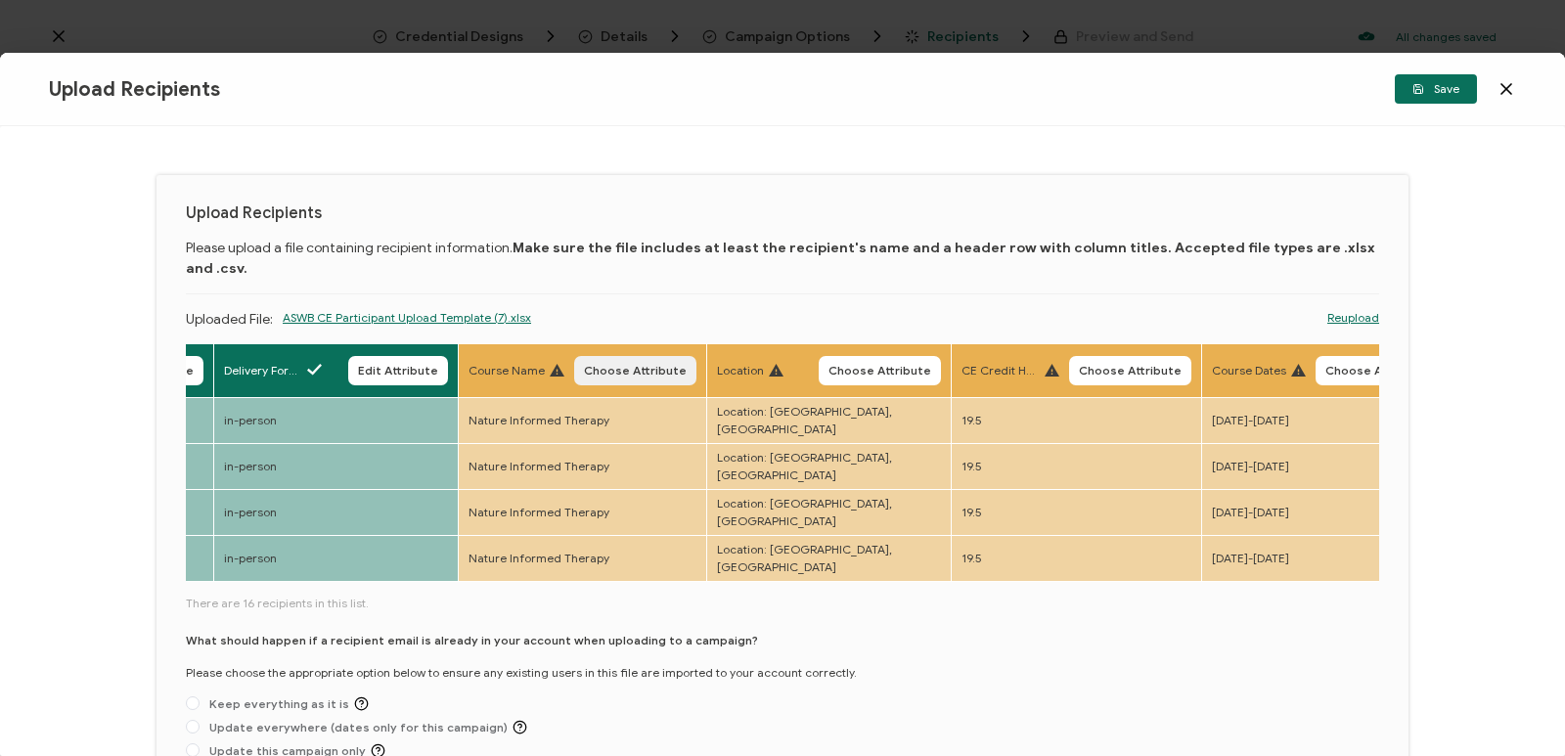
click at [635, 365] on span "Choose Attribute" at bounding box center [635, 371] width 103 height 12
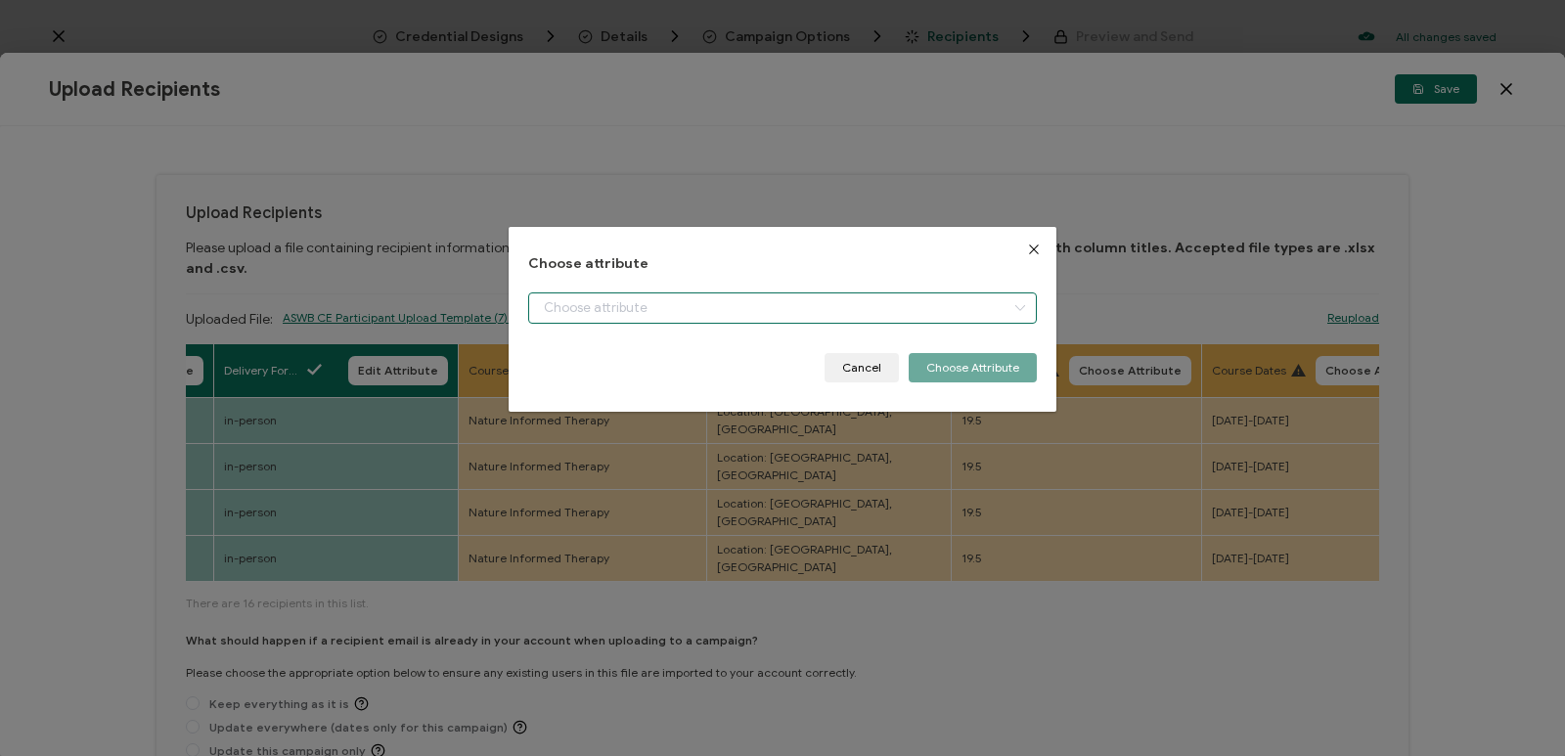
click at [833, 303] on input "dialog" at bounding box center [782, 307] width 509 height 31
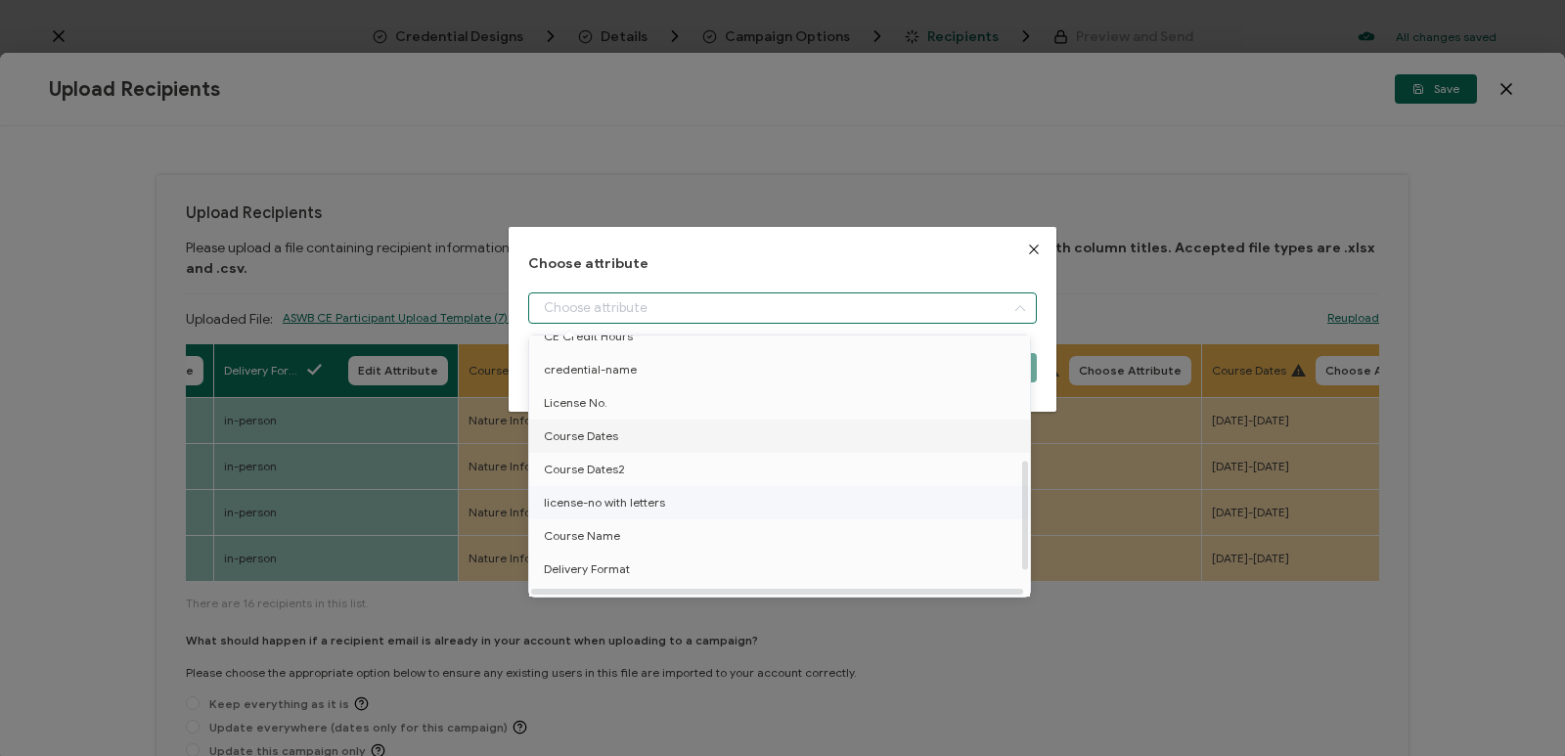
scroll to position [293, 0]
click at [624, 531] on li "Course Name" at bounding box center [782, 530] width 517 height 33
type input "Course Name"
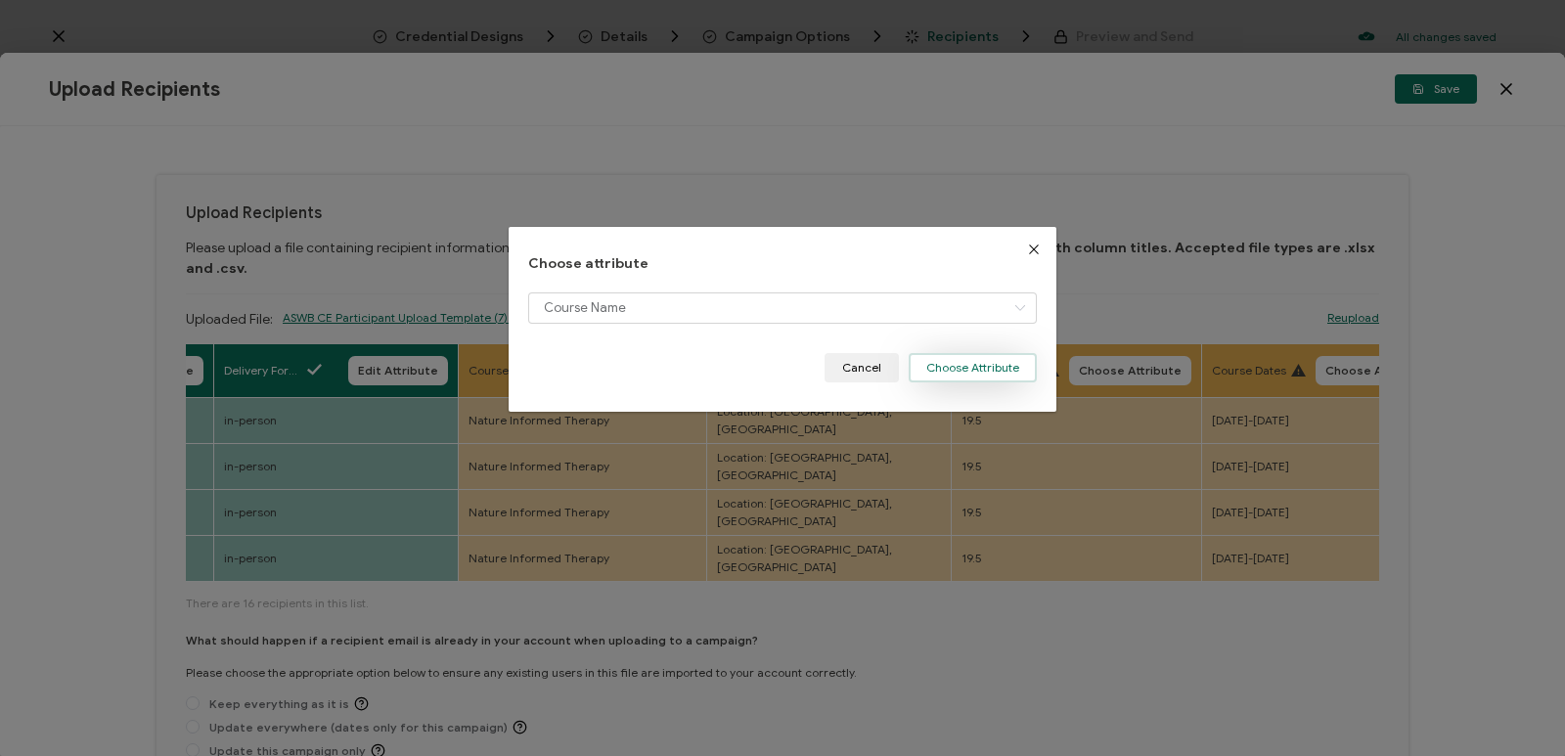
click at [862, 366] on button "Choose Attribute" at bounding box center [973, 367] width 128 height 29
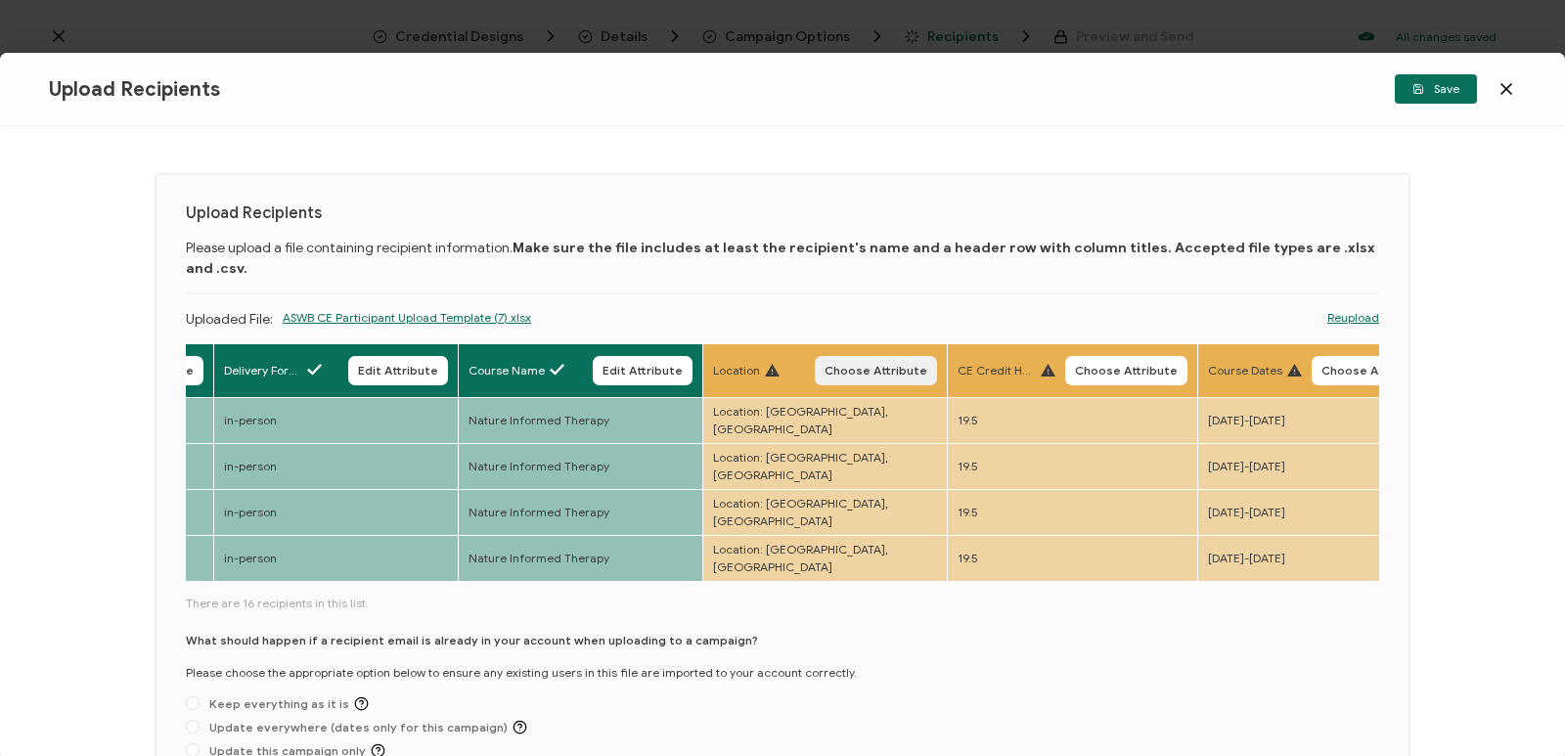
click at [833, 356] on button "Choose Attribute" at bounding box center [876, 370] width 122 height 29
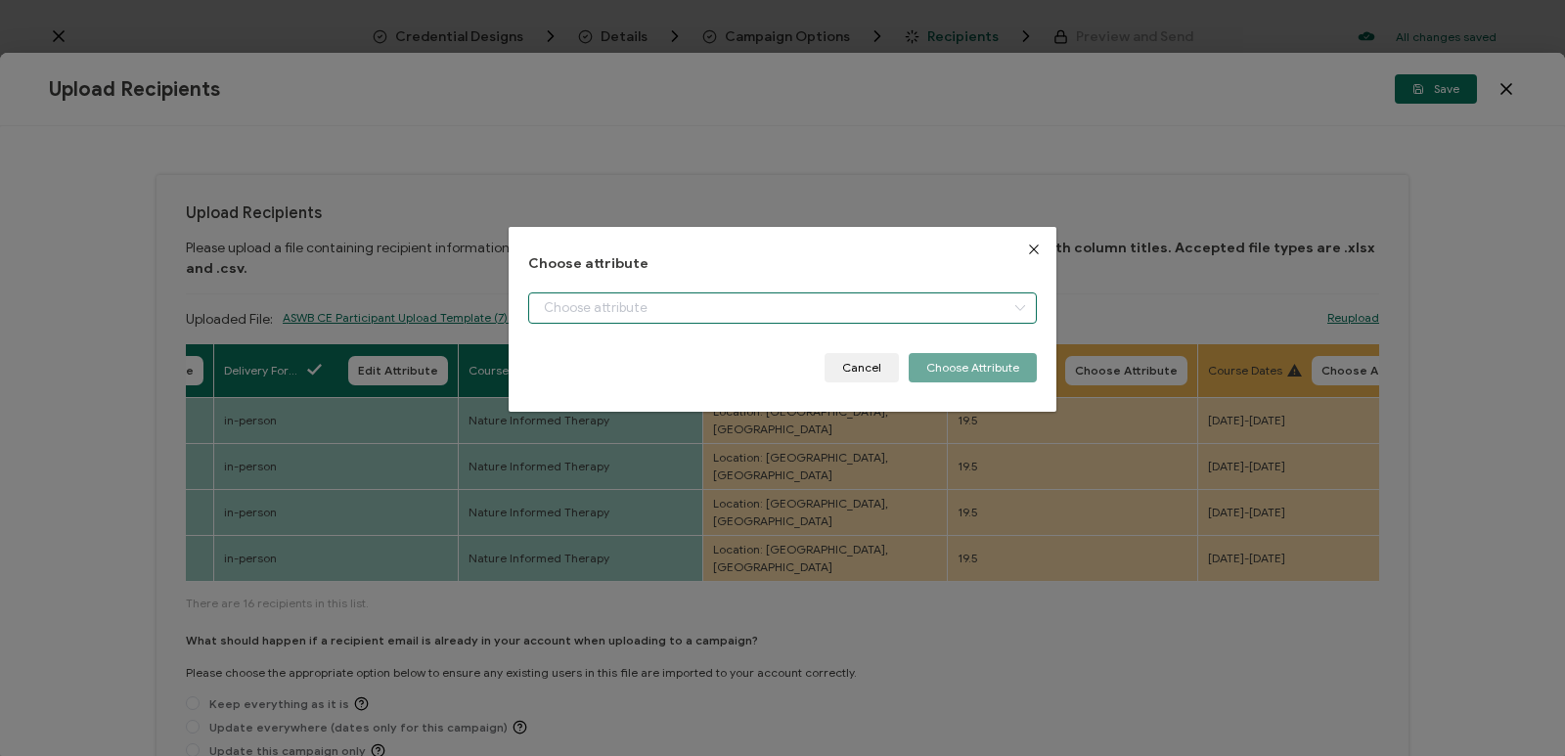
click at [862, 309] on input "dialog" at bounding box center [782, 307] width 509 height 31
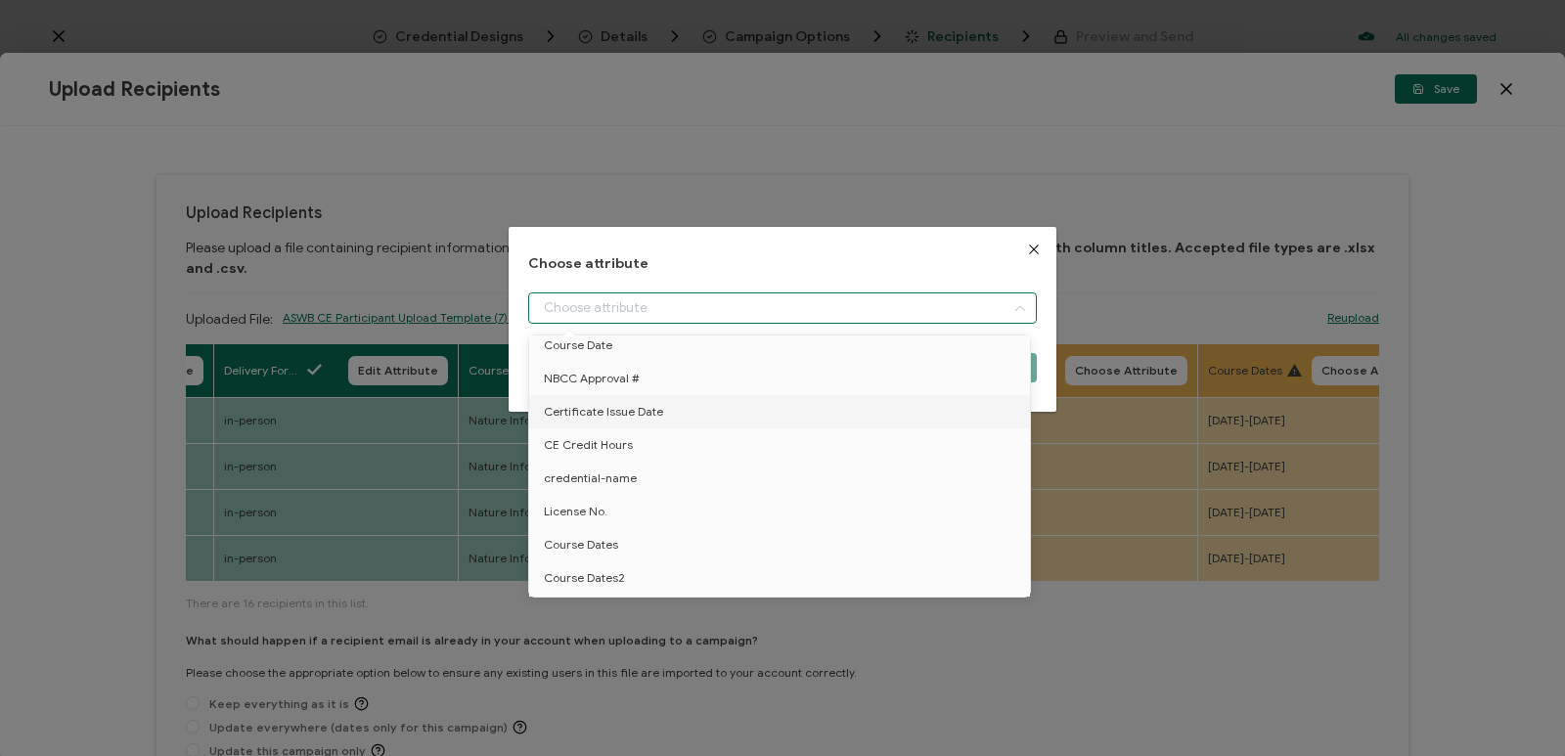
scroll to position [352, 0]
drag, startPoint x: 1023, startPoint y: 404, endPoint x: 983, endPoint y: 633, distance: 232.4
click at [862, 637] on body "Credential Designs Details Campaign Options Recipients Preview and Send All cha…" at bounding box center [782, 378] width 1565 height 756
click at [716, 573] on li "Location" at bounding box center [782, 580] width 517 height 33
type input "Location"
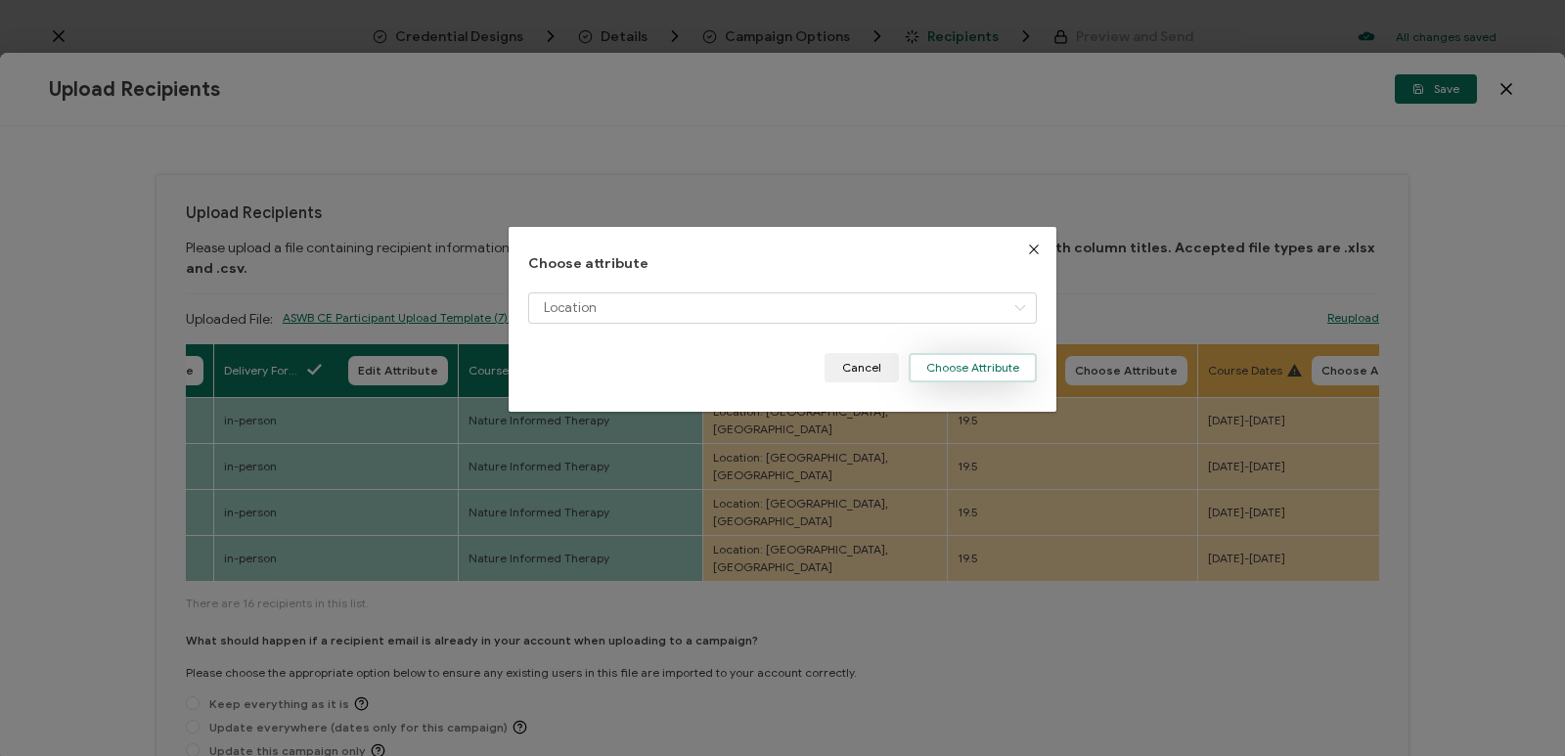
click at [862, 377] on button "Choose Attribute" at bounding box center [973, 367] width 128 height 29
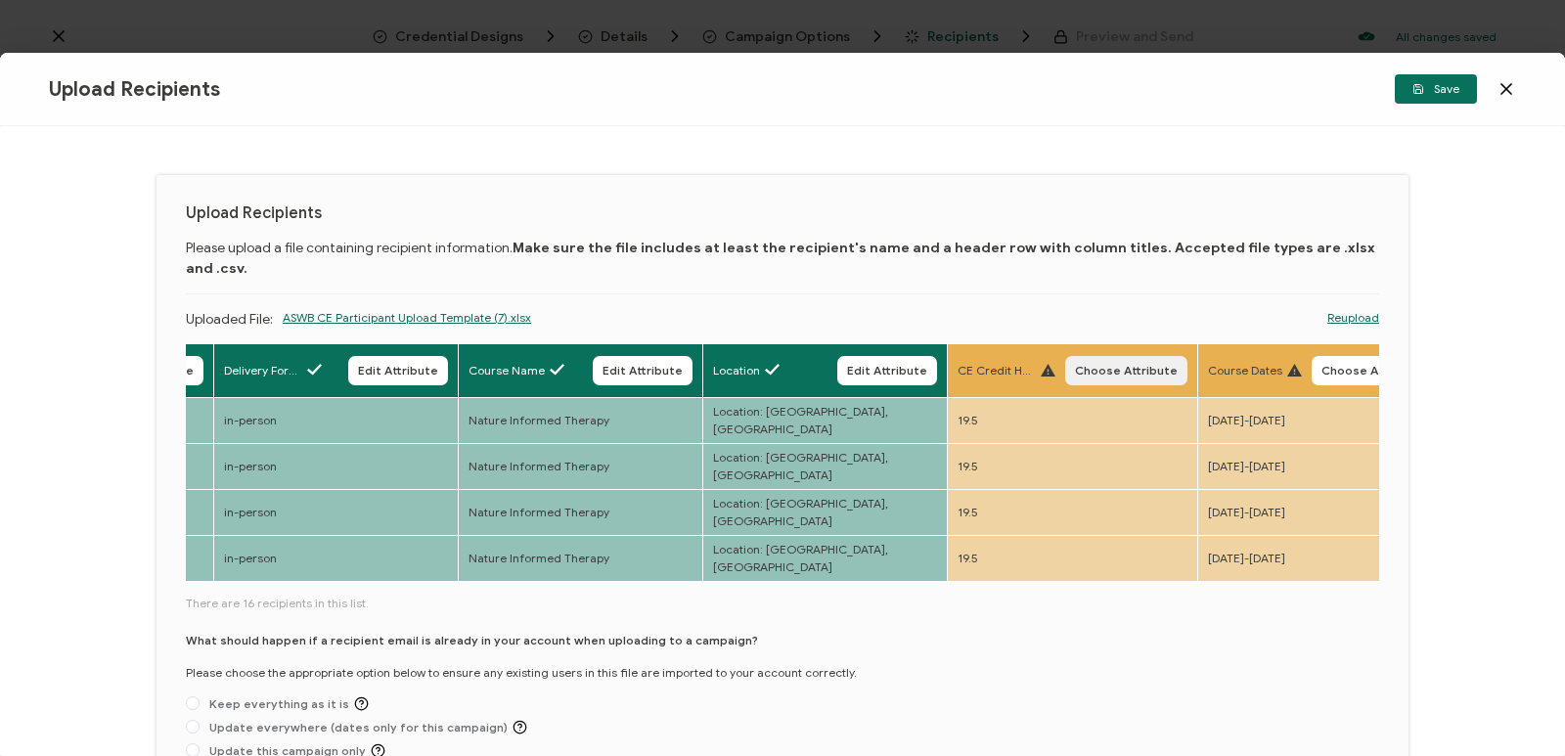
click at [862, 365] on span "Choose Attribute" at bounding box center [1126, 371] width 103 height 12
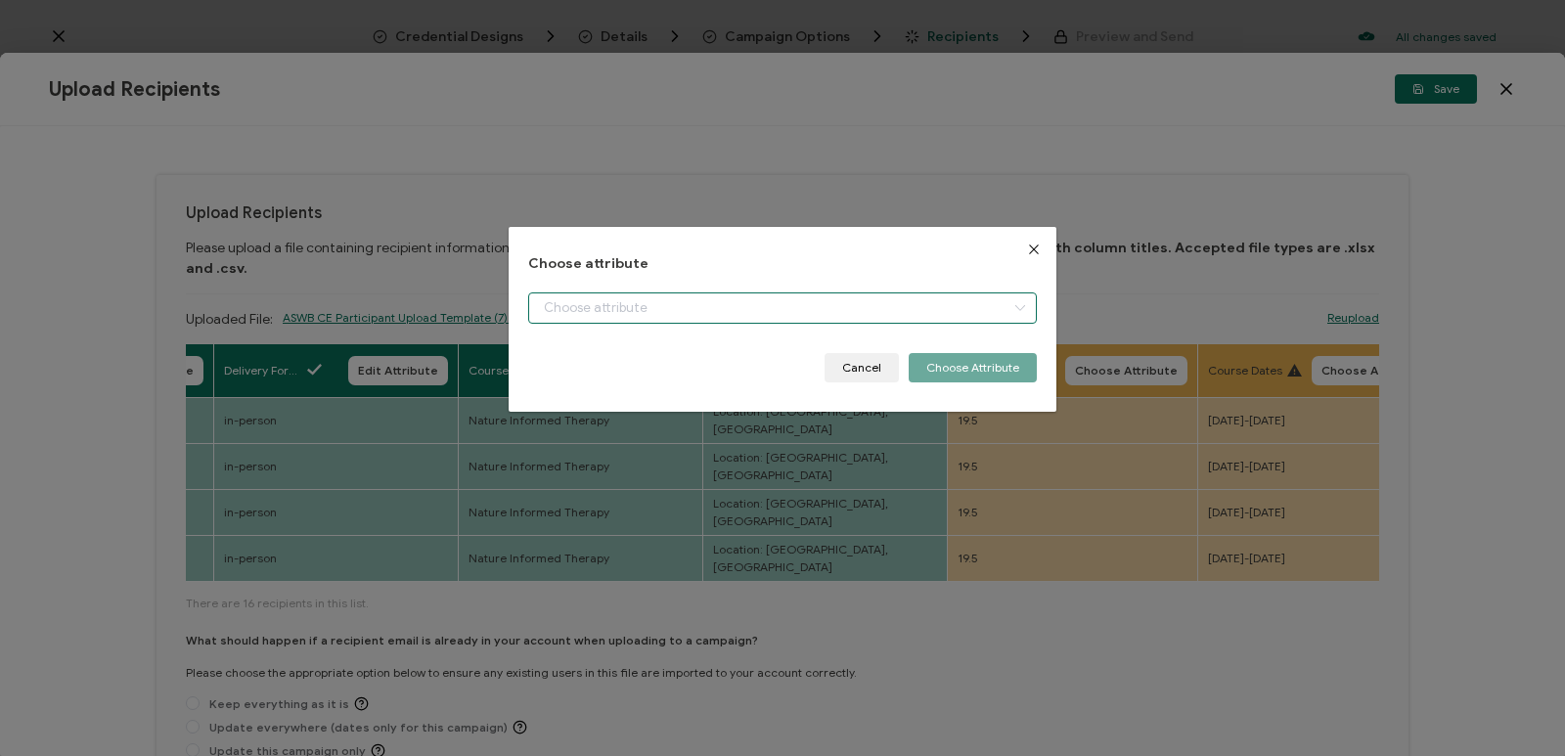
click at [862, 308] on input "dialog" at bounding box center [782, 307] width 509 height 31
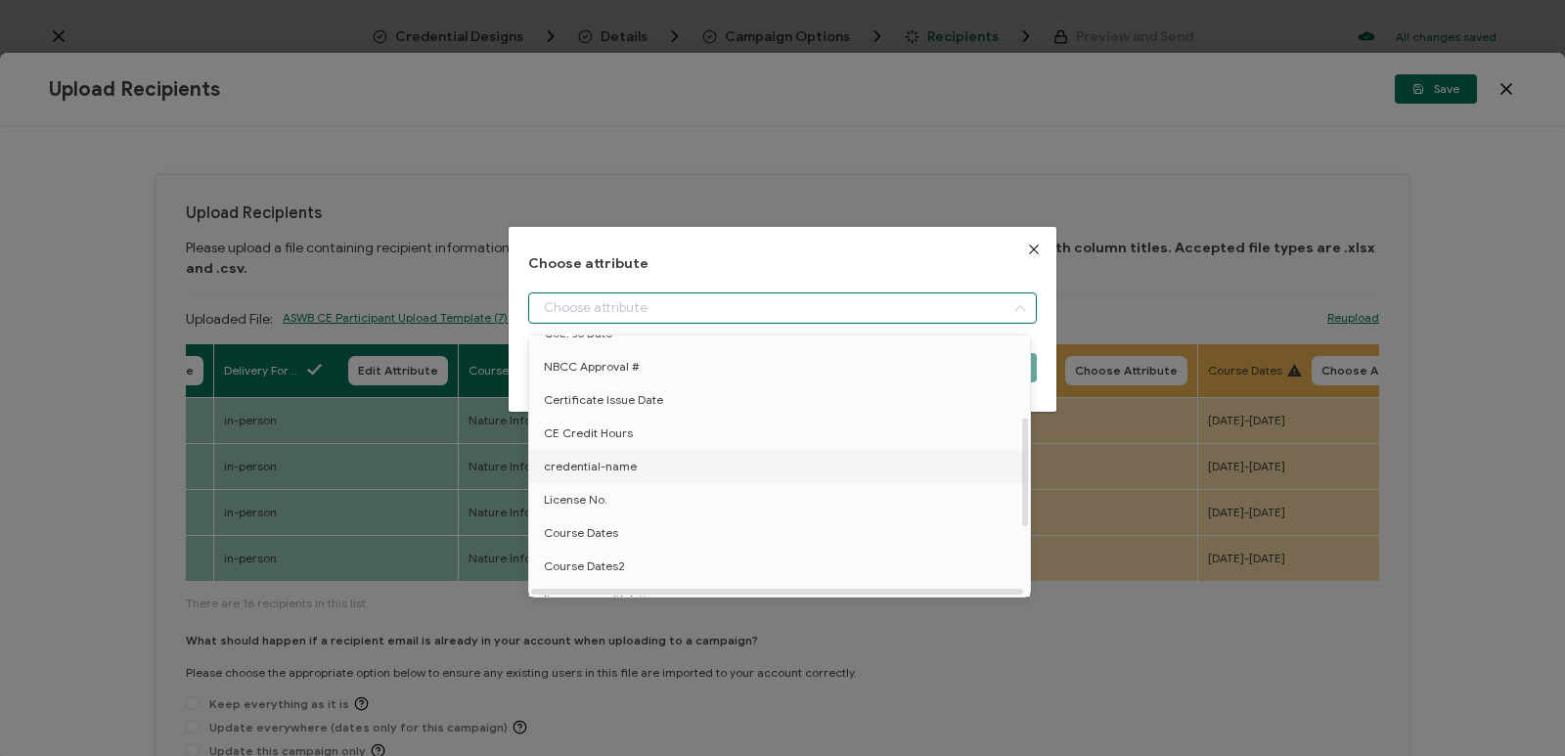
scroll to position [202, 0]
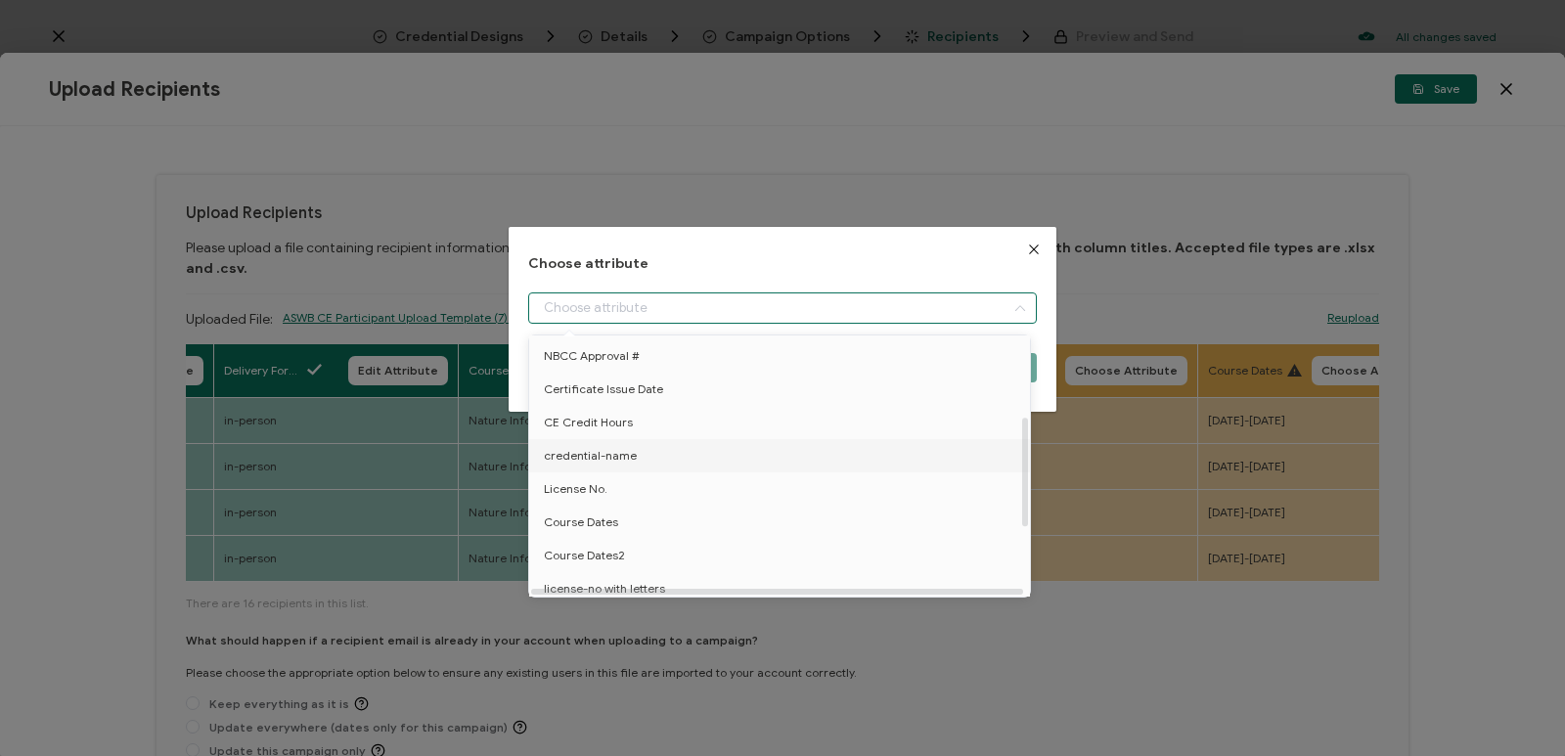
drag, startPoint x: 1027, startPoint y: 401, endPoint x: 1006, endPoint y: 471, distance: 72.7
click at [862, 473] on div "+ Add New Attribute Full Name E-mail Issue Date Expiration Date Course Date NBC…" at bounding box center [779, 466] width 501 height 261
click at [694, 425] on li "CE Credit Hours" at bounding box center [782, 422] width 517 height 33
type input "CE Credit Hours"
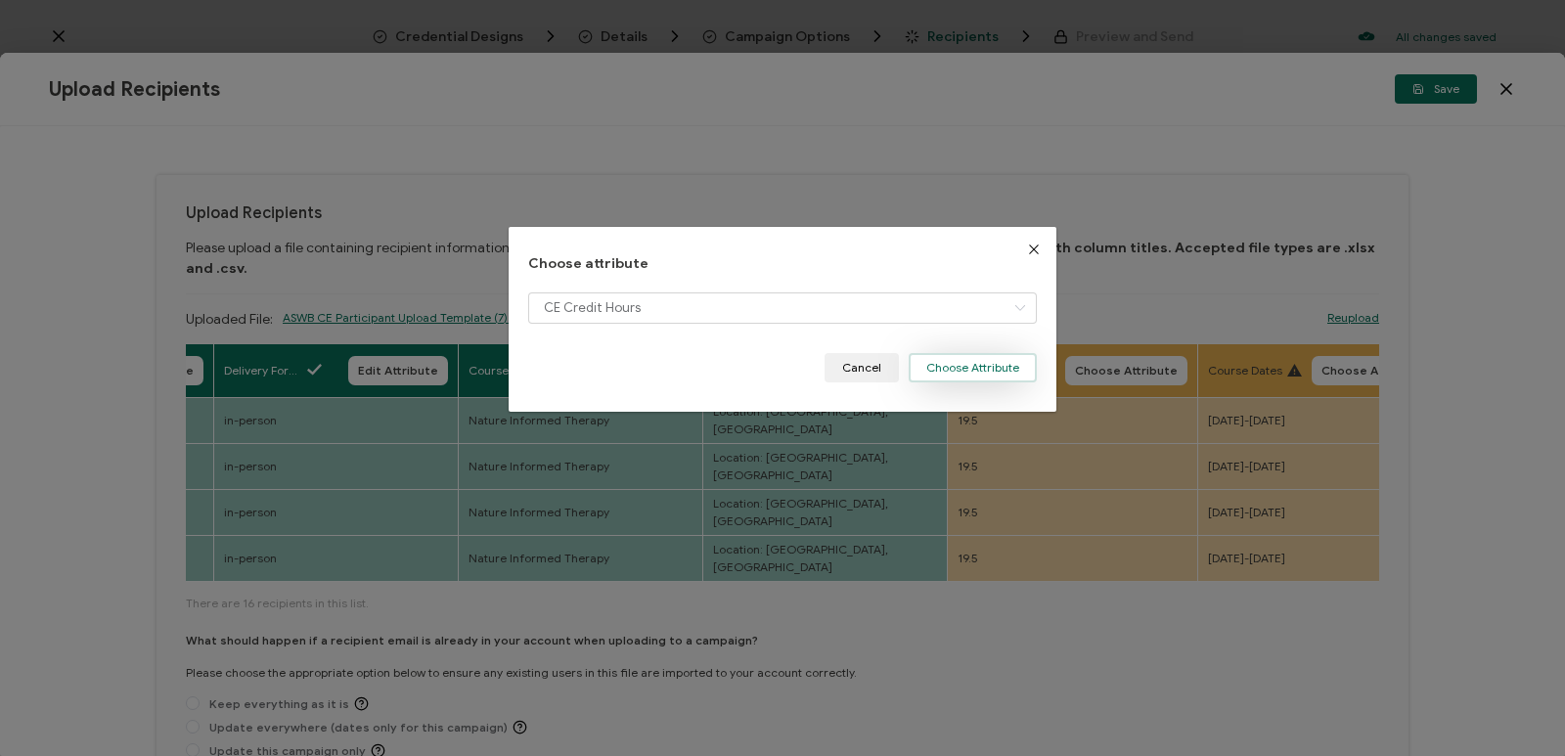
click at [862, 370] on button "Choose Attribute" at bounding box center [973, 367] width 128 height 29
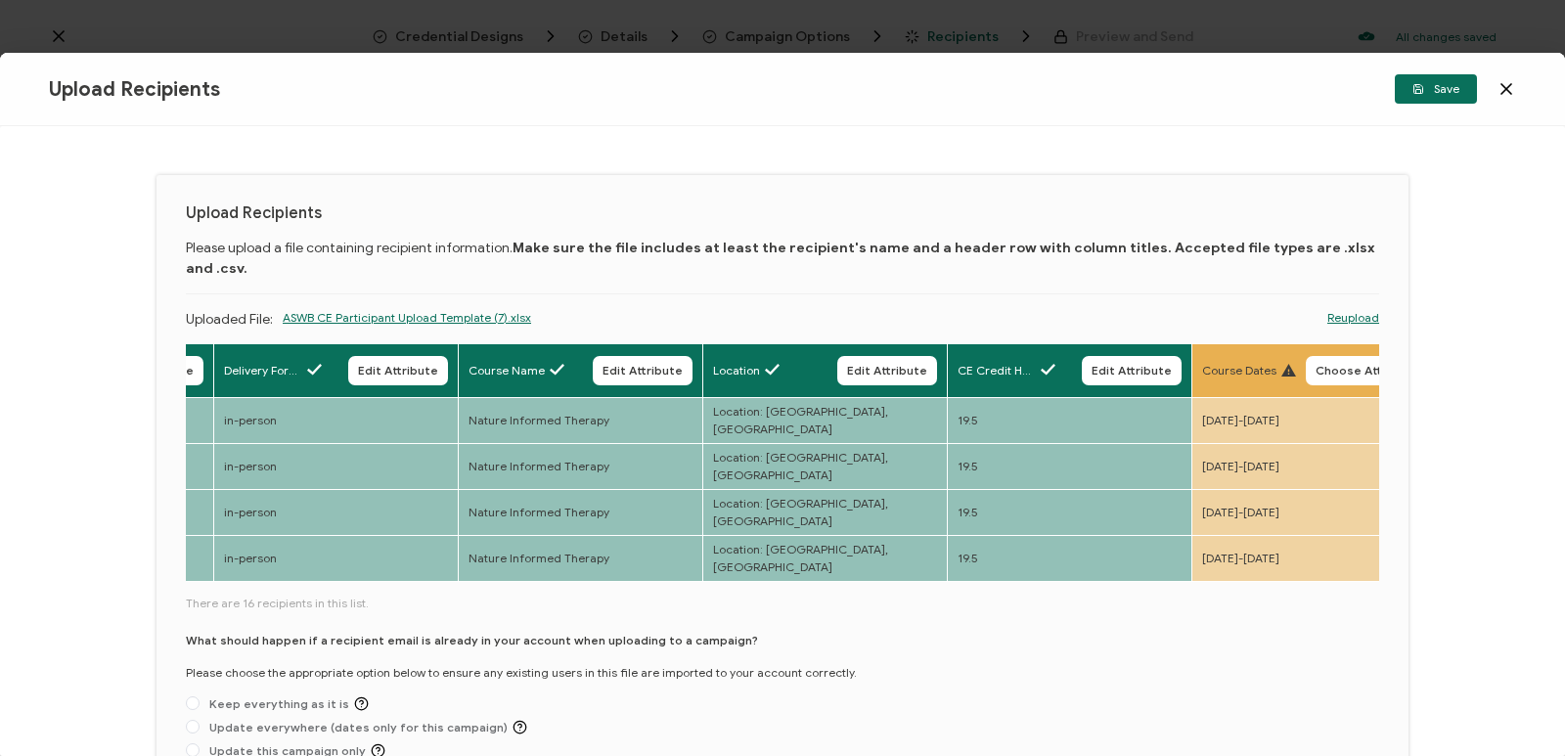
drag, startPoint x: 454, startPoint y: 515, endPoint x: 588, endPoint y: 530, distance: 134.8
click at [587, 530] on div "Full Name Edit Attribute E-mail Edit Attribute License No. Edit Attribute Deliv…" at bounding box center [782, 590] width 1193 height 494
click at [862, 365] on span "Choose Attribute" at bounding box center [1367, 371] width 103 height 12
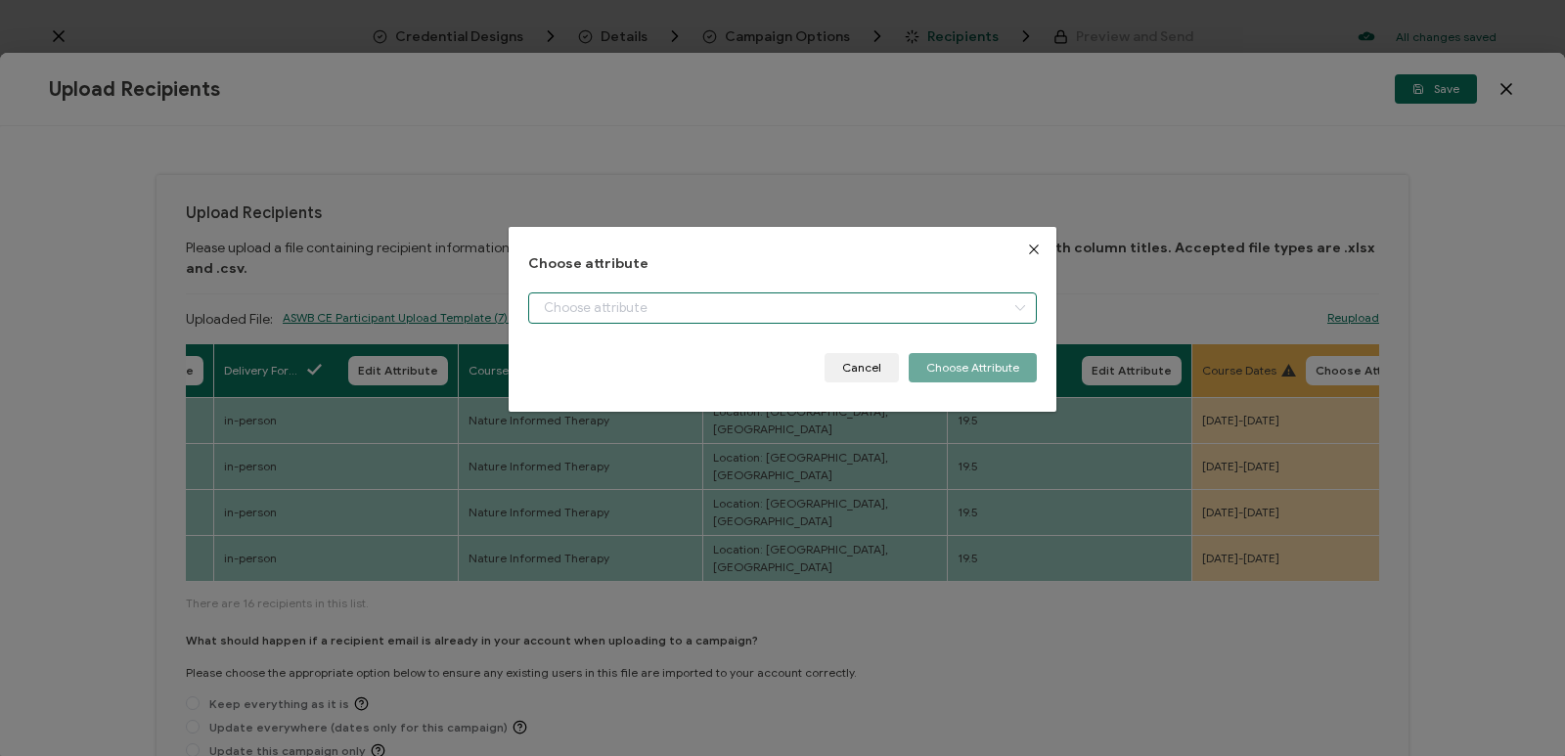
click at [830, 309] on input "dialog" at bounding box center [782, 307] width 509 height 31
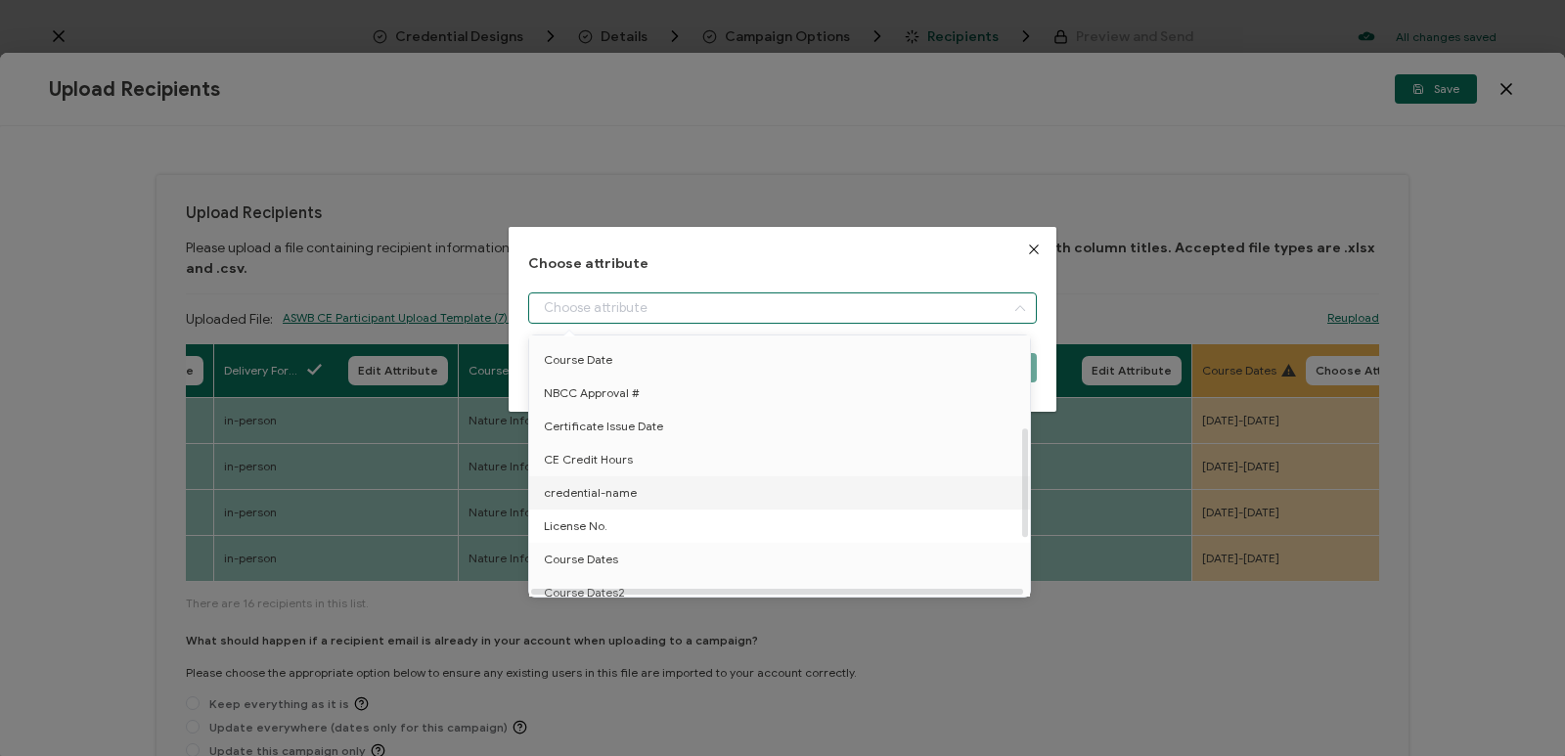
scroll to position [220, 0]
drag, startPoint x: 1023, startPoint y: 386, endPoint x: 983, endPoint y: 478, distance: 100.3
click at [862, 479] on div "+ Add New Attribute Full Name E-mail Issue Date Expiration Date Course Date NBC…" at bounding box center [779, 466] width 501 height 261
click at [689, 509] on li "Course Dates" at bounding box center [782, 503] width 517 height 33
type input "Course Dates"
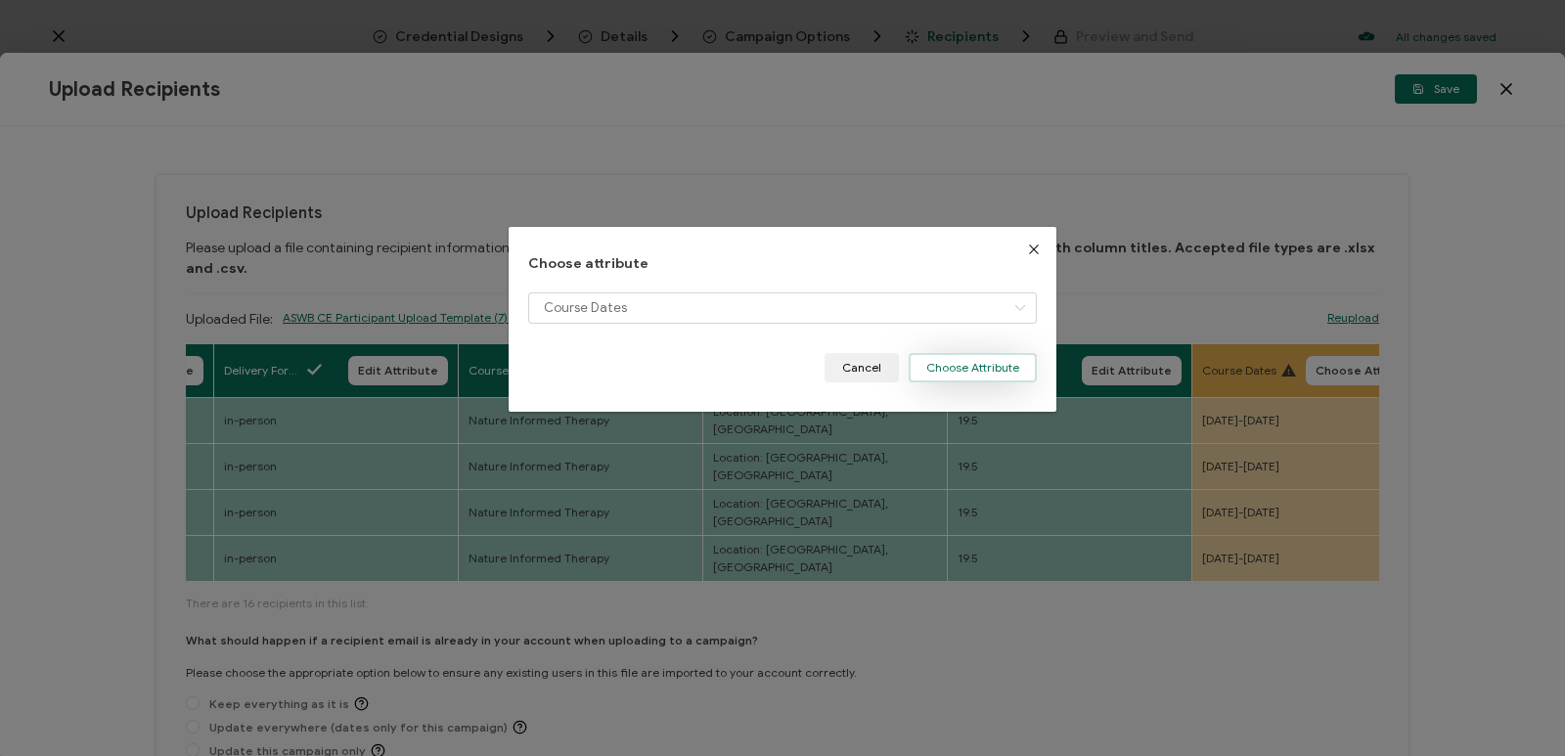
click at [862, 365] on button "Choose Attribute" at bounding box center [973, 367] width 128 height 29
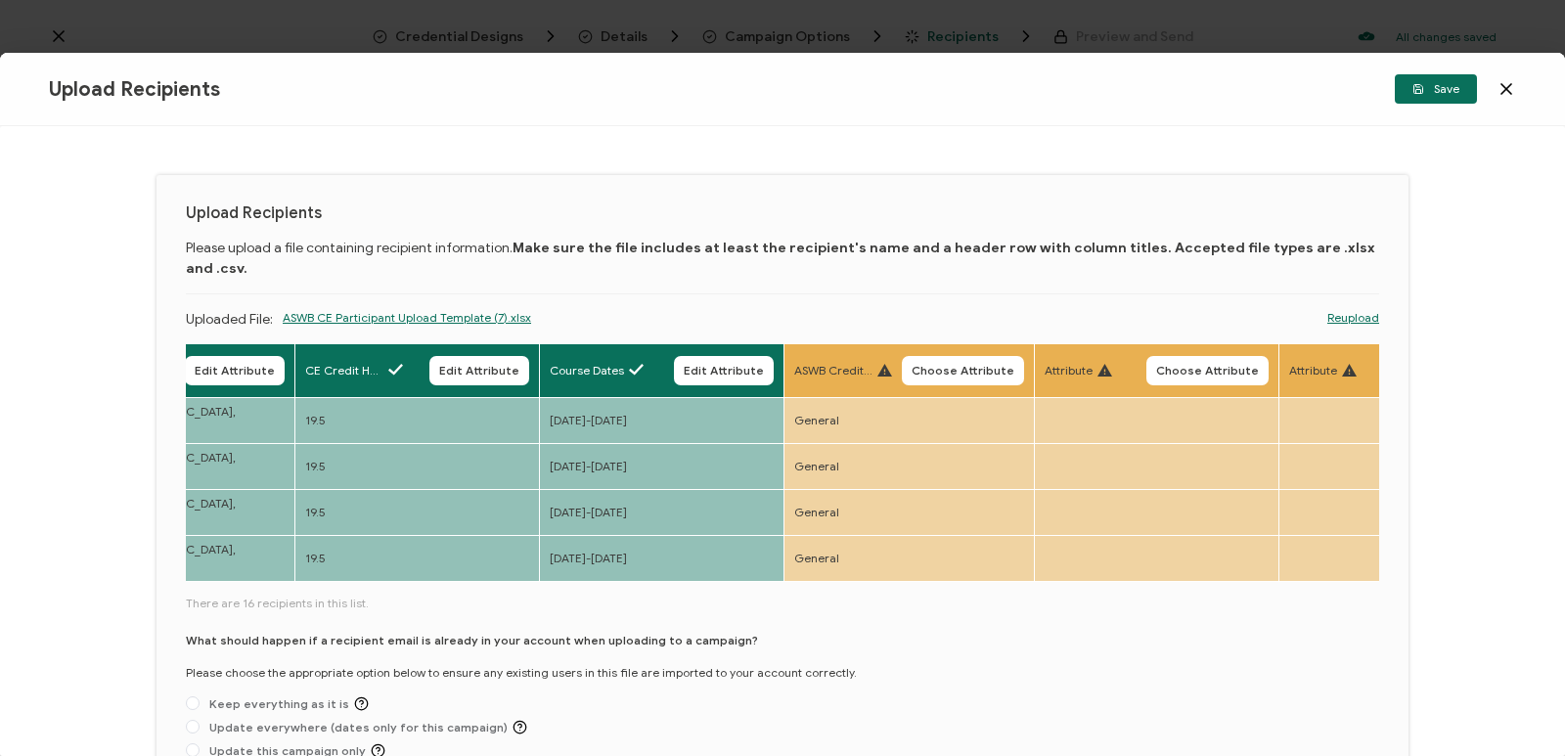
scroll to position [0, 1364]
click at [862, 365] on span "Choose Attribute" at bounding box center [958, 371] width 103 height 12
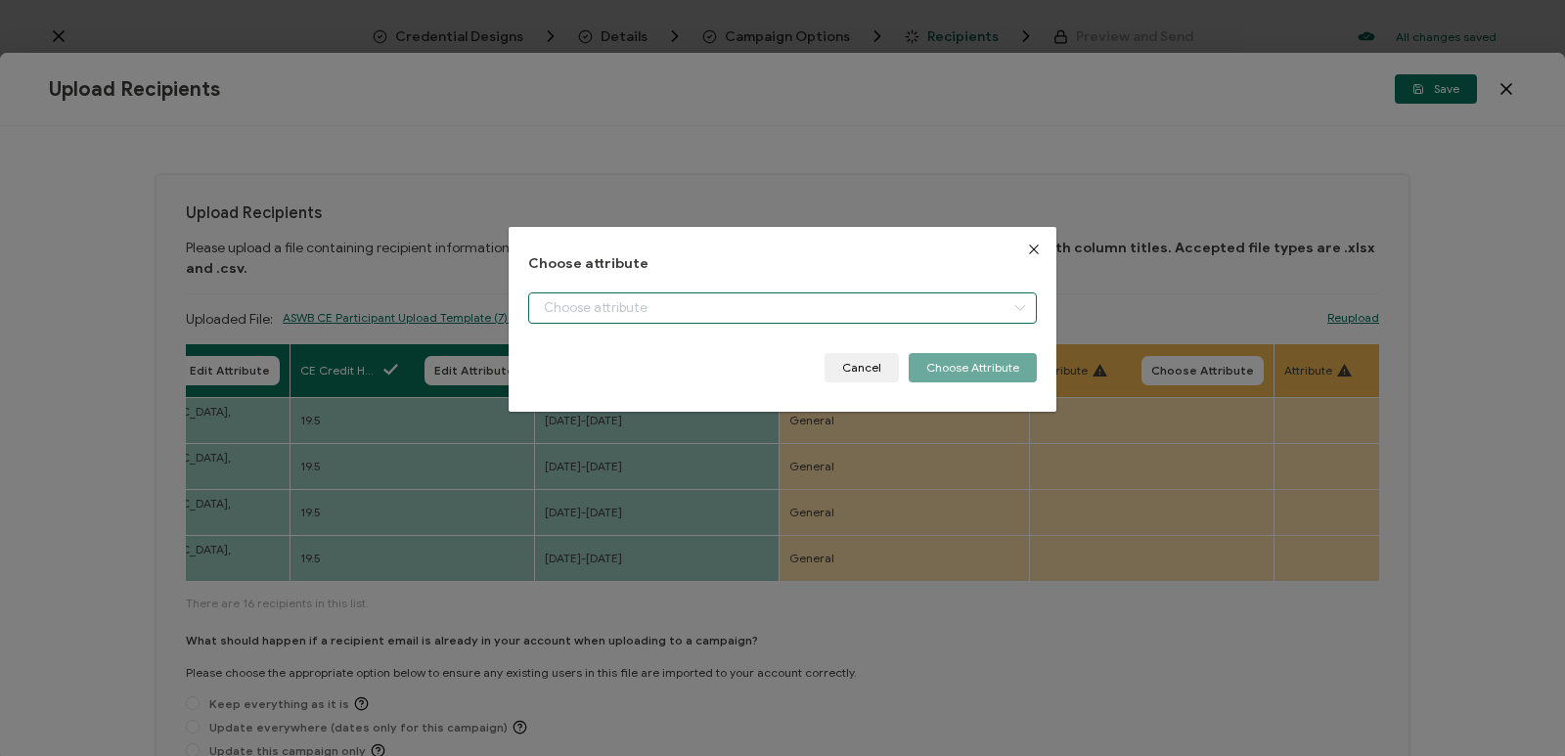
click at [862, 304] on input "dialog" at bounding box center [782, 307] width 509 height 31
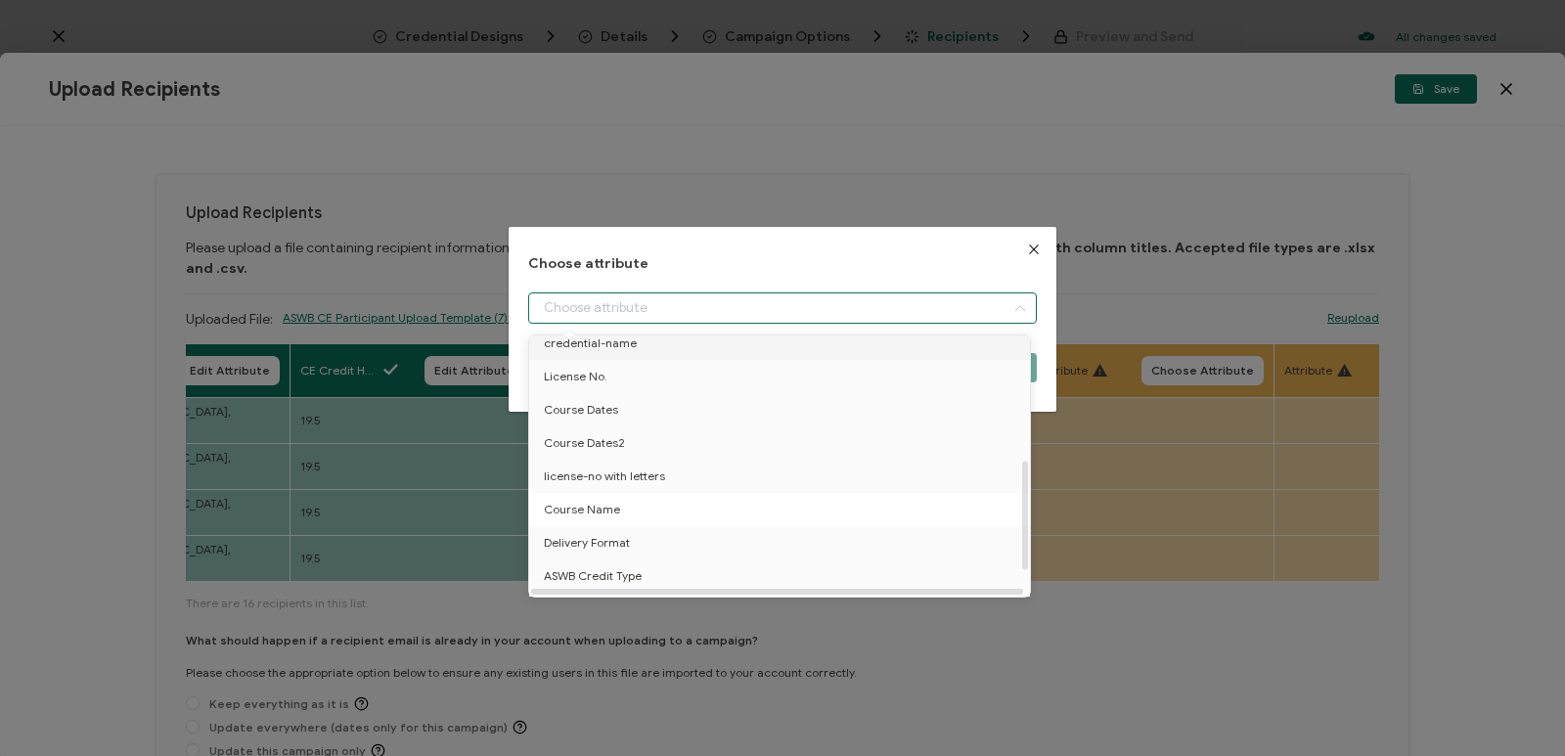
scroll to position [352, 0]
click at [630, 540] on span "ASWB Credit Type" at bounding box center [593, 547] width 98 height 33
type input "ASWB Credit Type"
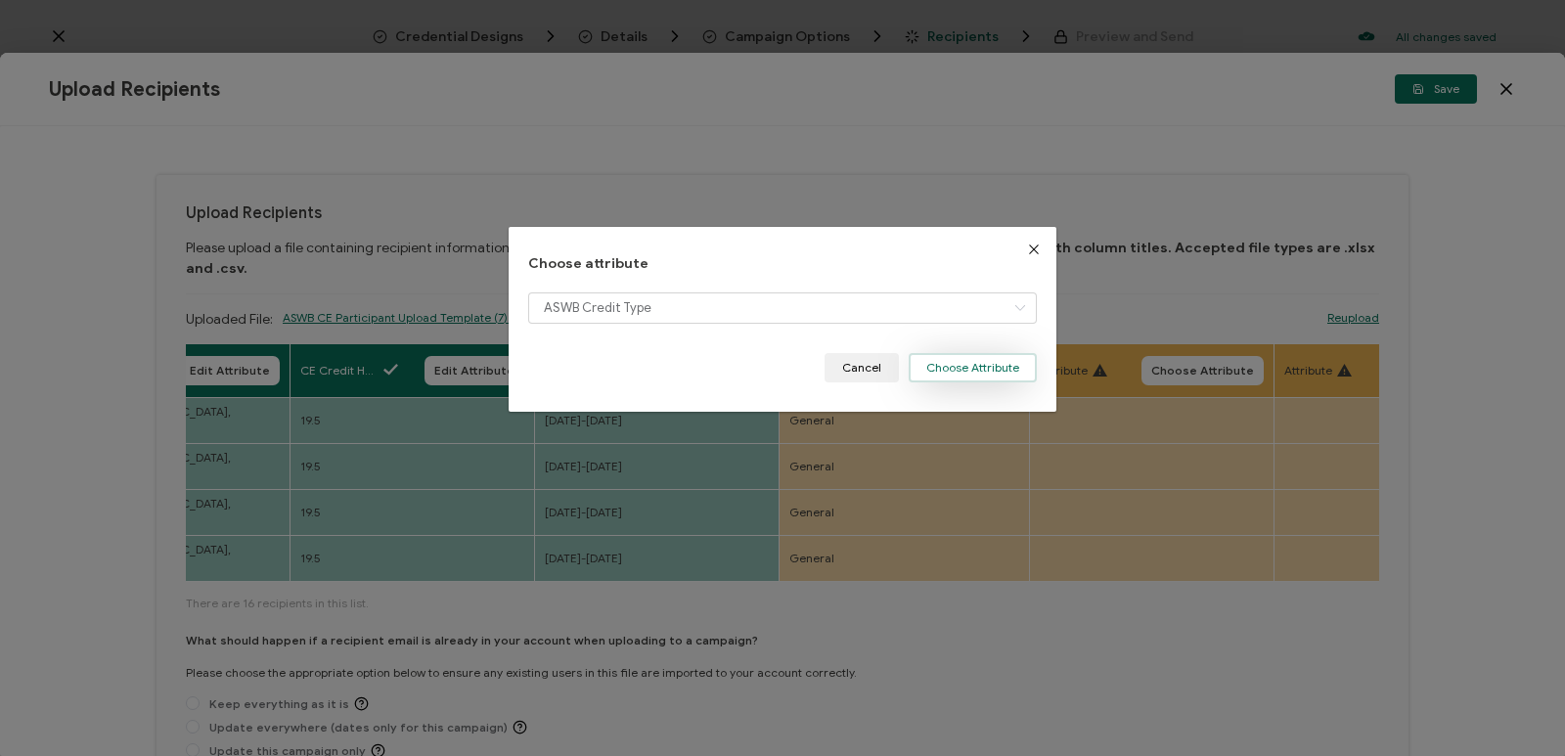
click at [862, 365] on button "Choose Attribute" at bounding box center [973, 367] width 128 height 29
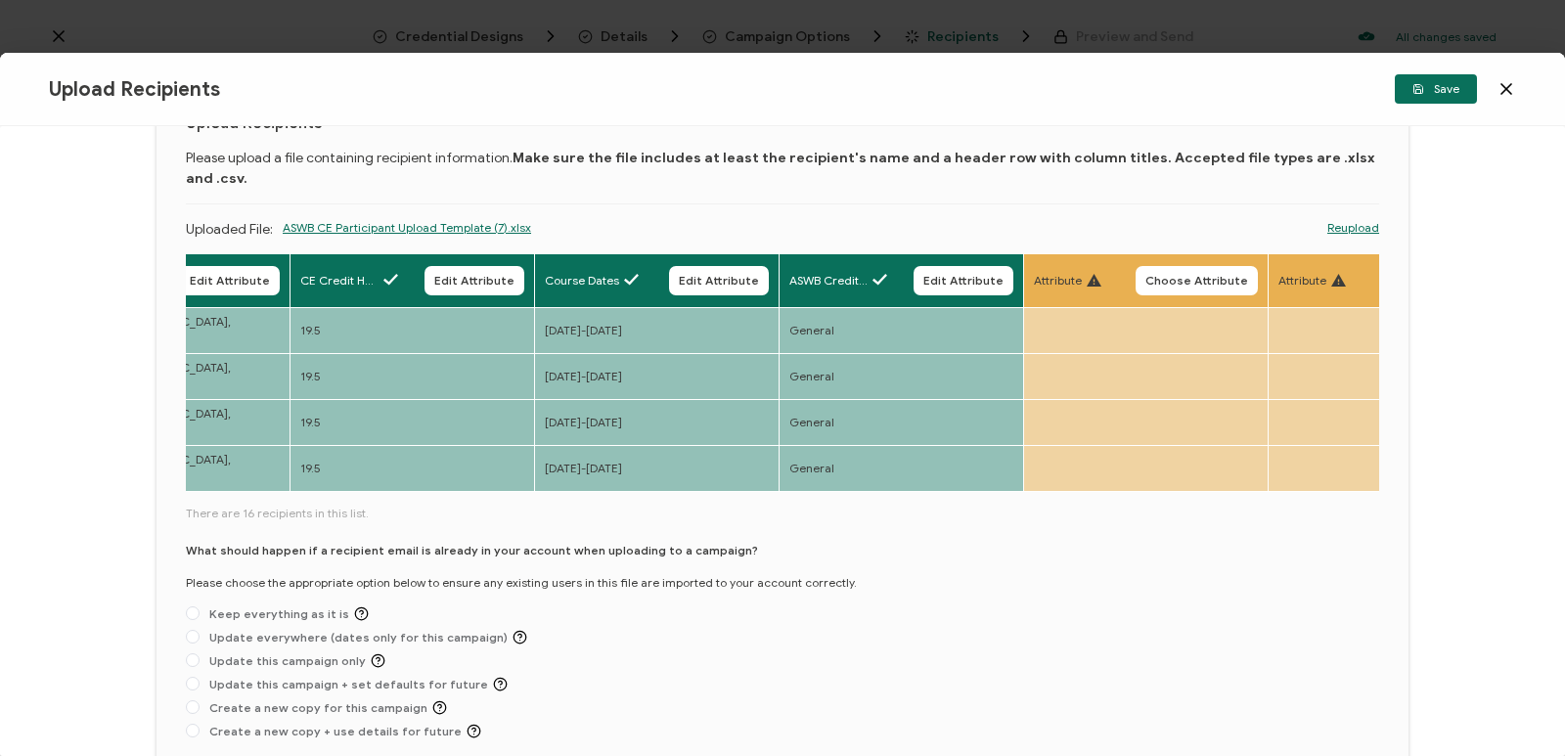
scroll to position [98, 0]
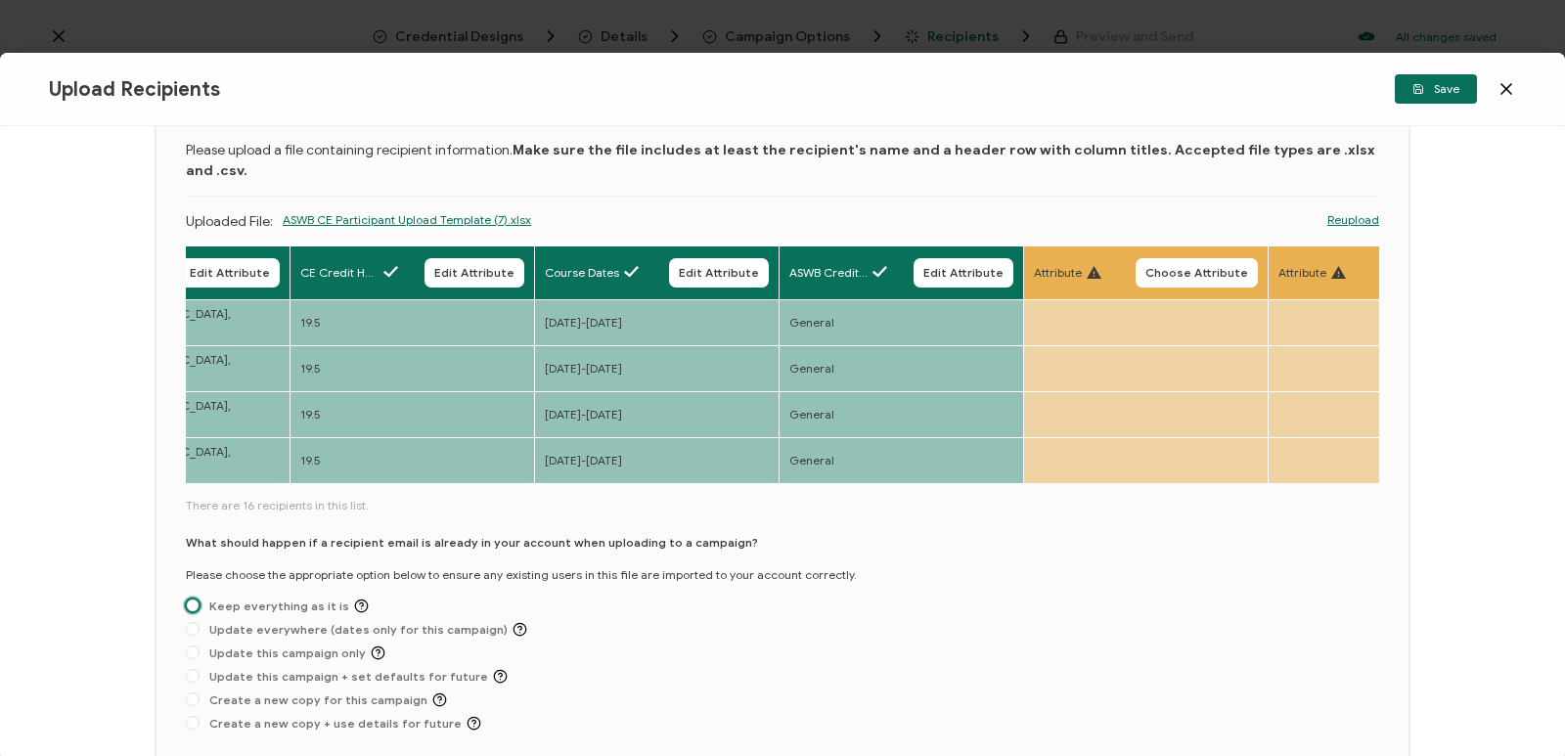
click at [195, 599] on span at bounding box center [193, 606] width 14 height 14
click at [195, 599] on input "Keep everything as it is" at bounding box center [193, 607] width 14 height 16
radio input "true"
click at [862, 82] on button "Save" at bounding box center [1436, 88] width 82 height 29
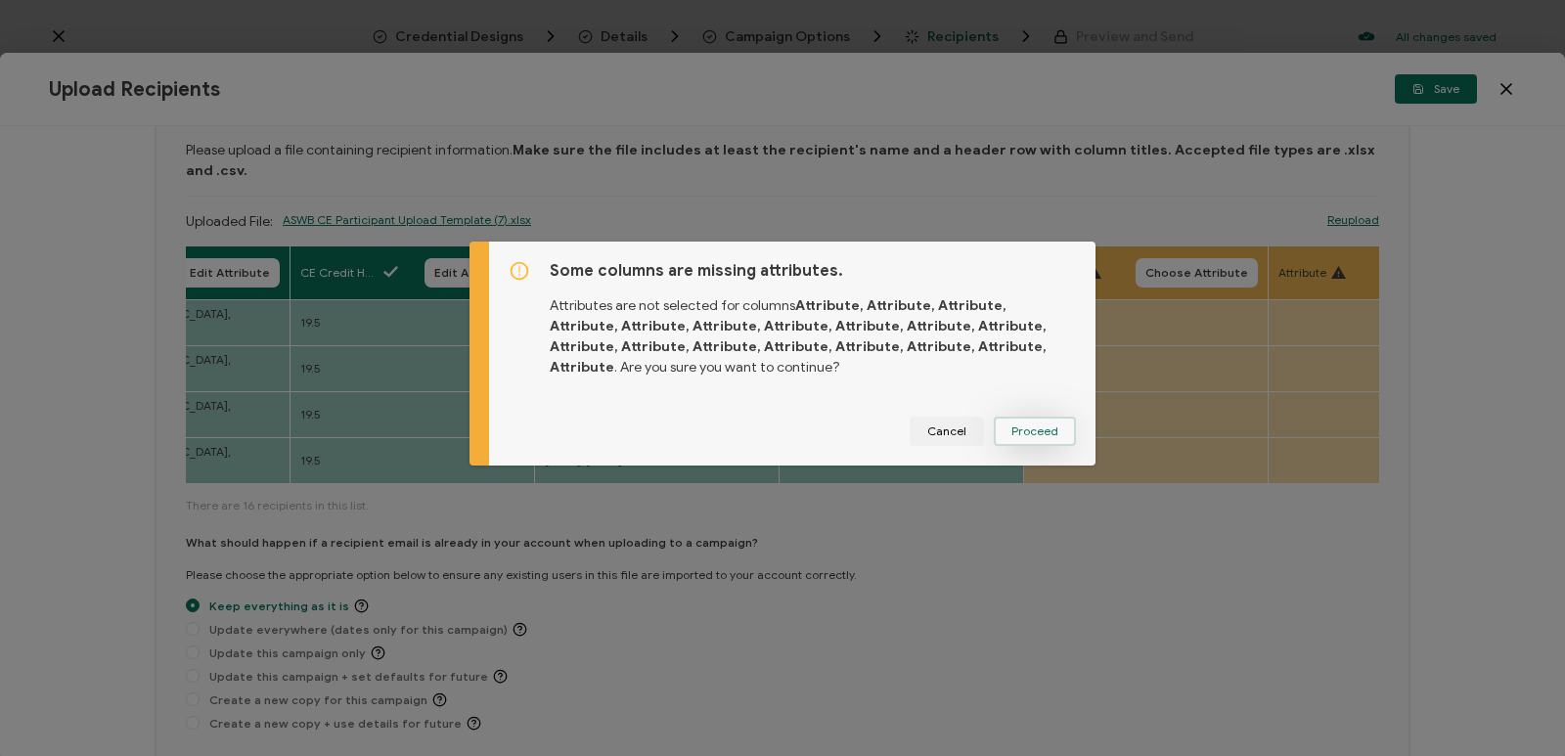
click at [862, 432] on span "Proceed" at bounding box center [1034, 432] width 47 height 12
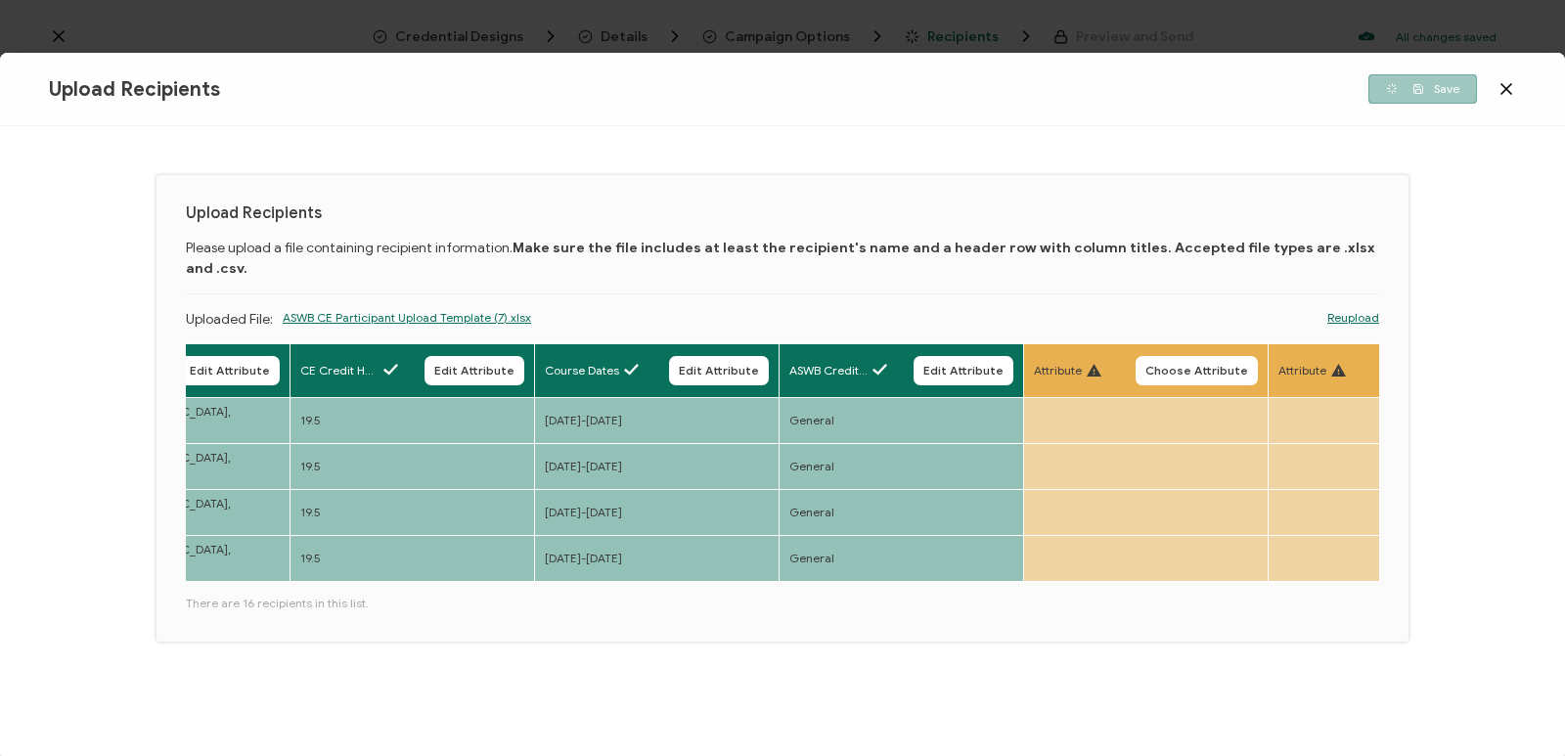
scroll to position [0, 0]
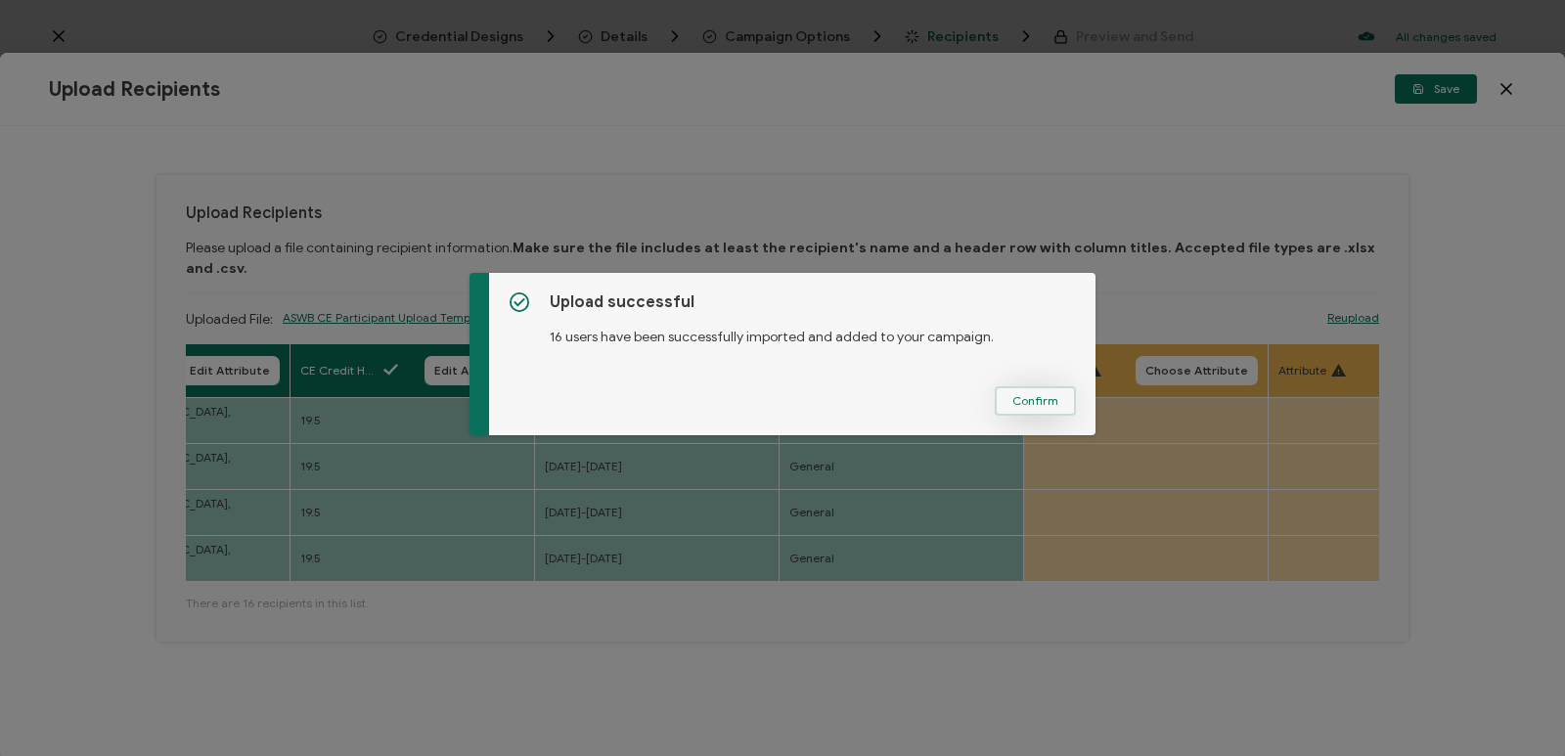
click at [862, 404] on button "Confirm" at bounding box center [1035, 400] width 81 height 29
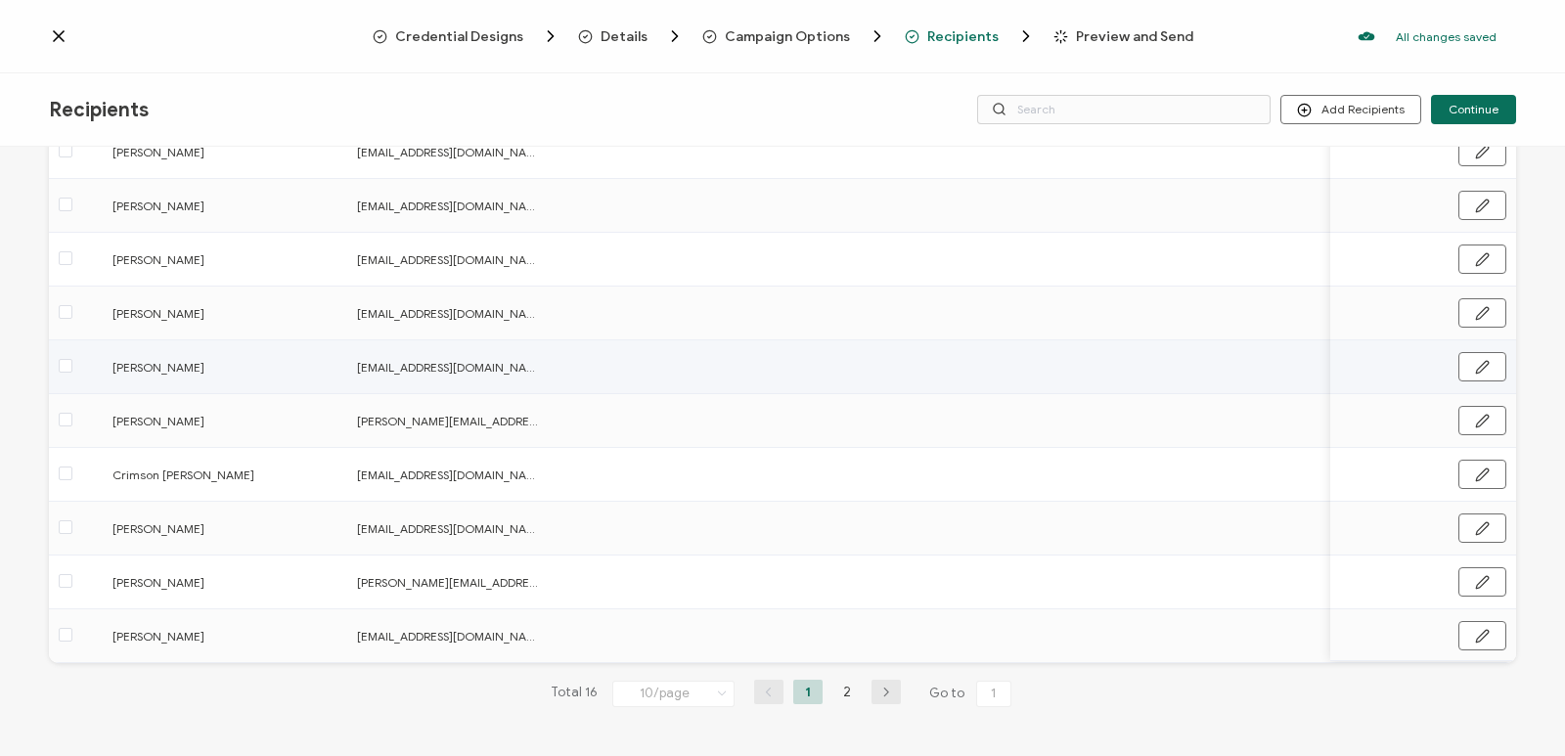
scroll to position [217, 0]
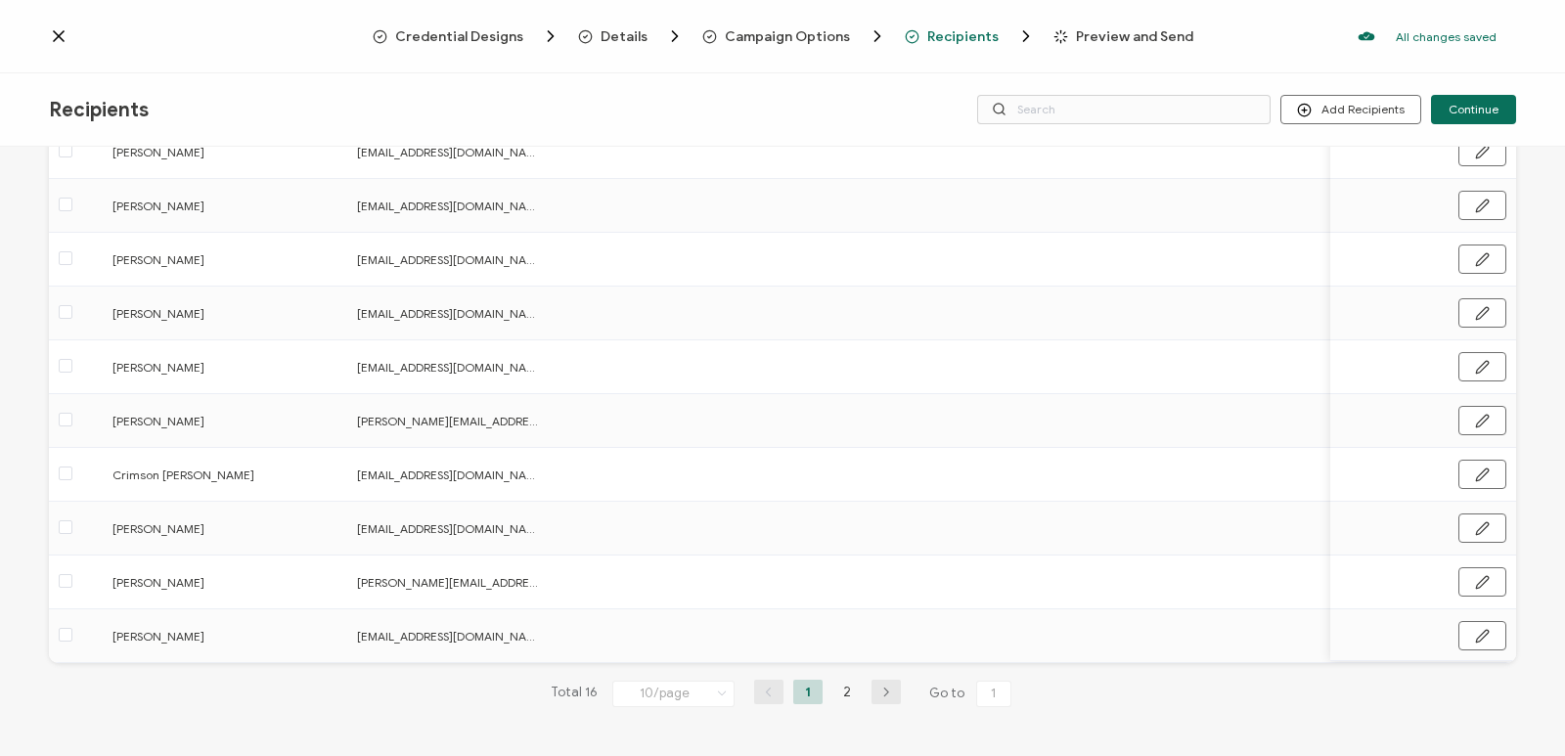
click at [805, 690] on li "1" at bounding box center [807, 692] width 29 height 24
click at [862, 695] on icon "button" at bounding box center [886, 693] width 29 height 12
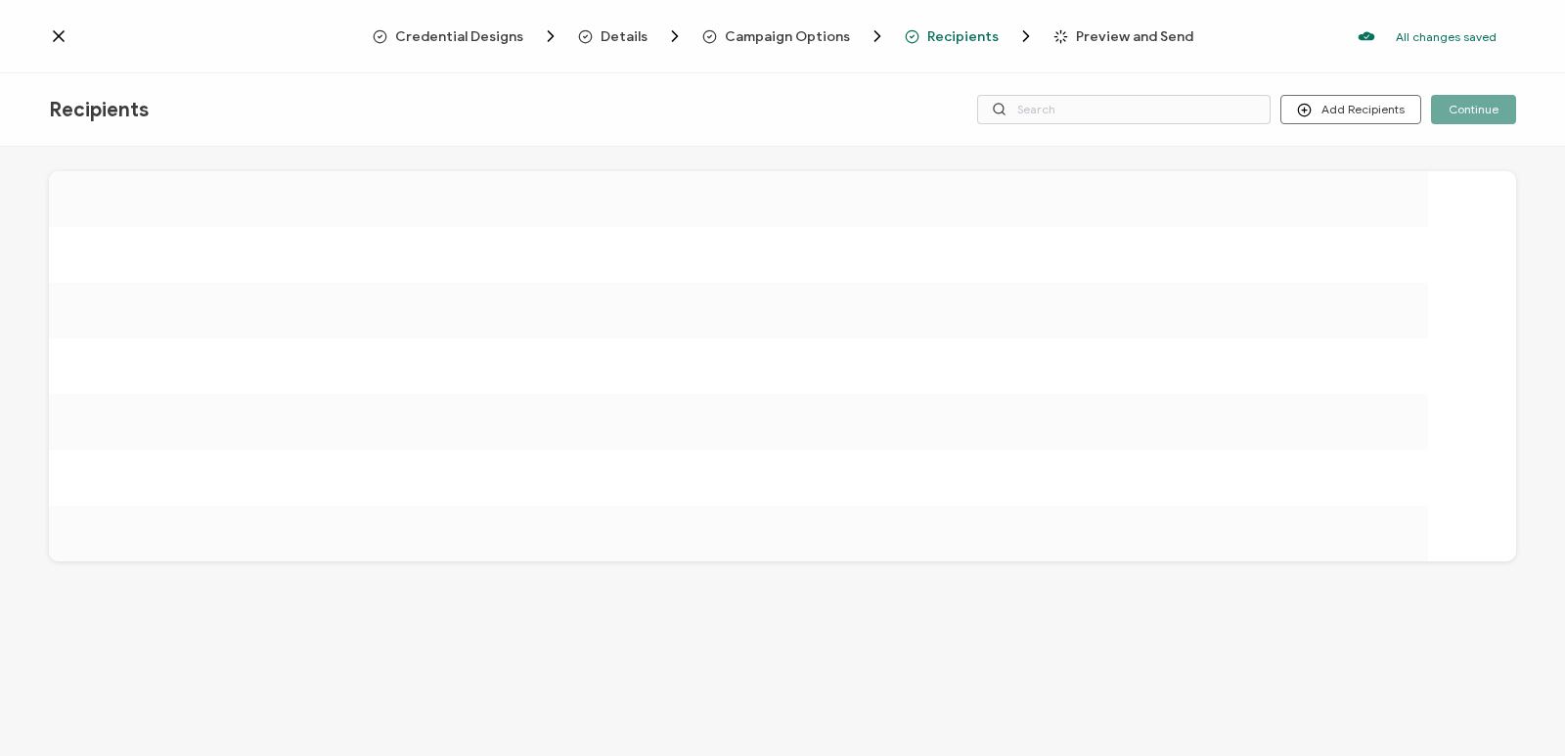
scroll to position [0, 0]
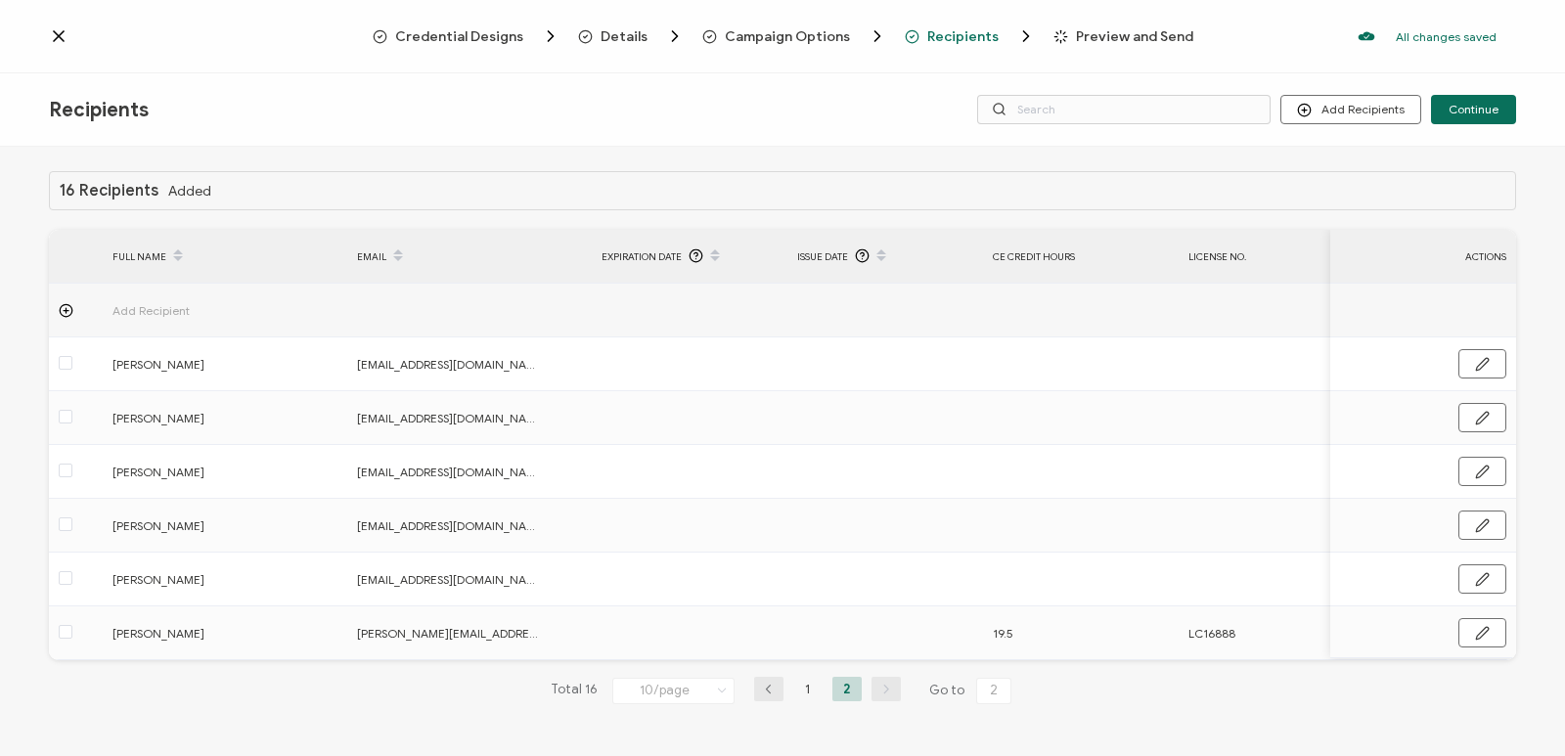
click at [760, 690] on icon "button" at bounding box center [768, 690] width 29 height 12
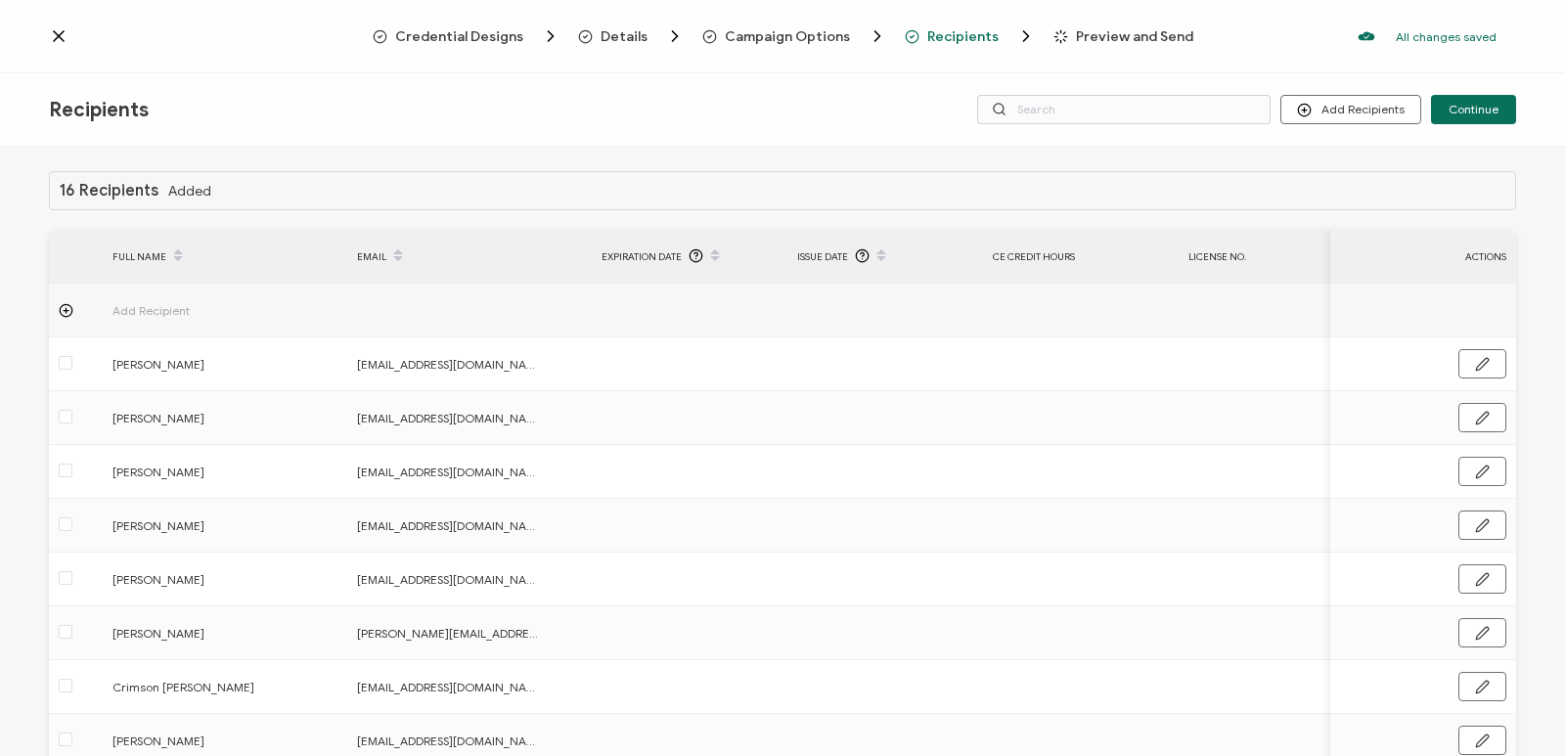
click at [862, 32] on span "Recipients" at bounding box center [962, 36] width 71 height 15
click at [862, 42] on span "Recipients" at bounding box center [962, 36] width 71 height 15
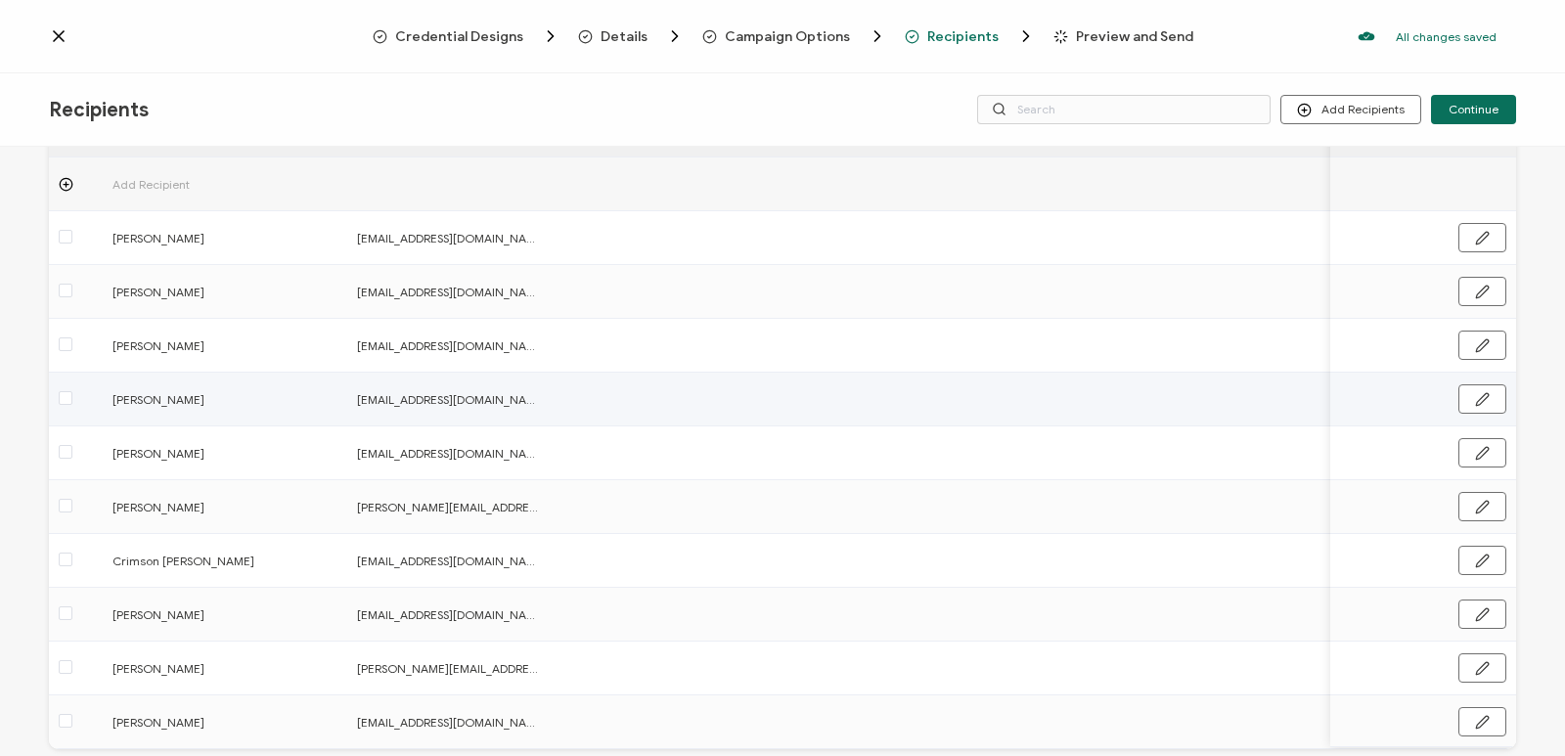
scroll to position [217, 0]
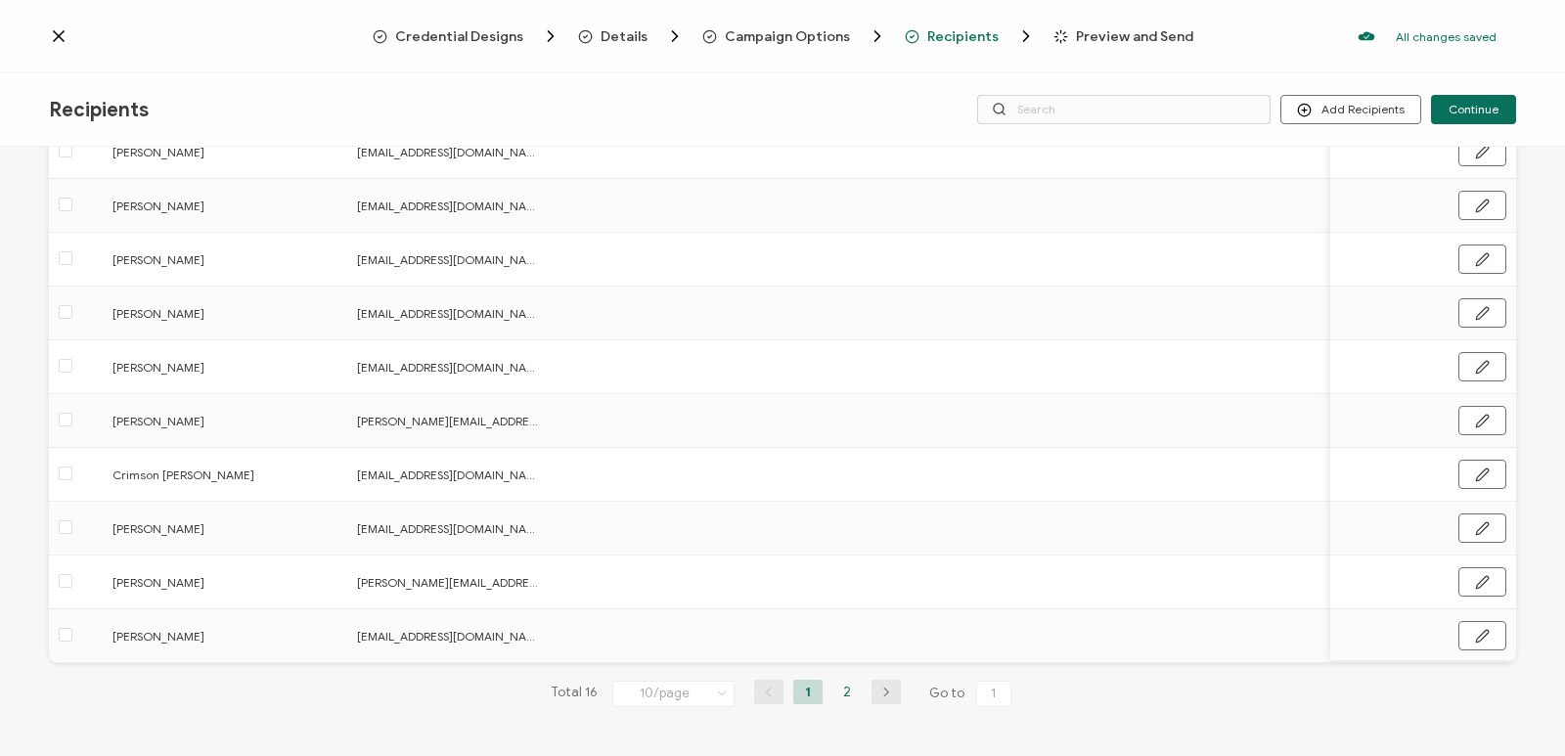
click at [840, 691] on li "2" at bounding box center [846, 692] width 29 height 24
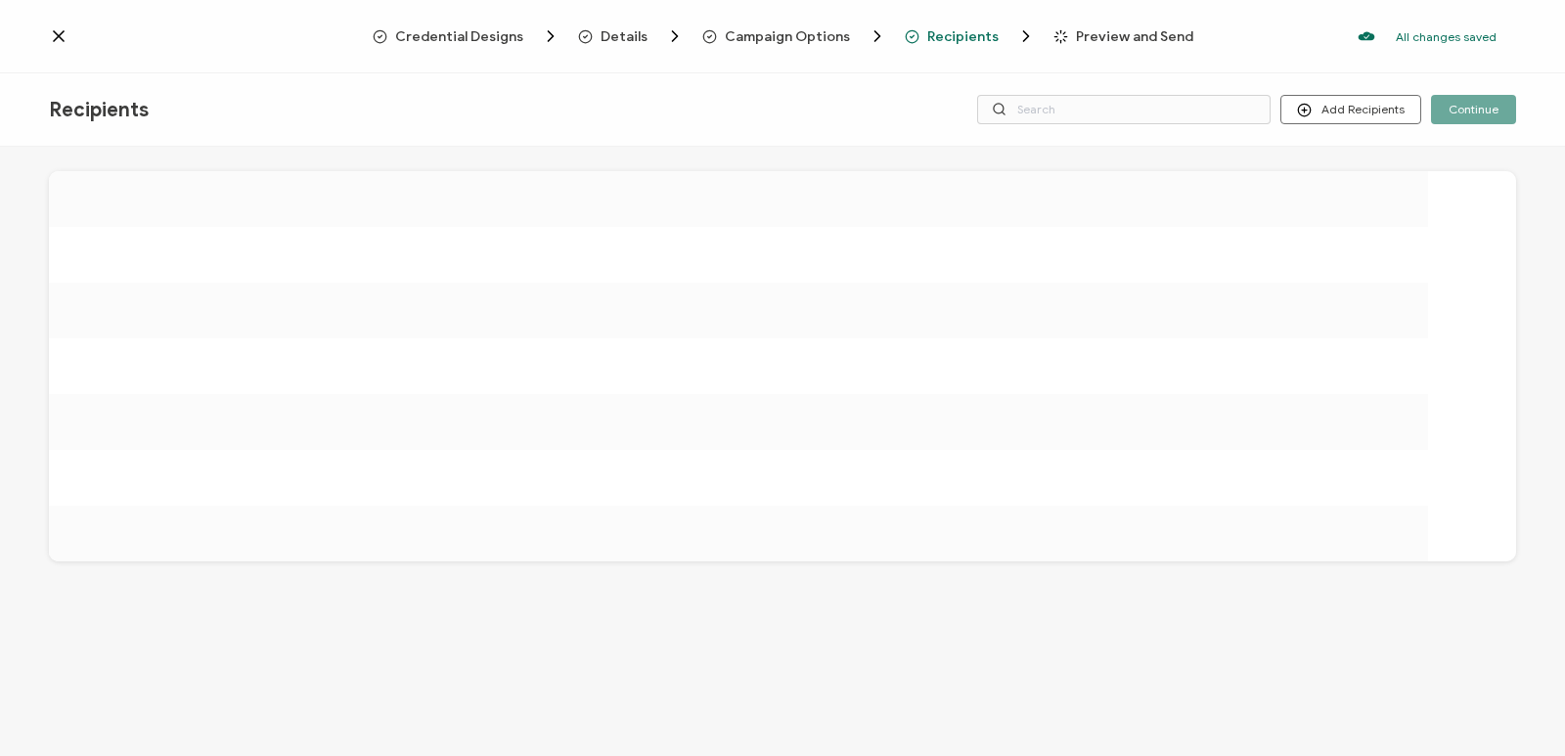
scroll to position [0, 0]
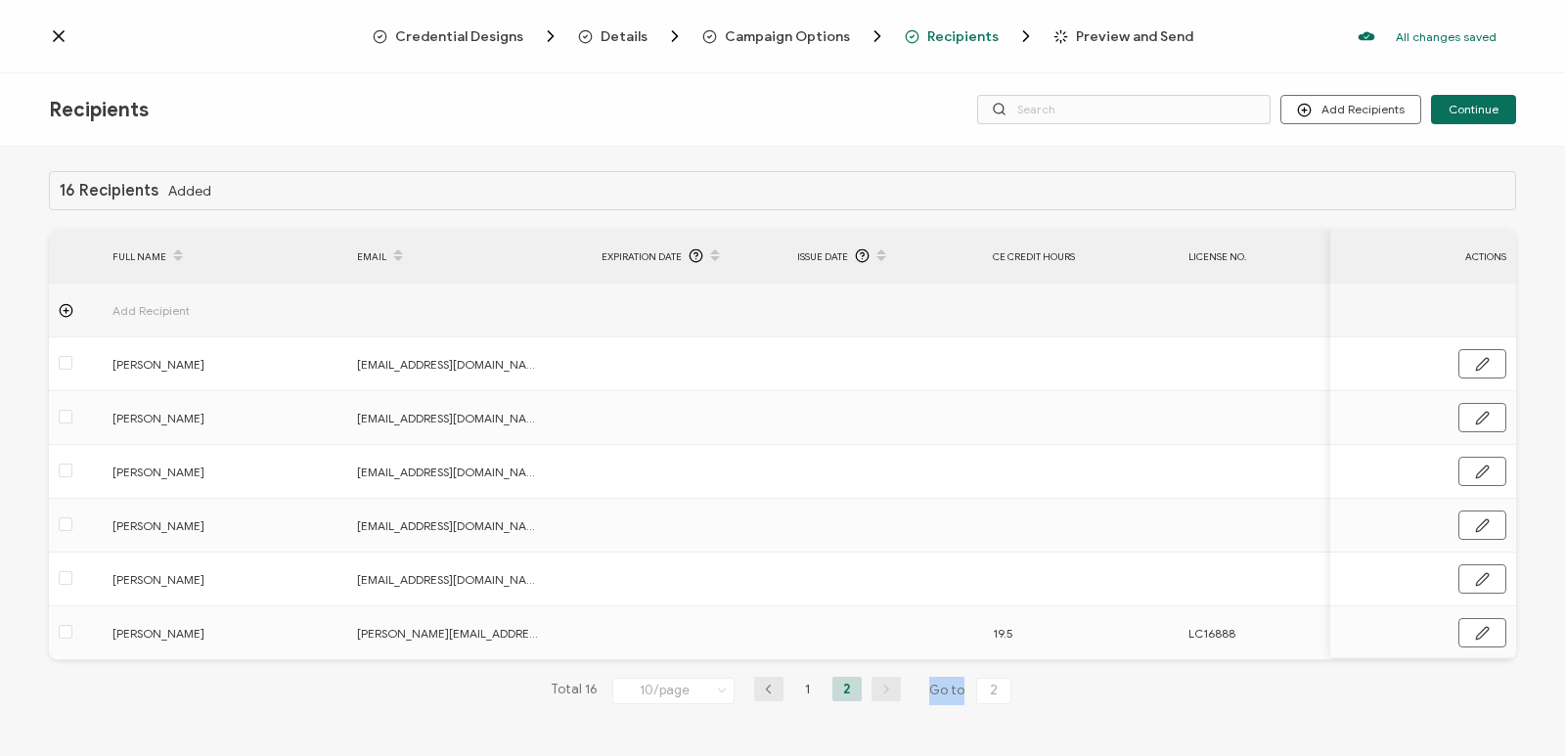
drag, startPoint x: 885, startPoint y: 666, endPoint x: 960, endPoint y: 671, distance: 74.5
click at [862, 683] on div "16 Recipients Added FULL NAME EMAIL Expiration Date Issue Date CE Credit Hours …" at bounding box center [782, 453] width 1467 height 564
click at [862, 36] on span "Recipients" at bounding box center [962, 36] width 71 height 15
click at [862, 39] on span "Recipients" at bounding box center [962, 36] width 71 height 15
click at [60, 38] on icon at bounding box center [59, 36] width 10 height 10
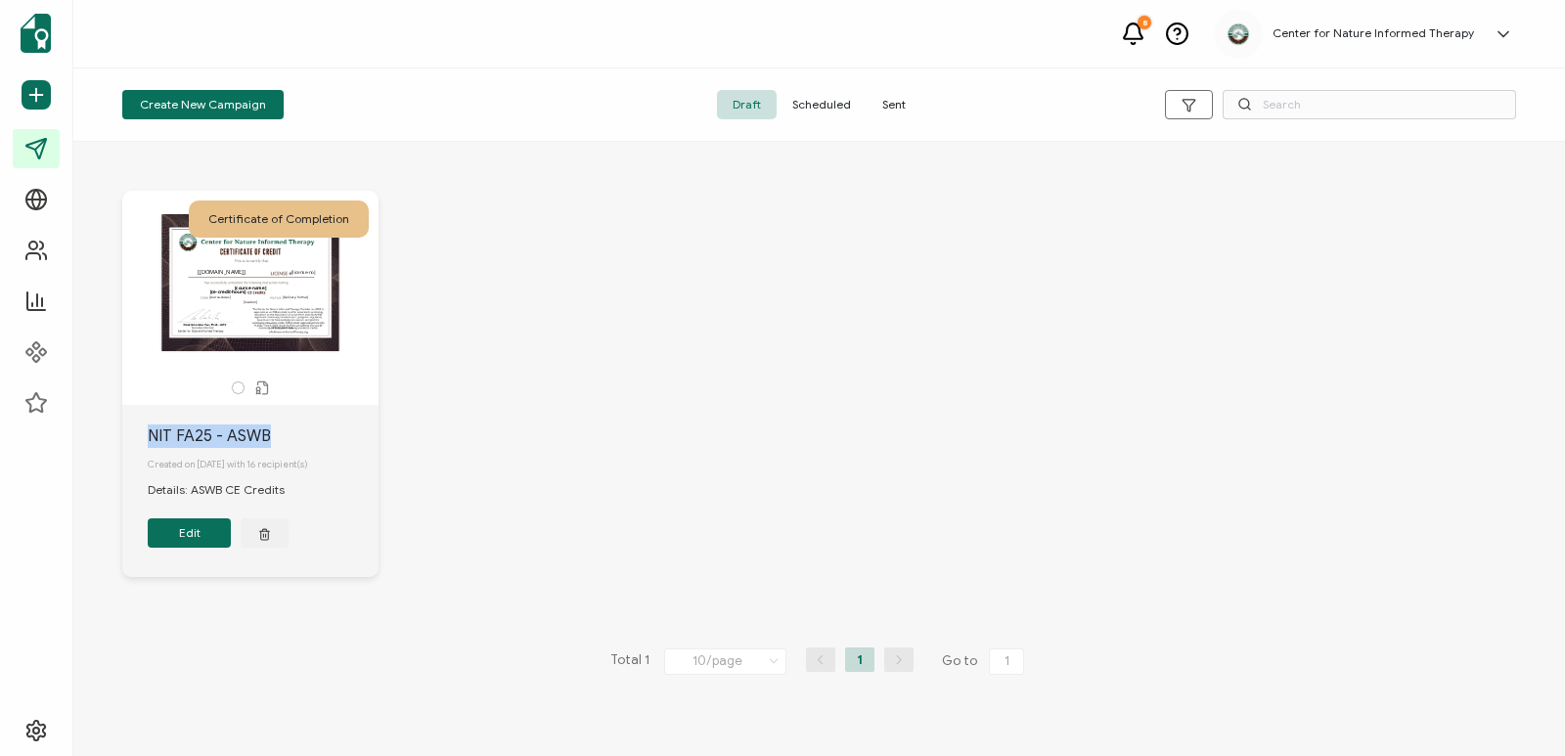
drag, startPoint x: 278, startPoint y: 440, endPoint x: 151, endPoint y: 431, distance: 127.5
click at [151, 431] on div "NIT FA25 - ASWB" at bounding box center [263, 436] width 231 height 23
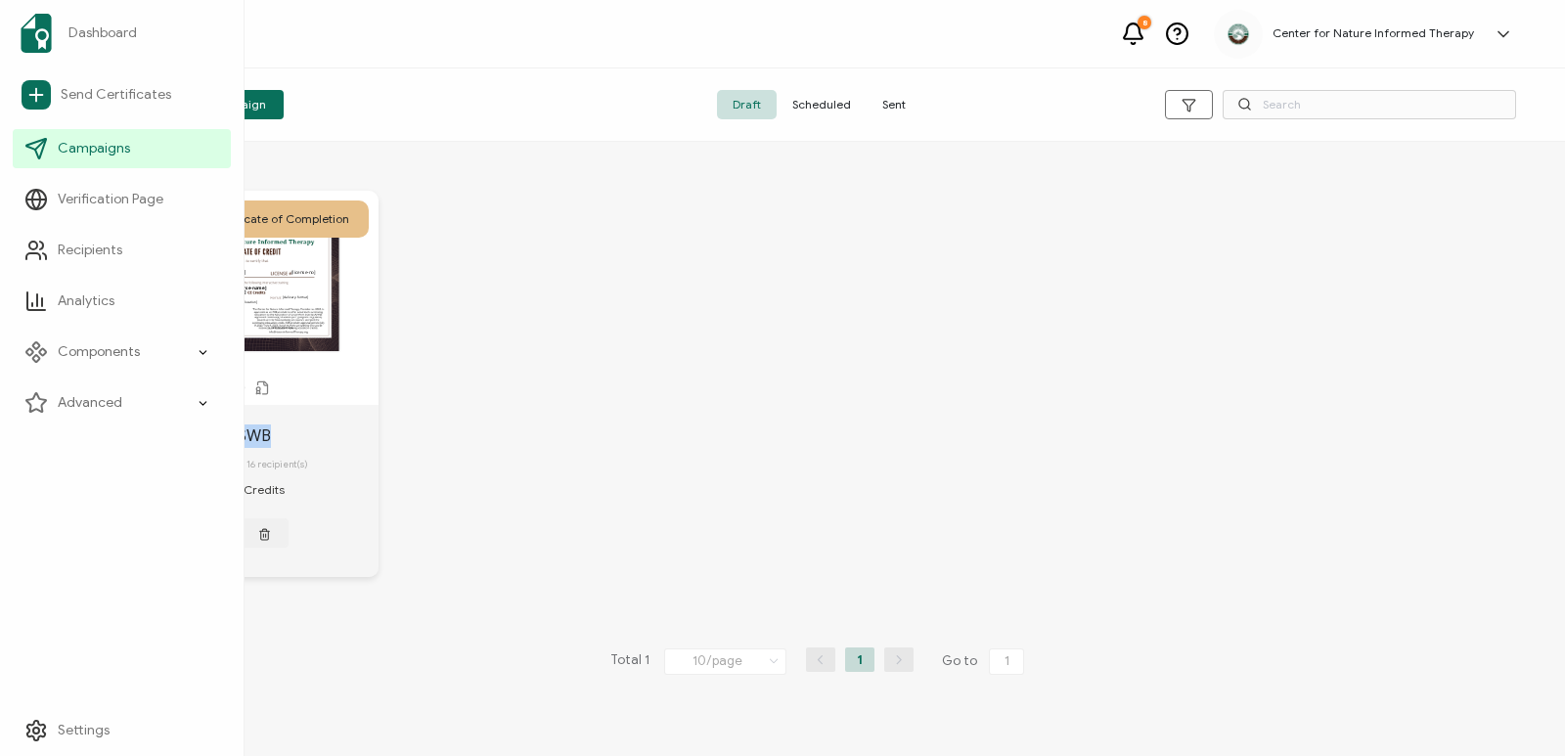
copy div "NIT FA25 - ASWB"
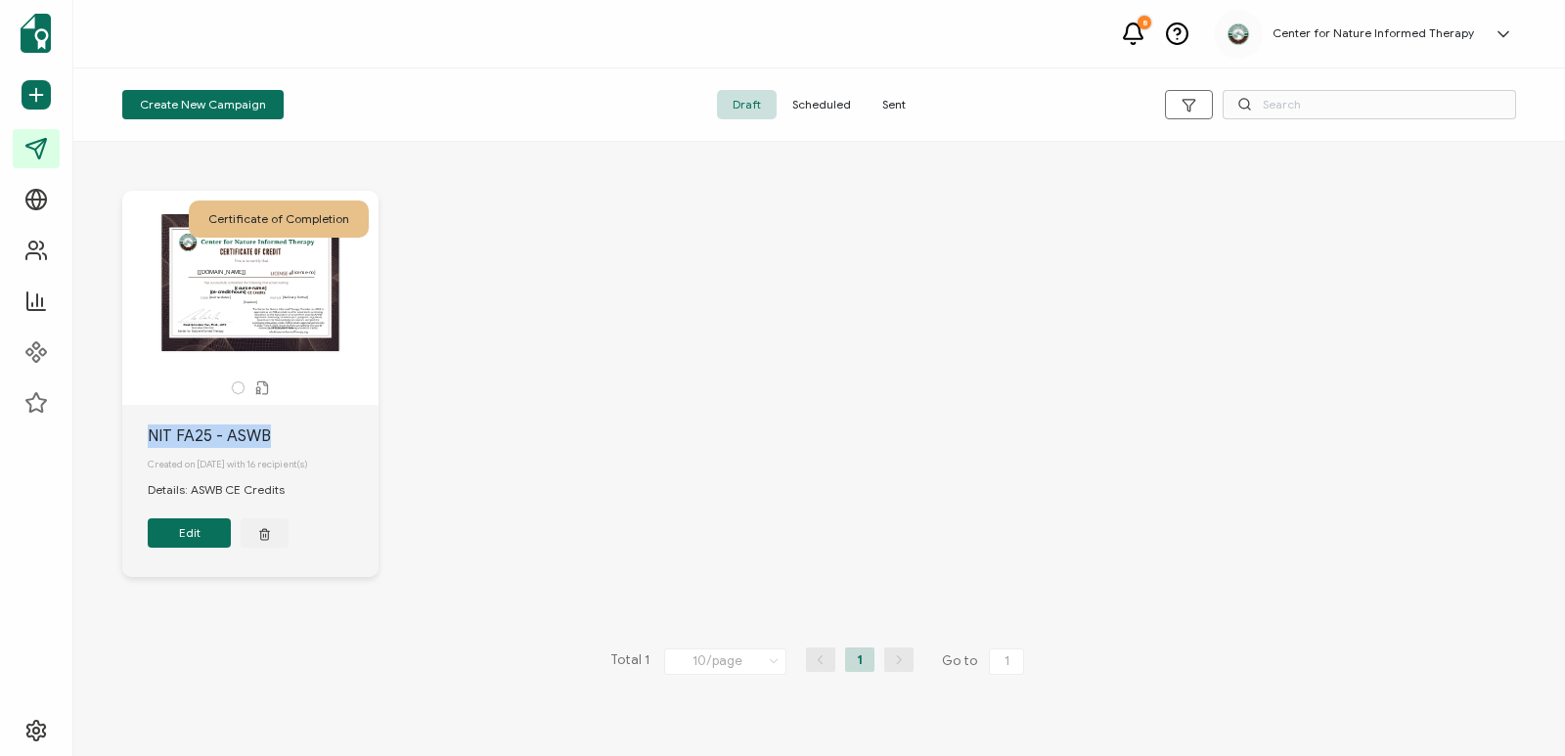
click at [204, 533] on button "Edit" at bounding box center [189, 532] width 83 height 29
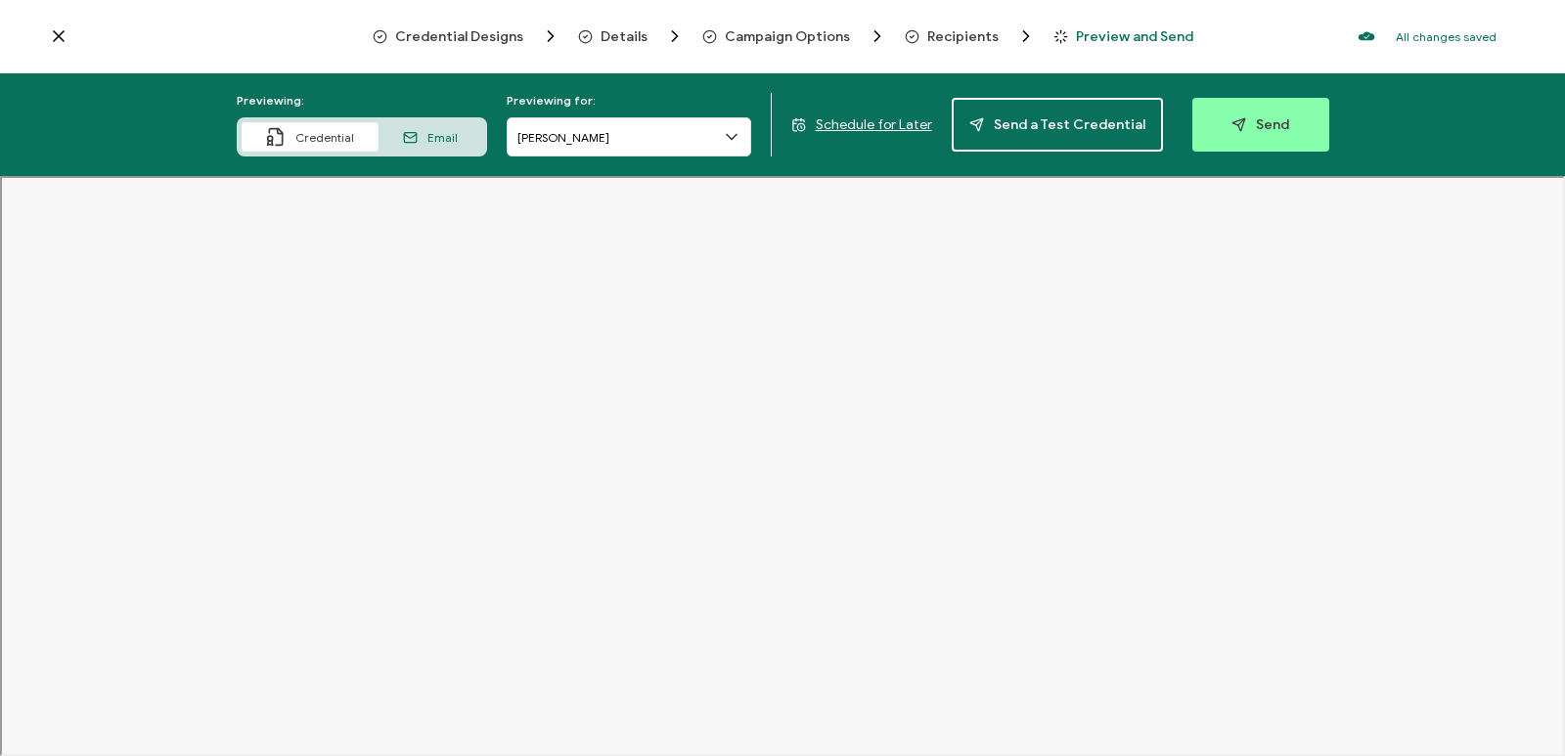
click at [65, 40] on icon at bounding box center [59, 36] width 20 height 20
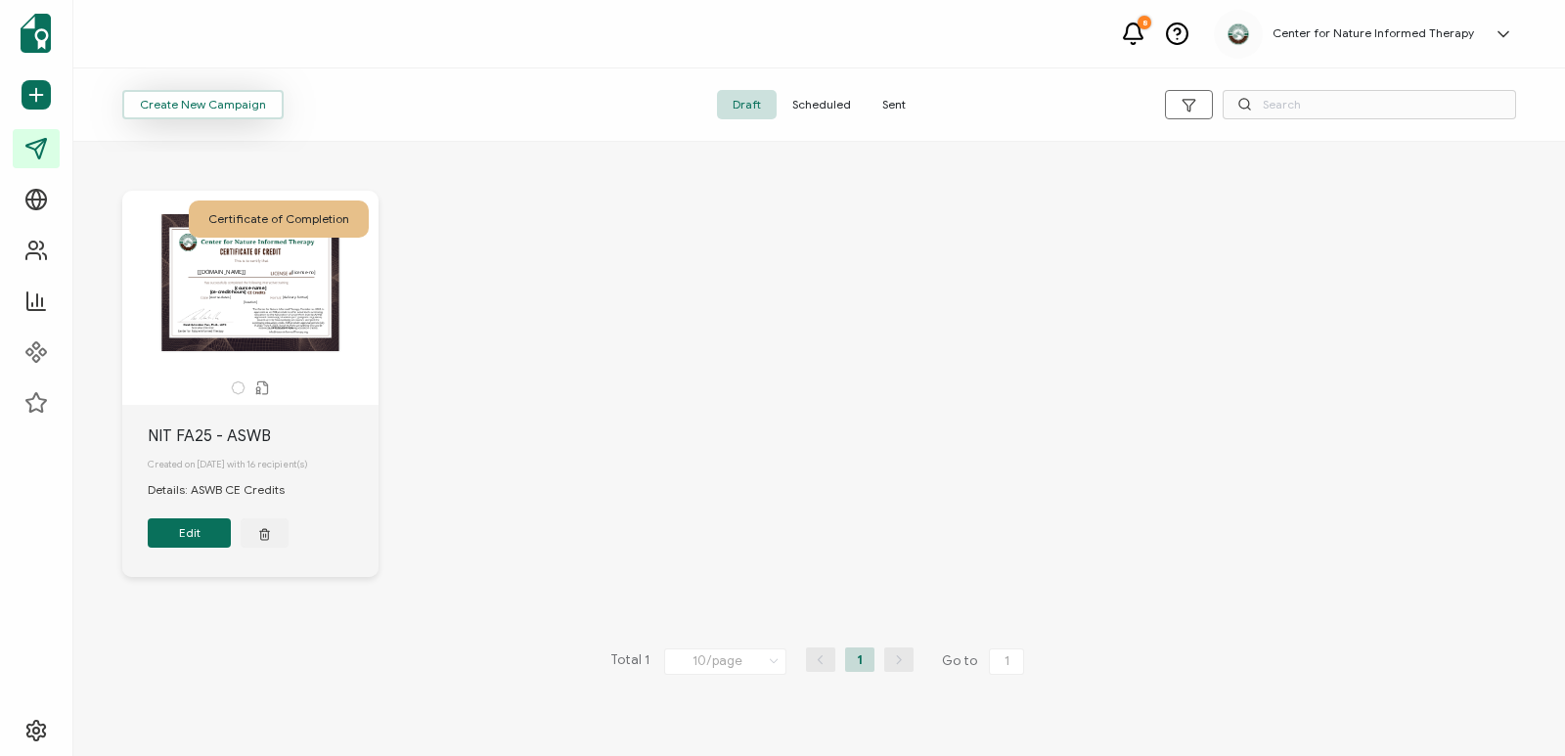
click at [241, 111] on span "Create New Campaign" at bounding box center [203, 105] width 126 height 12
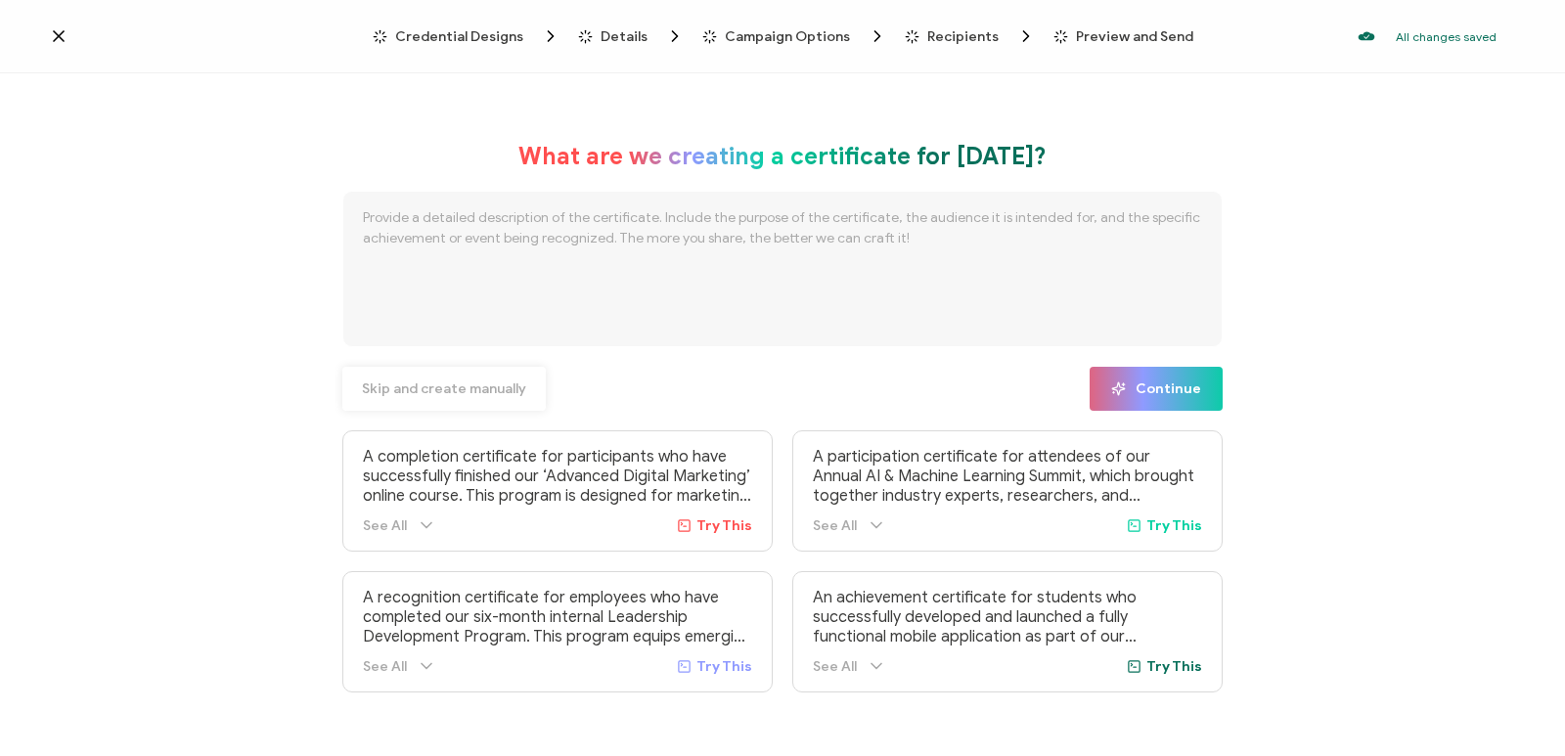
click at [420, 391] on span "Skip and create manually" at bounding box center [444, 389] width 164 height 14
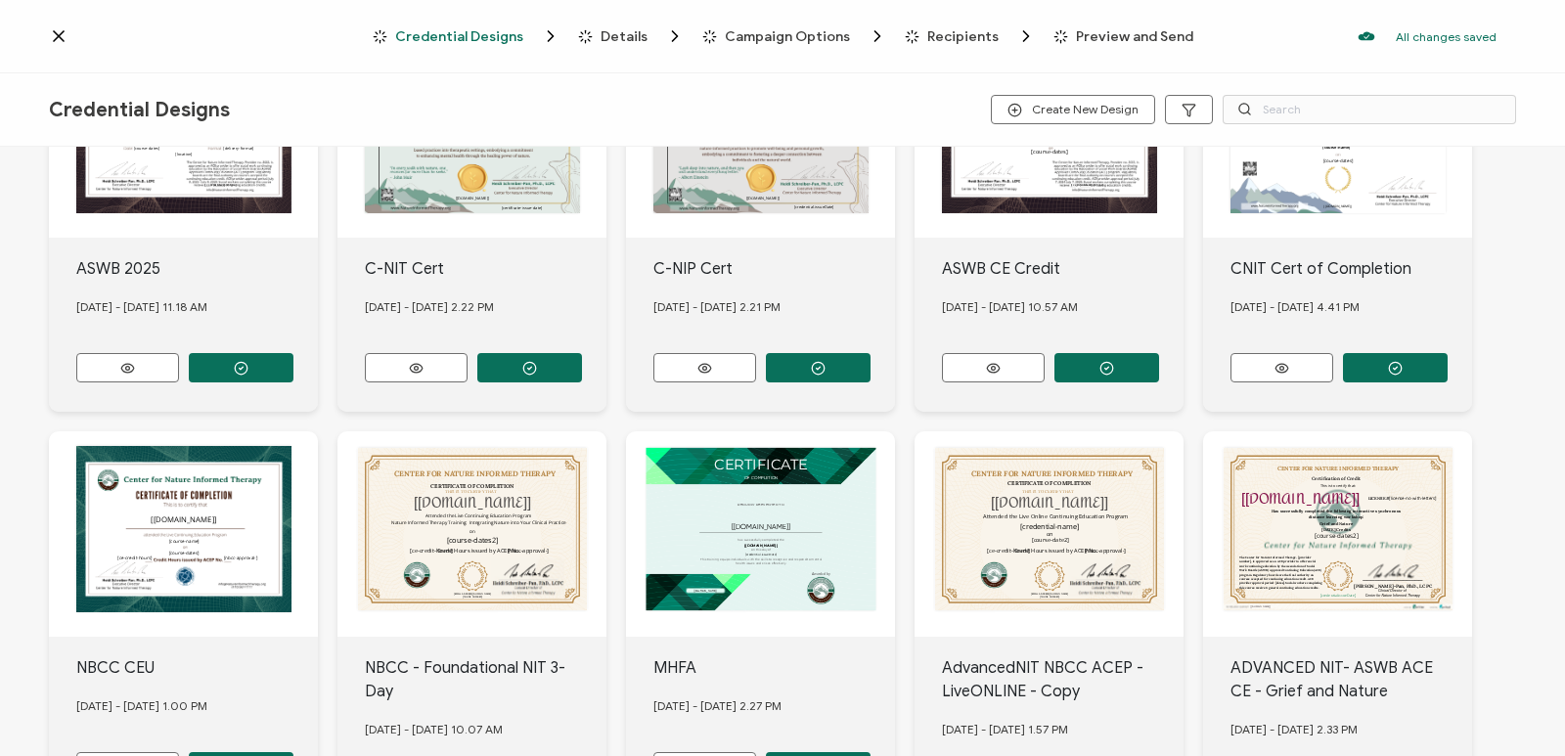
scroll to position [293, 0]
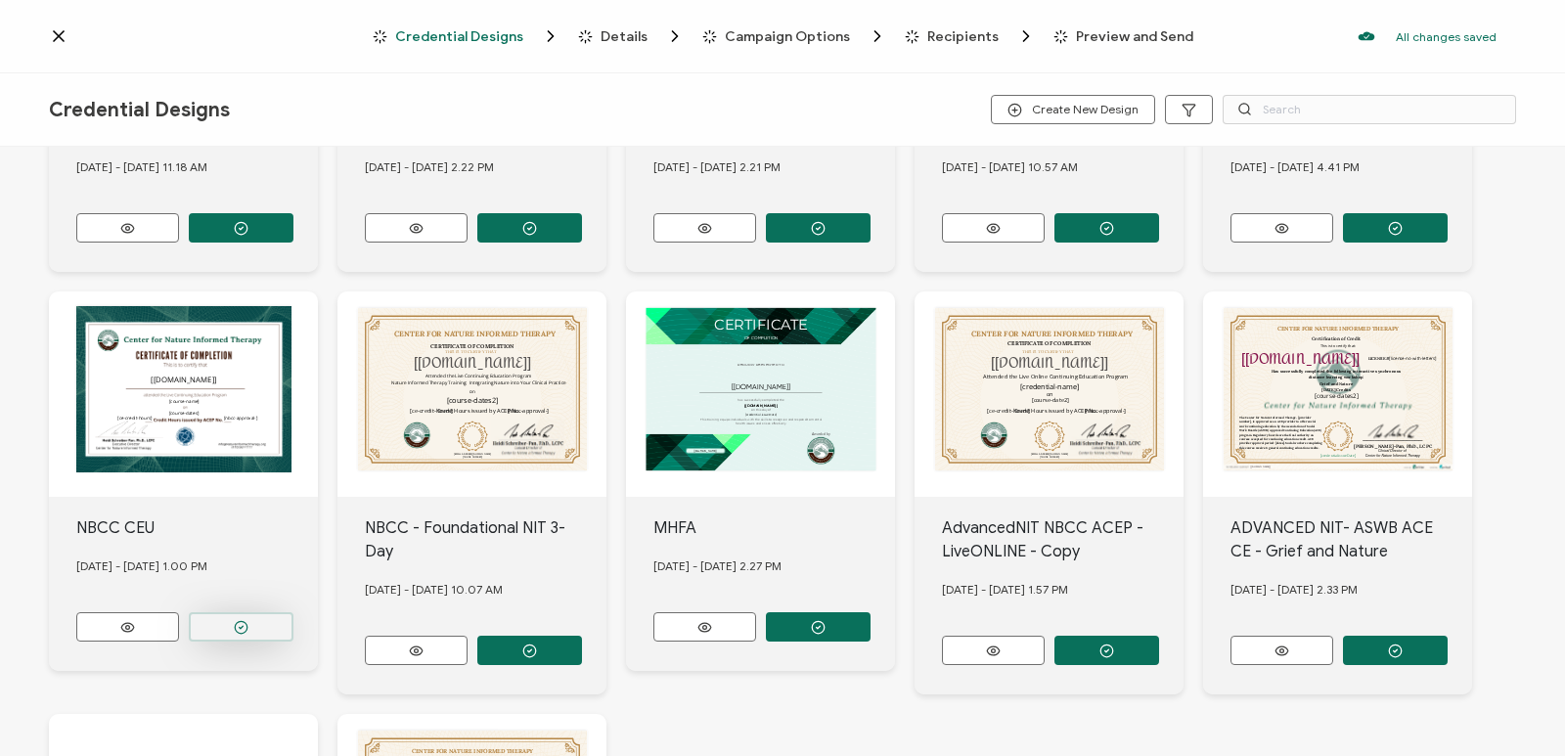
click at [274, 623] on button "button" at bounding box center [241, 626] width 105 height 29
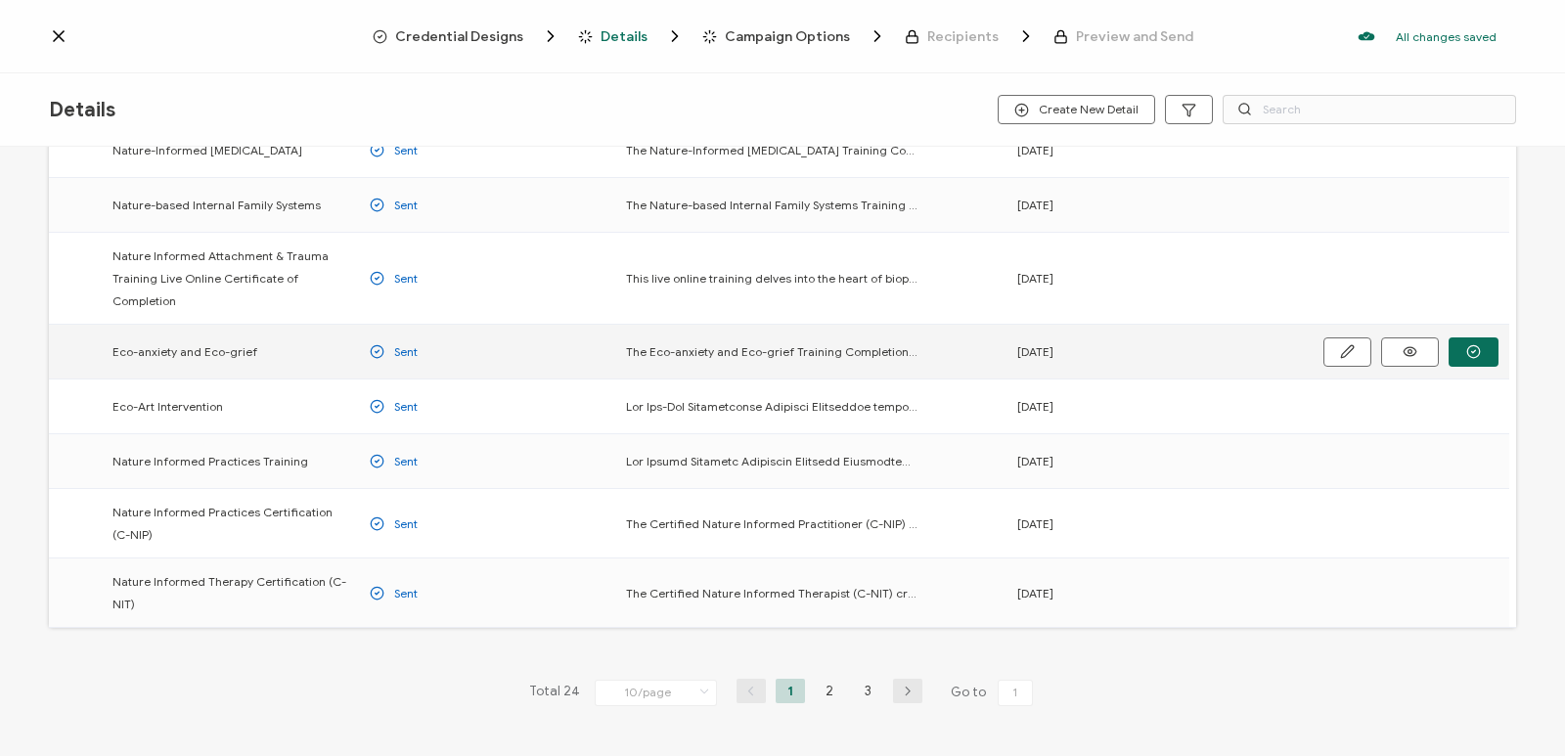
scroll to position [291, 0]
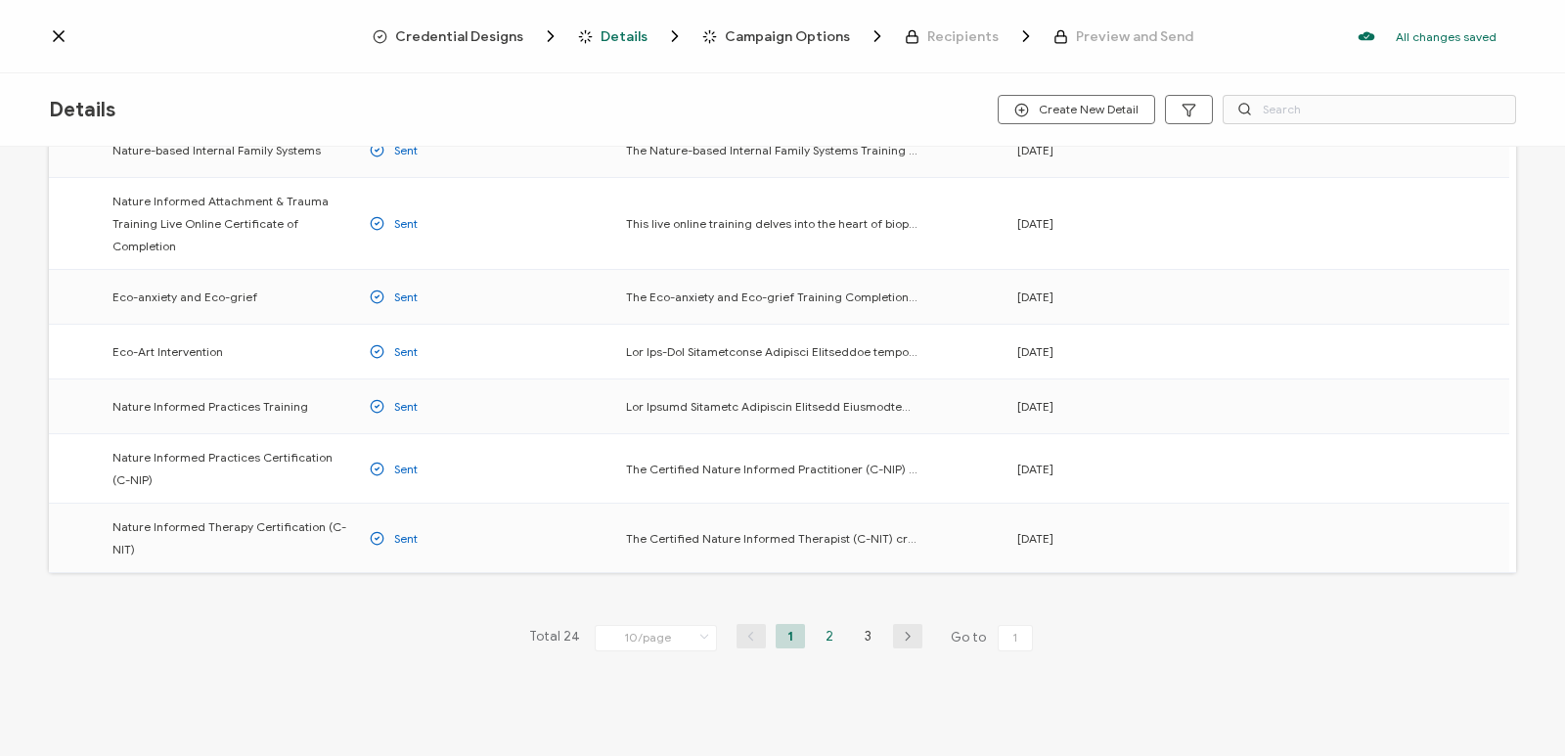
click at [823, 630] on li "2" at bounding box center [829, 636] width 29 height 24
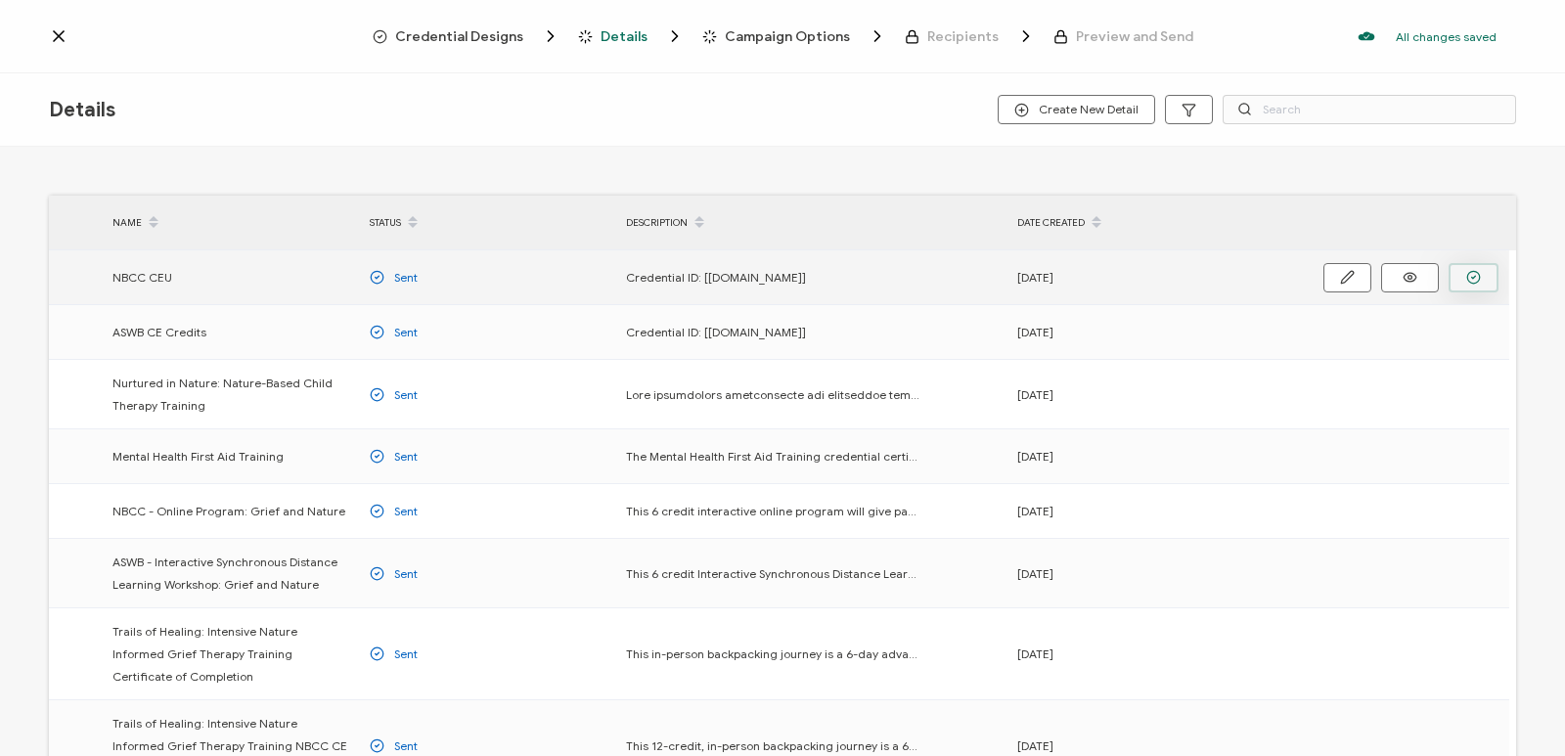
click at [862, 269] on button "button" at bounding box center [1474, 277] width 50 height 29
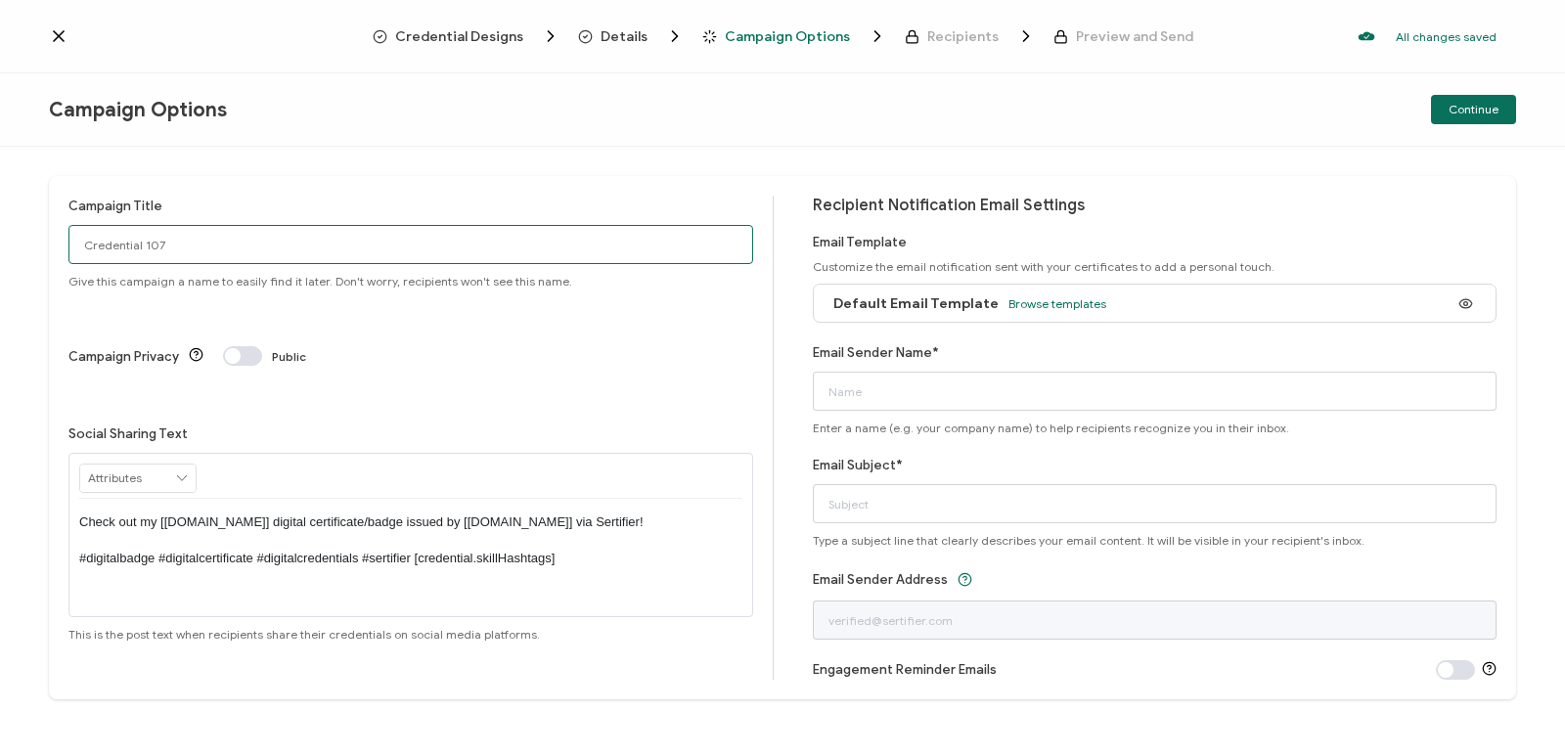
drag, startPoint x: 113, startPoint y: 236, endPoint x: 34, endPoint y: 18, distance: 232.1
click at [49, 237] on div "Campaign Title Credential 107 Give this campaign a name to easily find it later…" at bounding box center [782, 437] width 1467 height 523
type input "NIT FA25 NBCC"
click at [862, 308] on span "Browse templates" at bounding box center [1058, 303] width 98 height 15
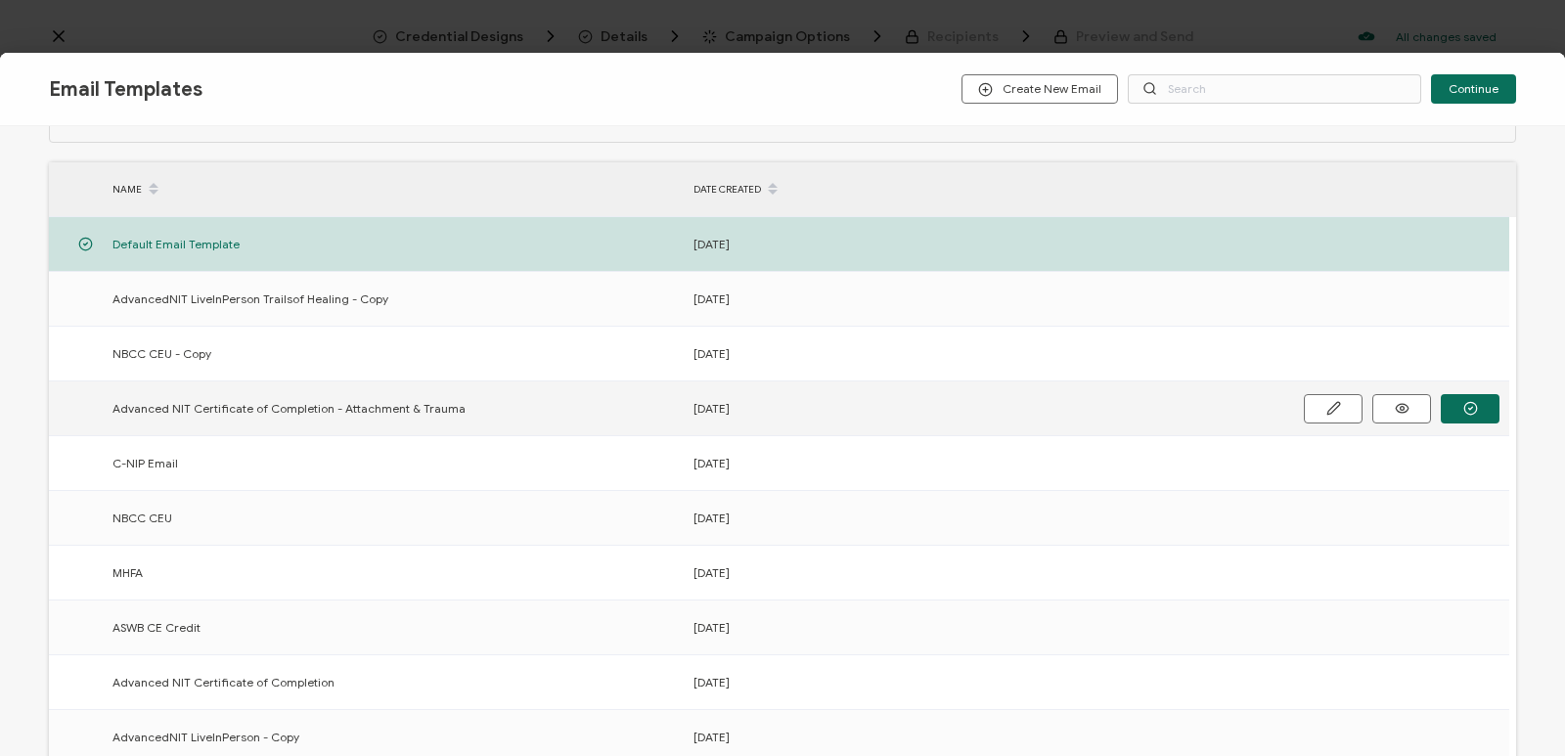
scroll to position [98, 0]
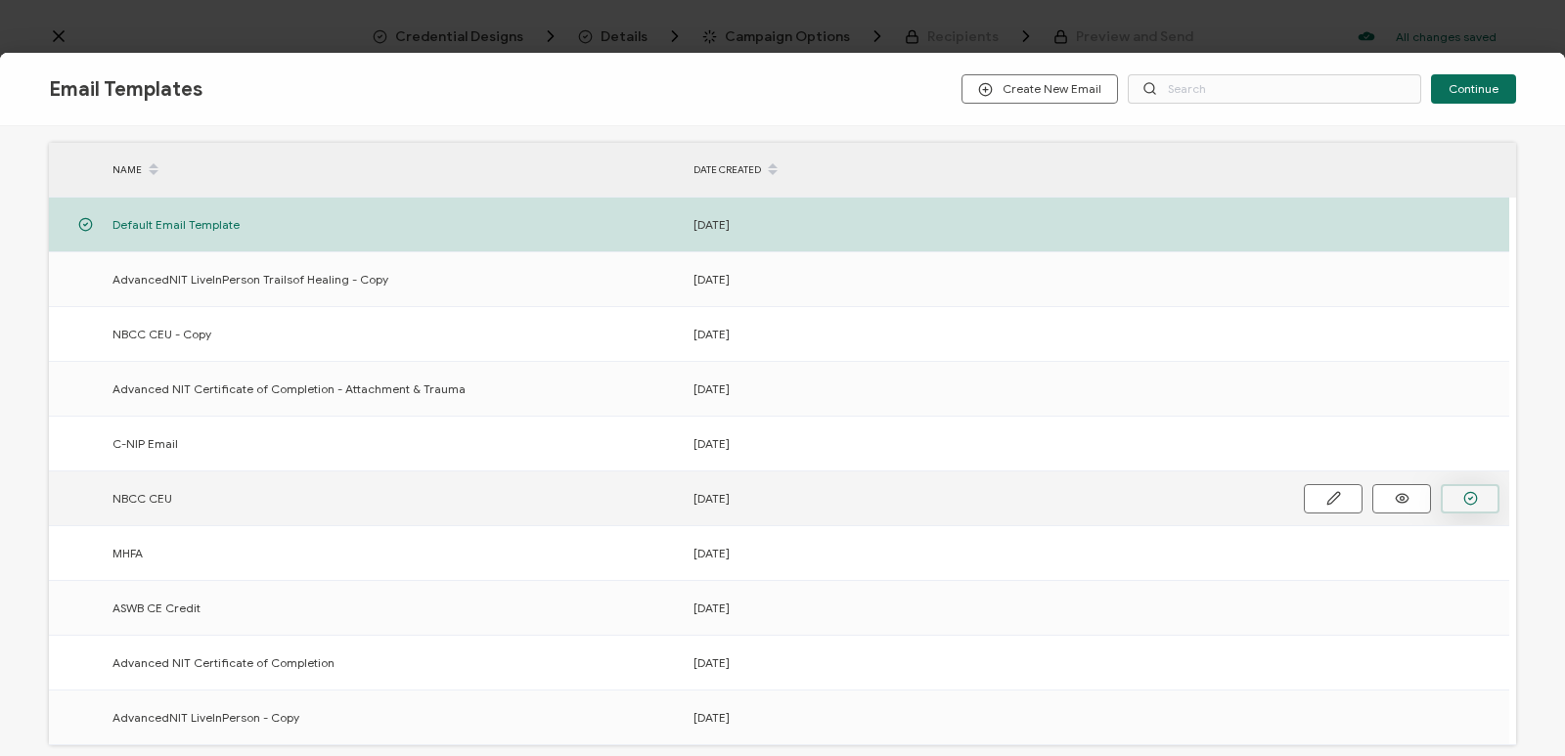
click at [862, 498] on icon "button" at bounding box center [1470, 498] width 15 height 15
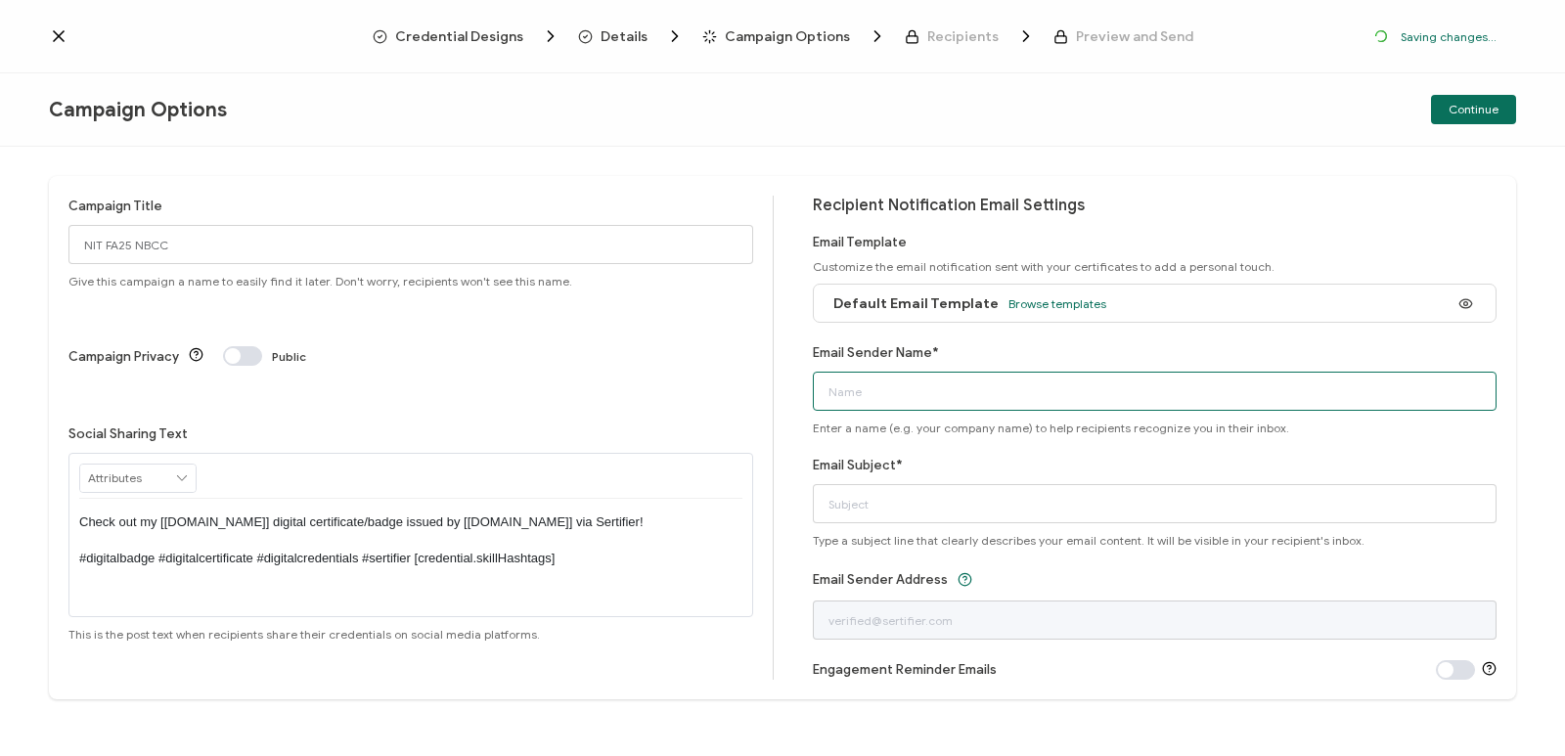
click at [862, 385] on input "Email Sender Name*" at bounding box center [1155, 391] width 685 height 39
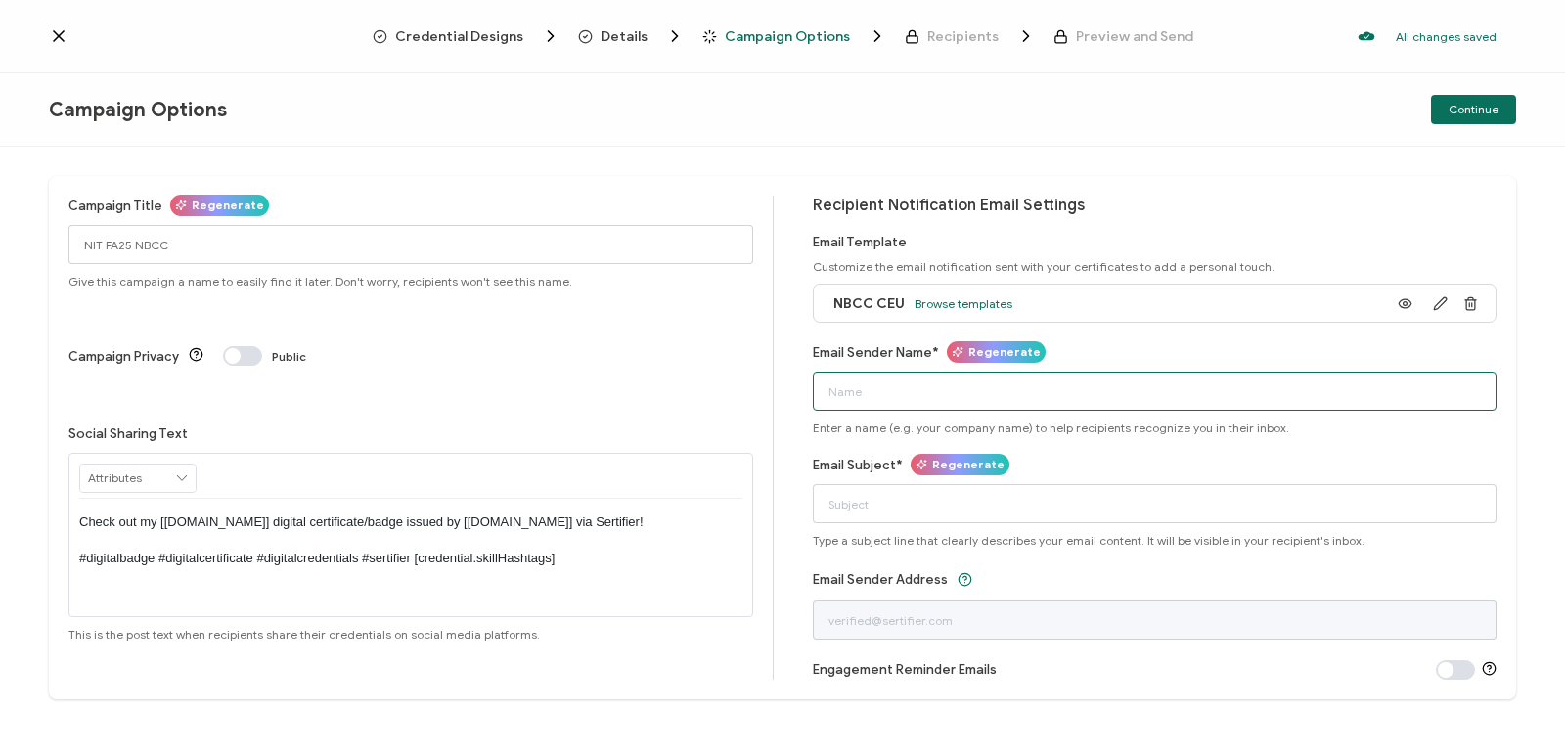
click at [862, 384] on input "Email Sender Name*" at bounding box center [1155, 391] width 685 height 39
type input "Center for Nature Informed Therapy"
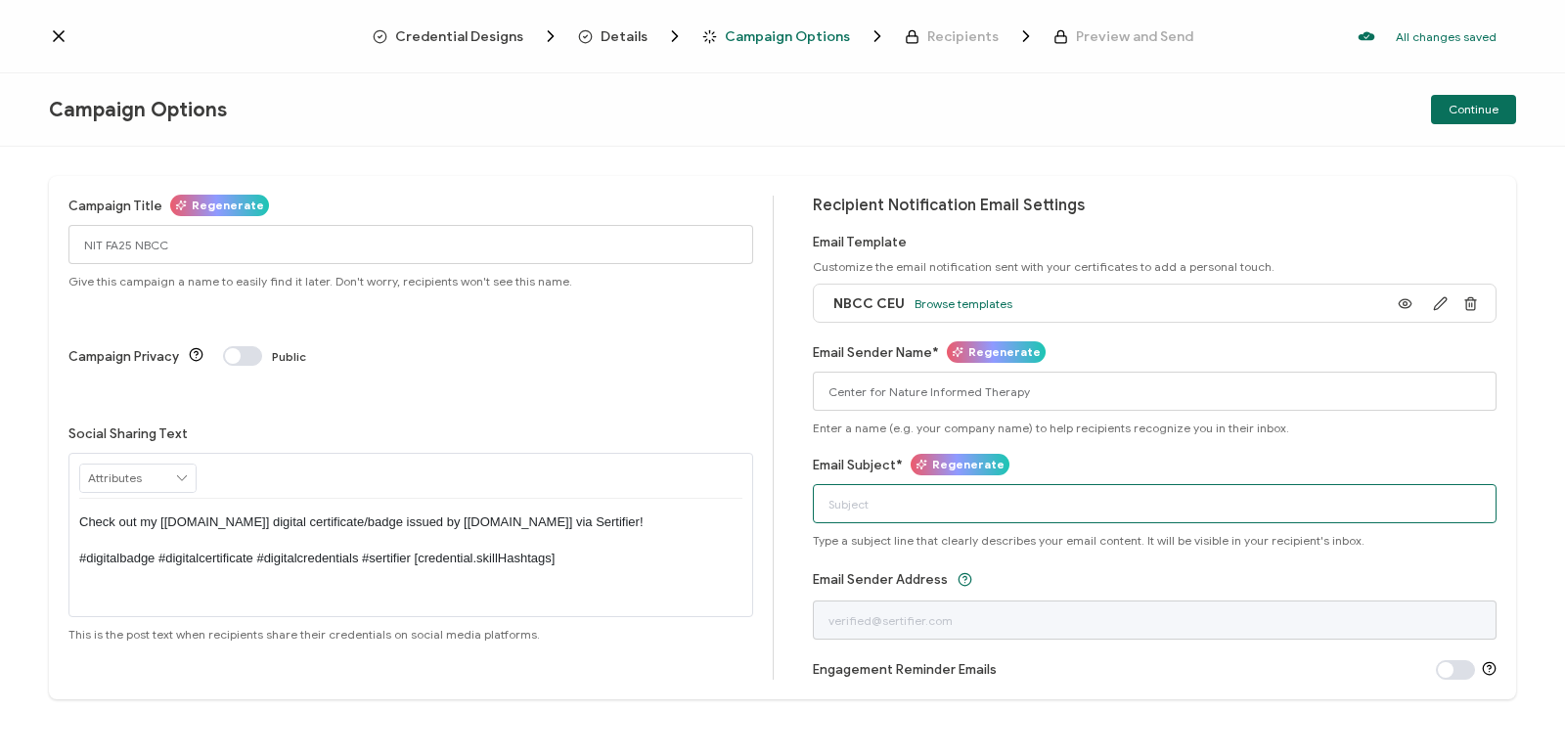
click at [862, 494] on input "Email Subject*" at bounding box center [1155, 503] width 685 height 39
type input "NIT Training NBCC Certificate FA25"
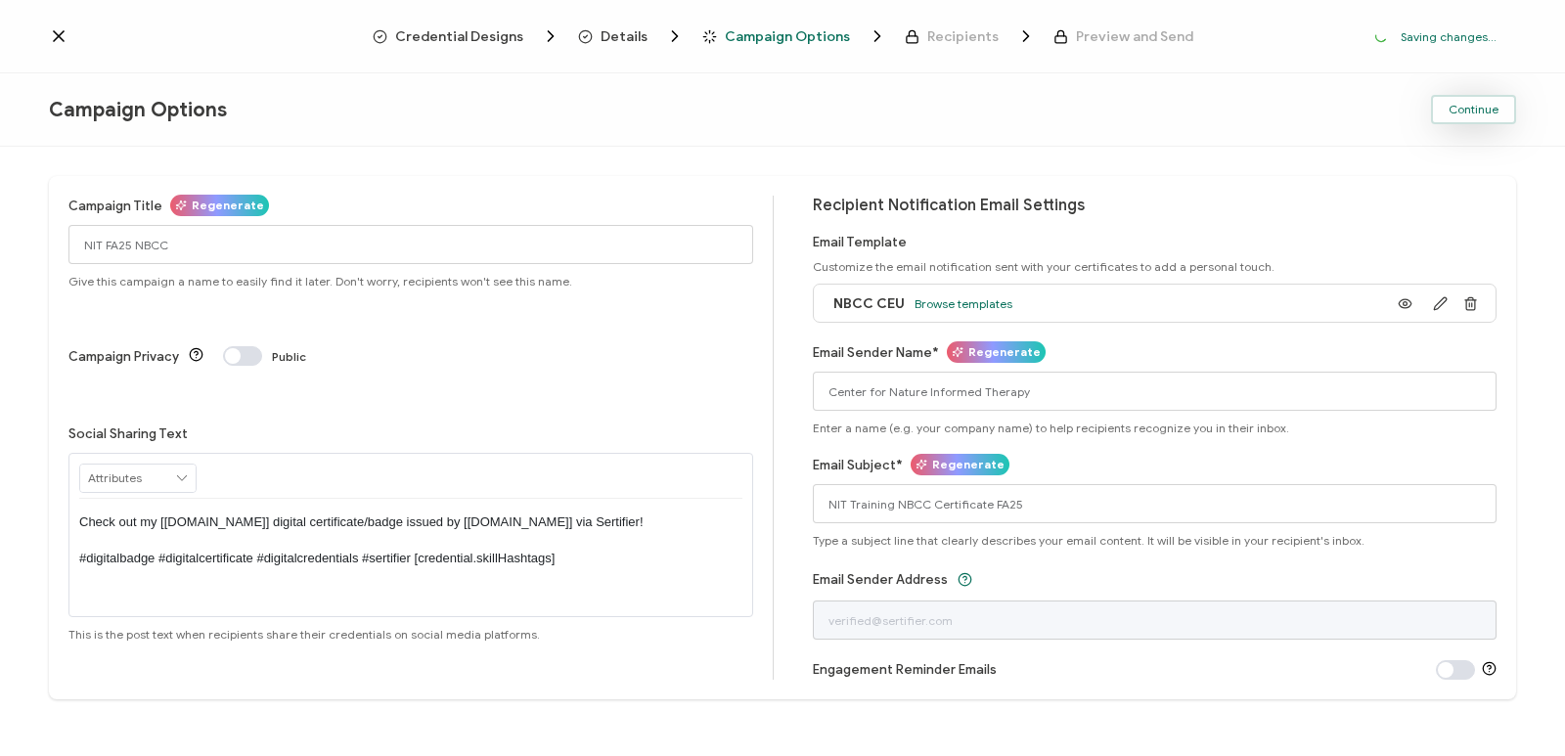
click at [862, 110] on button "Continue" at bounding box center [1473, 109] width 85 height 29
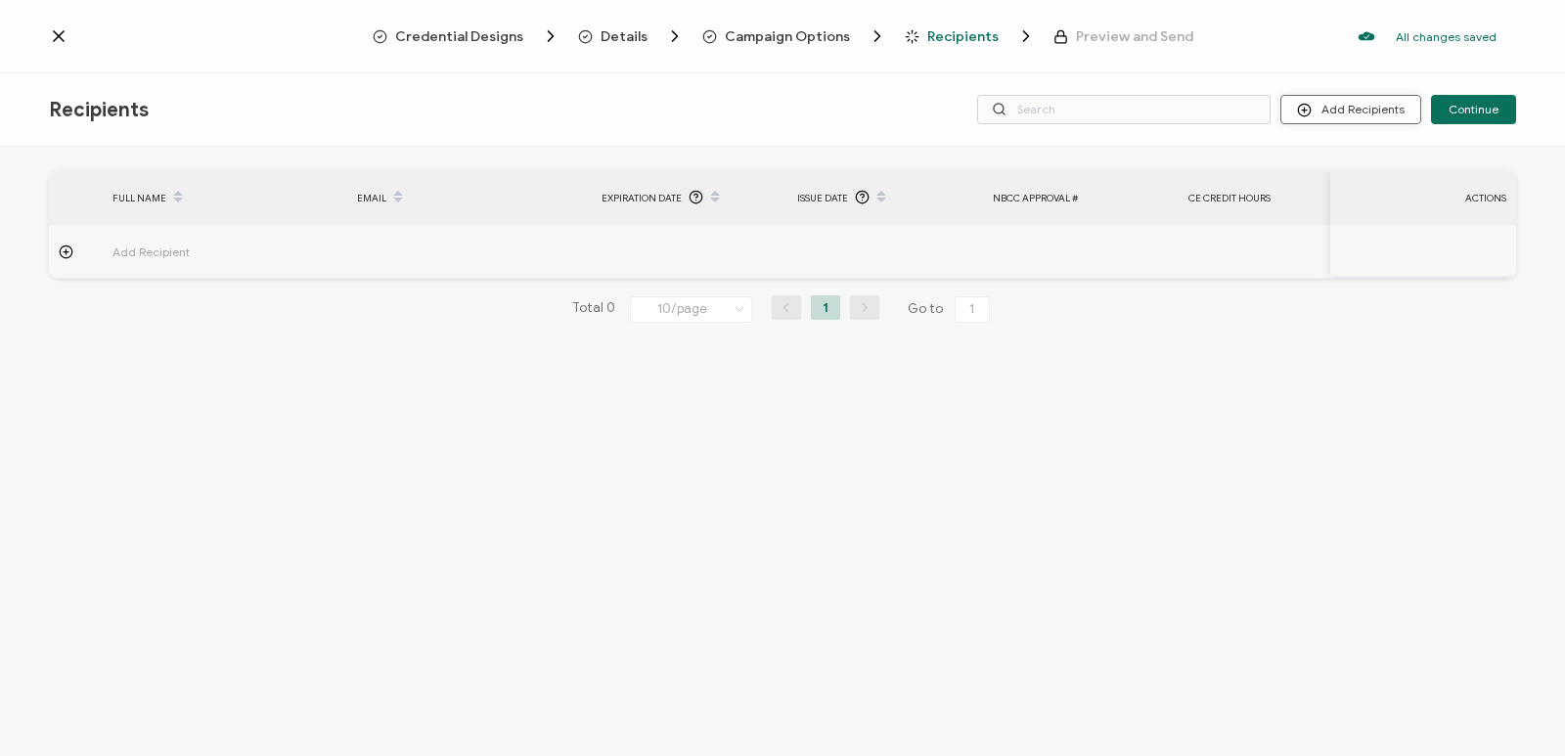
click at [862, 98] on button "Add Recipients" at bounding box center [1350, 109] width 141 height 29
click at [862, 165] on span "Upload Recipients" at bounding box center [1375, 162] width 99 height 15
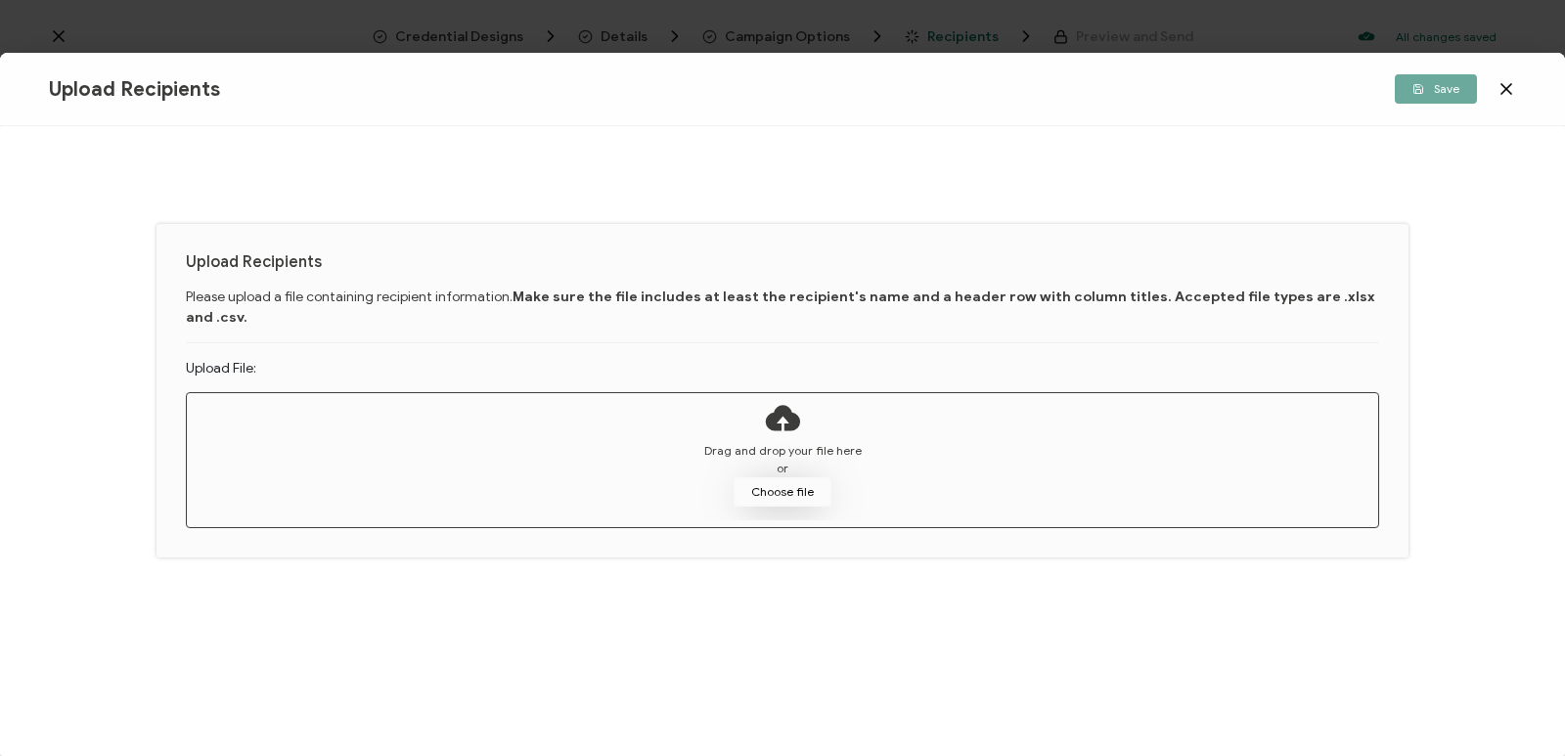
click at [818, 477] on button "Choose file" at bounding box center [783, 491] width 98 height 29
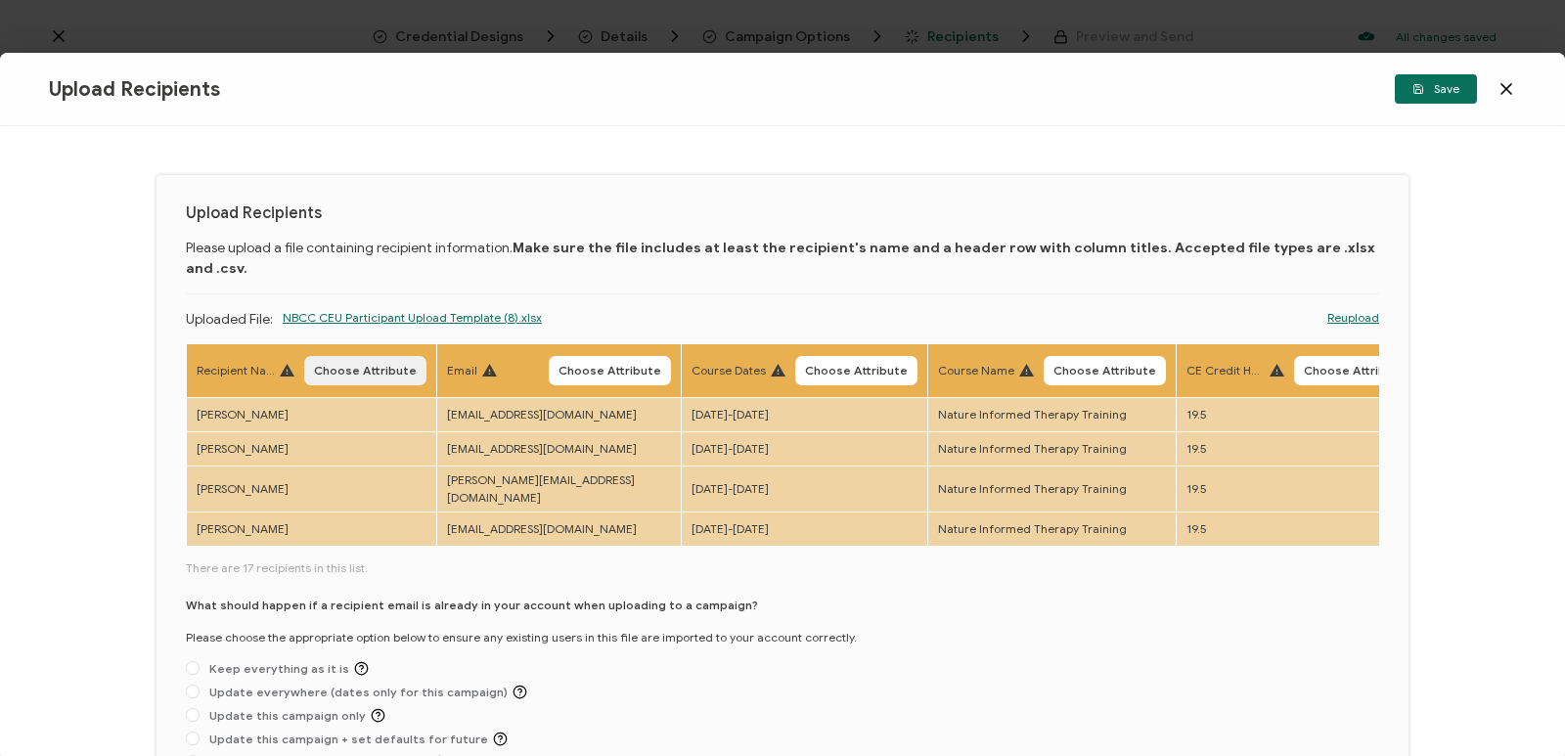
click at [377, 365] on span "Choose Attribute" at bounding box center [365, 371] width 103 height 12
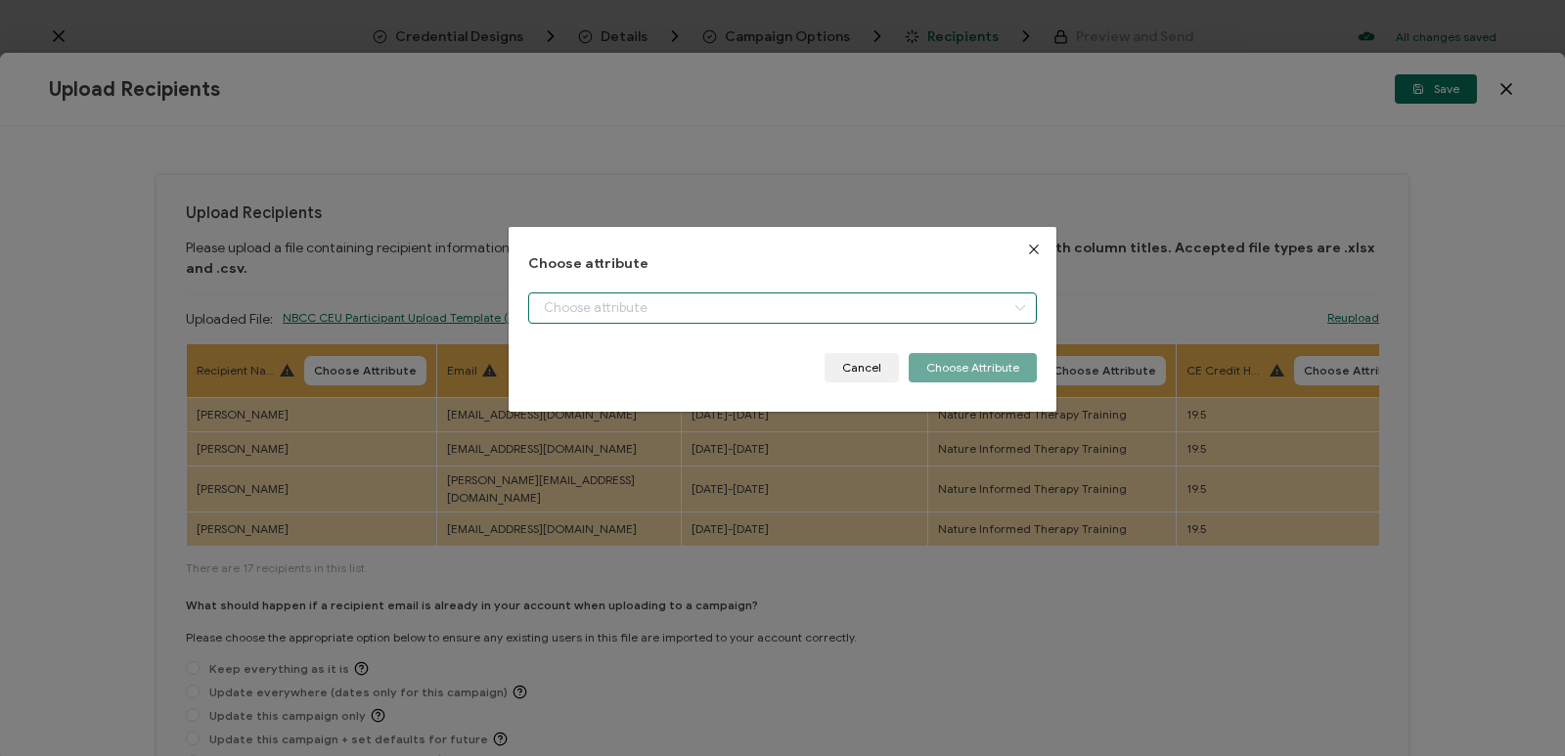
click at [697, 305] on input "dialog" at bounding box center [782, 307] width 509 height 31
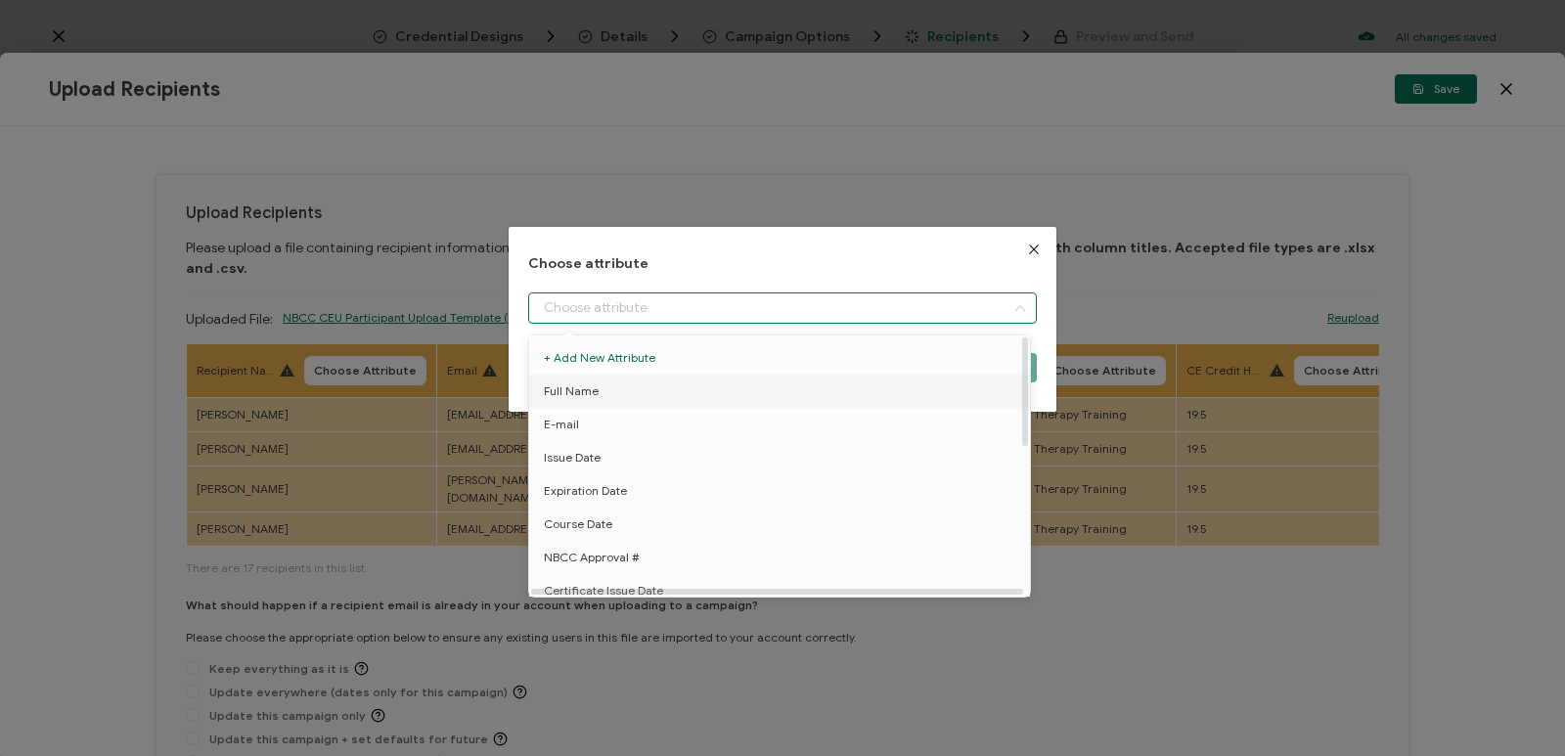
click at [688, 386] on li "Full Name" at bounding box center [782, 391] width 517 height 33
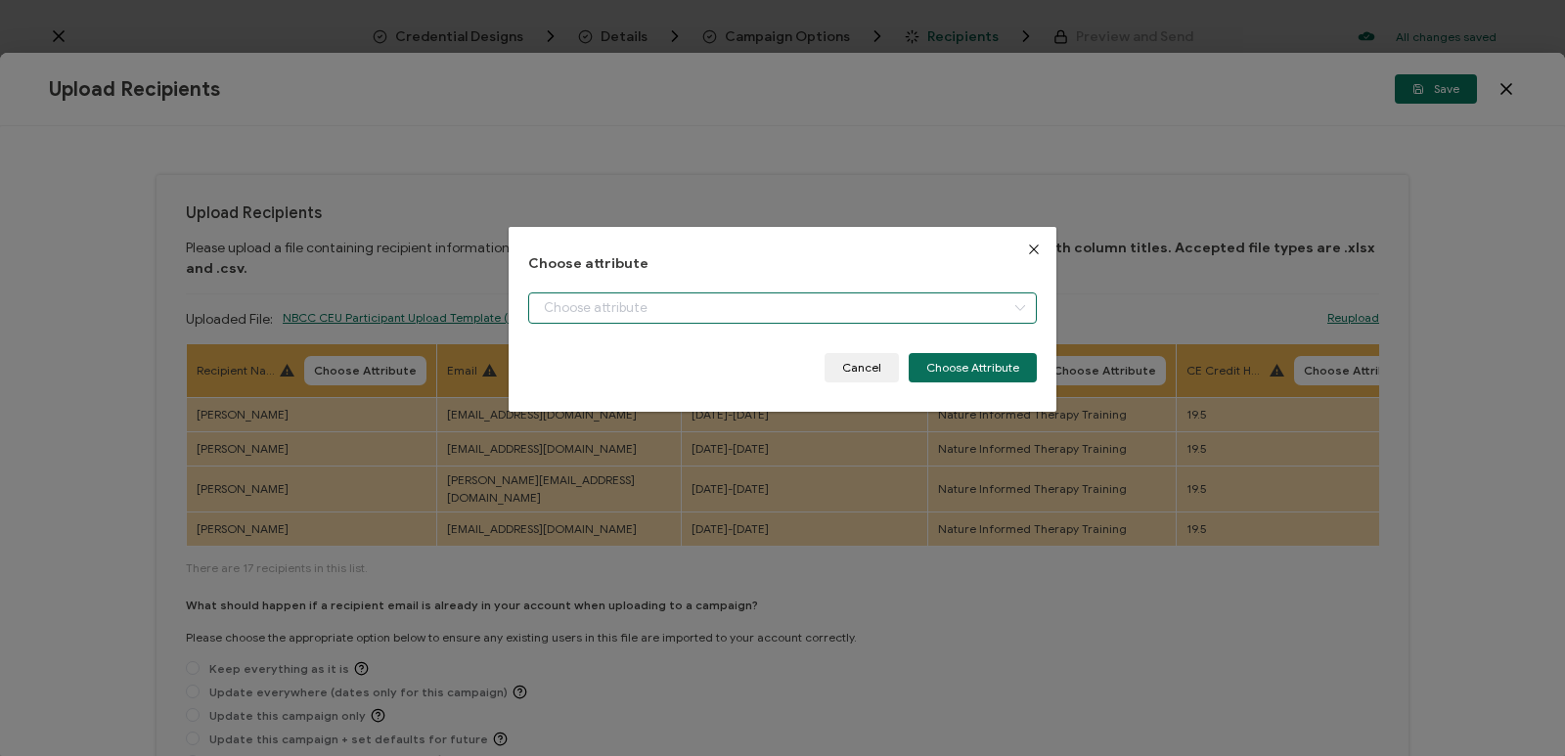
type input "Full Name"
click at [862, 360] on button "Choose Attribute" at bounding box center [973, 367] width 128 height 29
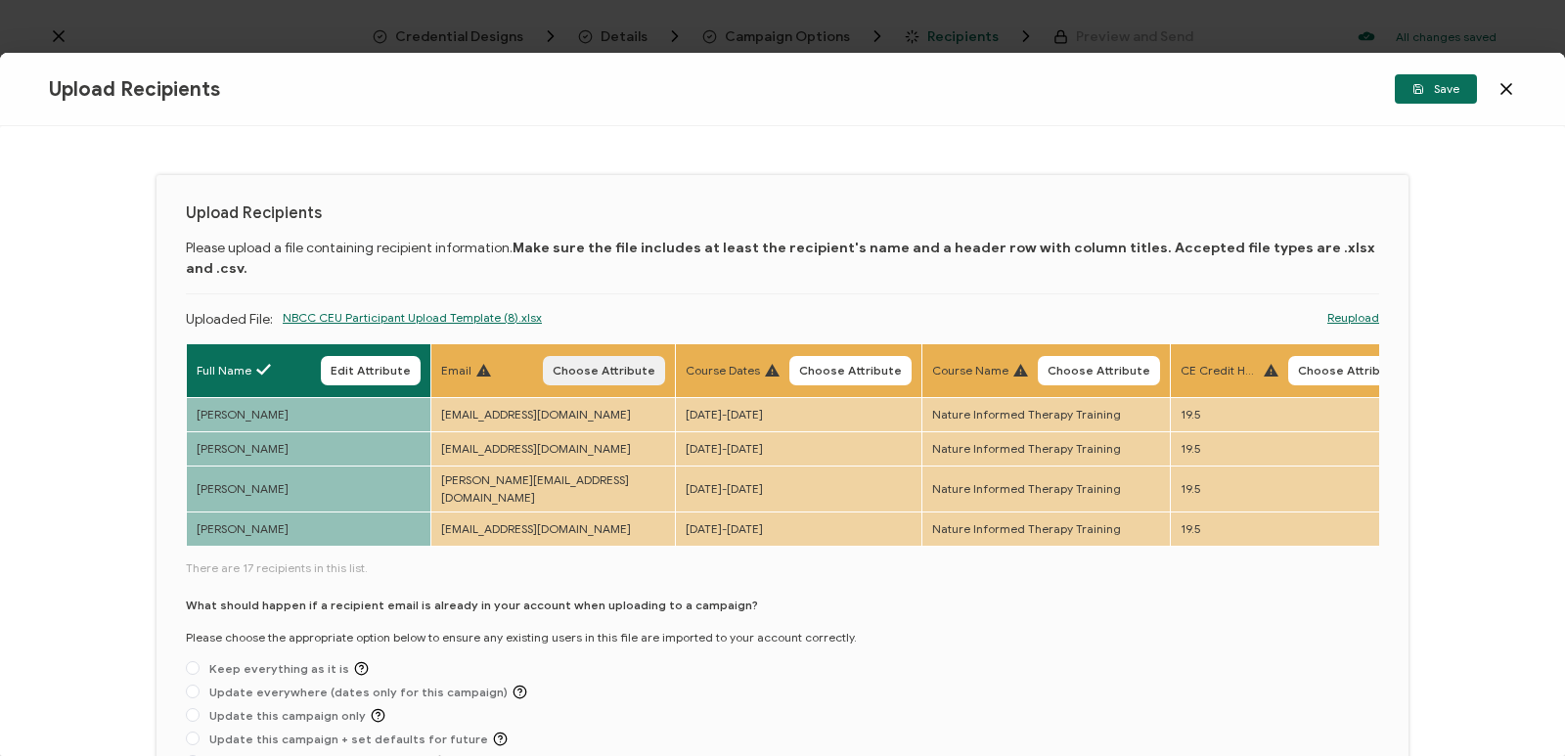
click at [625, 365] on span "Choose Attribute" at bounding box center [604, 371] width 103 height 12
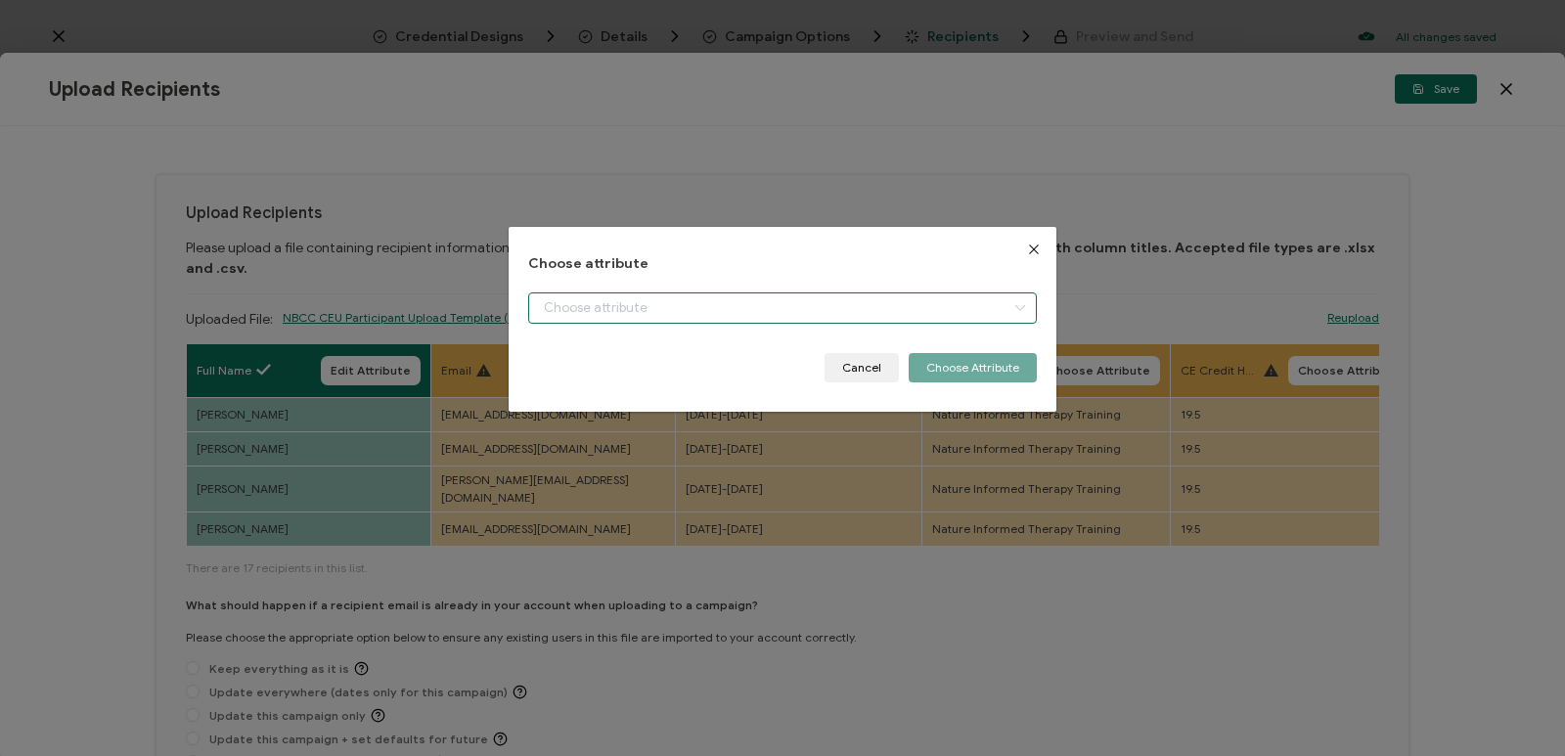
click at [630, 316] on input "dialog" at bounding box center [782, 307] width 509 height 31
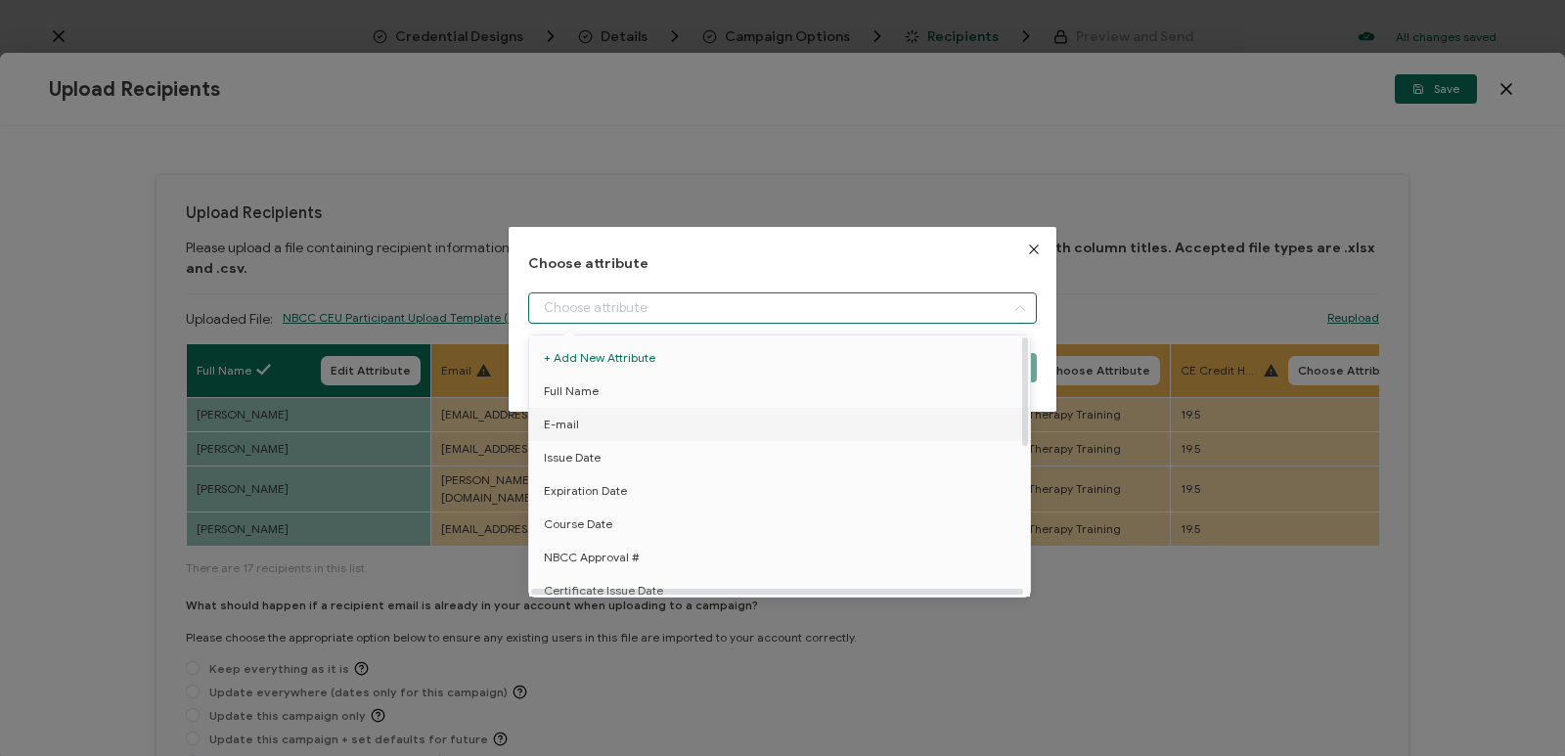
click at [620, 430] on li "E-mail" at bounding box center [782, 424] width 517 height 33
type input "E-mail"
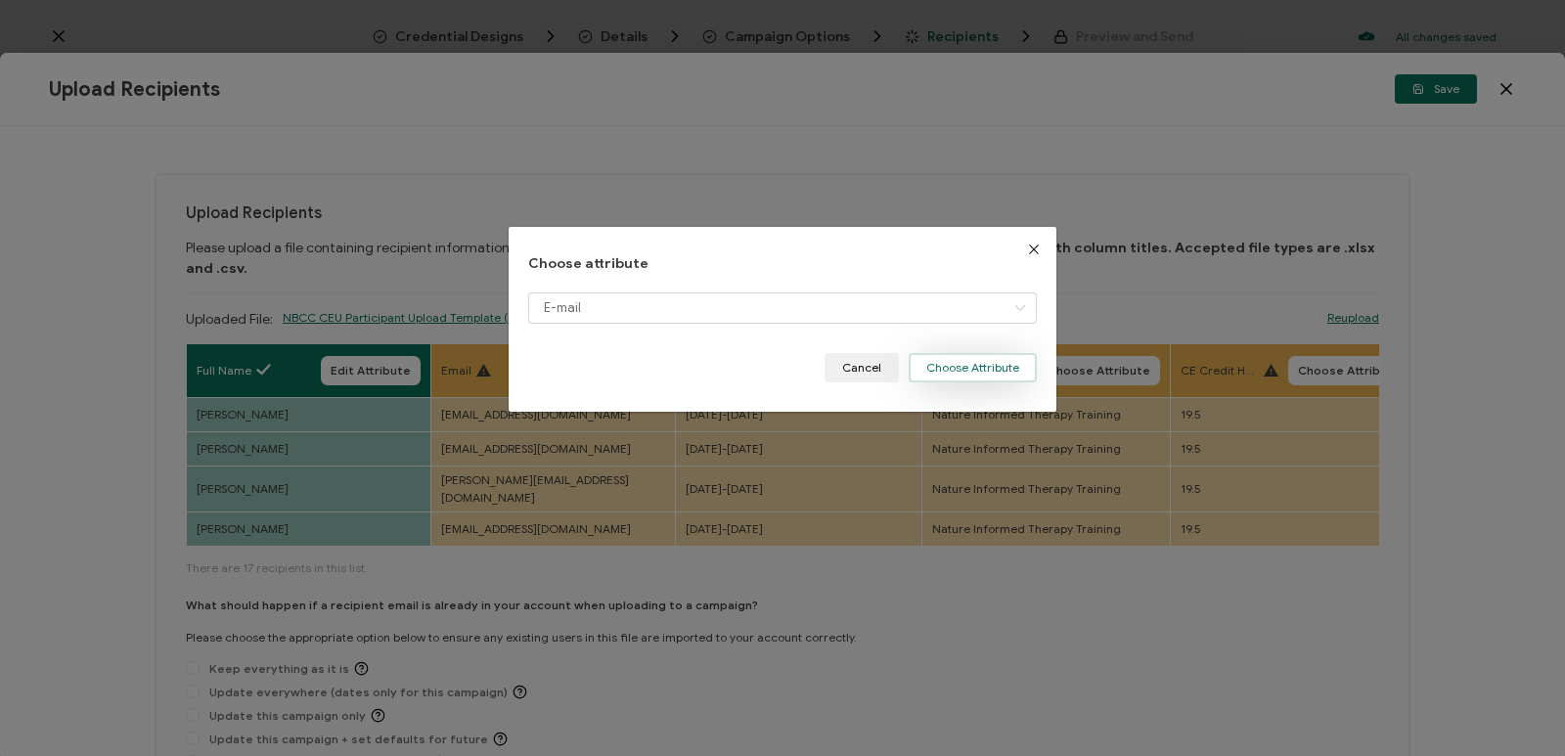
click at [862, 365] on button "Choose Attribute" at bounding box center [973, 367] width 128 height 29
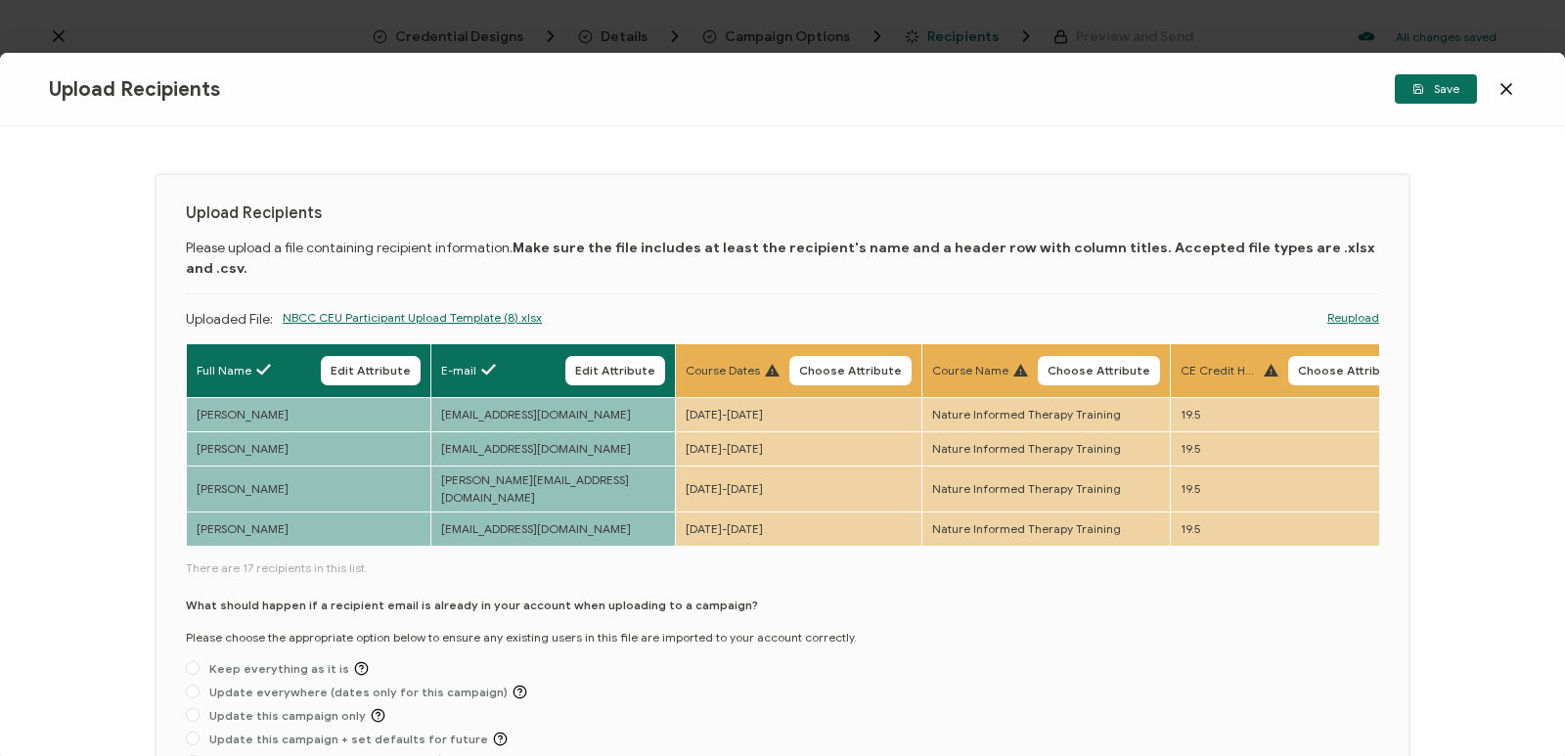
click at [839, 356] on button "Choose Attribute" at bounding box center [850, 370] width 122 height 29
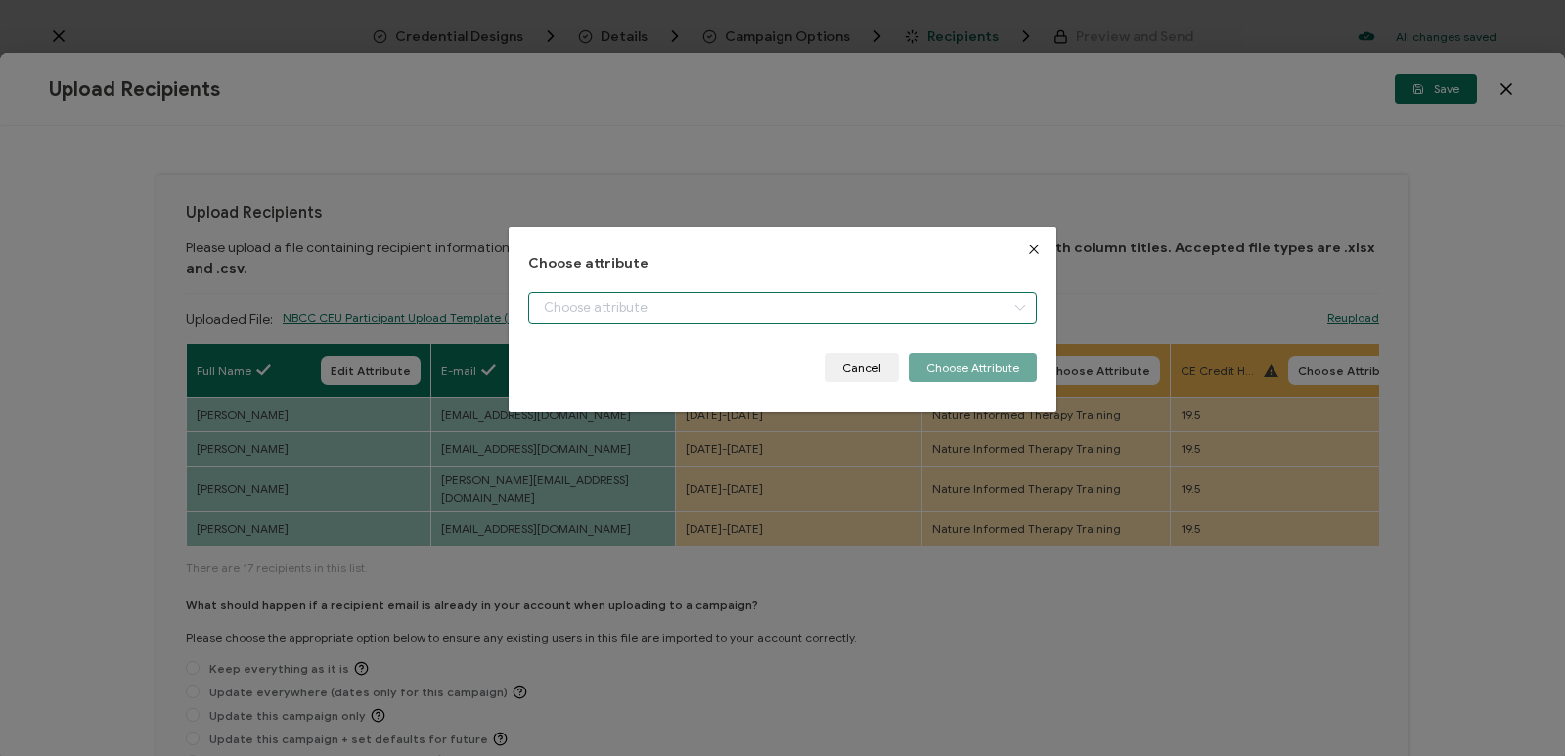
click at [821, 295] on input "dialog" at bounding box center [782, 307] width 509 height 31
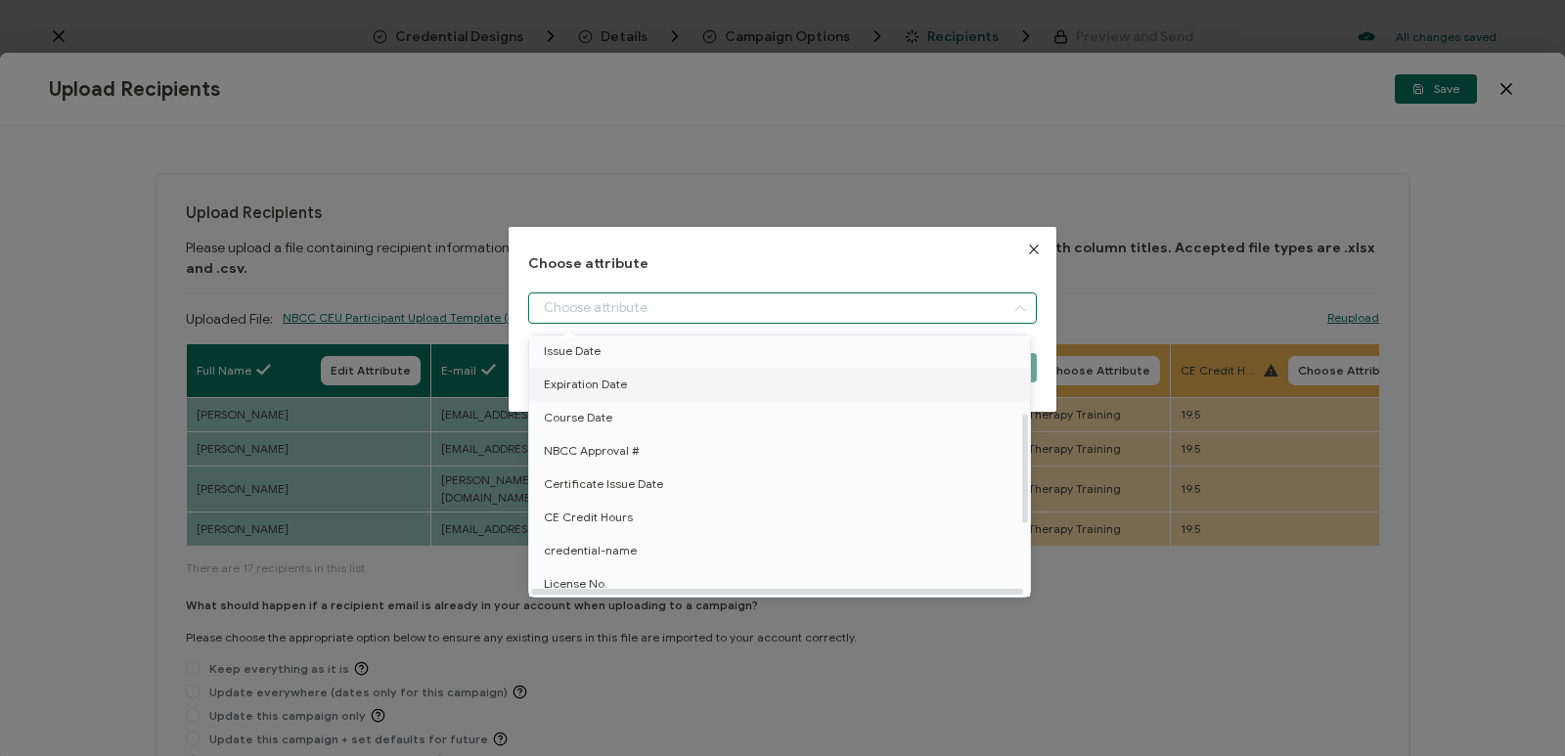
scroll to position [196, 0]
click at [659, 520] on li "Course Dates" at bounding box center [782, 528] width 517 height 33
type input "Course Dates"
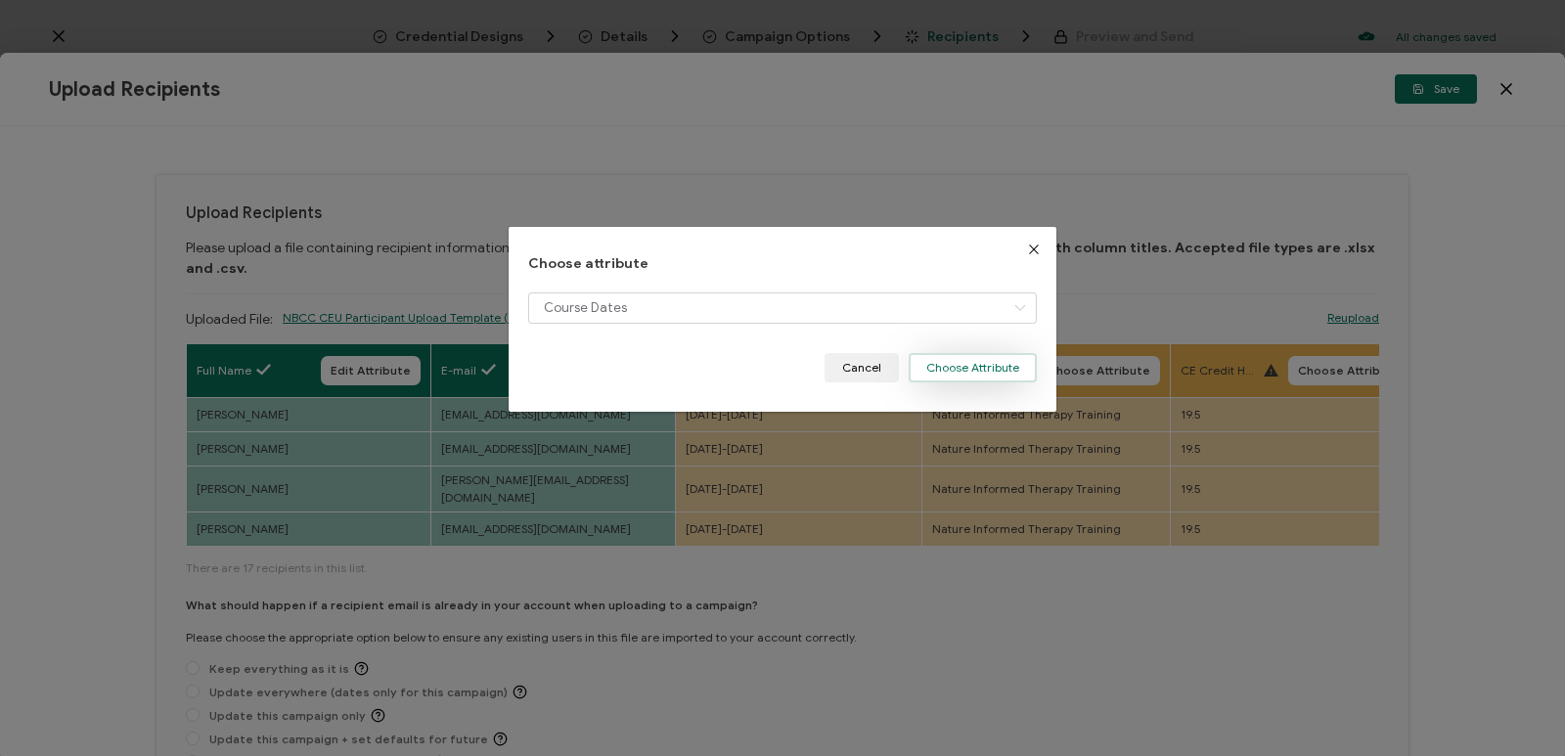
click at [862, 362] on button "Choose Attribute" at bounding box center [973, 367] width 128 height 29
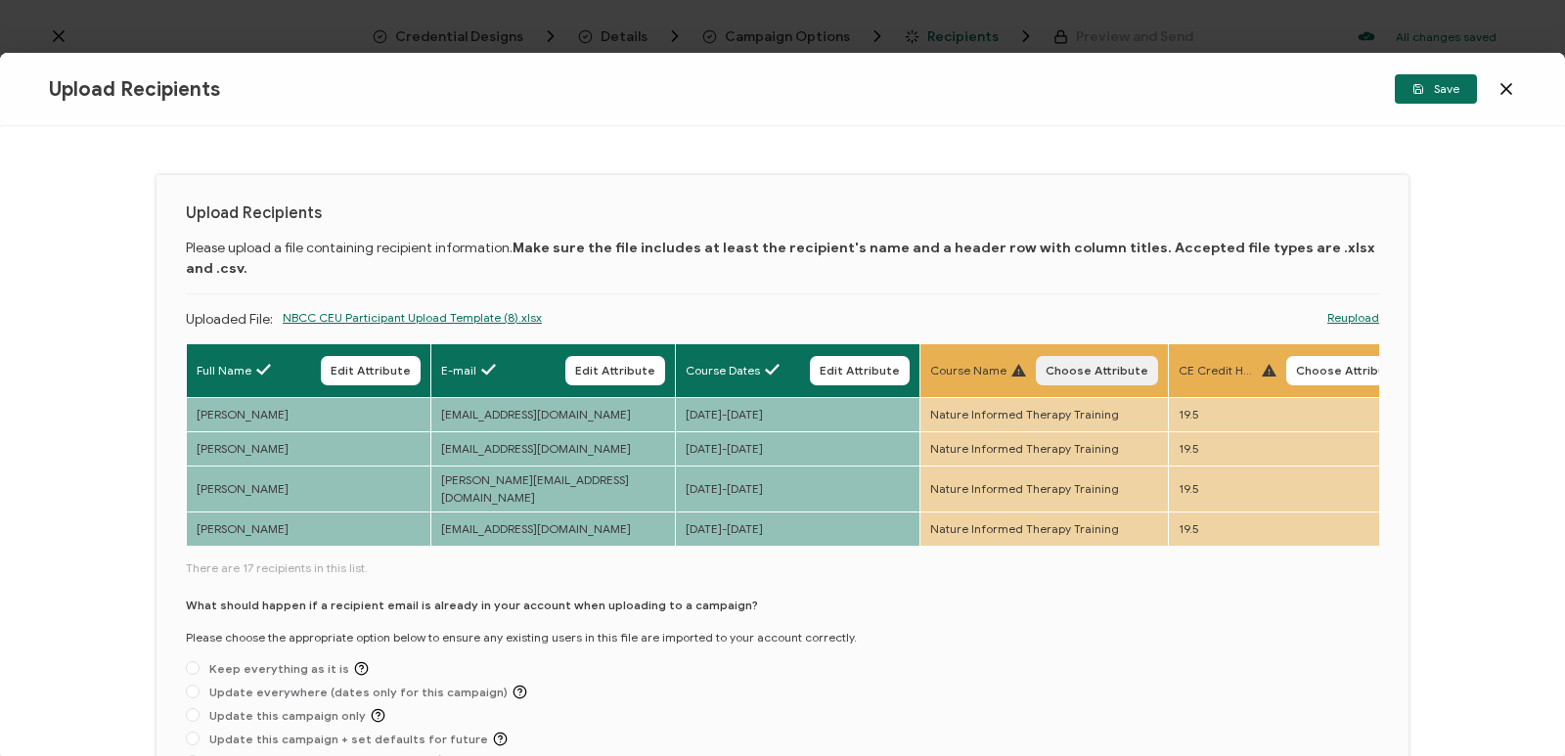
click at [862, 365] on span "Choose Attribute" at bounding box center [1097, 371] width 103 height 12
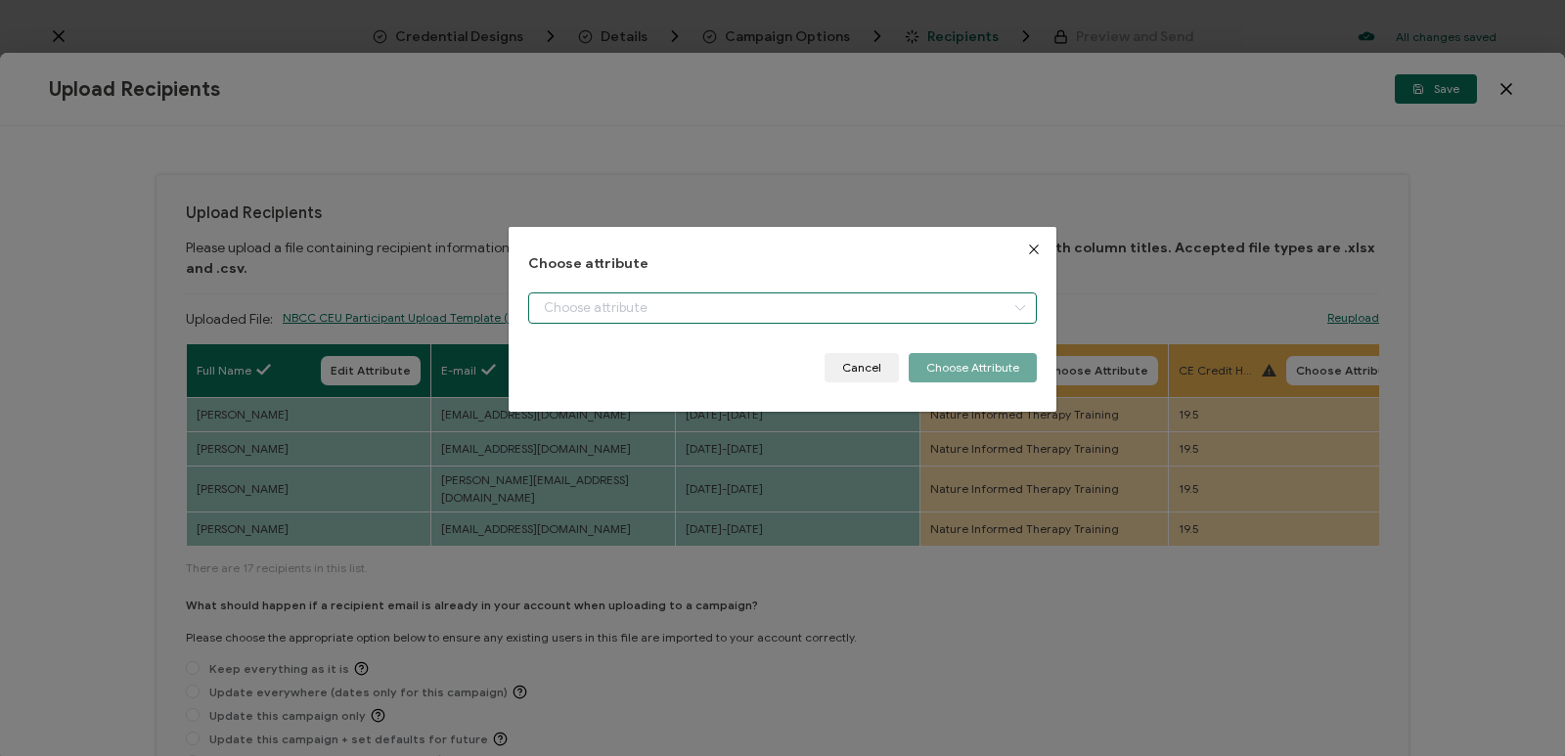
click at [862, 304] on input "dialog" at bounding box center [782, 307] width 509 height 31
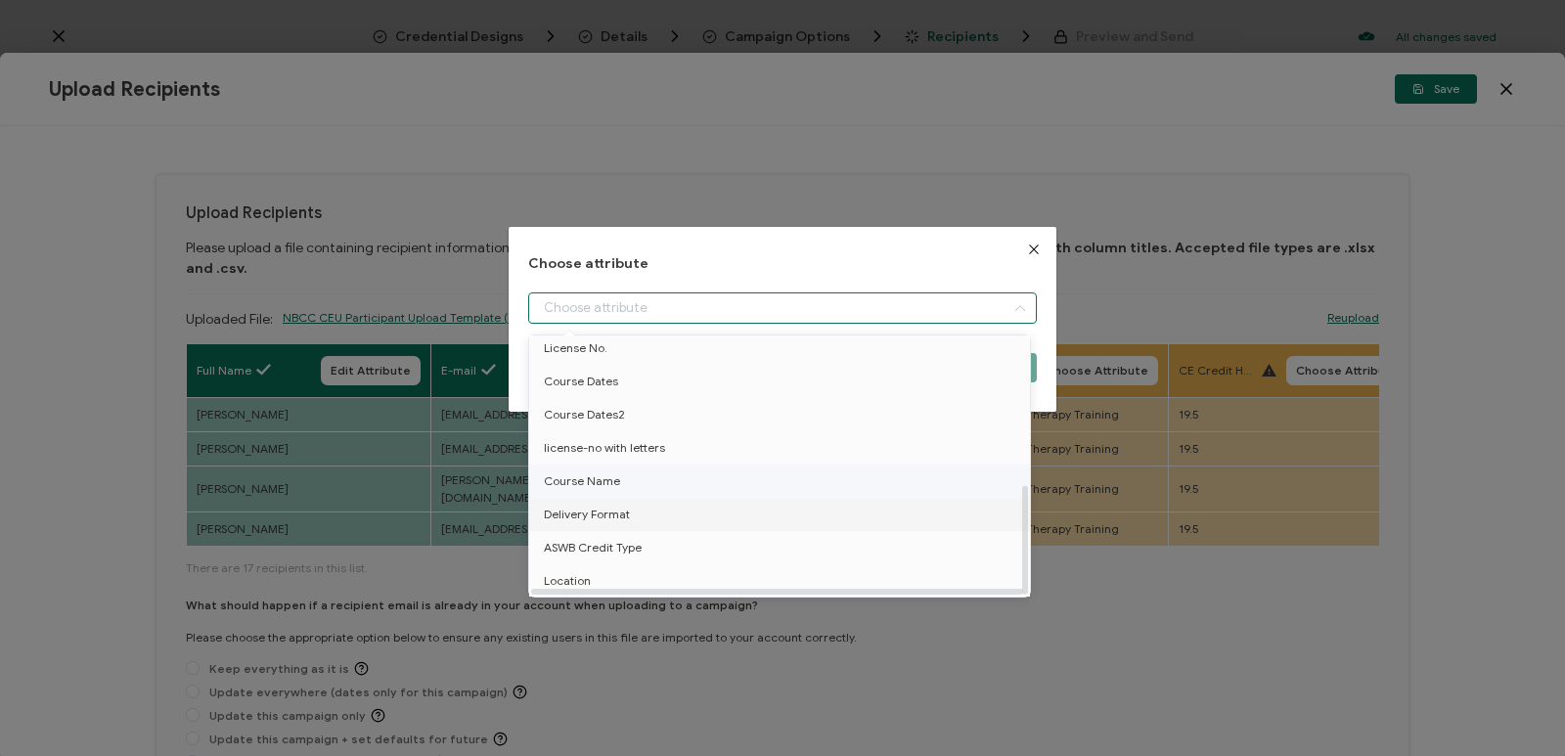
scroll to position [352, 0]
click at [642, 467] on li "Course Name" at bounding box center [782, 481] width 517 height 33
type input "Course Name"
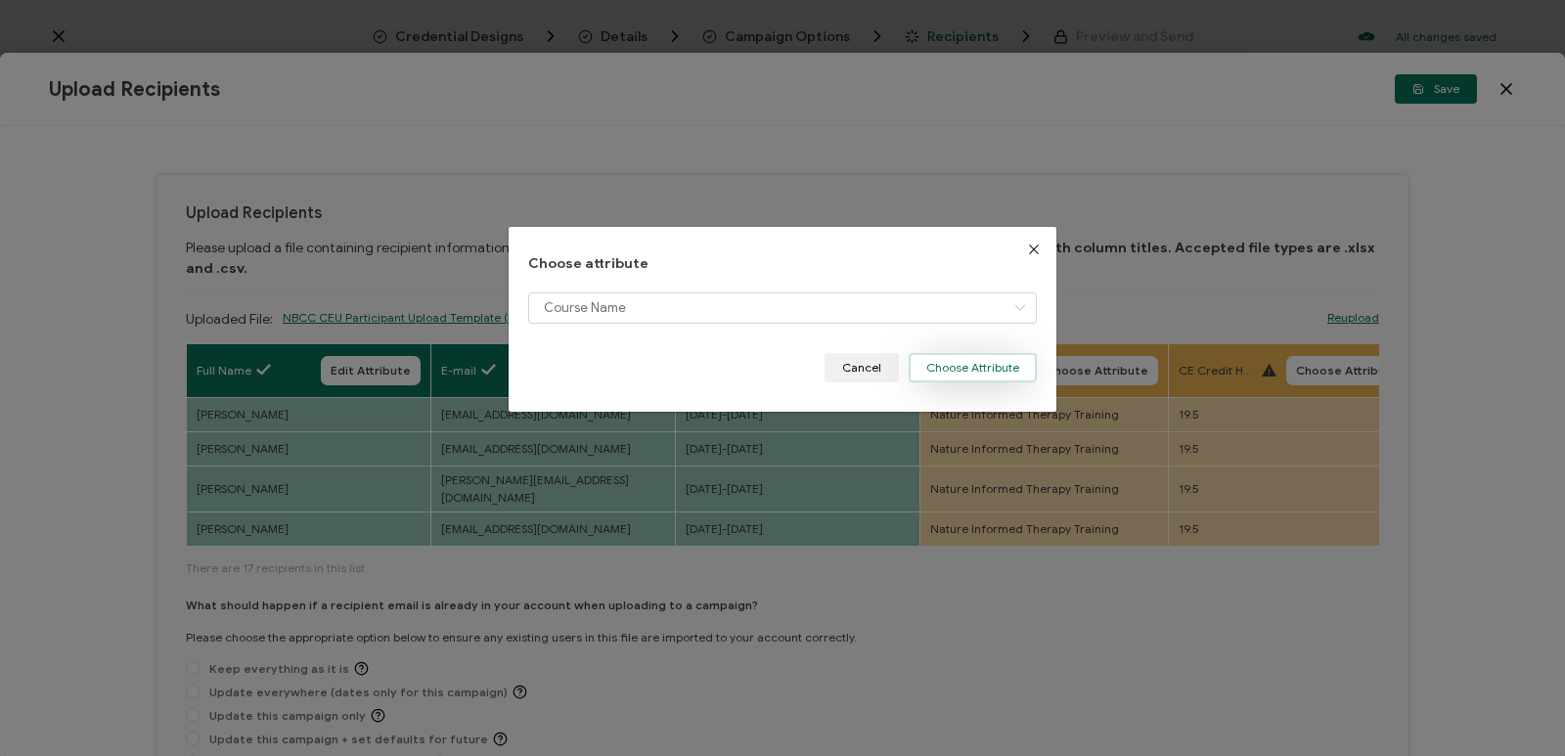
click at [862, 366] on button "Choose Attribute" at bounding box center [973, 367] width 128 height 29
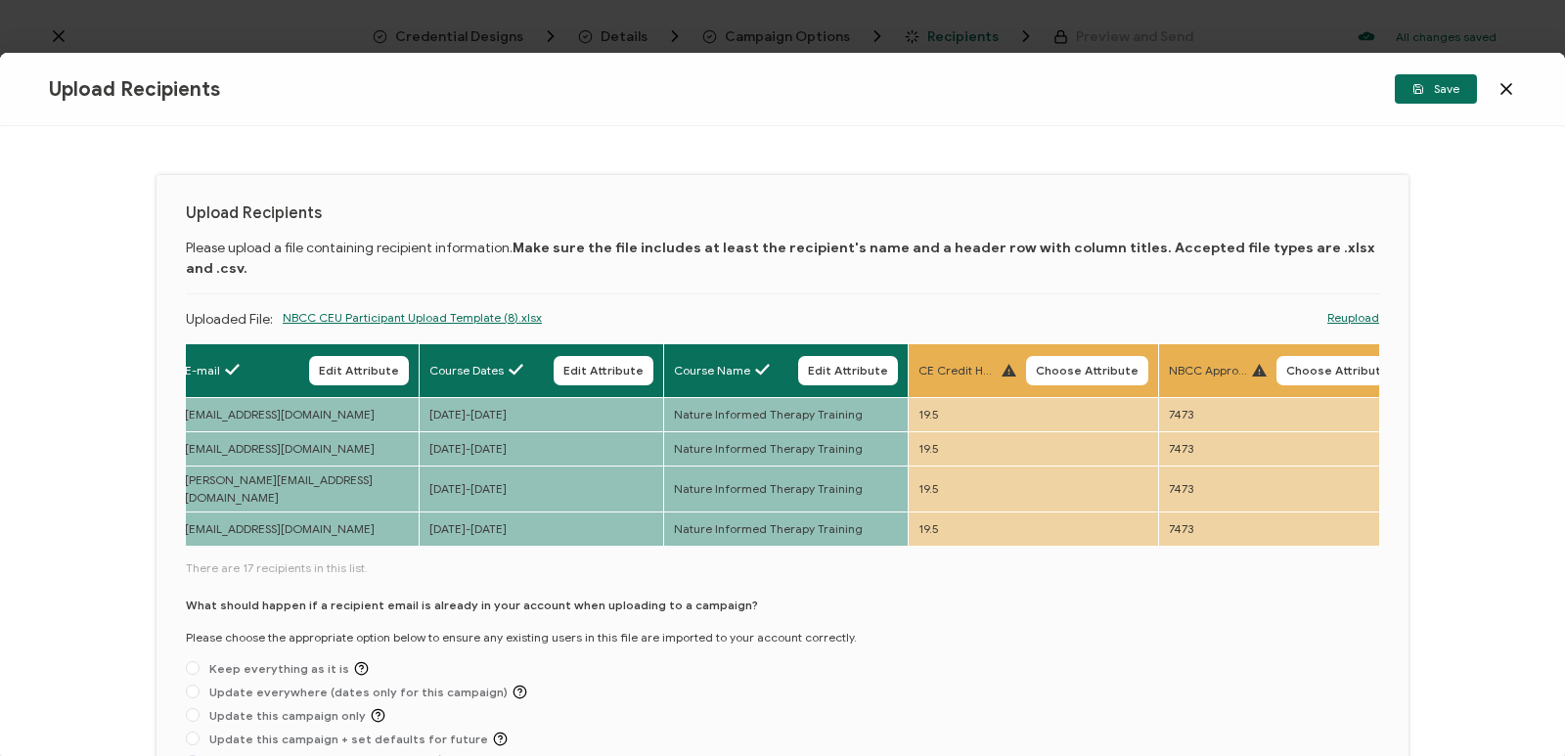
scroll to position [0, 280]
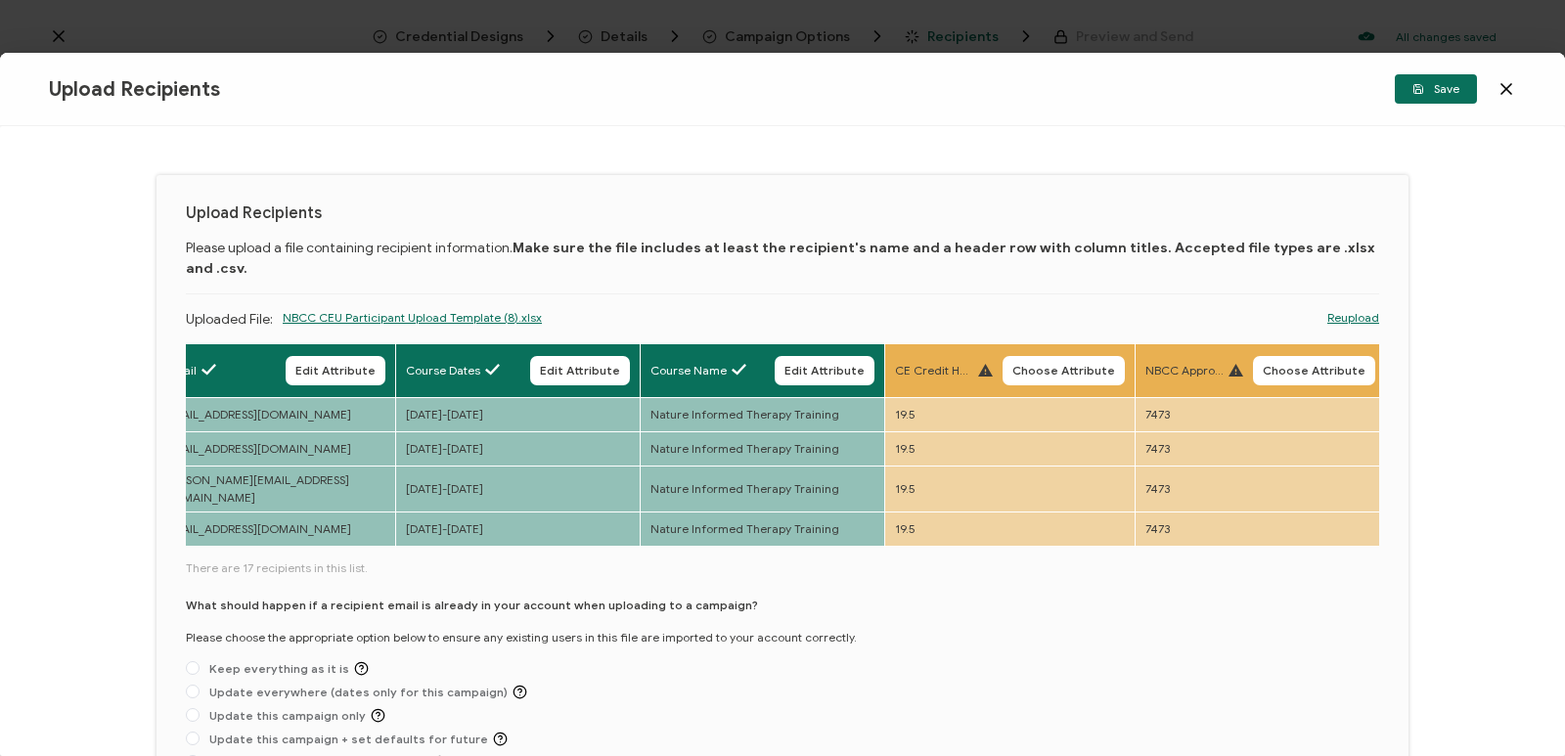
click at [862, 344] on th "CE Credit Hours Choose Attribute" at bounding box center [1010, 371] width 250 height 54
click at [862, 365] on span "Choose Attribute" at bounding box center [1063, 371] width 103 height 12
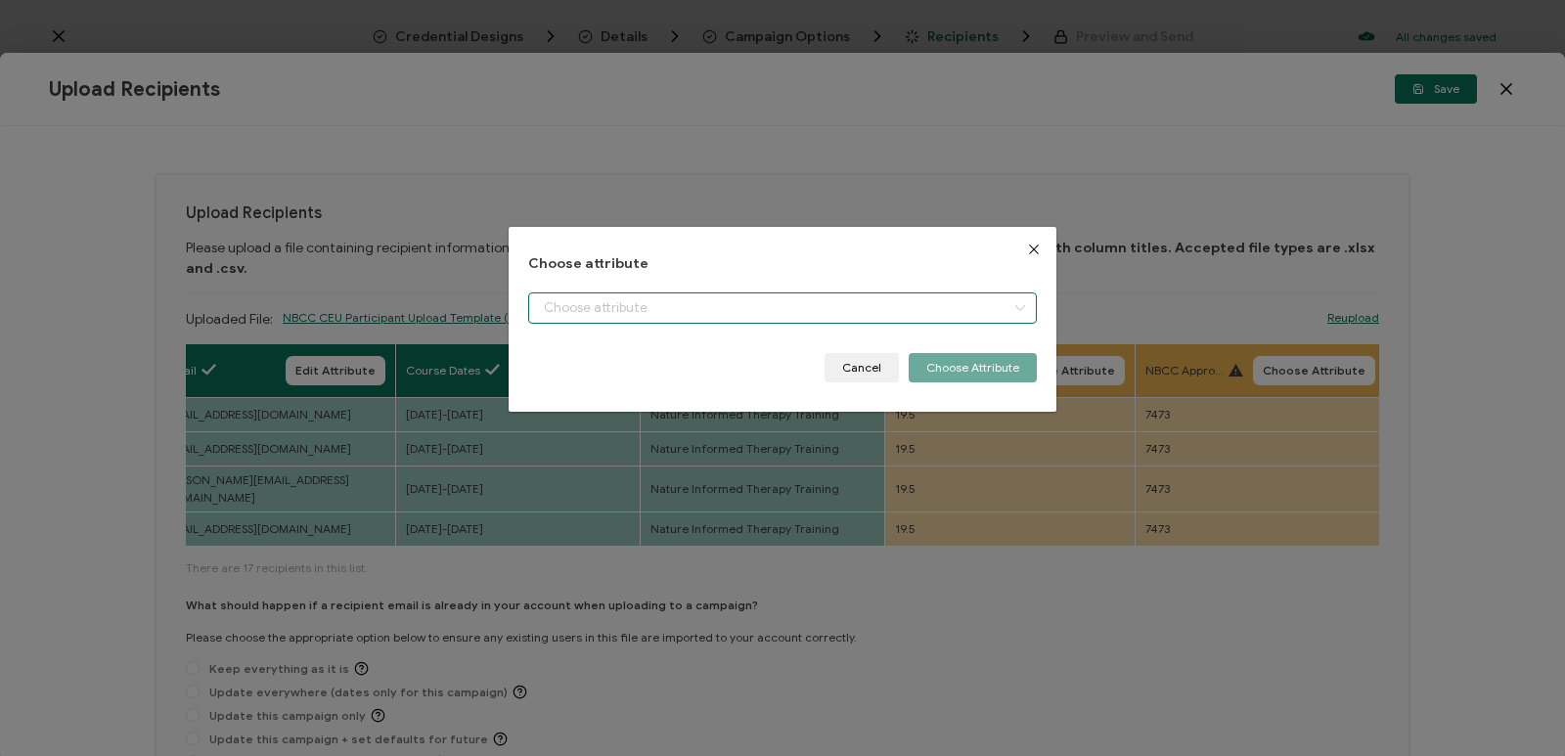
click at [862, 311] on input "dialog" at bounding box center [782, 307] width 509 height 31
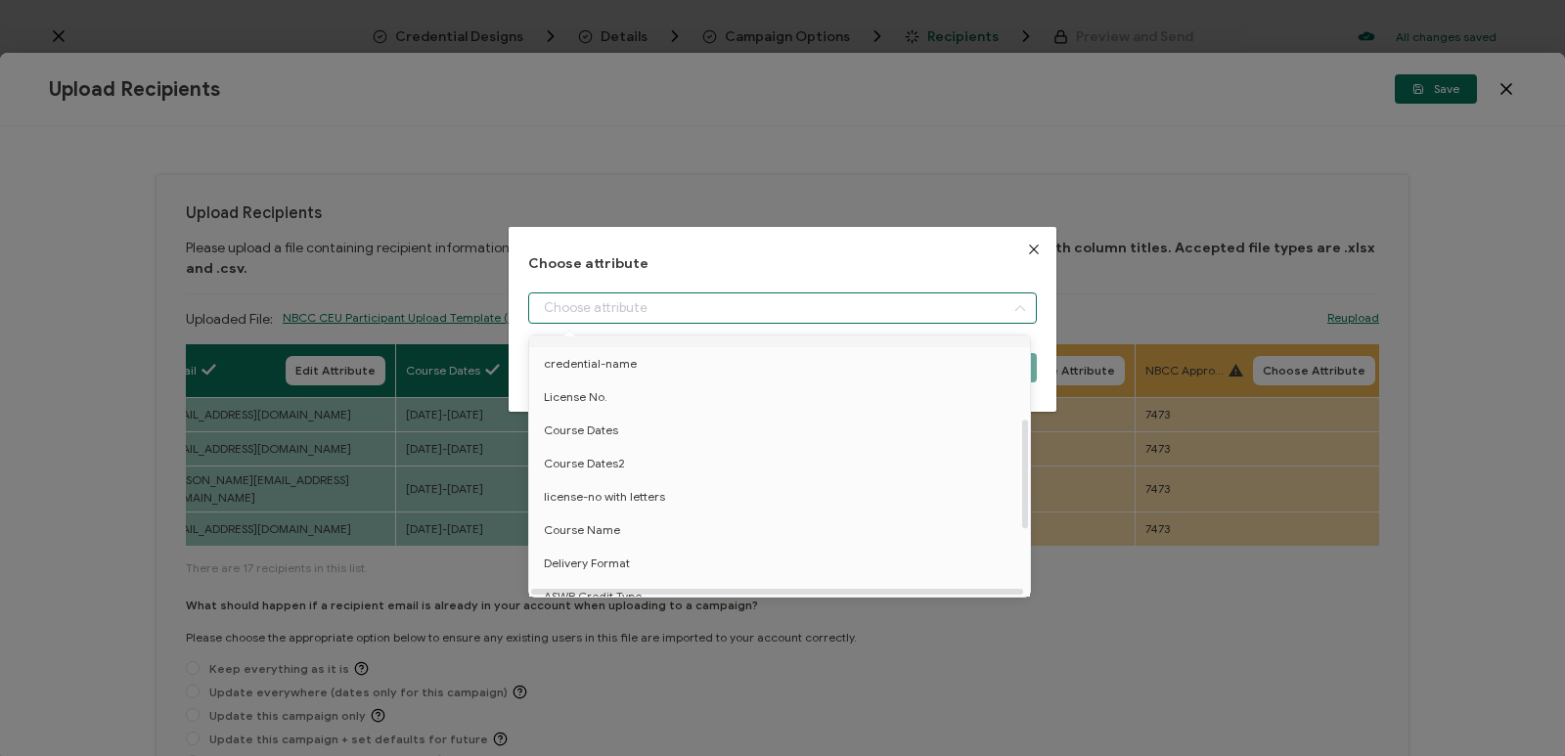
scroll to position [196, 0]
click at [645, 420] on li "CE Credit Hours" at bounding box center [782, 428] width 517 height 33
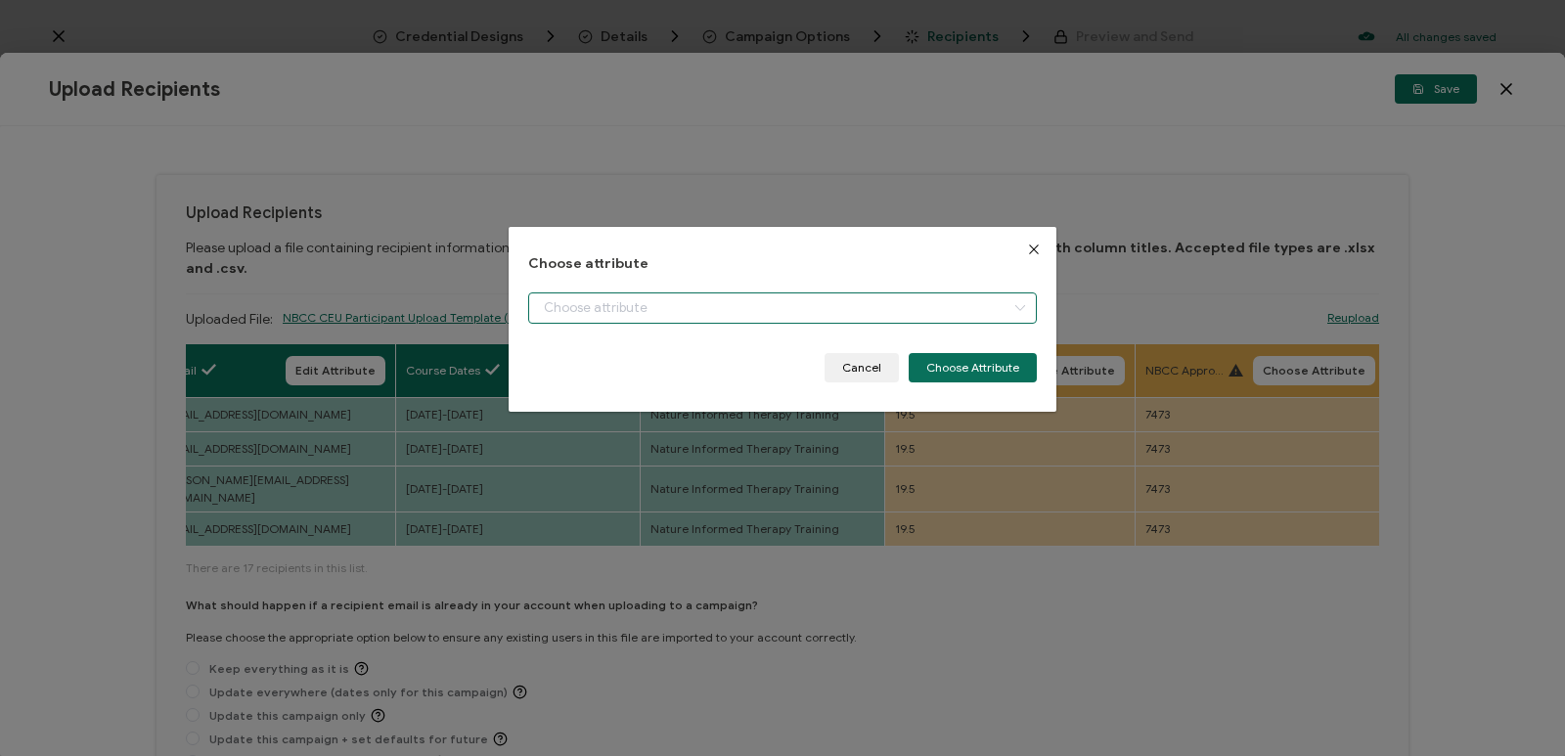
type input "CE Credit Hours"
click at [862, 358] on button "Choose Attribute" at bounding box center [973, 367] width 128 height 29
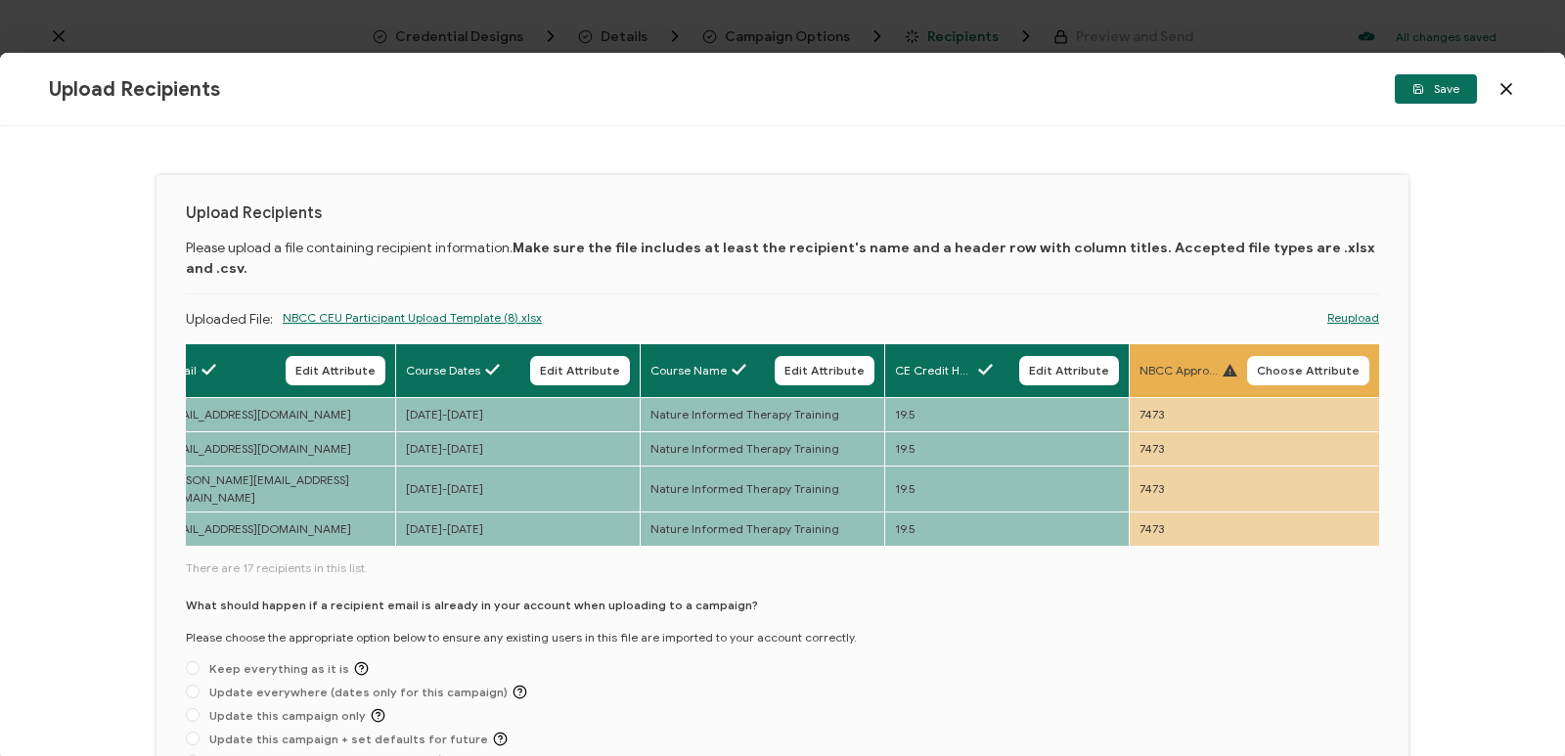
click at [862, 365] on span "Choose Attribute" at bounding box center [1308, 371] width 103 height 12
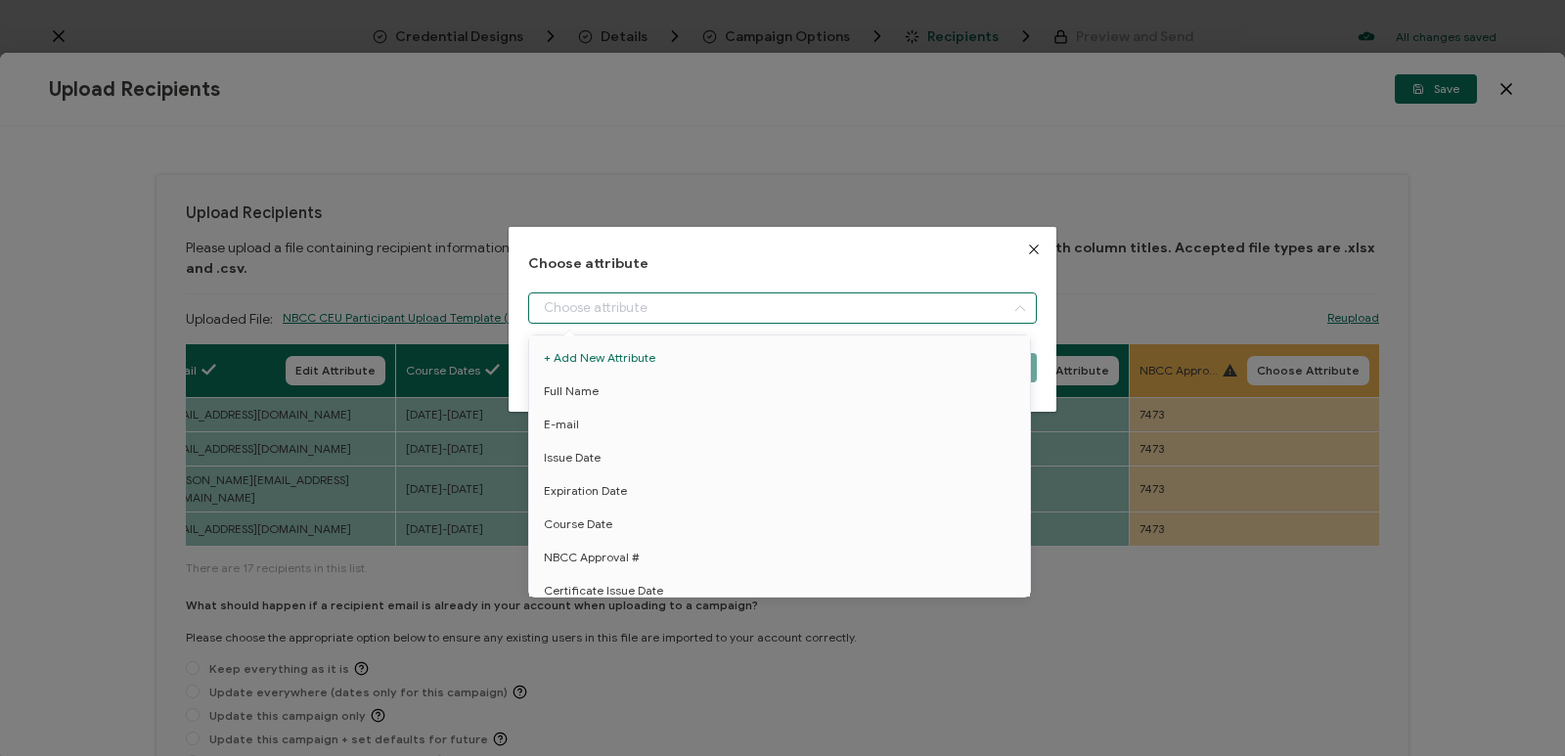
click at [862, 300] on input "dialog" at bounding box center [782, 307] width 509 height 31
click at [702, 461] on li "NBCC Approval #" at bounding box center [782, 459] width 517 height 33
type input "NBCC Approval #"
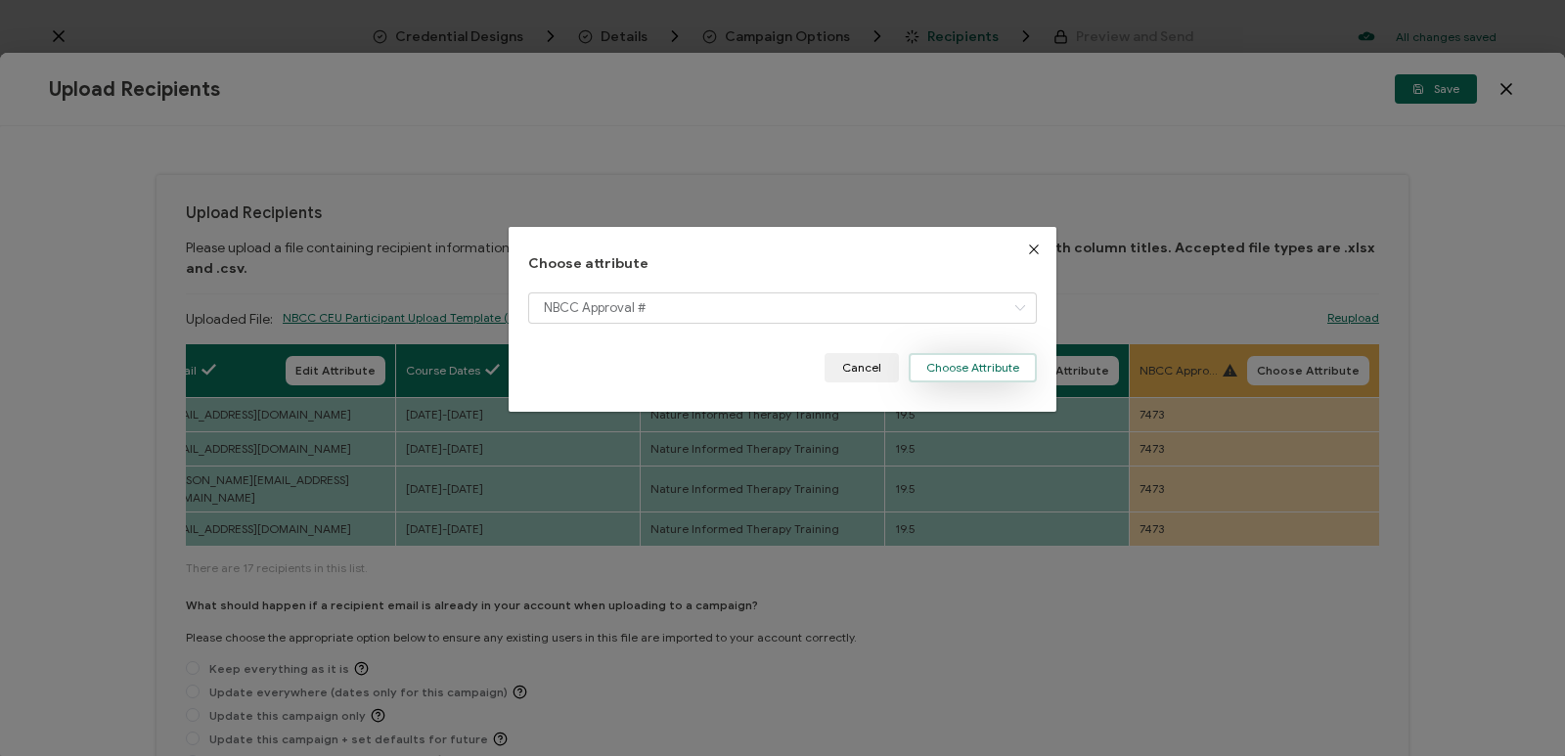
drag, startPoint x: 999, startPoint y: 371, endPoint x: 982, endPoint y: 395, distance: 29.6
click at [862, 371] on button "Choose Attribute" at bounding box center [973, 367] width 128 height 29
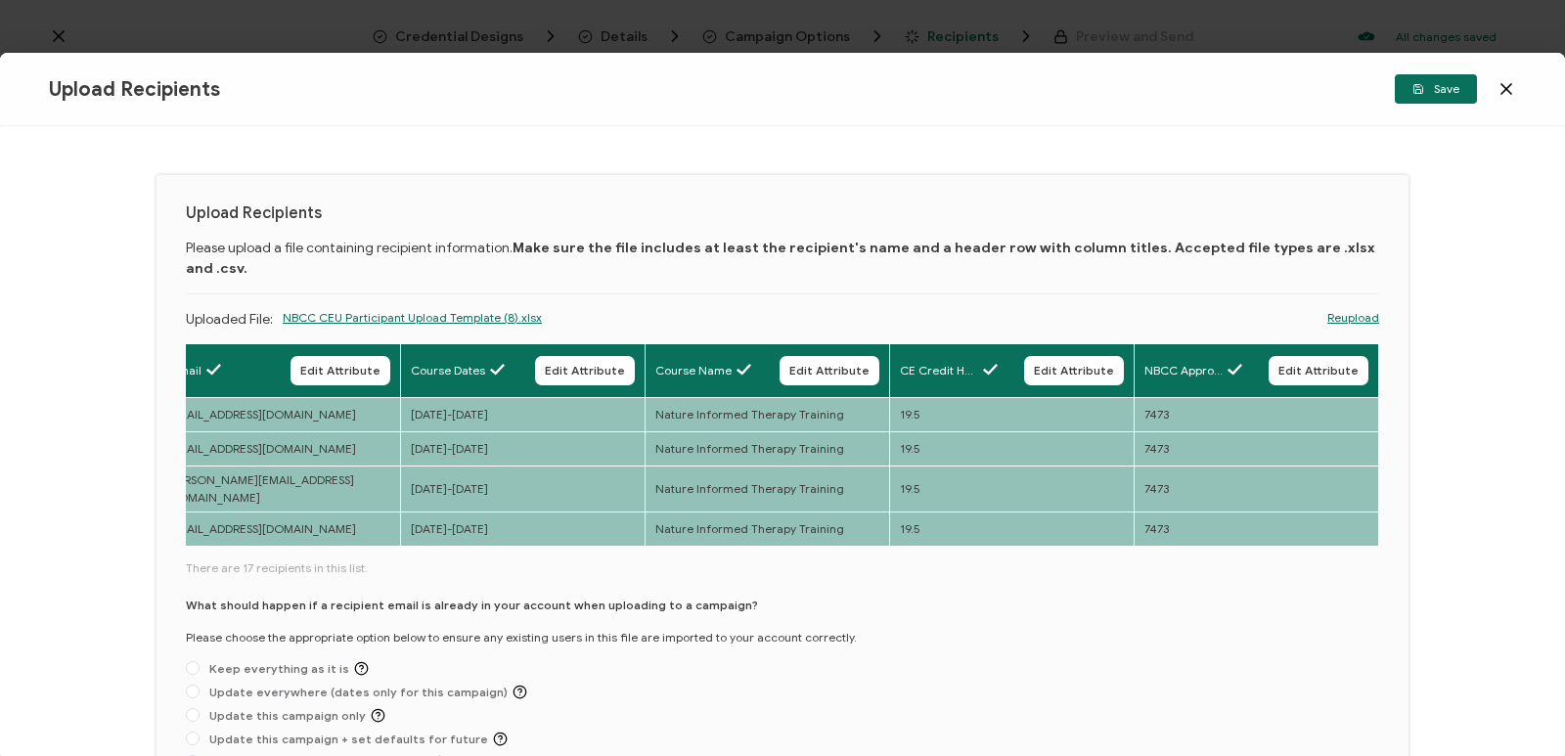
scroll to position [0, 280]
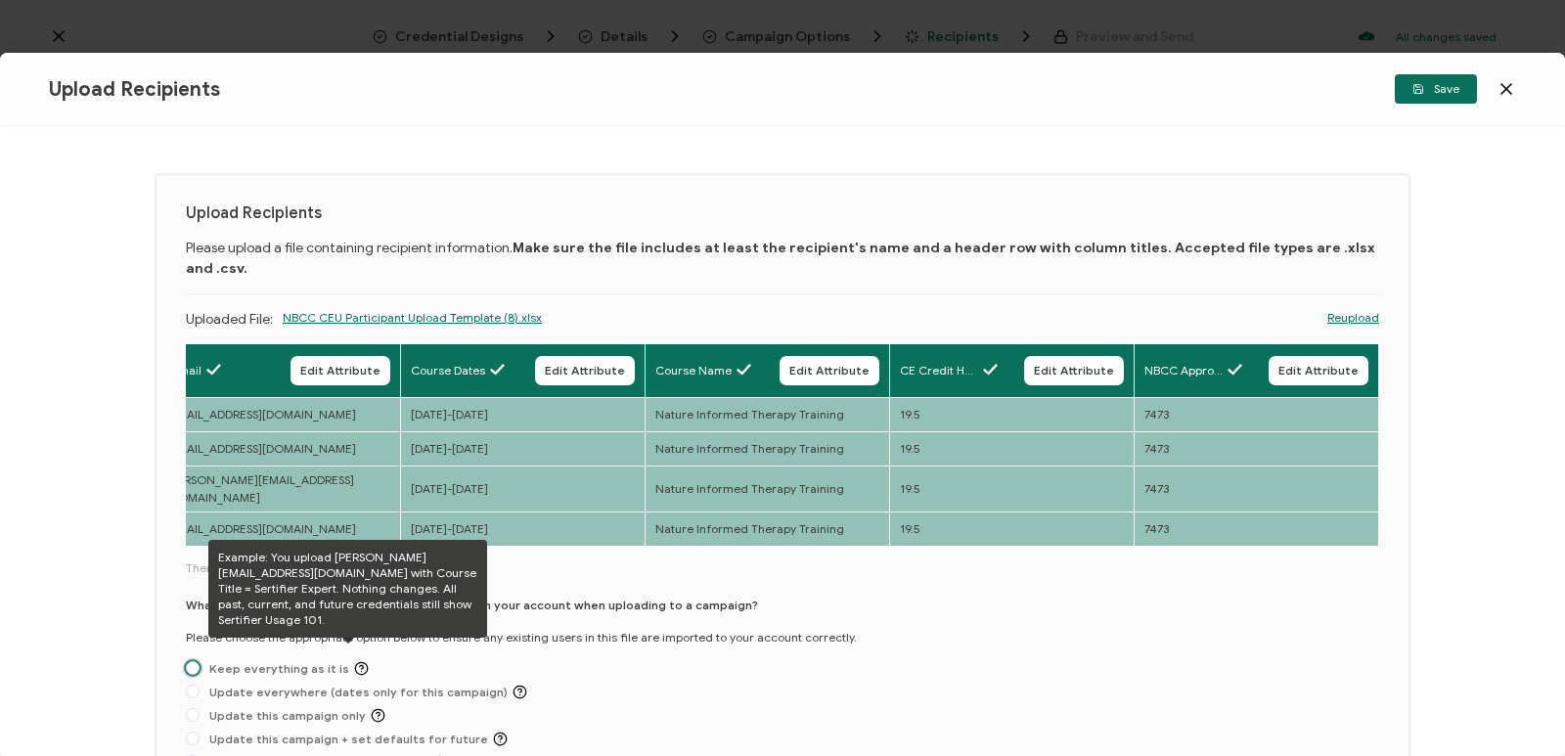
click at [245, 661] on span "Keep everything as it is" at bounding box center [284, 668] width 169 height 15
click at [200, 661] on input "Keep everything as it is" at bounding box center [193, 669] width 14 height 16
radio input "true"
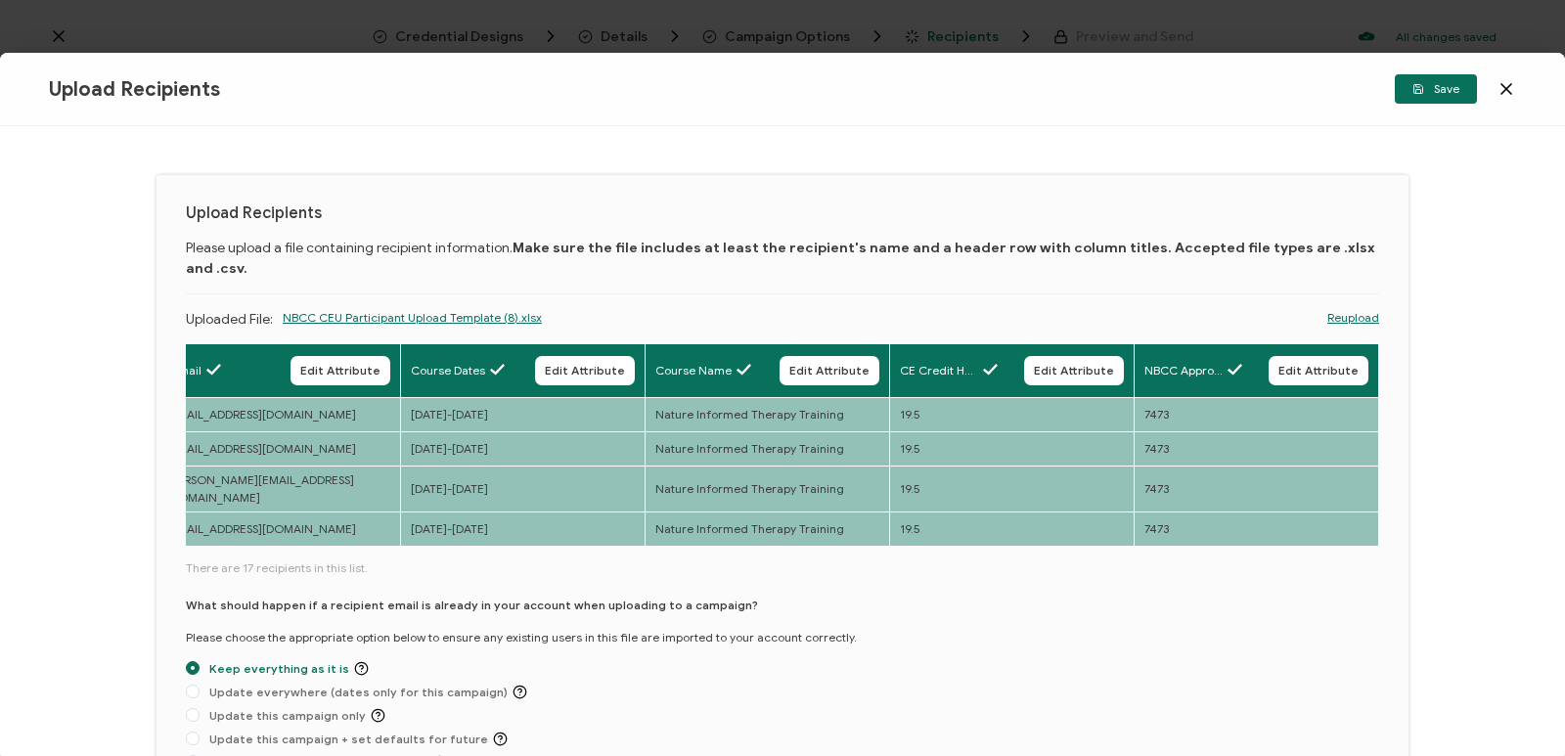
scroll to position [146, 0]
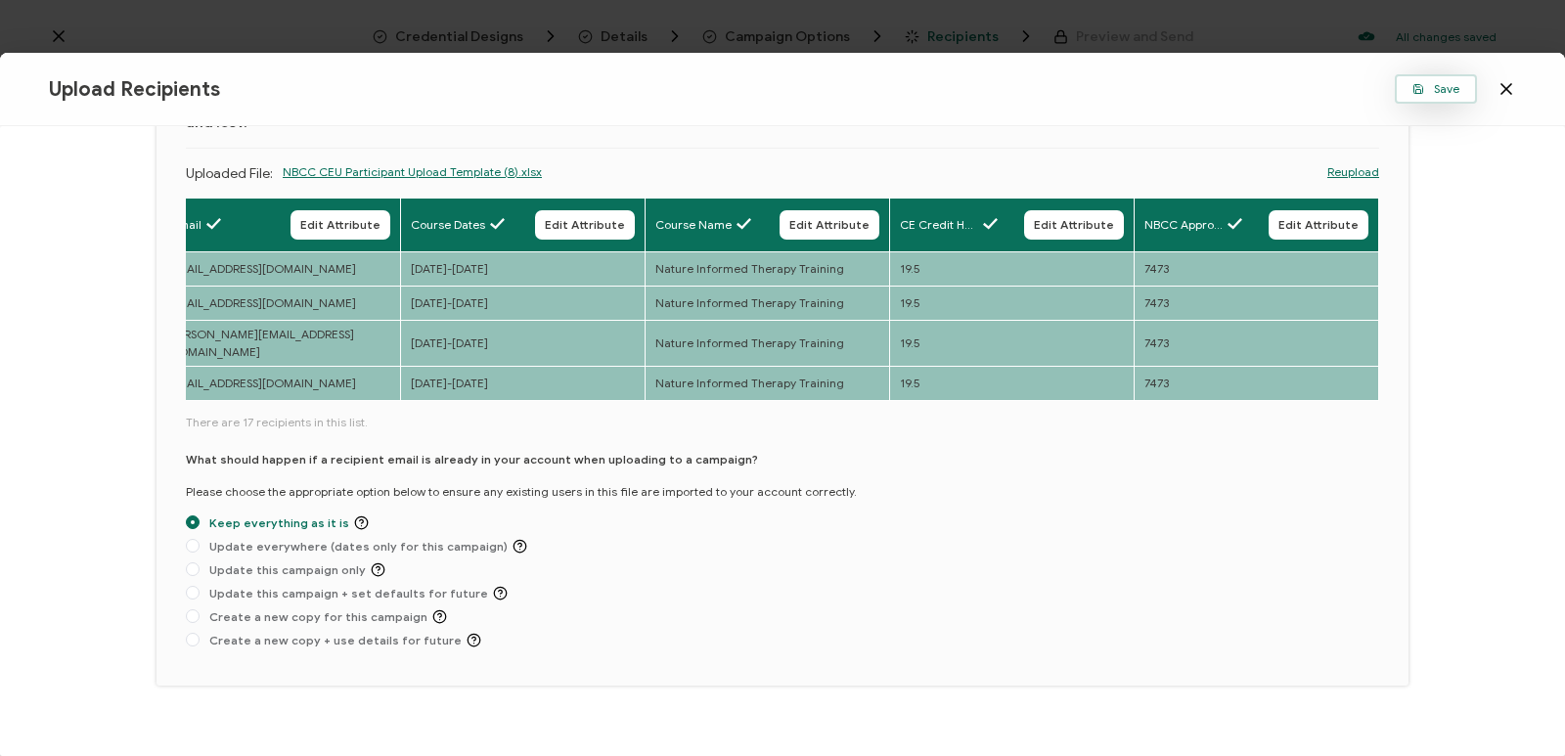
click at [862, 97] on button "Save" at bounding box center [1436, 88] width 82 height 29
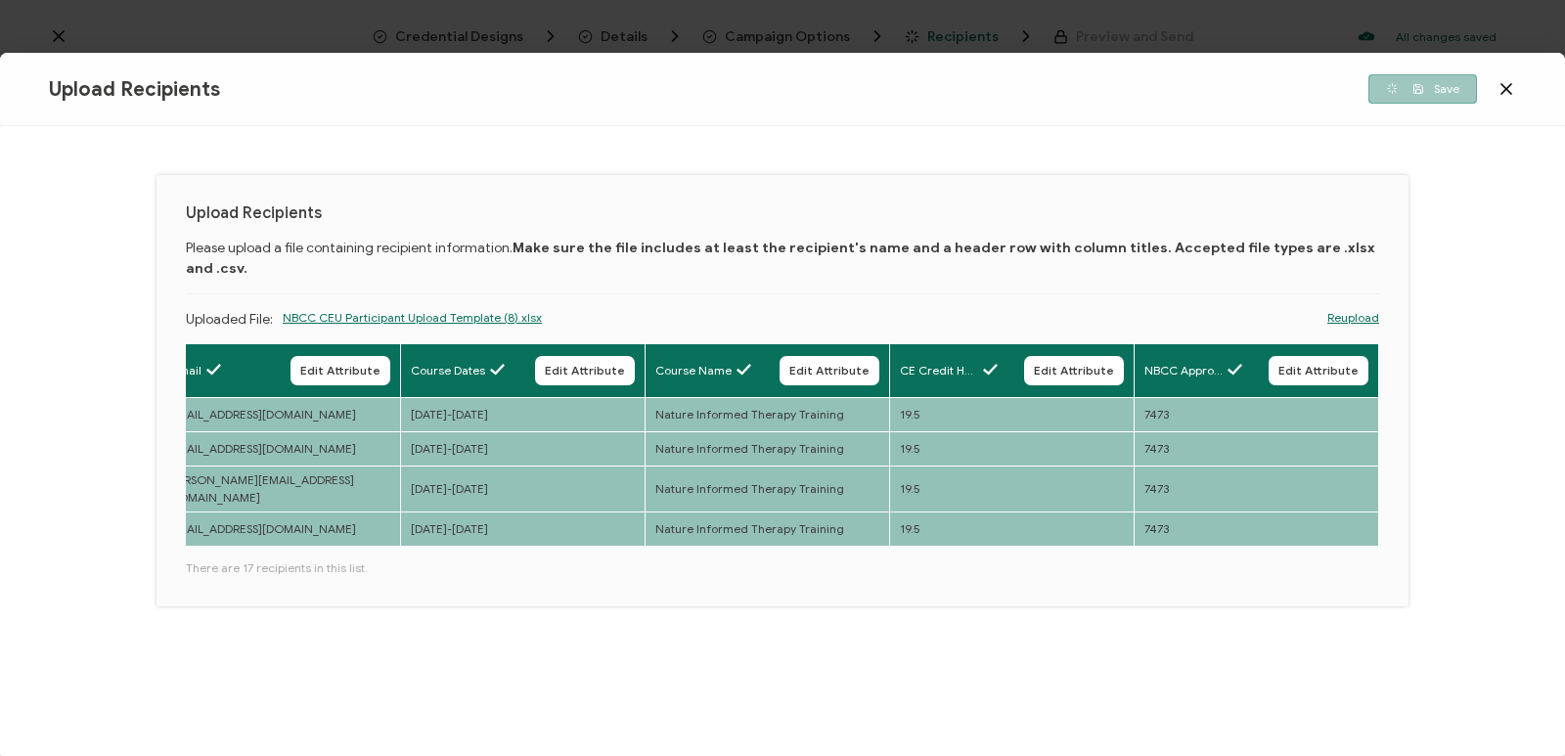
scroll to position [0, 275]
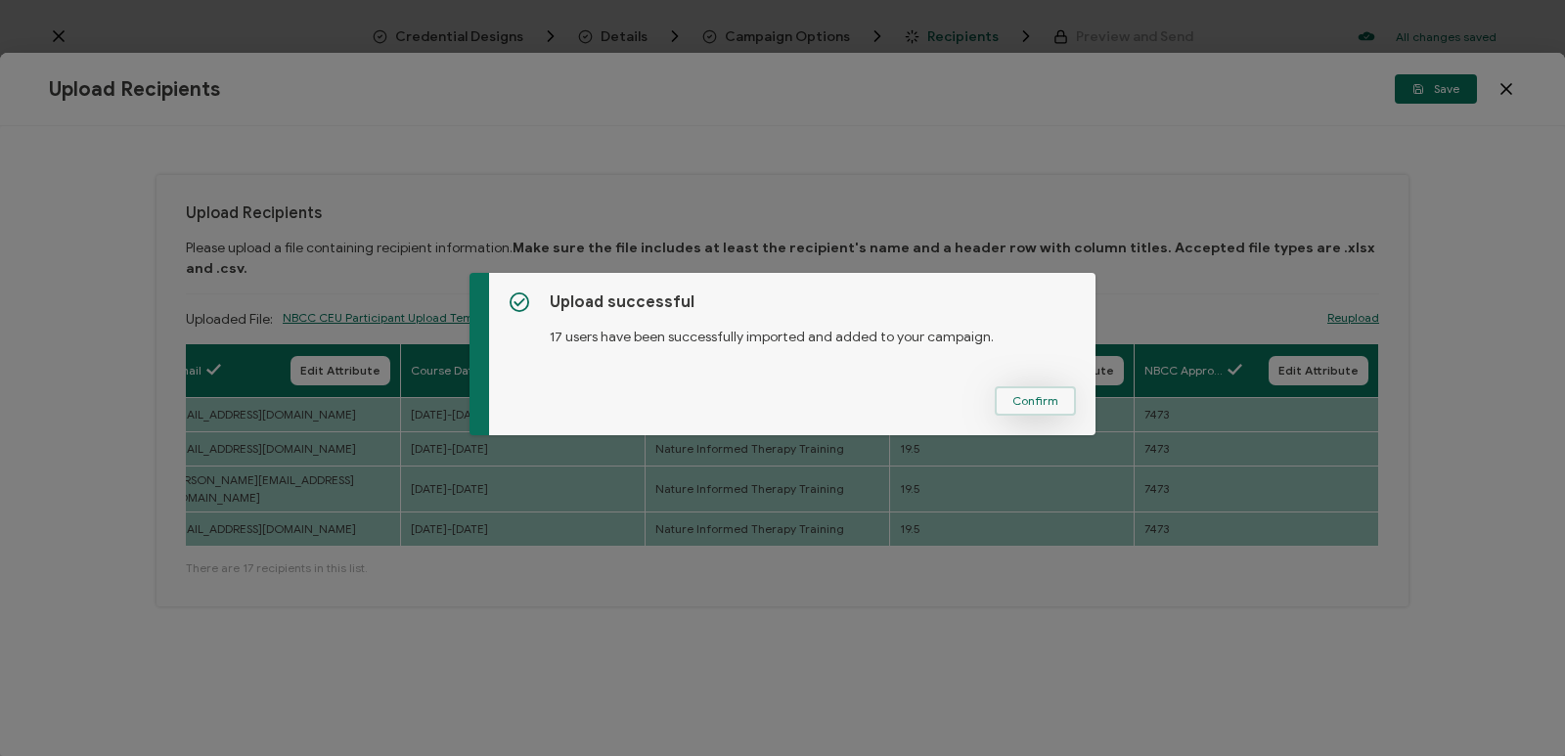
click at [862, 406] on span "Confirm" at bounding box center [1035, 401] width 46 height 12
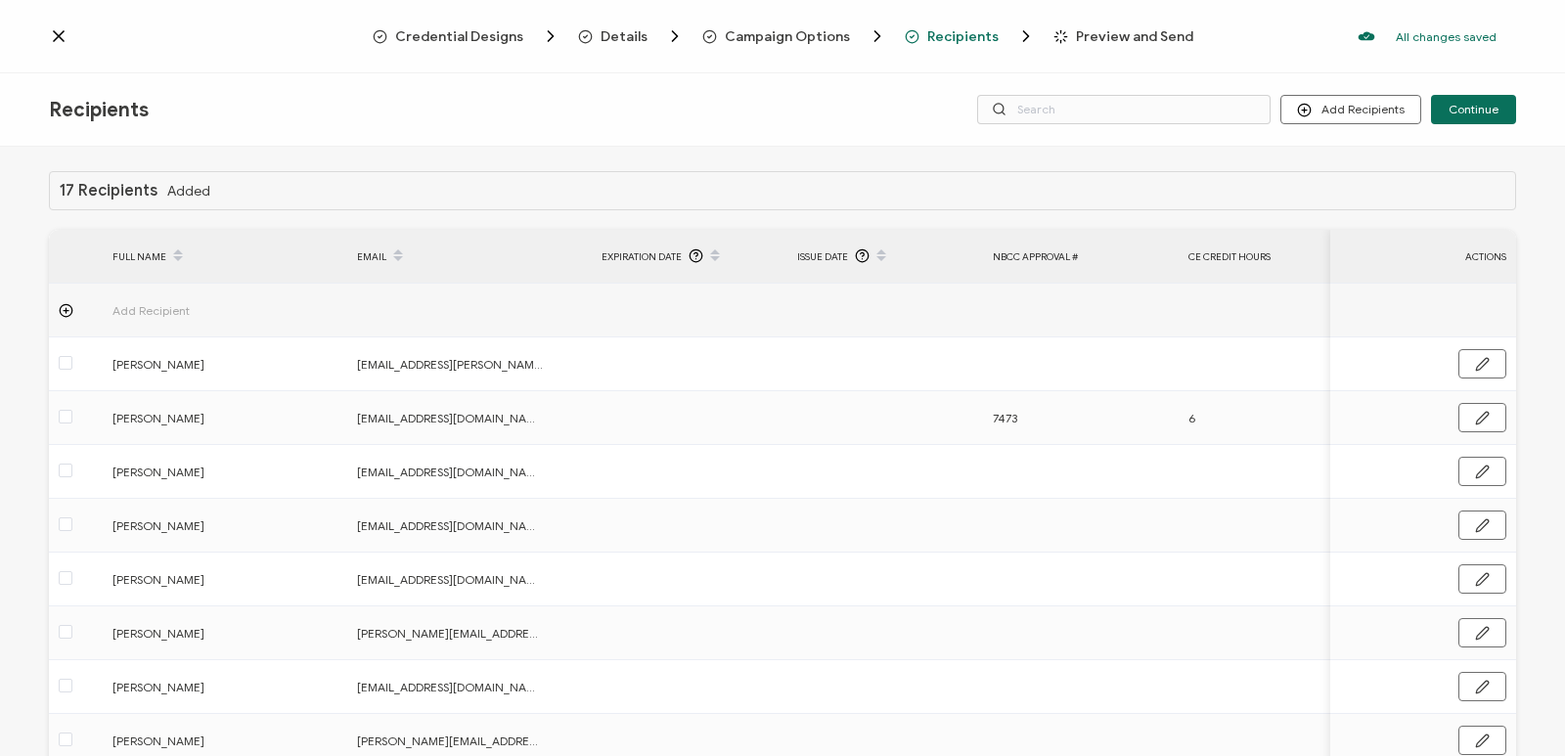
scroll to position [217, 0]
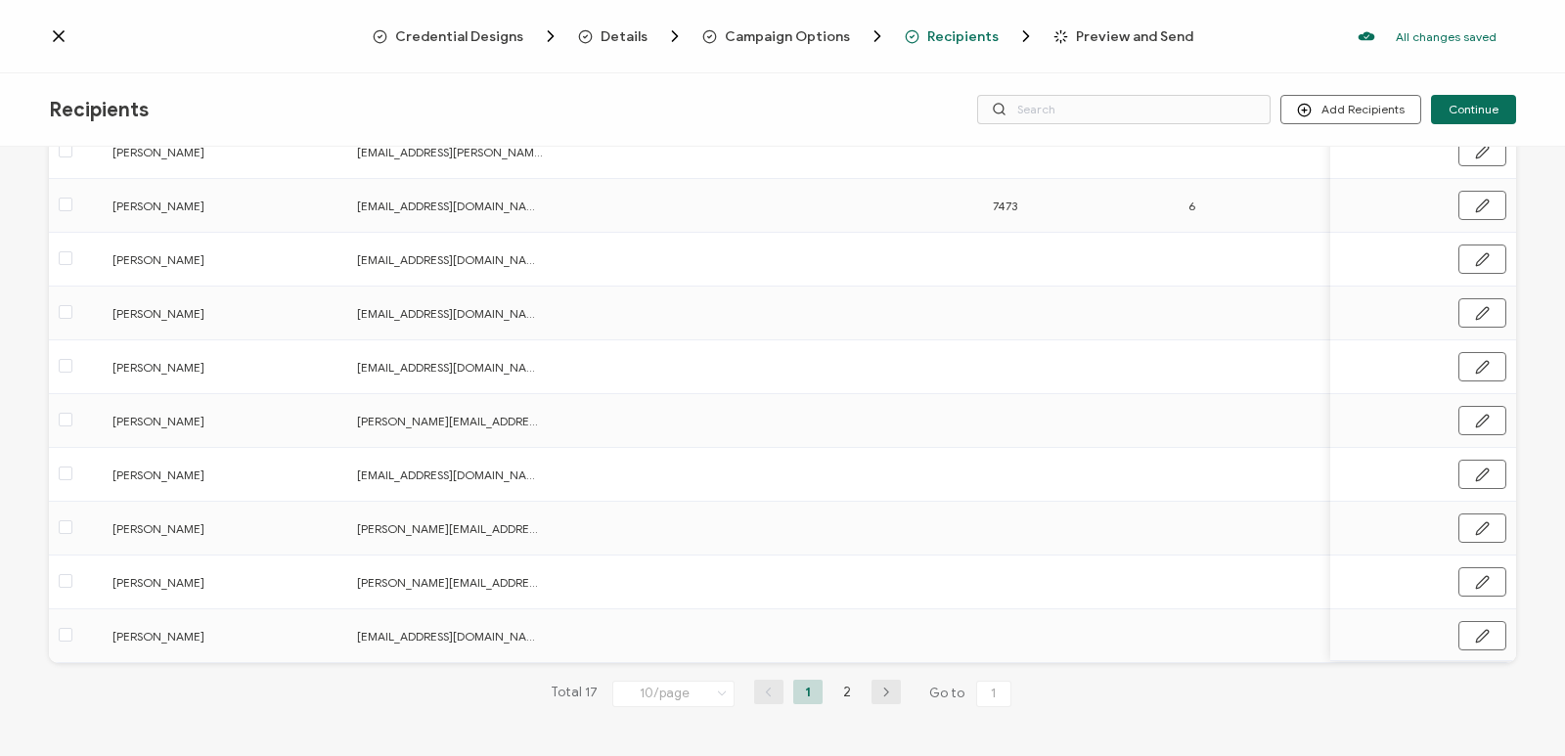
click at [862, 695] on icon "button" at bounding box center [886, 693] width 29 height 12
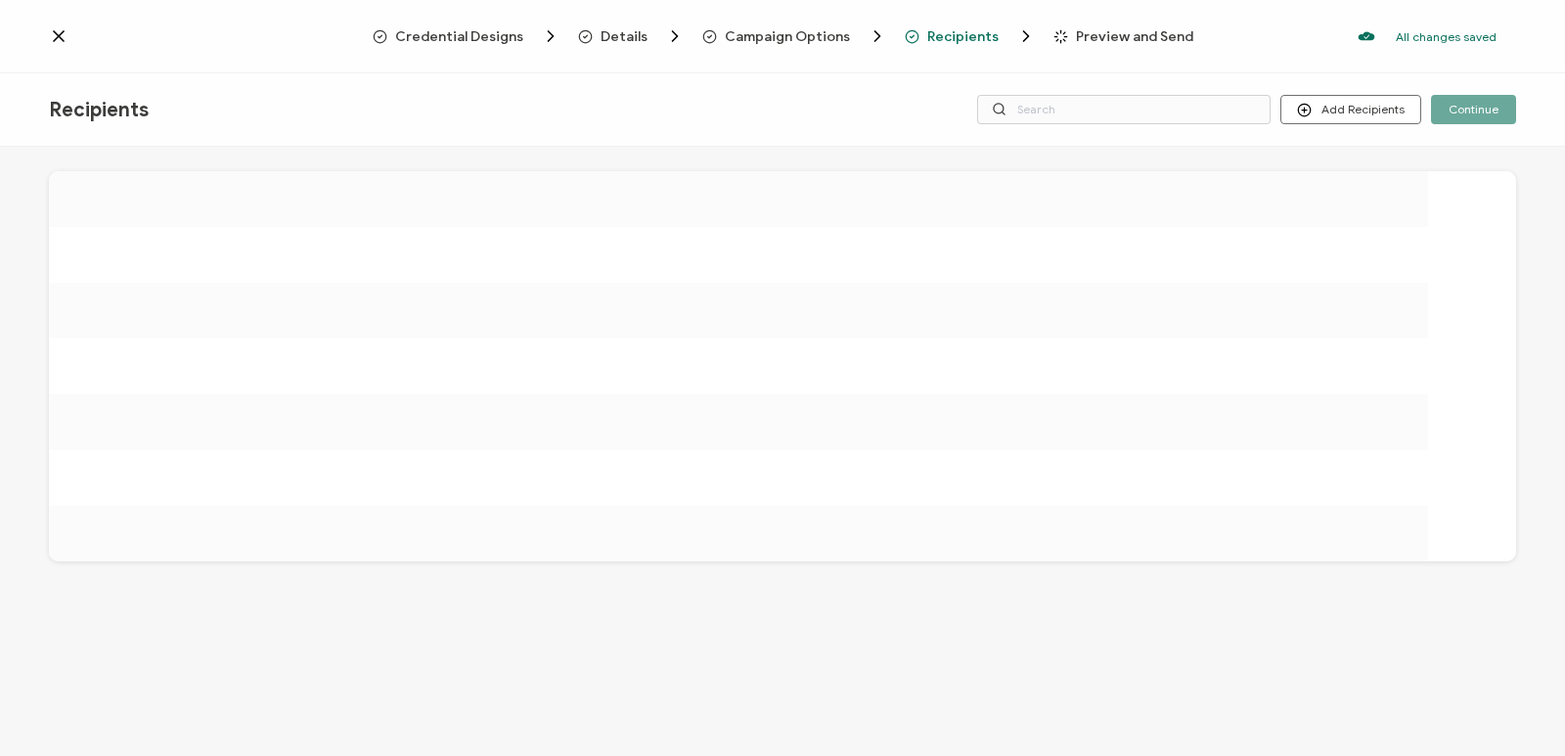
scroll to position [0, 0]
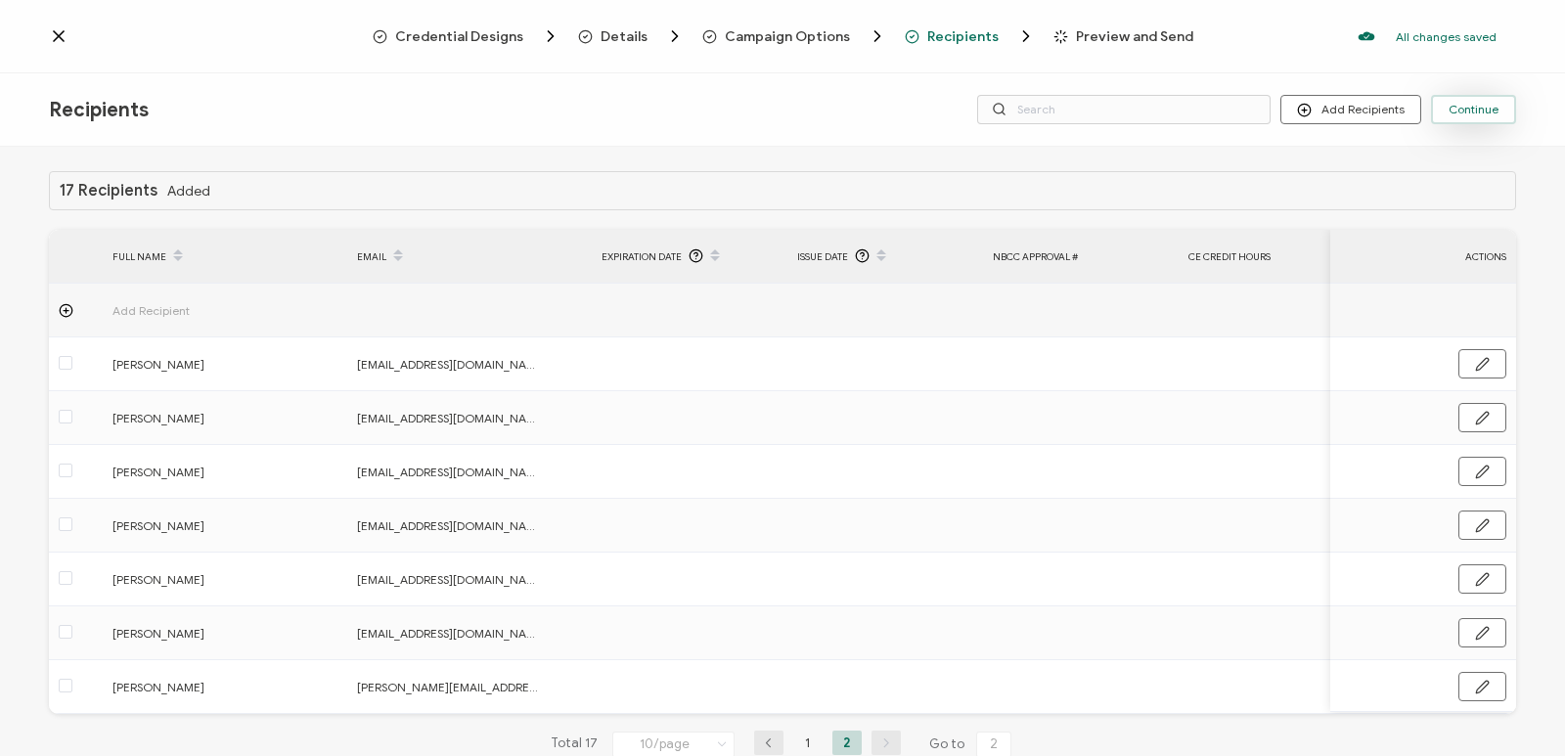
click at [862, 111] on span "Continue" at bounding box center [1474, 110] width 50 height 12
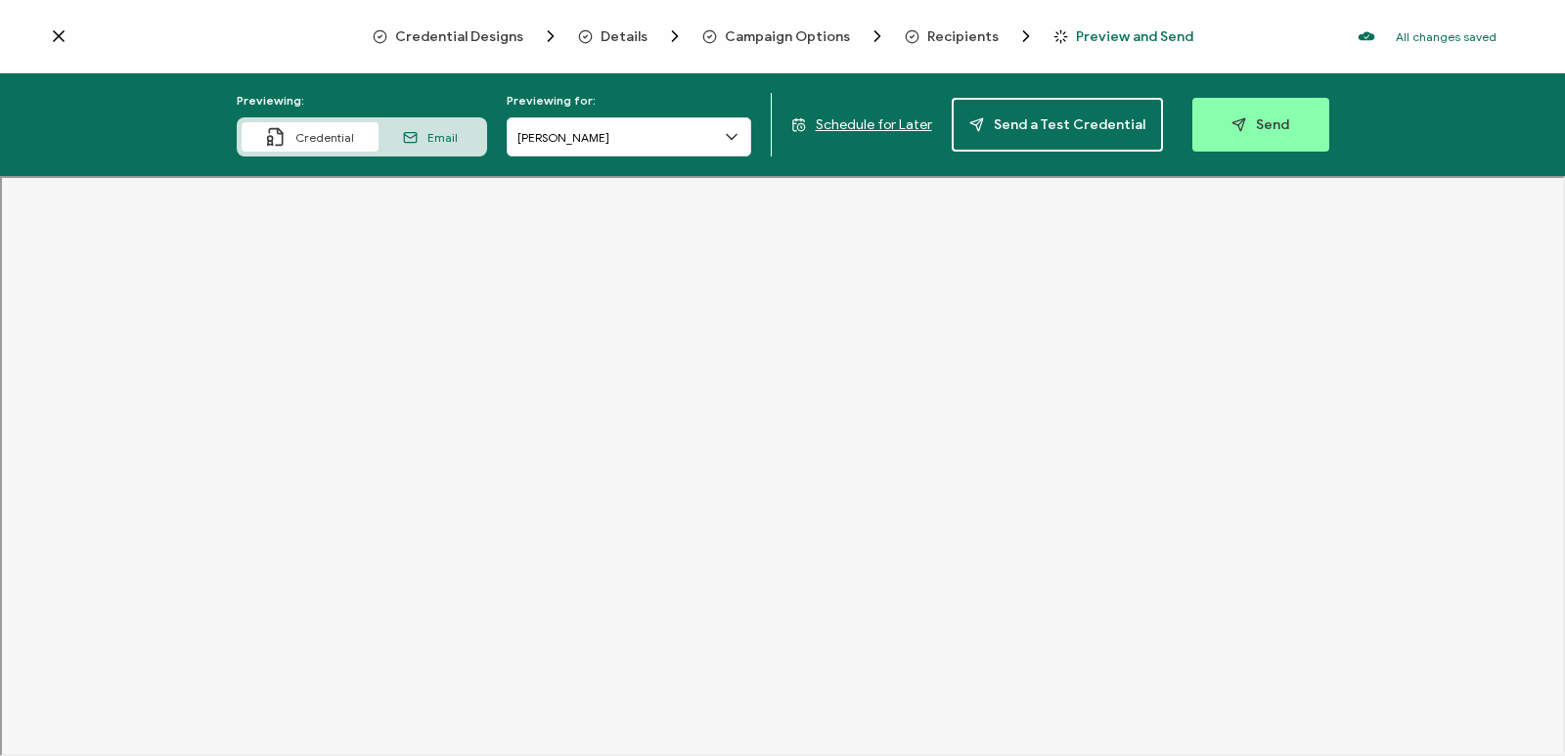
click at [54, 32] on icon at bounding box center [59, 36] width 10 height 10
